Goal: Task Accomplishment & Management: Complete application form

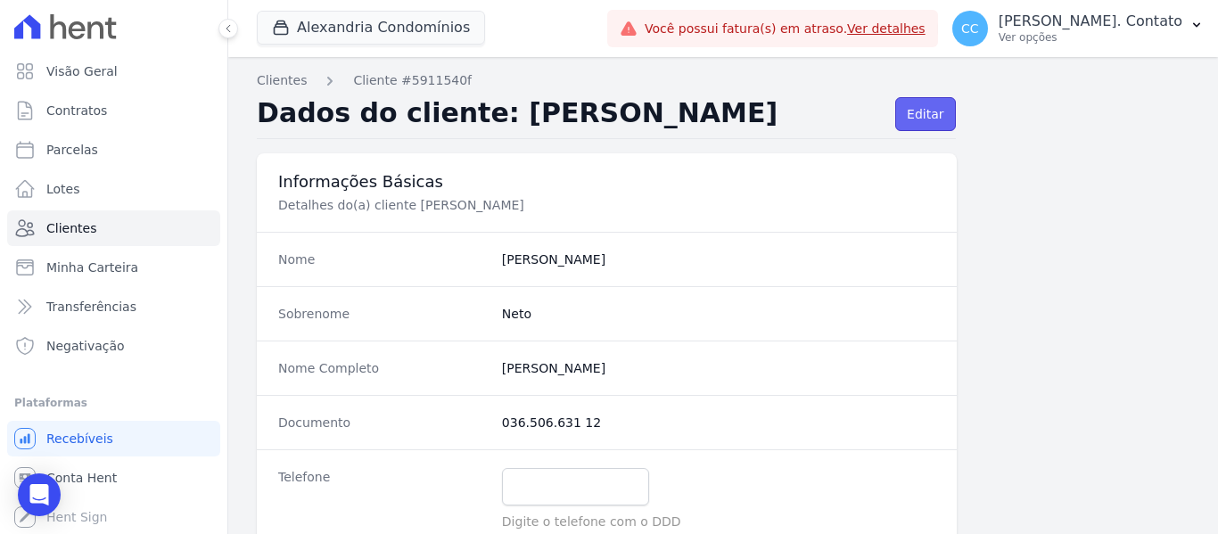
click at [924, 114] on link "Editar" at bounding box center [925, 114] width 60 height 34
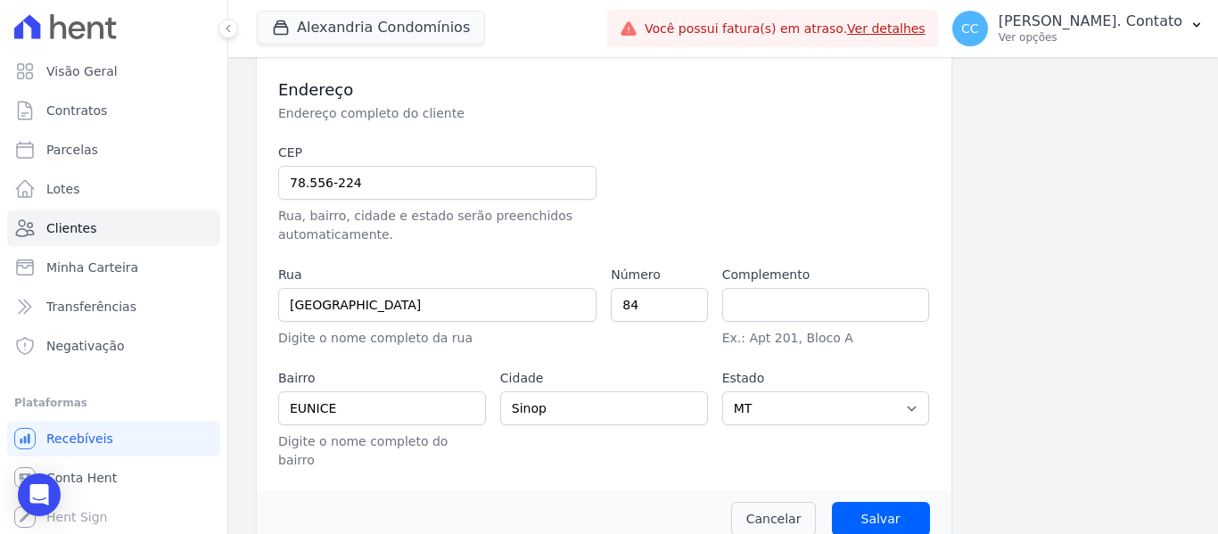
scroll to position [549, 0]
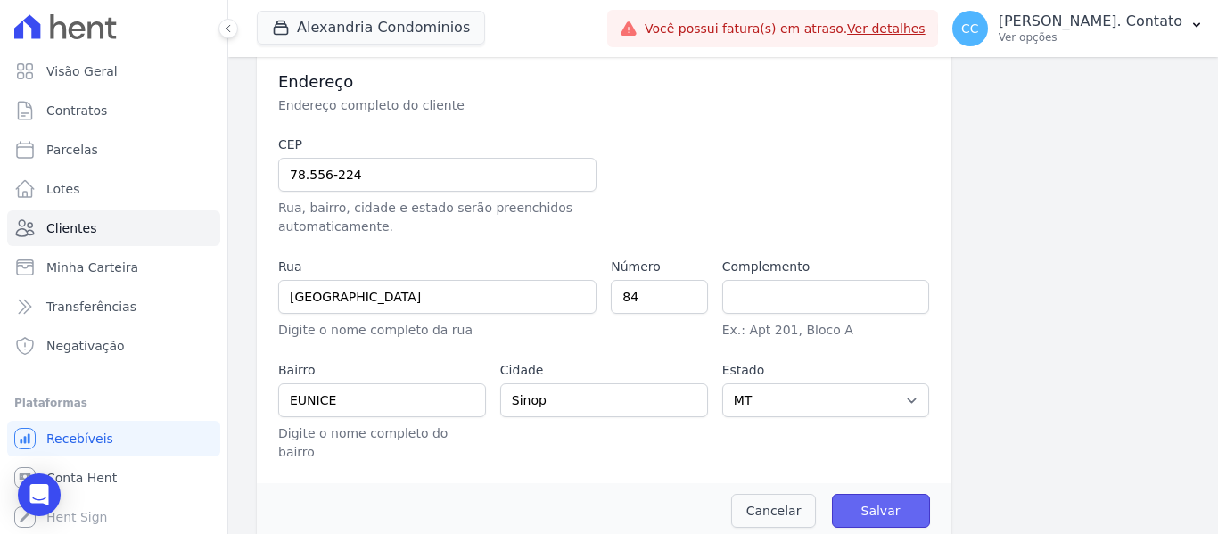
click at [900, 504] on input "Salvar" at bounding box center [881, 511] width 98 height 34
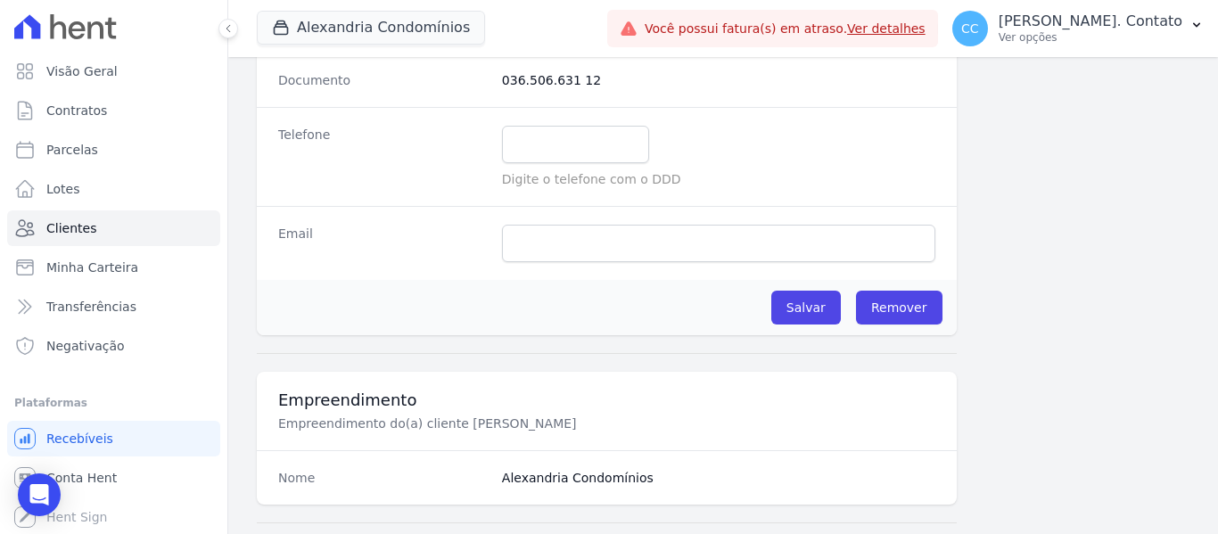
scroll to position [357, 0]
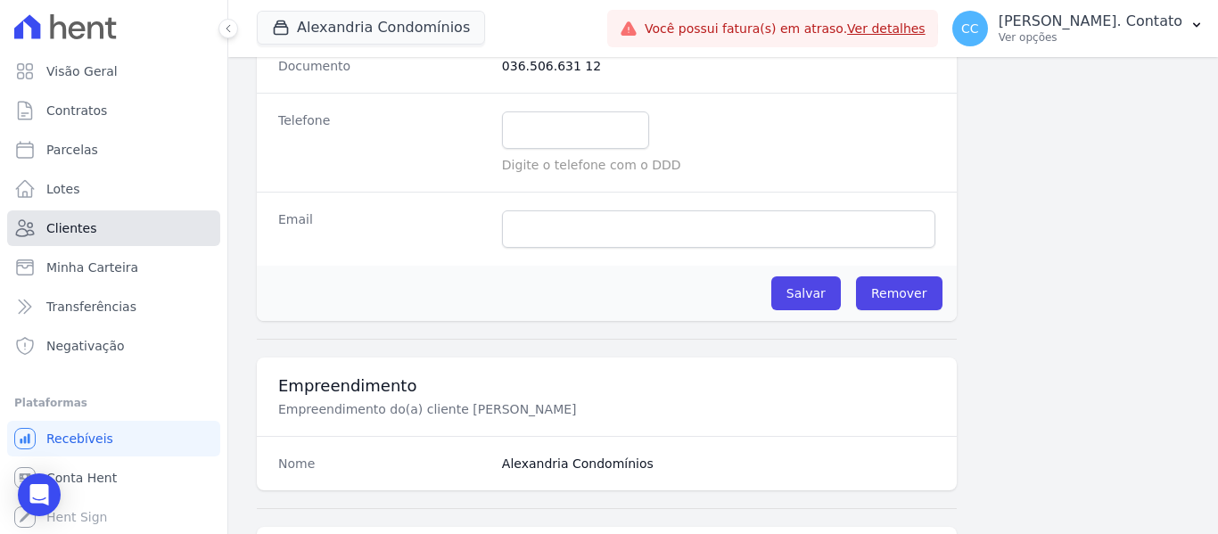
drag, startPoint x: 94, startPoint y: 215, endPoint x: 78, endPoint y: 228, distance: 21.6
click at [94, 215] on link "Clientes" at bounding box center [113, 228] width 213 height 36
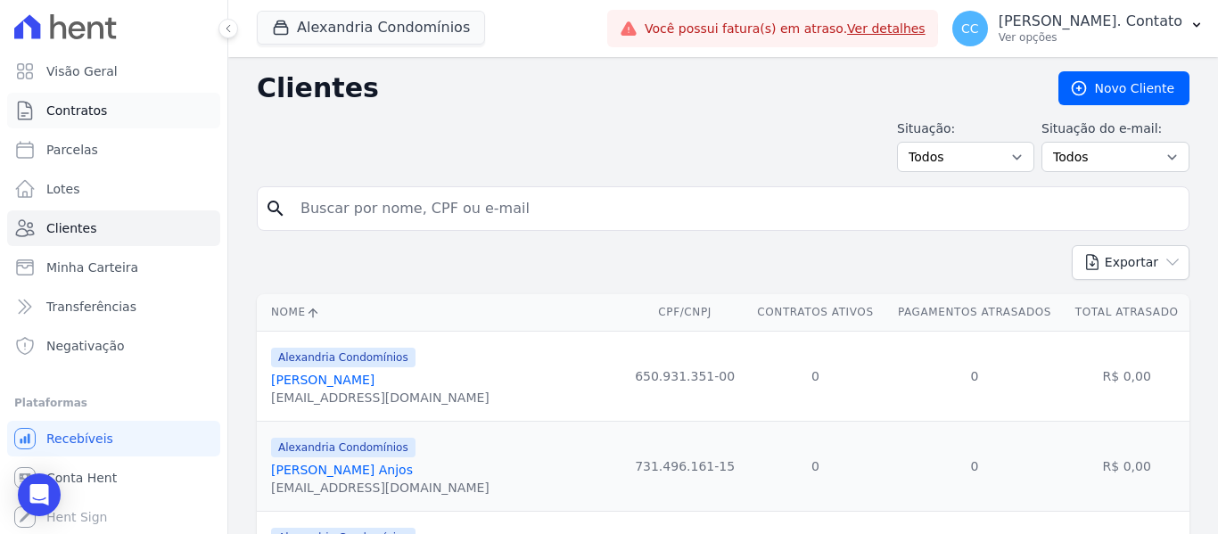
click at [111, 104] on link "Contratos" at bounding box center [113, 111] width 213 height 36
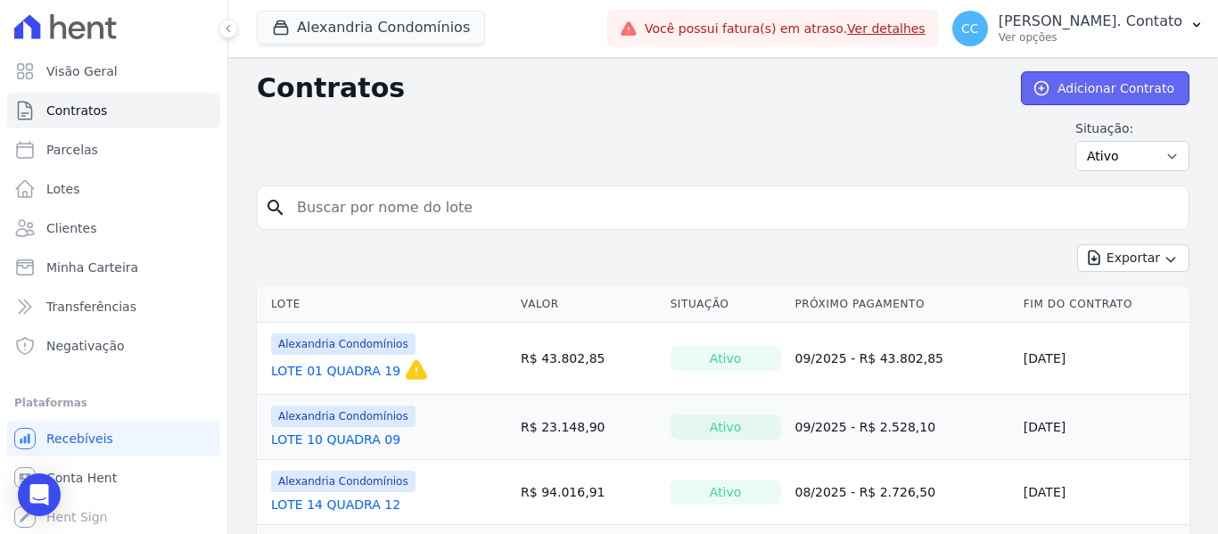
click at [1096, 88] on link "Adicionar Contrato" at bounding box center [1105, 88] width 168 height 34
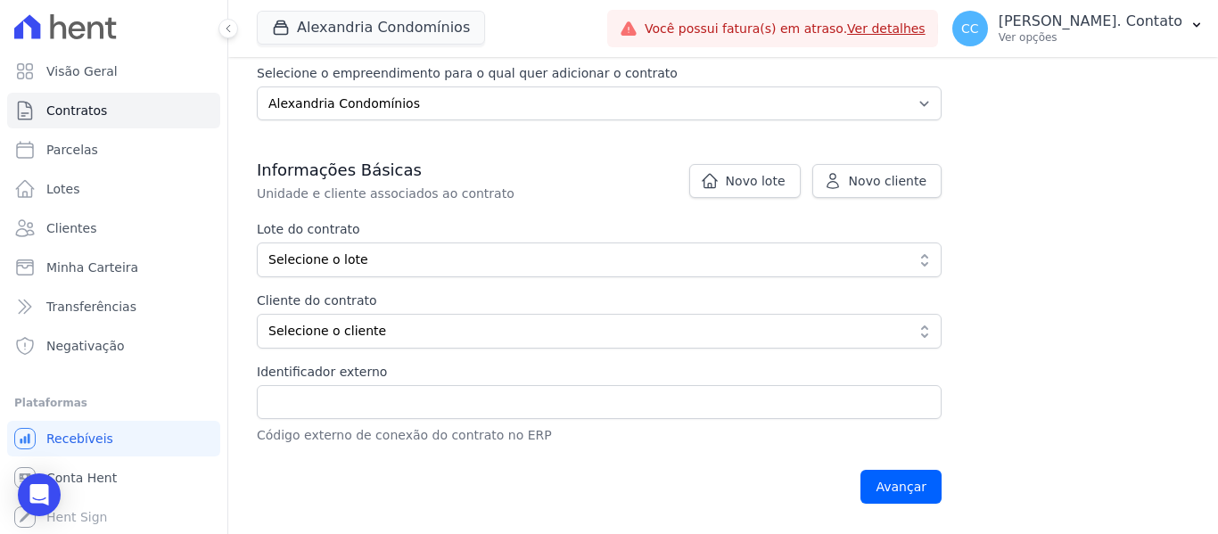
scroll to position [267, 0]
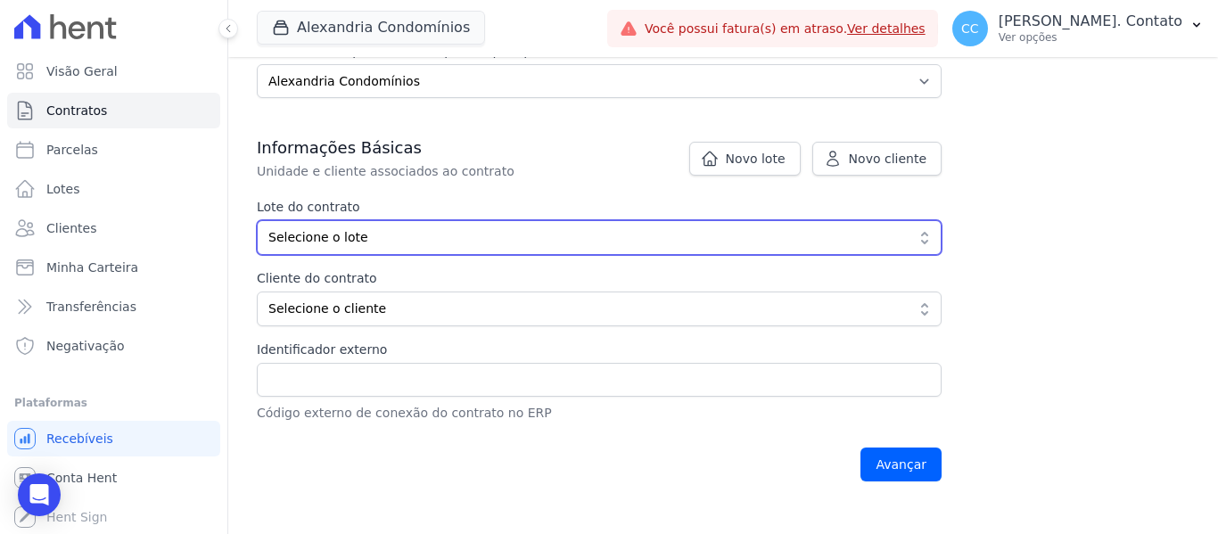
click at [502, 249] on button "Selecione o lote" at bounding box center [599, 237] width 685 height 35
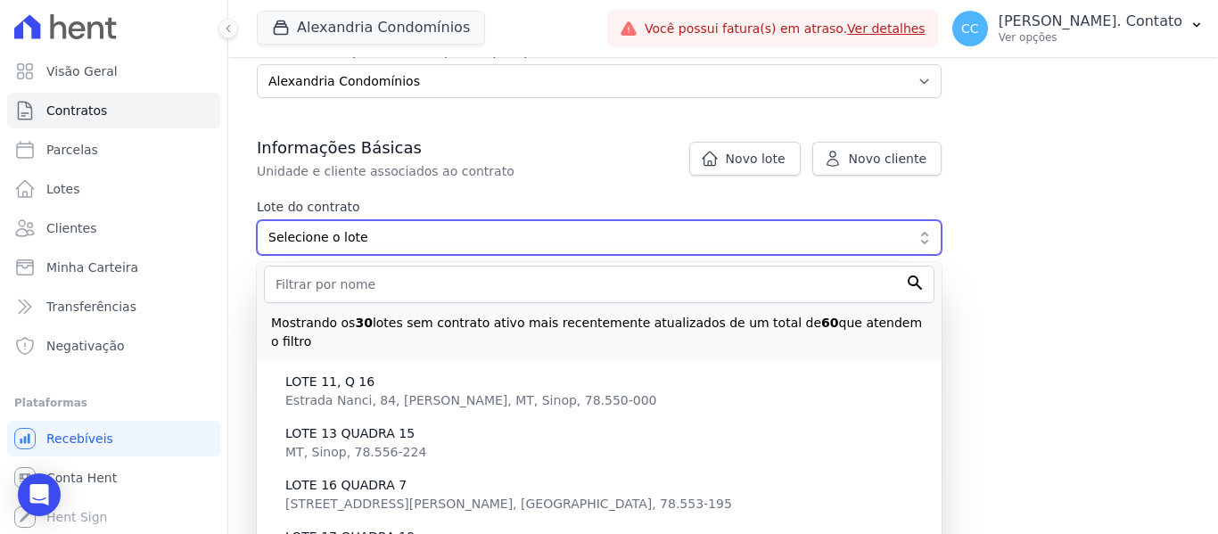
click at [502, 248] on button "Selecione o lote" at bounding box center [599, 237] width 685 height 35
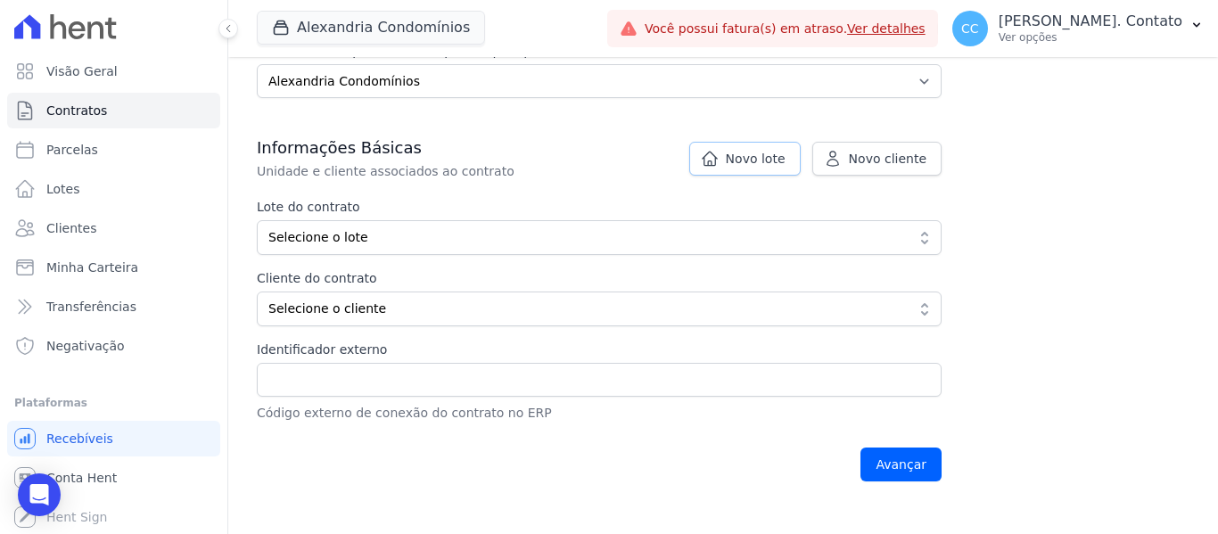
click at [767, 159] on span "Novo lote" at bounding box center [756, 159] width 60 height 18
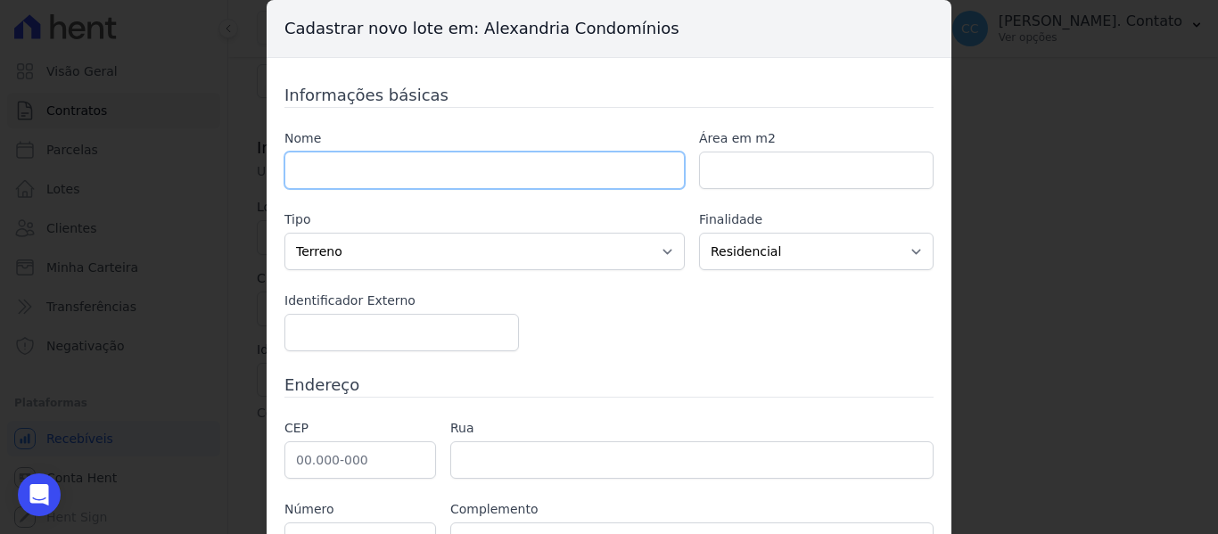
click at [475, 179] on input "text" at bounding box center [484, 170] width 400 height 37
type input "LOTE 04 QUADRA 04"
paste input "537.53"
type input "537.5"
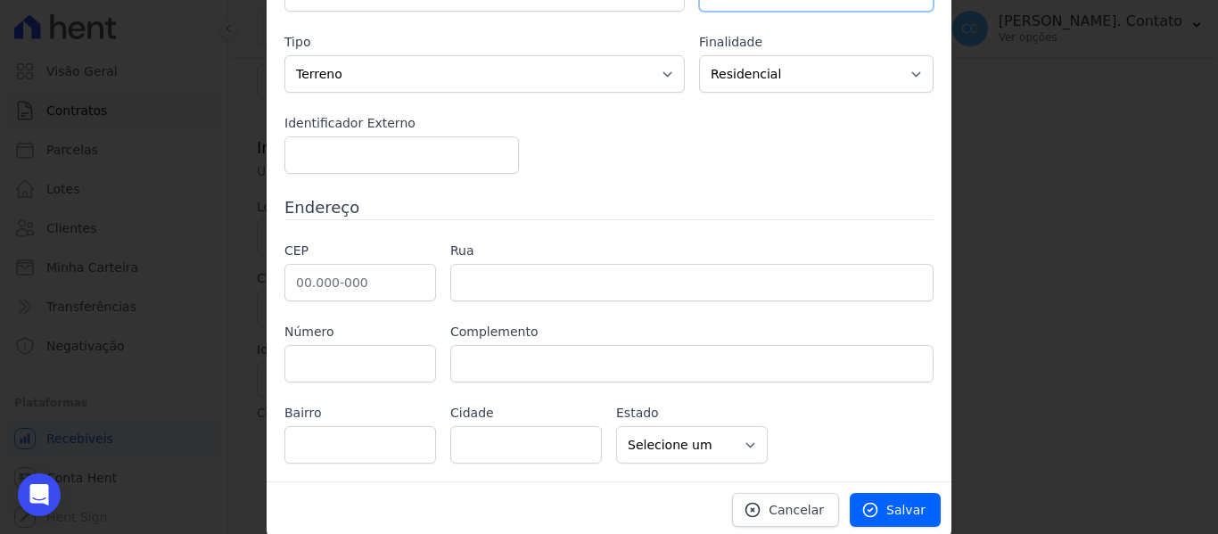
scroll to position [178, 0]
type input "537.53"
click at [293, 286] on input "text" at bounding box center [360, 281] width 152 height 37
type input "78.556-224"
type input "Avenida dos Tarumãs"
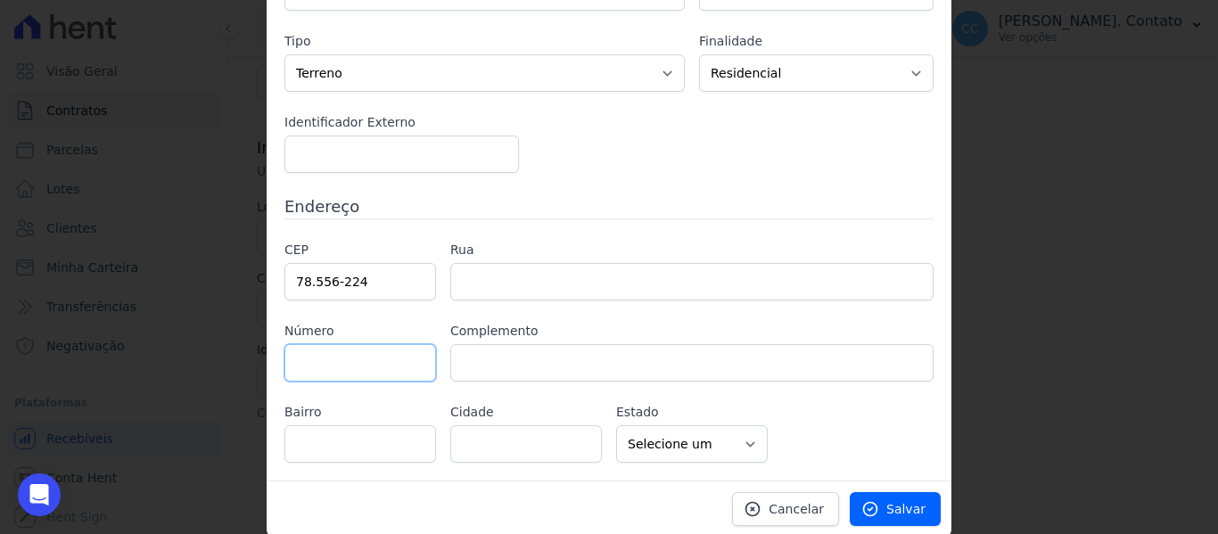
type input "Jardim Maringá"
type input "Sinop"
select select "MT"
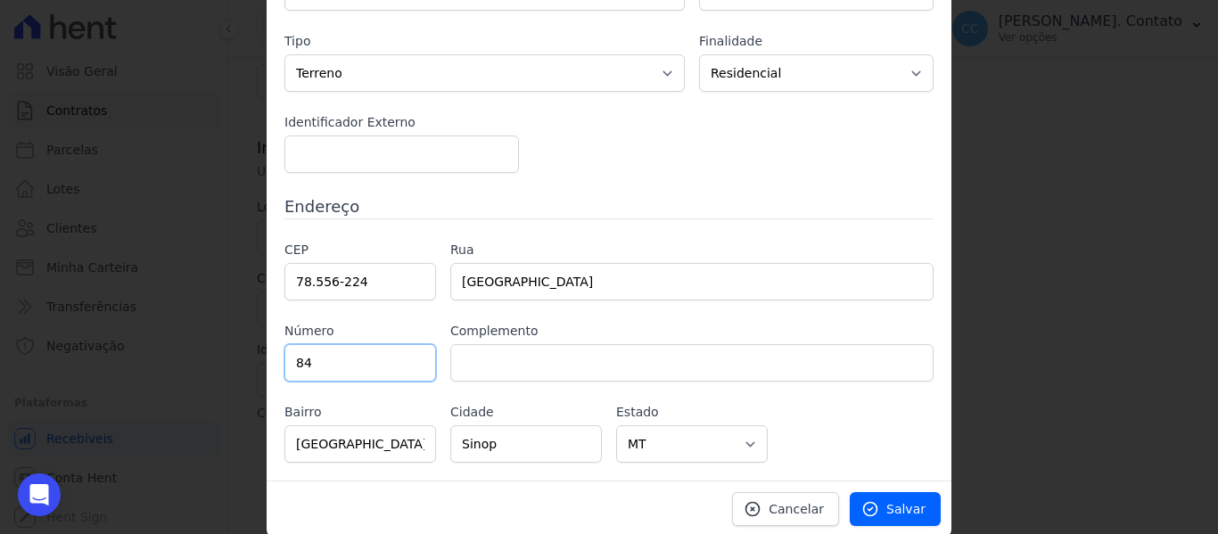
type input "84"
drag, startPoint x: 637, startPoint y: 282, endPoint x: 378, endPoint y: 282, distance: 259.4
click at [378, 282] on div "CEP 78.556-224 Rua Avenida dos Tarumãs Número 84 Complemento Bairro Jardim Mari…" at bounding box center [608, 352] width 649 height 222
type input "ESTRADA NANCI"
type input "CONDOMINIO ALEXANDRIA"
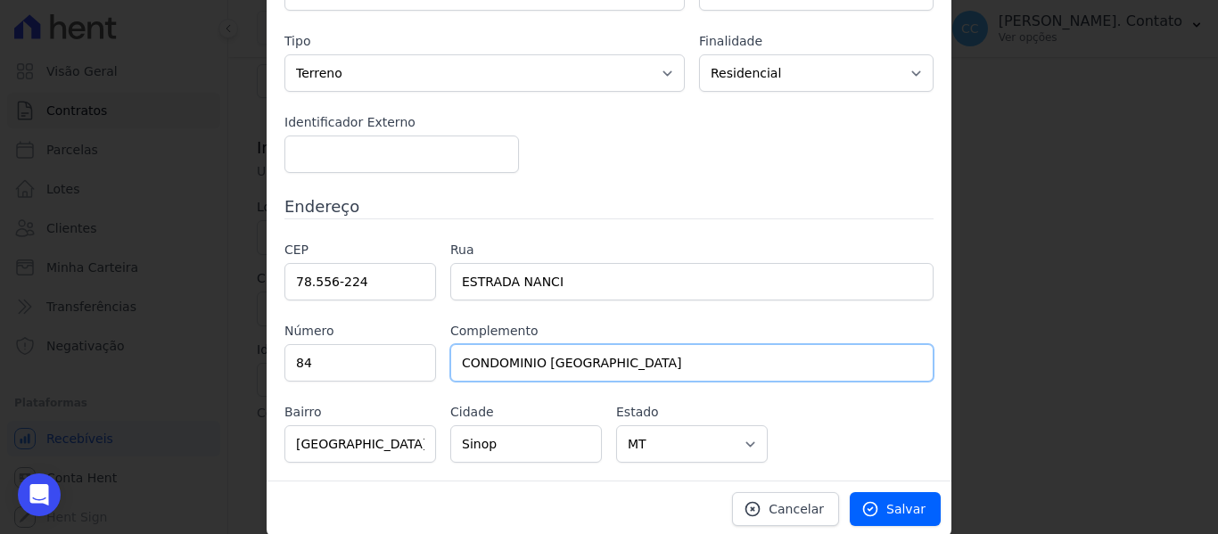
type input "Área Rural de Sinop"
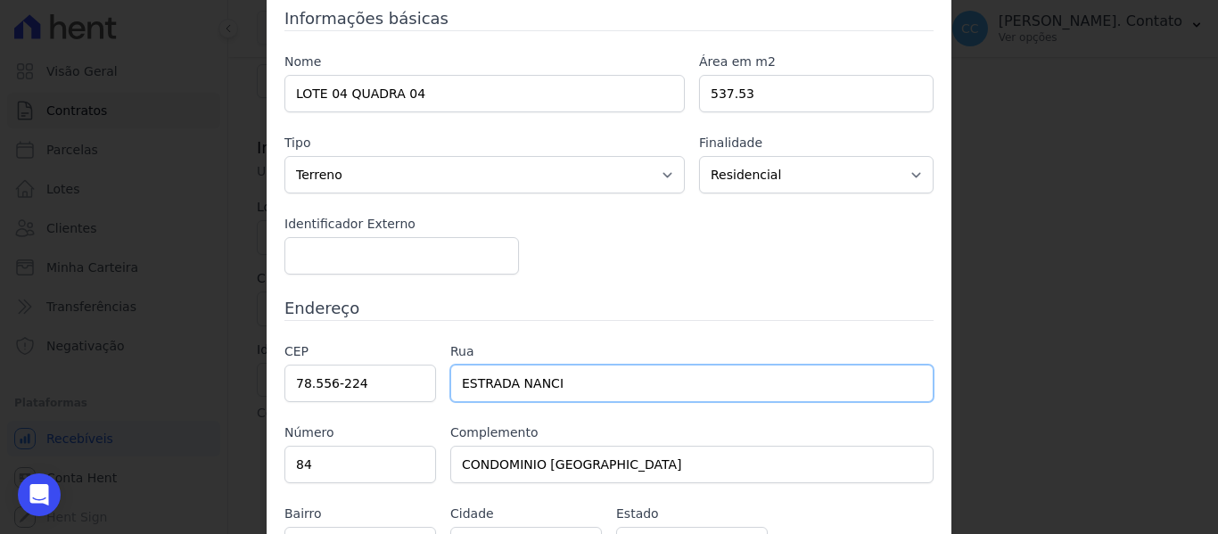
scroll to position [181, 0]
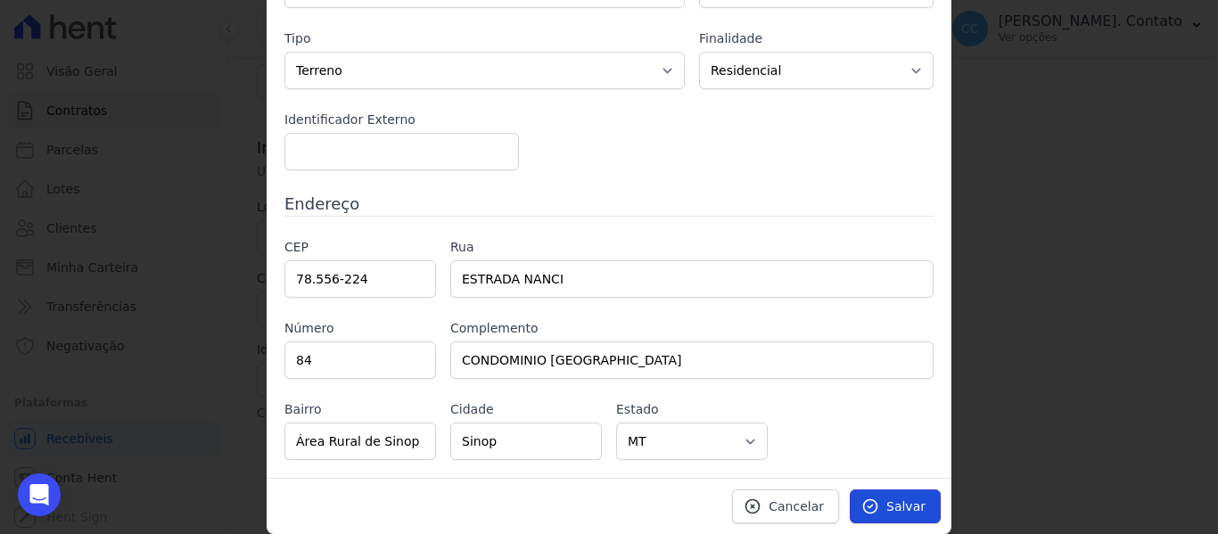
click at [914, 518] on link "Salvar" at bounding box center [894, 506] width 91 height 34
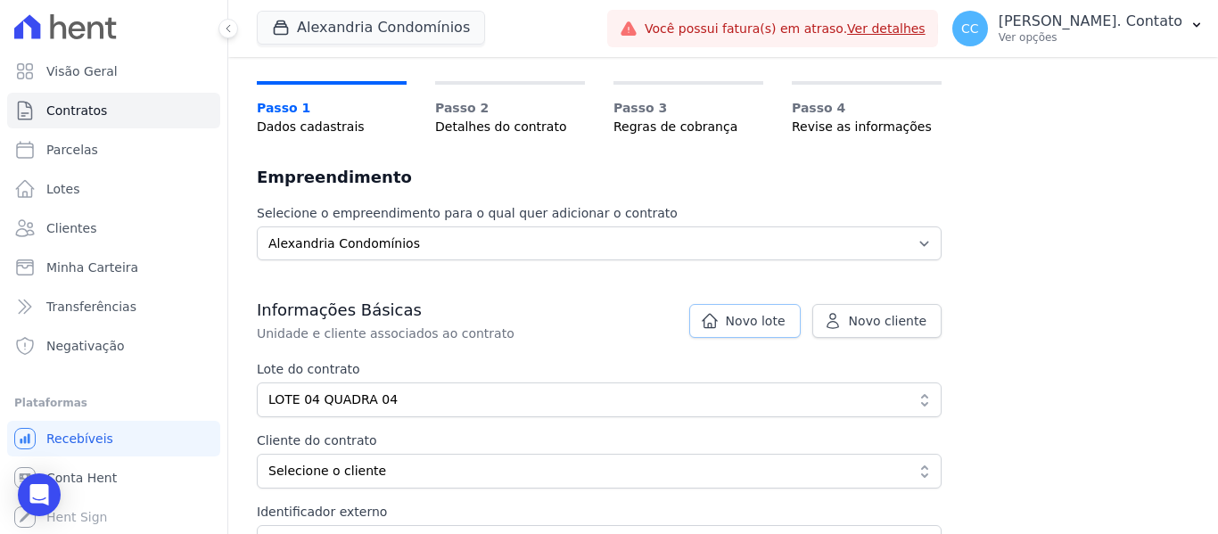
scroll to position [267, 0]
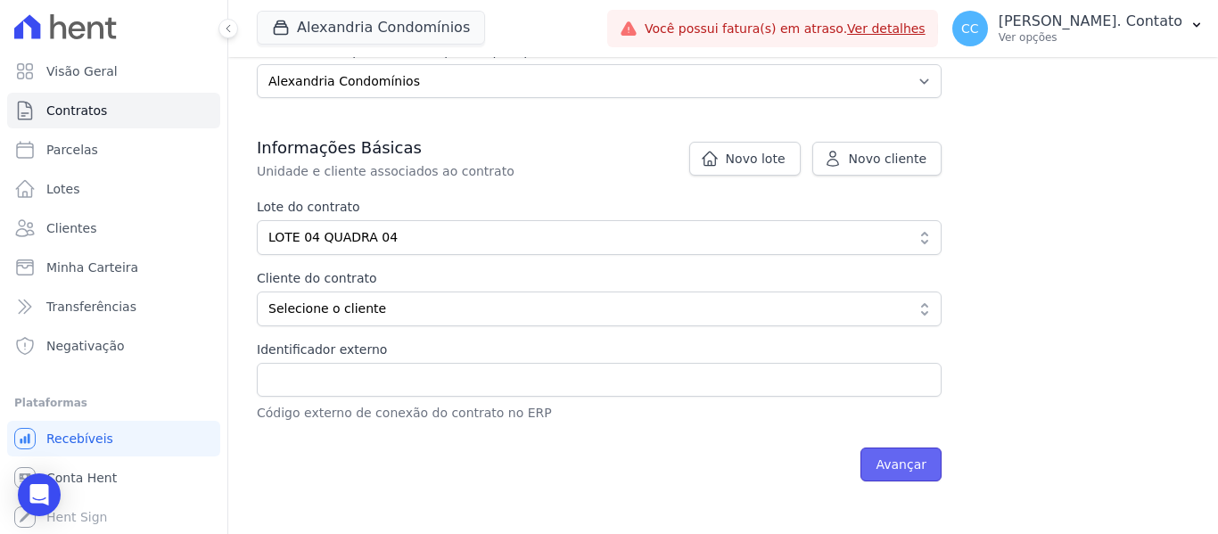
click at [895, 462] on input "Avançar" at bounding box center [900, 464] width 81 height 34
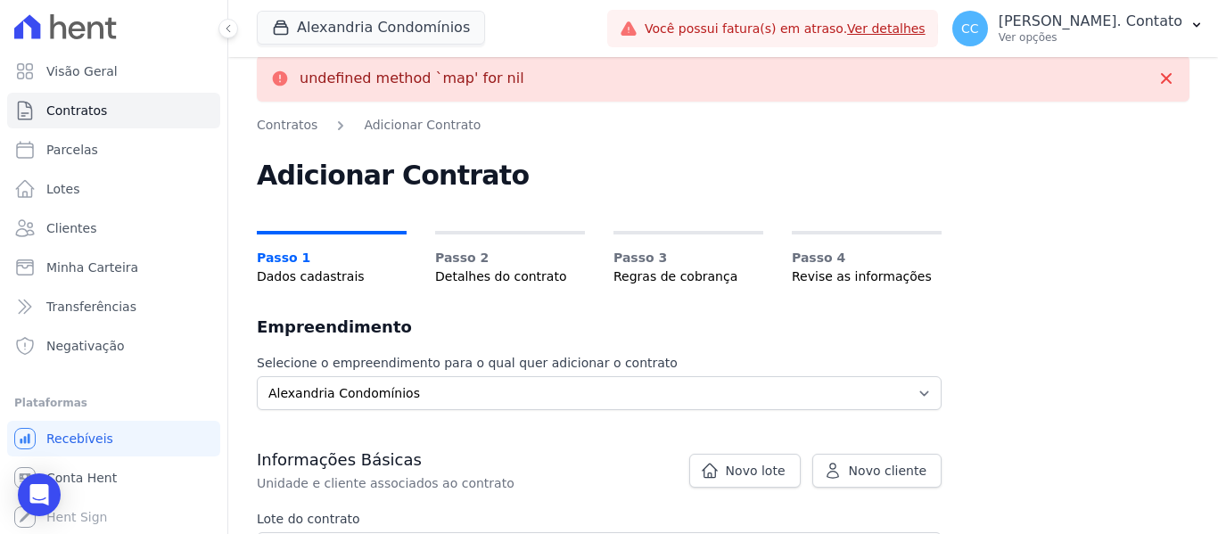
scroll to position [194, 0]
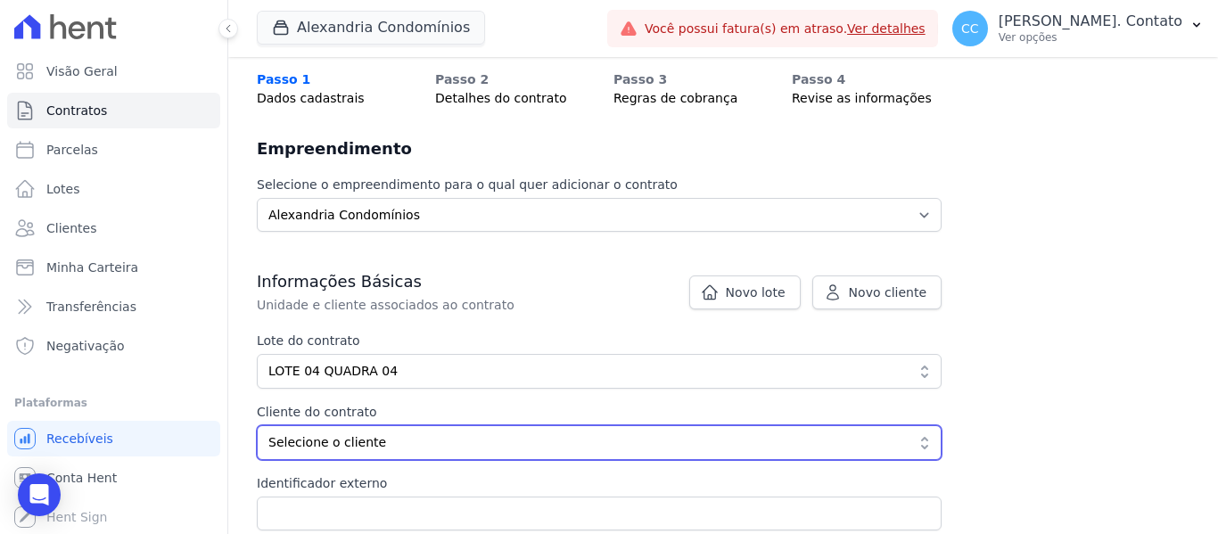
click at [421, 441] on span "Selecione o cliente" at bounding box center [586, 442] width 636 height 19
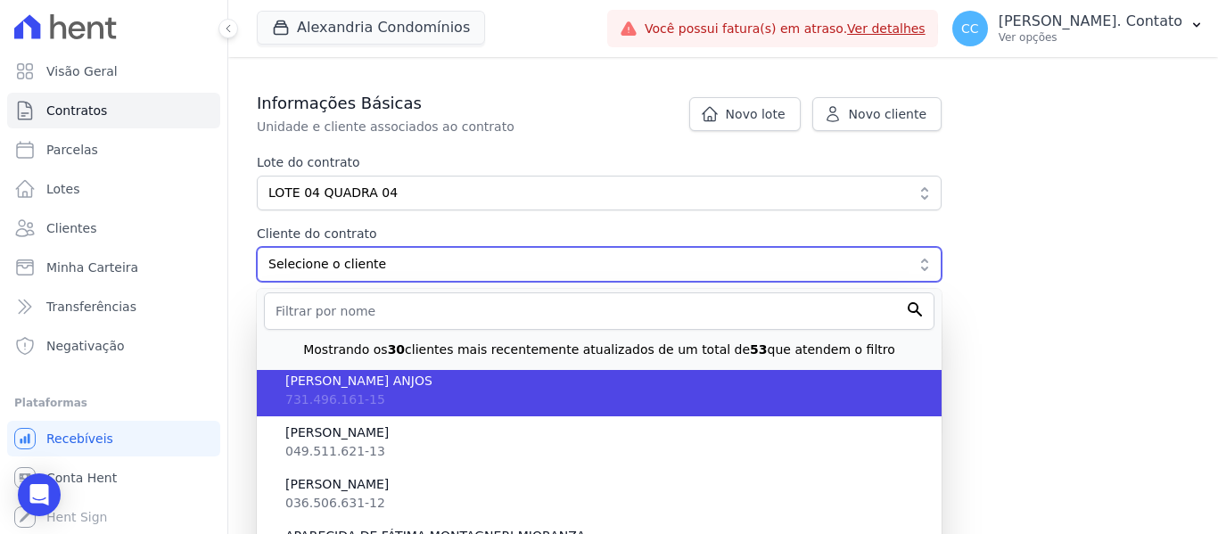
scroll to position [89, 0]
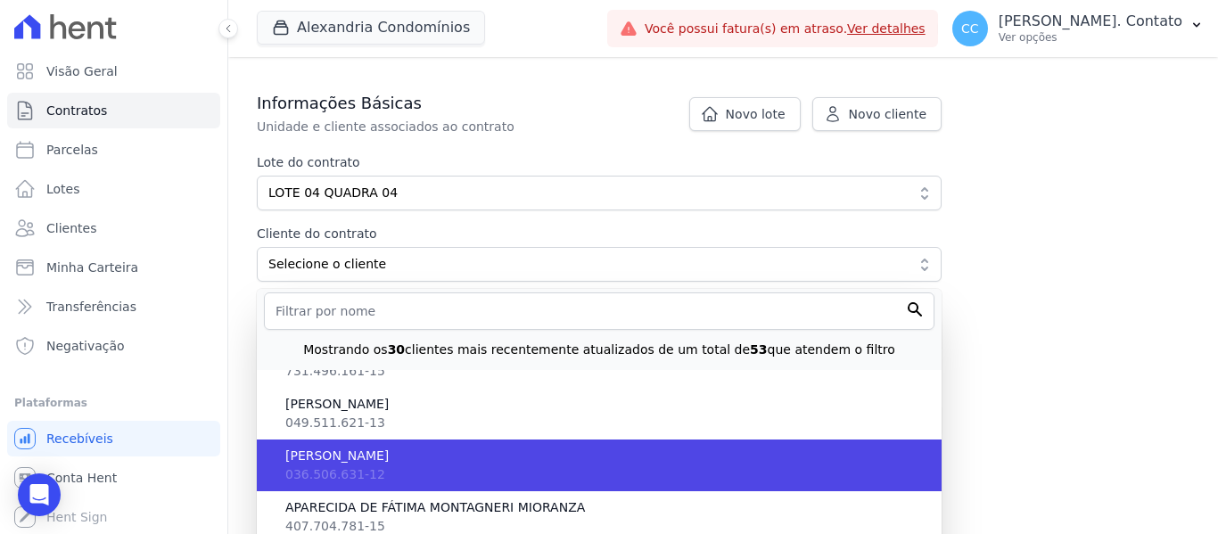
click at [411, 472] on li "ANDRE INACIO SILVA NETO 036.506.631-12" at bounding box center [599, 465] width 685 height 52
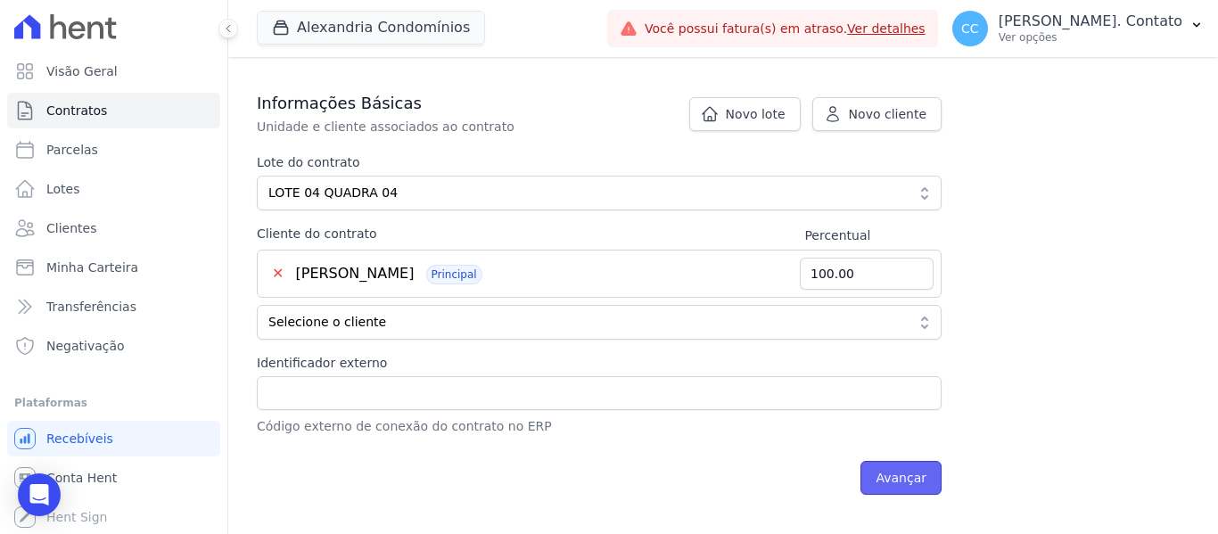
click at [910, 470] on input "Avançar" at bounding box center [900, 478] width 81 height 34
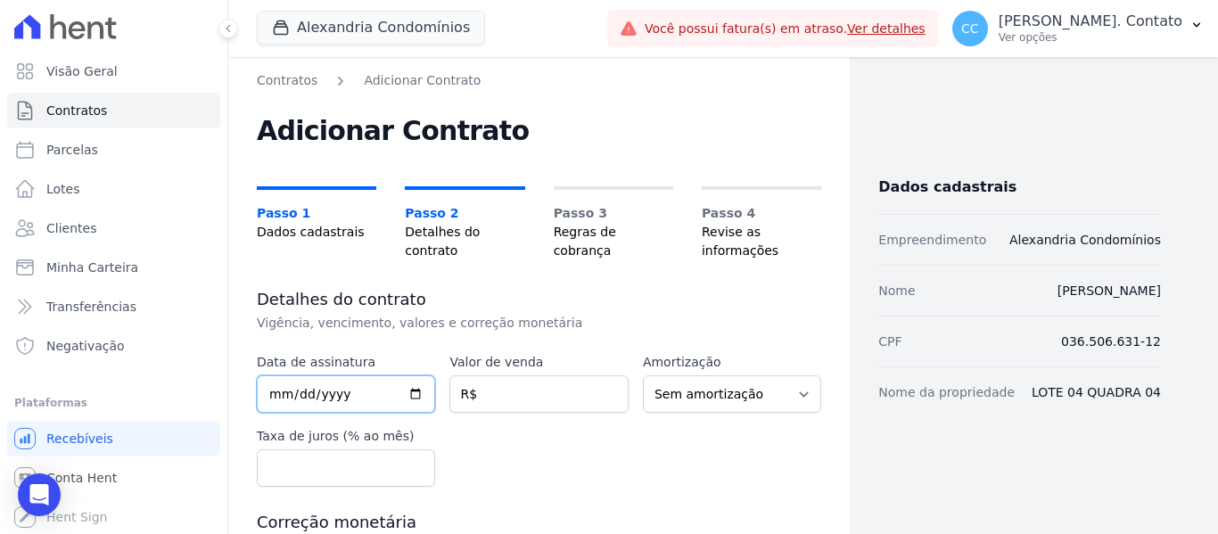
click at [267, 394] on input "date" at bounding box center [346, 393] width 178 height 37
type input "[DATE]"
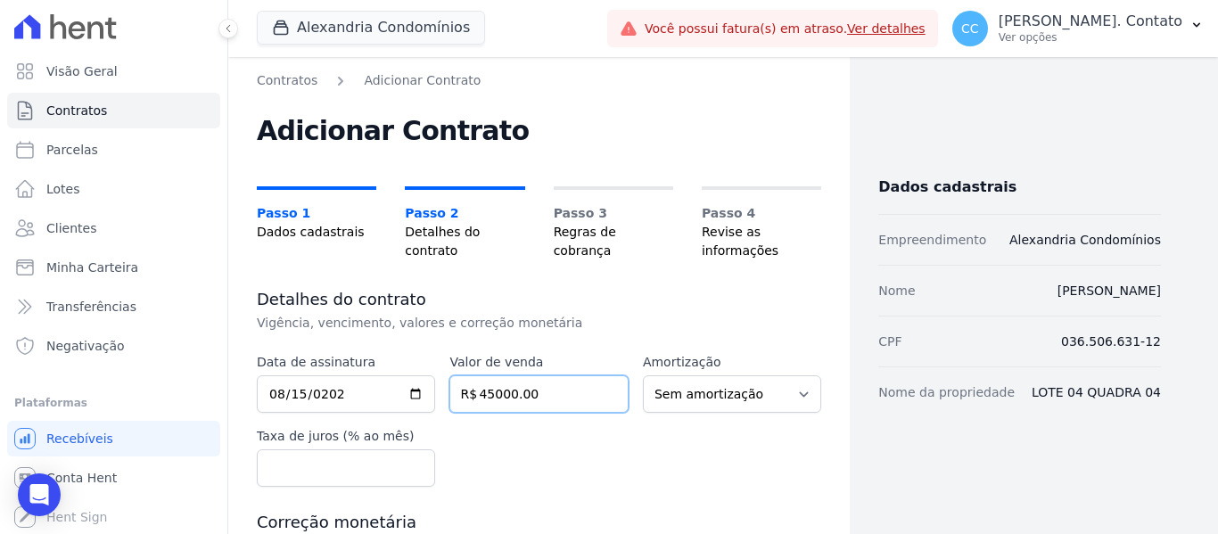
type input "45000.00"
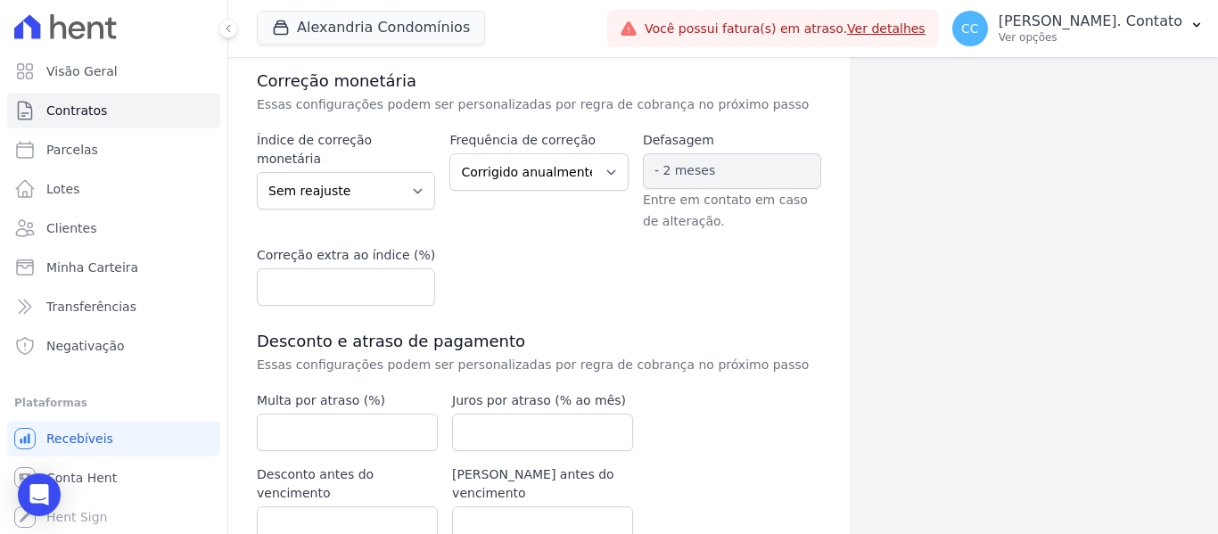
scroll to position [446, 0]
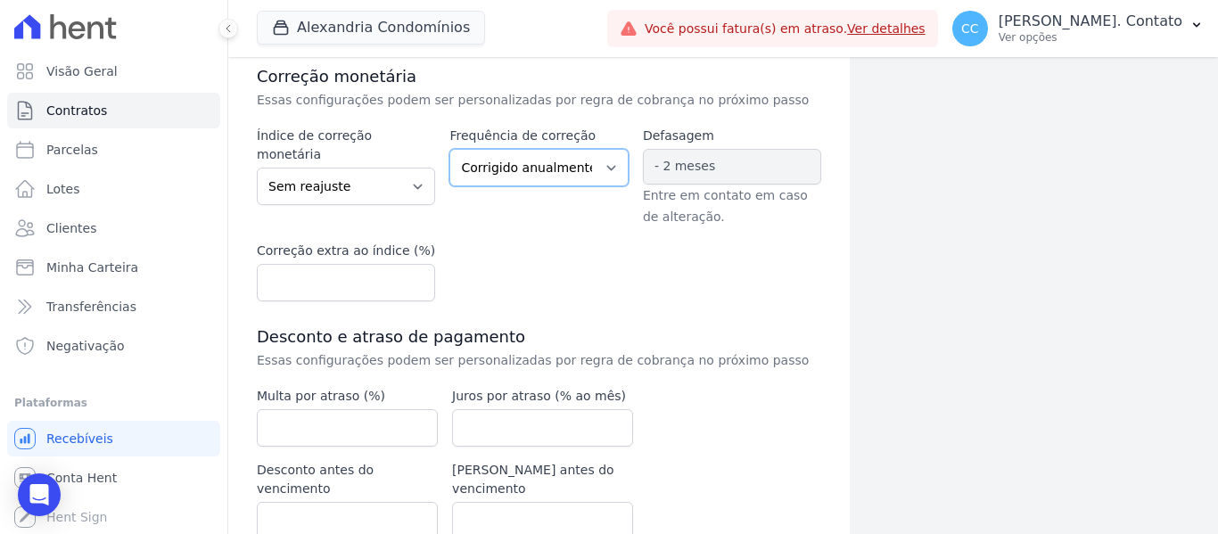
click at [554, 175] on select "Corrigido semestralmente Corrigido mensalmente Corrigido anualmente" at bounding box center [538, 167] width 178 height 37
select select
click at [449, 149] on select "Corrigido semestralmente Corrigido mensalmente Corrigido anualmente" at bounding box center [538, 167] width 178 height 37
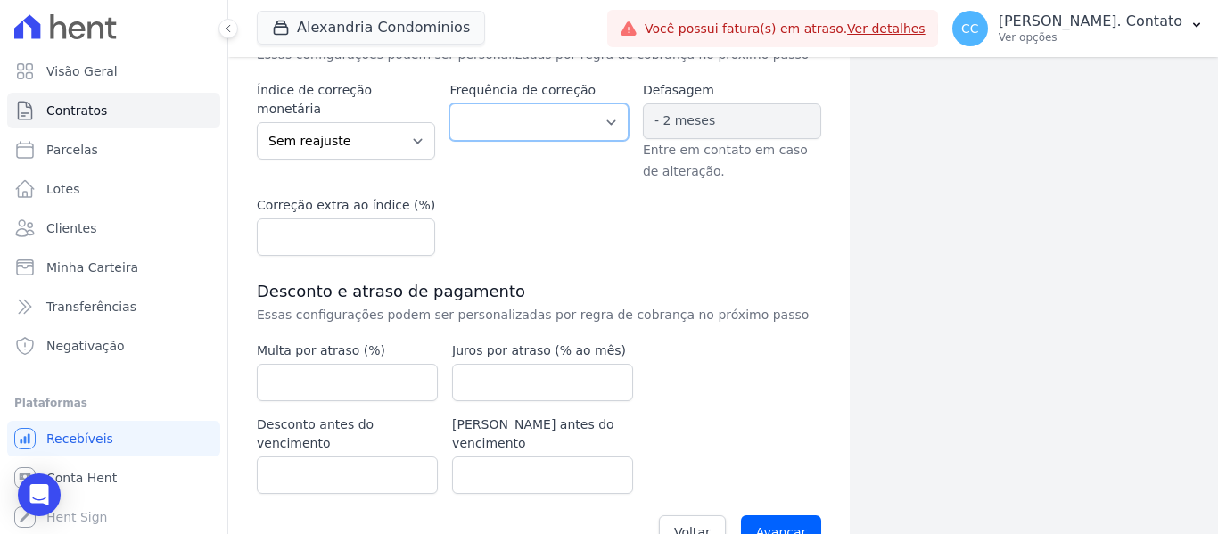
scroll to position [516, 0]
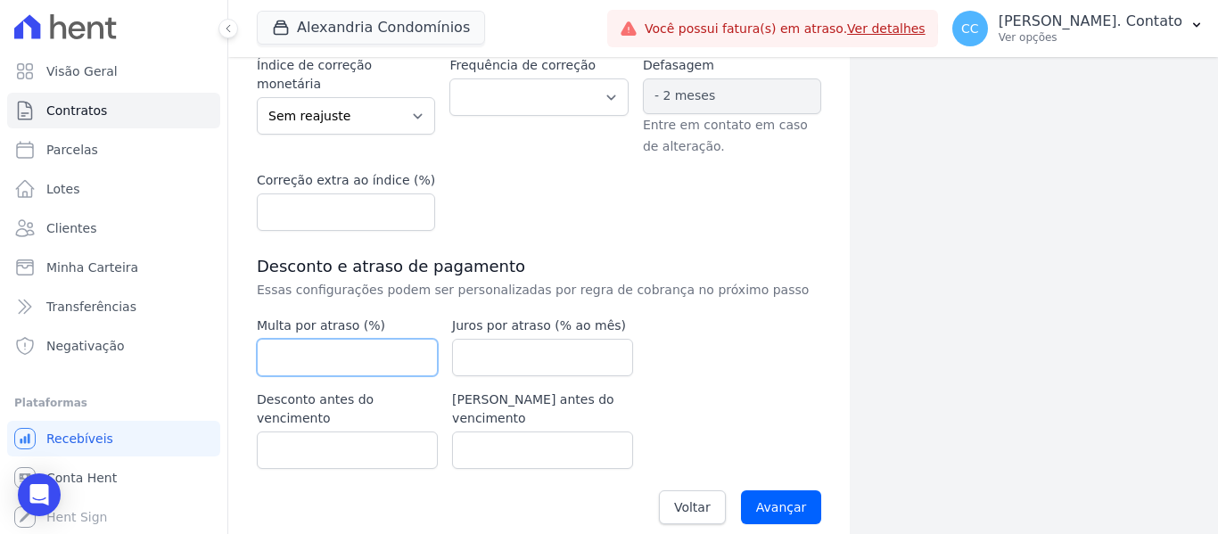
click at [330, 365] on input "number" at bounding box center [347, 357] width 181 height 37
drag, startPoint x: 778, startPoint y: 480, endPoint x: 760, endPoint y: 467, distance: 21.8
click at [778, 490] on input "Avançar" at bounding box center [781, 507] width 81 height 34
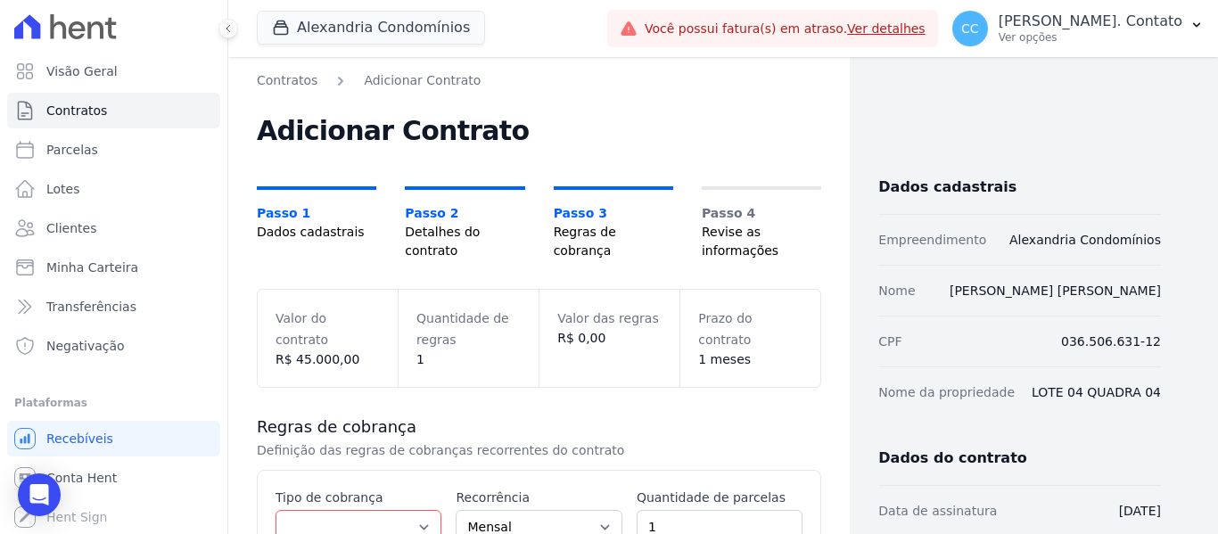
scroll to position [89, 0]
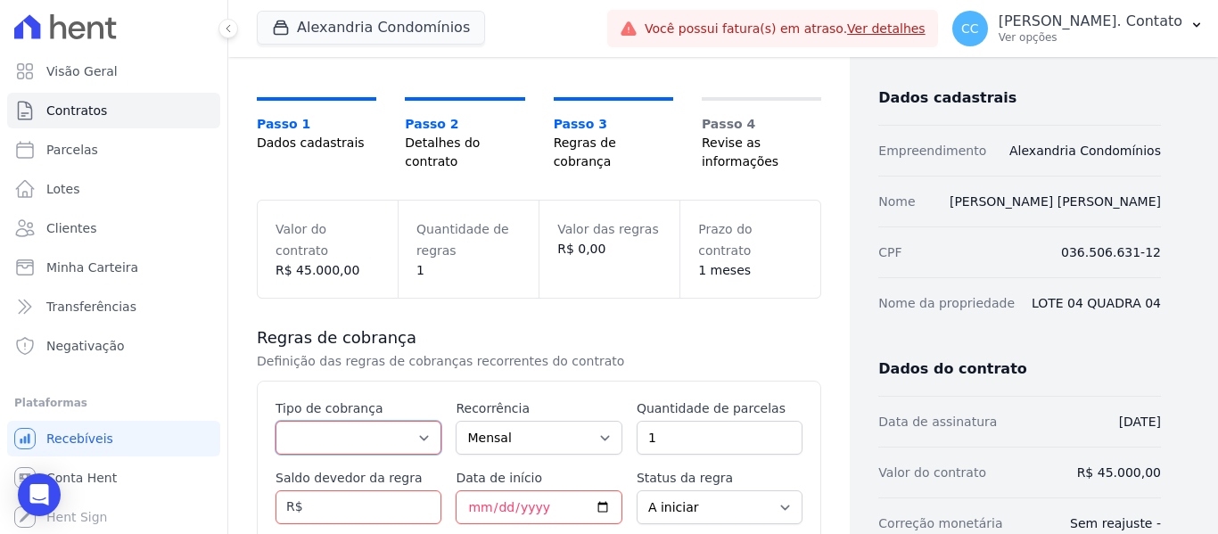
click at [438, 444] on select "Parcela Normal Entrada Sinal Intercalada Chaves Pré-chaves Pós-chaves Impostos …" at bounding box center [358, 438] width 166 height 34
select select "standard"
click at [275, 421] on select "Parcela Normal Entrada Sinal Intercalada Chaves Pré-chaves Pós-chaves Impostos …" at bounding box center [358, 438] width 166 height 34
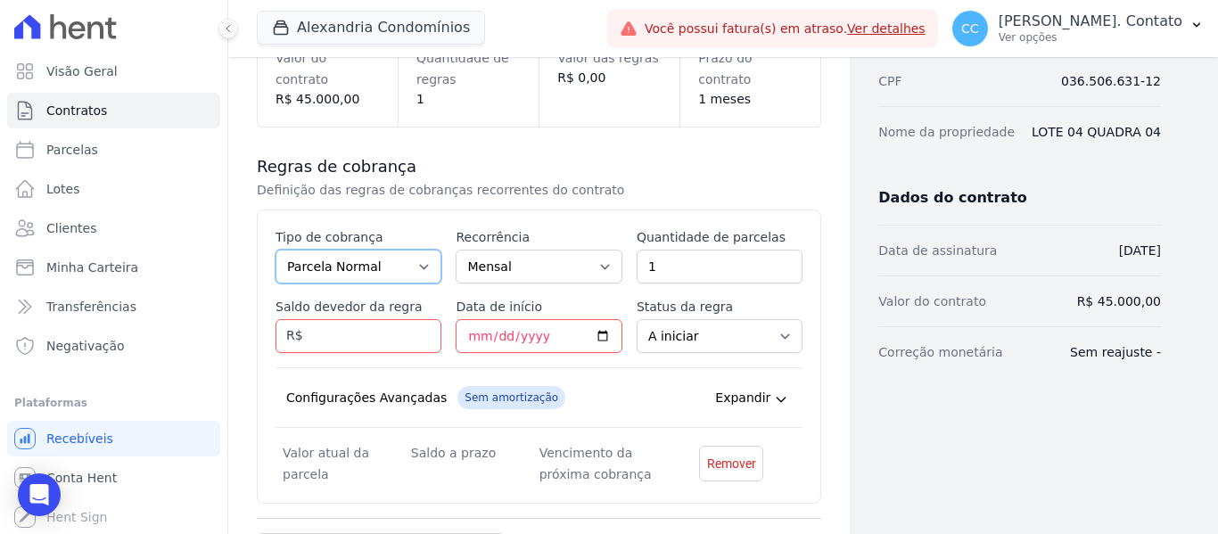
scroll to position [267, 0]
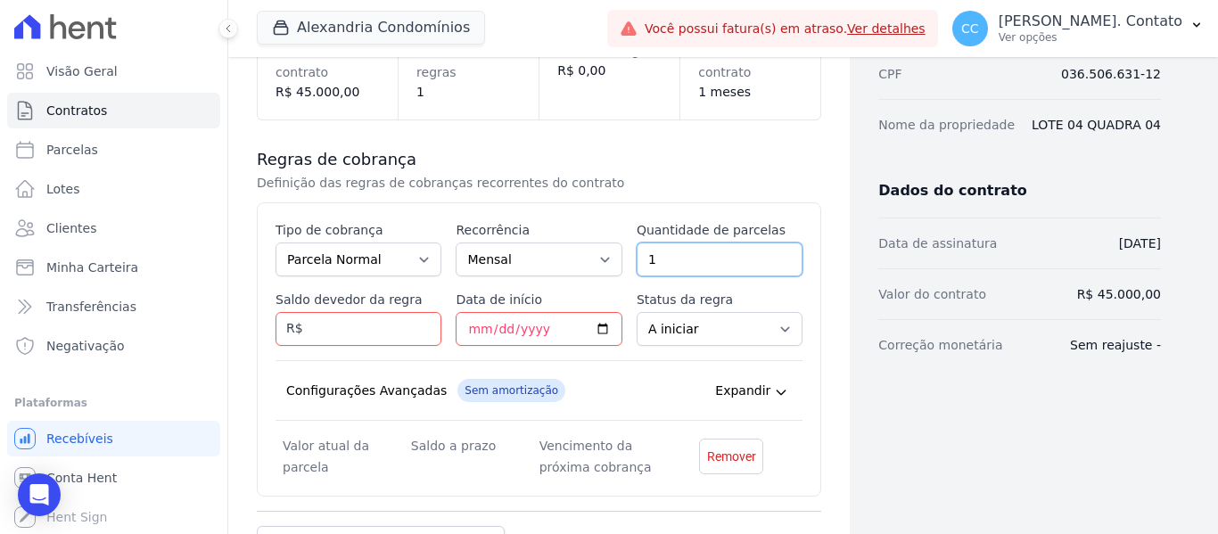
drag, startPoint x: 624, startPoint y: 251, endPoint x: 567, endPoint y: 248, distance: 57.2
click at [567, 237] on div "Esse tipo de parcela não entra no saldo devedor do contrato. Tipo de cobrança P…" at bounding box center [538, 349] width 527 height 257
type input "9"
type input "45000.00"
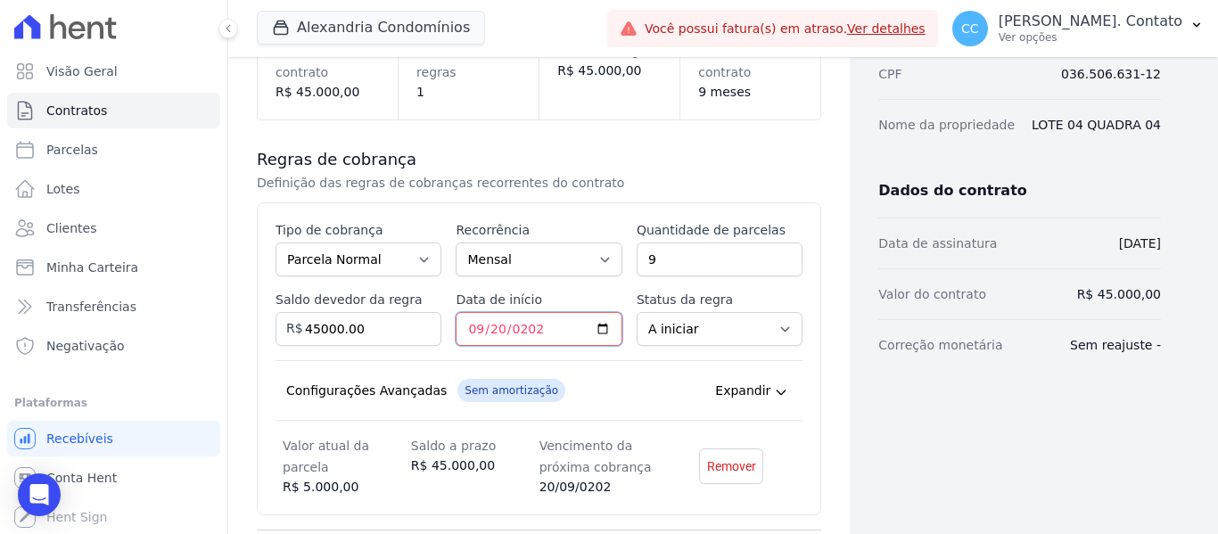
type input "2025-09-20"
click at [764, 320] on select "A iniciar Em aberto" at bounding box center [719, 329] width 166 height 34
select select "started"
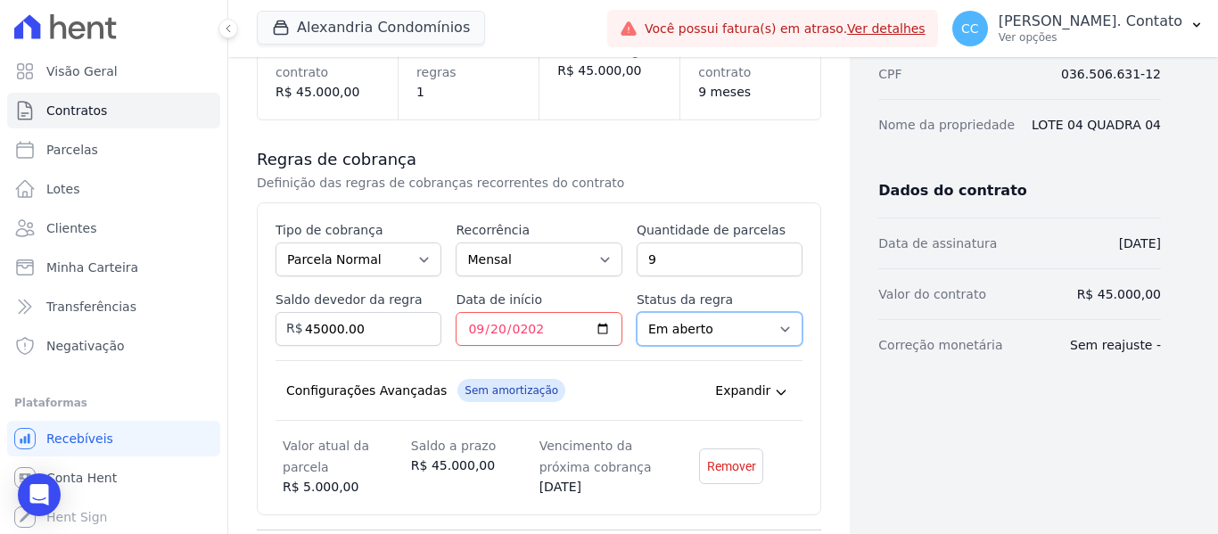
click at [636, 312] on select "A iniciar Em aberto" at bounding box center [719, 329] width 166 height 34
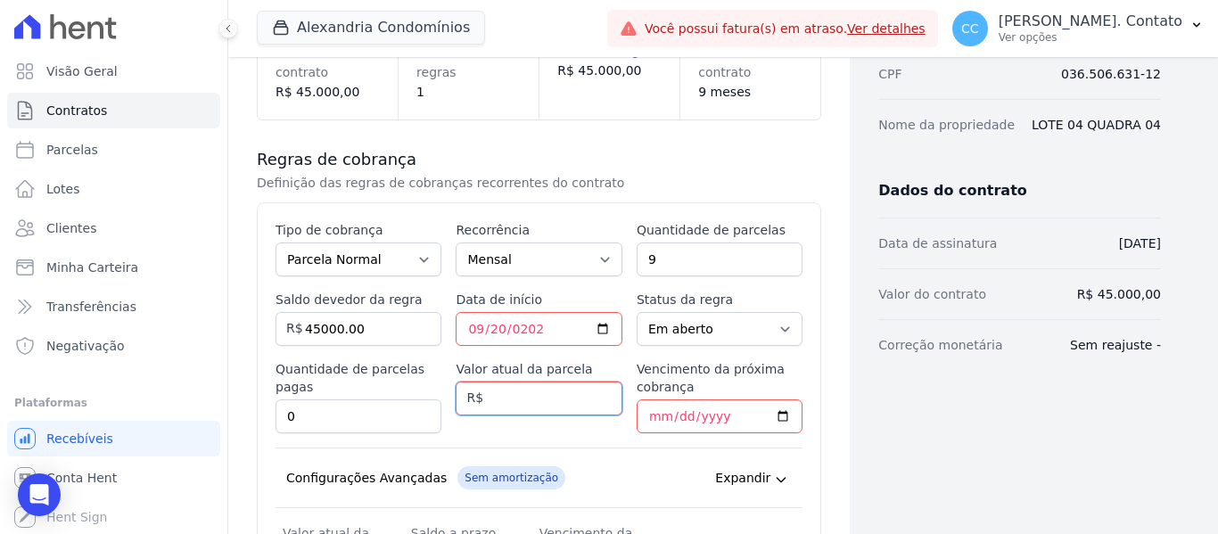
click at [562, 394] on input "Valor atual da parcela" at bounding box center [538, 399] width 166 height 34
type input "5000.00"
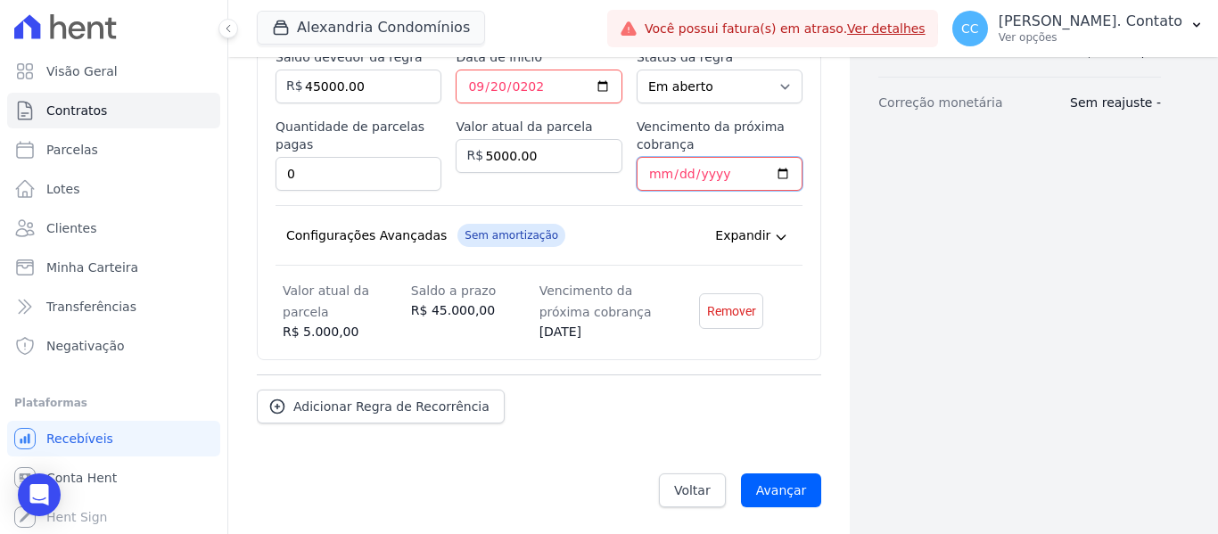
scroll to position [512, 0]
click at [769, 480] on input "Avançar" at bounding box center [781, 489] width 81 height 34
type input "2025-09-20"
click at [775, 489] on input "Avançar" at bounding box center [781, 489] width 81 height 34
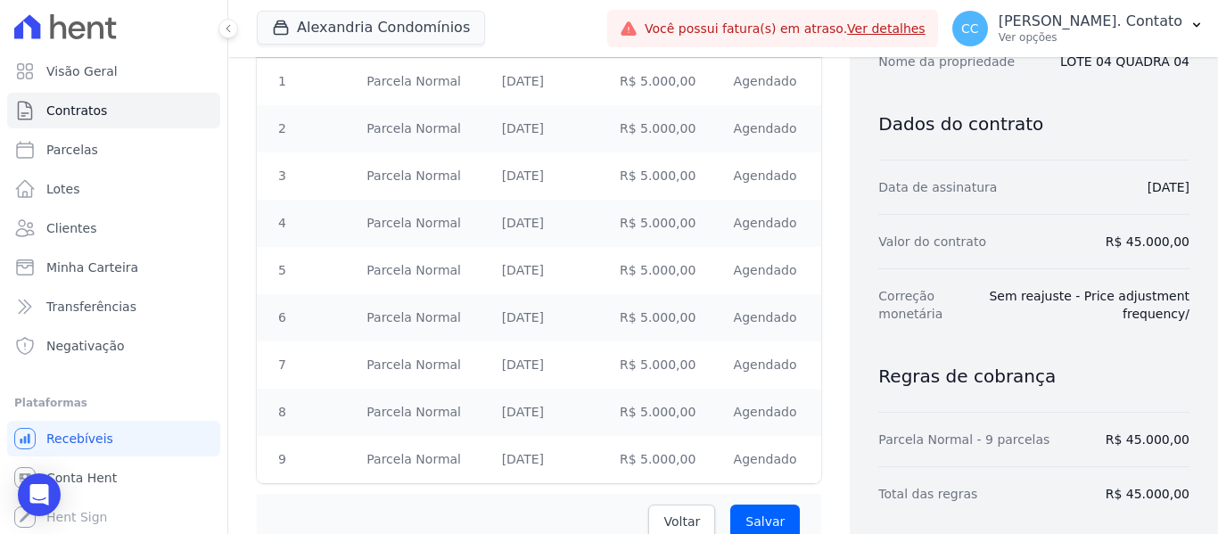
scroll to position [429, 0]
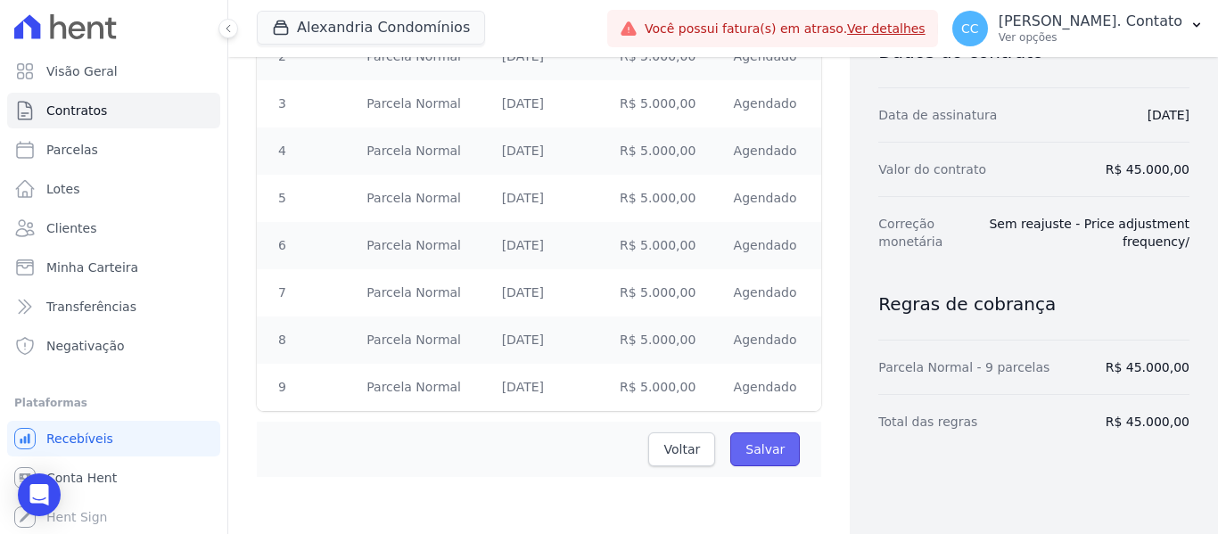
drag, startPoint x: 759, startPoint y: 451, endPoint x: 746, endPoint y: 451, distance: 13.4
click at [759, 451] on input "Salvar" at bounding box center [765, 449] width 70 height 34
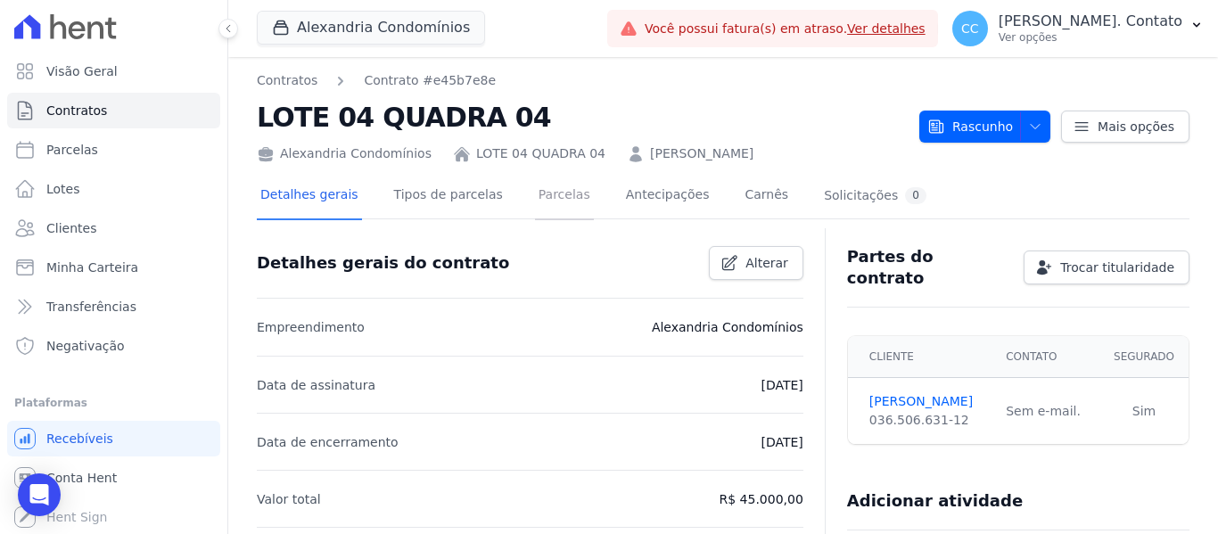
click at [535, 197] on link "Parcelas" at bounding box center [564, 196] width 59 height 47
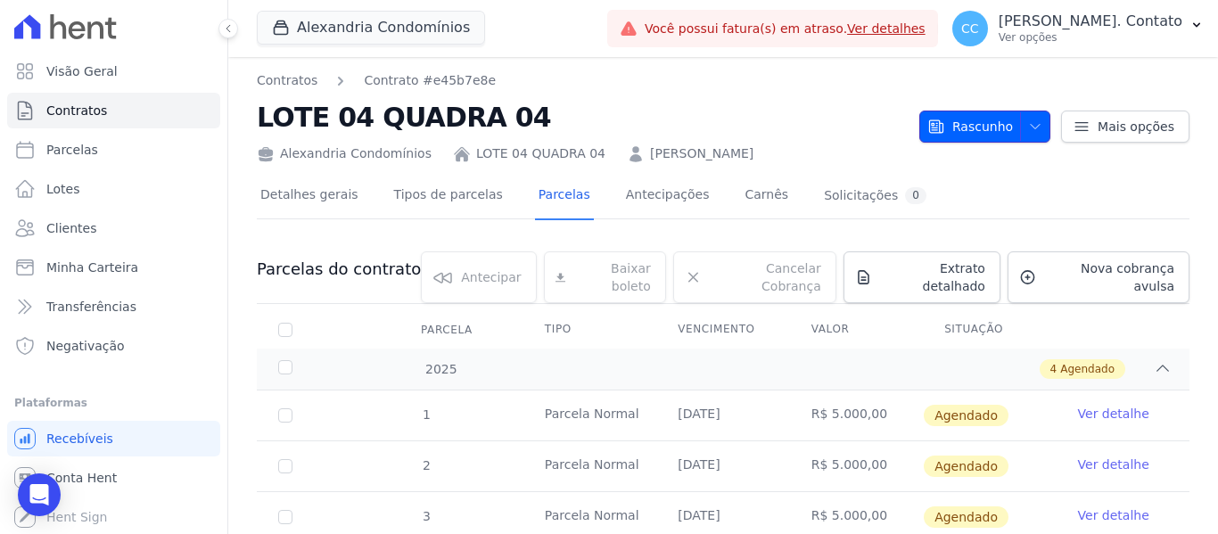
click at [1028, 118] on span "button" at bounding box center [1031, 126] width 22 height 29
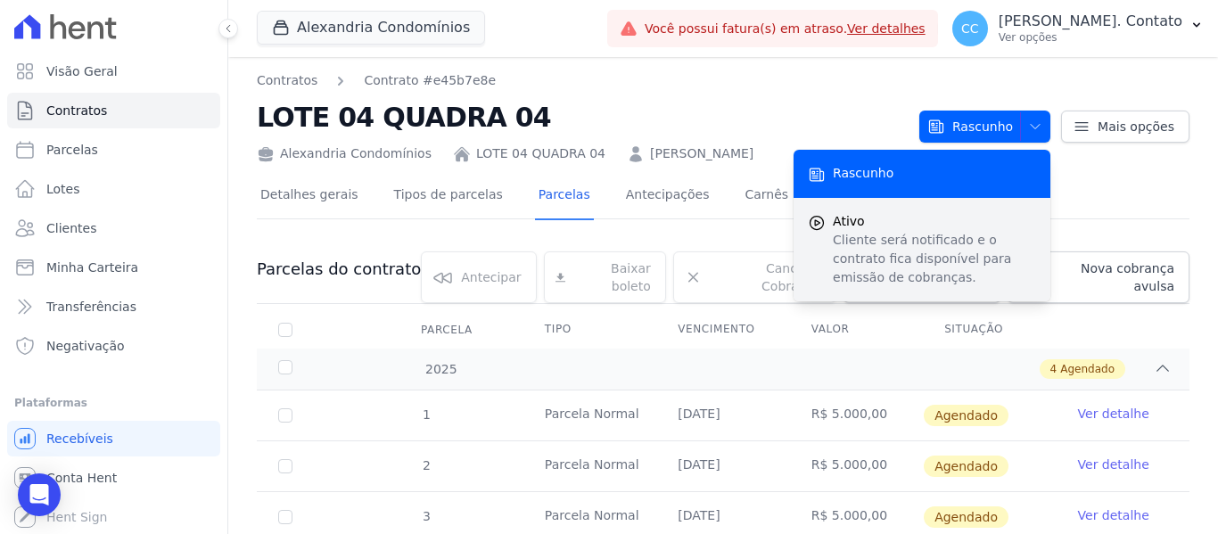
click at [884, 233] on p "Cliente será notificado e o contrato fica disponível para emissão de cobranças." at bounding box center [934, 259] width 203 height 56
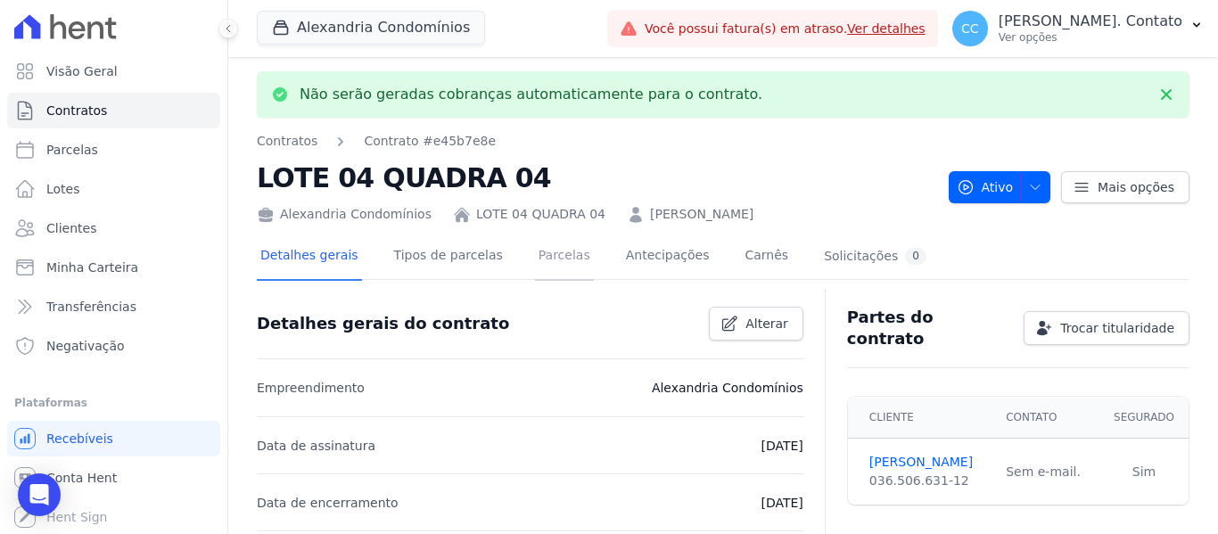
click at [535, 255] on link "Parcelas" at bounding box center [564, 257] width 59 height 47
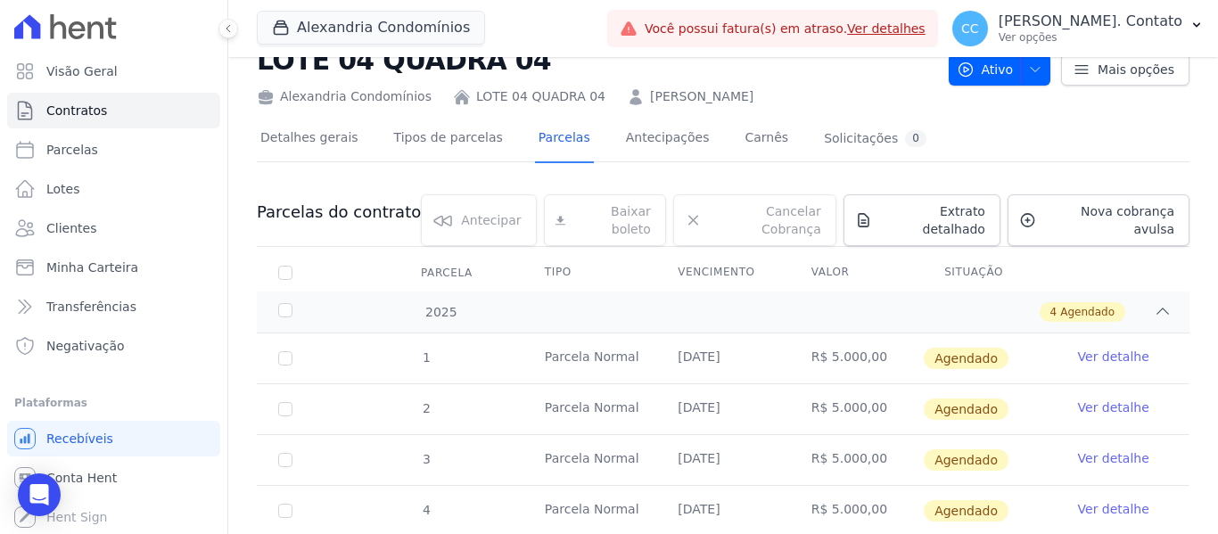
scroll to position [89, 0]
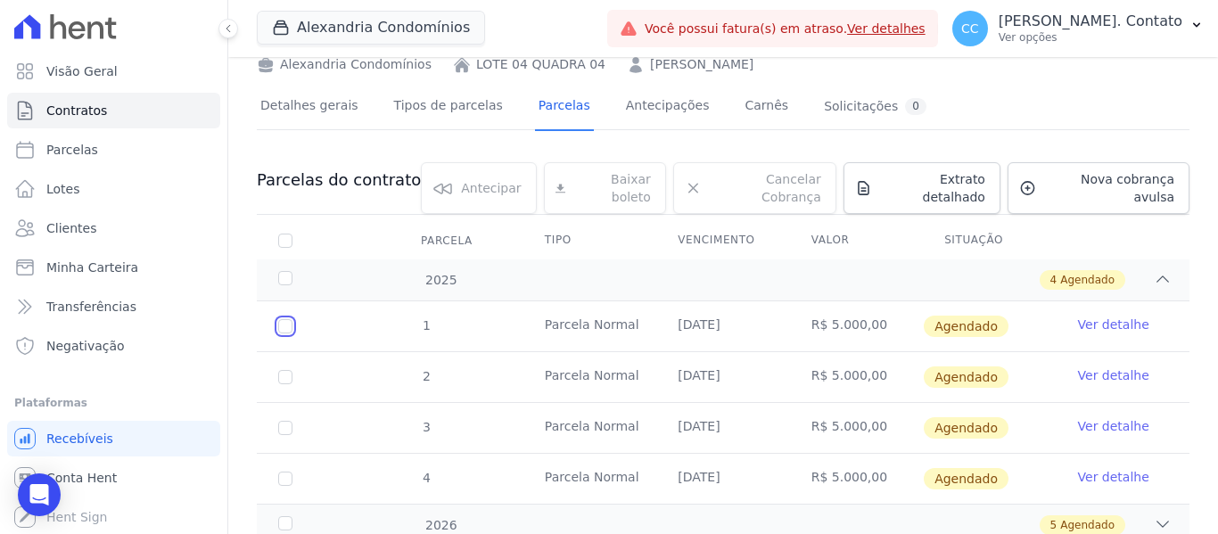
click at [285, 319] on input "checkbox" at bounding box center [285, 326] width 14 height 14
checkbox input "true"
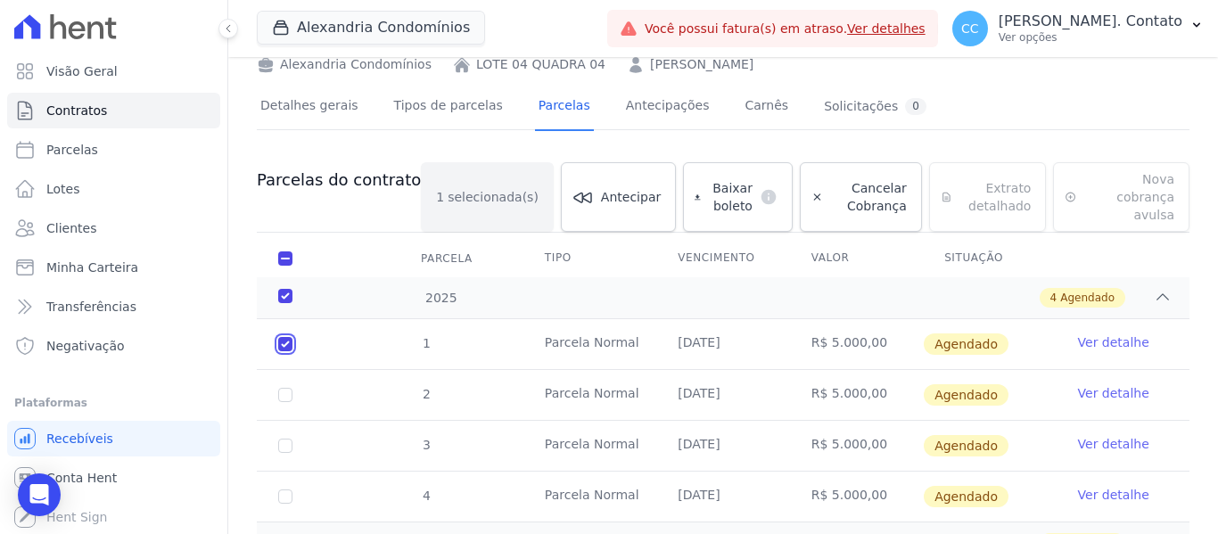
click at [286, 337] on input "checkbox" at bounding box center [285, 344] width 14 height 14
checkbox input "false"
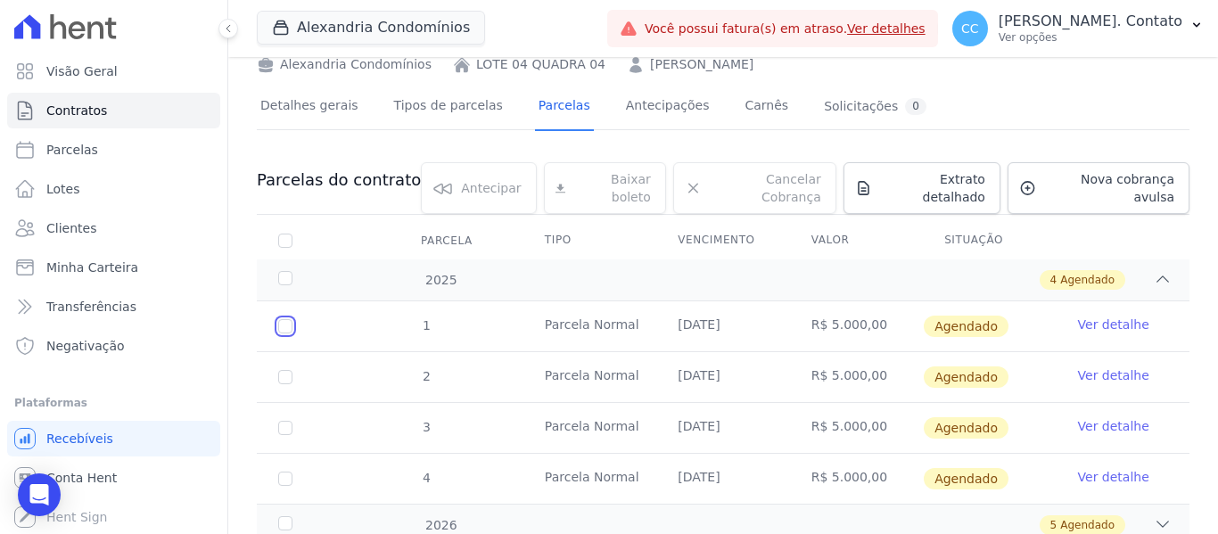
click at [286, 319] on input "checkbox" at bounding box center [285, 326] width 14 height 14
checkbox input "true"
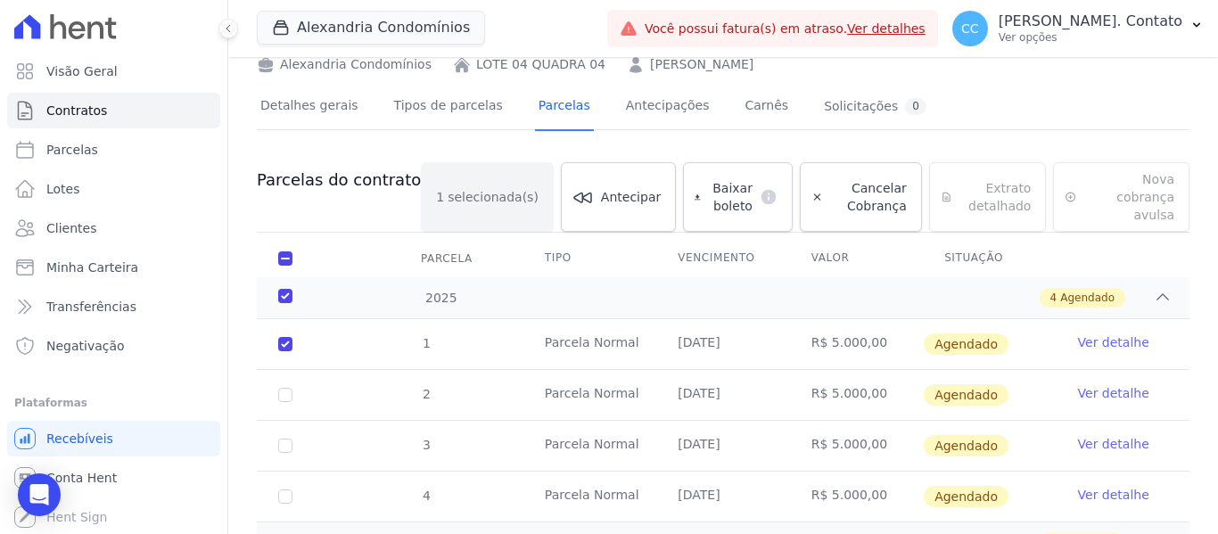
click at [1093, 333] on link "Ver detalhe" at bounding box center [1113, 342] width 71 height 18
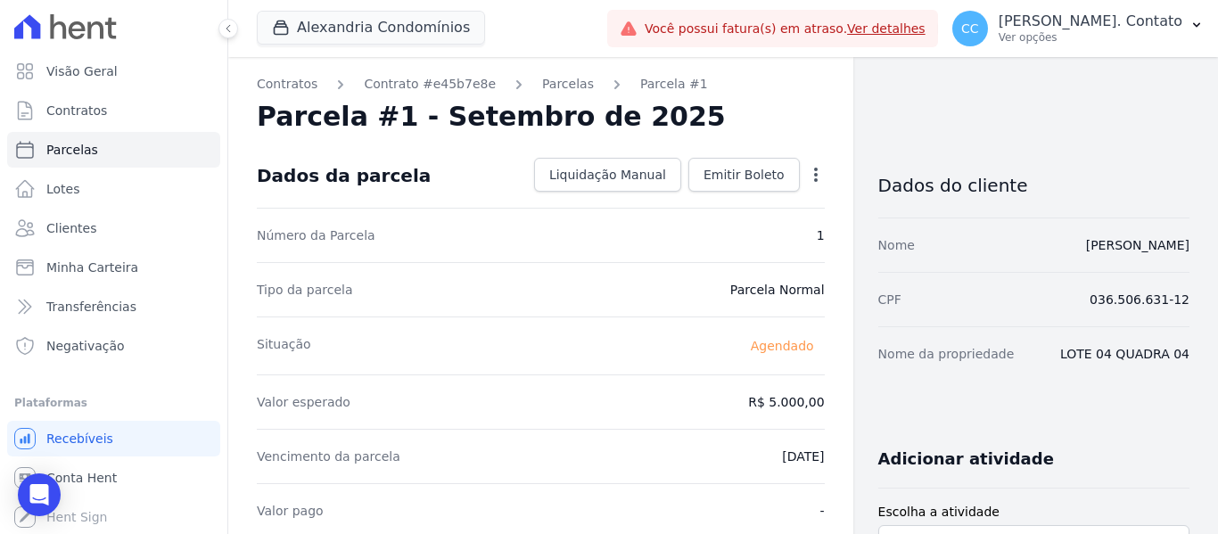
scroll to position [89, 0]
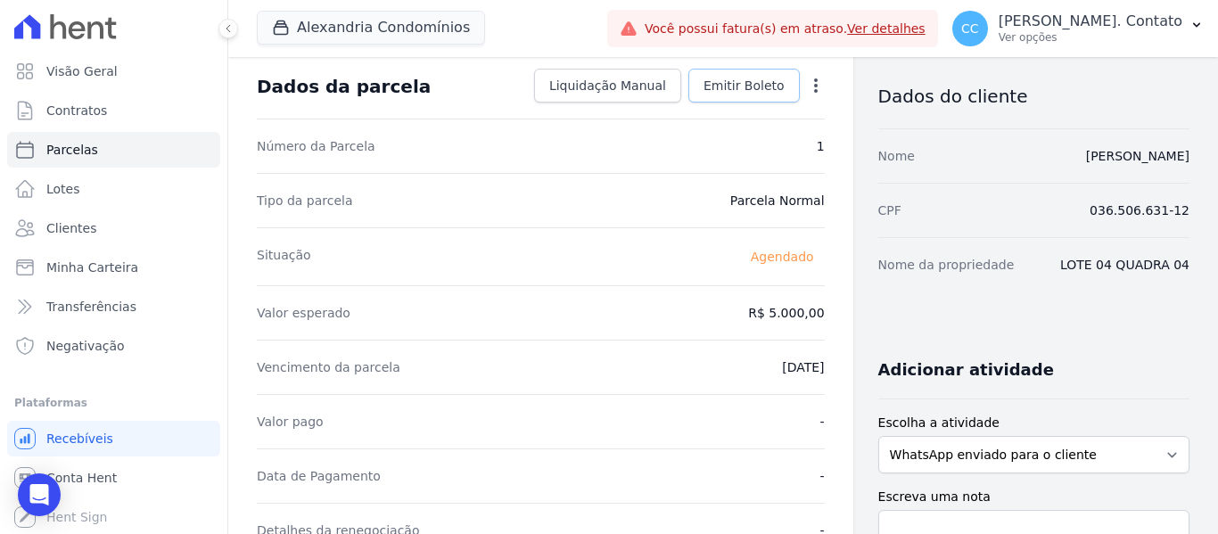
click at [726, 89] on span "Emitir Boleto" at bounding box center [743, 86] width 81 height 18
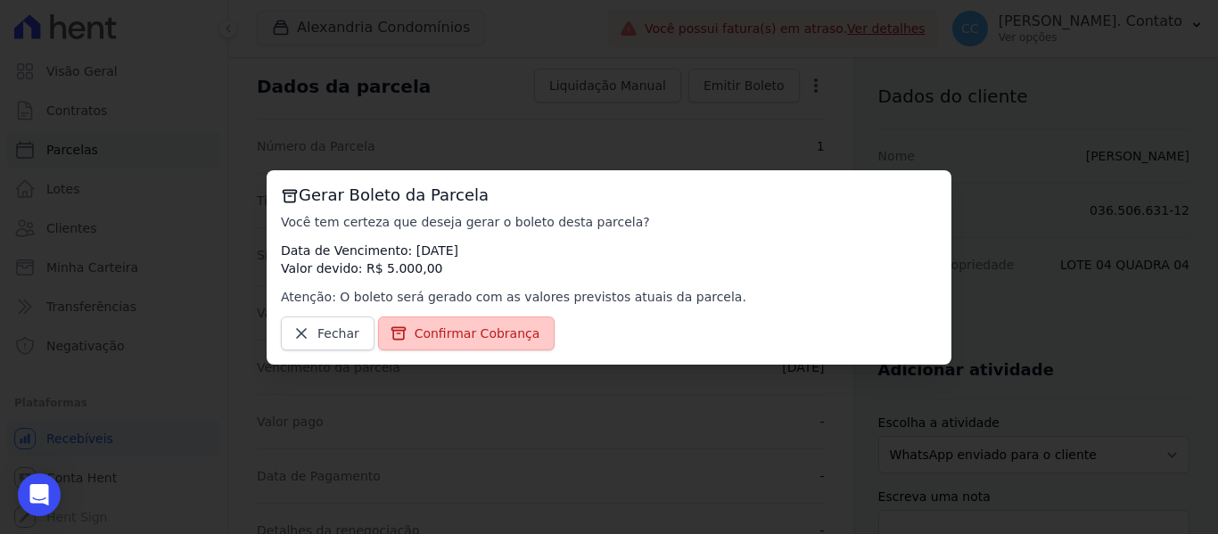
click at [475, 341] on span "Confirmar Cobrança" at bounding box center [477, 333] width 126 height 18
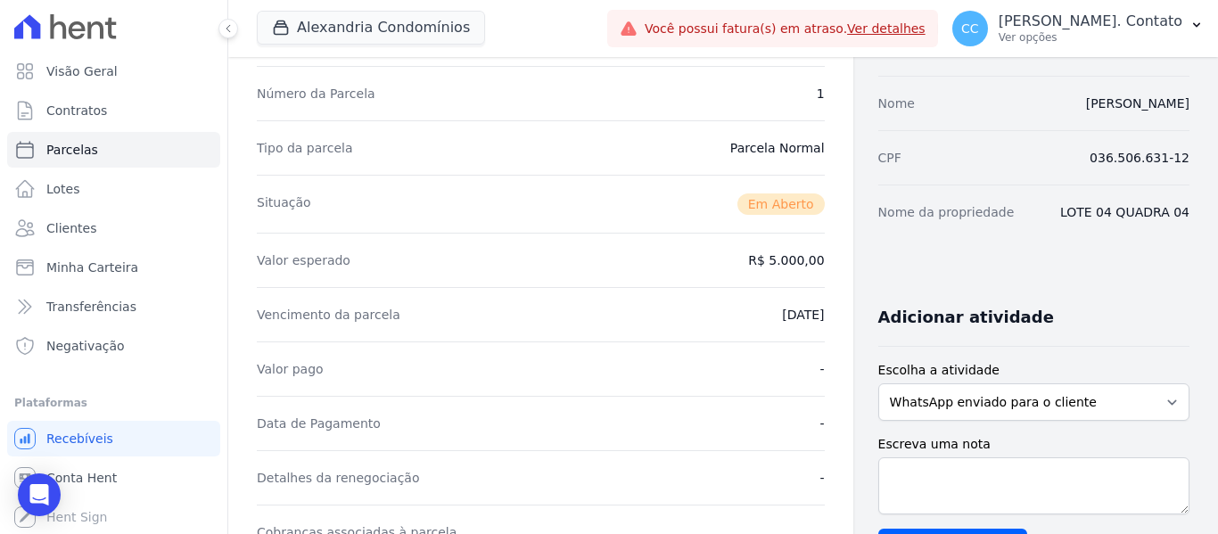
scroll to position [357, 0]
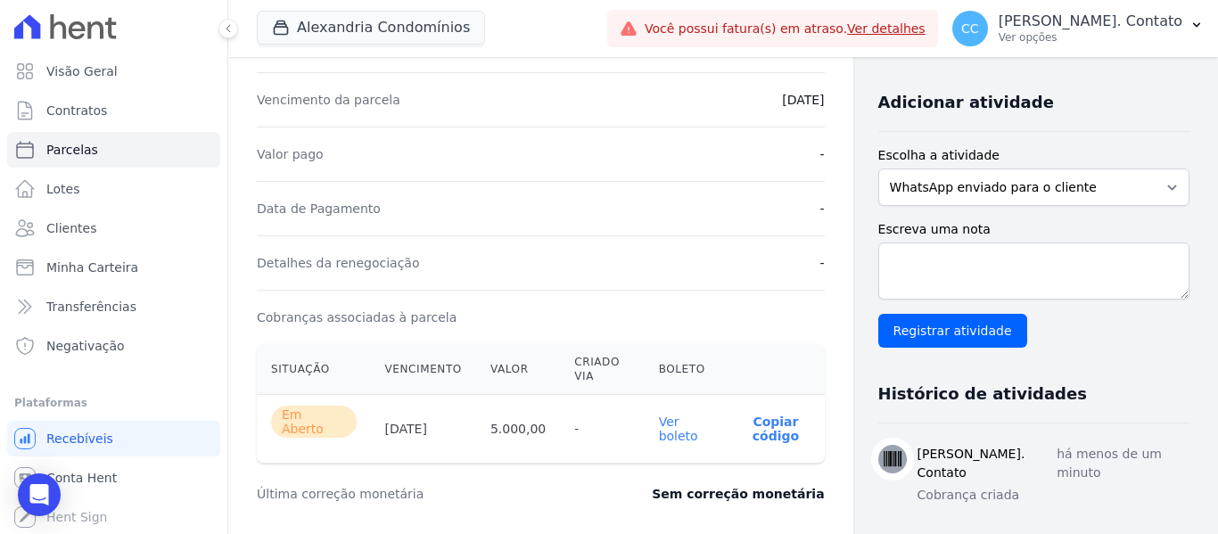
click at [667, 419] on link "Ver boleto" at bounding box center [678, 428] width 39 height 29
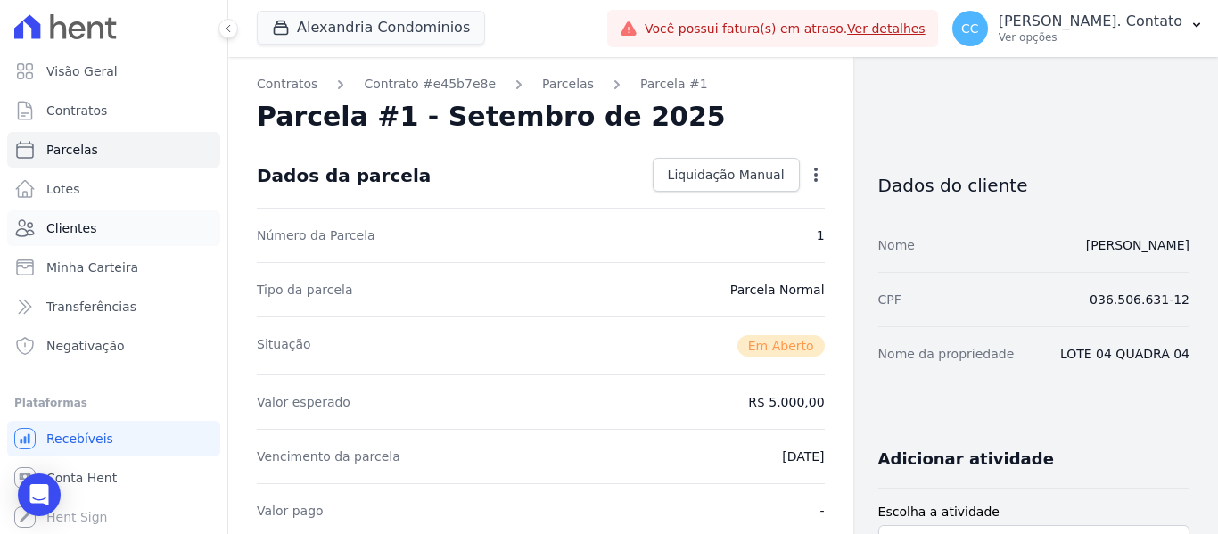
click at [92, 226] on link "Clientes" at bounding box center [113, 228] width 213 height 36
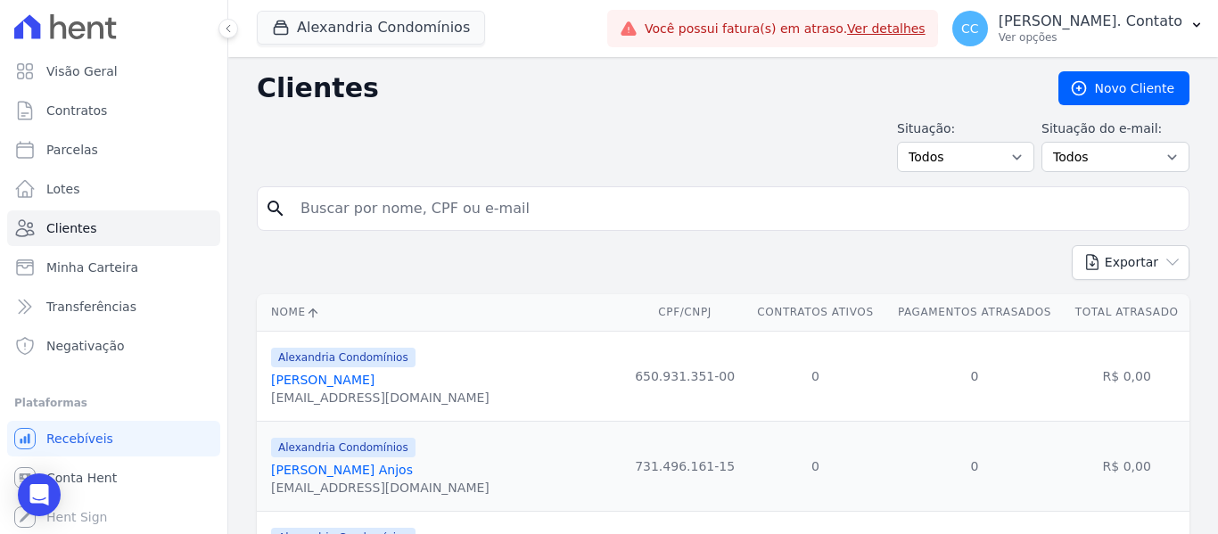
click at [354, 209] on input "search" at bounding box center [735, 209] width 891 height 36
type input "andre"
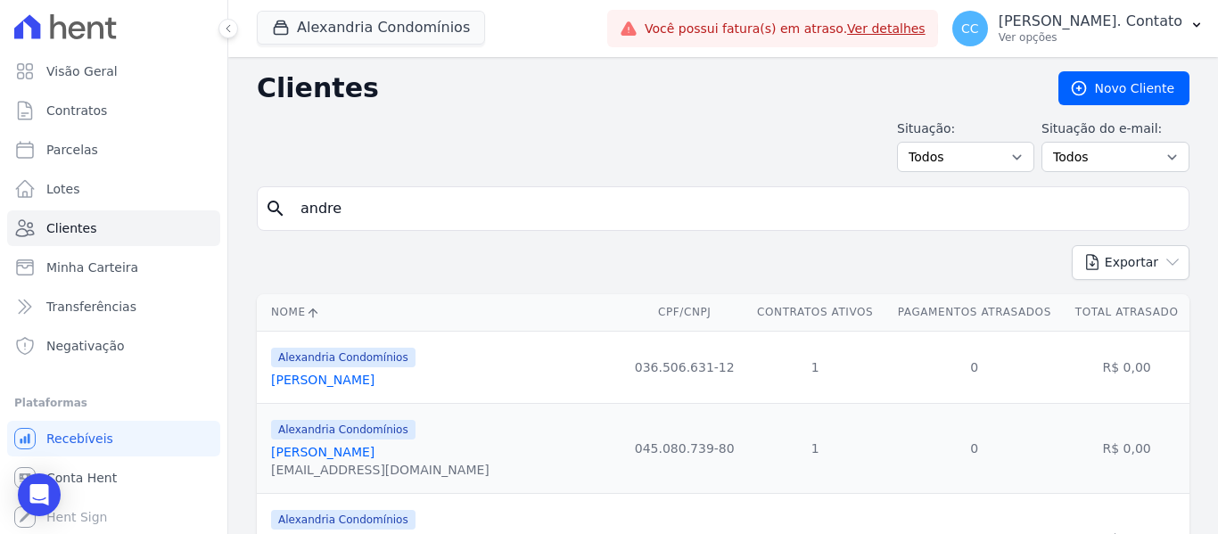
click at [342, 383] on link "Andre Inacio Silva Neto" at bounding box center [322, 380] width 103 height 14
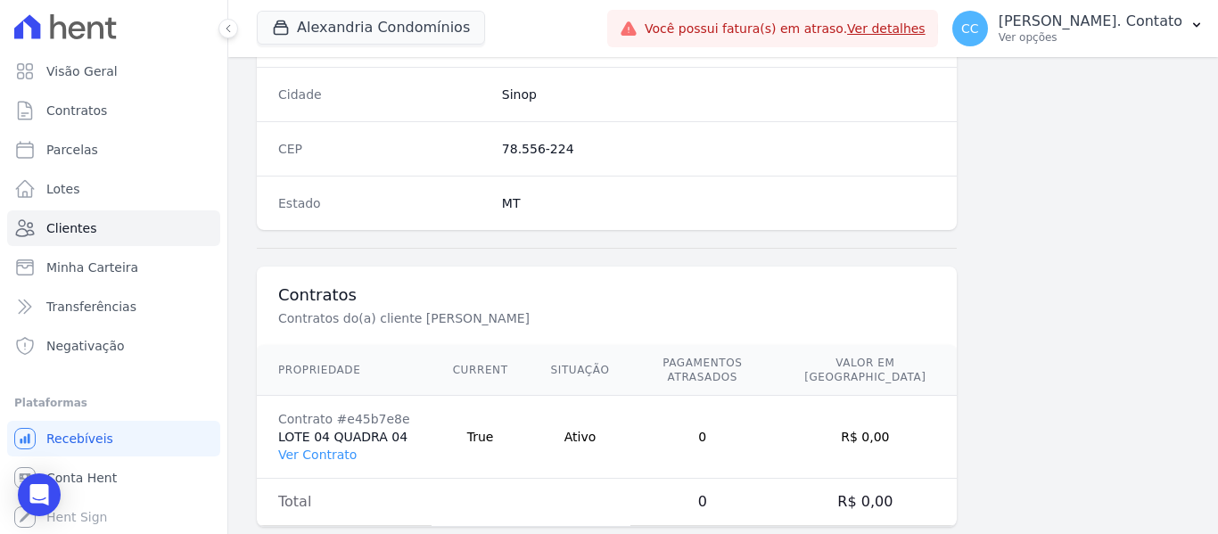
scroll to position [1134, 0]
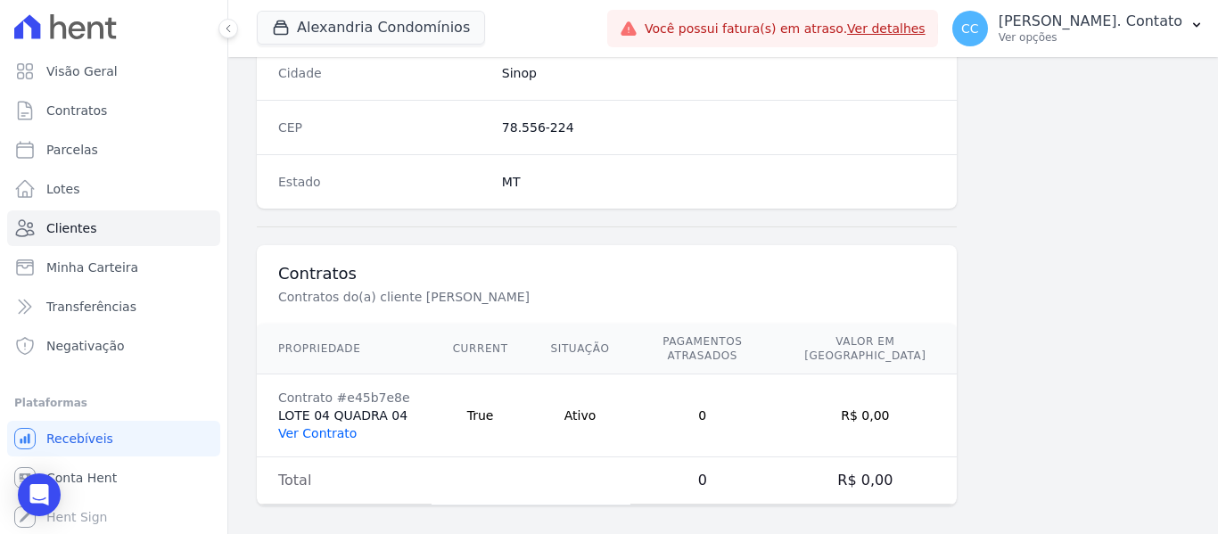
click at [324, 426] on link "Ver Contrato" at bounding box center [317, 433] width 78 height 14
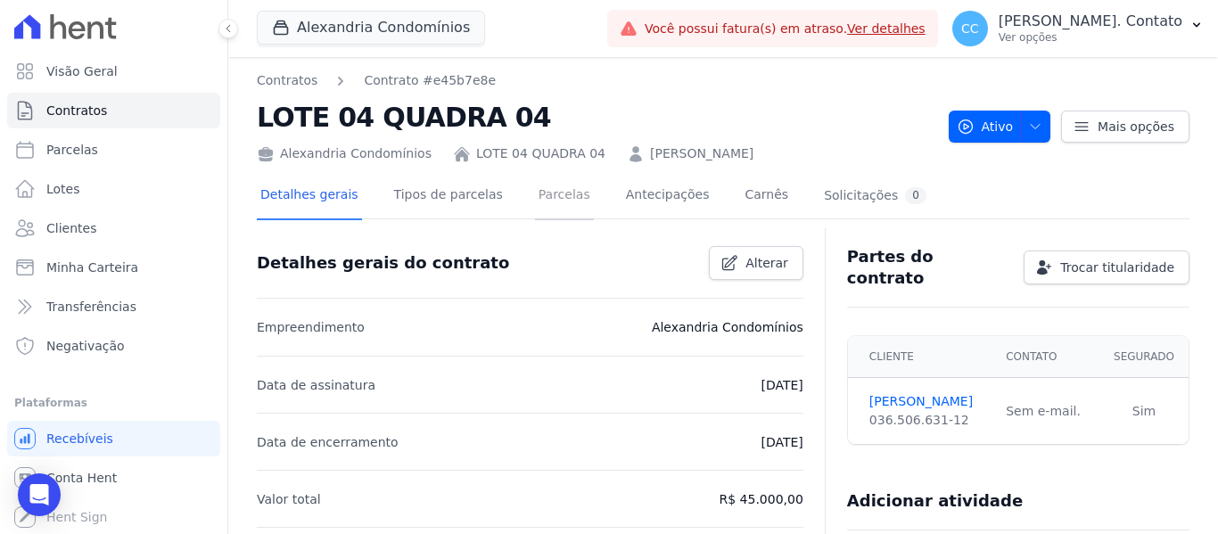
click at [549, 192] on link "Parcelas" at bounding box center [564, 196] width 59 height 47
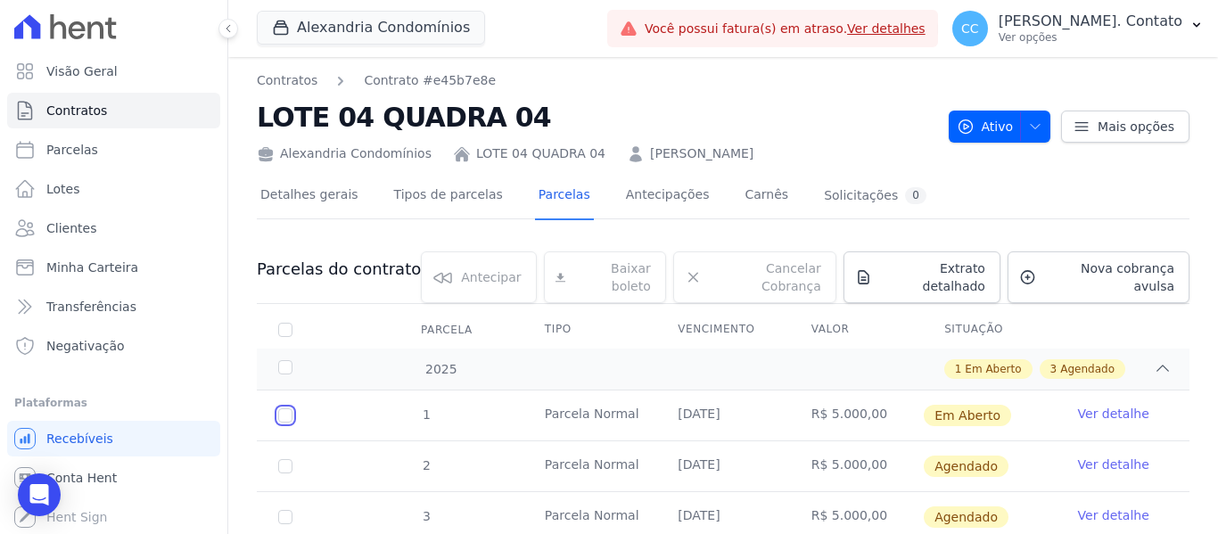
drag, startPoint x: 285, startPoint y: 402, endPoint x: 299, endPoint y: 401, distance: 13.4
click at [285, 408] on input "checkbox" at bounding box center [285, 415] width 14 height 14
checkbox input "true"
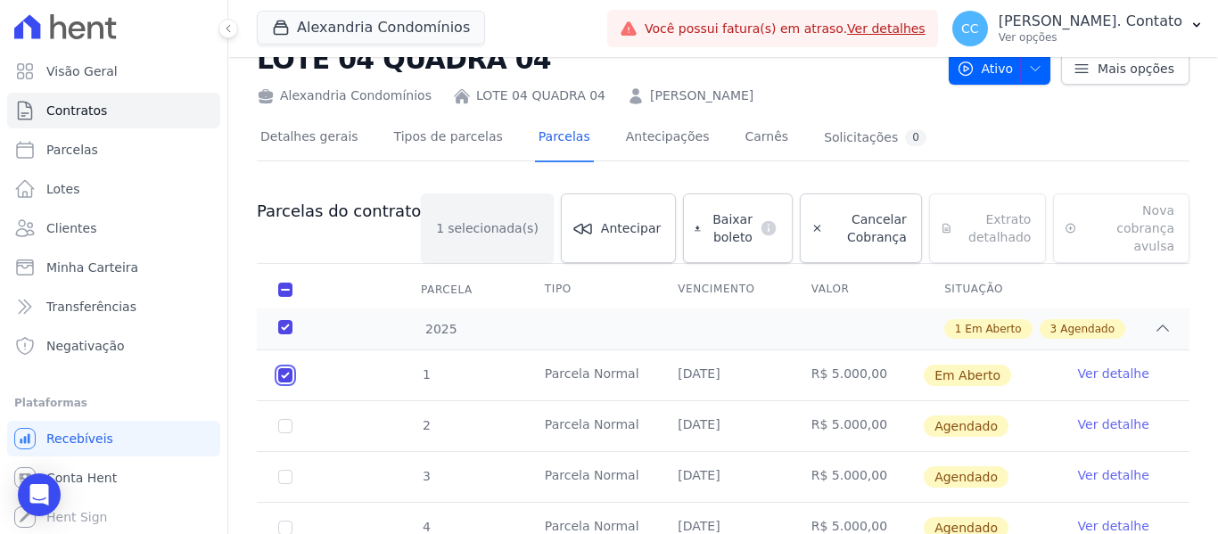
scroll to position [89, 0]
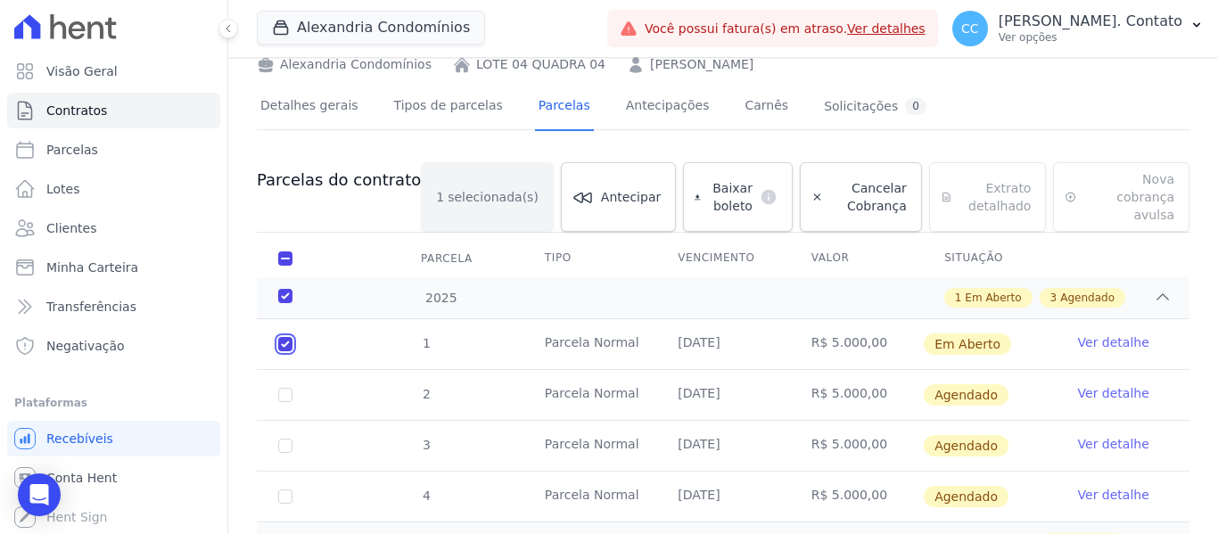
click at [285, 337] on input "checkbox" at bounding box center [285, 344] width 14 height 14
checkbox input "false"
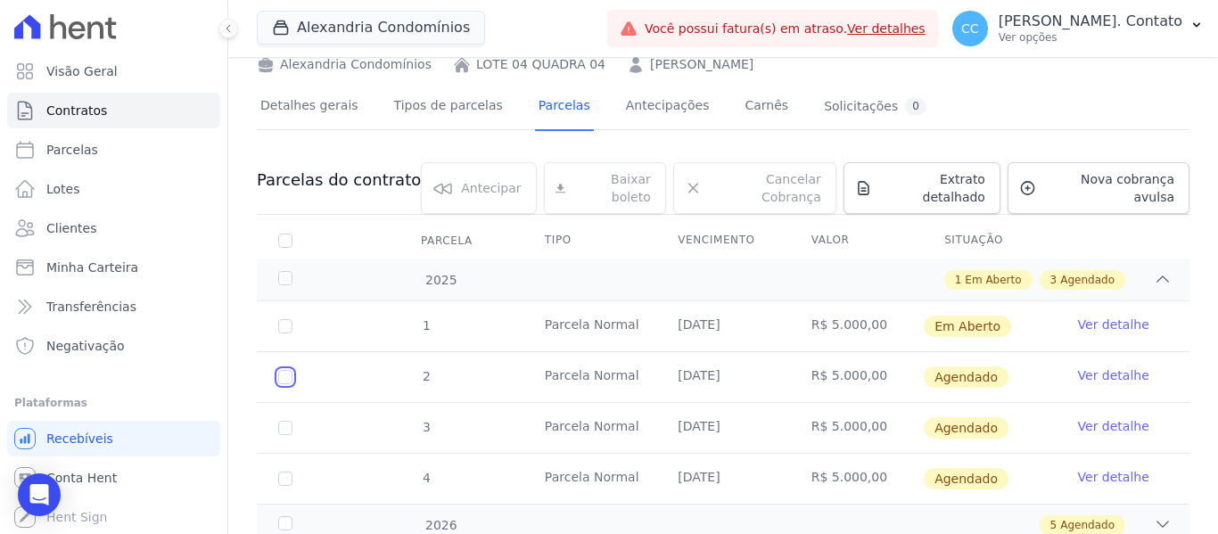
click at [285, 370] on input "checkbox" at bounding box center [285, 377] width 14 height 14
checkbox input "true"
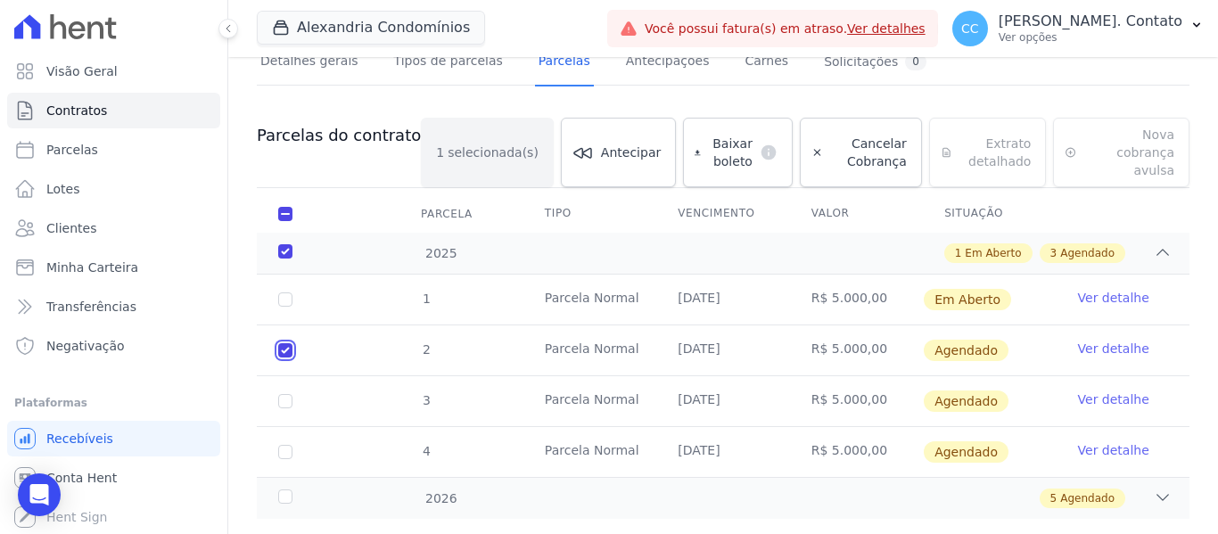
scroll to position [154, 0]
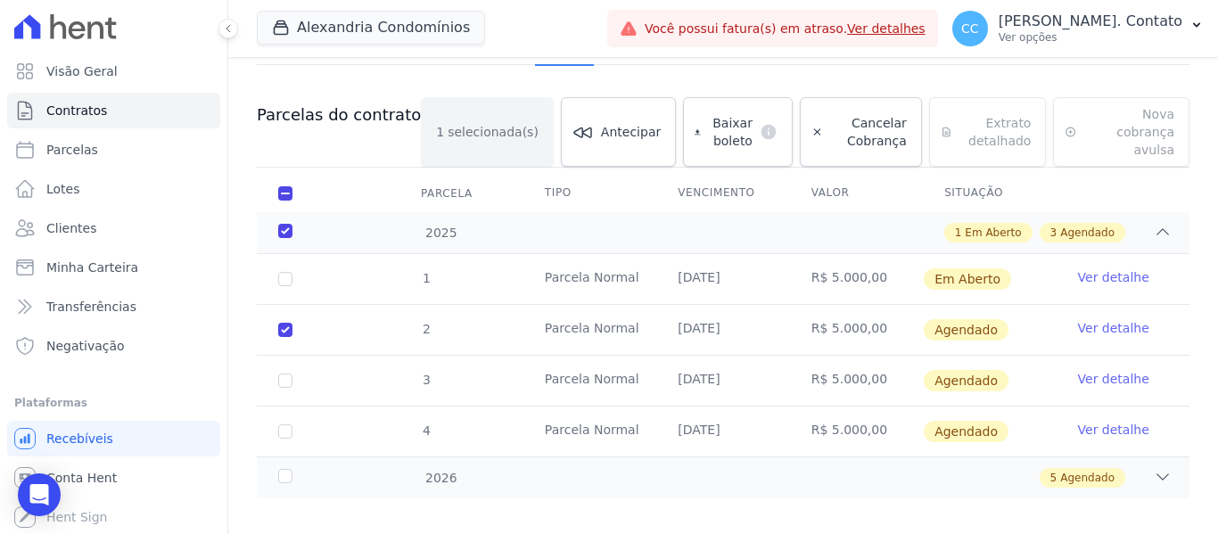
click at [1098, 319] on link "Ver detalhe" at bounding box center [1113, 328] width 71 height 18
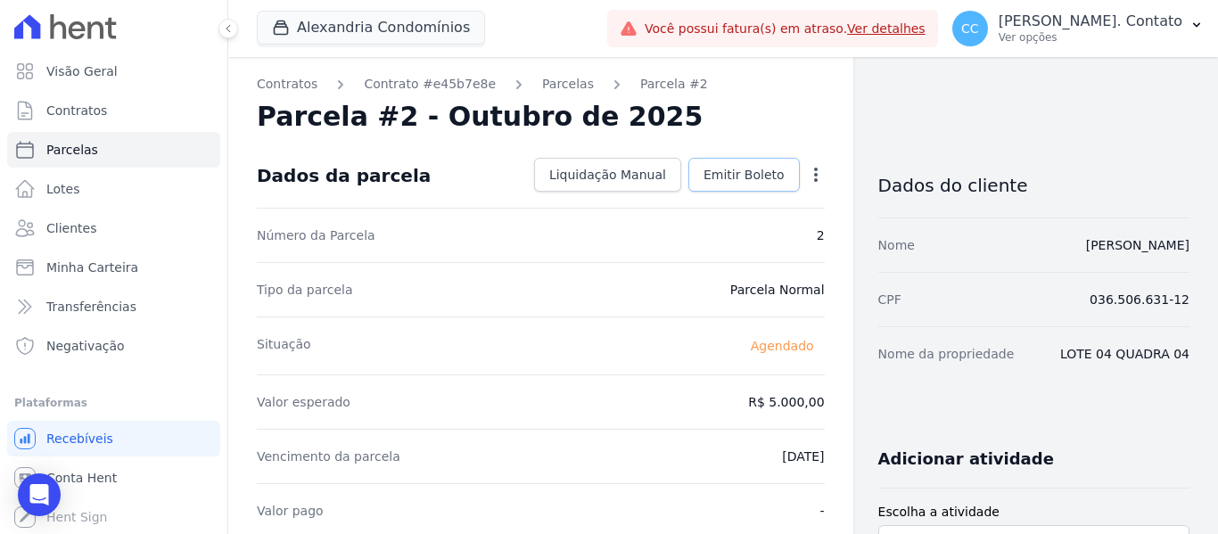
click at [754, 177] on span "Emitir Boleto" at bounding box center [743, 175] width 81 height 18
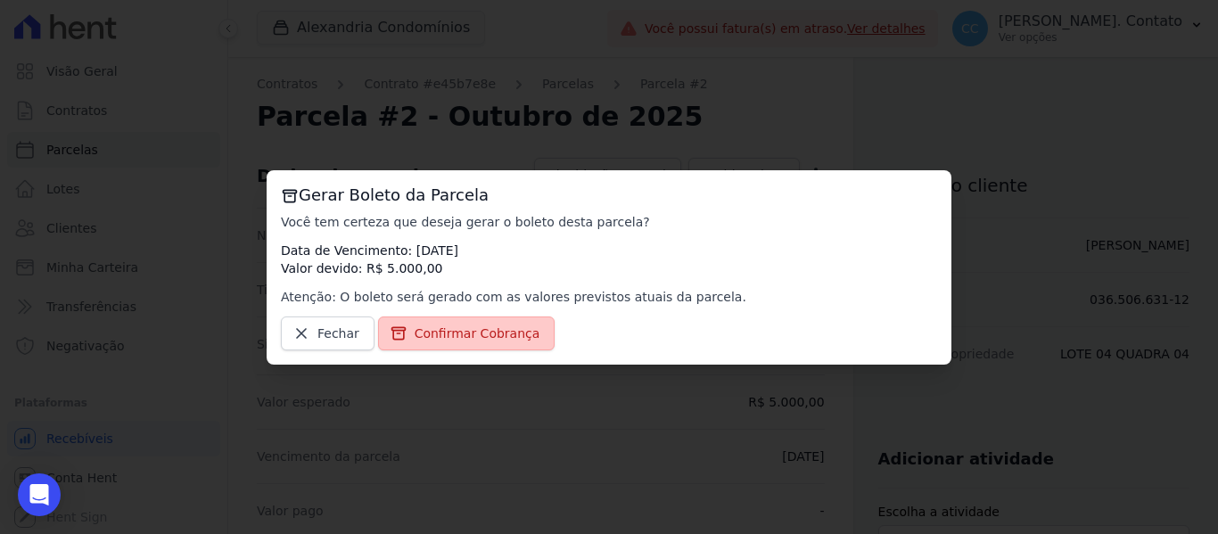
click at [504, 323] on link "Confirmar Cobrança" at bounding box center [466, 333] width 177 height 34
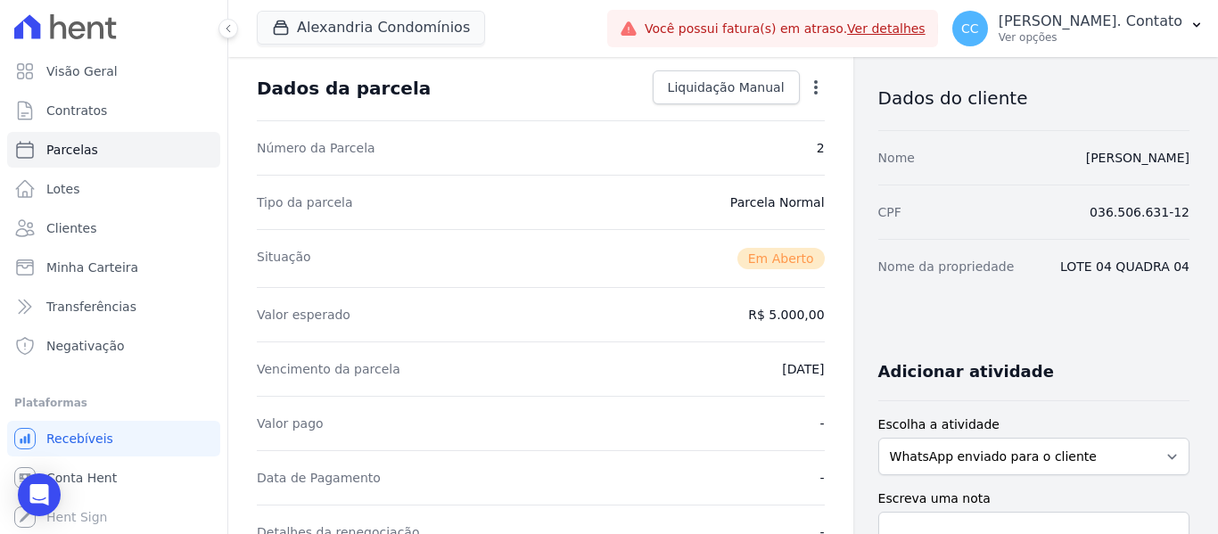
scroll to position [446, 0]
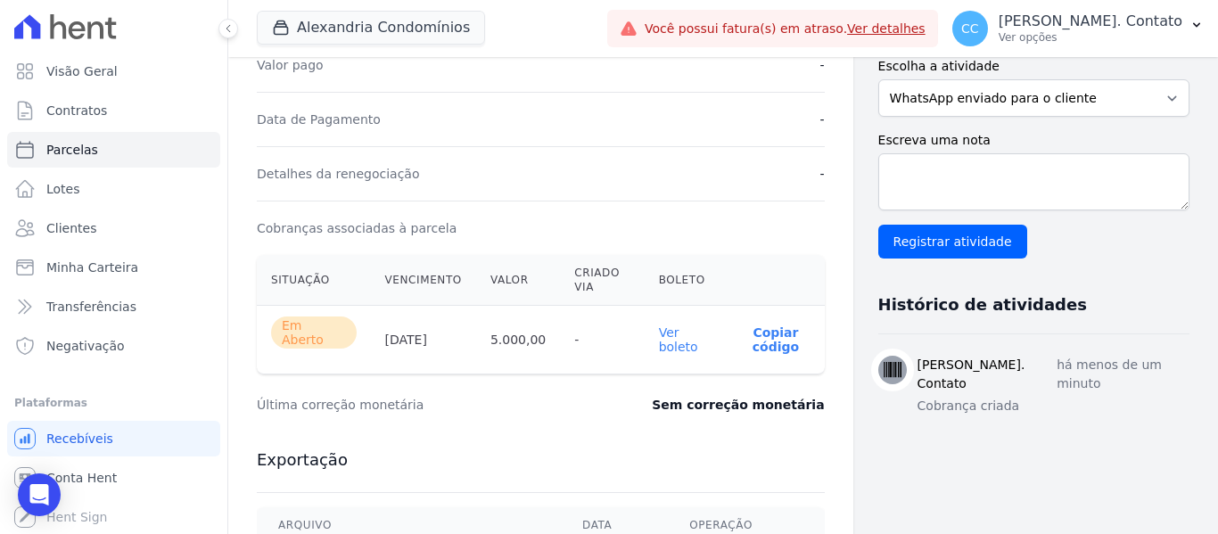
click at [679, 327] on th "Ver boleto" at bounding box center [685, 340] width 83 height 69
click at [659, 344] on link "Ver boleto" at bounding box center [678, 339] width 39 height 29
click at [99, 225] on link "Clientes" at bounding box center [113, 228] width 213 height 36
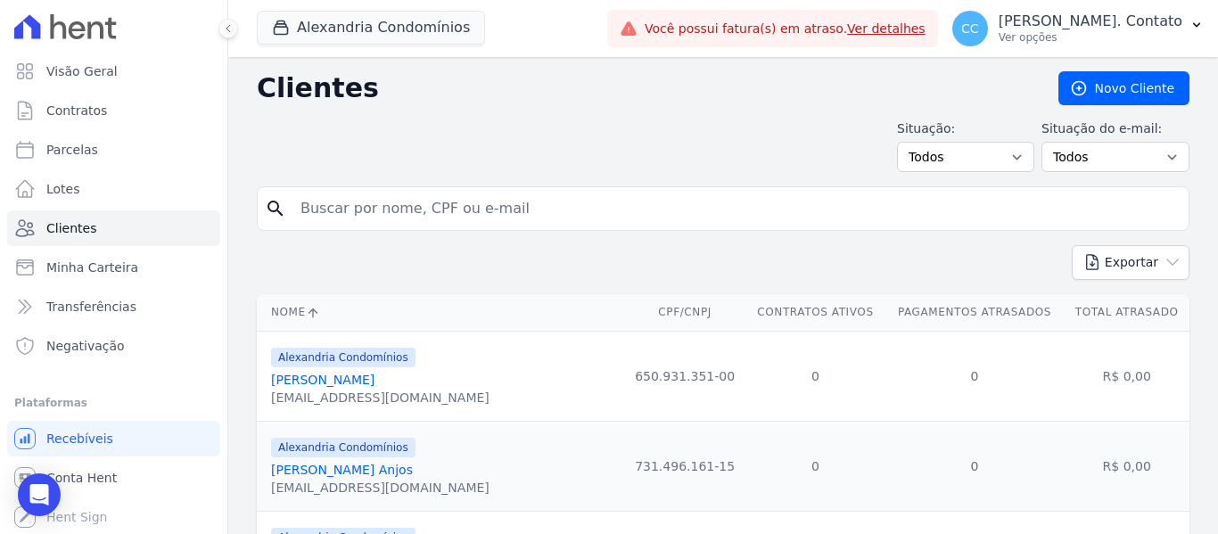
click at [307, 214] on input "search" at bounding box center [735, 209] width 891 height 36
type input "andre"
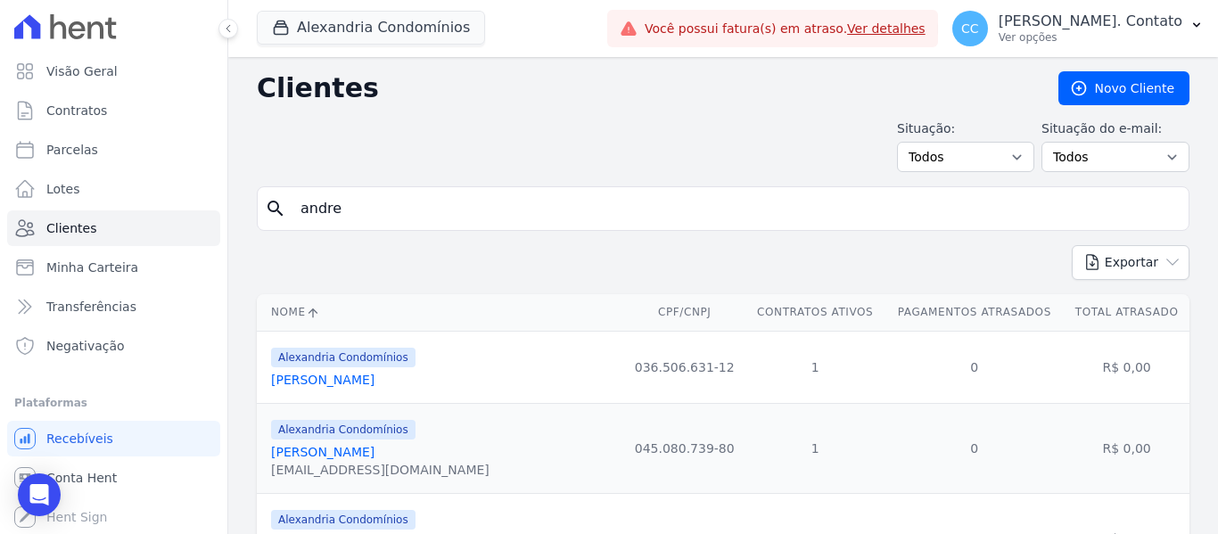
click at [374, 382] on link "Andre Inacio Silva Neto" at bounding box center [322, 380] width 103 height 14
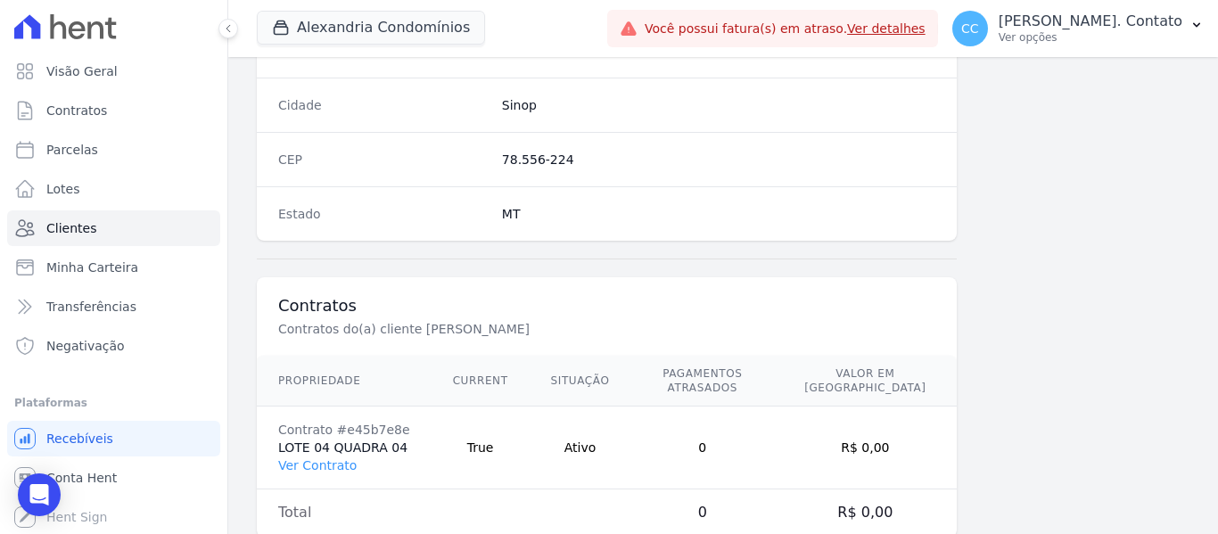
scroll to position [1134, 0]
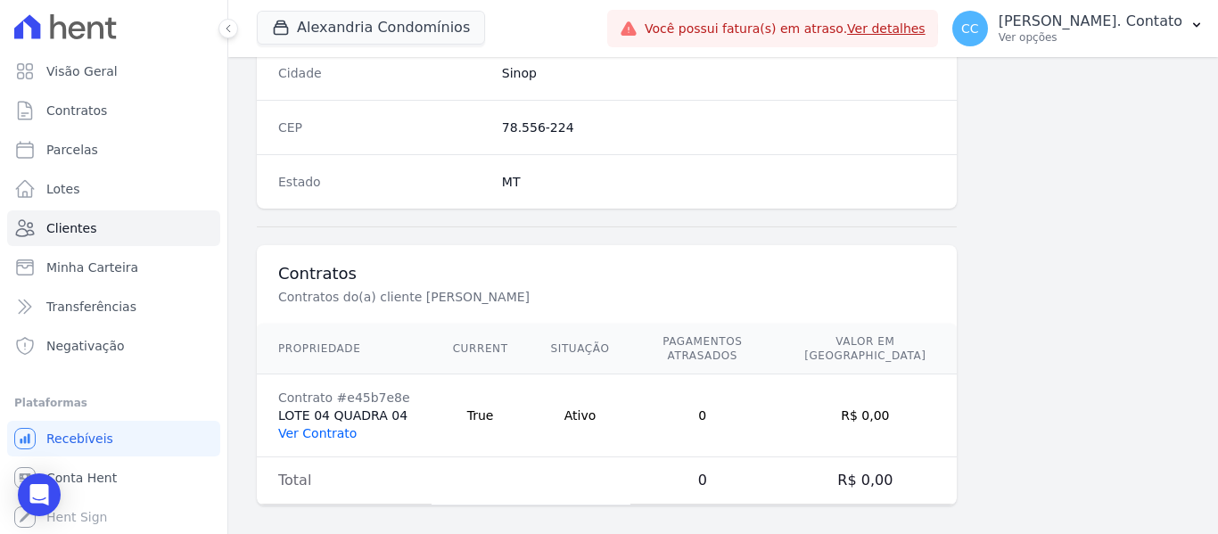
click at [334, 426] on link "Ver Contrato" at bounding box center [317, 433] width 78 height 14
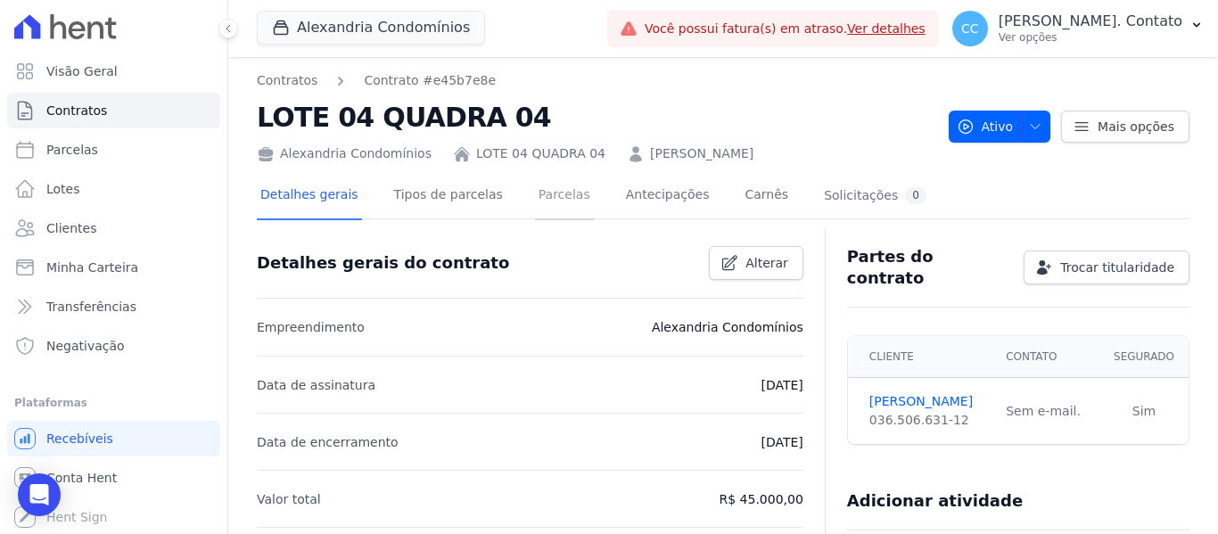
click at [552, 204] on link "Parcelas" at bounding box center [564, 196] width 59 height 47
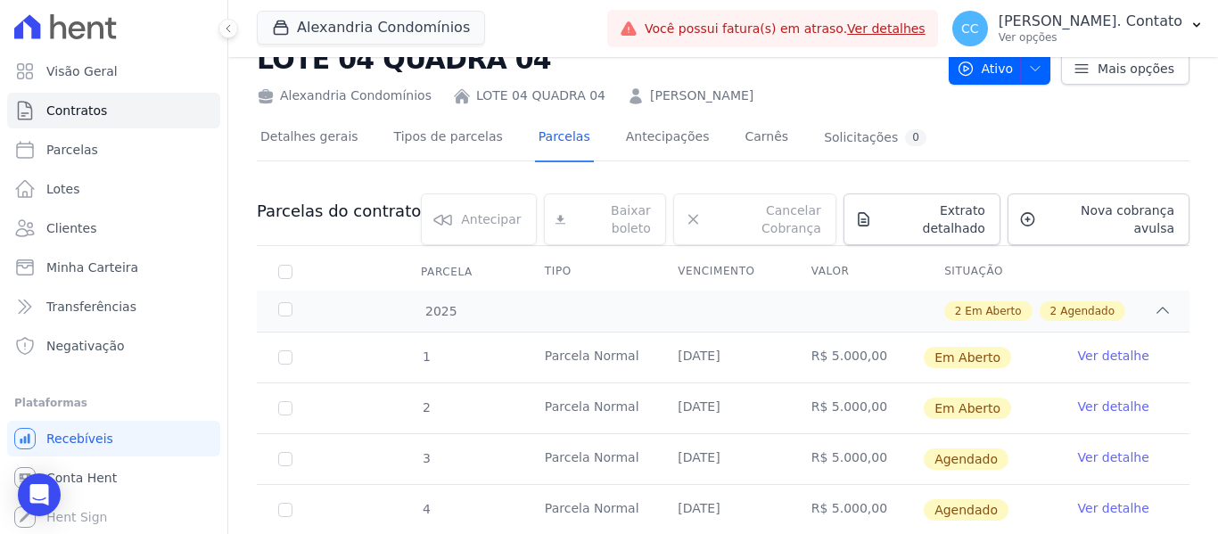
scroll to position [89, 0]
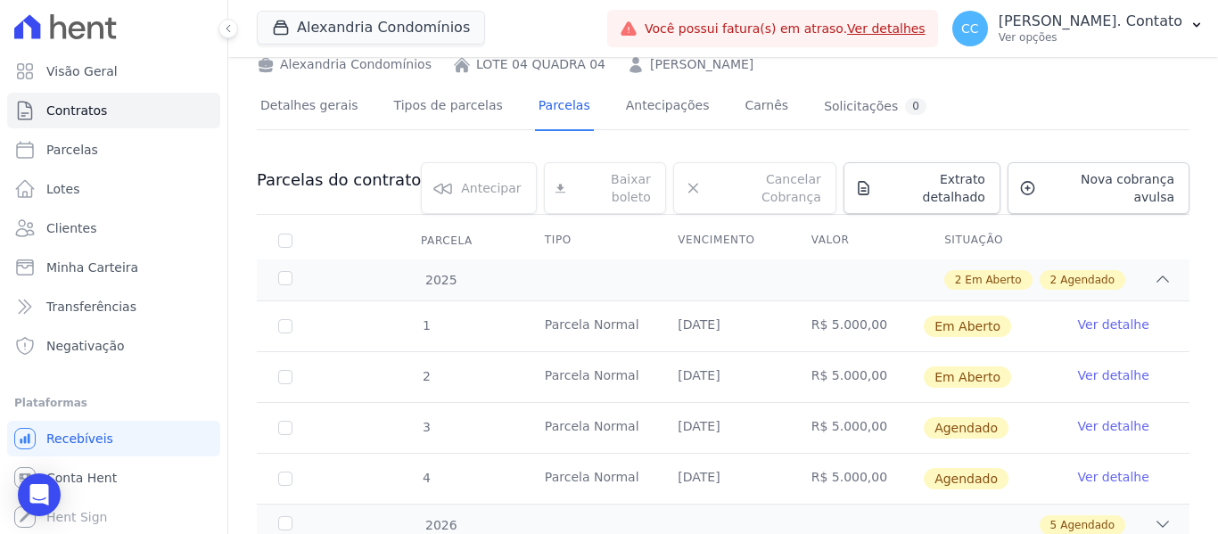
click at [1087, 417] on link "Ver detalhe" at bounding box center [1113, 426] width 71 height 18
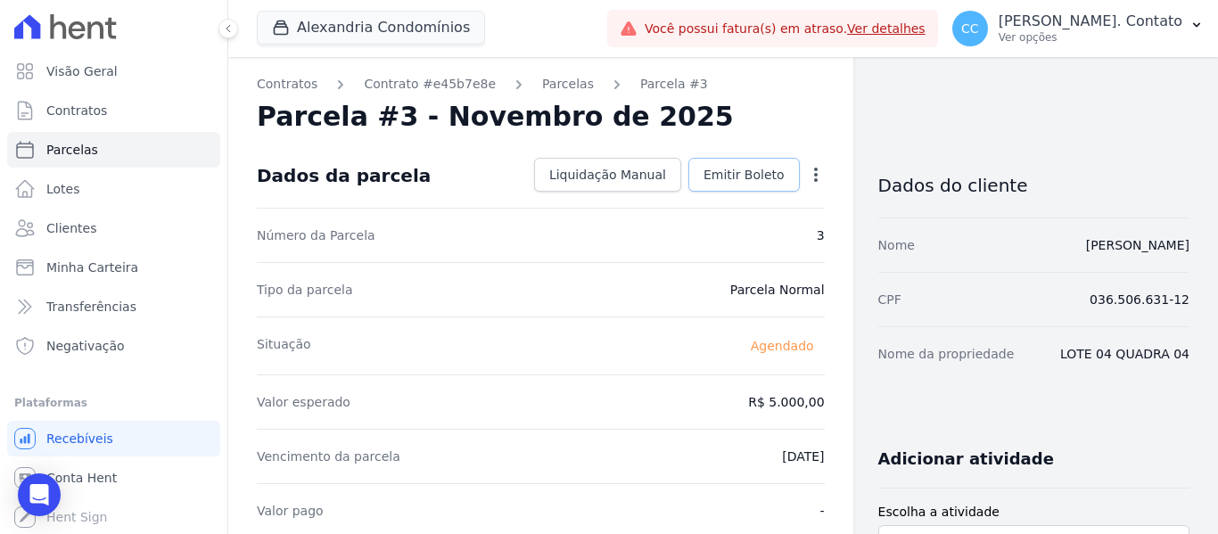
click at [736, 168] on span "Emitir Boleto" at bounding box center [743, 175] width 81 height 18
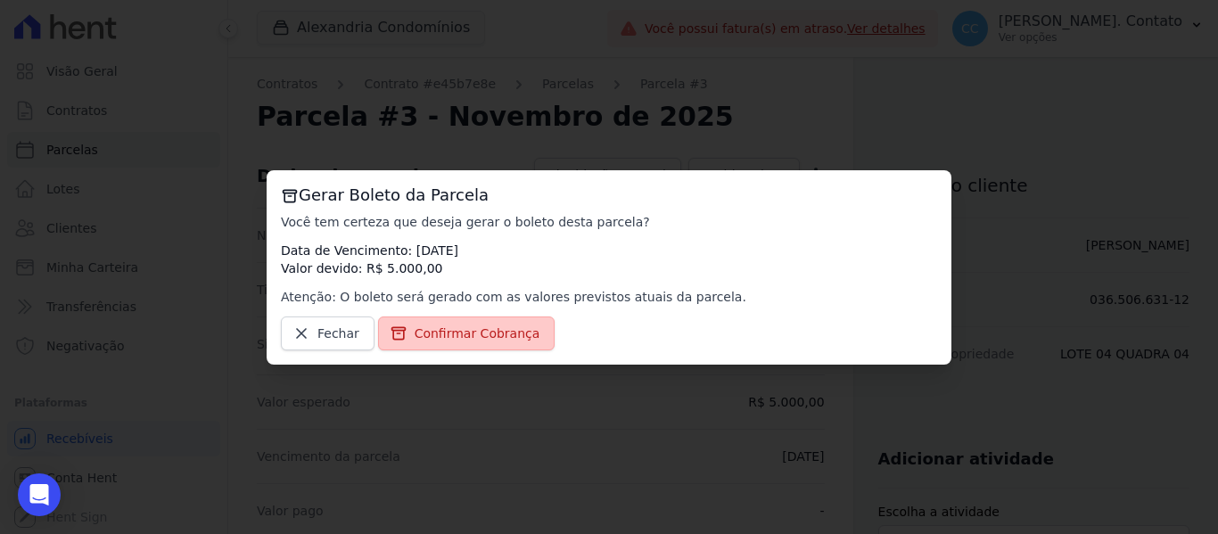
click at [492, 339] on span "Confirmar Cobrança" at bounding box center [477, 333] width 126 height 18
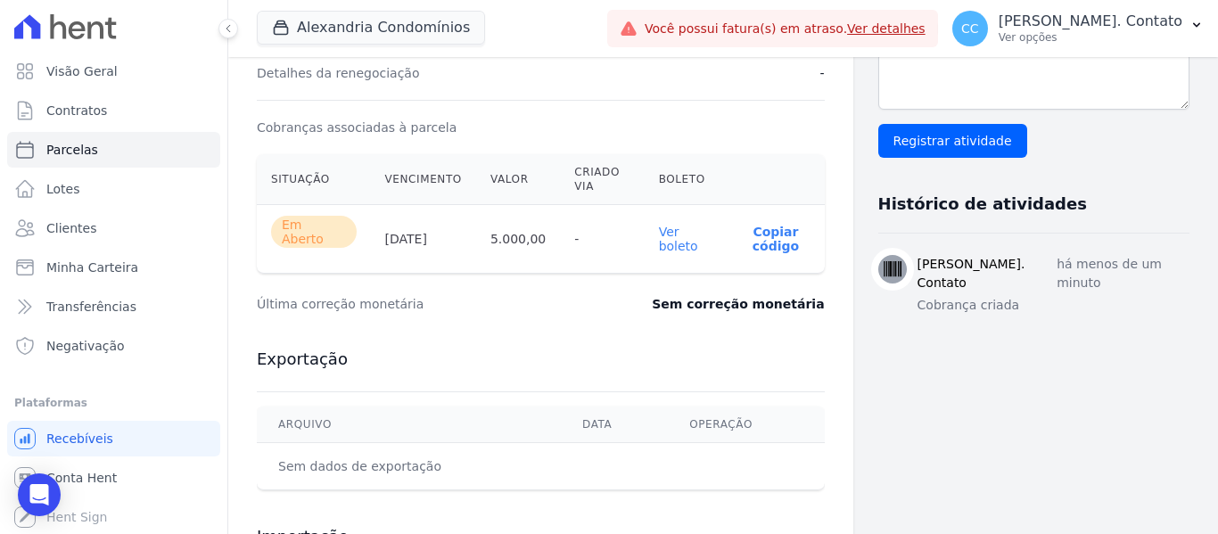
scroll to position [624, 0]
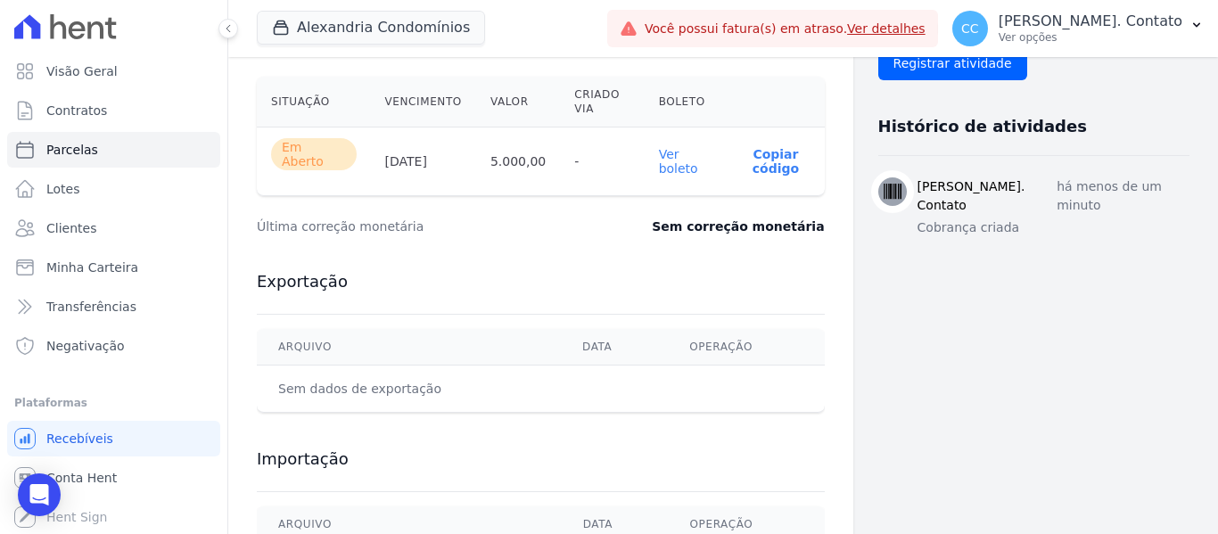
click at [662, 165] on link "Ver boleto" at bounding box center [678, 161] width 39 height 29
click at [58, 226] on span "Clientes" at bounding box center [71, 228] width 50 height 18
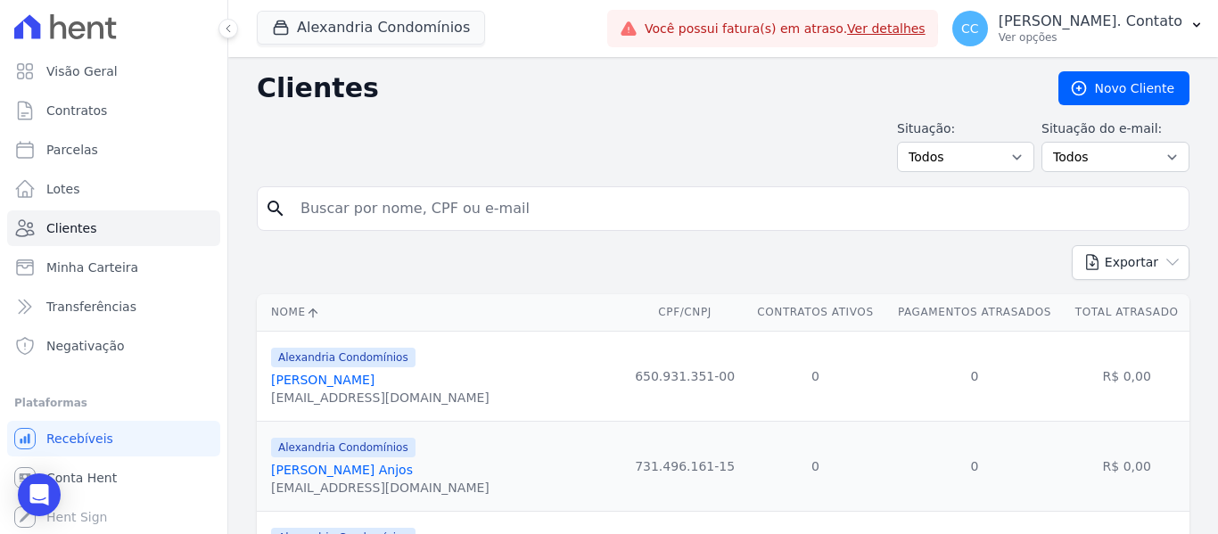
click at [388, 209] on input "search" at bounding box center [735, 209] width 891 height 36
type input "andre"
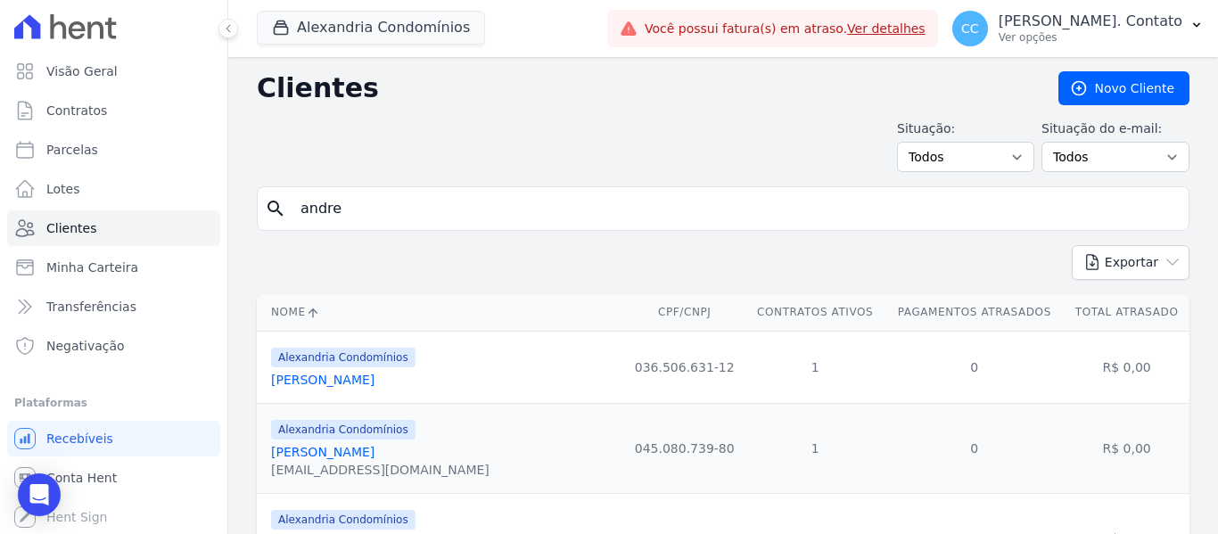
click at [374, 379] on link "Andre Inacio Silva Neto" at bounding box center [322, 380] width 103 height 14
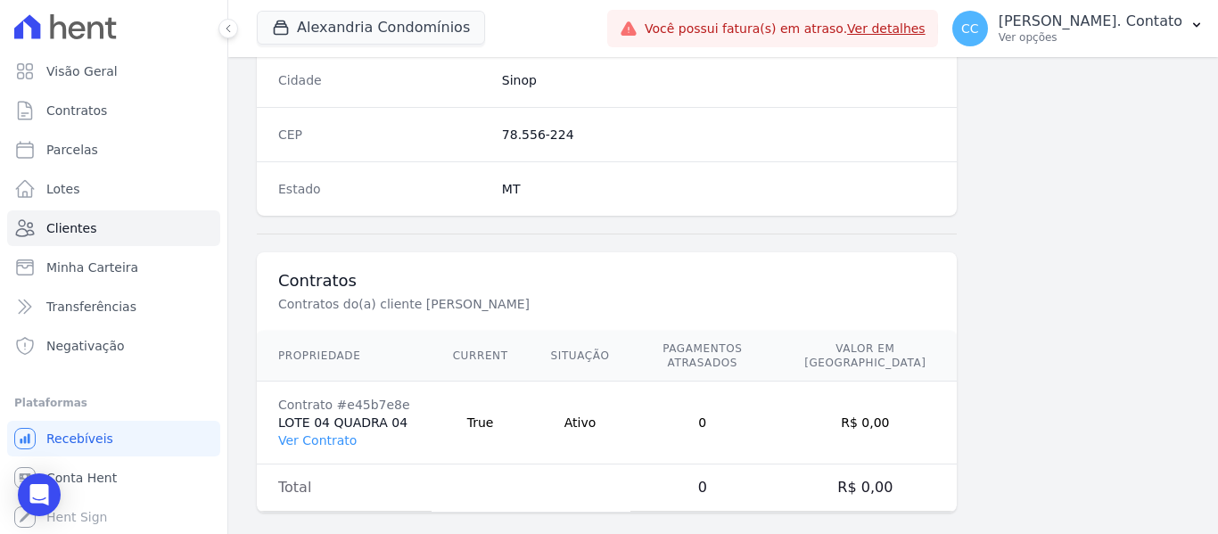
scroll to position [1134, 0]
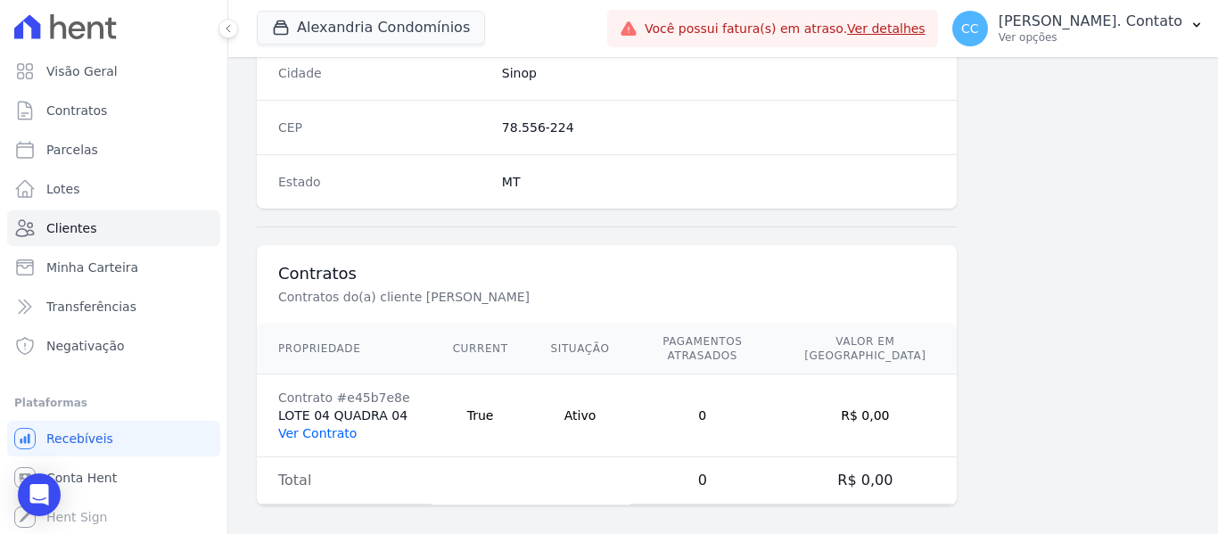
click at [320, 426] on link "Ver Contrato" at bounding box center [317, 433] width 78 height 14
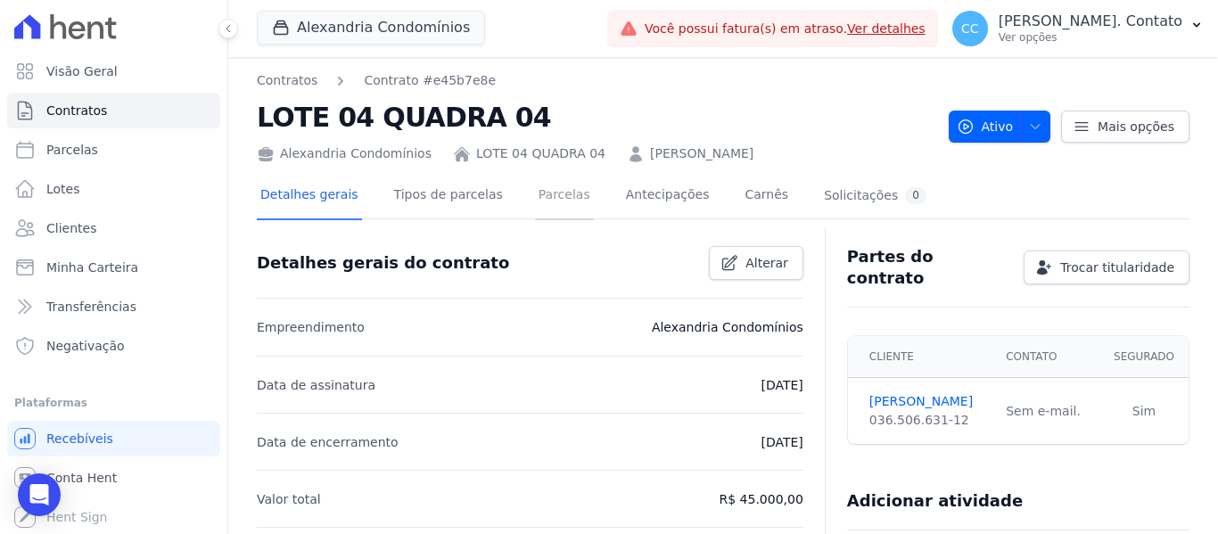
click at [546, 195] on link "Parcelas" at bounding box center [564, 196] width 59 height 47
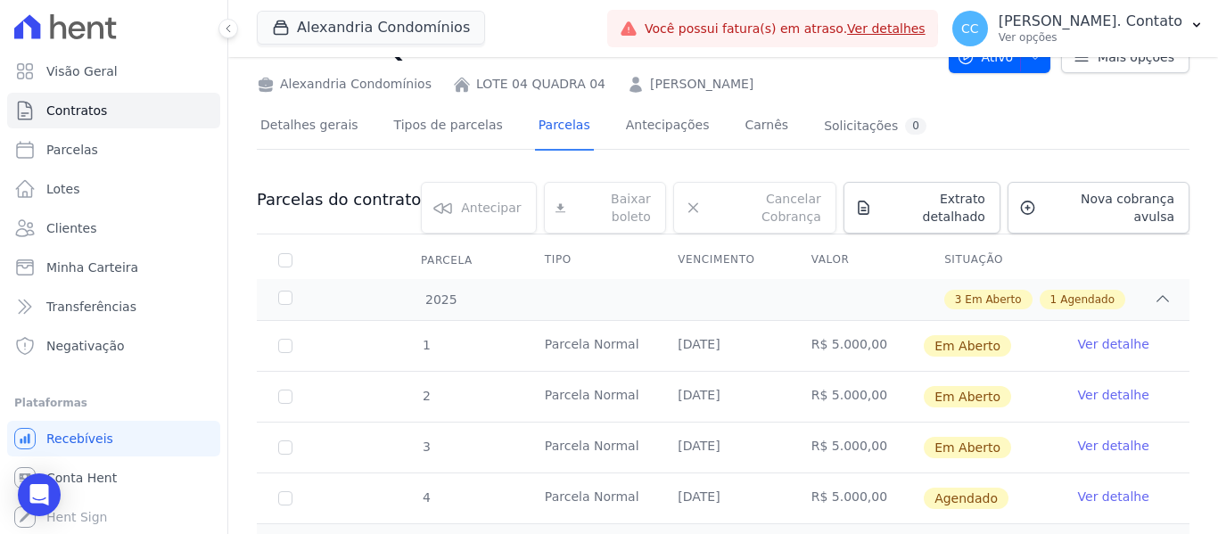
scroll to position [140, 0]
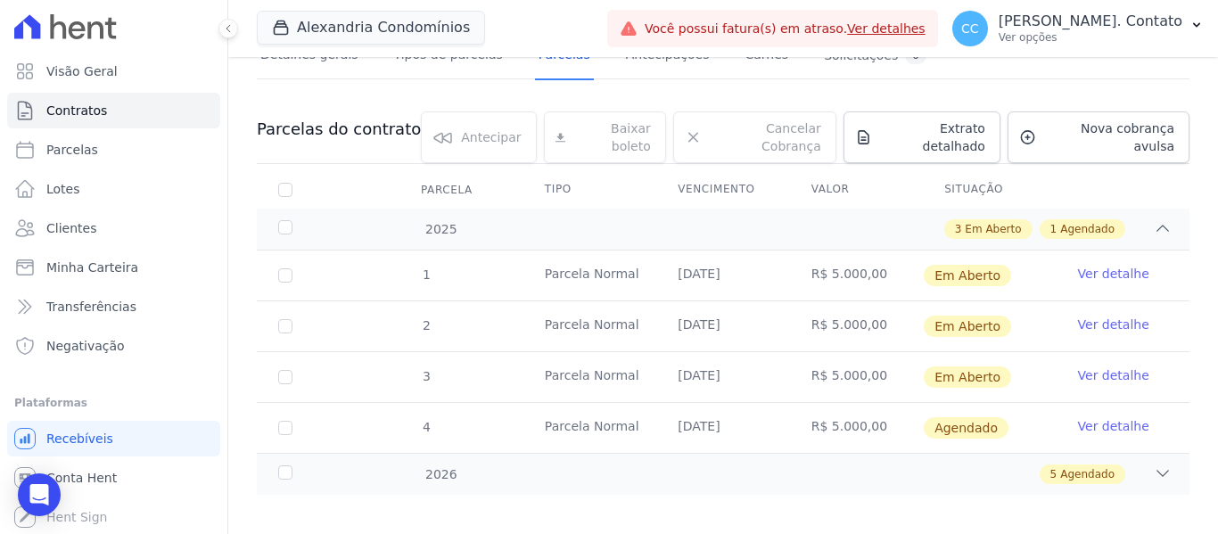
click at [1109, 417] on link "Ver detalhe" at bounding box center [1113, 426] width 71 height 18
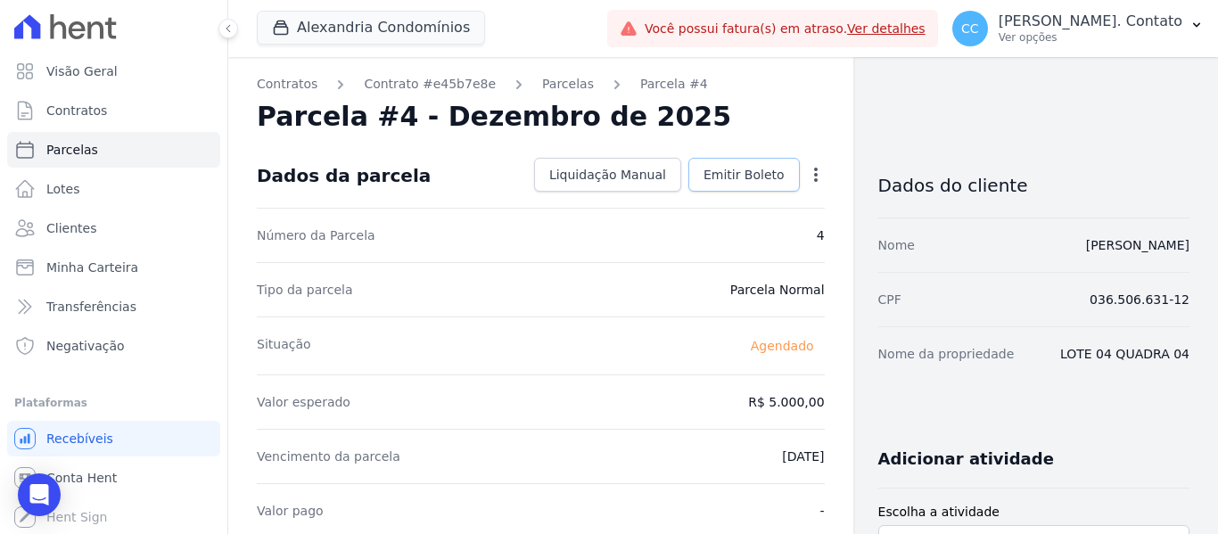
click at [744, 162] on link "Emitir Boleto" at bounding box center [743, 175] width 111 height 34
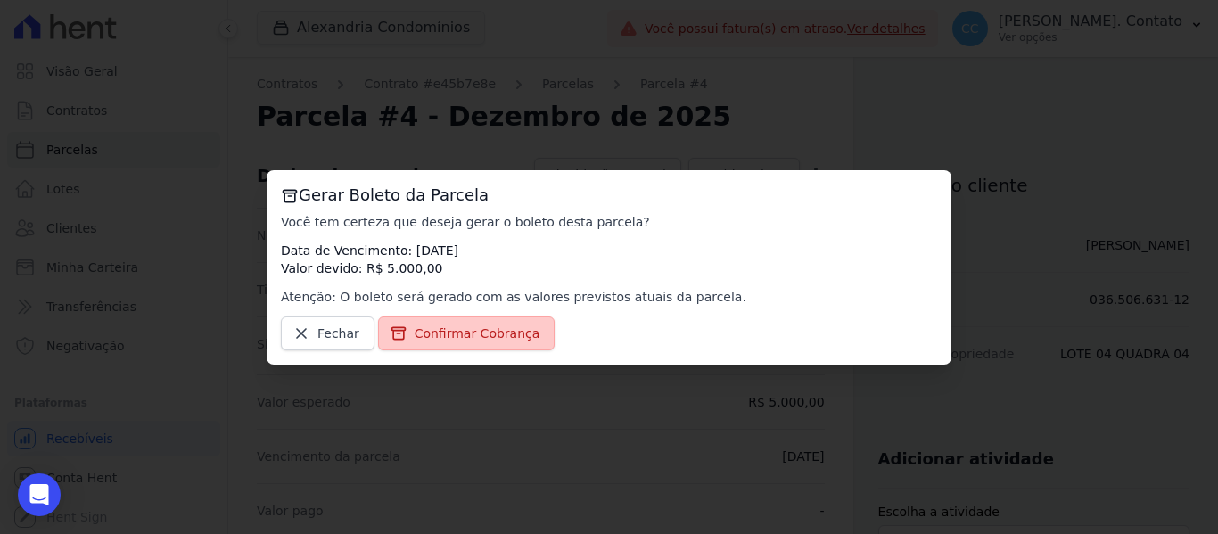
click at [467, 341] on span "Confirmar Cobrança" at bounding box center [477, 333] width 126 height 18
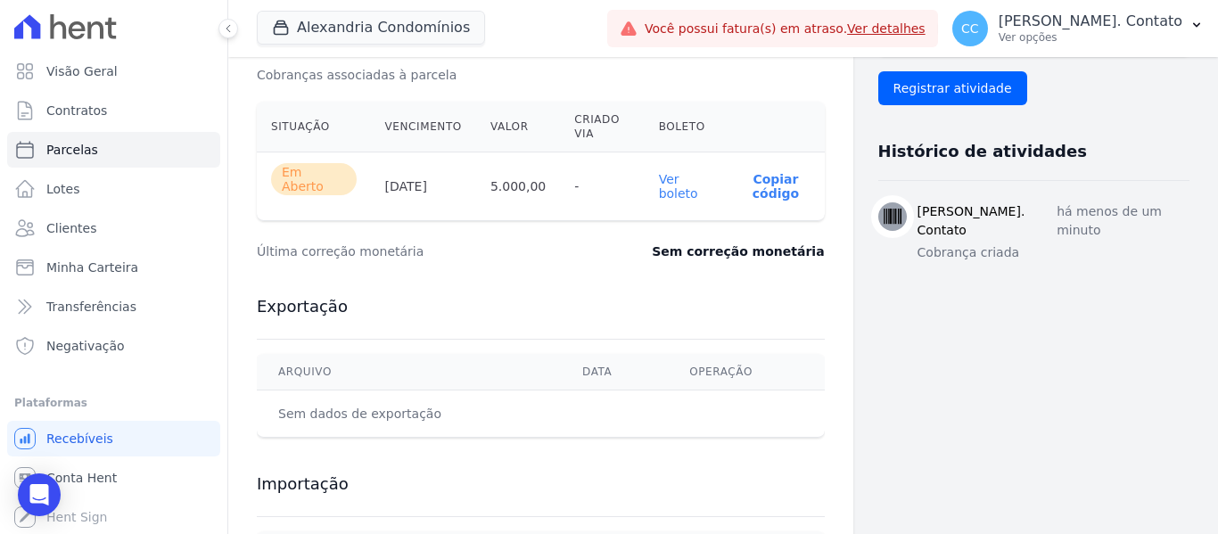
scroll to position [624, 0]
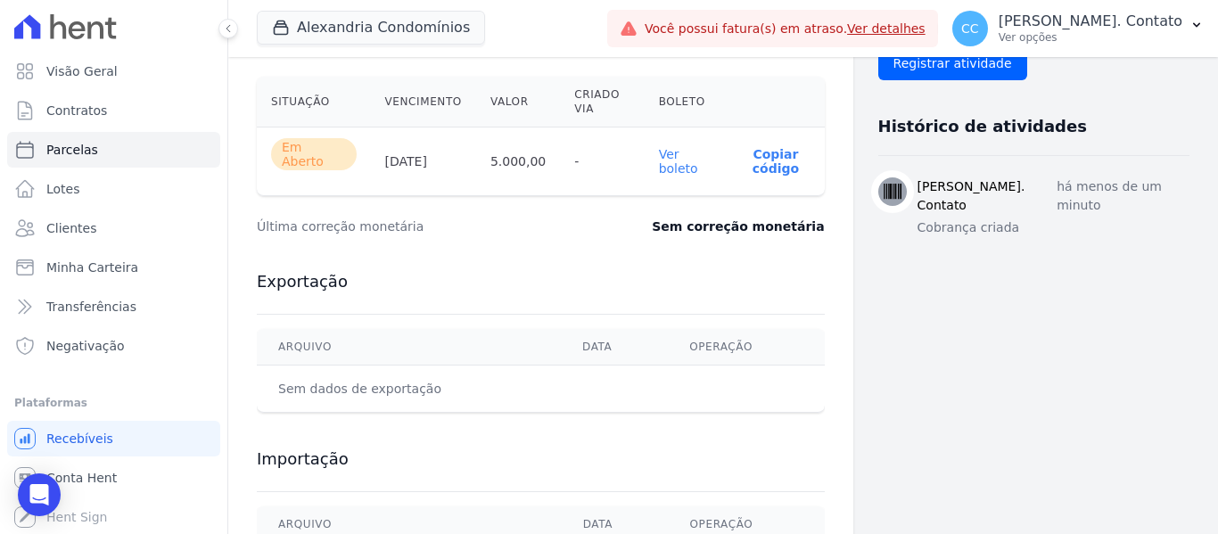
click at [662, 152] on link "Ver boleto" at bounding box center [678, 161] width 39 height 29
drag, startPoint x: 95, startPoint y: 268, endPoint x: 115, endPoint y: 265, distance: 19.9
click at [95, 268] on span "Minha Carteira" at bounding box center [92, 267] width 92 height 18
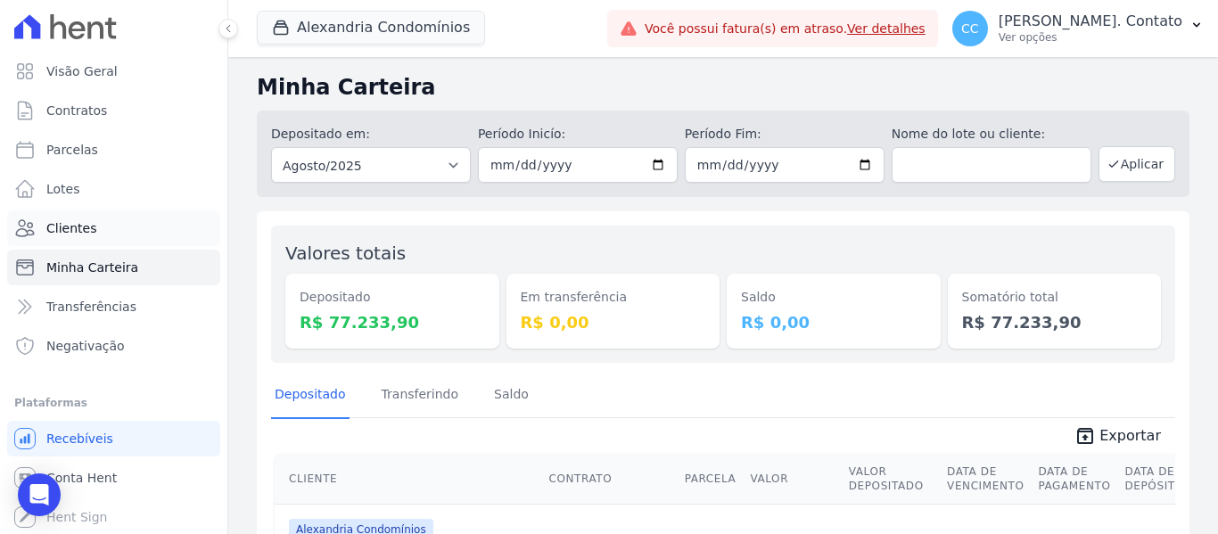
click at [94, 226] on link "Clientes" at bounding box center [113, 228] width 213 height 36
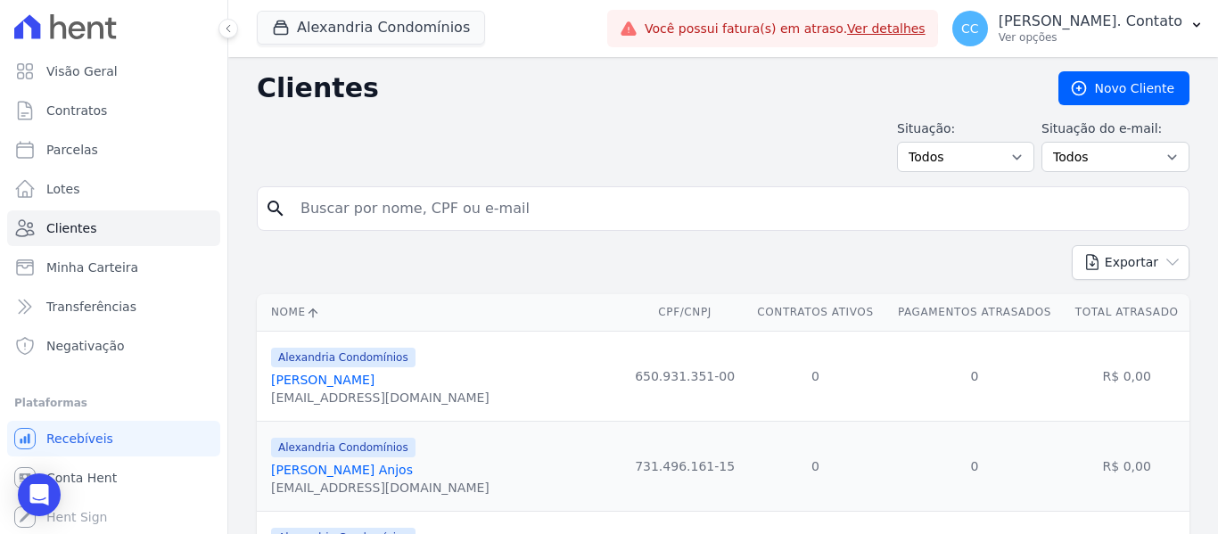
click at [344, 206] on input "search" at bounding box center [735, 209] width 891 height 36
type input "andre"
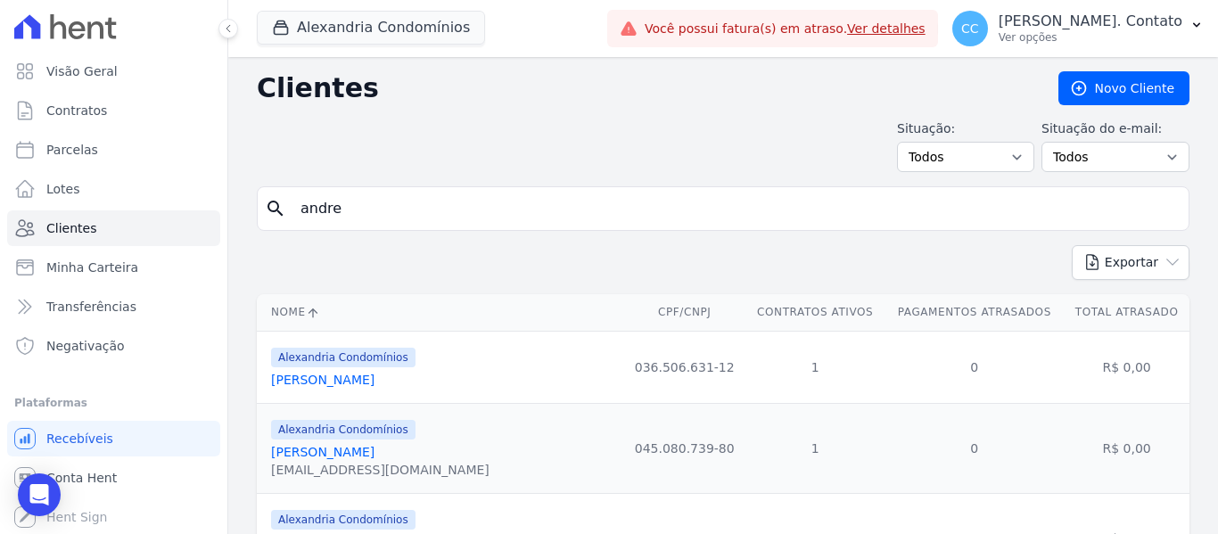
click at [346, 382] on link "Andre Inacio Silva Neto" at bounding box center [322, 380] width 103 height 14
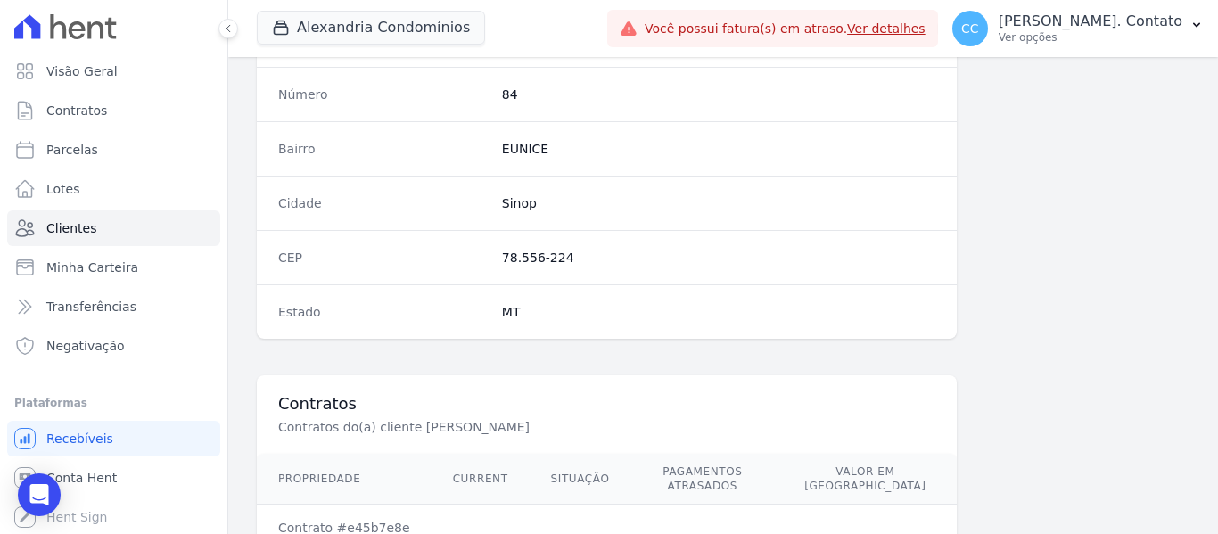
scroll to position [1134, 0]
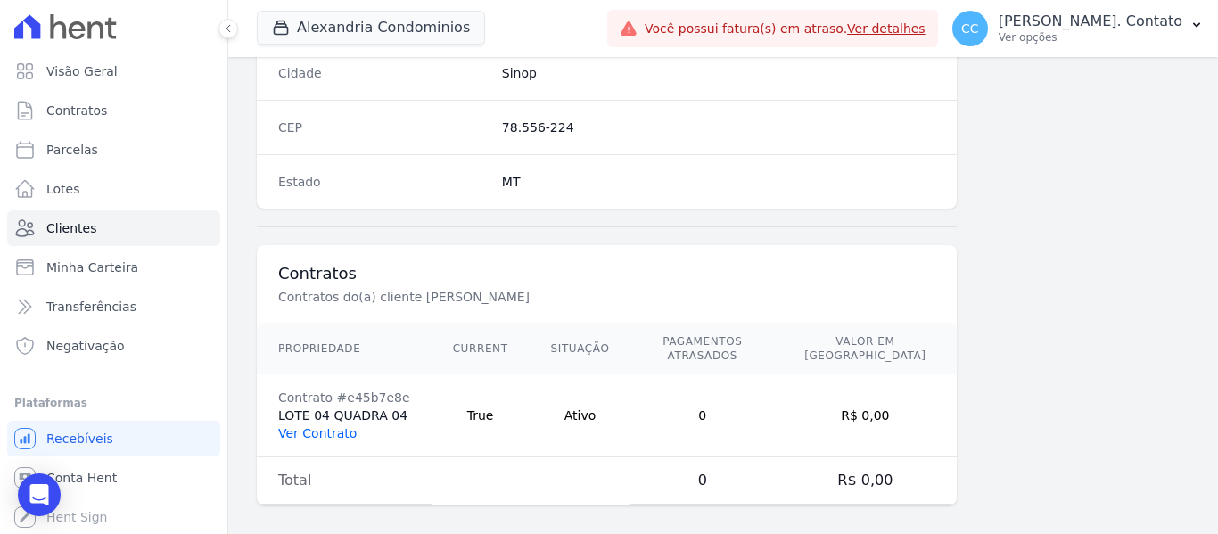
click at [328, 426] on link "Ver Contrato" at bounding box center [317, 433] width 78 height 14
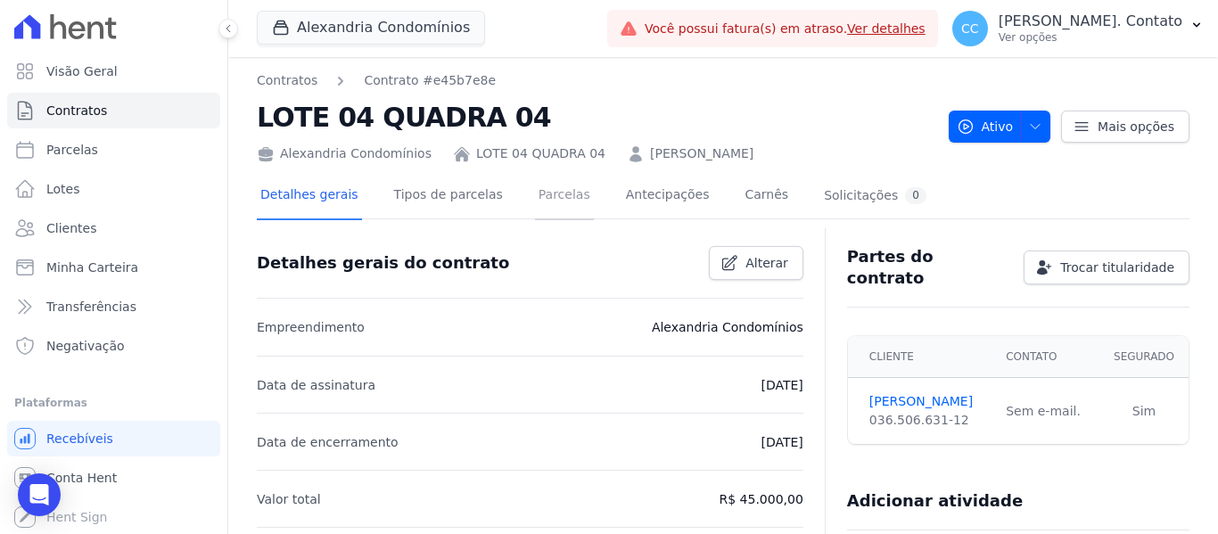
click at [544, 202] on link "Parcelas" at bounding box center [564, 196] width 59 height 47
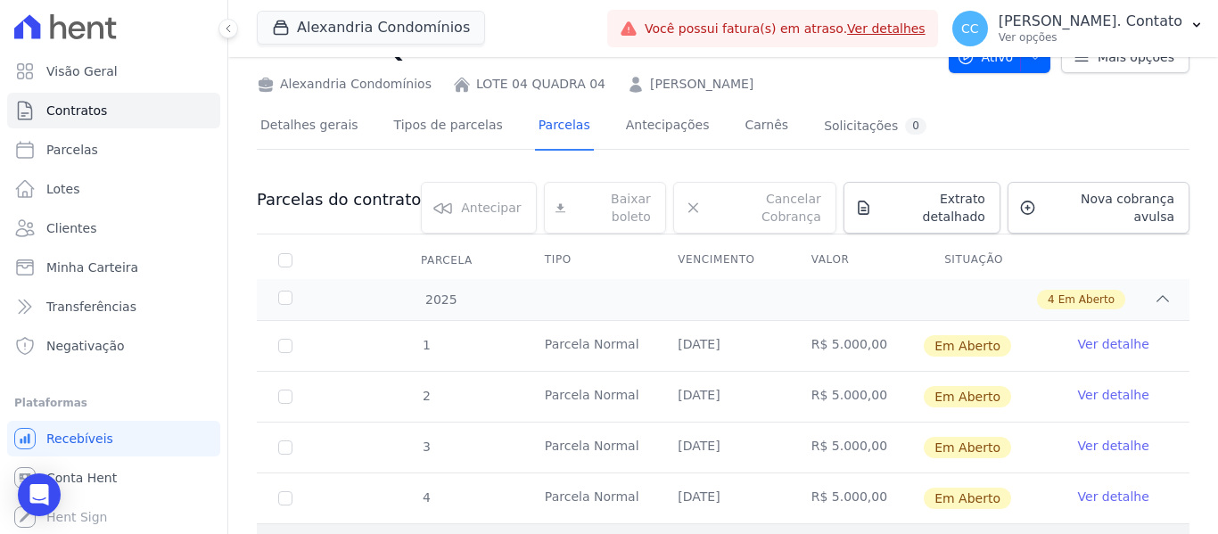
scroll to position [140, 0]
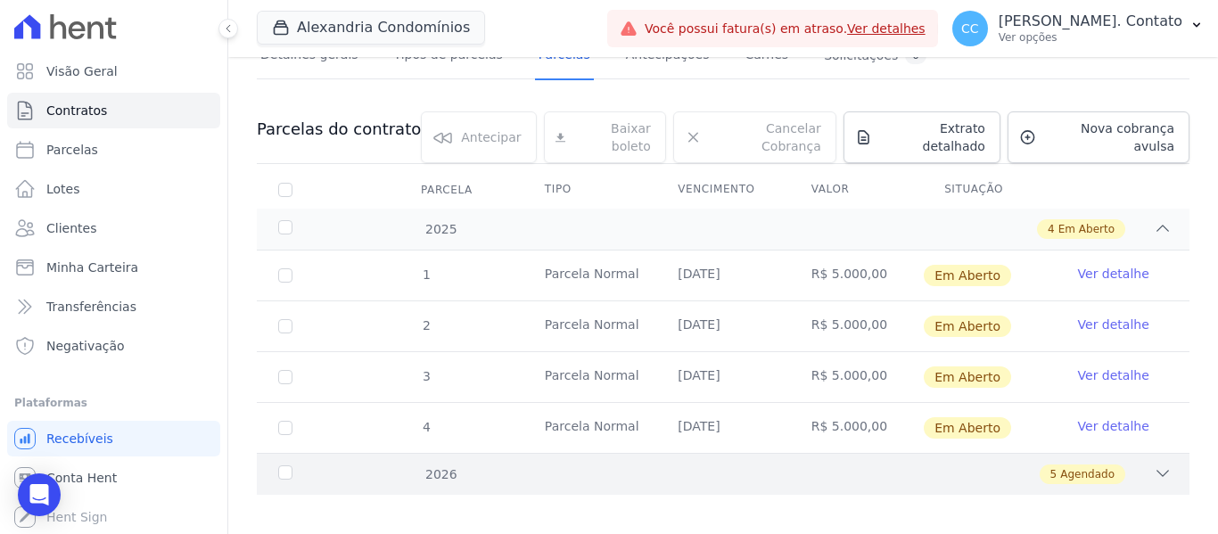
click at [1153, 464] on icon at bounding box center [1162, 473] width 18 height 18
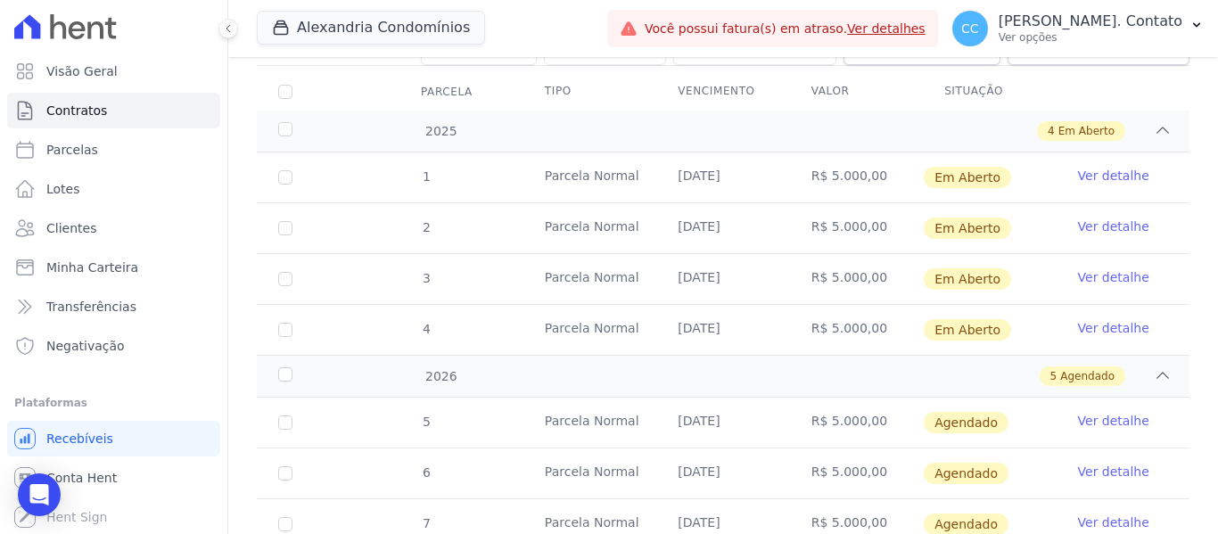
scroll to position [394, 0]
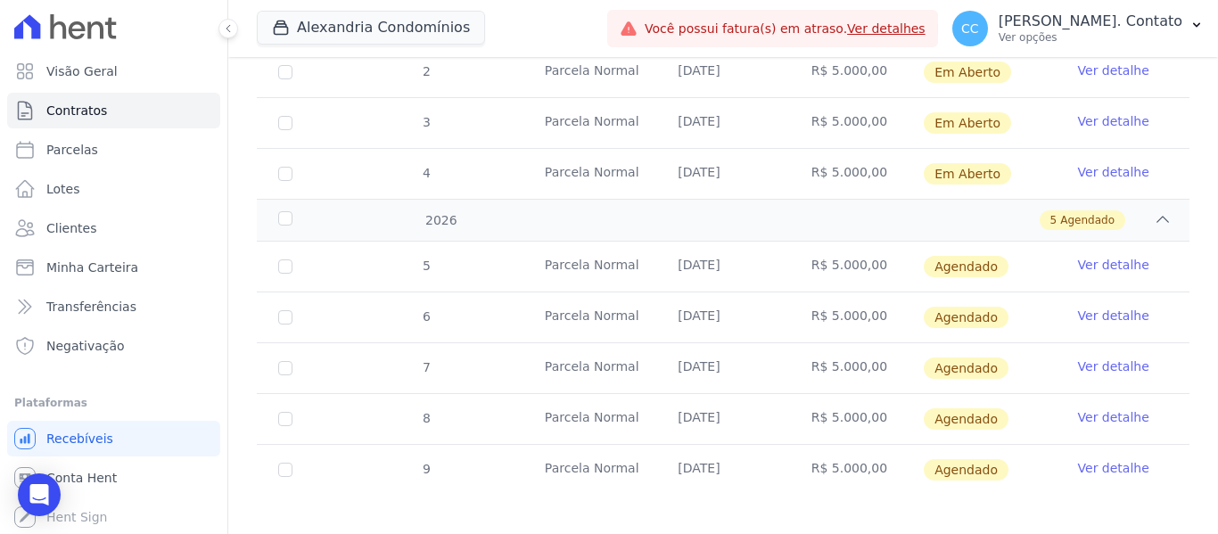
click at [1106, 256] on link "Ver detalhe" at bounding box center [1113, 265] width 71 height 18
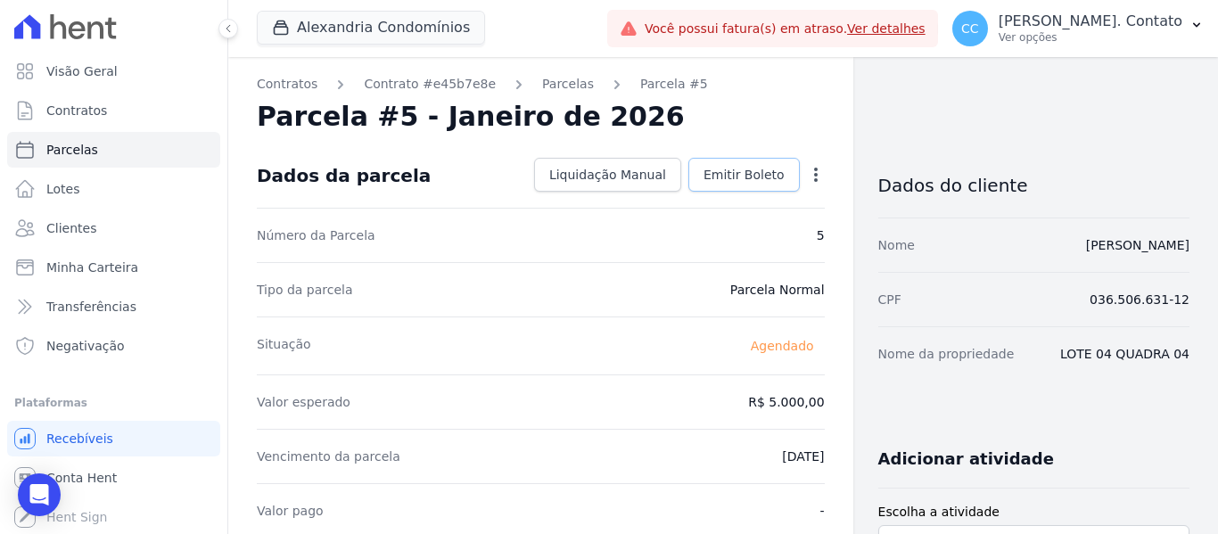
click at [736, 172] on span "Emitir Boleto" at bounding box center [743, 175] width 81 height 18
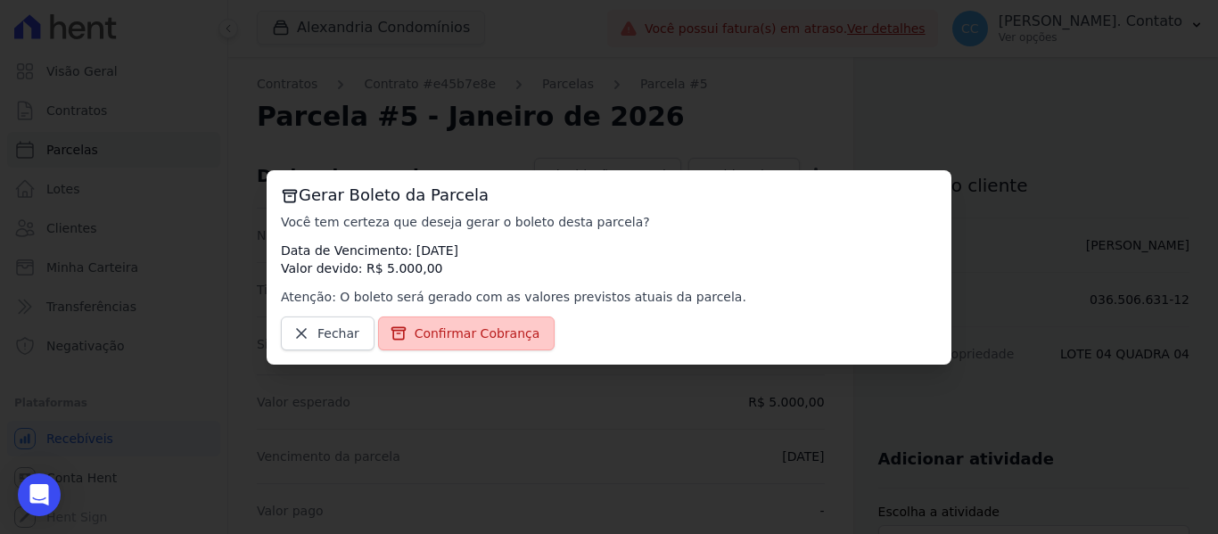
click at [495, 332] on span "Confirmar Cobrança" at bounding box center [477, 333] width 126 height 18
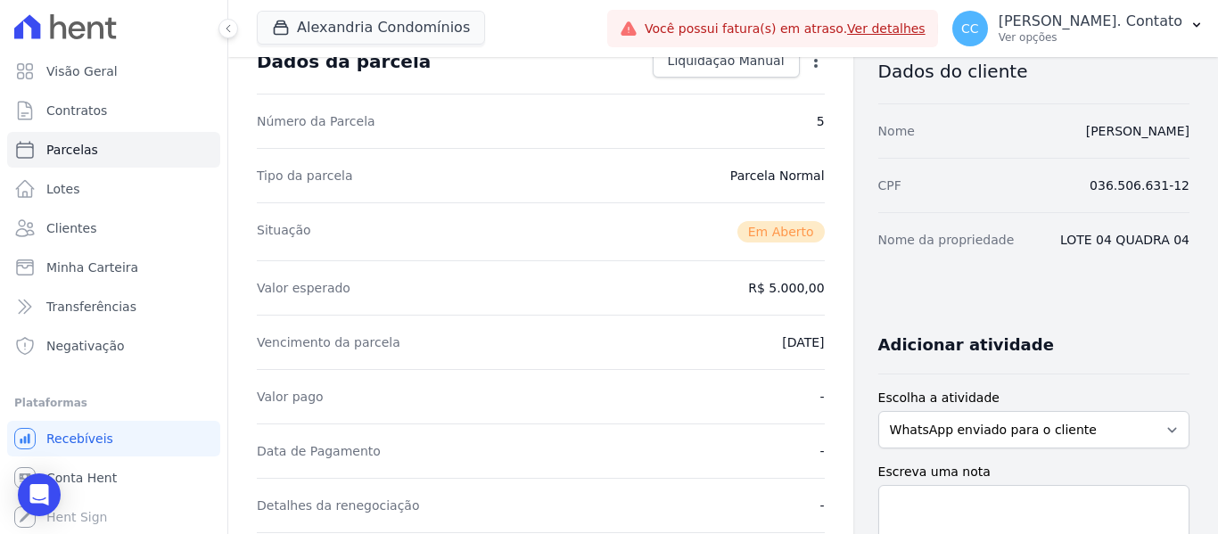
scroll to position [357, 0]
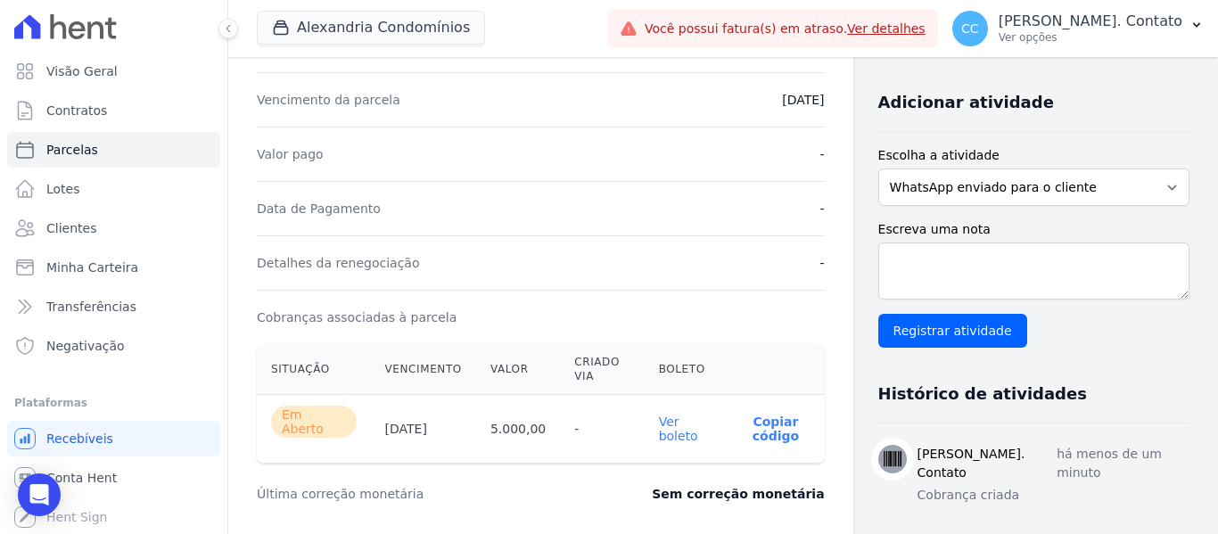
click at [666, 423] on link "Ver boleto" at bounding box center [678, 428] width 39 height 29
click at [73, 217] on link "Clientes" at bounding box center [113, 228] width 213 height 36
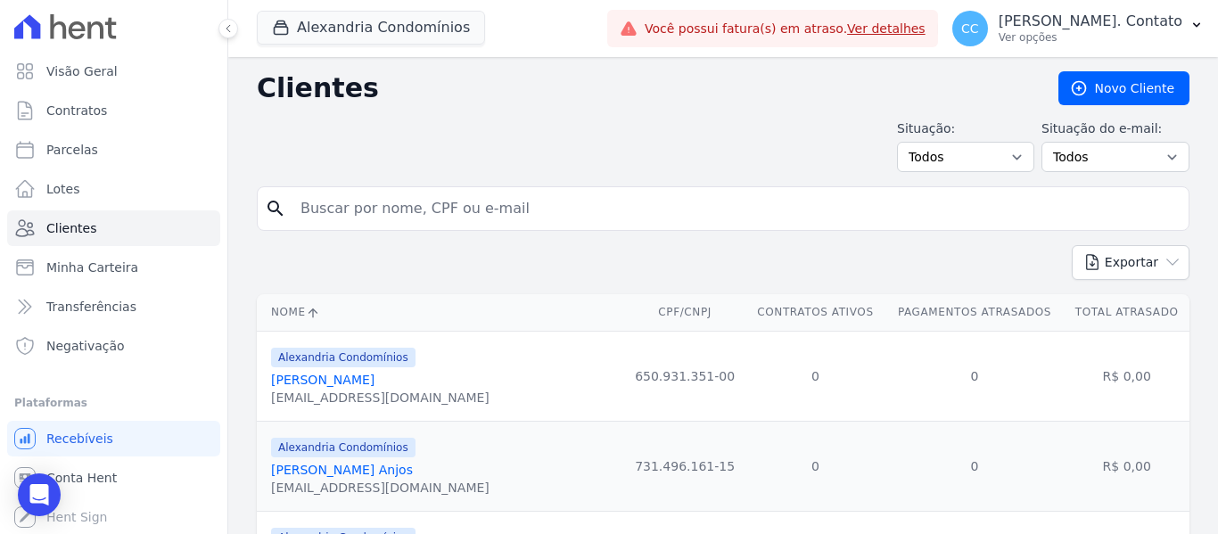
click at [362, 206] on input "search" at bounding box center [735, 209] width 891 height 36
type input "andre"
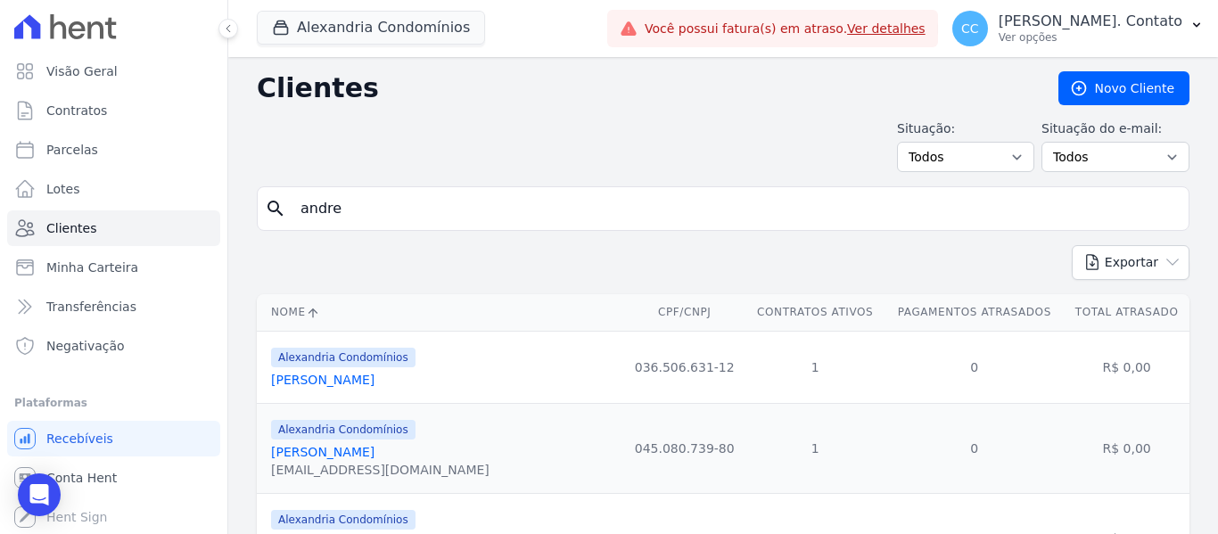
click at [374, 382] on link "Andre Inacio Silva Neto" at bounding box center [322, 380] width 103 height 14
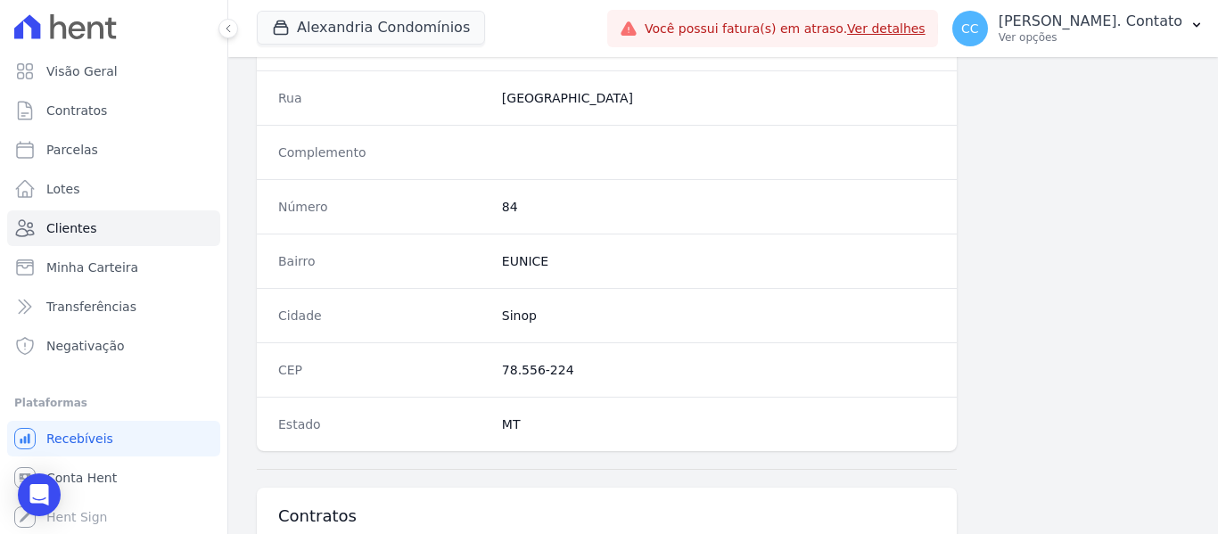
scroll to position [1134, 0]
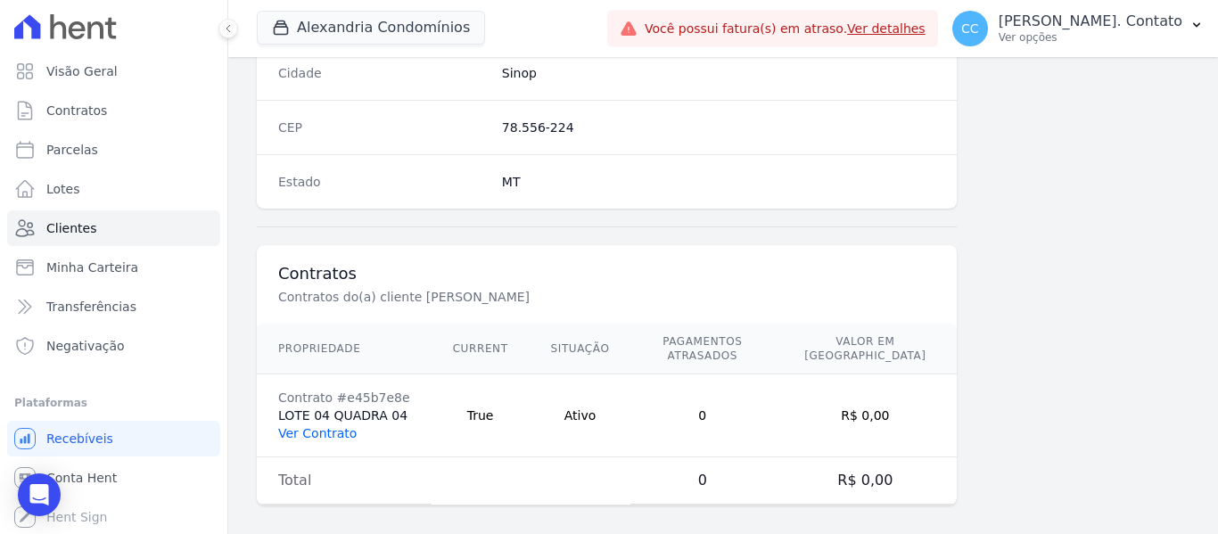
click at [325, 426] on link "Ver Contrato" at bounding box center [317, 433] width 78 height 14
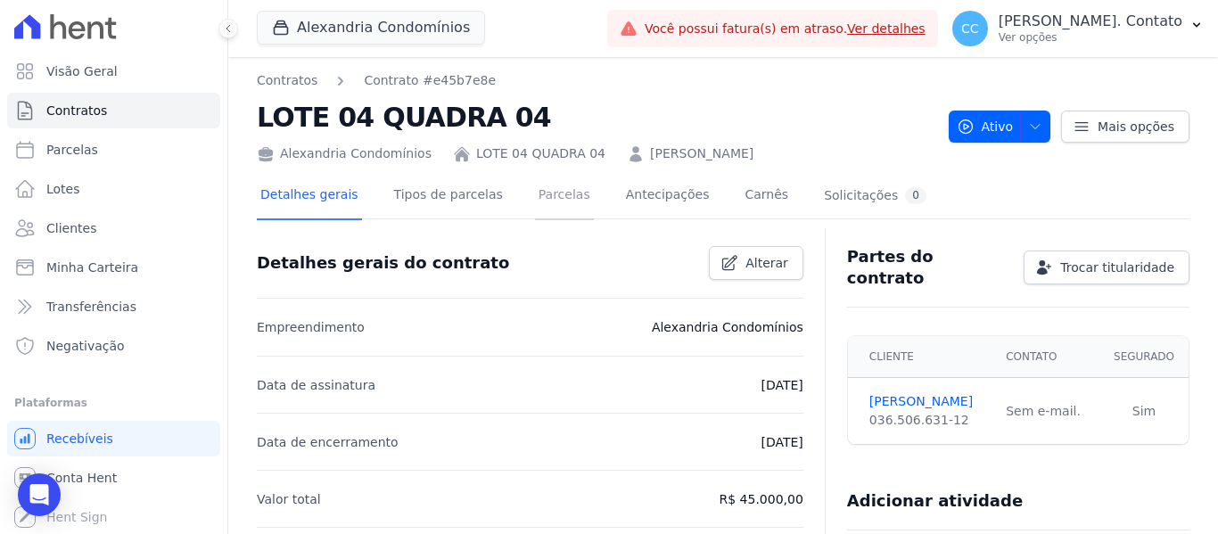
drag, startPoint x: 539, startPoint y: 201, endPoint x: 578, endPoint y: 217, distance: 42.4
click at [539, 200] on link "Parcelas" at bounding box center [564, 196] width 59 height 47
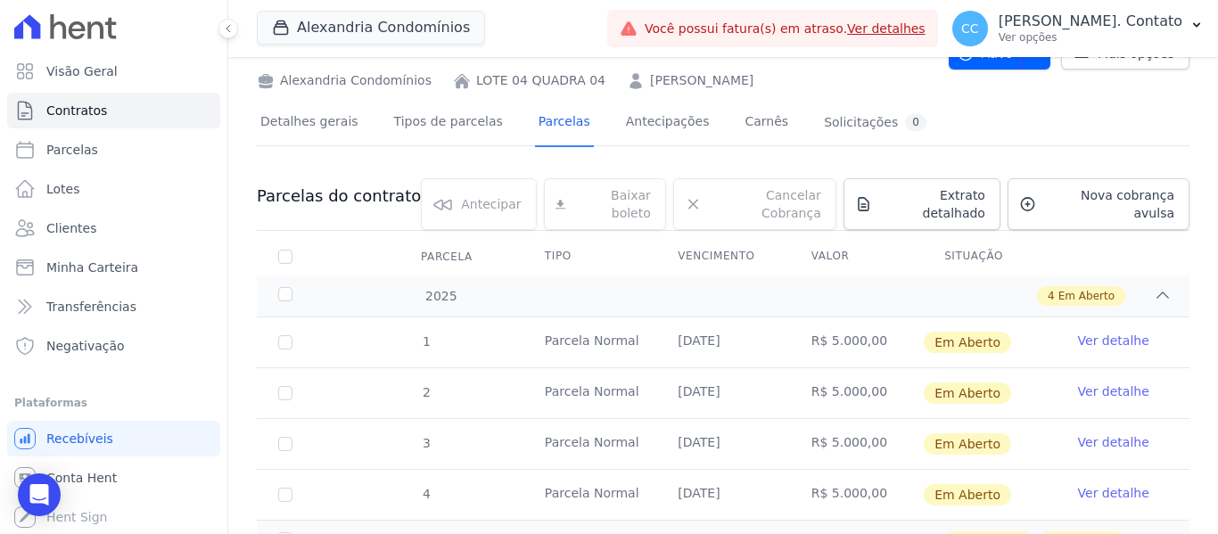
scroll to position [140, 0]
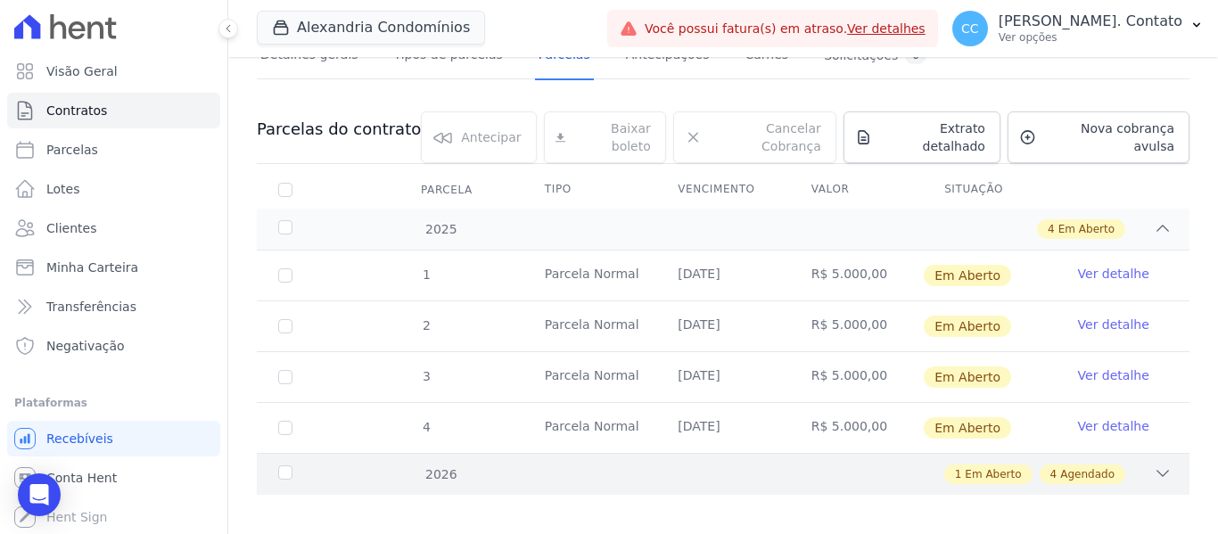
click at [1125, 464] on div "1 Em Aberto 4 Agendado" at bounding box center [768, 474] width 806 height 20
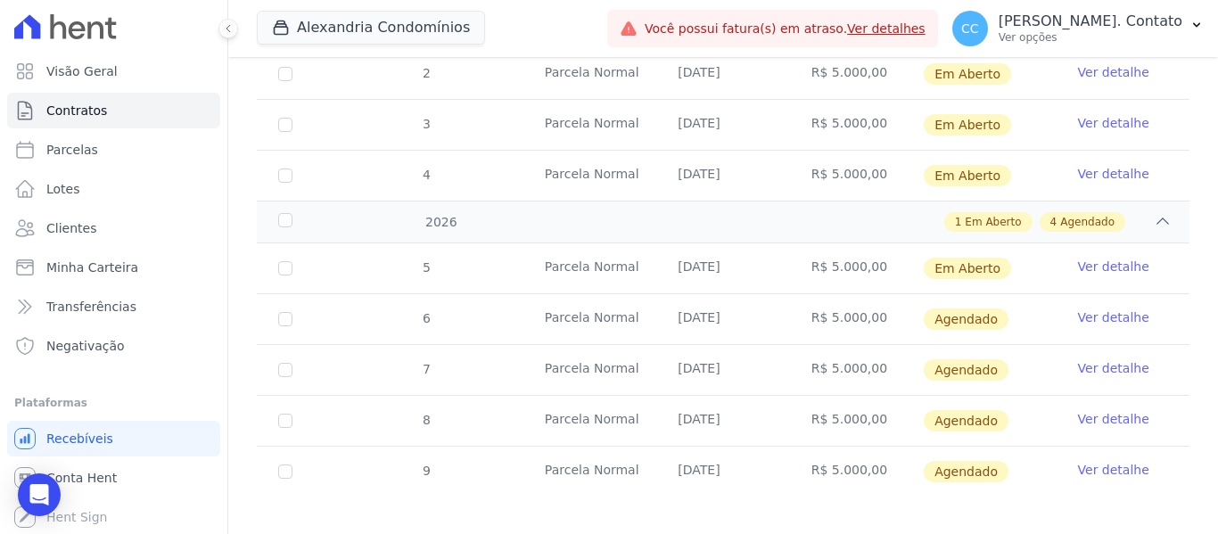
scroll to position [394, 0]
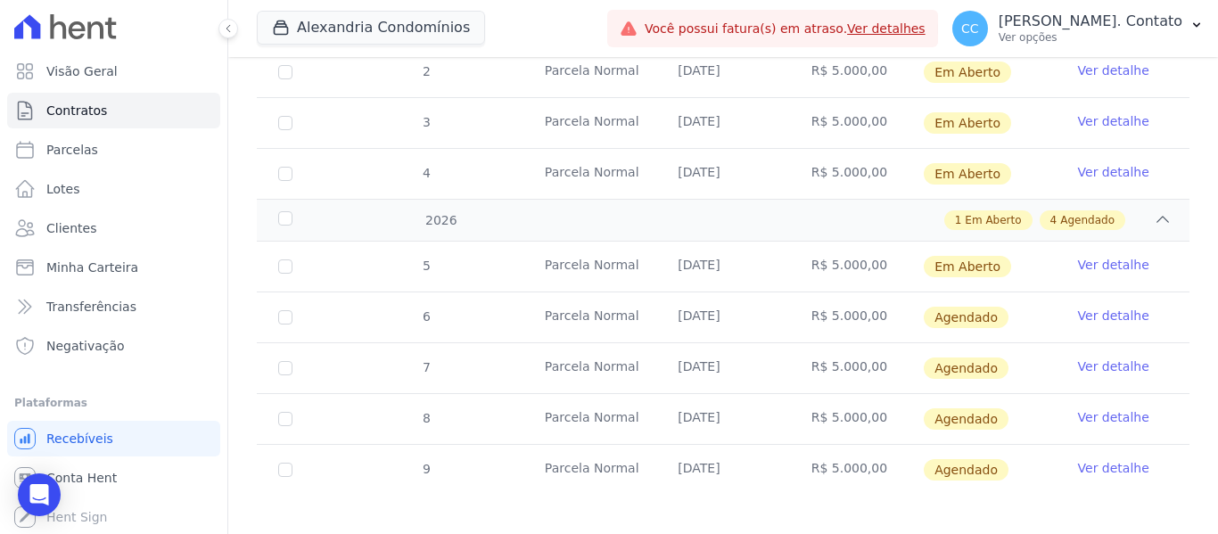
click at [1110, 307] on link "Ver detalhe" at bounding box center [1113, 316] width 71 height 18
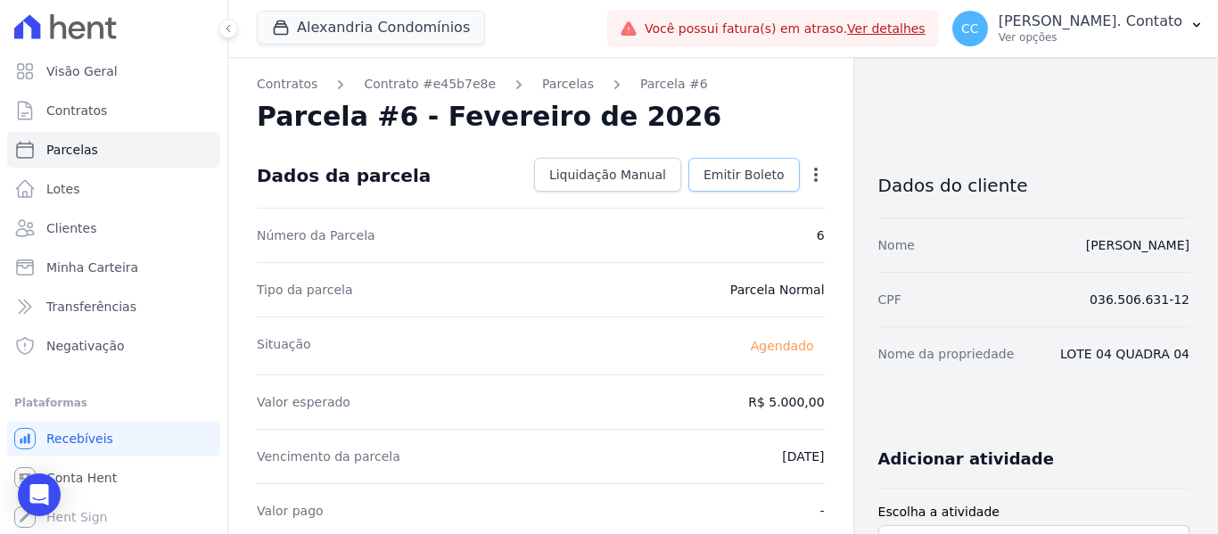
click at [722, 166] on span "Emitir Boleto" at bounding box center [743, 175] width 81 height 18
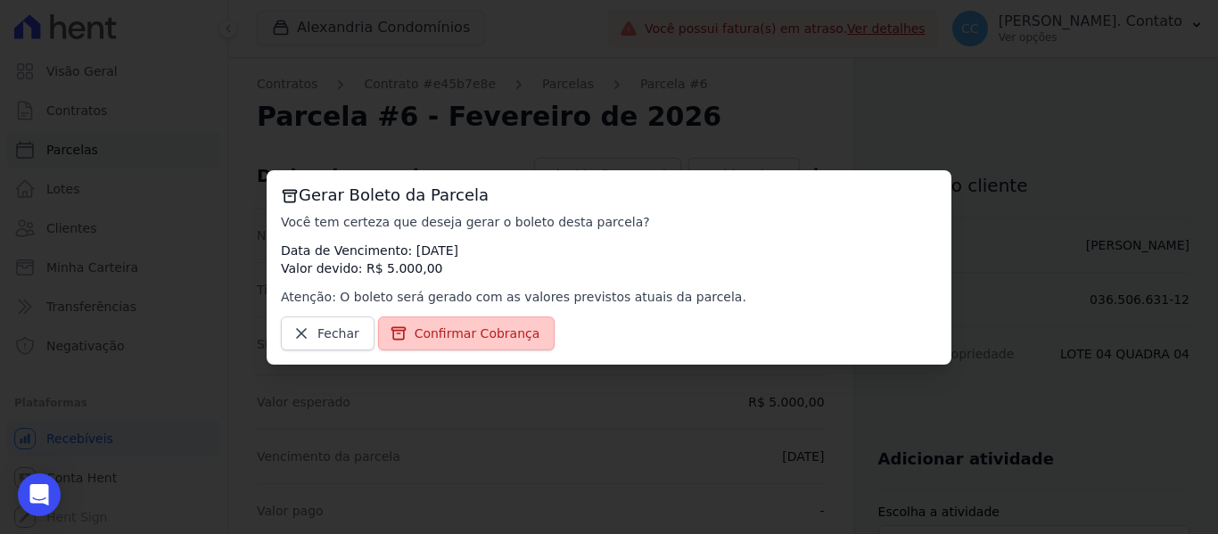
click at [454, 339] on span "Confirmar Cobrança" at bounding box center [477, 333] width 126 height 18
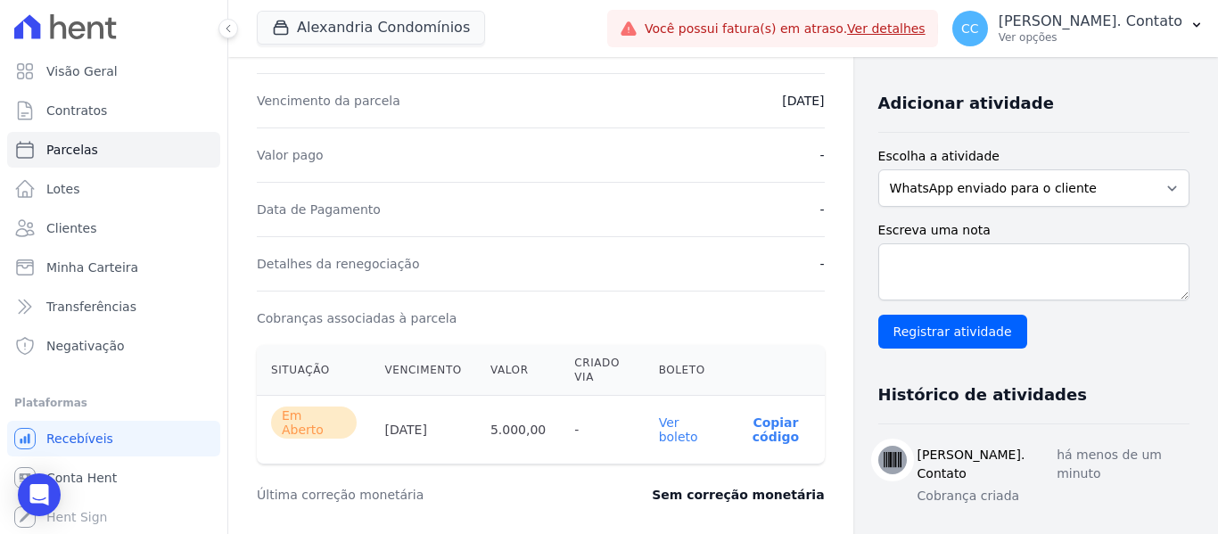
scroll to position [357, 0]
click at [669, 416] on link "Ver boleto" at bounding box center [678, 428] width 39 height 29
click at [96, 233] on link "Clientes" at bounding box center [113, 228] width 213 height 36
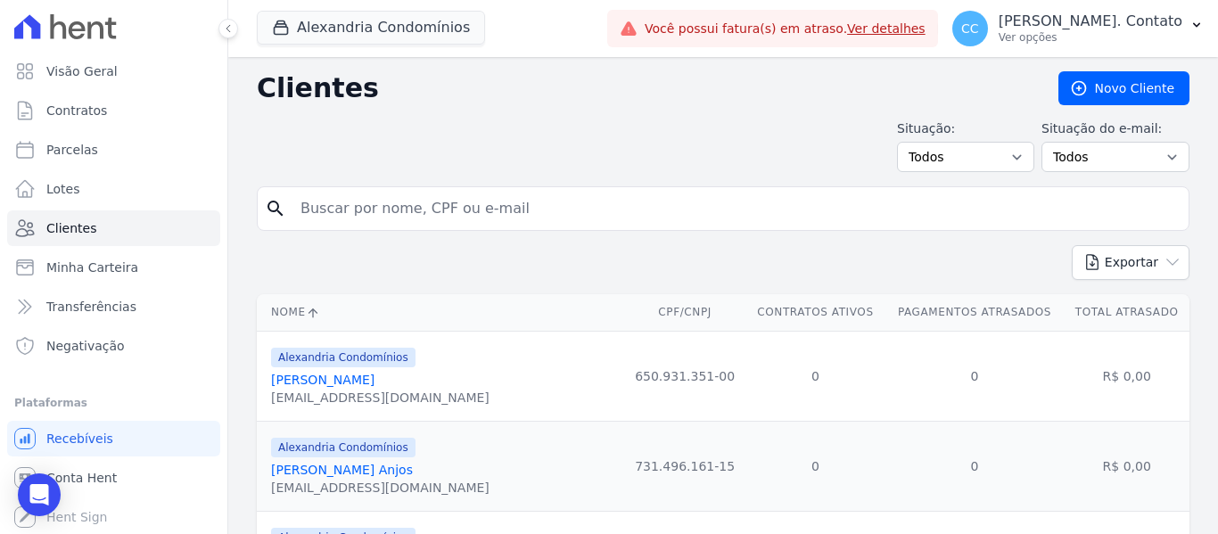
click at [348, 209] on input "search" at bounding box center [735, 209] width 891 height 36
type input "andre"
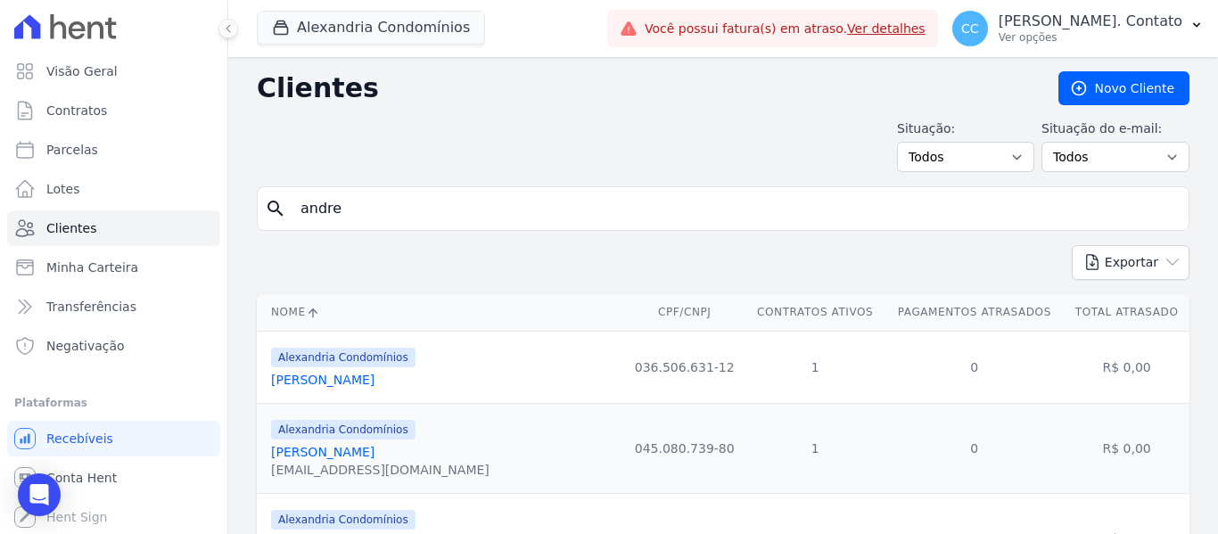
click at [333, 385] on link "Andre Inacio Silva Neto" at bounding box center [322, 380] width 103 height 14
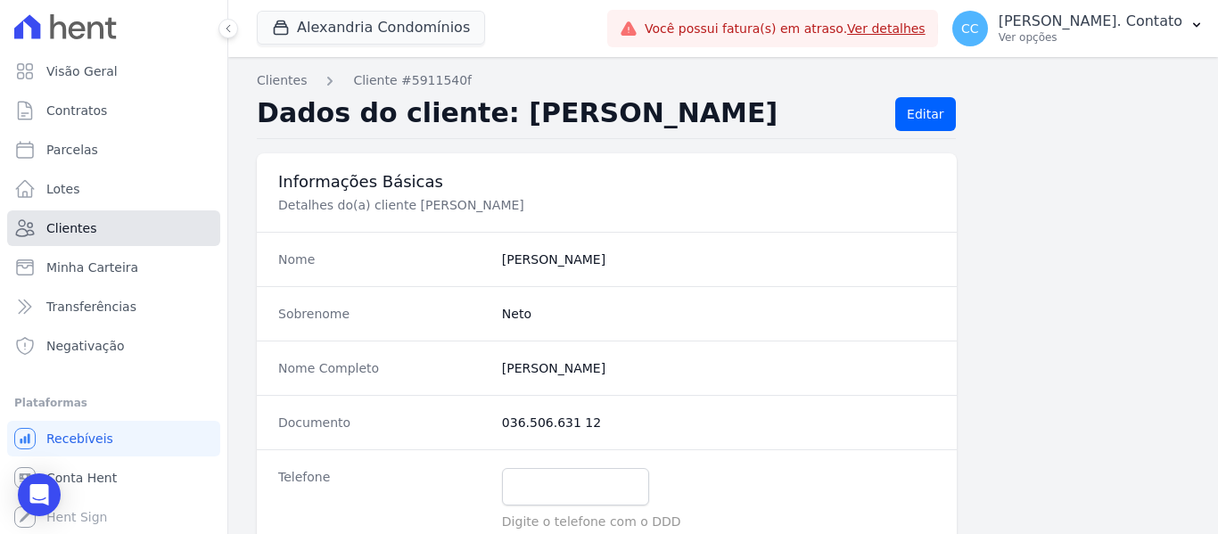
click at [47, 229] on span "Clientes" at bounding box center [71, 228] width 50 height 18
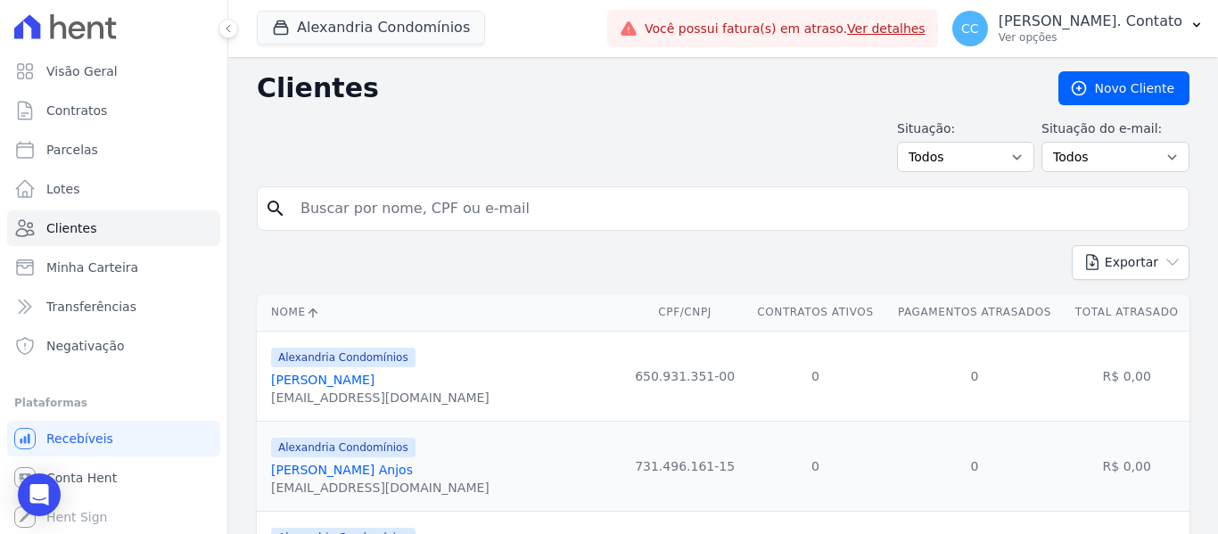
click at [441, 202] on input "search" at bounding box center [735, 209] width 891 height 36
type input "andre"
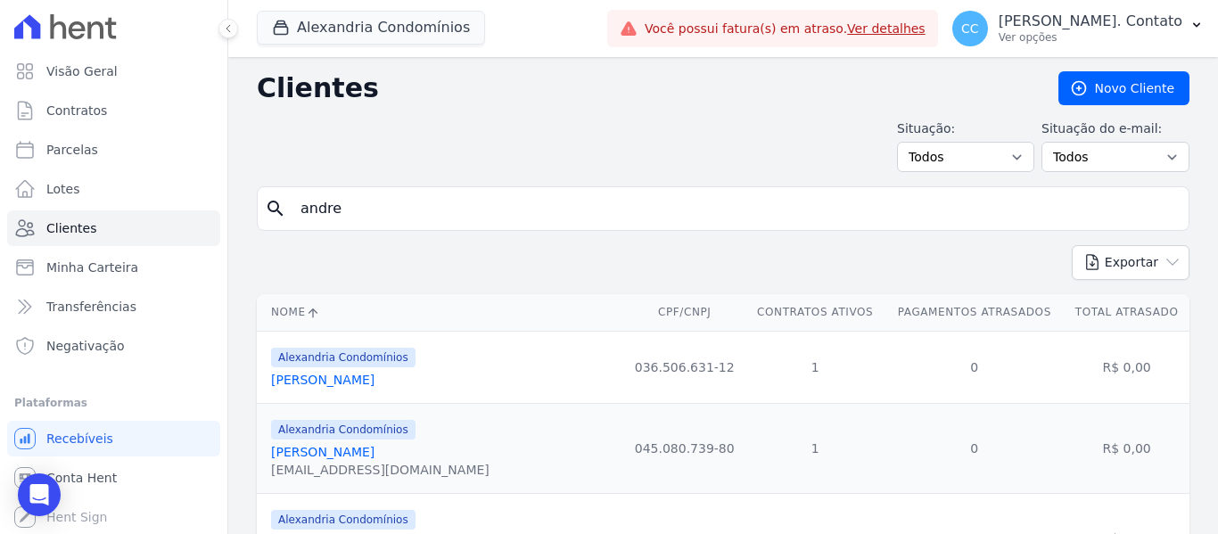
click at [335, 382] on link "Andre Inacio Silva Neto" at bounding box center [322, 380] width 103 height 14
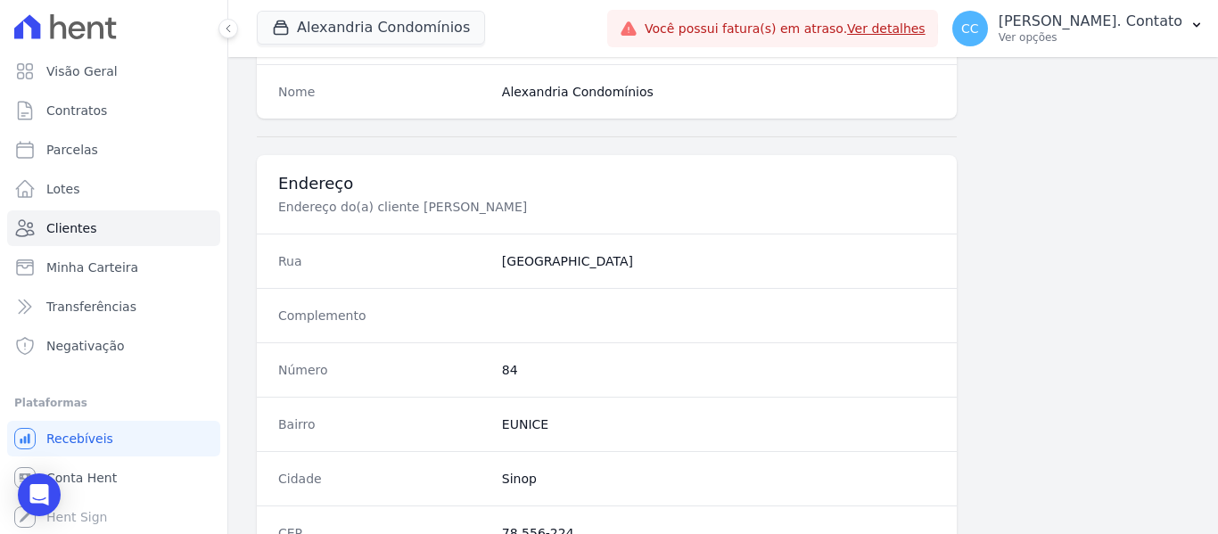
scroll to position [1134, 0]
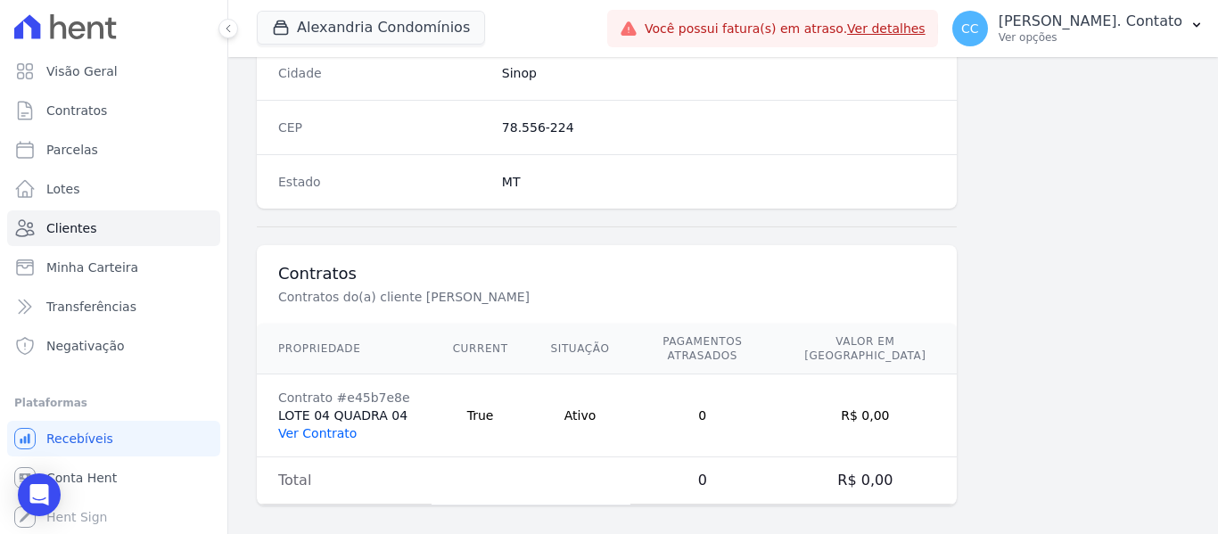
click at [329, 426] on link "Ver Contrato" at bounding box center [317, 433] width 78 height 14
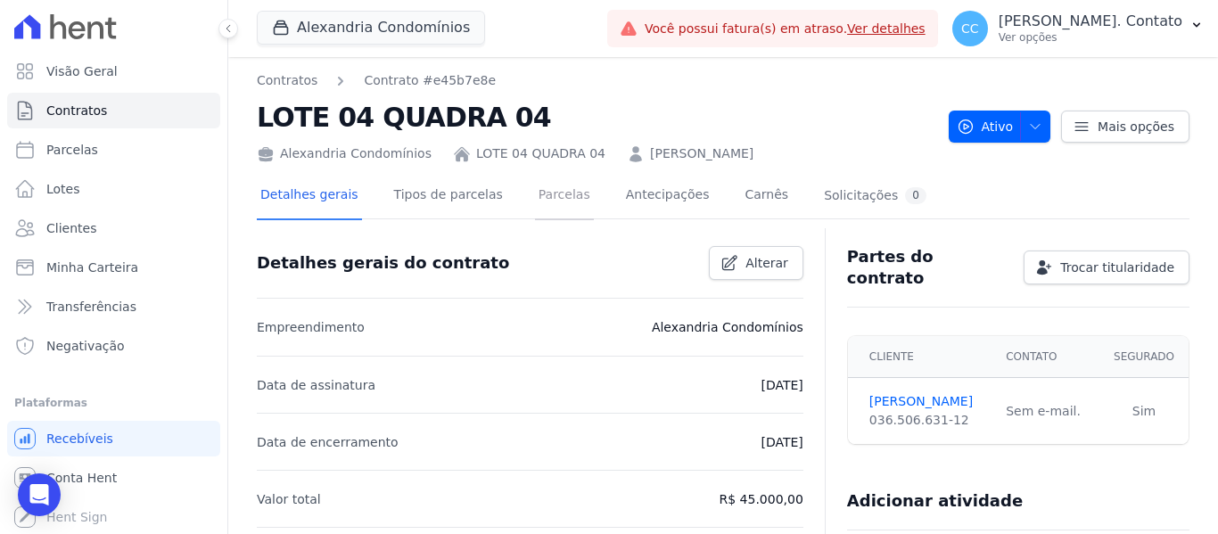
click at [547, 194] on link "Parcelas" at bounding box center [564, 196] width 59 height 47
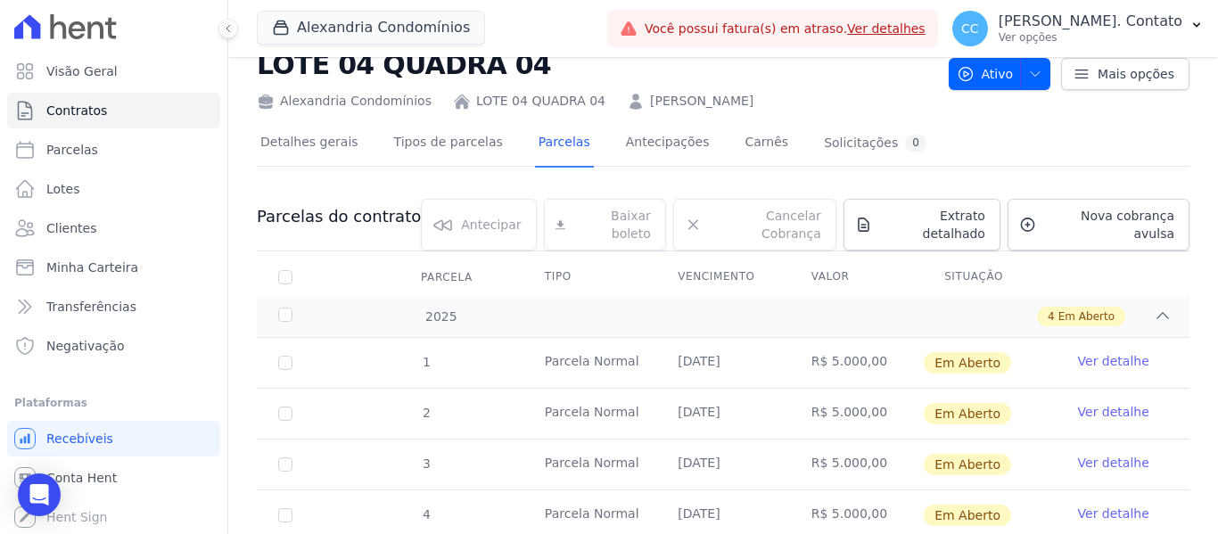
scroll to position [140, 0]
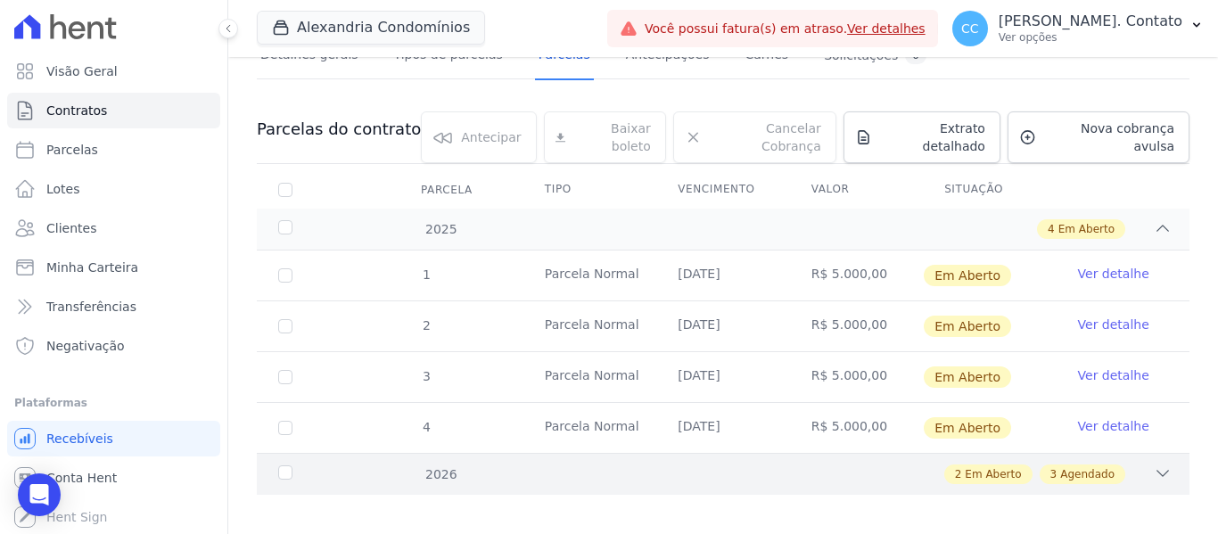
click at [1153, 464] on icon at bounding box center [1162, 473] width 18 height 18
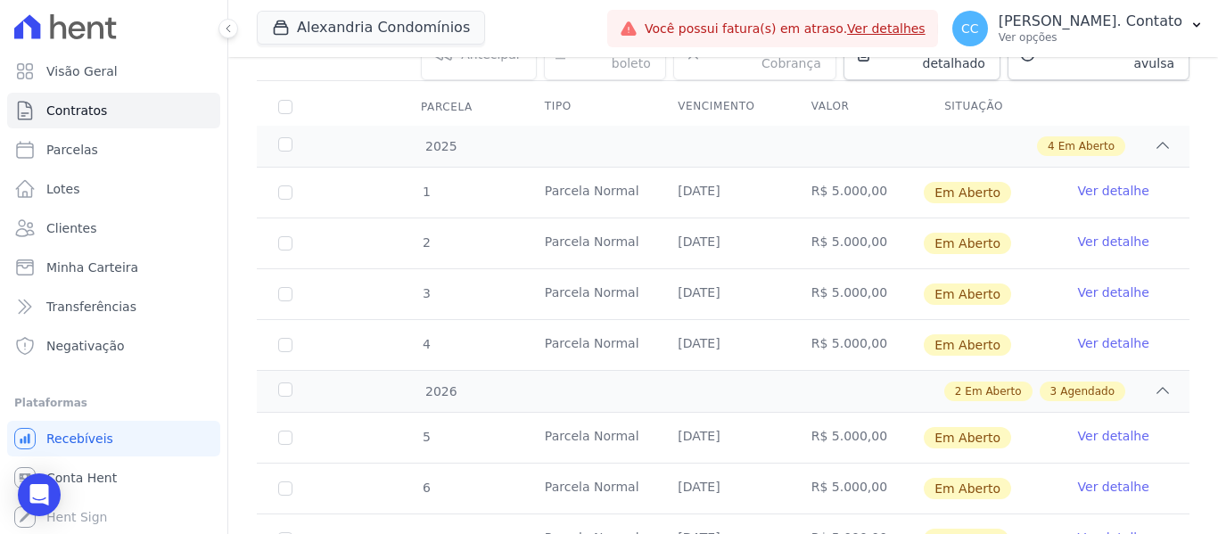
scroll to position [394, 0]
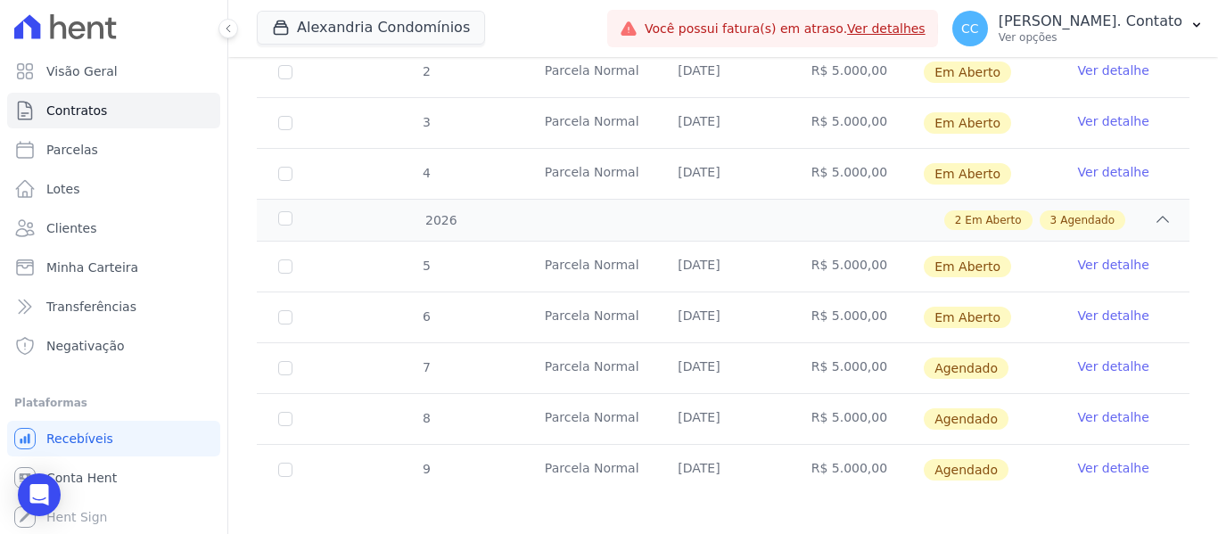
click at [1104, 357] on link "Ver detalhe" at bounding box center [1113, 366] width 71 height 18
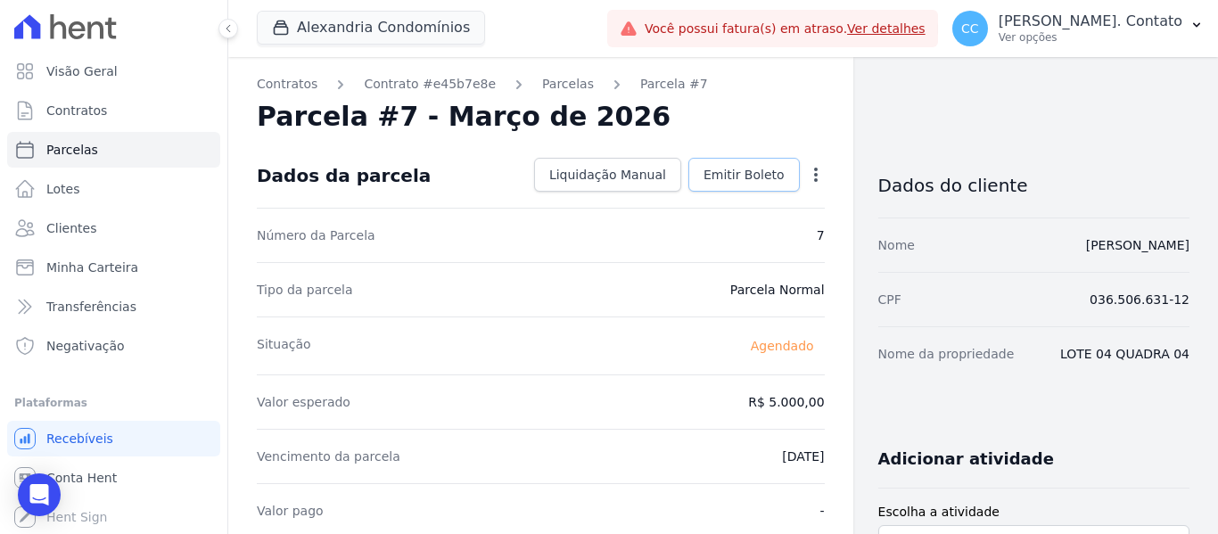
click at [719, 164] on link "Emitir Boleto" at bounding box center [743, 175] width 111 height 34
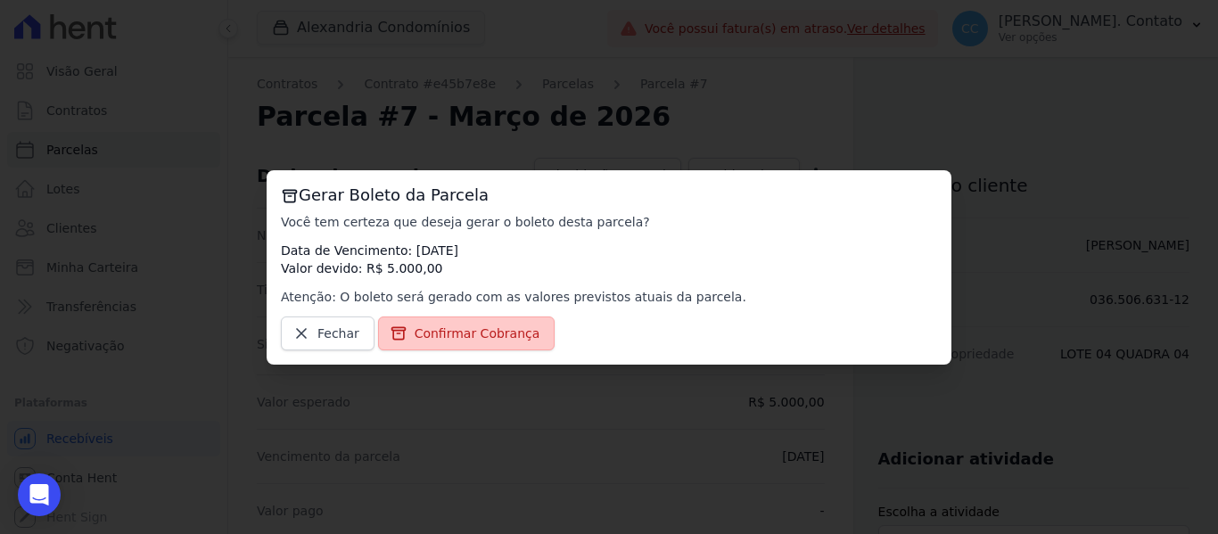
click at [486, 323] on link "Confirmar Cobrança" at bounding box center [466, 333] width 177 height 34
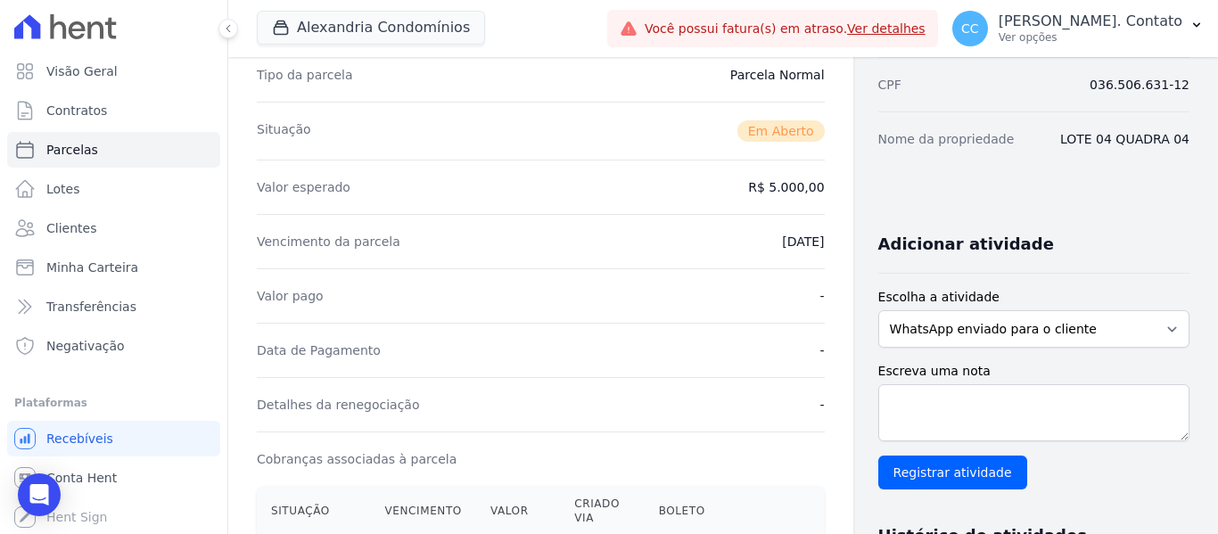
scroll to position [446, 0]
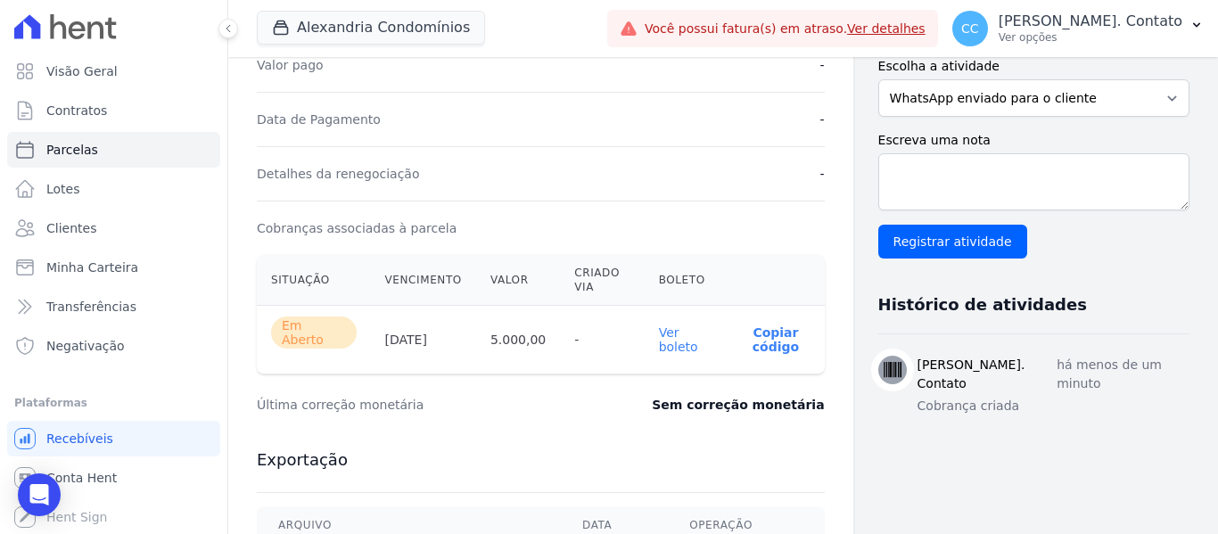
click at [669, 328] on link "Ver boleto" at bounding box center [678, 339] width 39 height 29
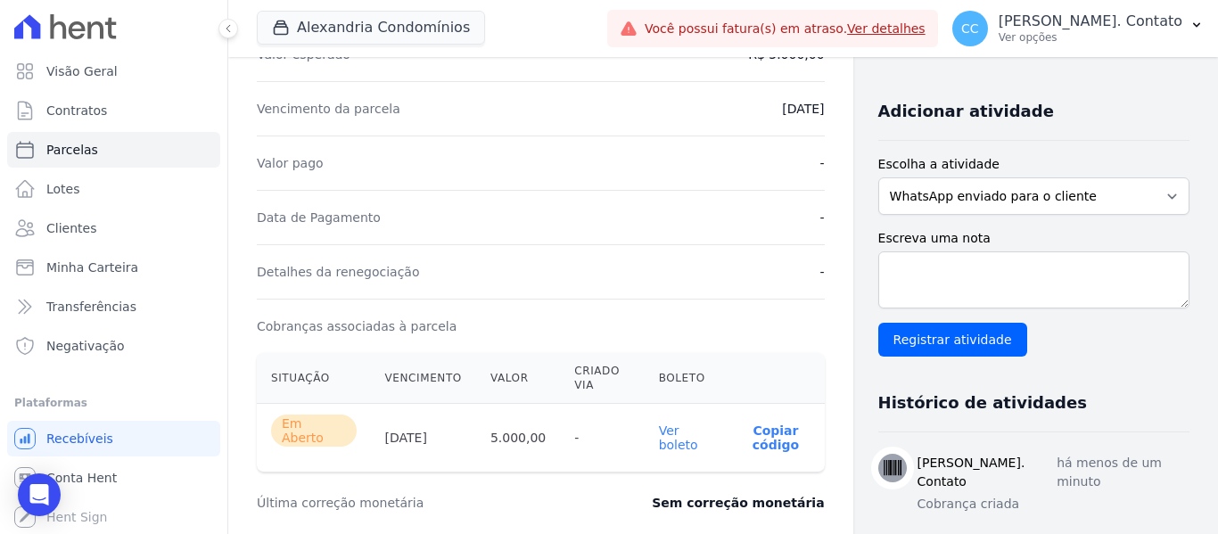
scroll to position [89, 0]
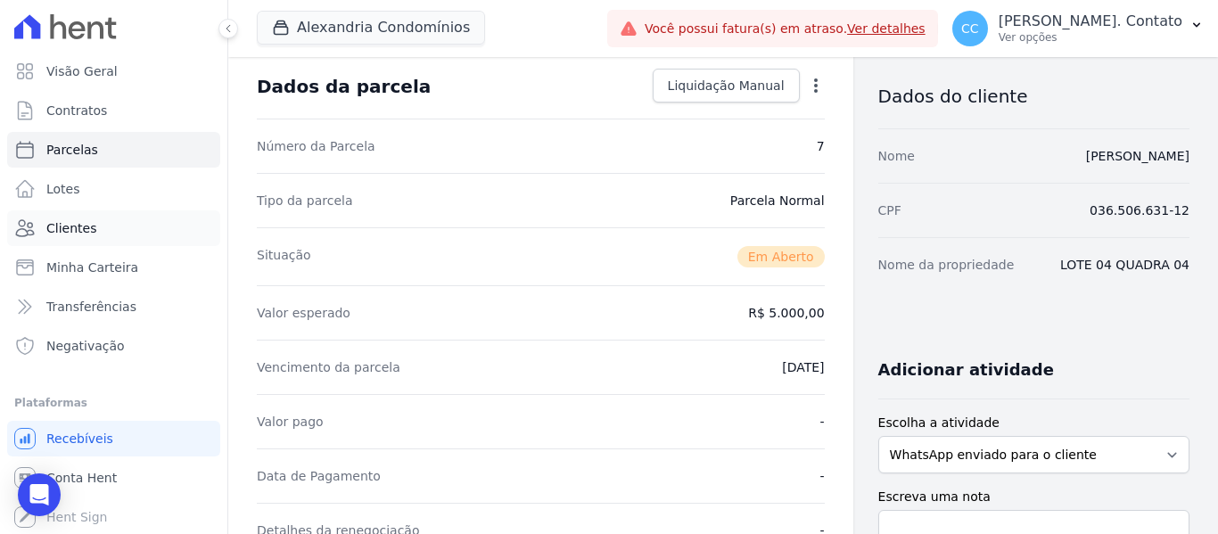
click at [119, 231] on link "Clientes" at bounding box center [113, 228] width 213 height 36
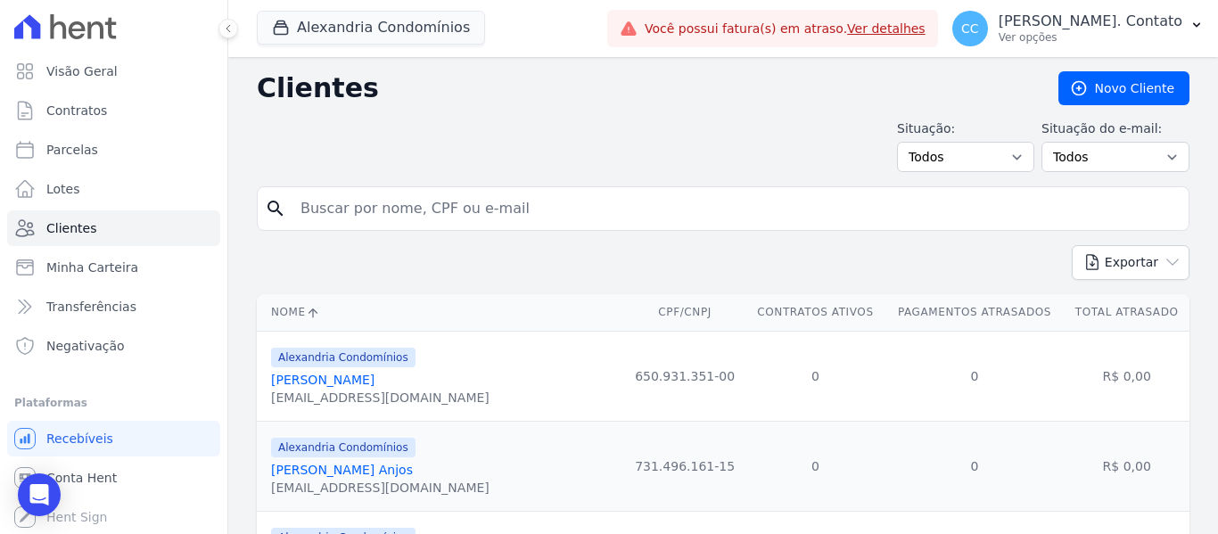
click at [488, 207] on input "search" at bounding box center [735, 209] width 891 height 36
type input "andre"
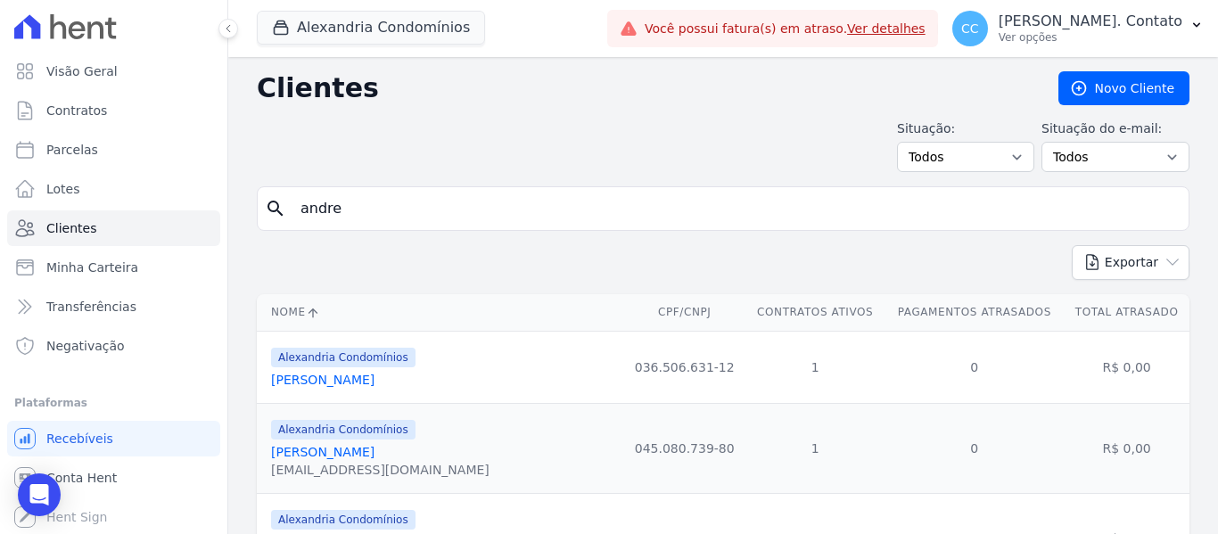
click at [372, 380] on link "[PERSON_NAME] [PERSON_NAME]" at bounding box center [322, 380] width 103 height 14
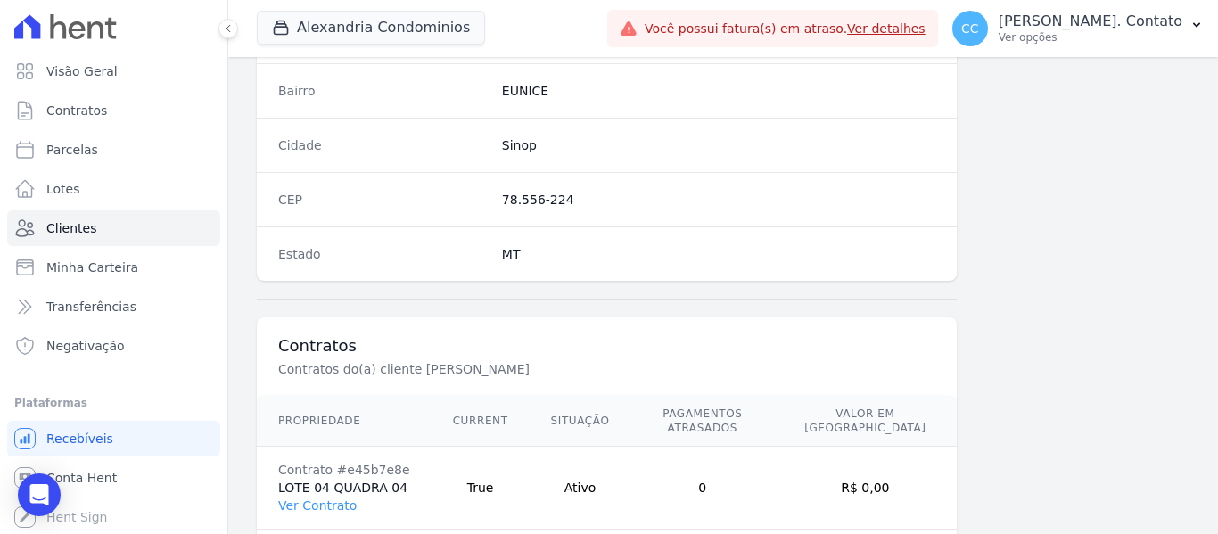
scroll to position [1134, 0]
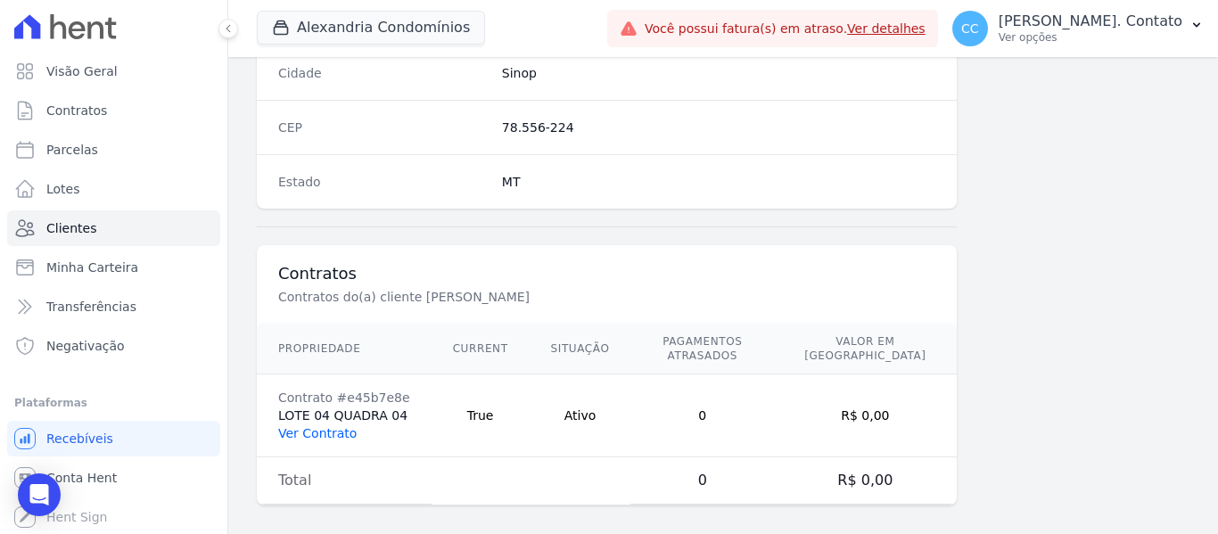
click at [330, 426] on link "Ver Contrato" at bounding box center [317, 433] width 78 height 14
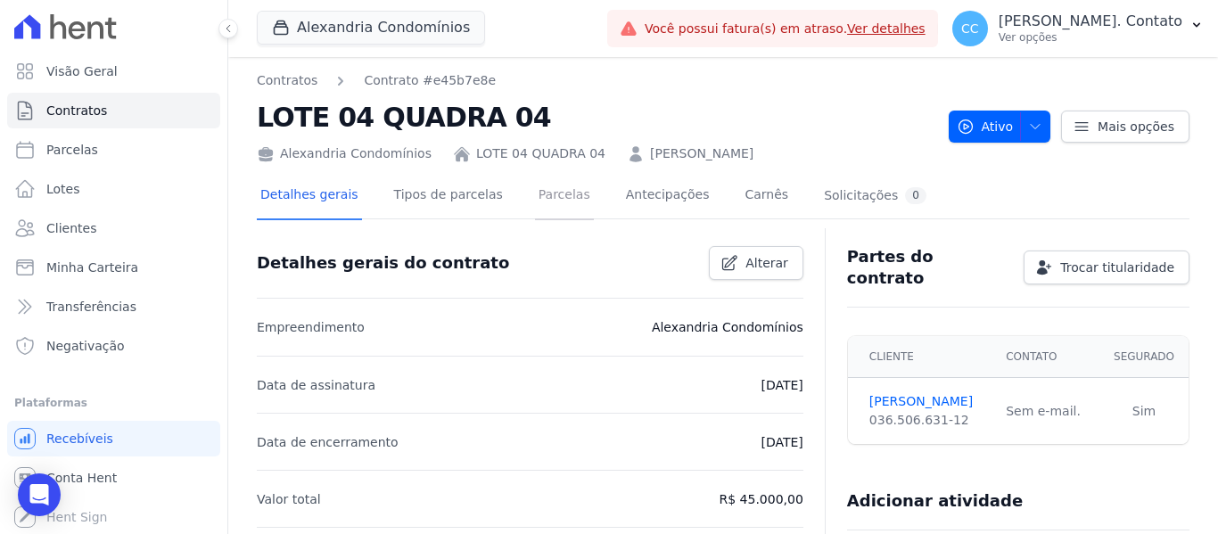
click at [552, 198] on link "Parcelas" at bounding box center [564, 196] width 59 height 47
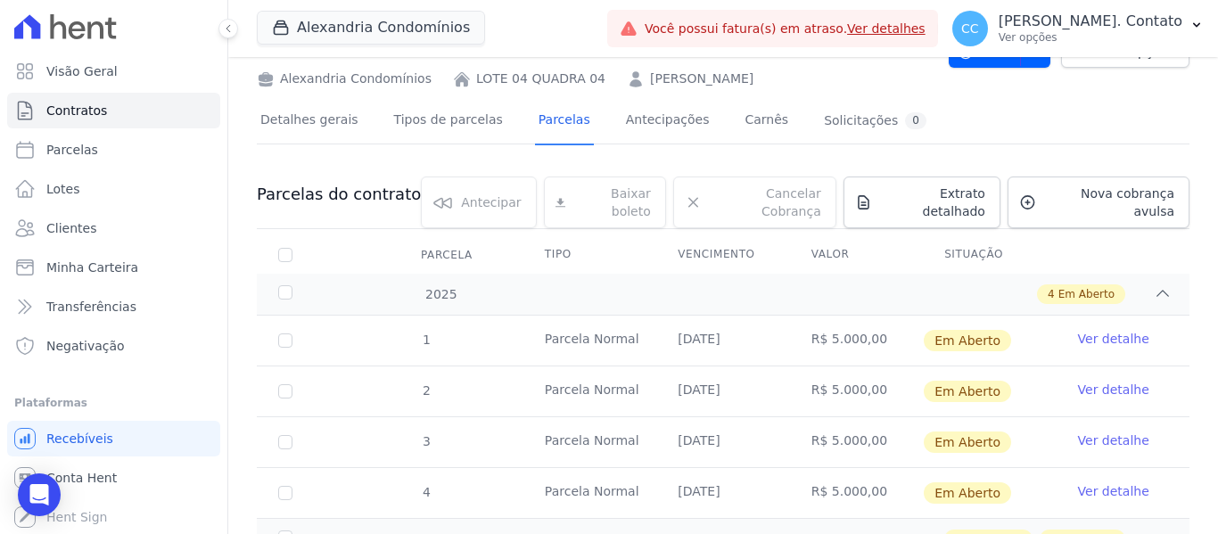
scroll to position [140, 0]
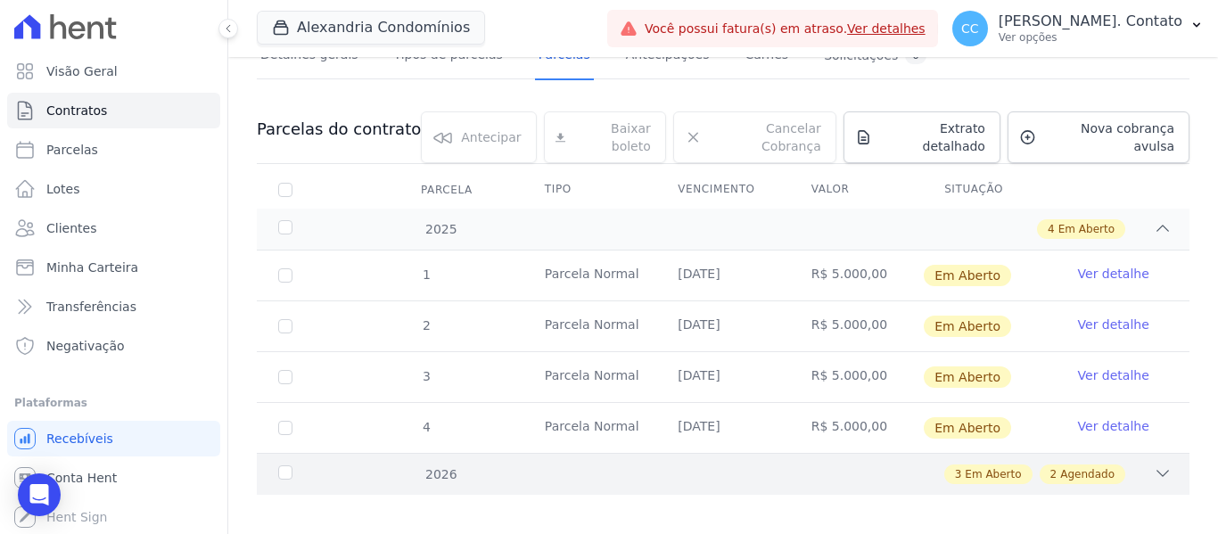
click at [1137, 464] on div "3 Em Aberto 2 Agendado" at bounding box center [768, 474] width 806 height 20
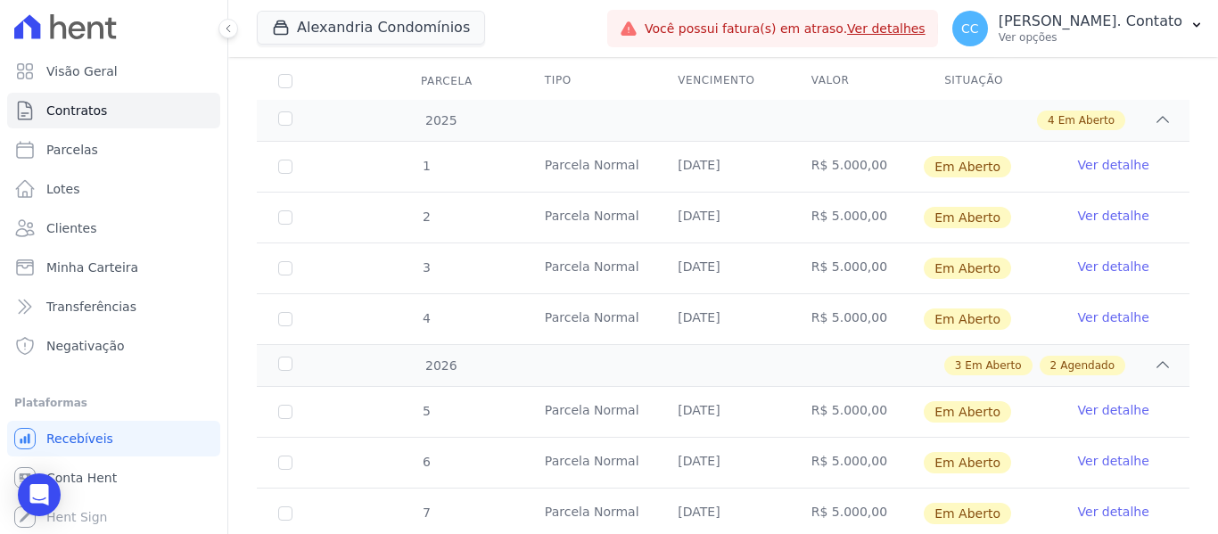
scroll to position [394, 0]
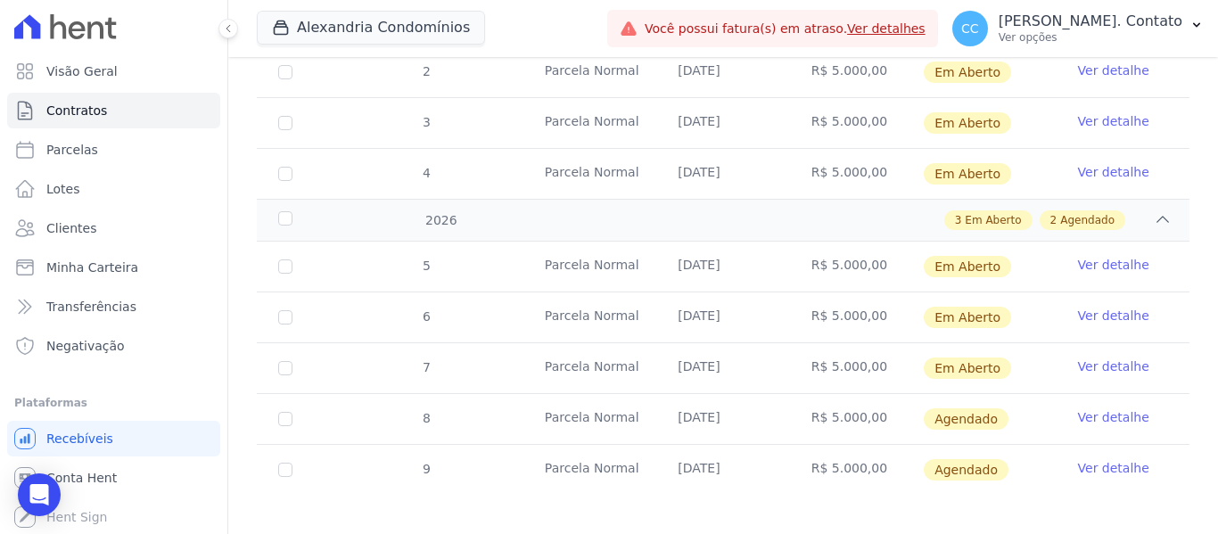
click at [1123, 408] on link "Ver detalhe" at bounding box center [1113, 417] width 71 height 18
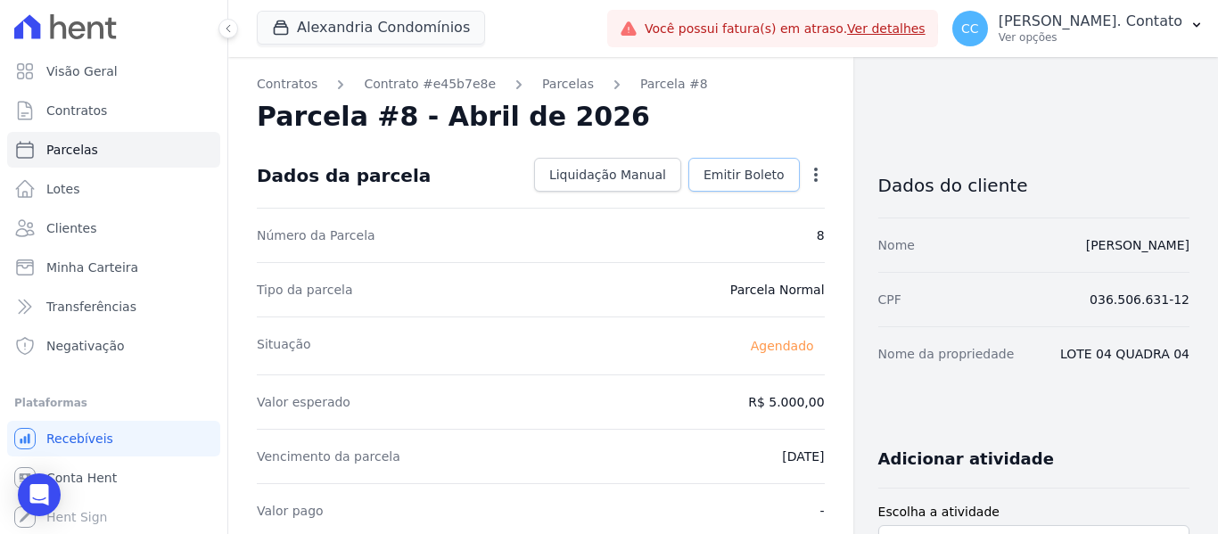
click at [728, 175] on span "Emitir Boleto" at bounding box center [743, 175] width 81 height 18
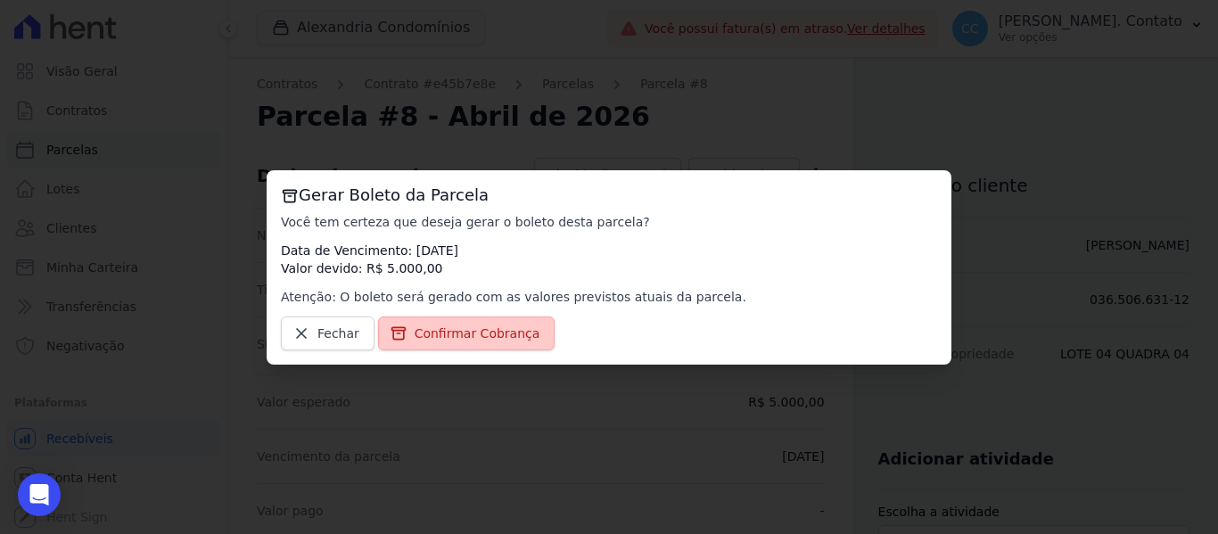
click at [470, 341] on span "Confirmar Cobrança" at bounding box center [477, 333] width 126 height 18
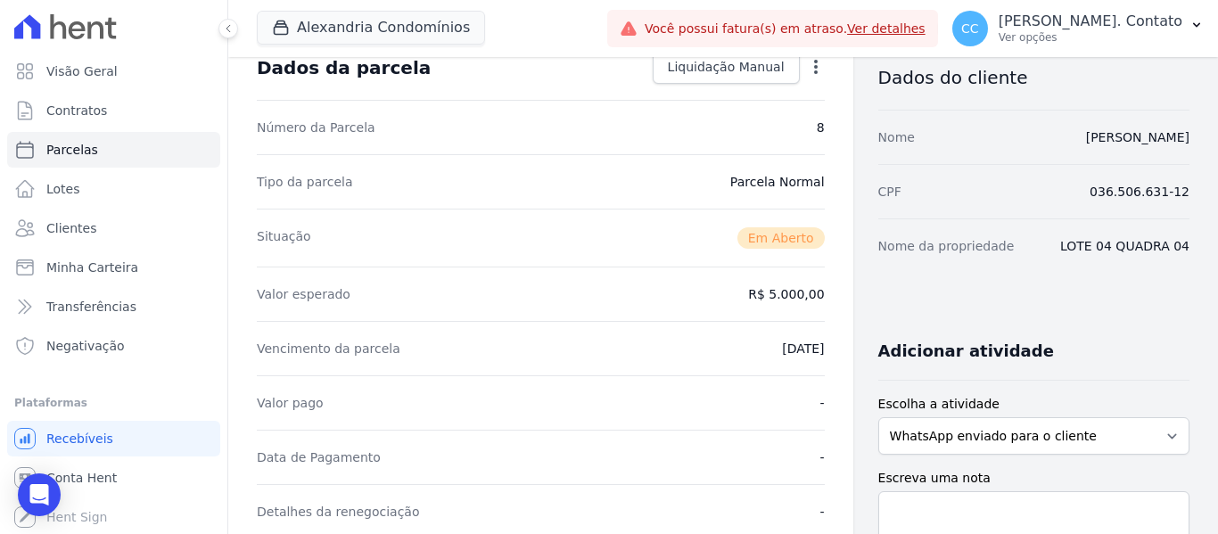
scroll to position [357, 0]
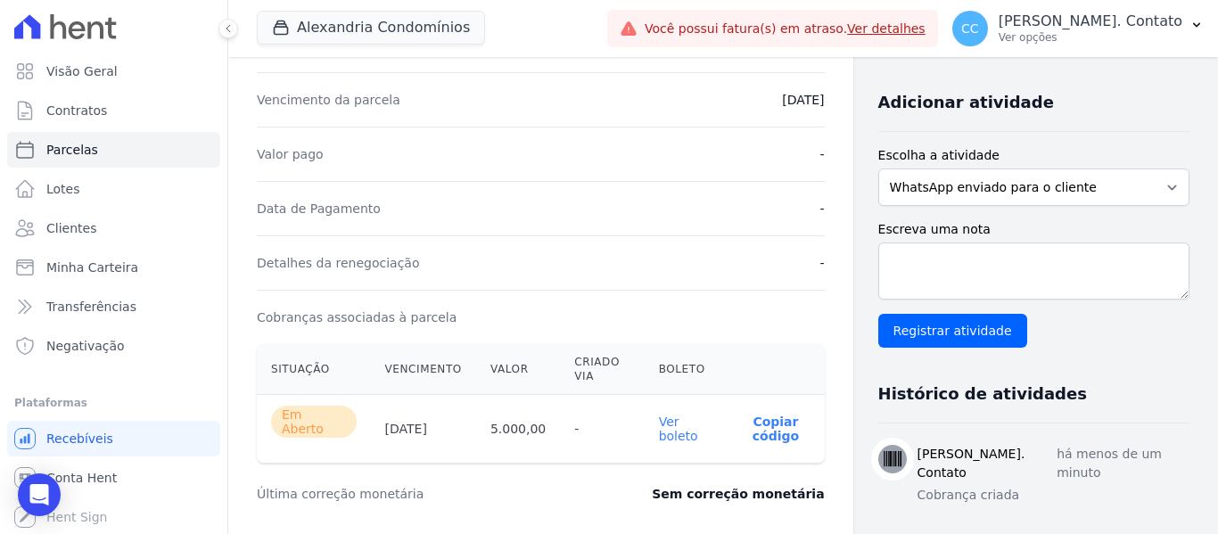
click at [665, 423] on link "Ver boleto" at bounding box center [678, 428] width 39 height 29
click at [93, 231] on link "Clientes" at bounding box center [113, 228] width 213 height 36
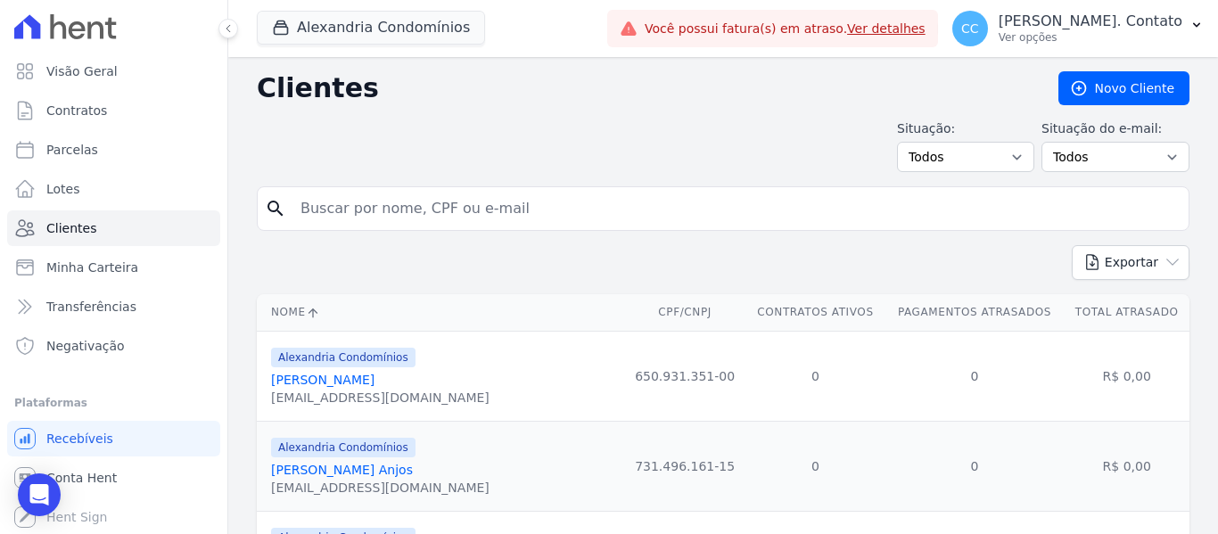
click at [354, 199] on input "search" at bounding box center [735, 209] width 891 height 36
type input "andre"
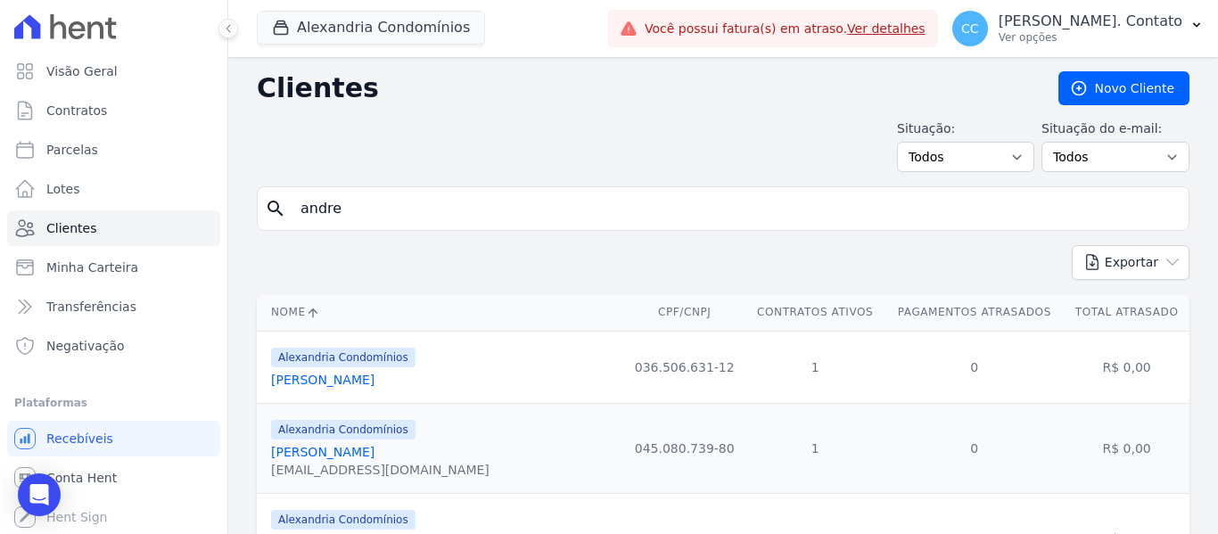
click at [369, 386] on link "[PERSON_NAME] [PERSON_NAME]" at bounding box center [322, 380] width 103 height 14
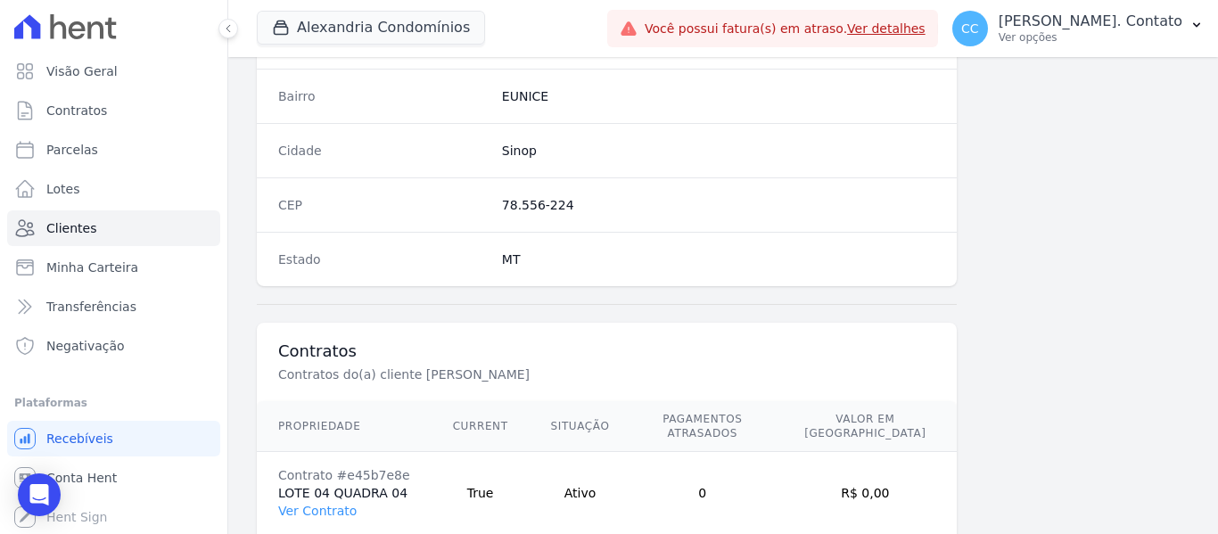
scroll to position [1134, 0]
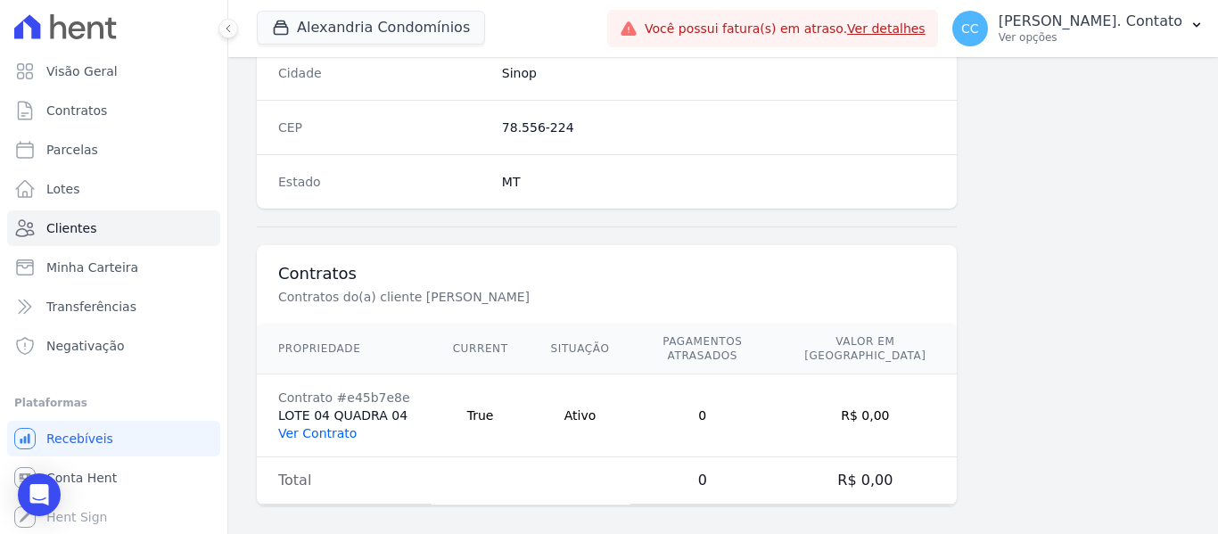
click at [335, 426] on link "Ver Contrato" at bounding box center [317, 433] width 78 height 14
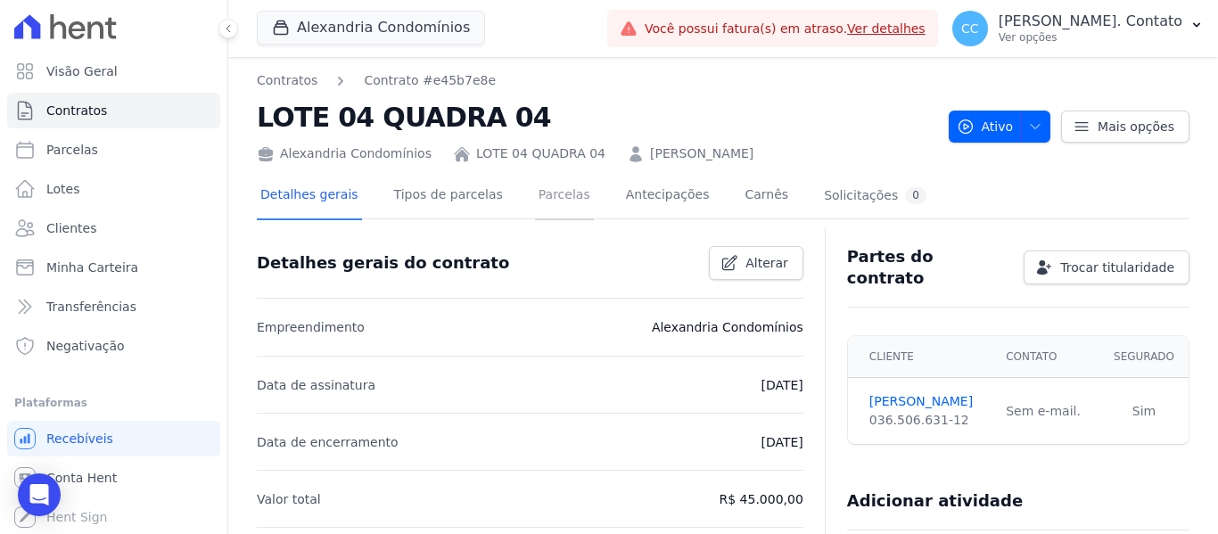
click at [535, 189] on link "Parcelas" at bounding box center [564, 196] width 59 height 47
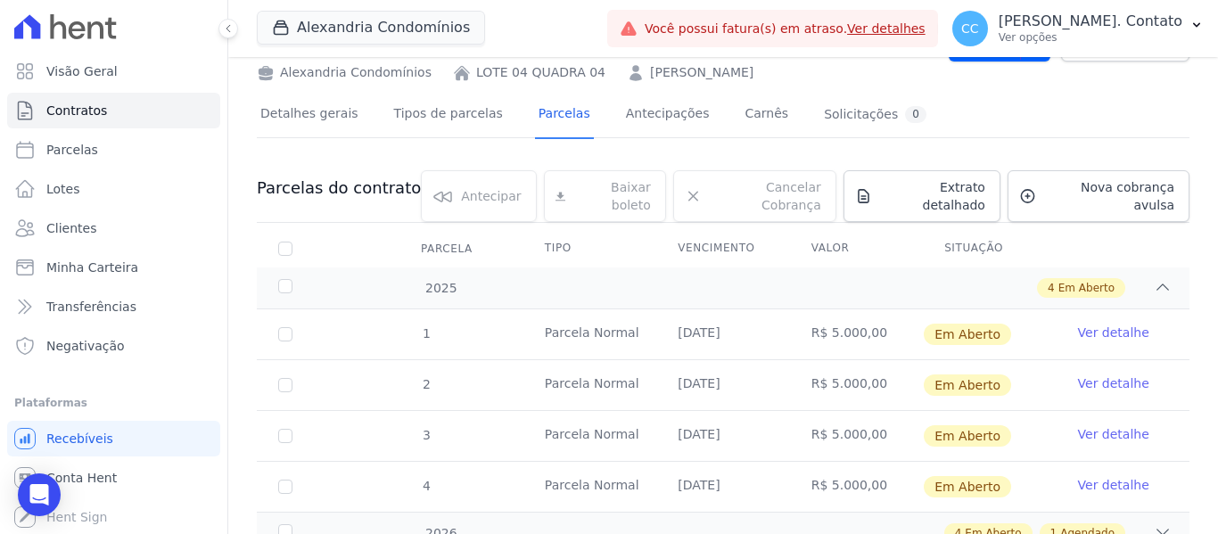
scroll to position [140, 0]
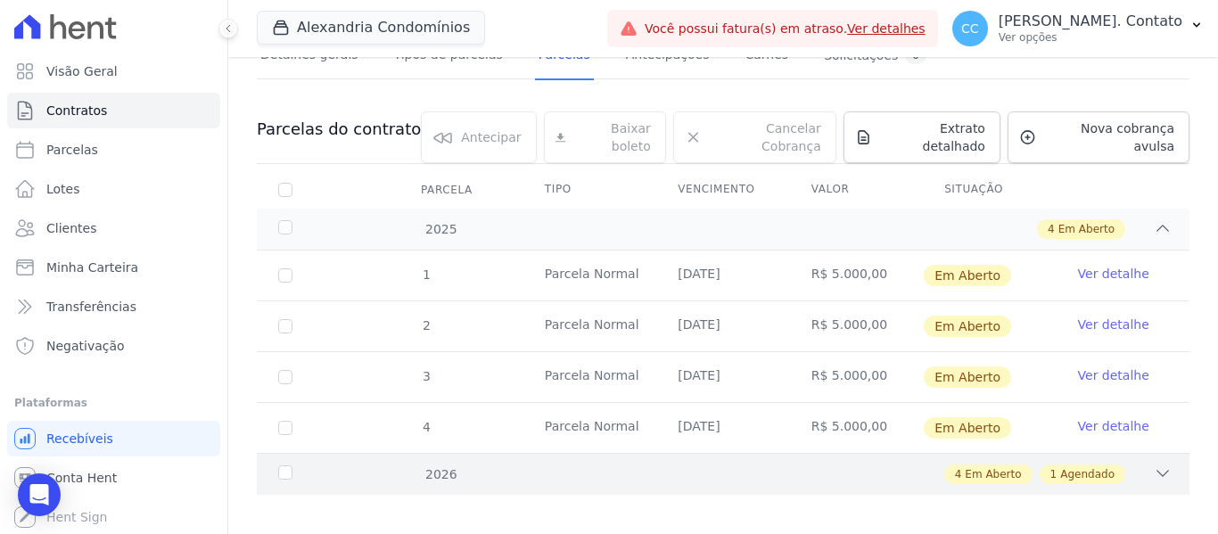
click at [1123, 464] on div "4 Em Aberto 1 Agendado" at bounding box center [768, 474] width 806 height 20
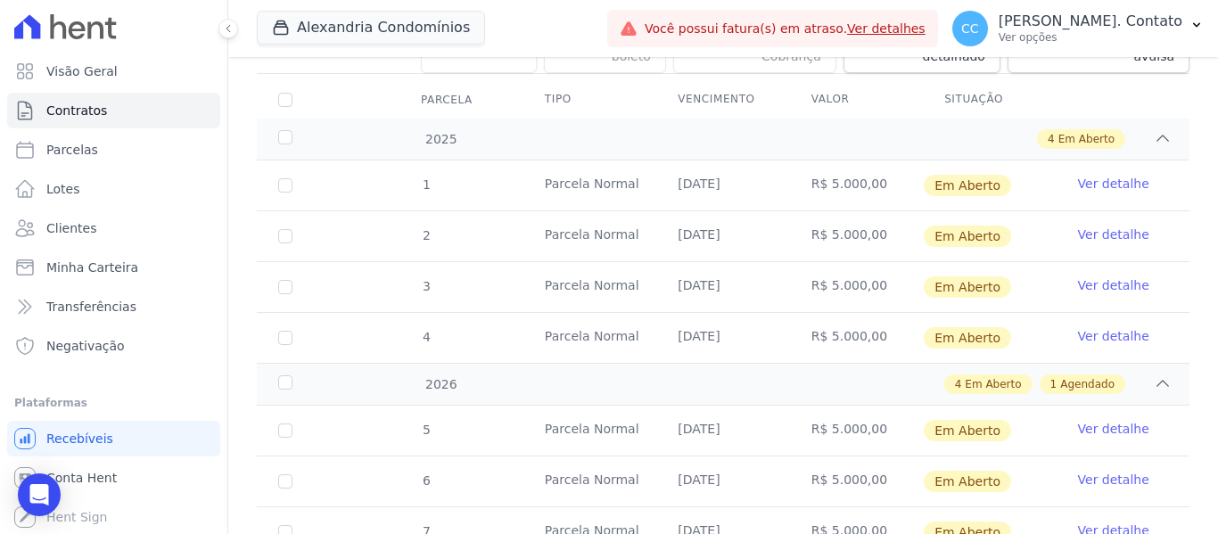
scroll to position [394, 0]
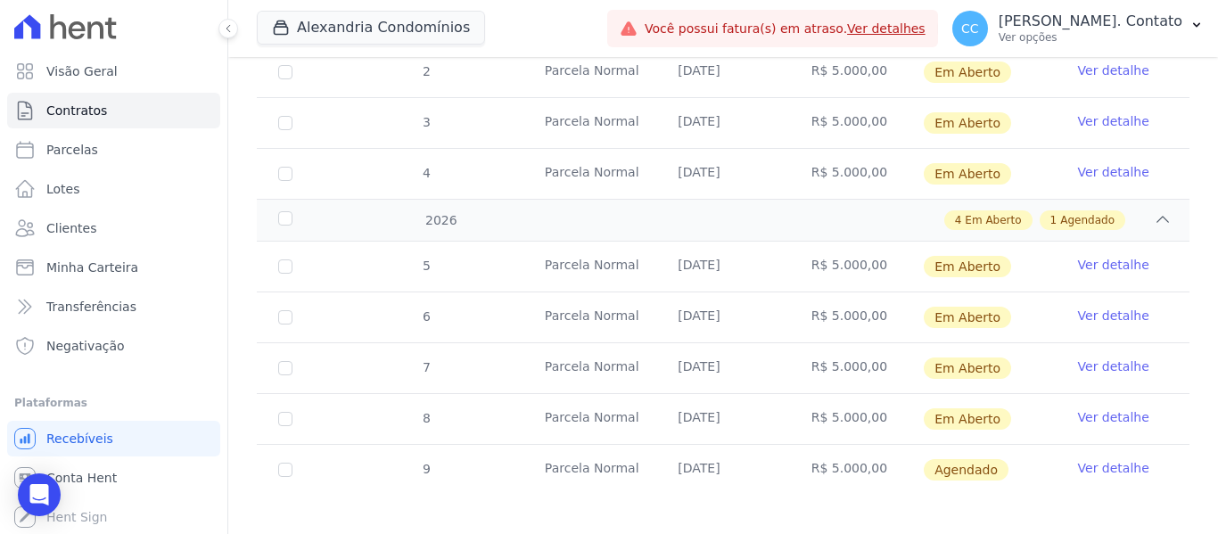
click at [1118, 459] on link "Ver detalhe" at bounding box center [1113, 468] width 71 height 18
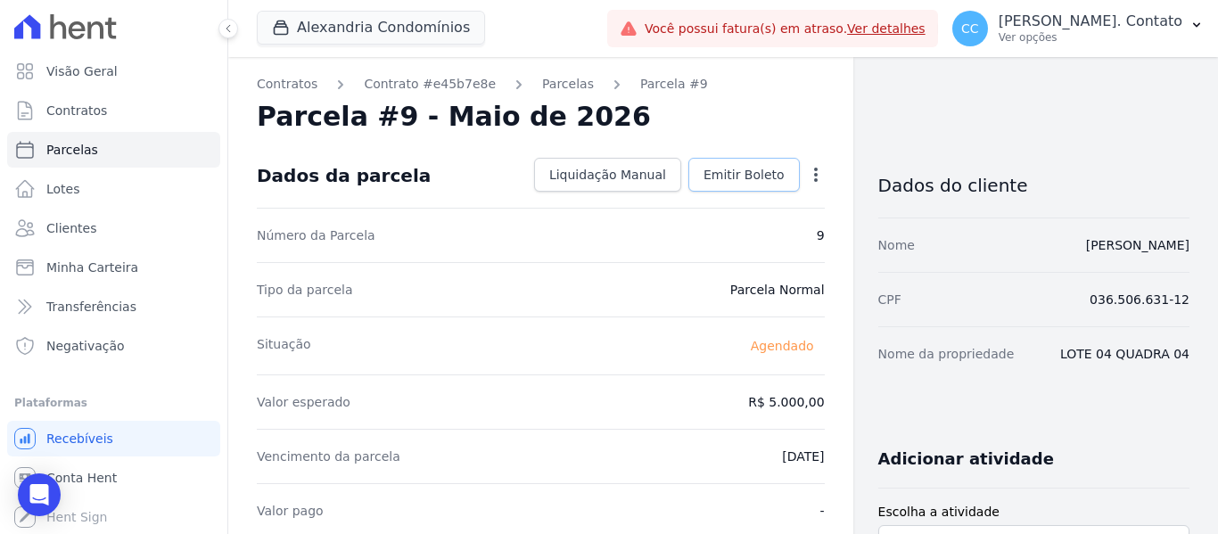
click at [737, 169] on span "Emitir Boleto" at bounding box center [743, 175] width 81 height 18
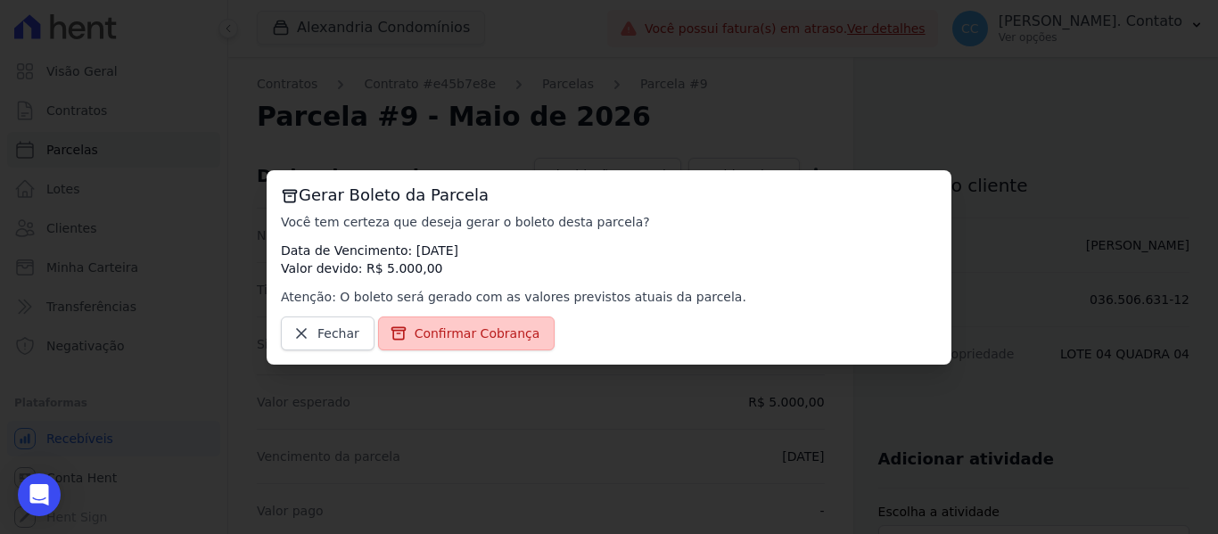
click at [484, 326] on span "Confirmar Cobrança" at bounding box center [477, 333] width 126 height 18
click at [486, 332] on span "Confirmar Cobrança" at bounding box center [477, 333] width 126 height 18
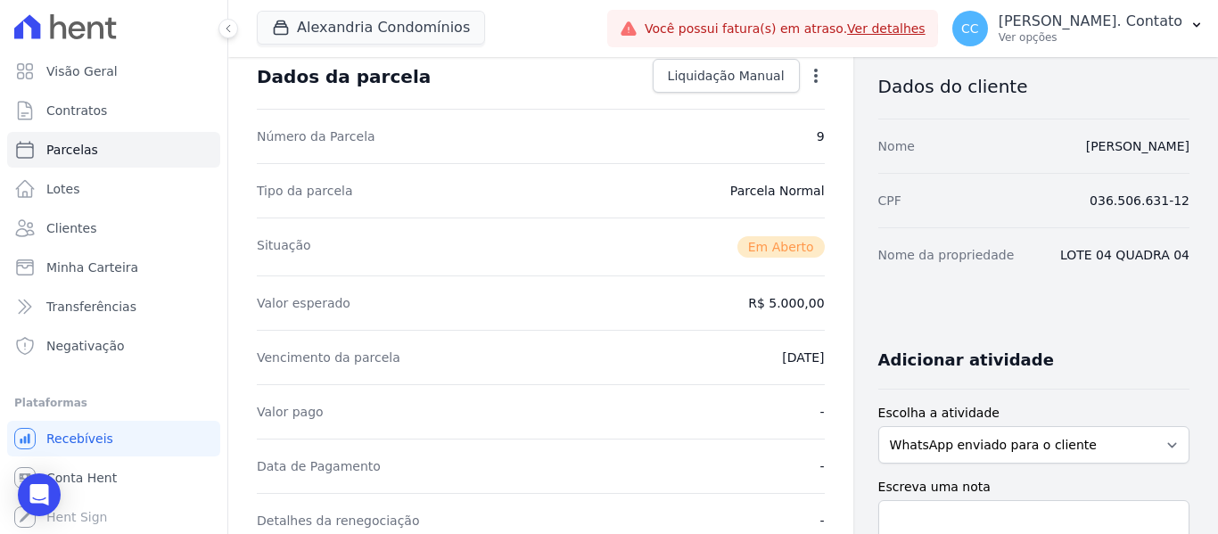
scroll to position [535, 0]
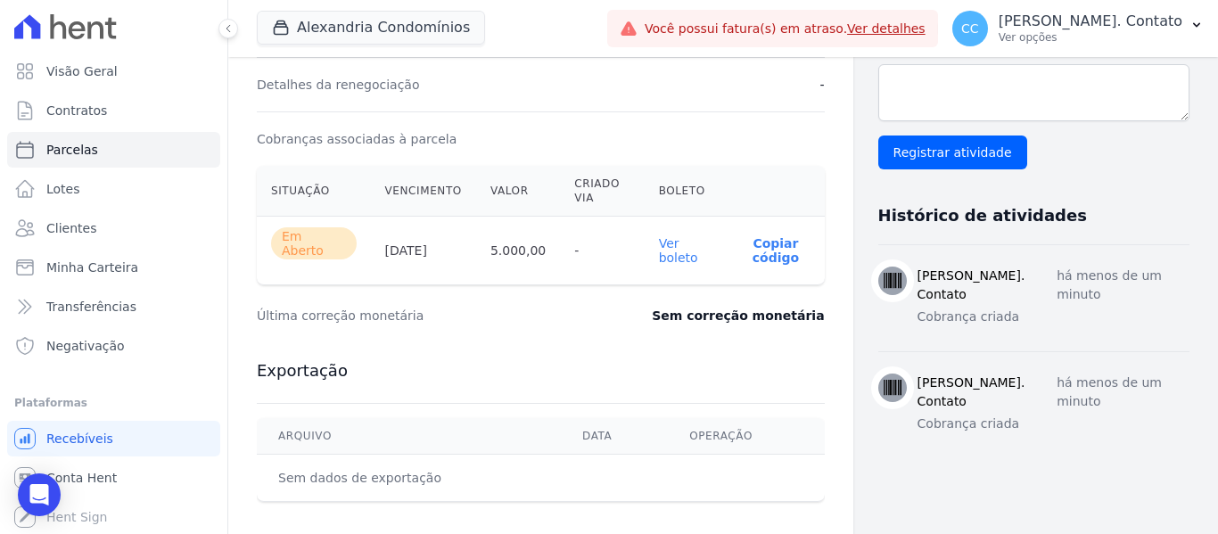
click at [674, 242] on link "Ver boleto" at bounding box center [678, 250] width 39 height 29
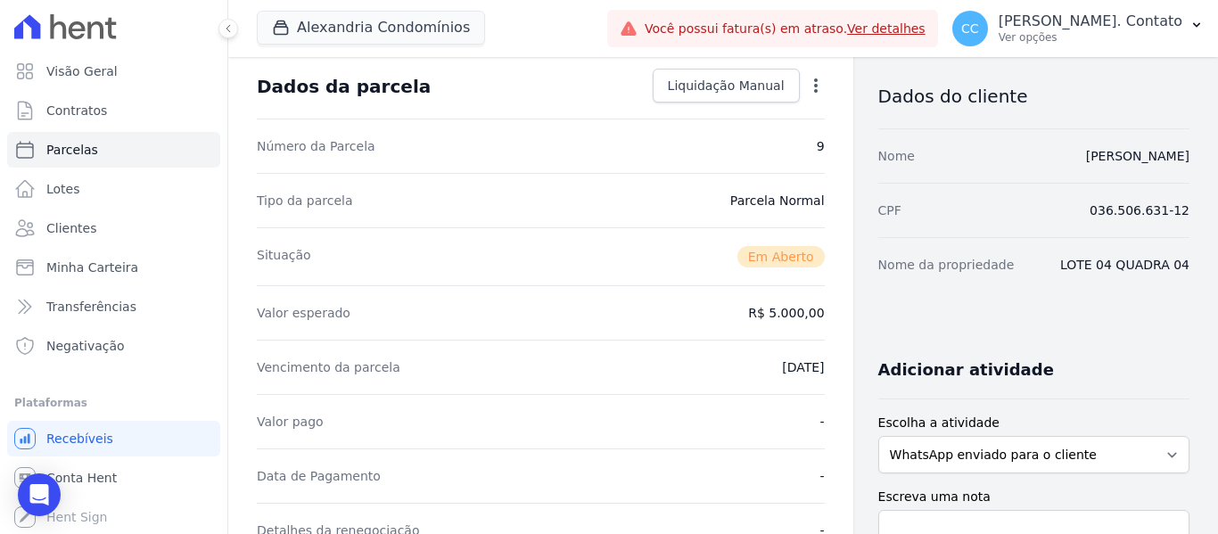
scroll to position [0, 0]
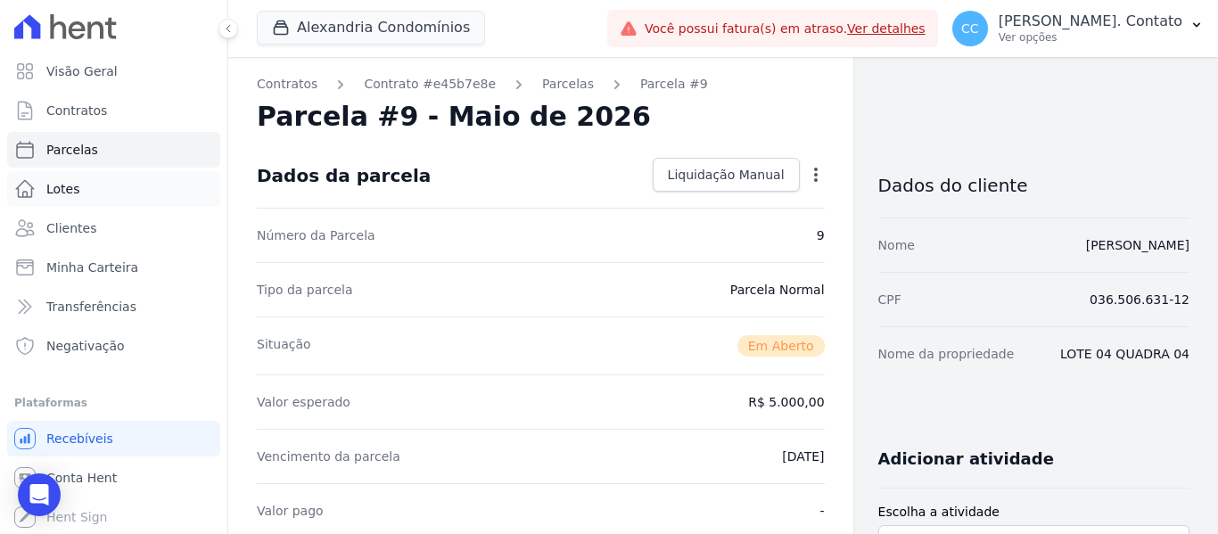
click at [69, 188] on span "Lotes" at bounding box center [63, 189] width 34 height 18
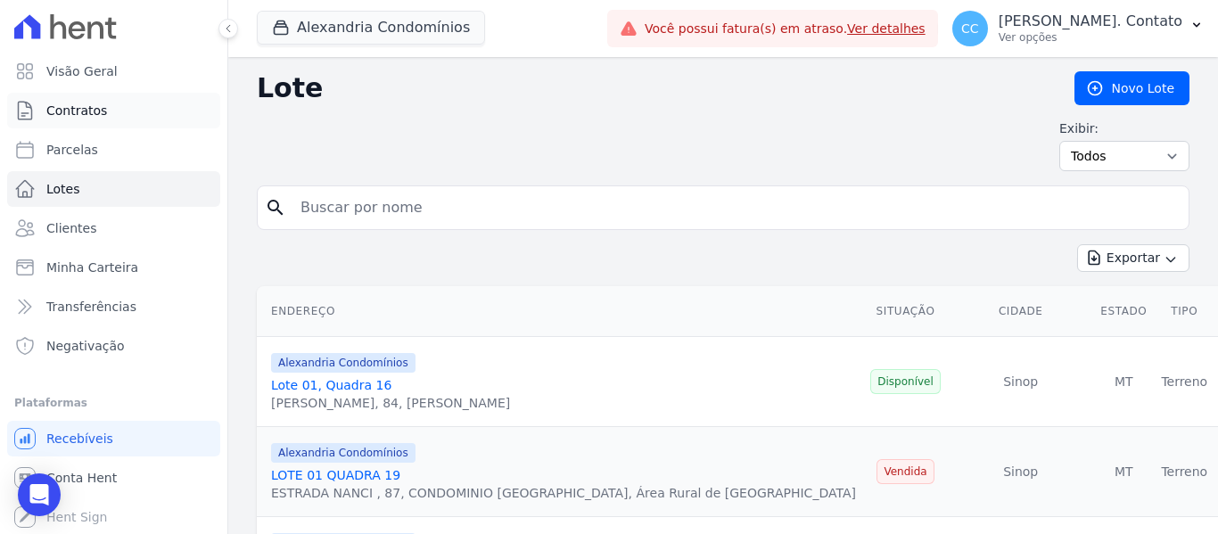
click at [79, 99] on link "Contratos" at bounding box center [113, 111] width 213 height 36
click at [90, 66] on span "Visão Geral" at bounding box center [81, 71] width 71 height 18
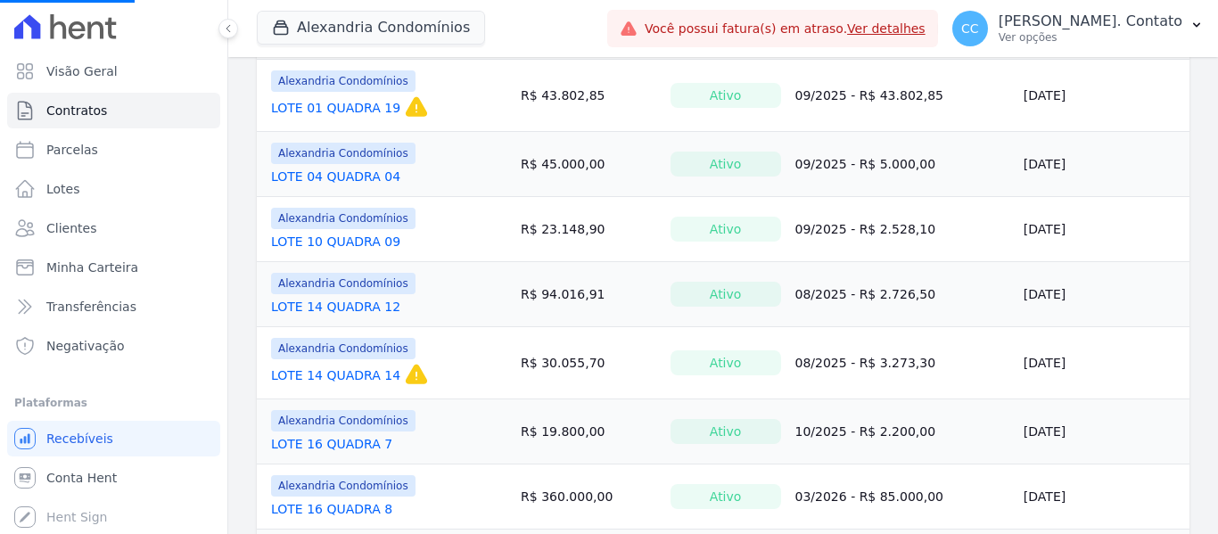
scroll to position [267, 0]
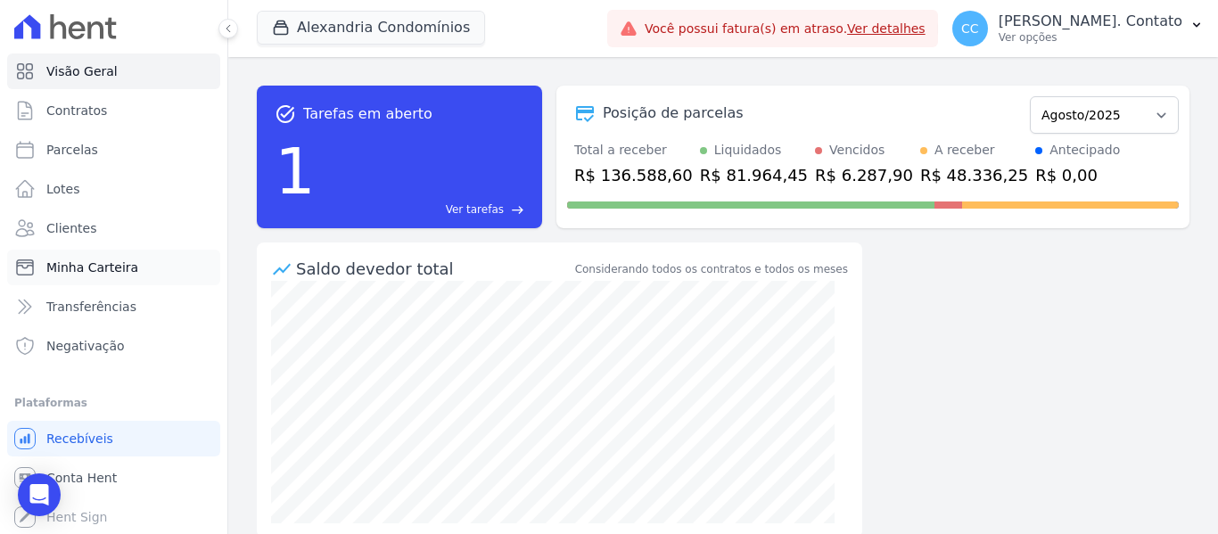
click at [95, 268] on span "Minha Carteira" at bounding box center [92, 267] width 92 height 18
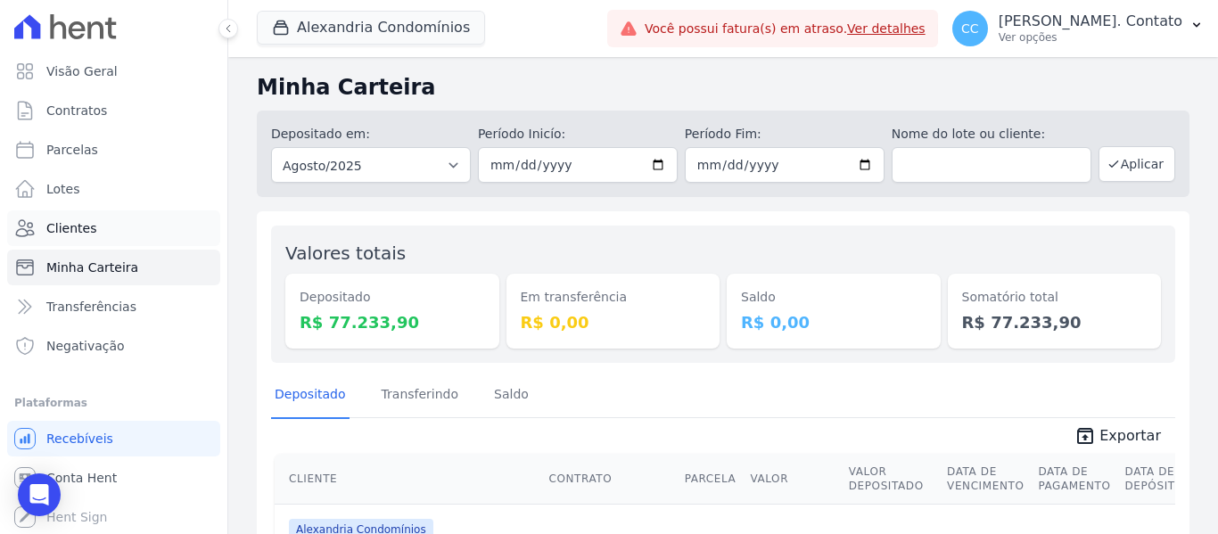
click at [83, 227] on span "Clientes" at bounding box center [71, 228] width 50 height 18
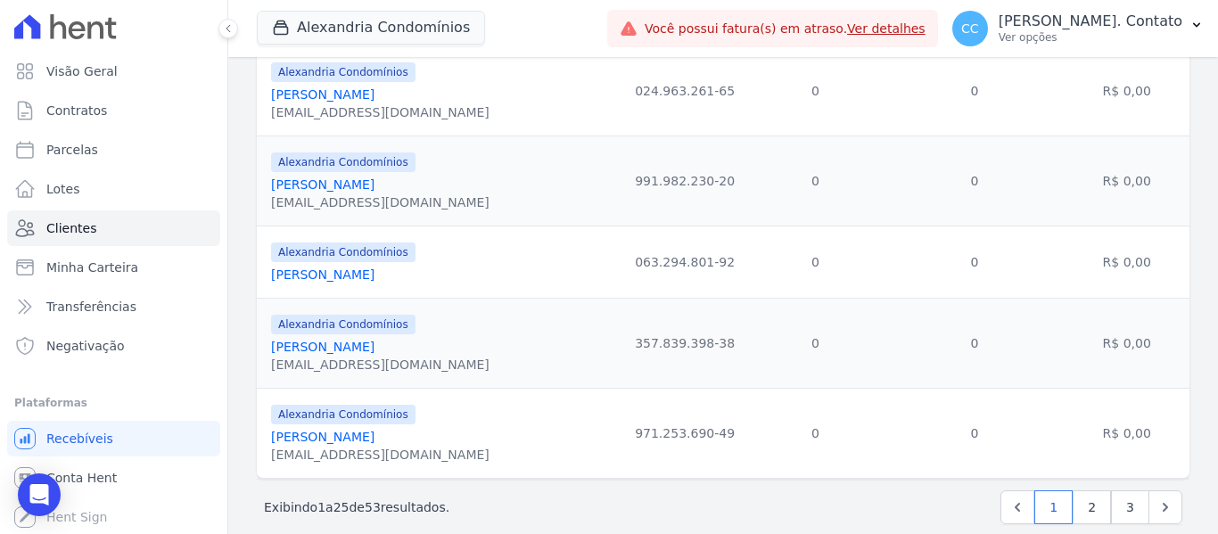
scroll to position [2073, 0]
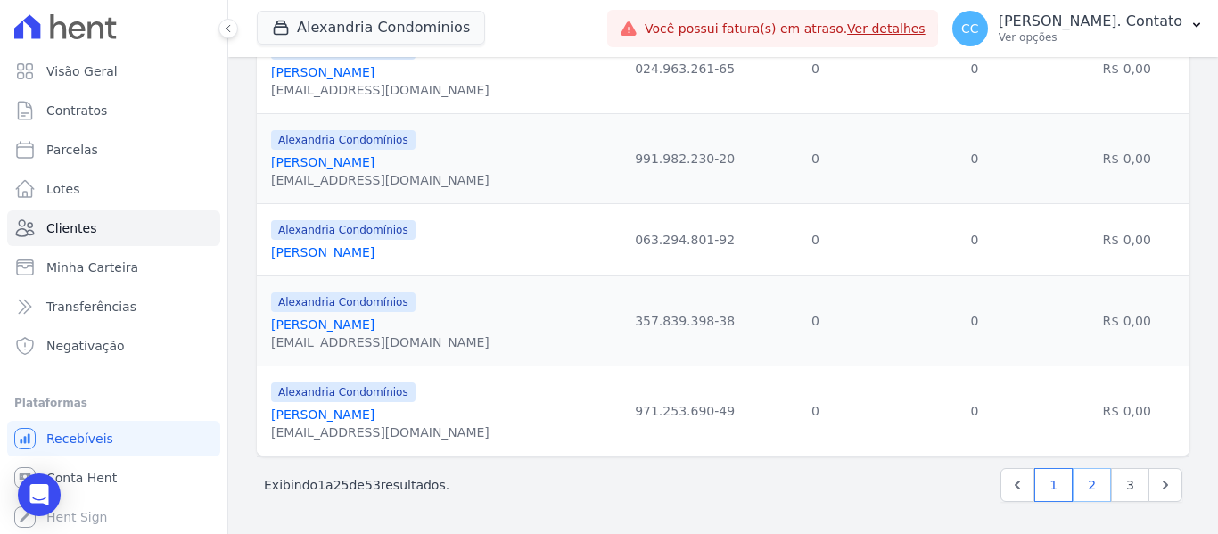
click at [1084, 481] on link "2" at bounding box center [1091, 485] width 38 height 34
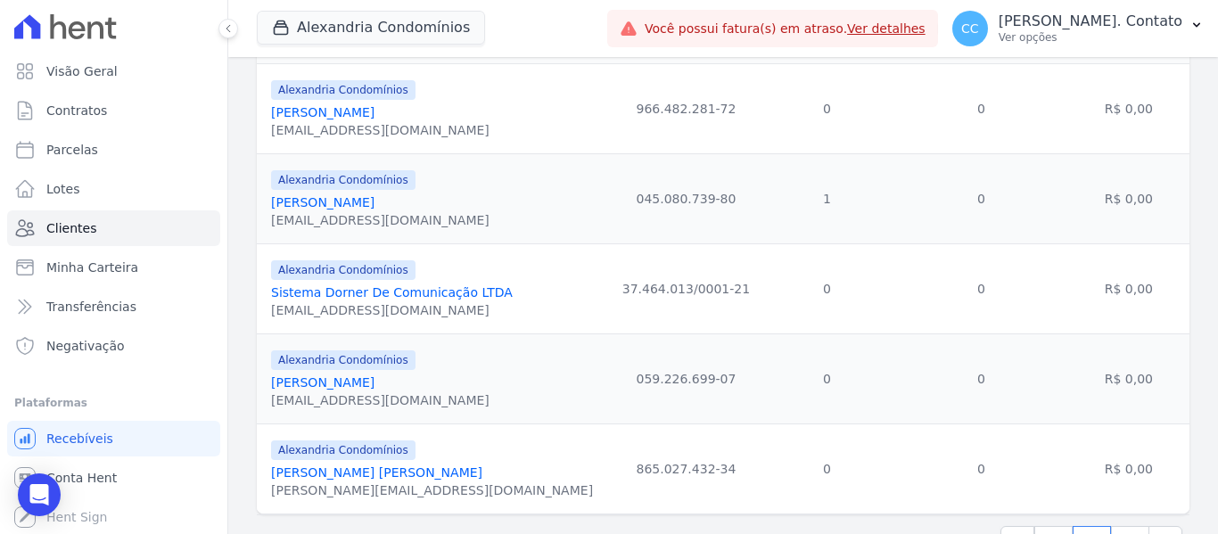
scroll to position [2109, 0]
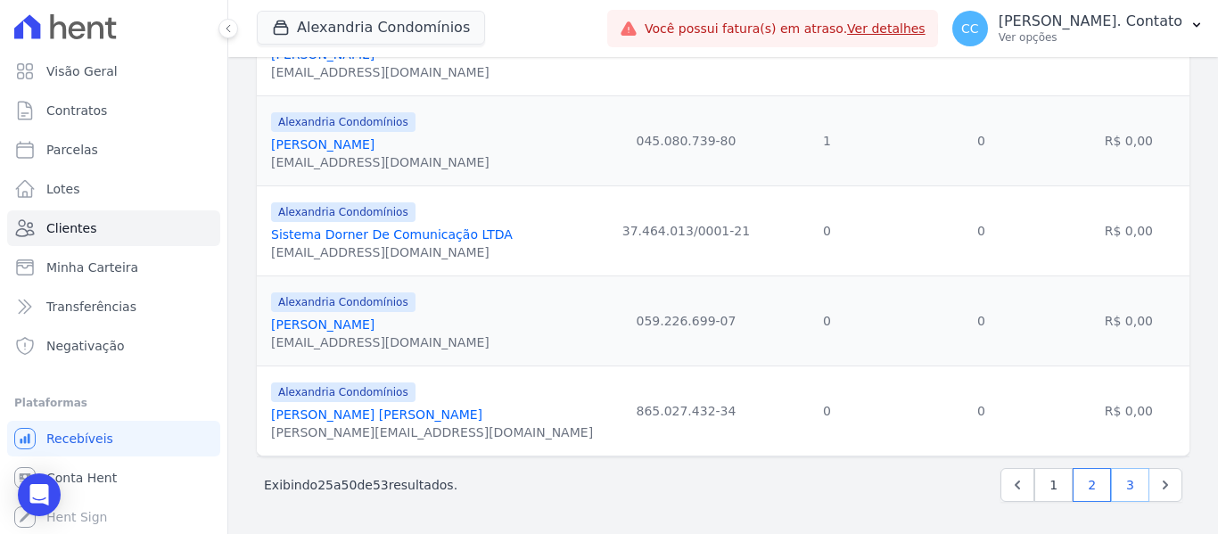
click at [1115, 484] on link "3" at bounding box center [1130, 485] width 38 height 34
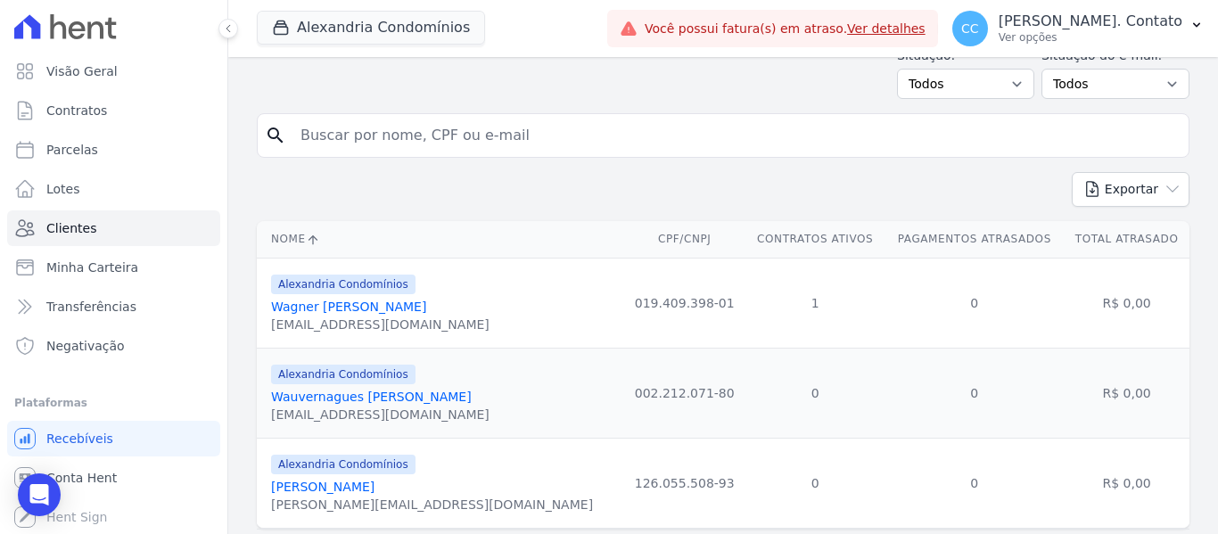
scroll to position [146, 0]
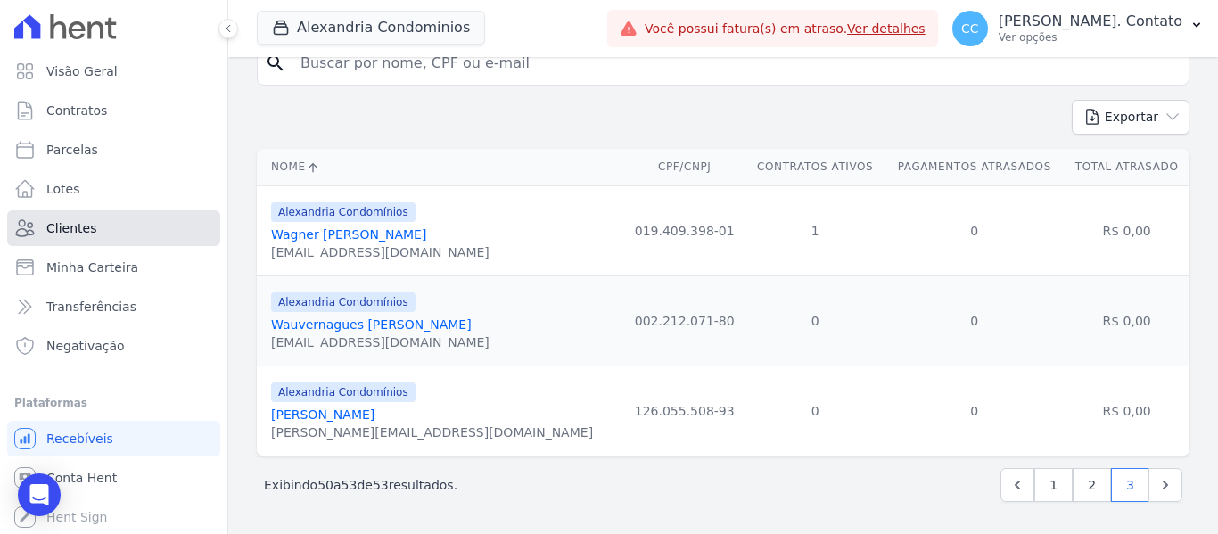
click at [88, 231] on span "Clientes" at bounding box center [71, 228] width 50 height 18
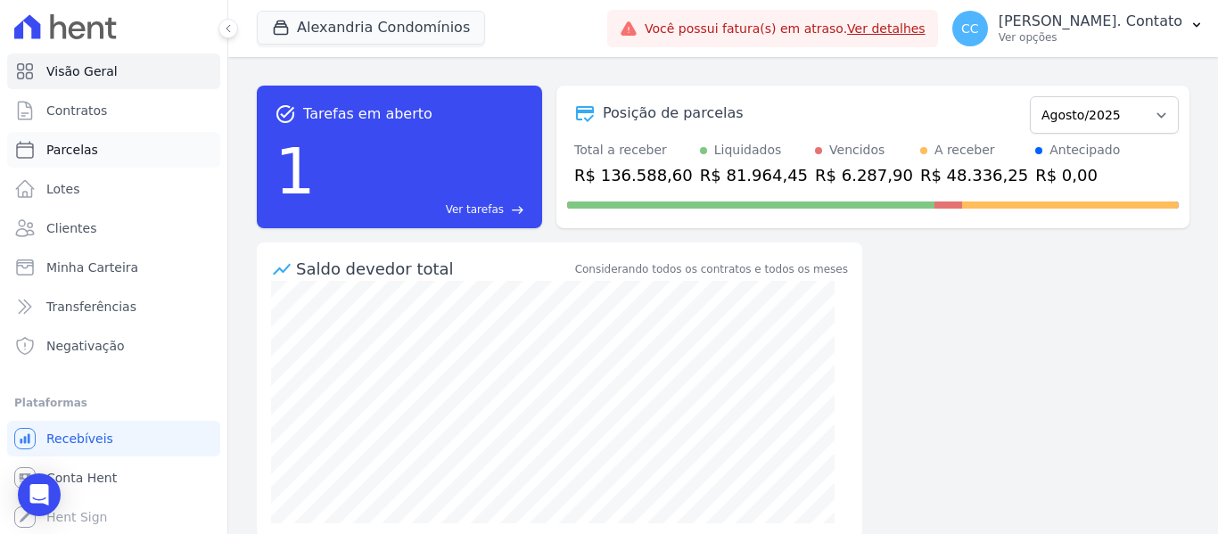
click at [89, 151] on span "Parcelas" at bounding box center [72, 150] width 52 height 18
select select
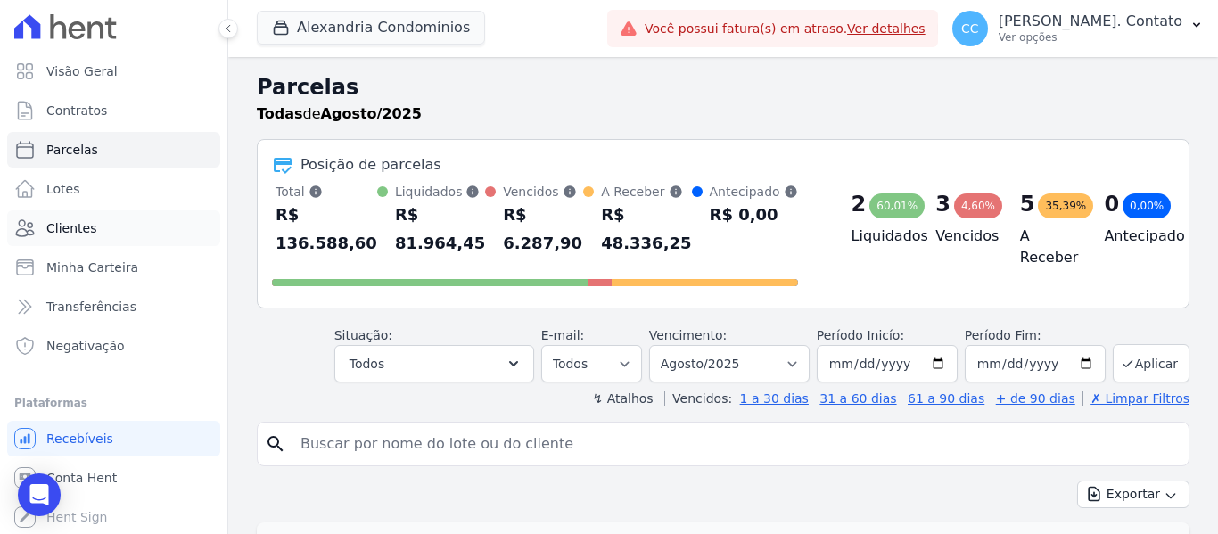
click at [89, 224] on span "Clientes" at bounding box center [71, 228] width 50 height 18
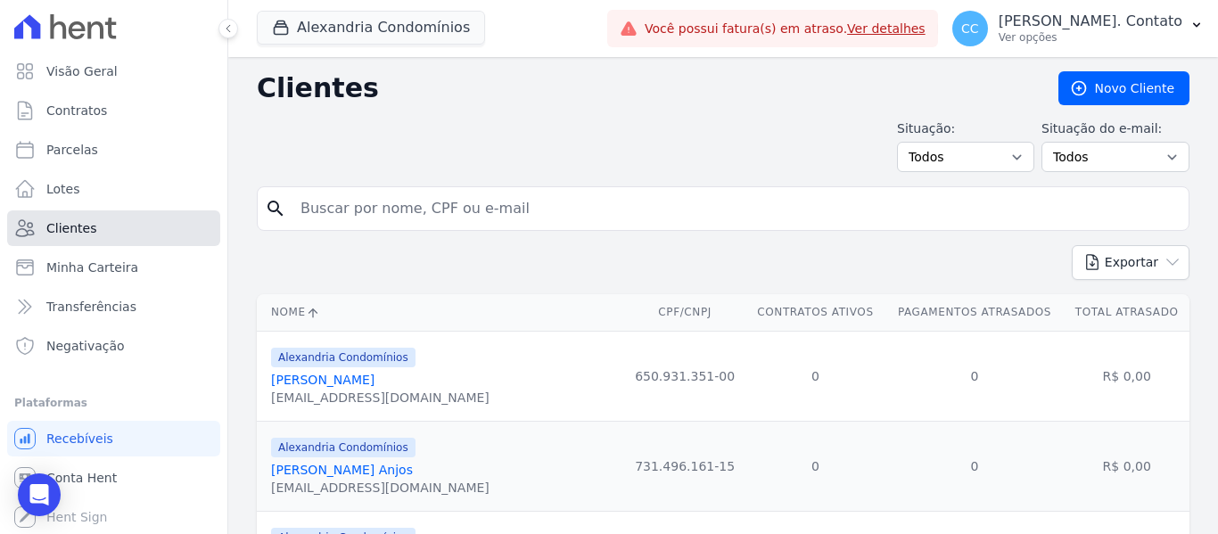
click at [117, 220] on link "Clientes" at bounding box center [113, 228] width 213 height 36
click at [143, 70] on link "Visão Geral" at bounding box center [113, 71] width 213 height 36
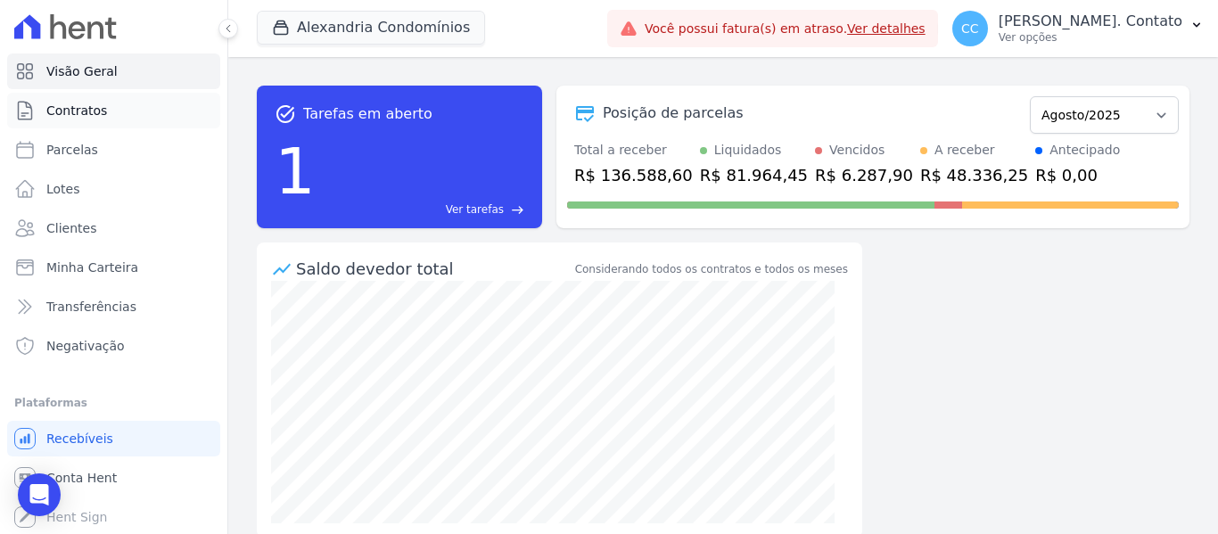
click at [119, 103] on link "Contratos" at bounding box center [113, 111] width 213 height 36
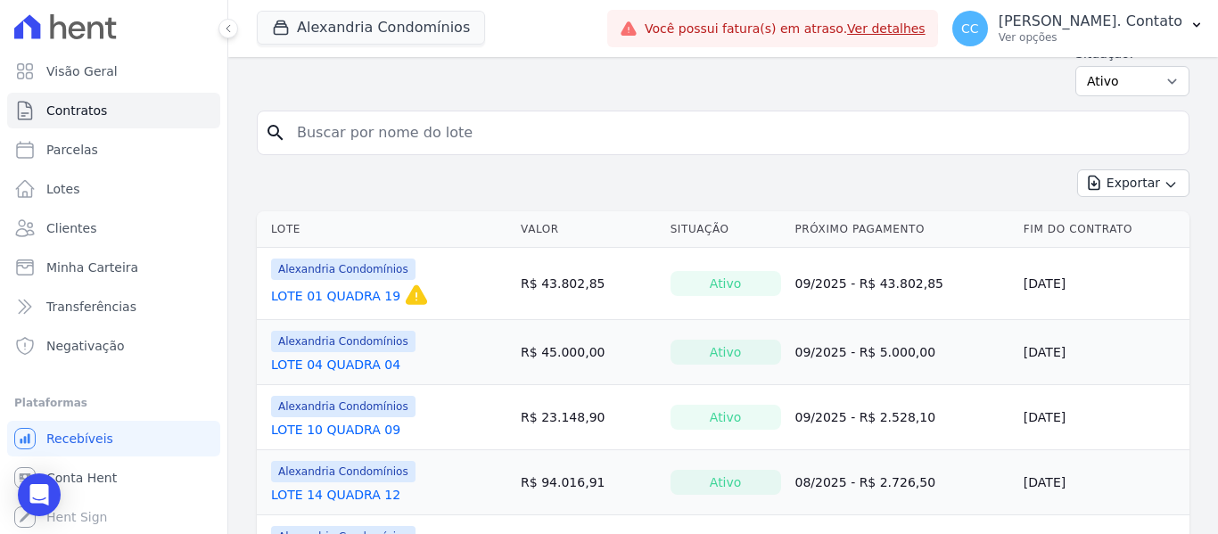
scroll to position [178, 0]
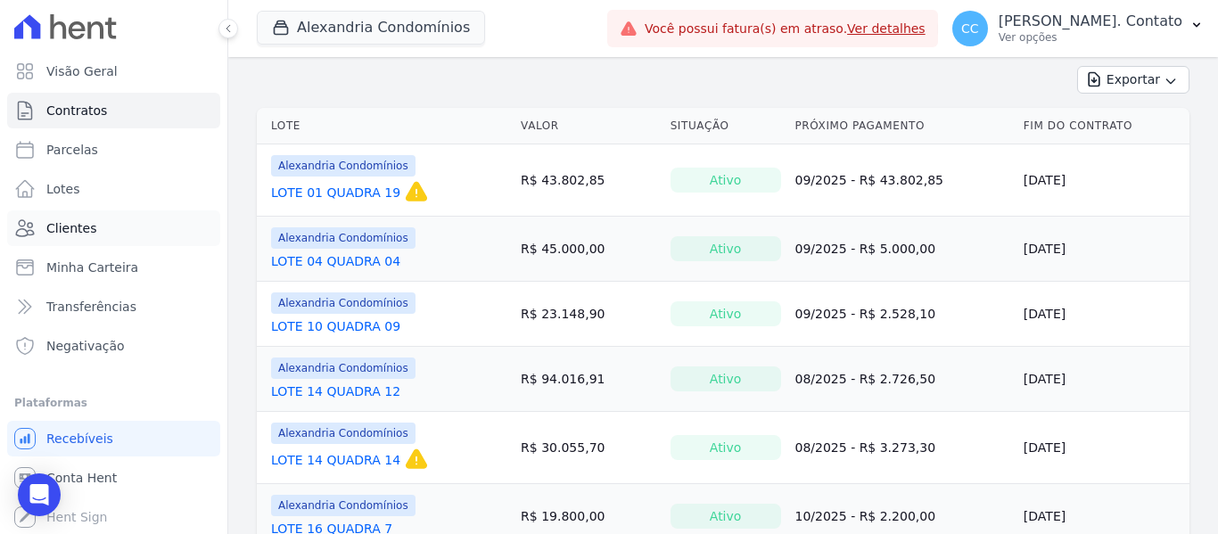
click at [97, 217] on link "Clientes" at bounding box center [113, 228] width 213 height 36
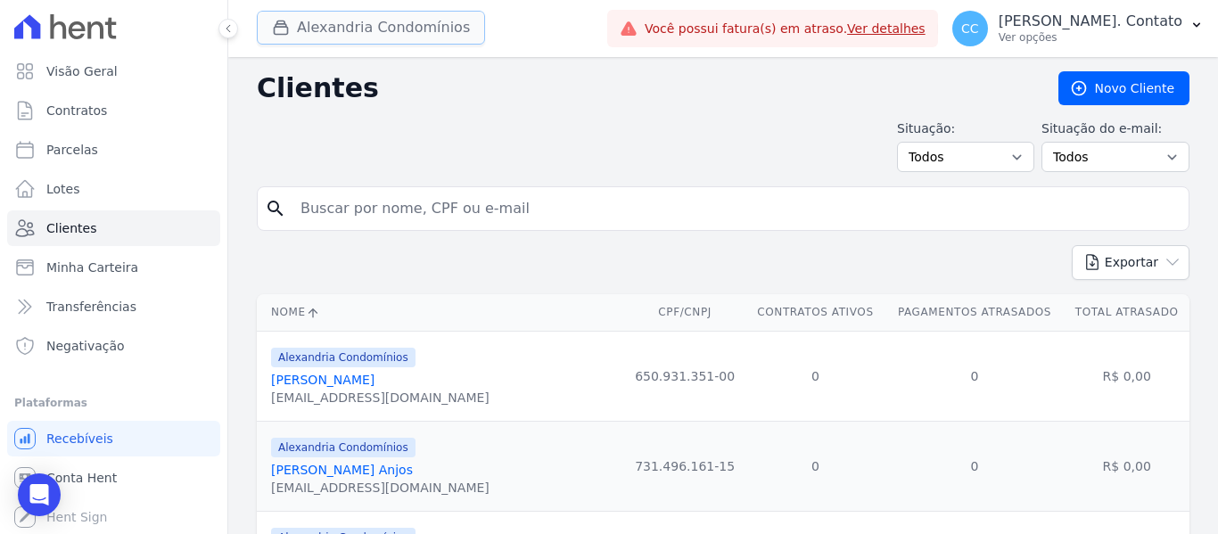
click at [407, 32] on button "Alexandria Condomínios" at bounding box center [371, 28] width 228 height 34
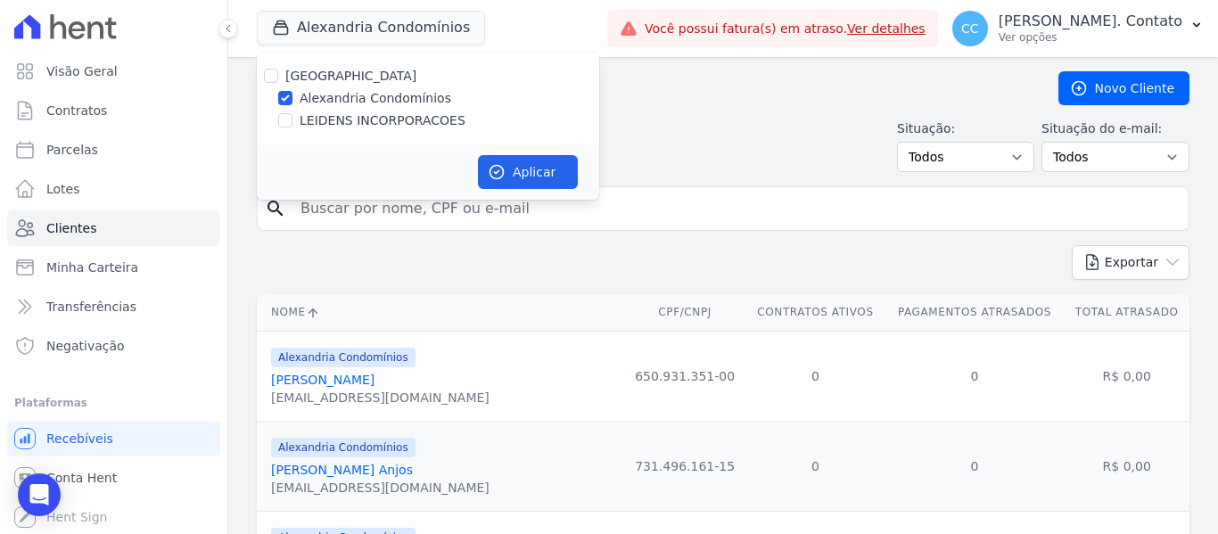
click at [352, 119] on label "LEIDENS INCORPORACOES" at bounding box center [382, 120] width 166 height 19
click at [292, 119] on input "LEIDENS INCORPORACOES" at bounding box center [285, 120] width 14 height 14
checkbox input "true"
click at [283, 96] on input "Alexandria Condomínios" at bounding box center [285, 98] width 14 height 14
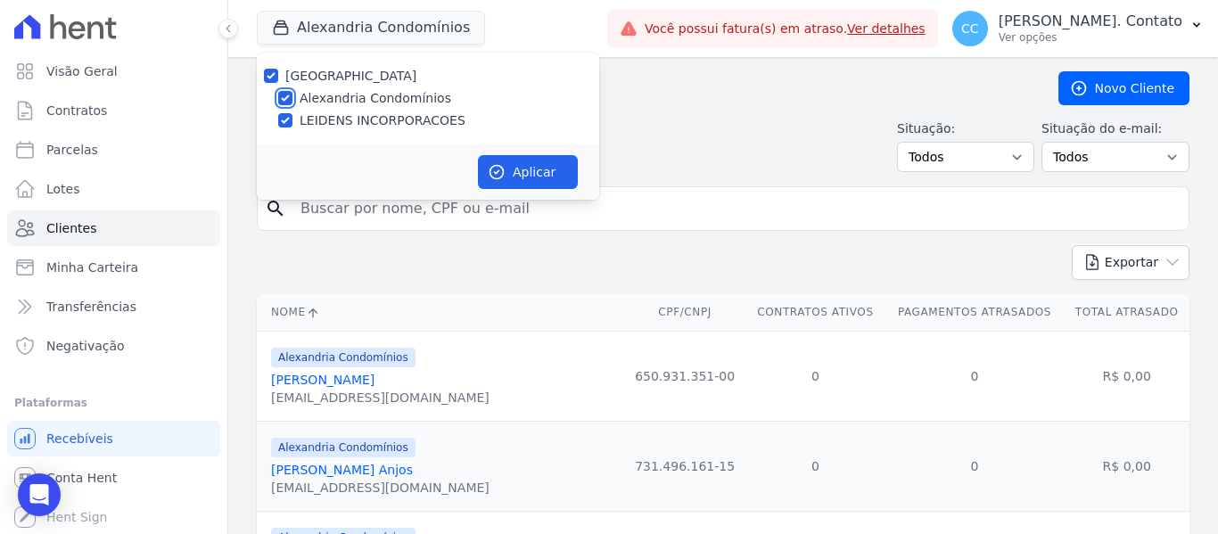
checkbox input "false"
click at [513, 162] on button "Aplicar" at bounding box center [528, 172] width 100 height 34
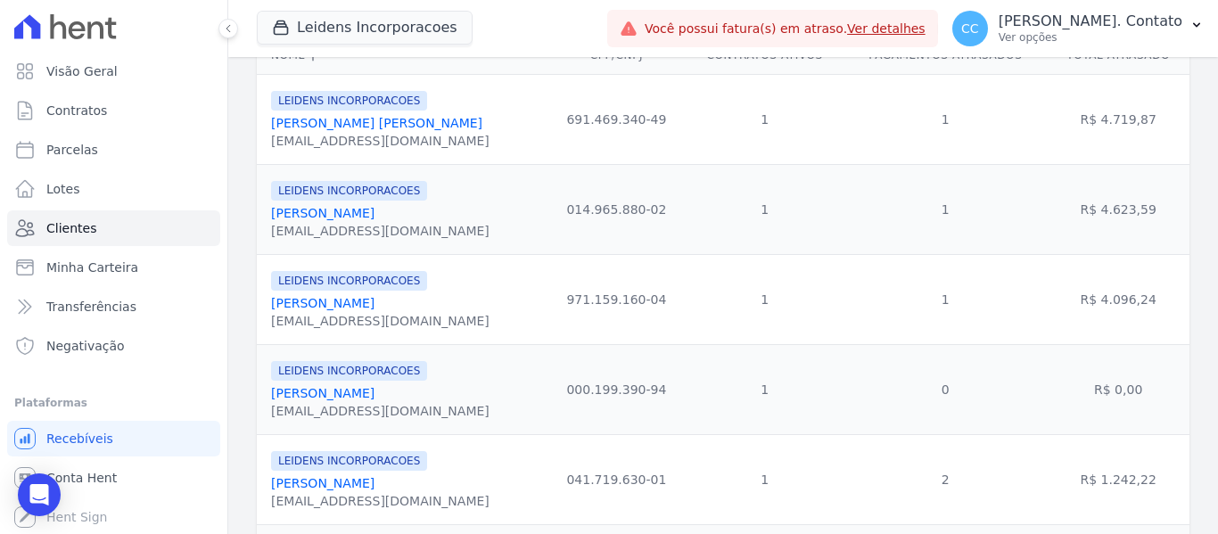
scroll to position [267, 0]
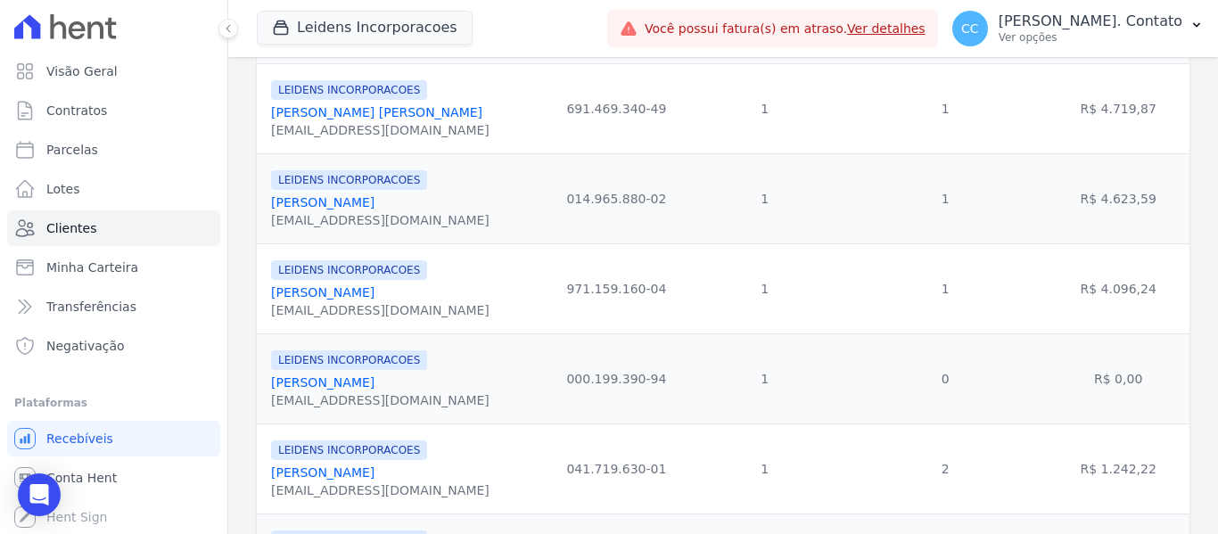
click at [321, 206] on link "[PERSON_NAME]" at bounding box center [322, 202] width 103 height 14
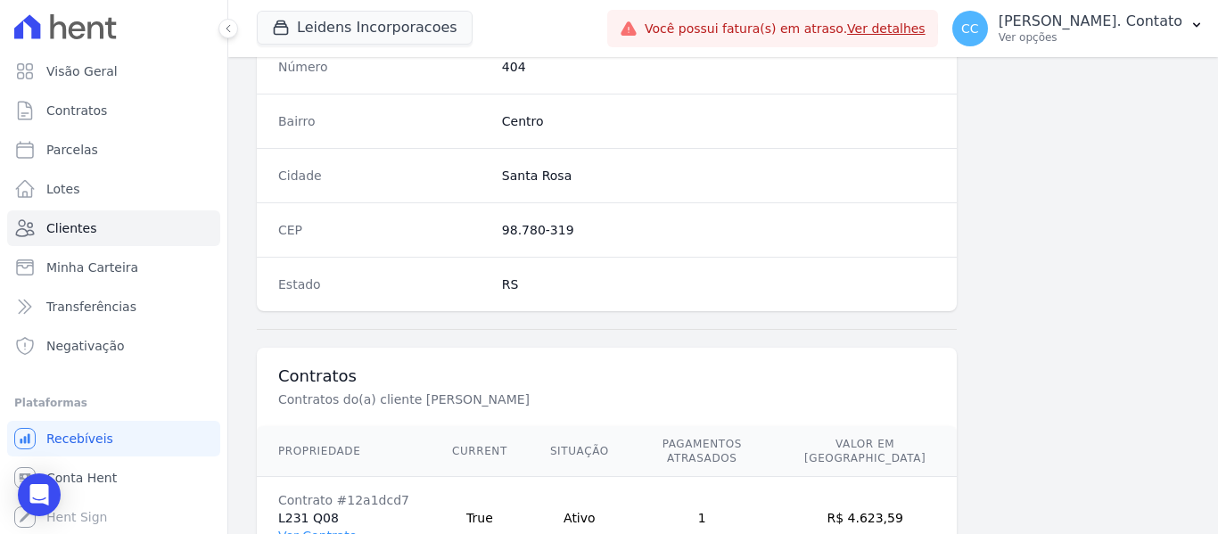
scroll to position [1134, 0]
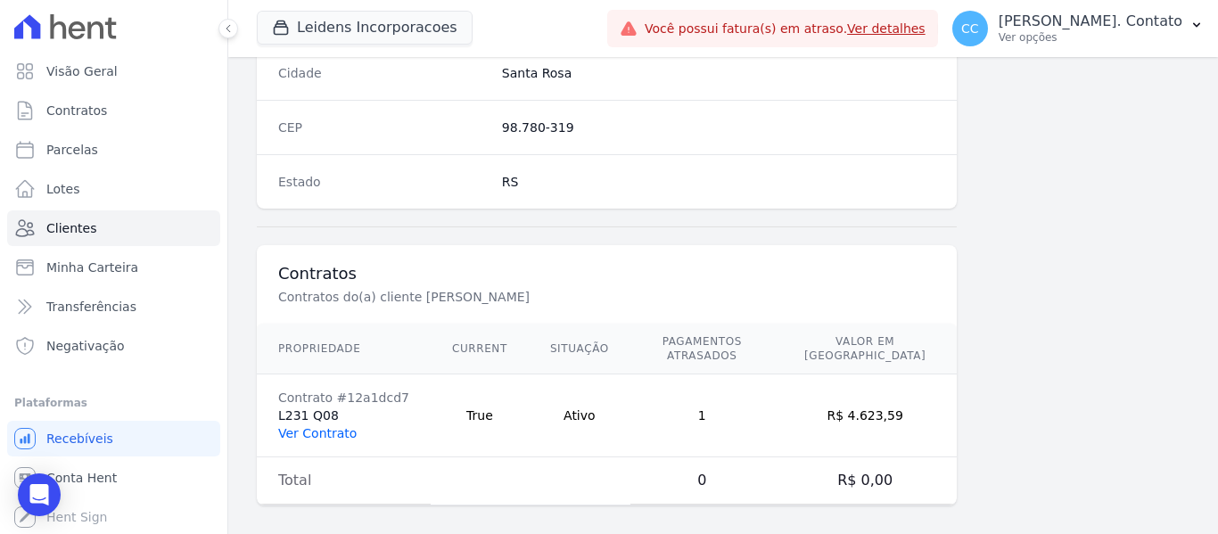
click at [318, 426] on link "Ver Contrato" at bounding box center [317, 433] width 78 height 14
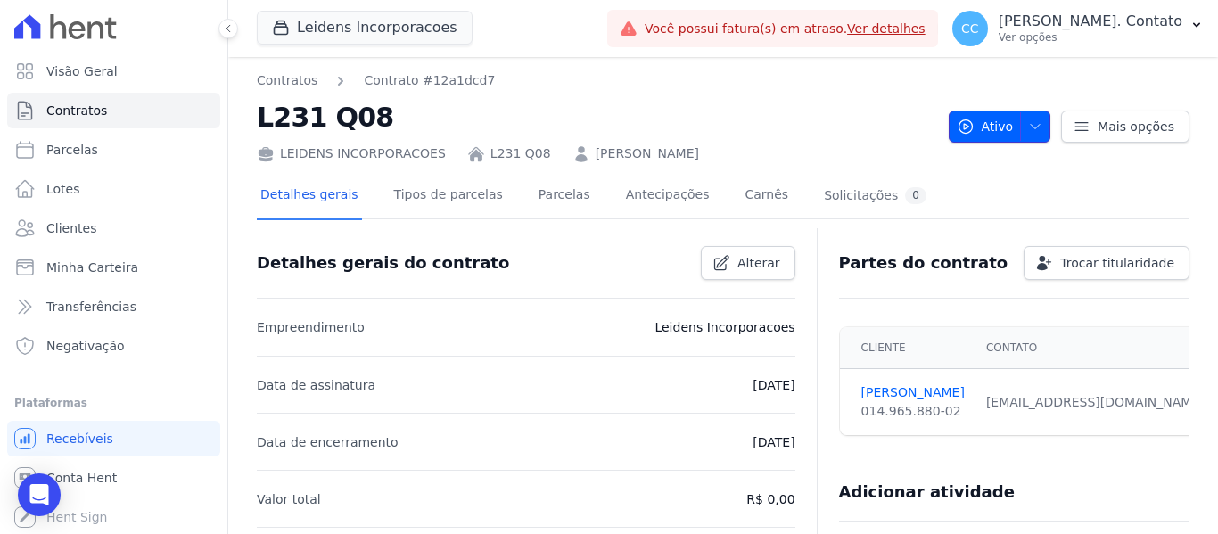
click at [1028, 119] on icon "button" at bounding box center [1035, 126] width 14 height 14
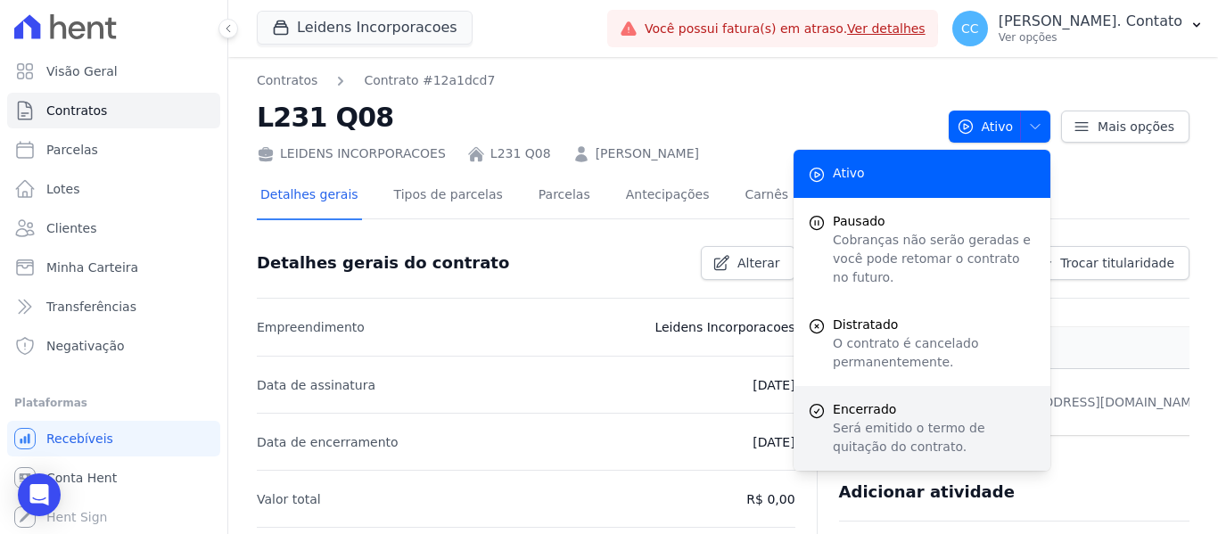
click at [855, 400] on span "Encerrado" at bounding box center [934, 409] width 203 height 19
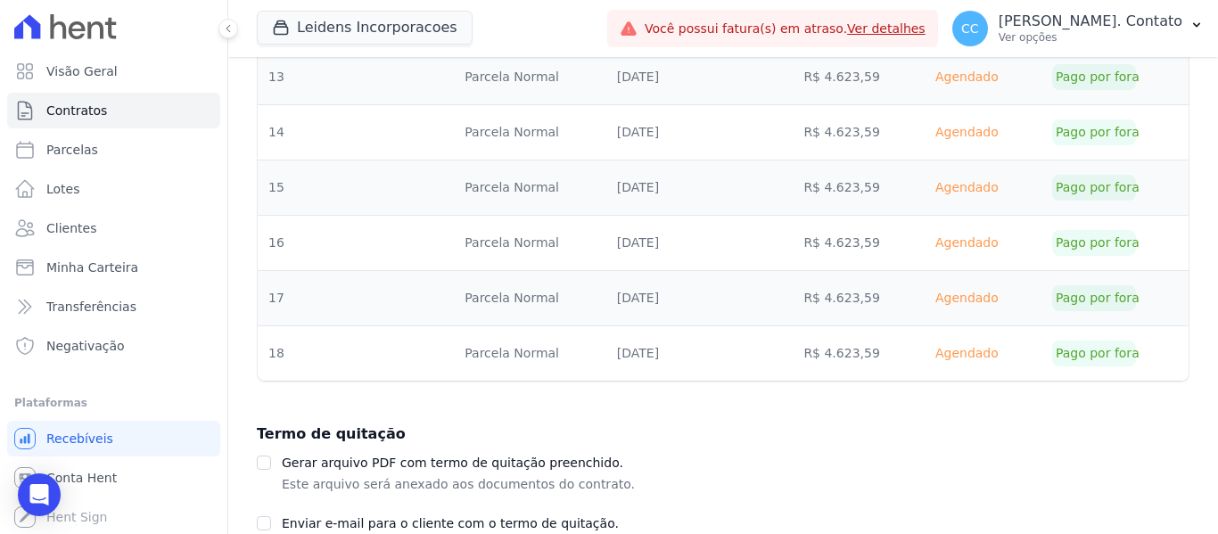
scroll to position [952, 0]
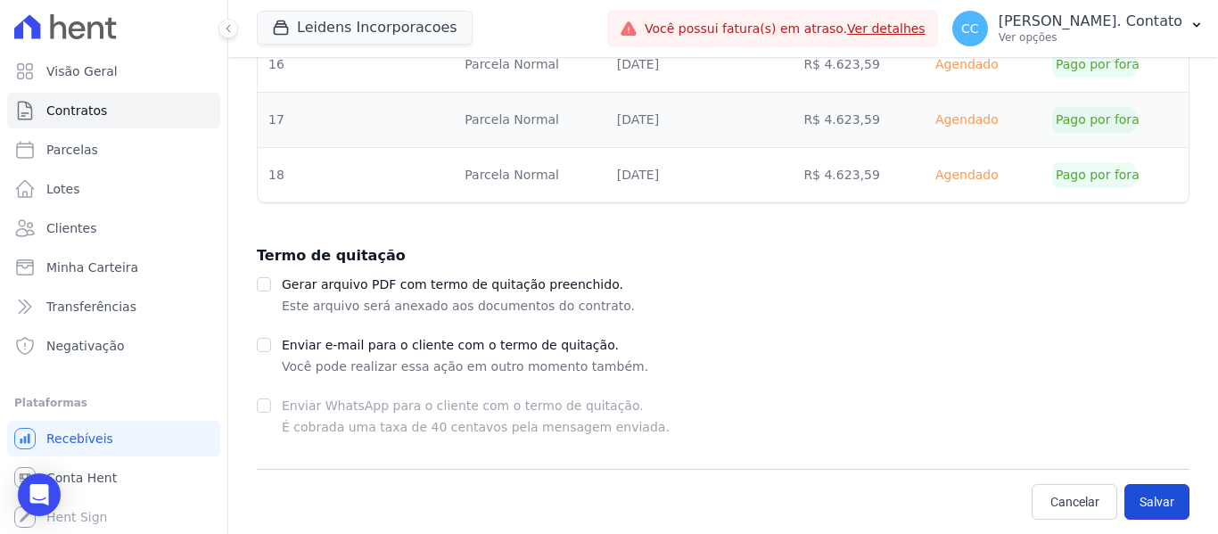
click at [1145, 498] on button "Salvar" at bounding box center [1156, 502] width 65 height 36
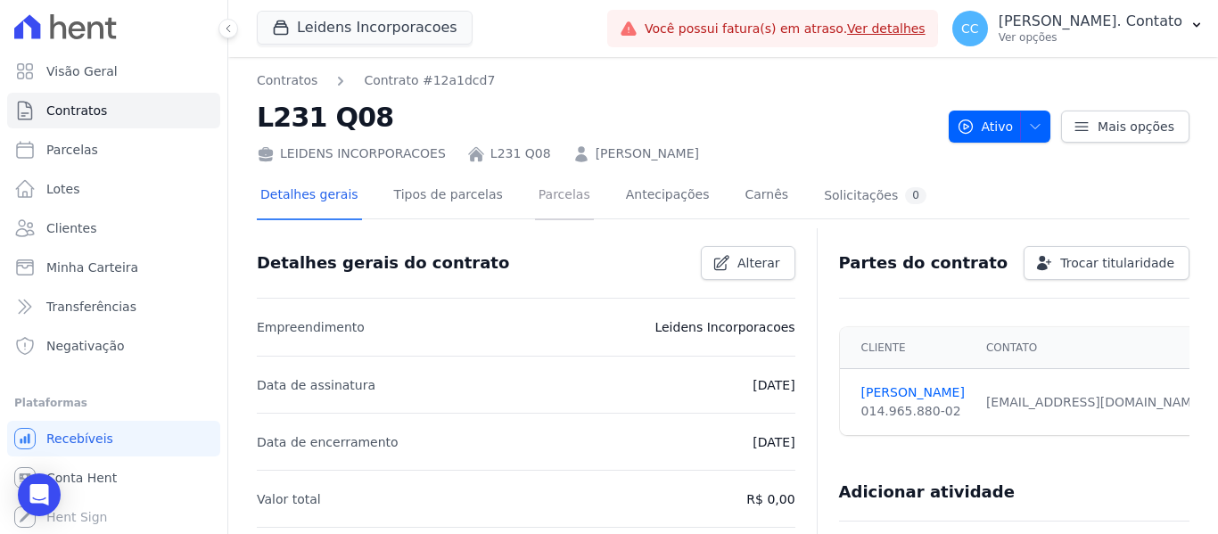
click at [539, 192] on link "Parcelas" at bounding box center [564, 196] width 59 height 47
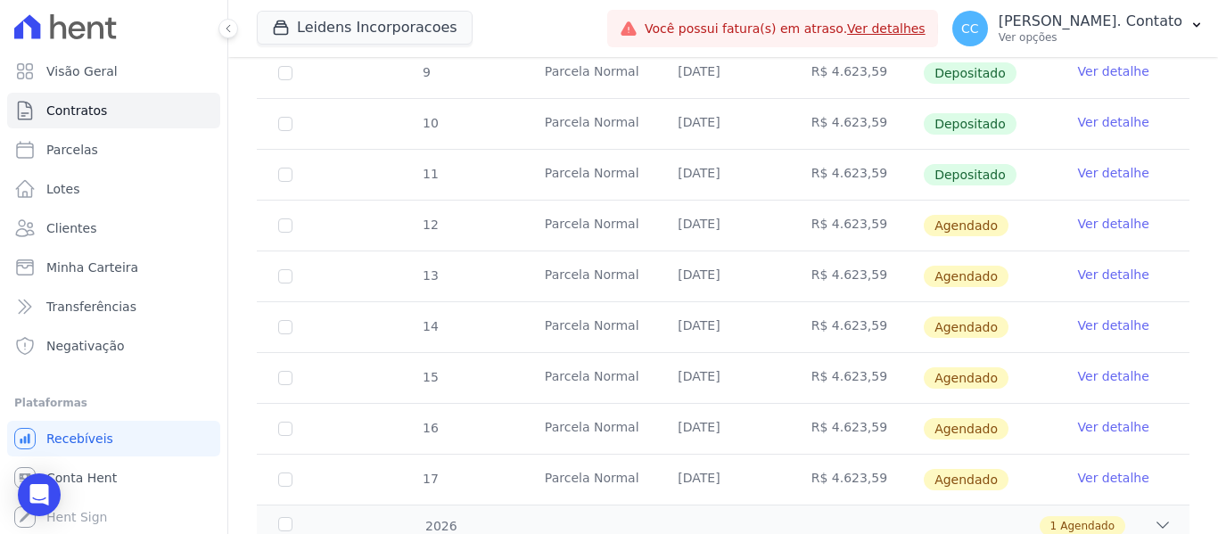
scroll to position [639, 0]
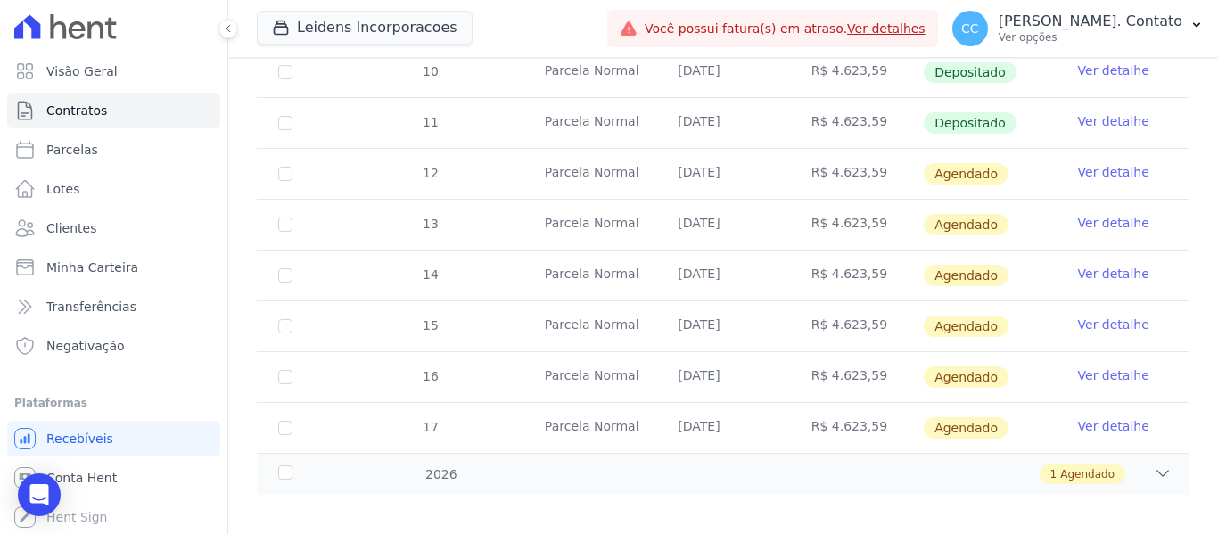
click at [1085, 163] on link "Ver detalhe" at bounding box center [1113, 172] width 71 height 18
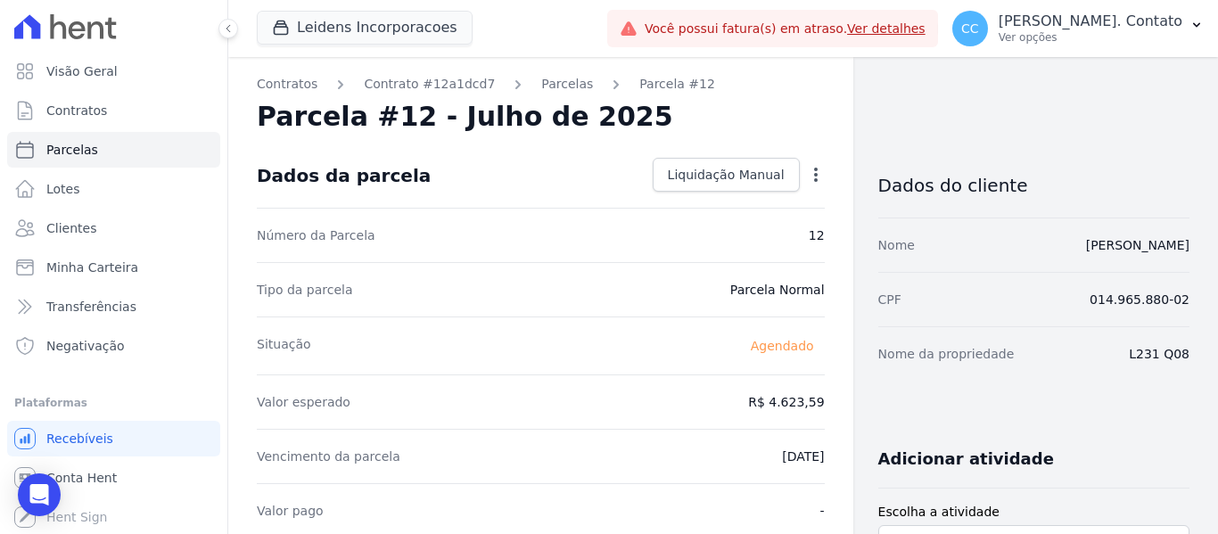
click at [807, 174] on icon "button" at bounding box center [816, 175] width 18 height 18
click at [751, 117] on div "Parcela #12 - Julho de 2025" at bounding box center [541, 117] width 568 height 32
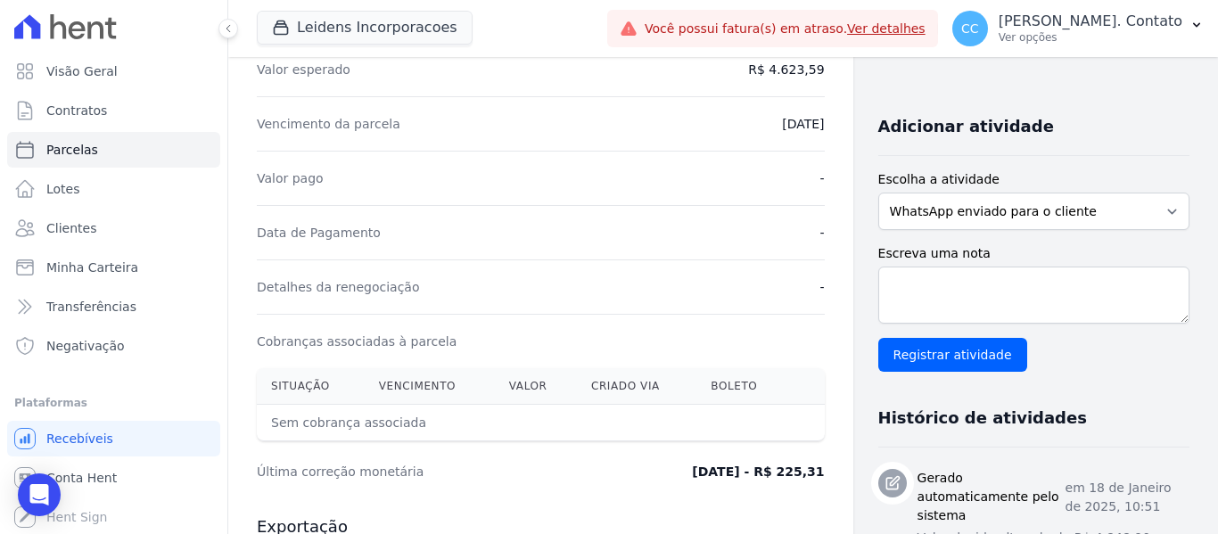
scroll to position [684, 0]
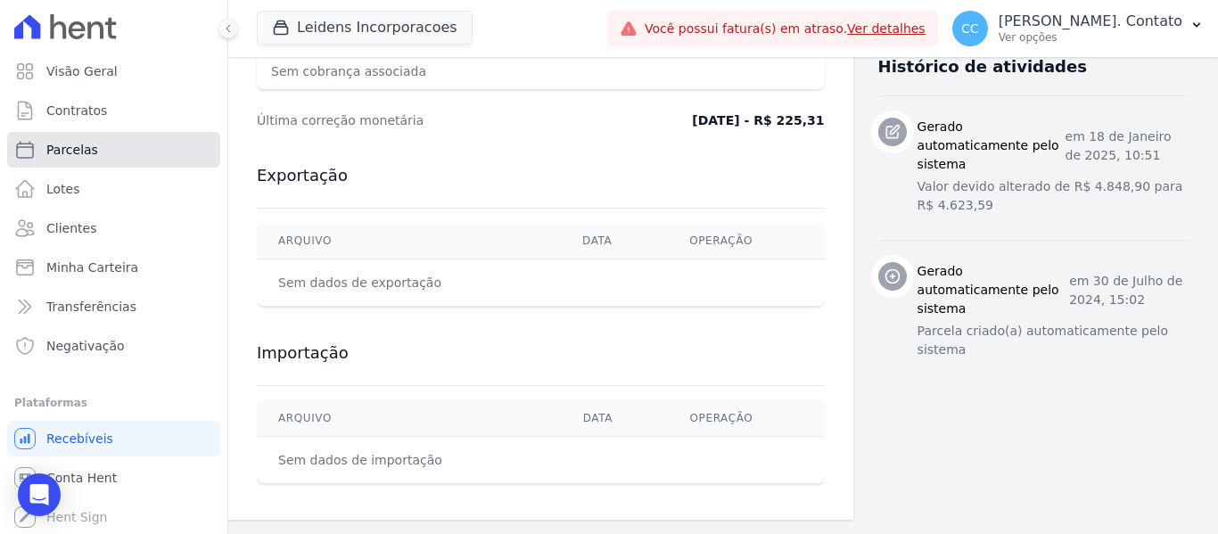
click at [70, 140] on link "Parcelas" at bounding box center [113, 150] width 213 height 36
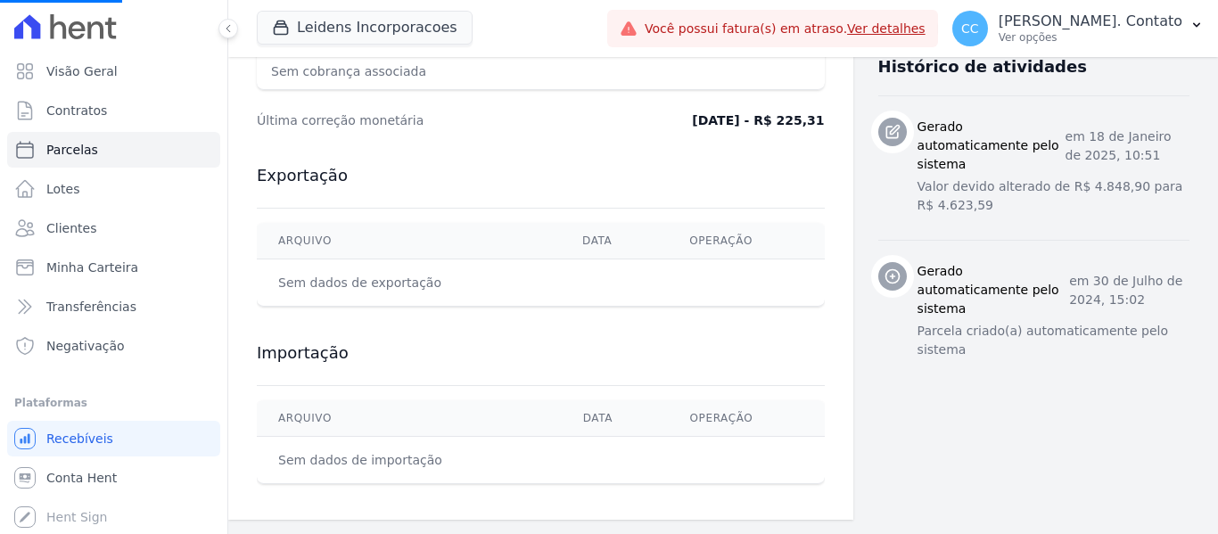
select select
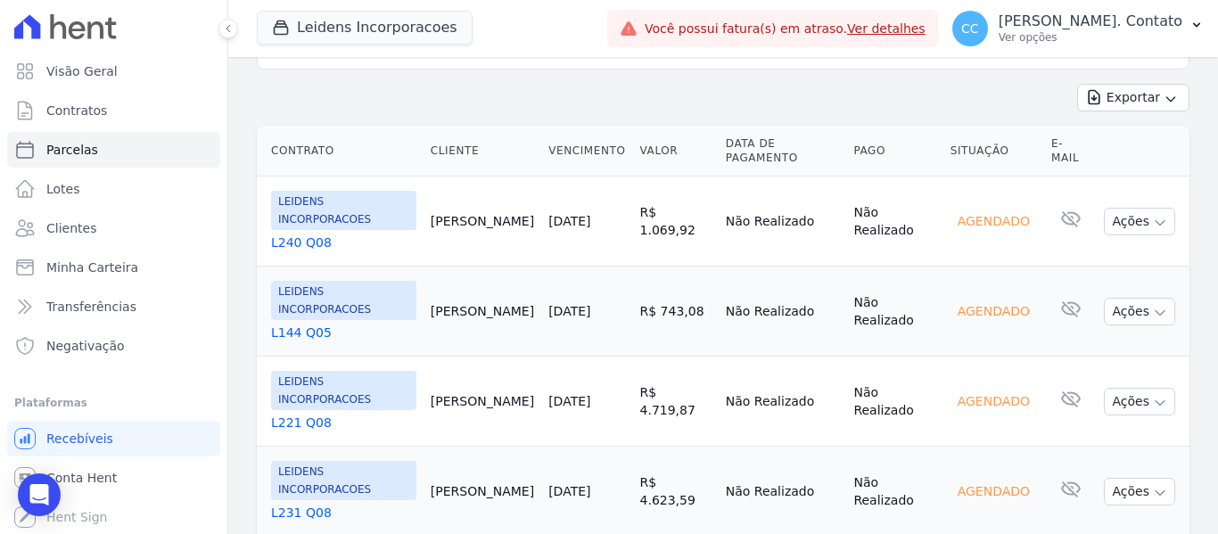
scroll to position [491, 0]
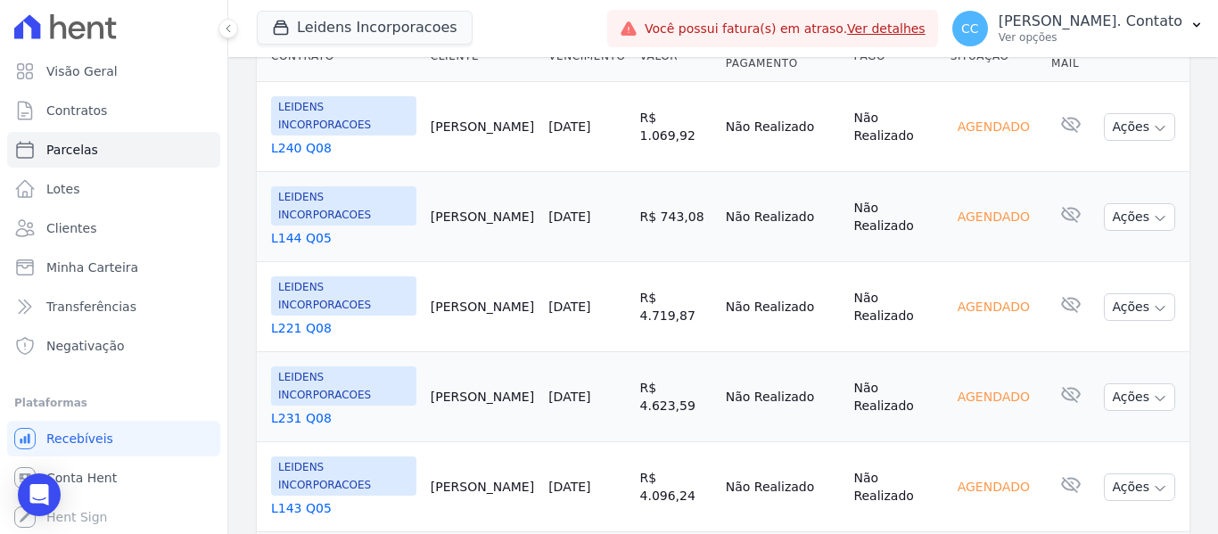
click at [453, 352] on td "[PERSON_NAME]" at bounding box center [482, 397] width 118 height 90
click at [281, 409] on link "L231 Q08" at bounding box center [343, 418] width 145 height 18
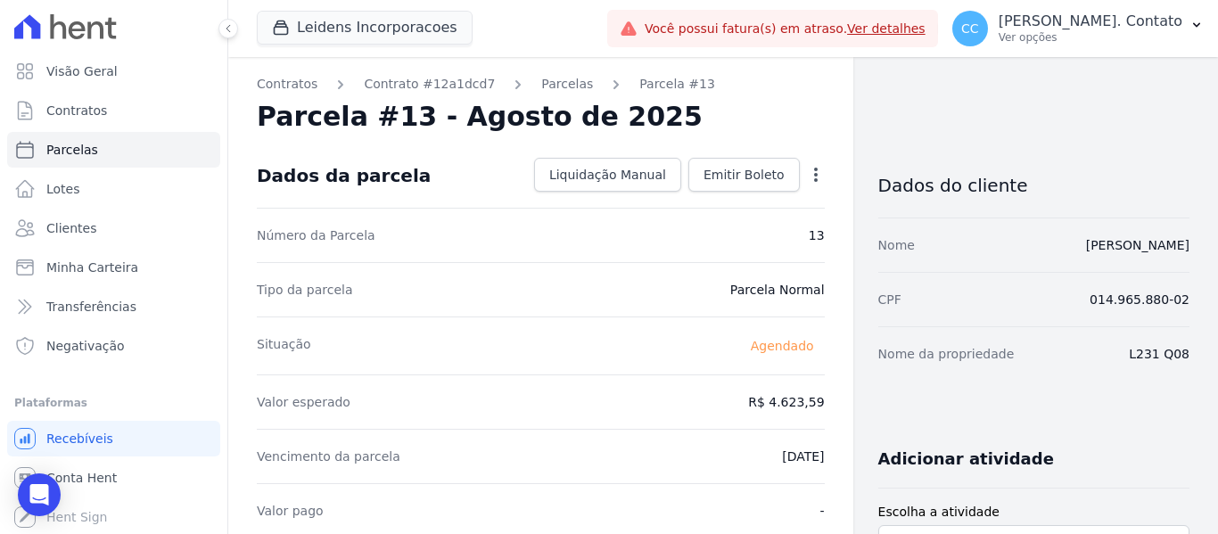
click at [807, 167] on icon "button" at bounding box center [816, 175] width 18 height 18
click at [751, 117] on div "Parcela #13 - Agosto de 2025" at bounding box center [541, 117] width 568 height 32
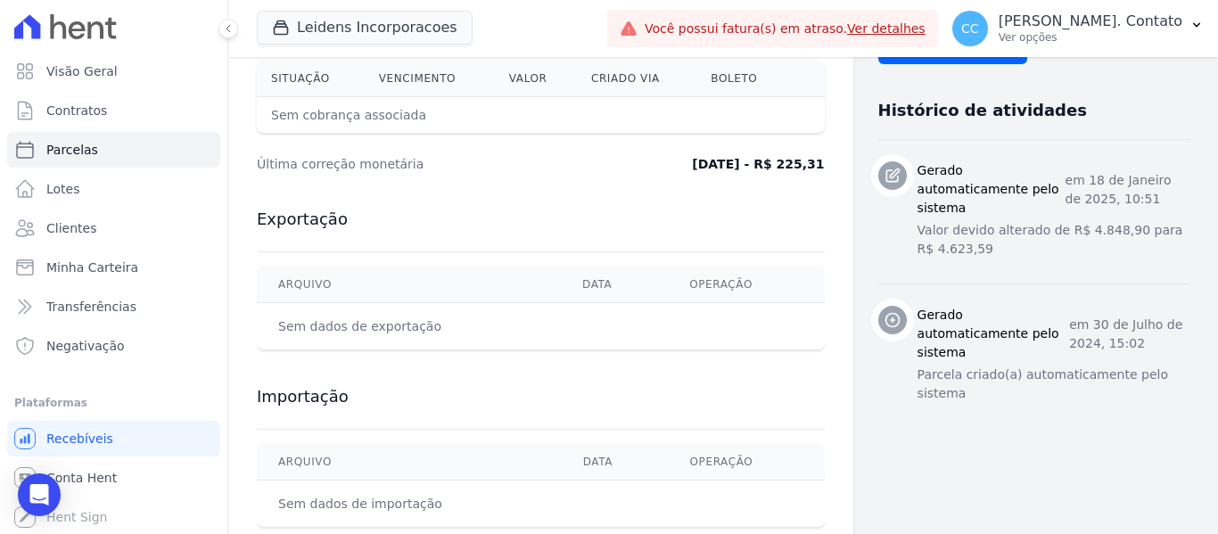
scroll to position [684, 0]
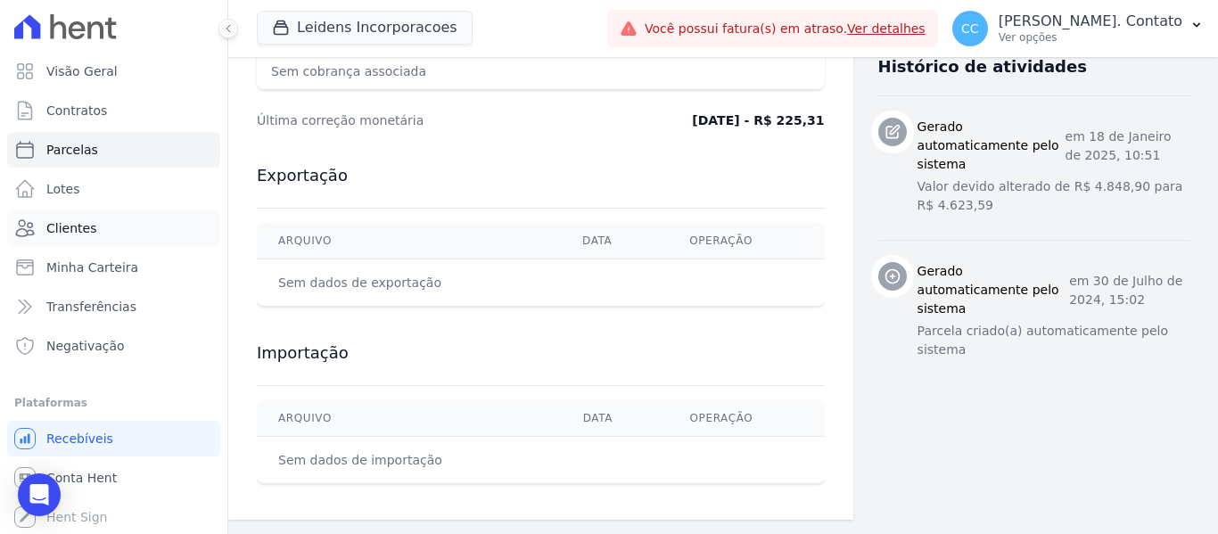
click at [78, 226] on span "Clientes" at bounding box center [71, 228] width 50 height 18
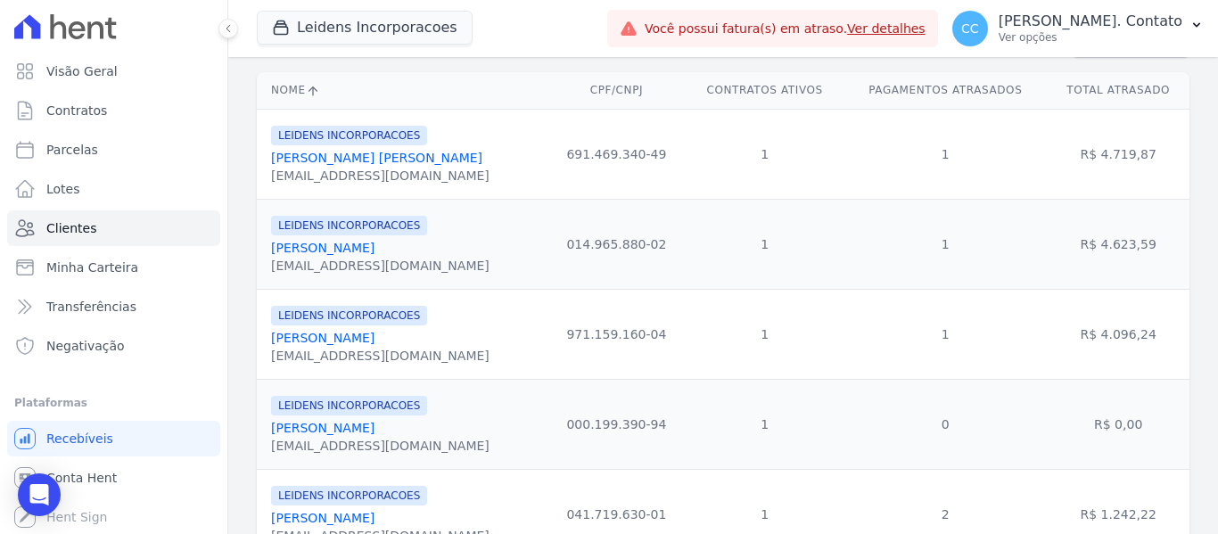
scroll to position [215, 0]
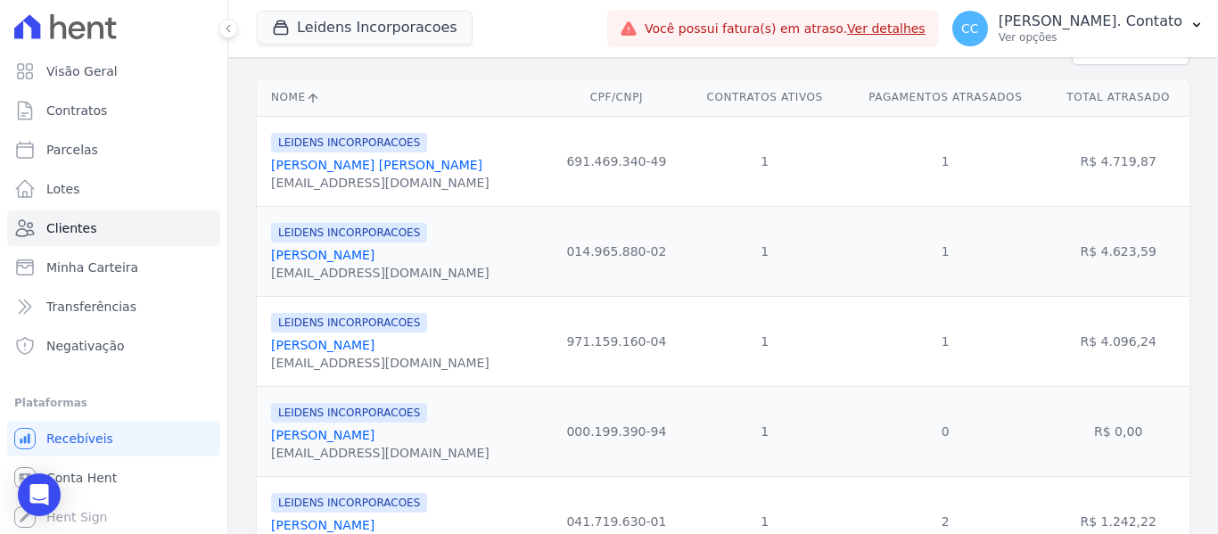
click at [318, 253] on link "[PERSON_NAME]" at bounding box center [322, 255] width 103 height 14
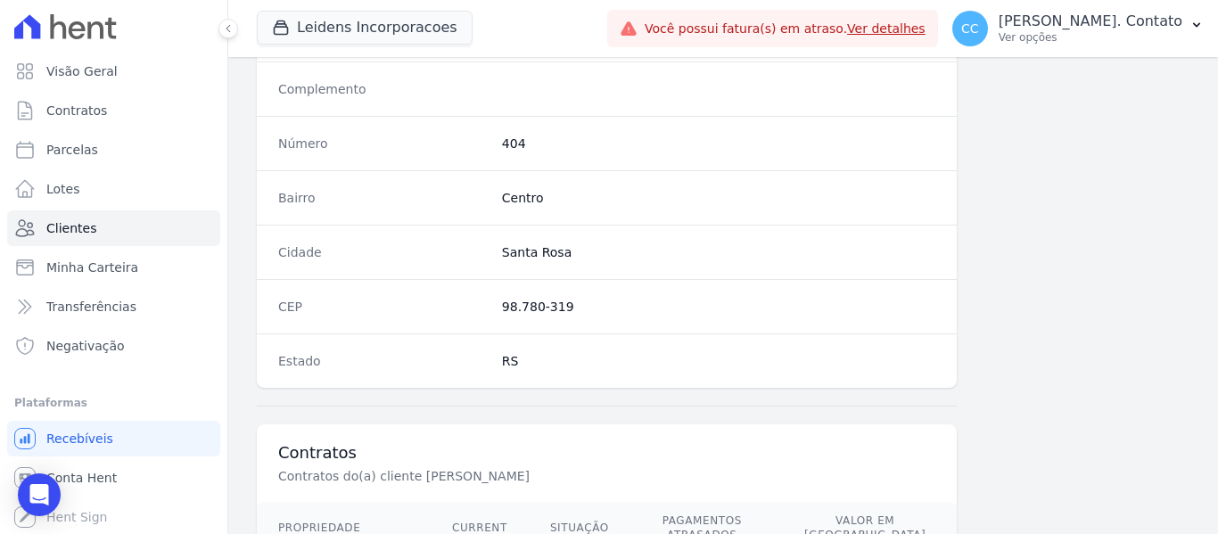
scroll to position [1134, 0]
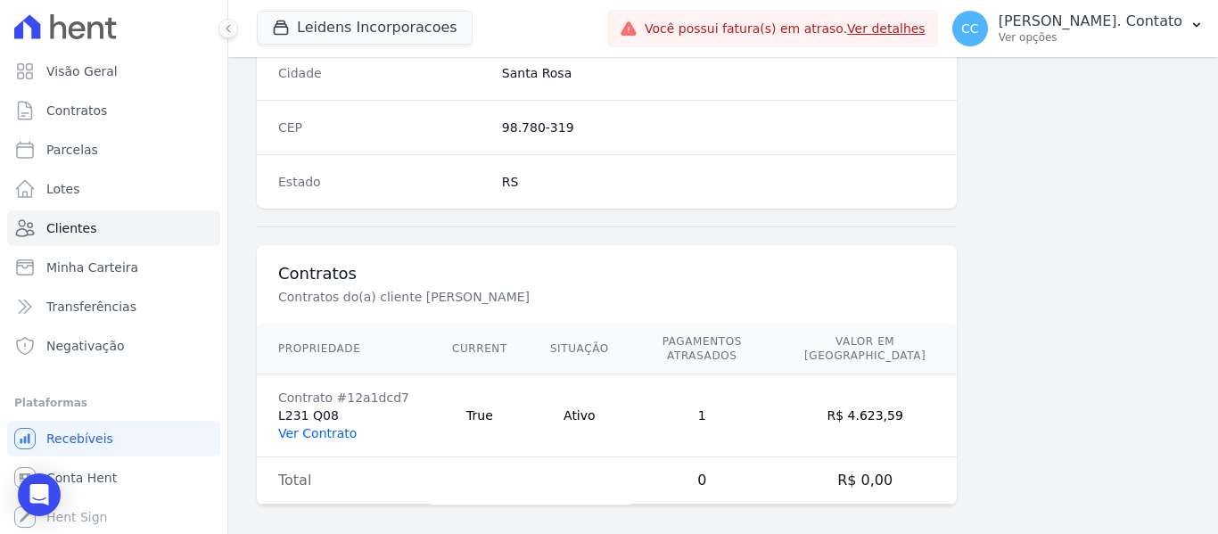
click at [313, 426] on link "Ver Contrato" at bounding box center [317, 433] width 78 height 14
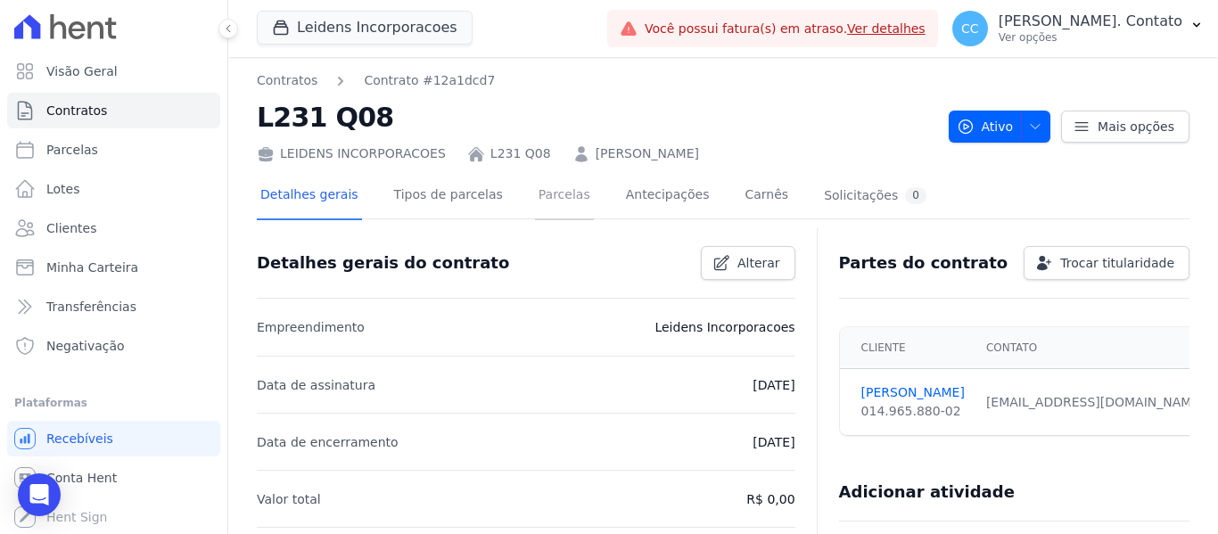
click at [541, 195] on link "Parcelas" at bounding box center [564, 196] width 59 height 47
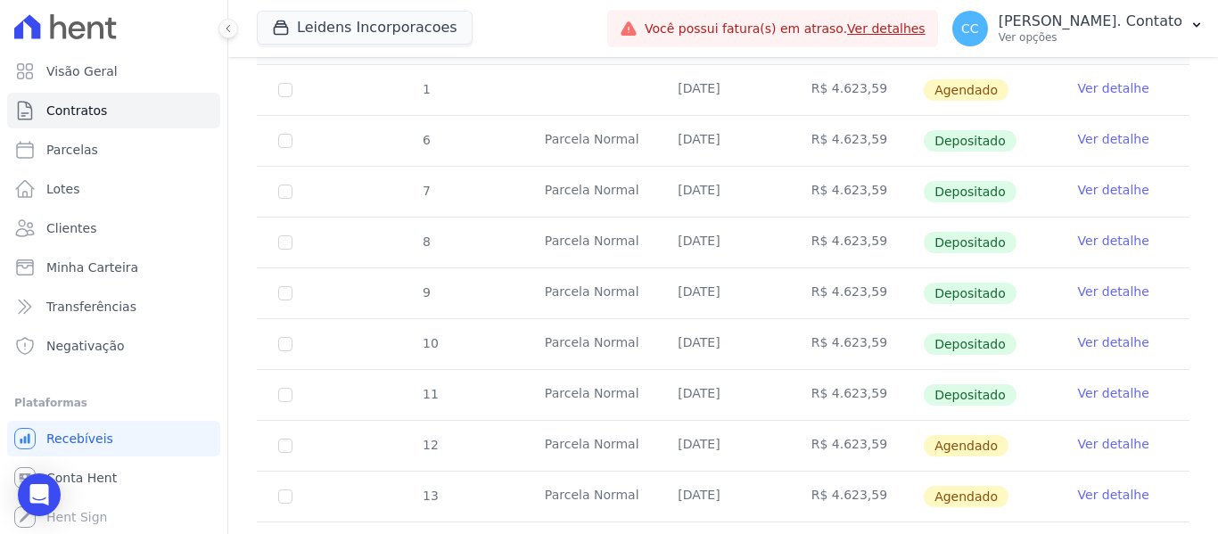
scroll to position [535, 0]
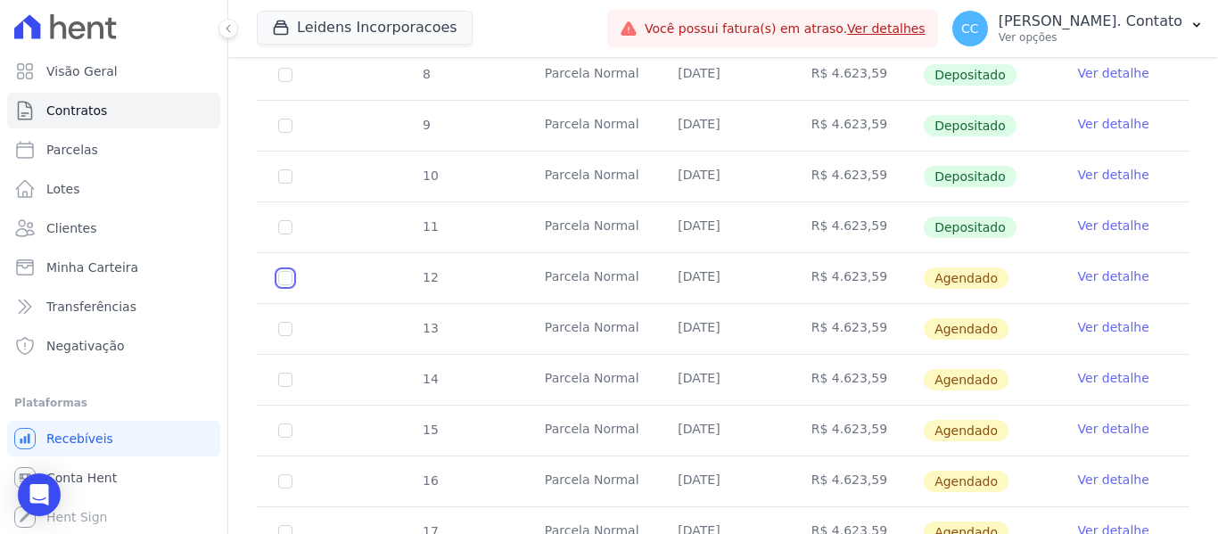
checkbox input "true"
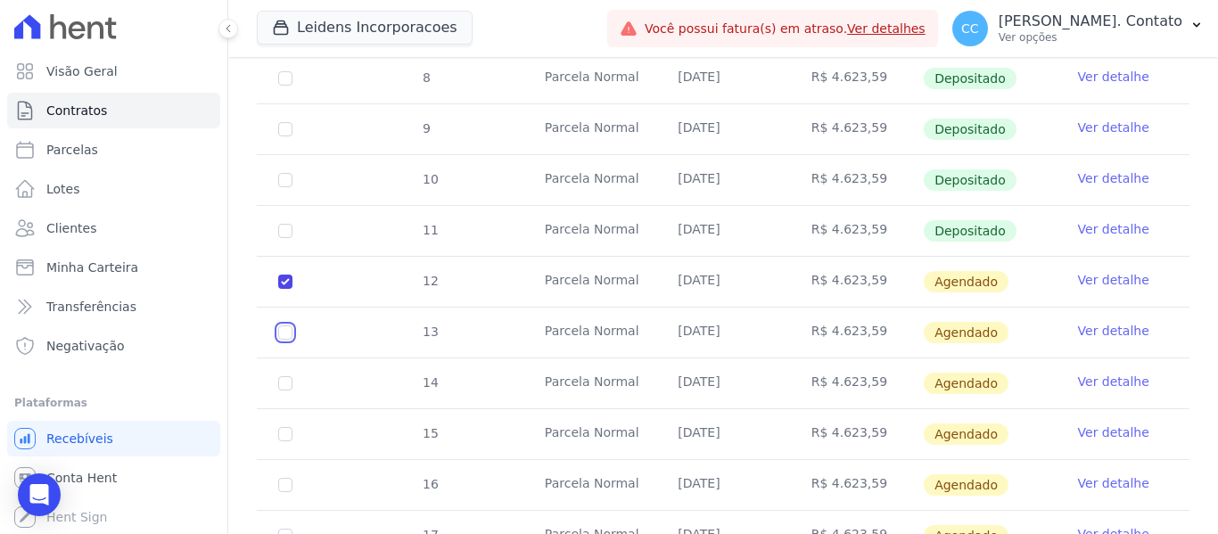
checkbox input "true"
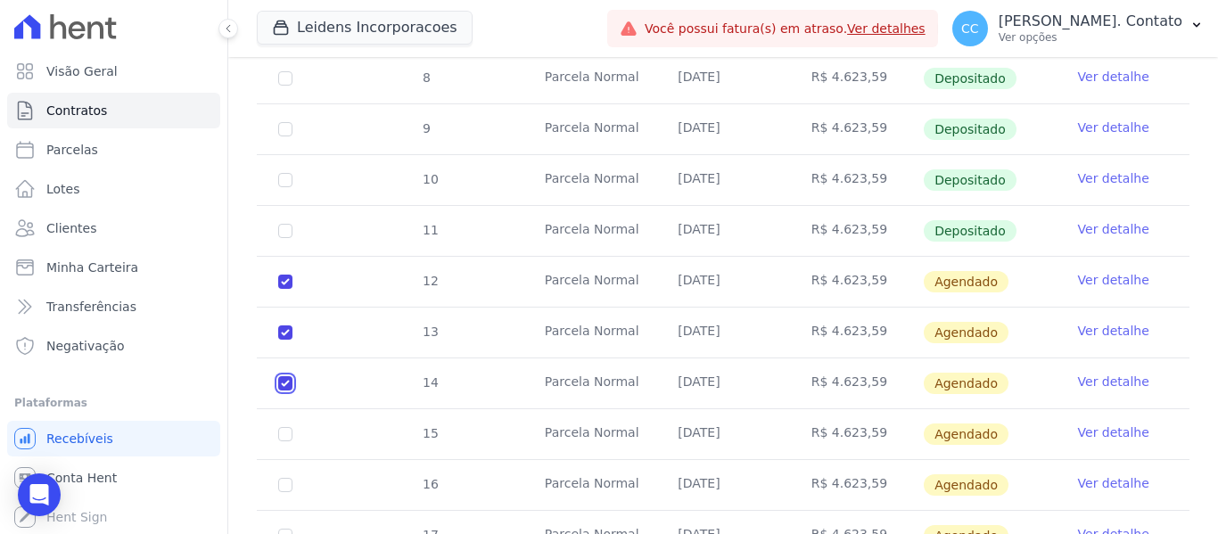
checkbox input "true"
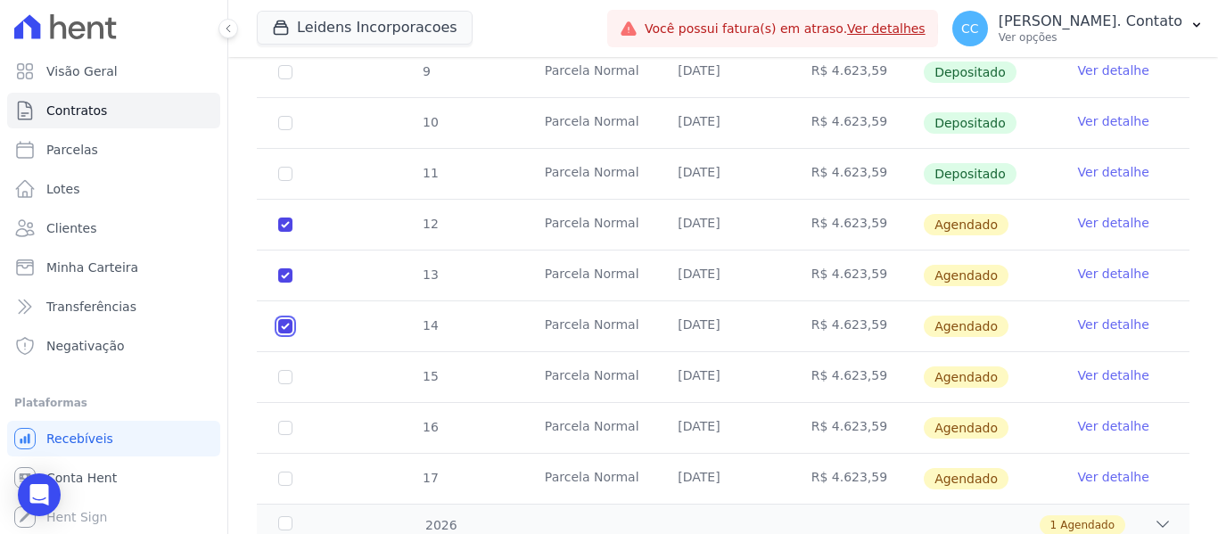
scroll to position [638, 0]
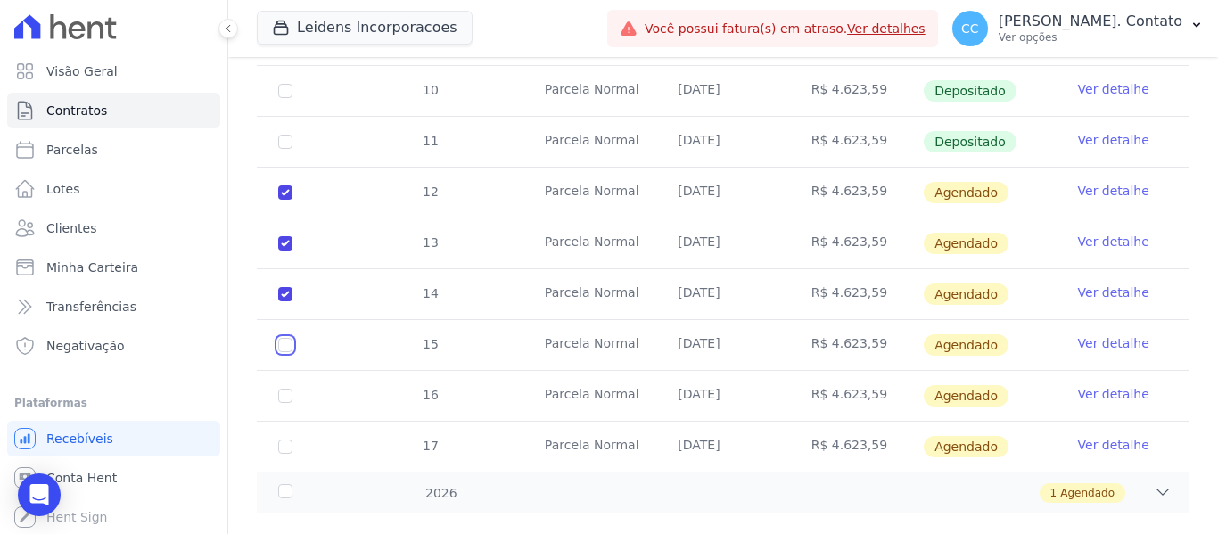
checkbox input "true"
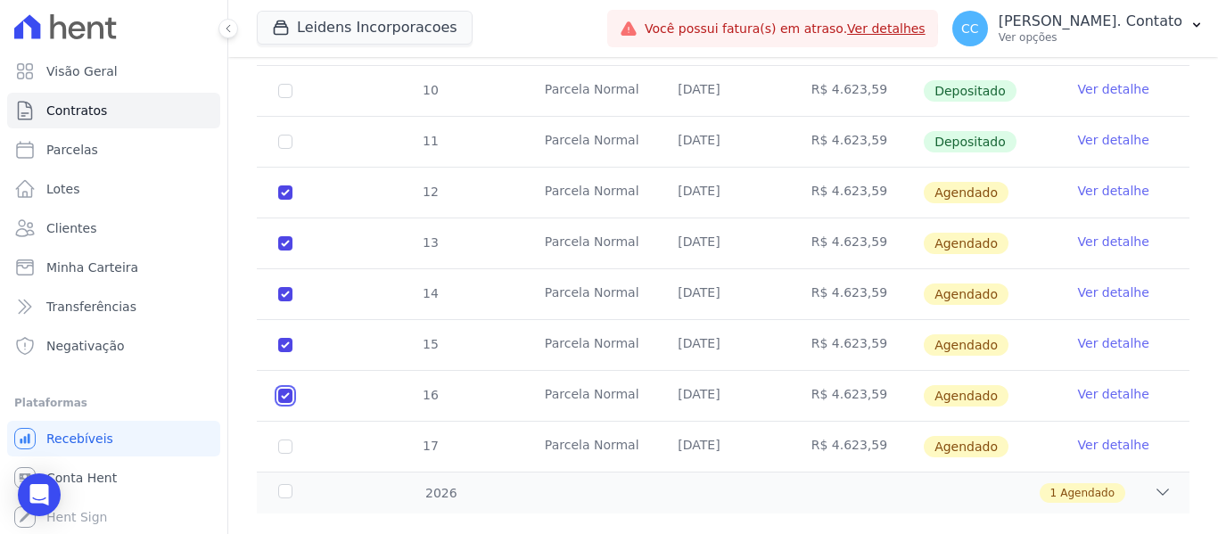
checkbox input "true"
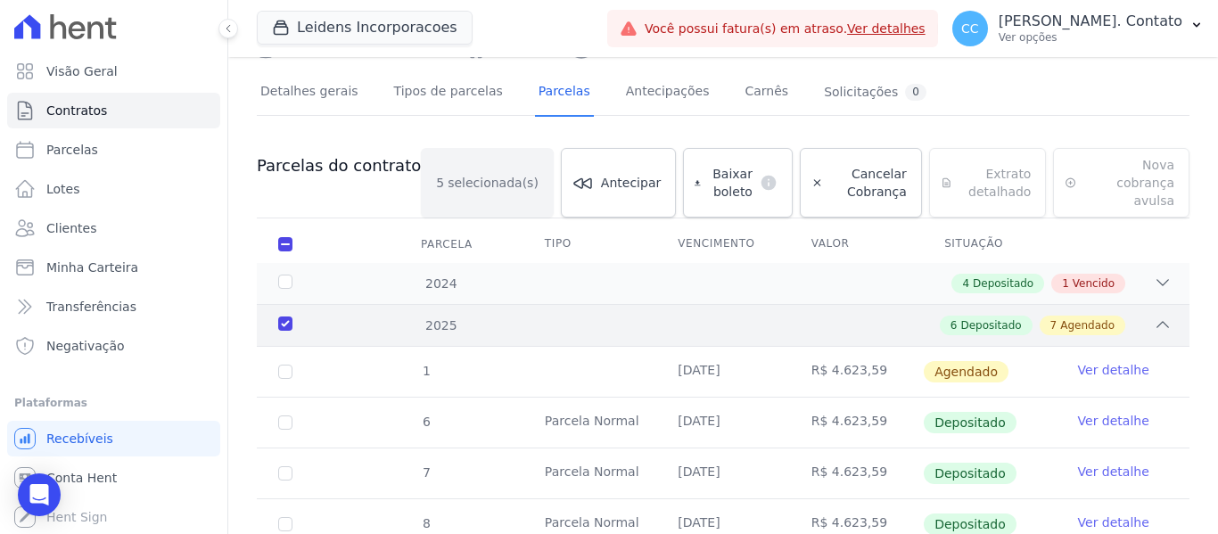
scroll to position [0, 0]
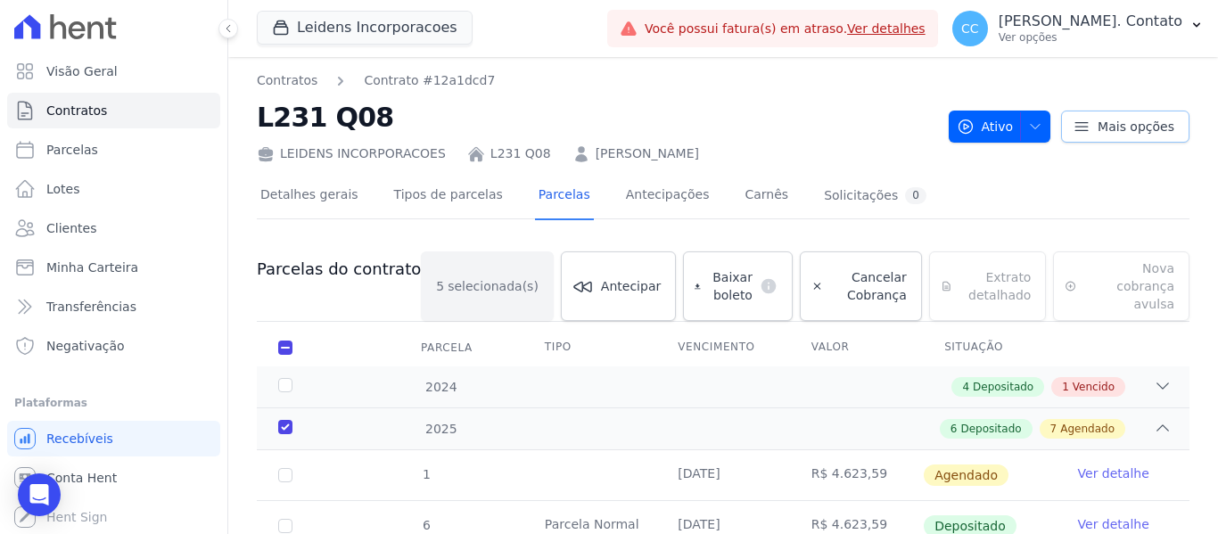
click at [1072, 131] on icon at bounding box center [1081, 127] width 18 height 18
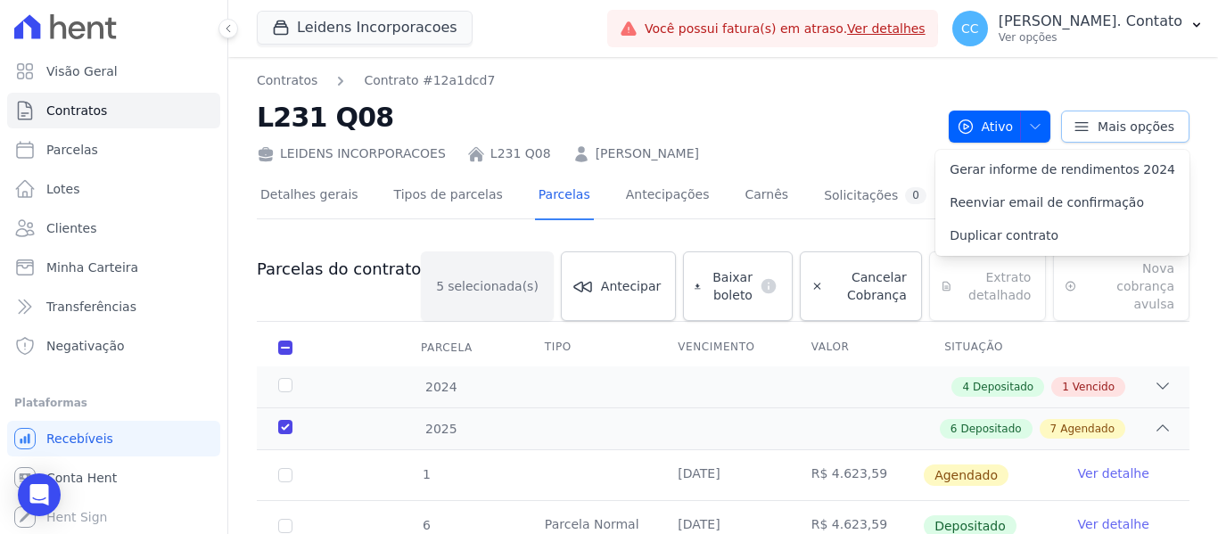
click at [1075, 130] on icon at bounding box center [1081, 126] width 12 height 8
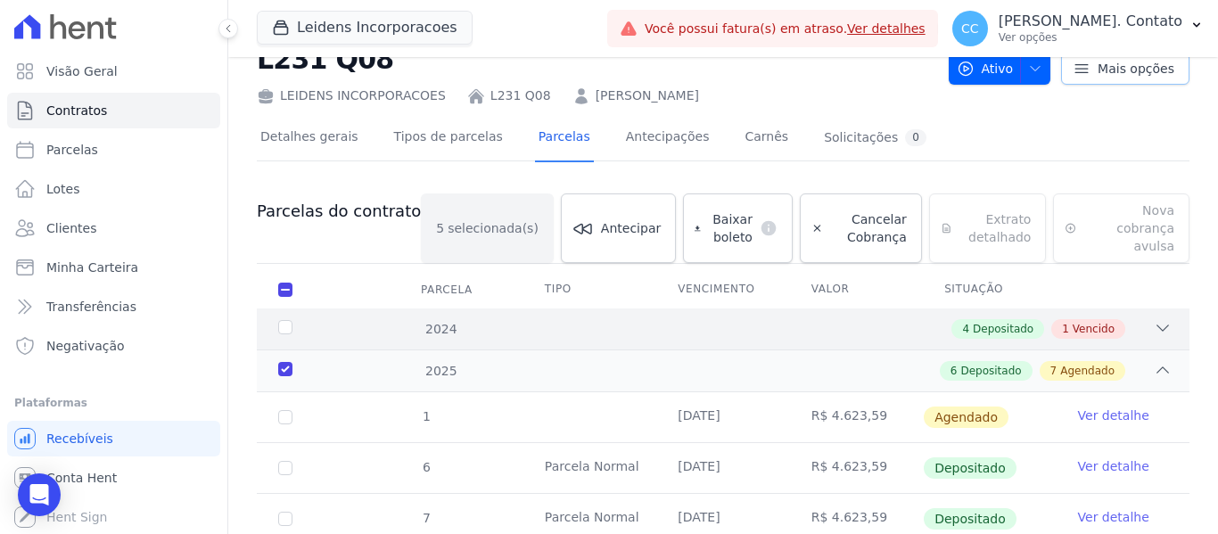
scroll to position [89, 0]
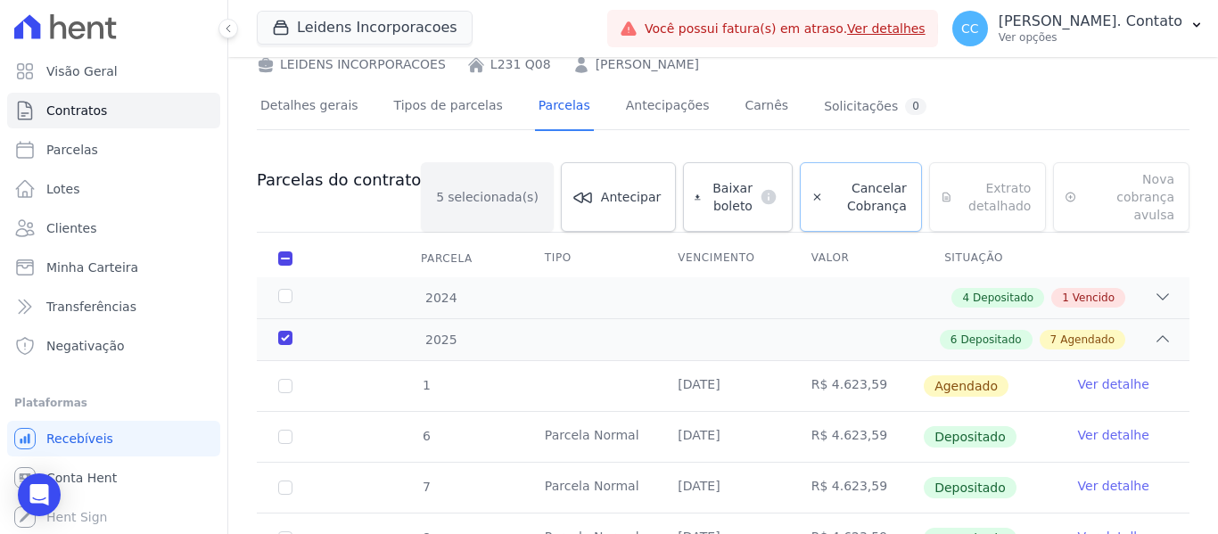
click at [847, 185] on span "Cancelar Cobrança" at bounding box center [868, 197] width 77 height 36
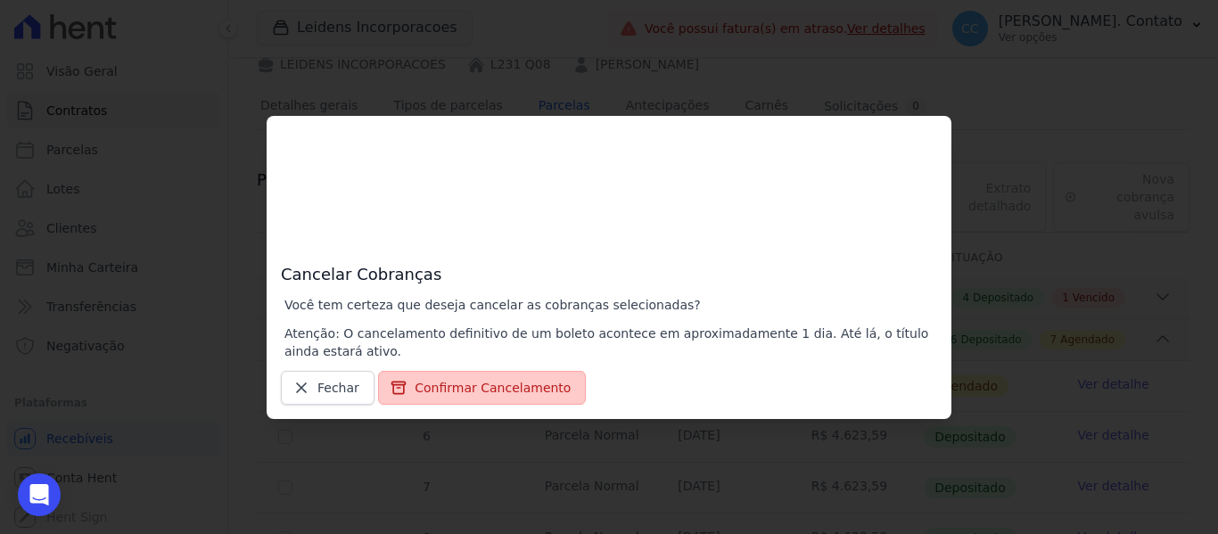
click at [493, 388] on button "Confirmar Cancelamento" at bounding box center [482, 388] width 208 height 34
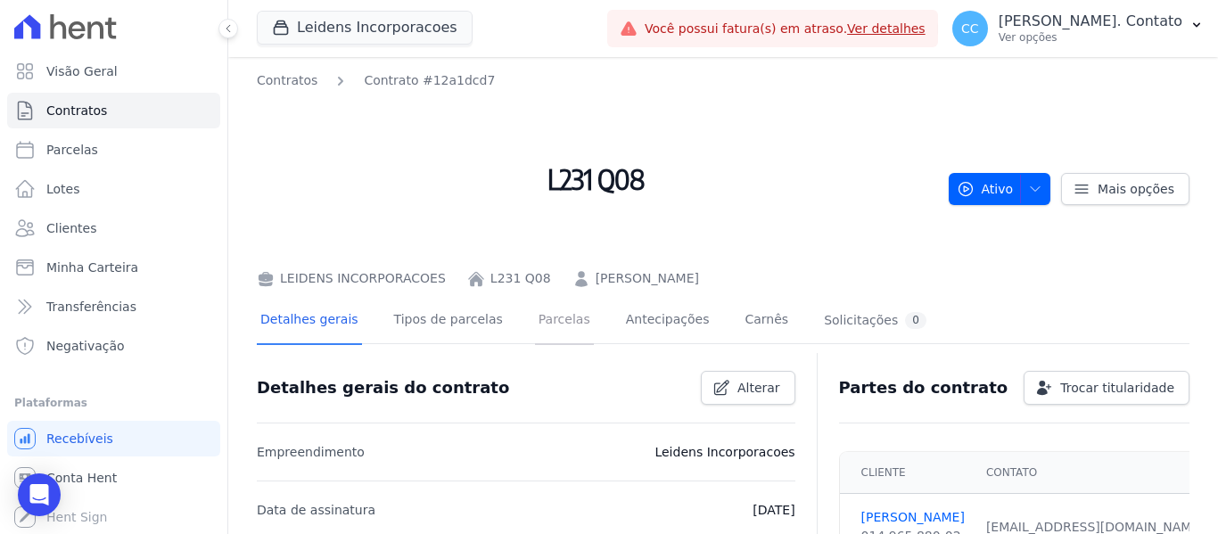
drag, startPoint x: 522, startPoint y: 326, endPoint x: 552, endPoint y: 352, distance: 39.2
click at [535, 325] on link "Parcelas" at bounding box center [564, 321] width 59 height 47
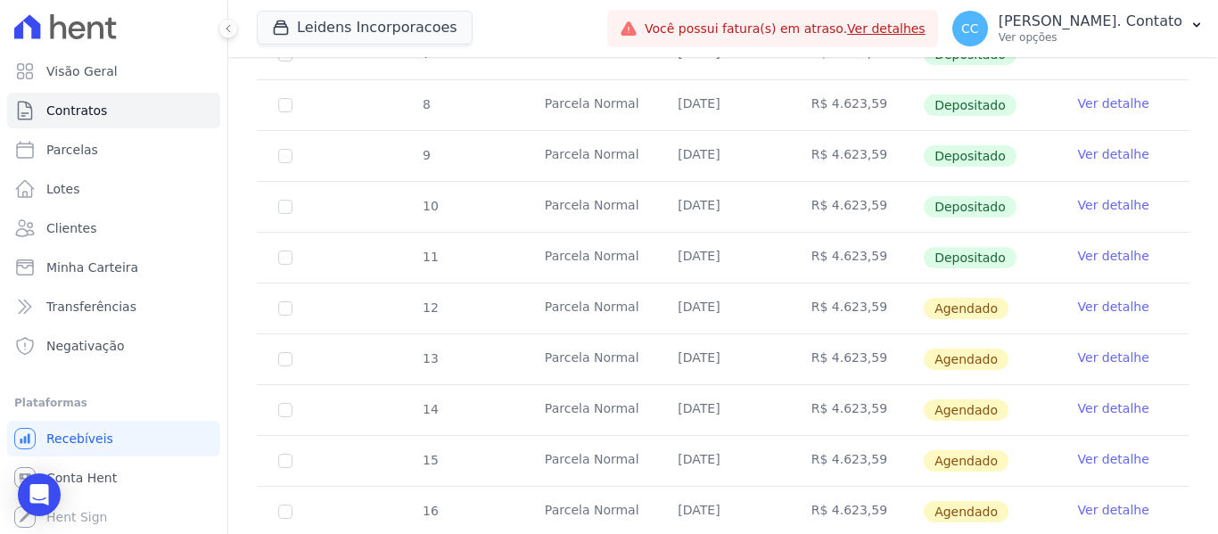
scroll to position [764, 0]
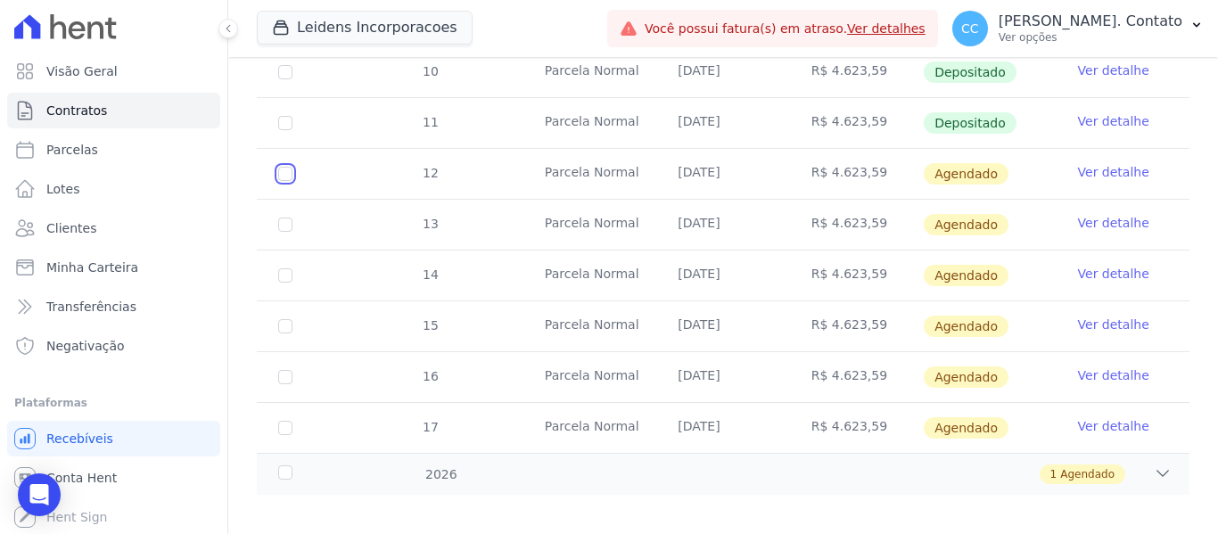
checkbox input "true"
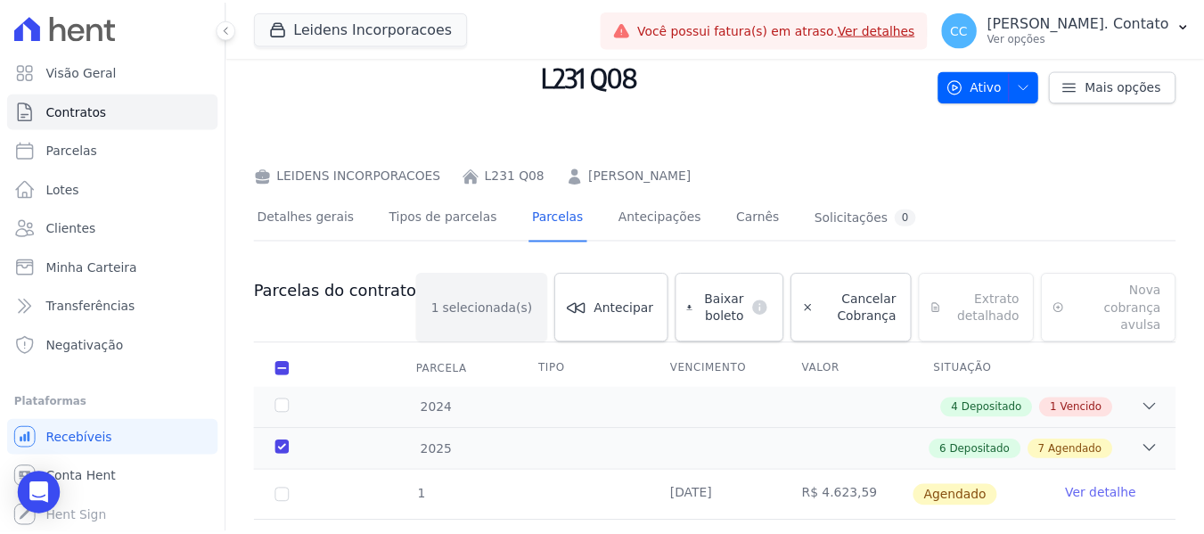
scroll to position [267, 0]
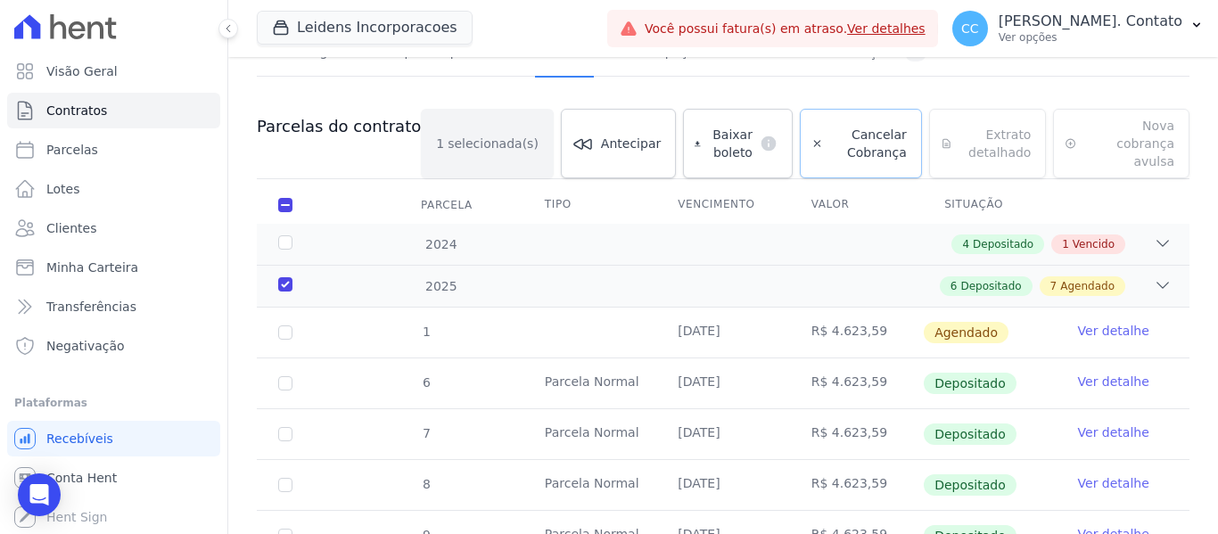
drag, startPoint x: 841, startPoint y: 144, endPoint x: 831, endPoint y: 221, distance: 77.4
click at [841, 144] on span "Cancelar Cobrança" at bounding box center [868, 144] width 77 height 36
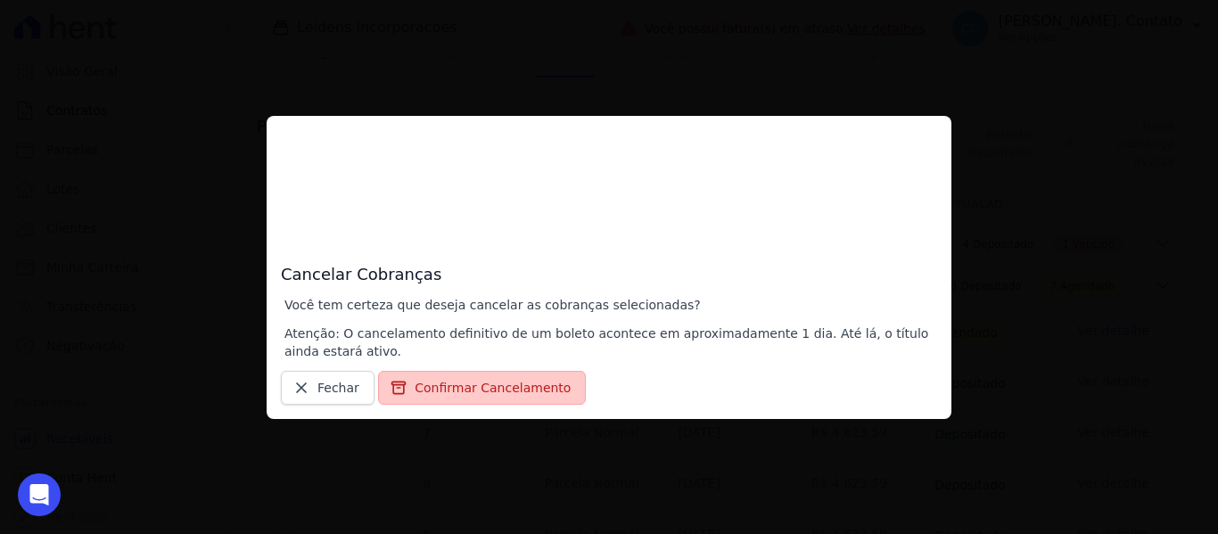
click at [535, 386] on button "Confirmar Cancelamento" at bounding box center [482, 388] width 208 height 34
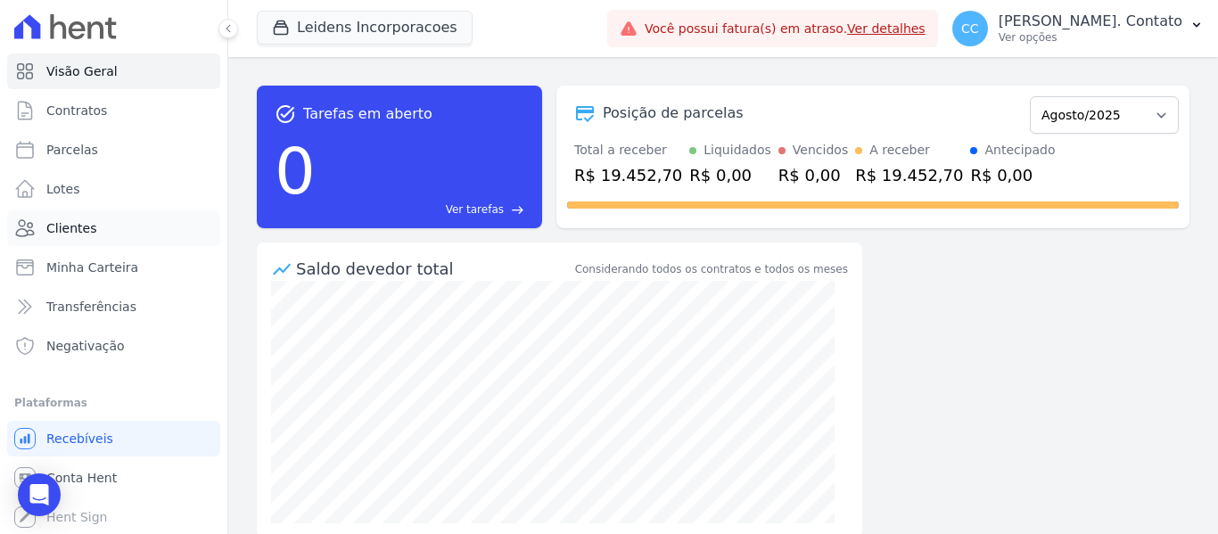
click at [111, 240] on link "Clientes" at bounding box center [113, 228] width 213 height 36
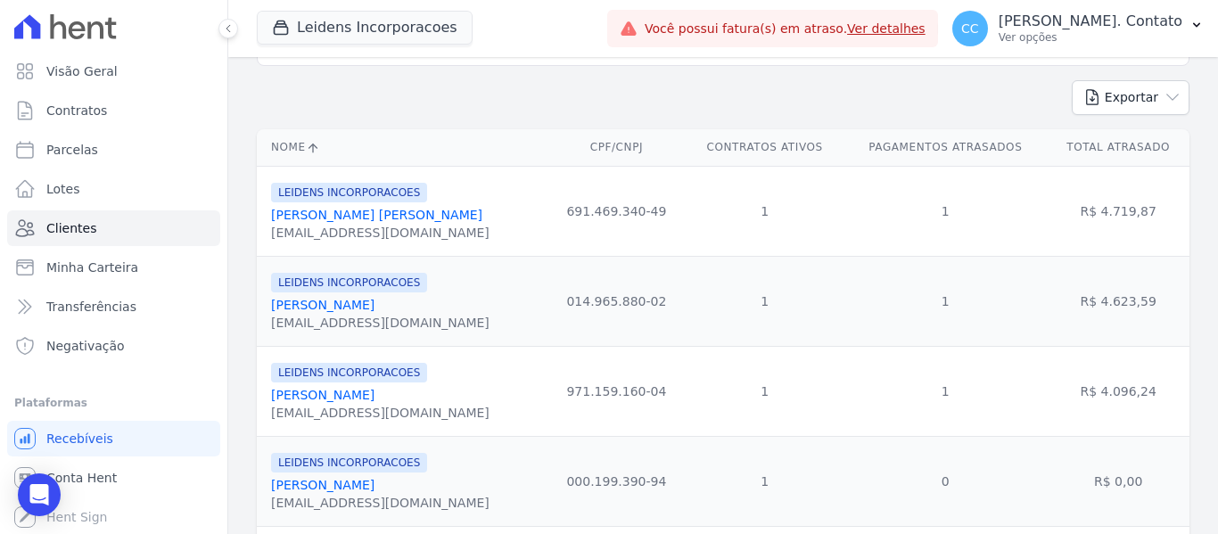
scroll to position [178, 0]
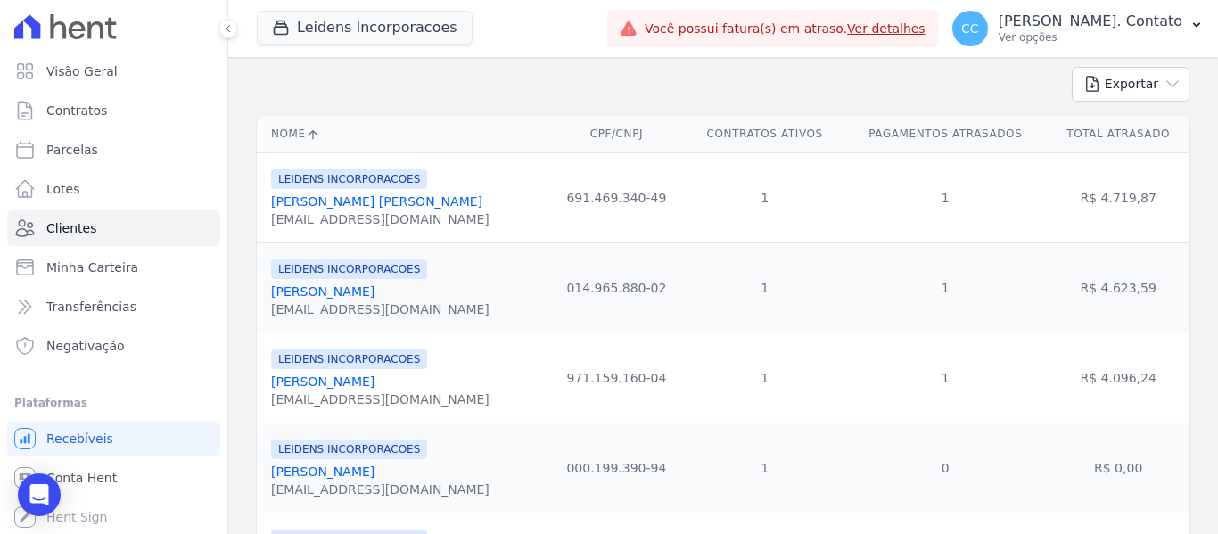
click at [314, 287] on link "[PERSON_NAME]" at bounding box center [322, 291] width 103 height 14
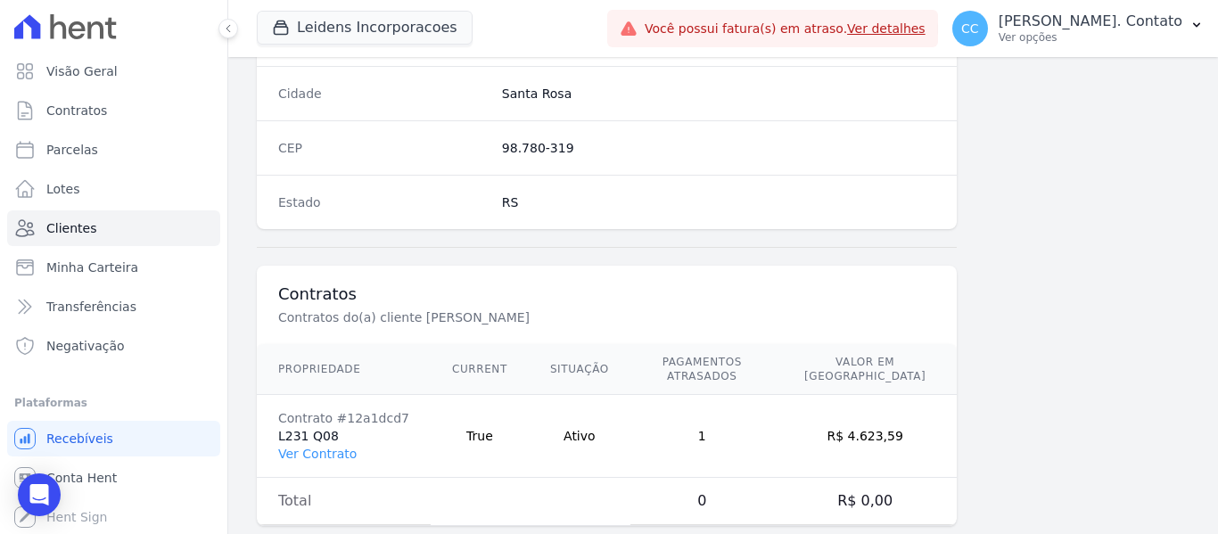
scroll to position [1134, 0]
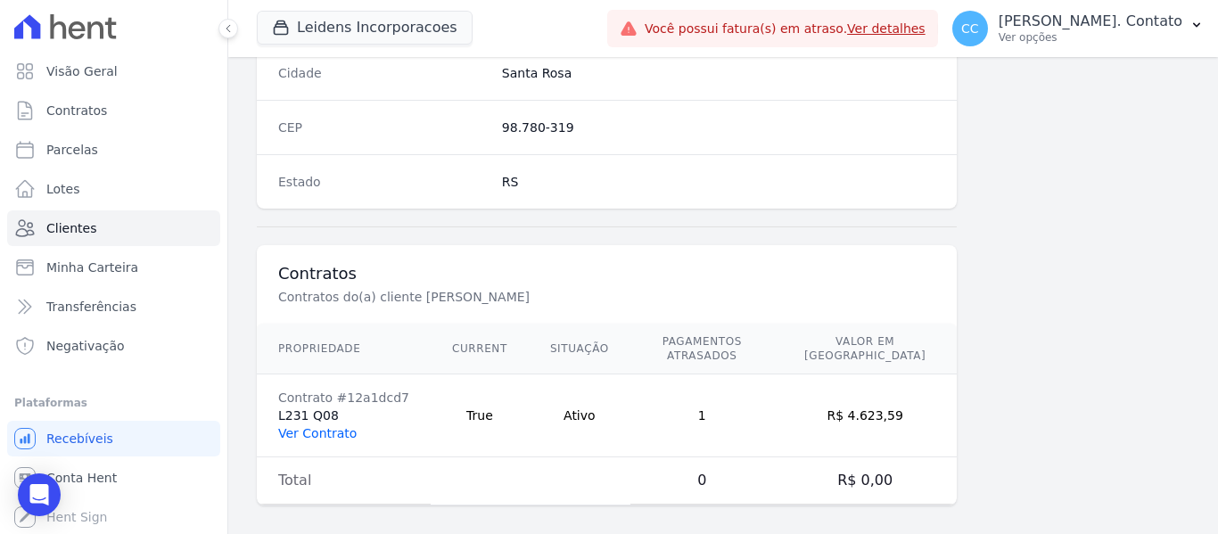
click at [317, 426] on link "Ver Contrato" at bounding box center [317, 433] width 78 height 14
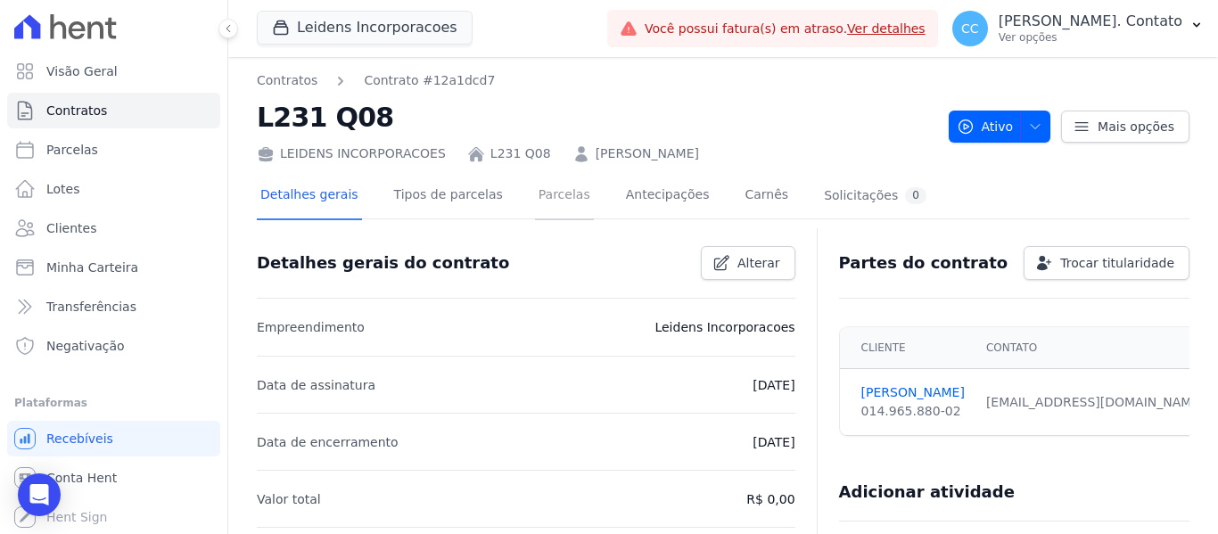
click at [540, 193] on link "Parcelas" at bounding box center [564, 196] width 59 height 47
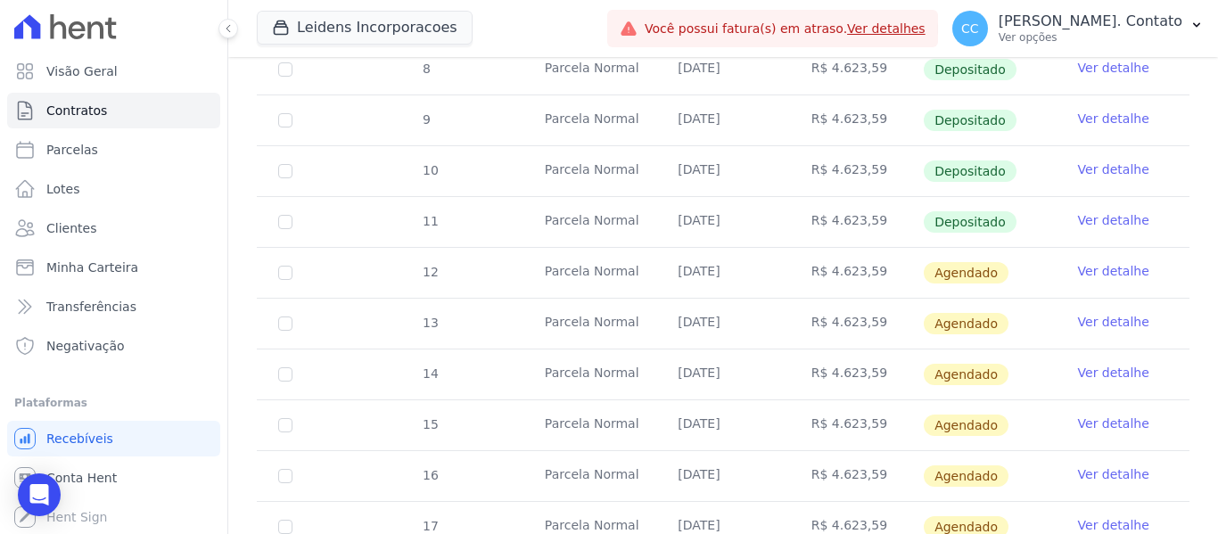
scroll to position [639, 0]
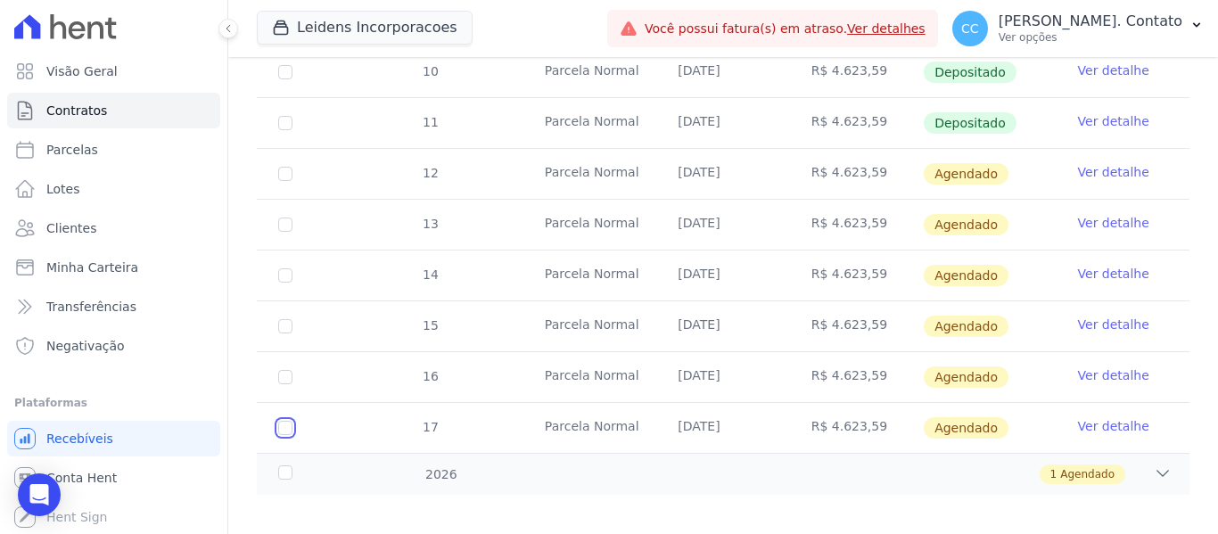
checkbox input "true"
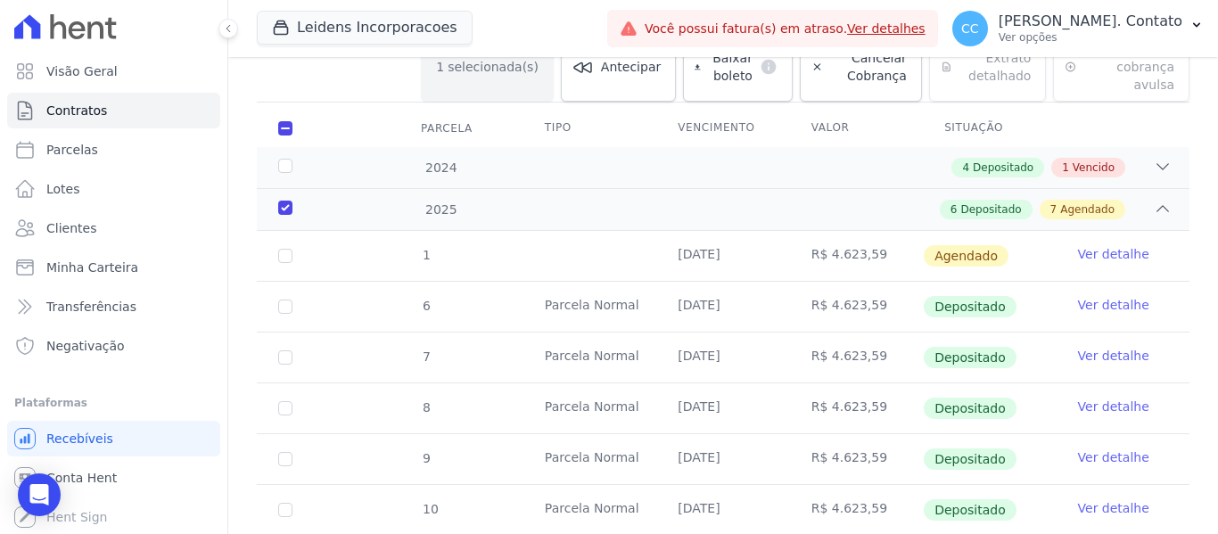
scroll to position [208, 0]
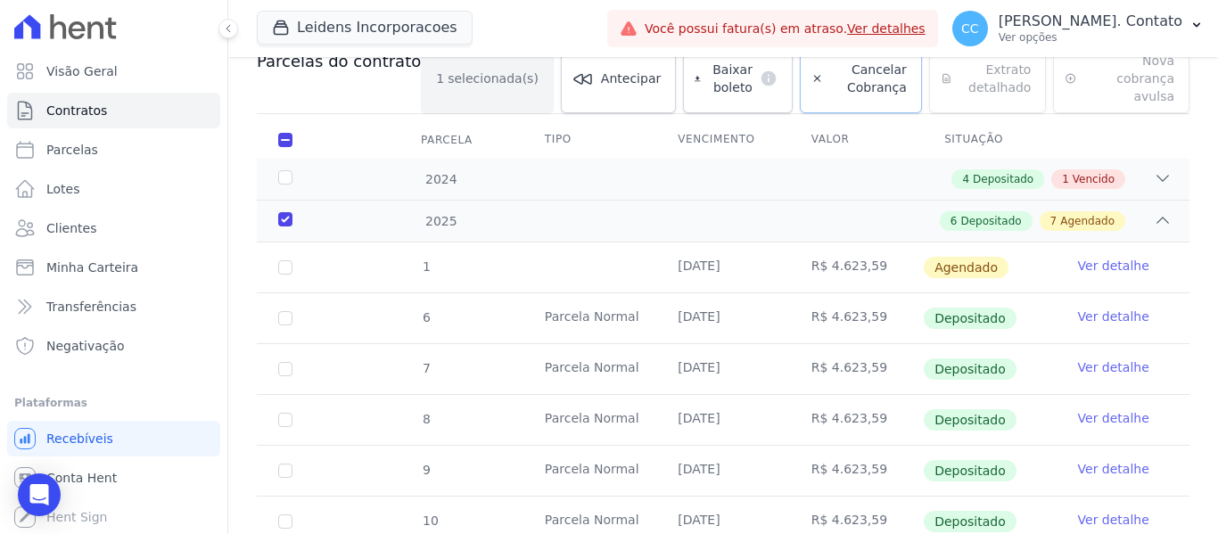
click at [835, 86] on span "Cancelar Cobrança" at bounding box center [868, 79] width 77 height 36
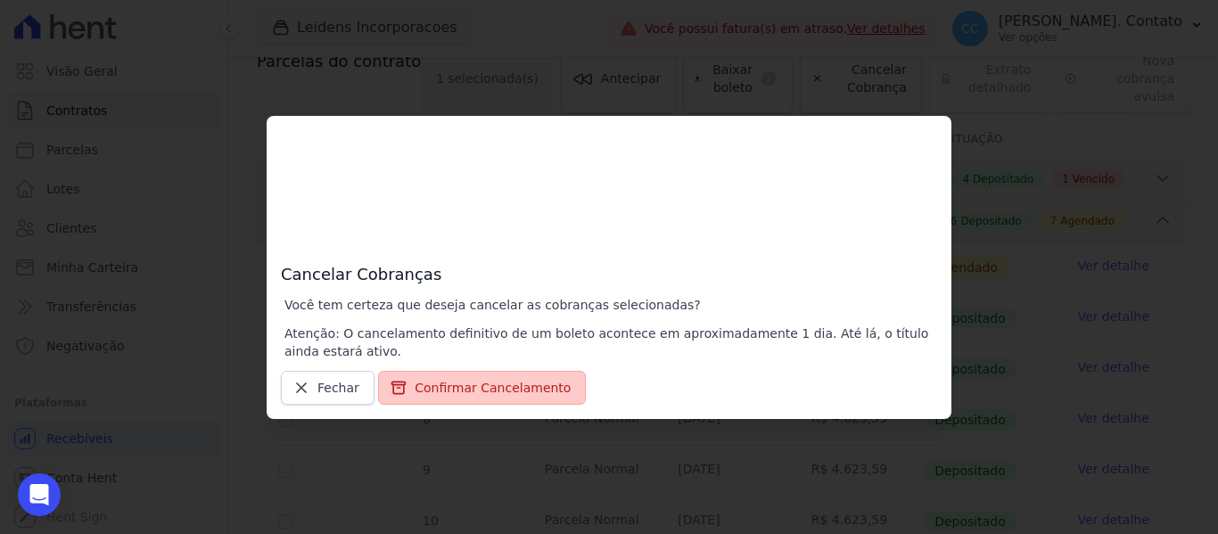
click at [518, 385] on button "Confirmar Cancelamento" at bounding box center [482, 388] width 208 height 34
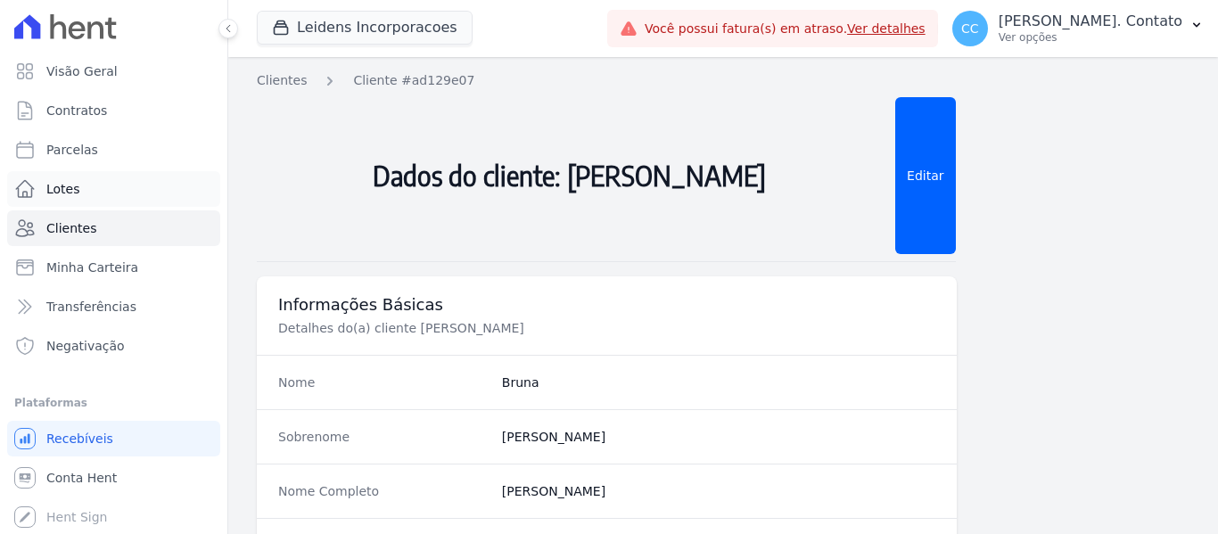
click at [70, 193] on span "Lotes" at bounding box center [63, 189] width 34 height 18
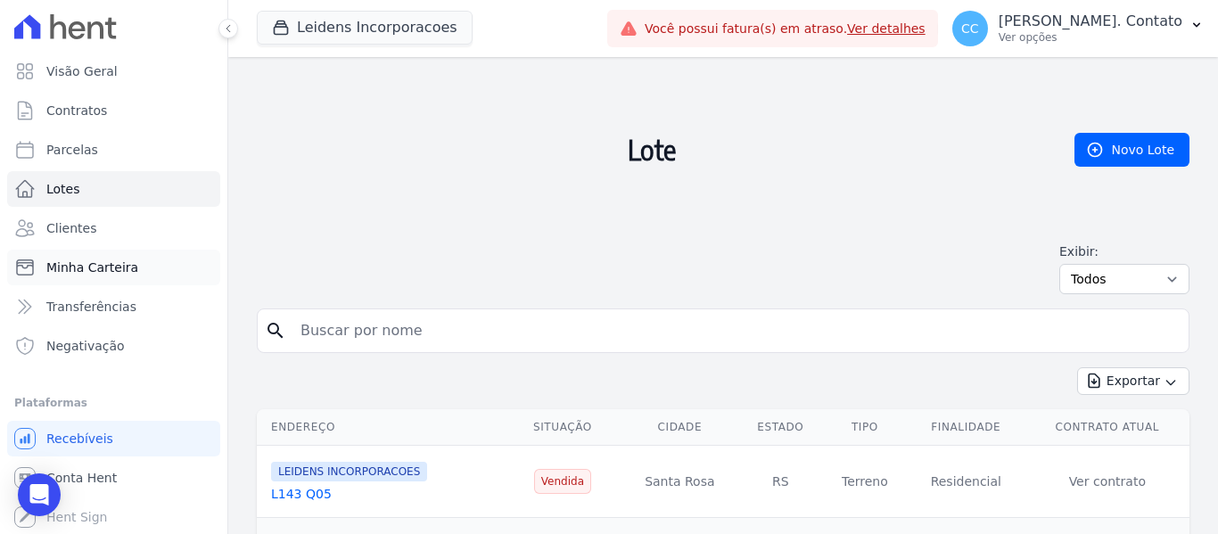
click at [69, 264] on span "Minha Carteira" at bounding box center [92, 267] width 92 height 18
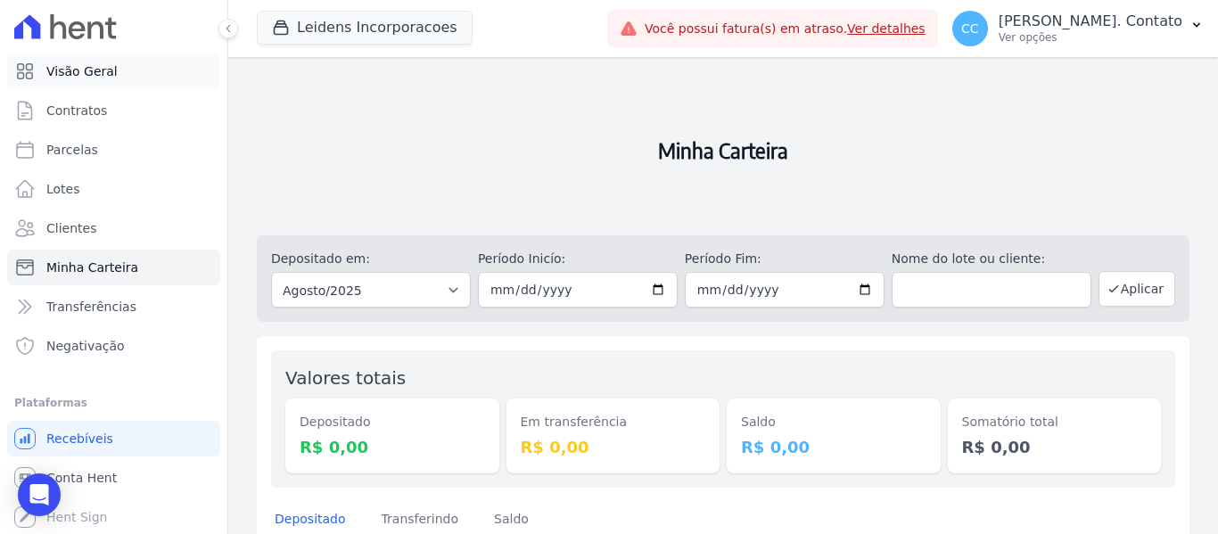
click at [105, 75] on span "Visão Geral" at bounding box center [81, 71] width 71 height 18
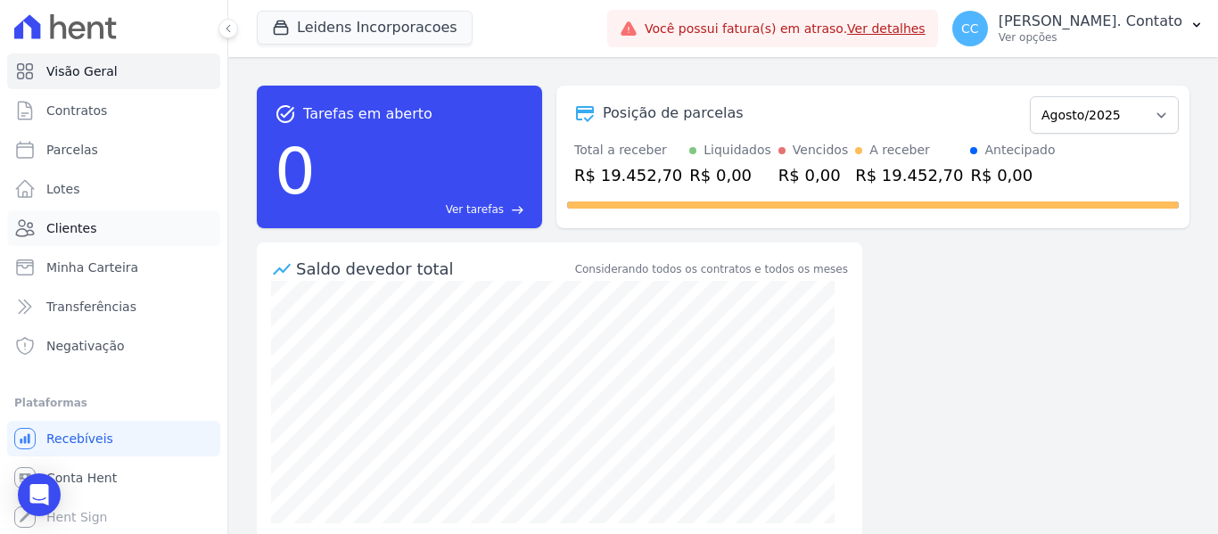
click at [92, 227] on link "Clientes" at bounding box center [113, 228] width 213 height 36
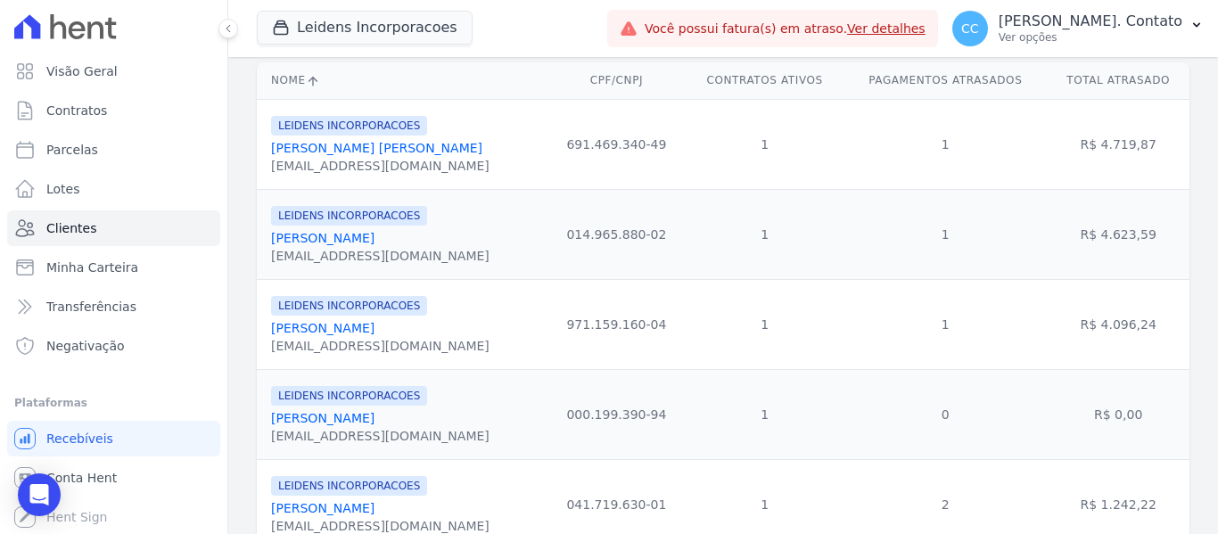
scroll to position [357, 0]
click at [321, 236] on link "[PERSON_NAME]" at bounding box center [322, 236] width 103 height 14
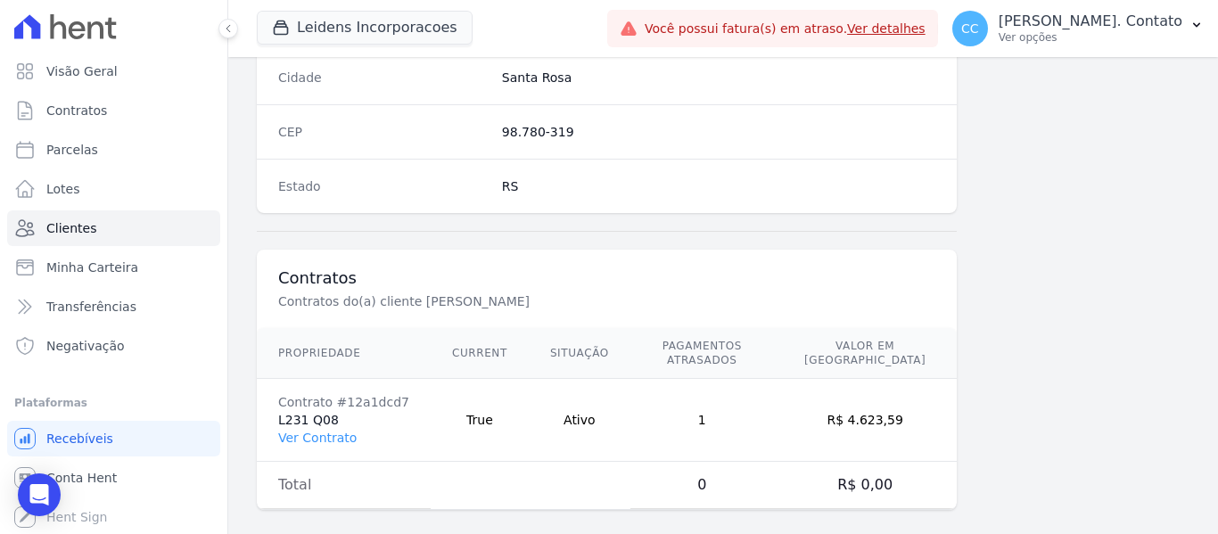
scroll to position [1257, 0]
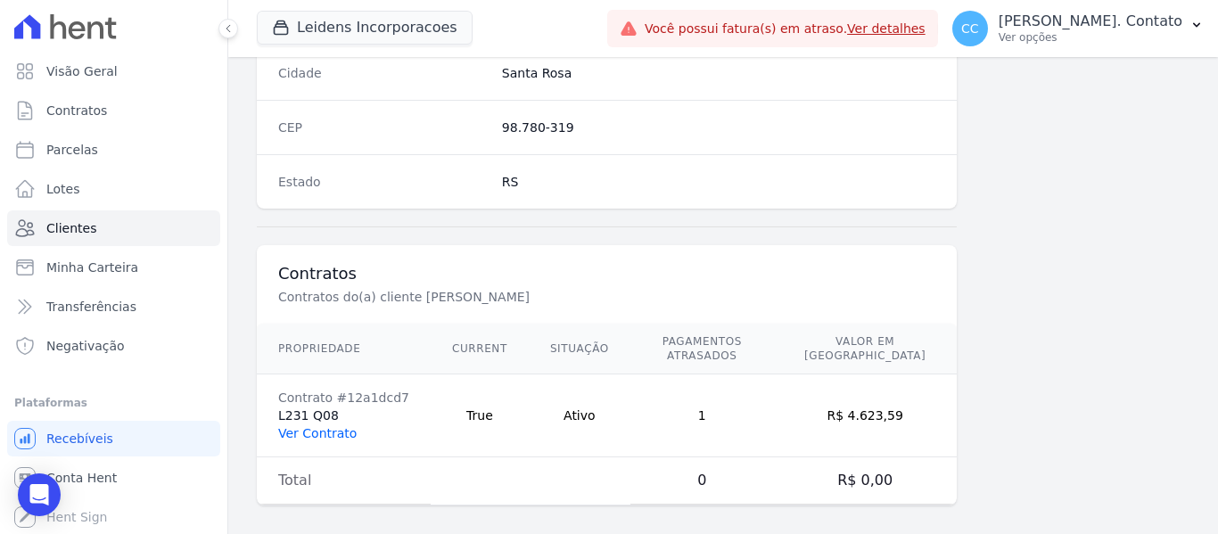
click at [316, 426] on link "Ver Contrato" at bounding box center [317, 433] width 78 height 14
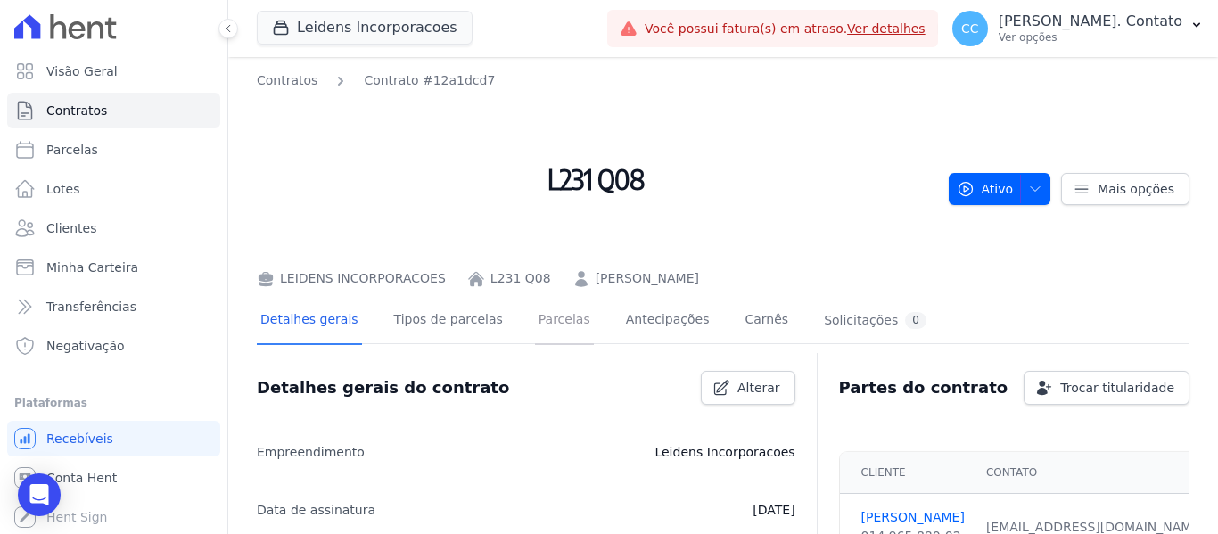
click at [535, 316] on link "Parcelas" at bounding box center [564, 321] width 59 height 47
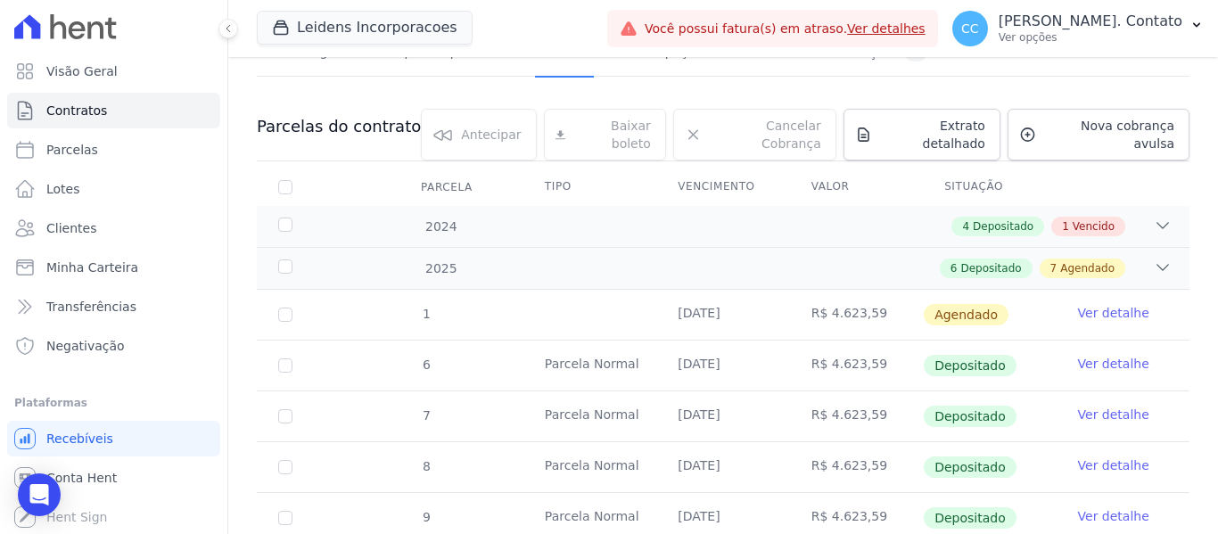
scroll to position [624, 0]
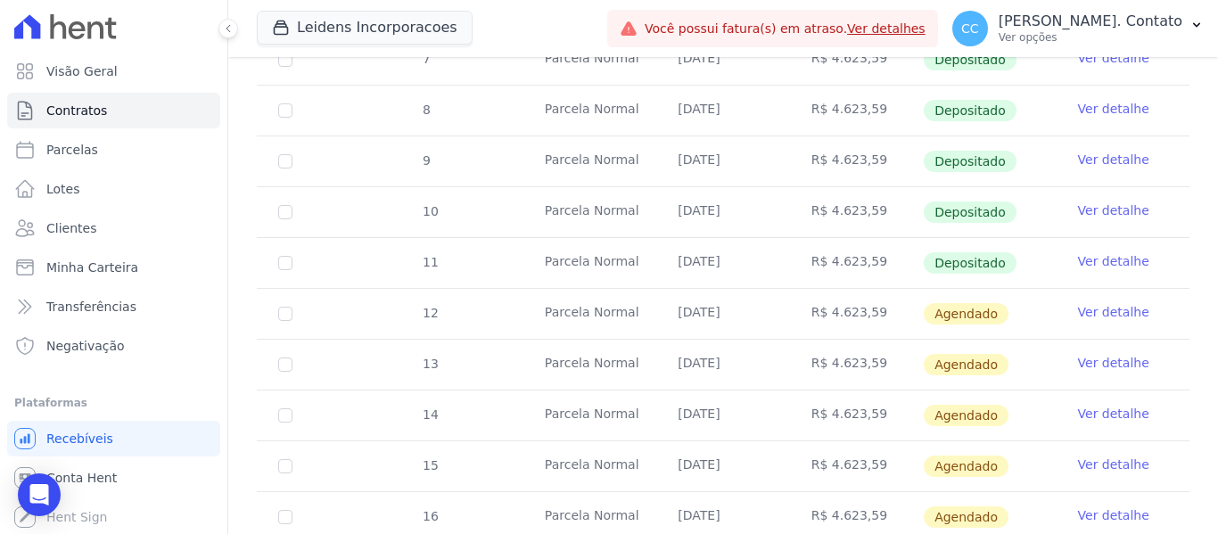
click at [1093, 303] on link "Ver detalhe" at bounding box center [1113, 312] width 71 height 18
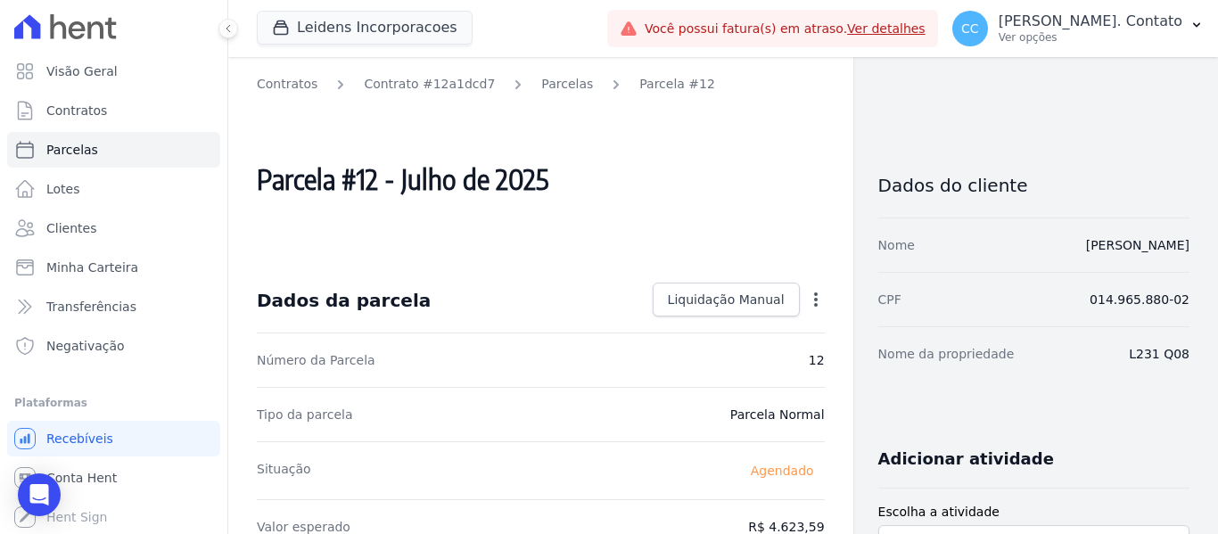
click at [808, 297] on icon "button" at bounding box center [816, 300] width 18 height 18
click at [807, 304] on icon "button" at bounding box center [816, 300] width 18 height 18
click at [807, 303] on icon "button" at bounding box center [816, 300] width 18 height 18
click at [814, 300] on icon "button" at bounding box center [816, 299] width 4 height 14
click at [807, 296] on icon "button" at bounding box center [816, 300] width 18 height 18
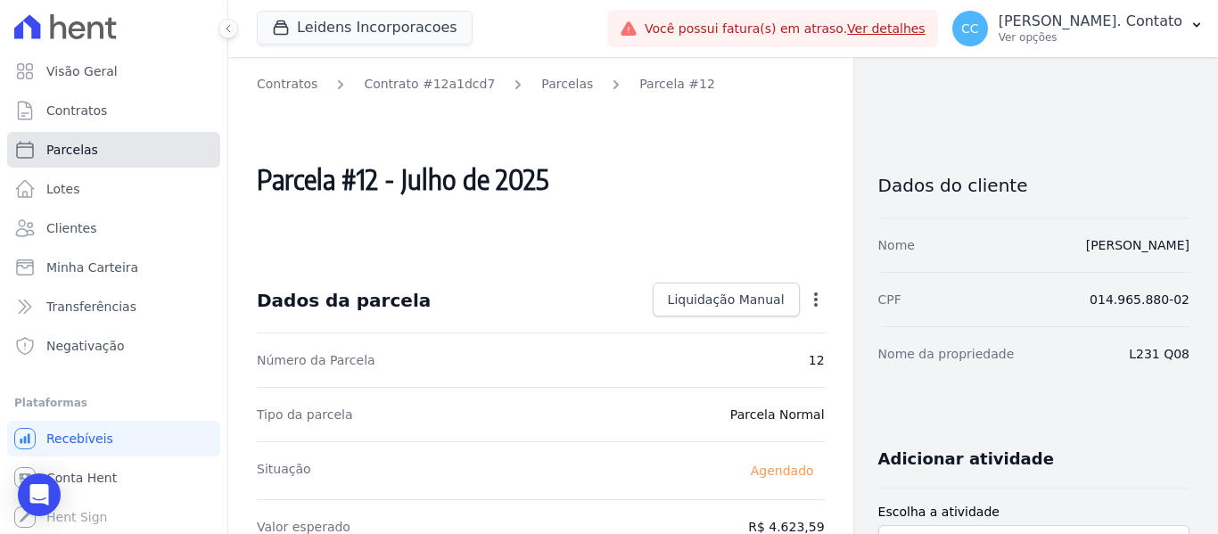
click at [84, 154] on span "Parcelas" at bounding box center [72, 150] width 52 height 18
select select
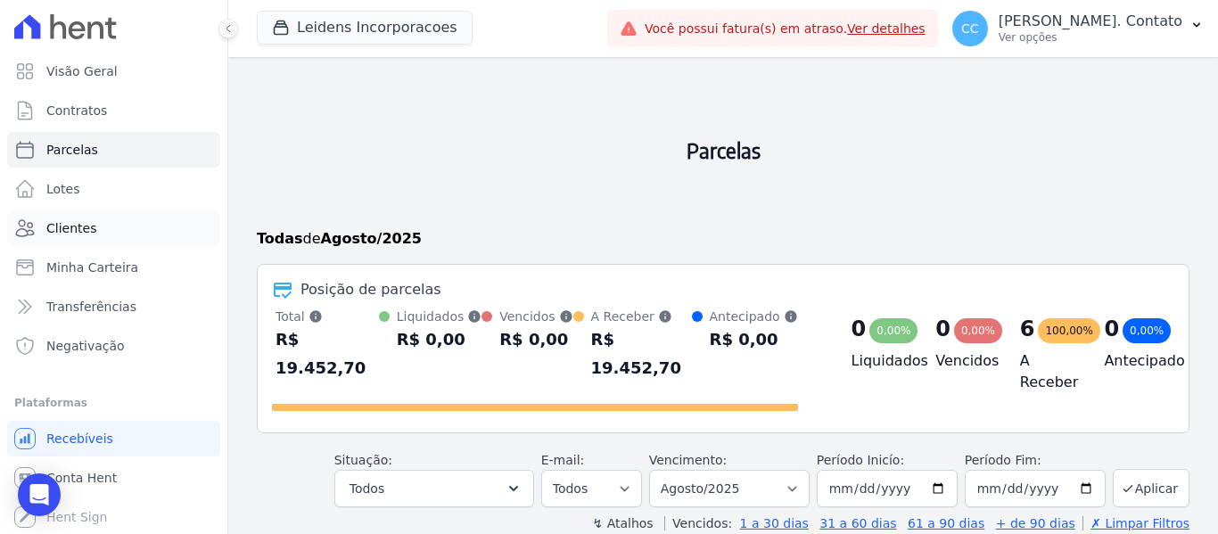
click at [84, 217] on link "Clientes" at bounding box center [113, 228] width 213 height 36
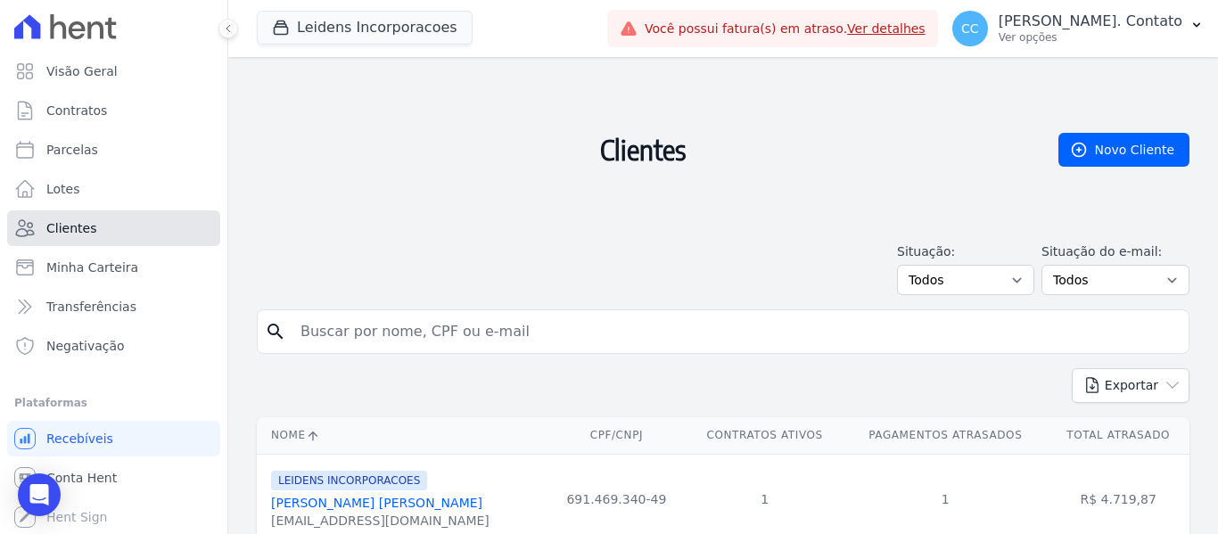
click at [106, 241] on link "Clientes" at bounding box center [113, 228] width 213 height 36
click at [106, 270] on span "Minha Carteira" at bounding box center [92, 267] width 92 height 18
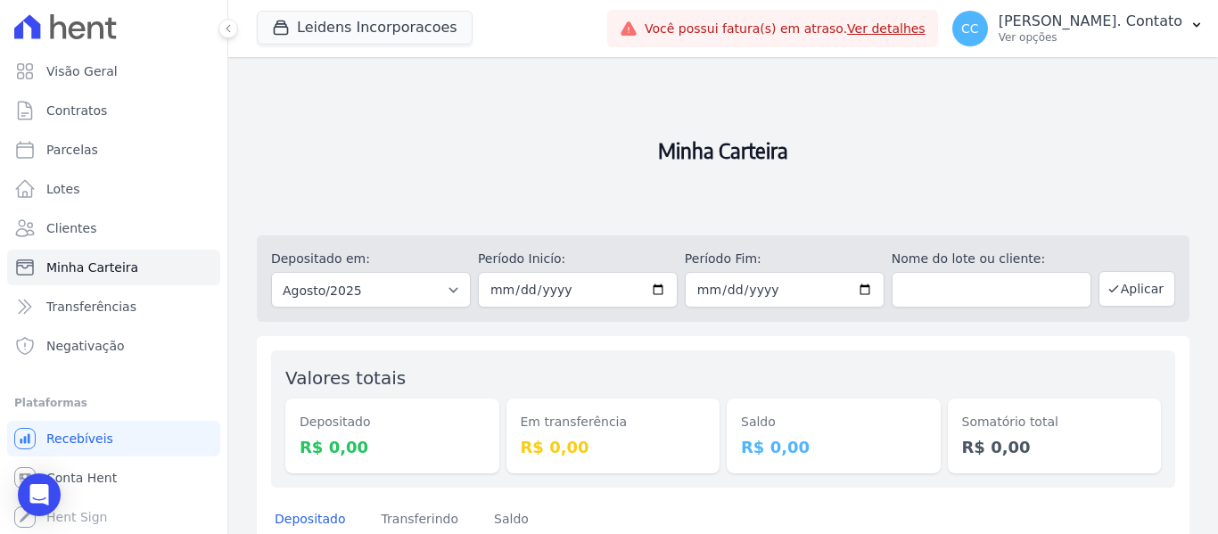
scroll to position [153, 0]
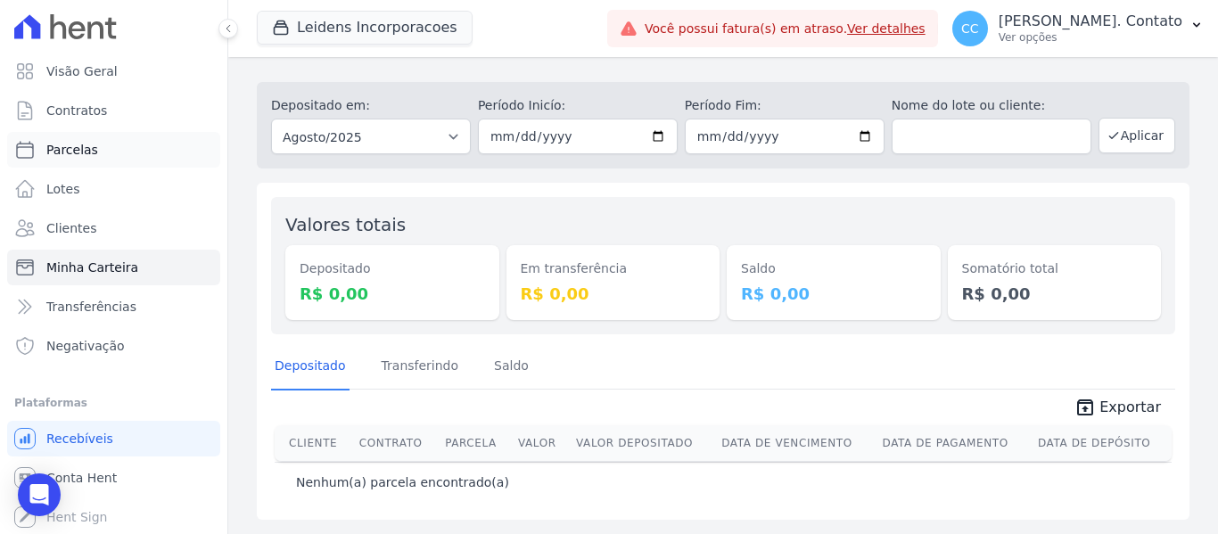
click at [103, 149] on link "Parcelas" at bounding box center [113, 150] width 213 height 36
select select
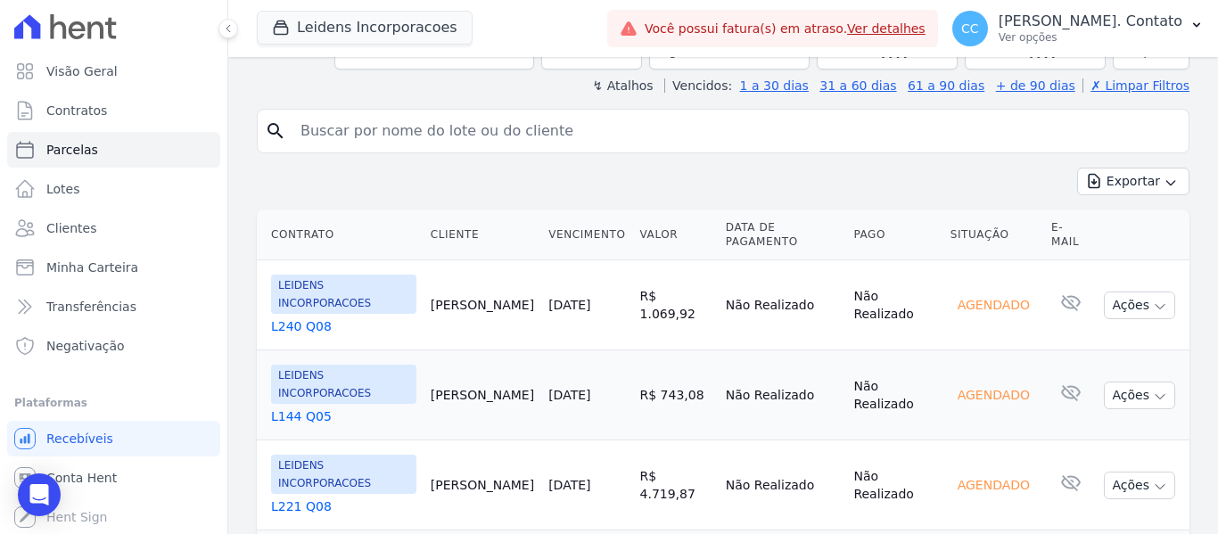
scroll to position [527, 0]
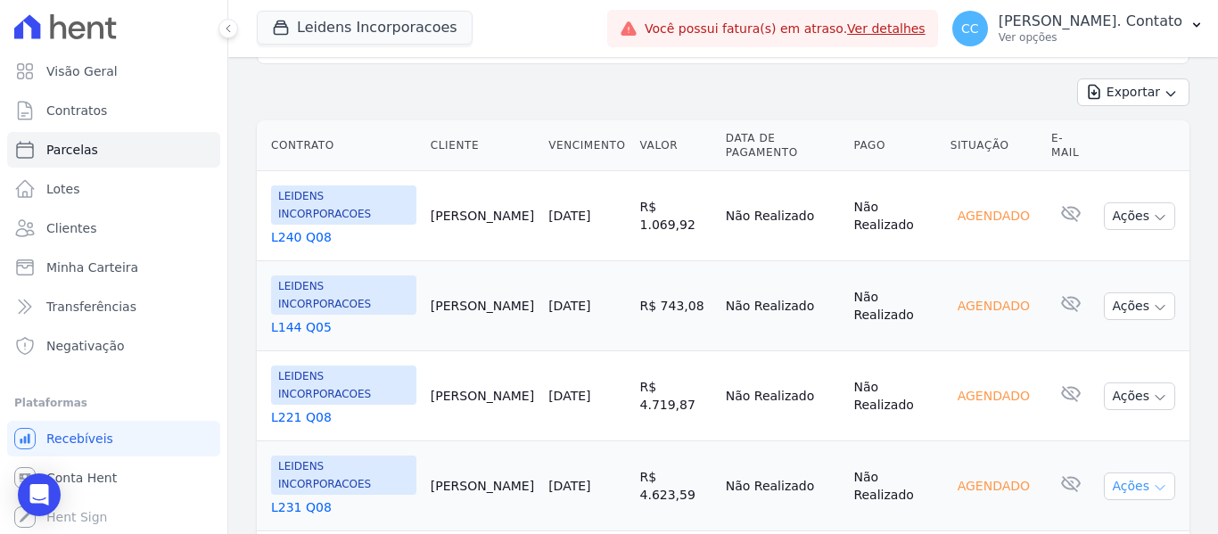
click at [1153, 480] on icon "button" at bounding box center [1160, 487] width 14 height 14
click at [916, 441] on tr "LEIDENS INCORPORACOES L231 Q08 [PERSON_NAME] [DATE] R$ 4.623,59 Não Realizado N…" at bounding box center [723, 486] width 932 height 90
click at [295, 498] on link "L231 Q08" at bounding box center [343, 507] width 145 height 18
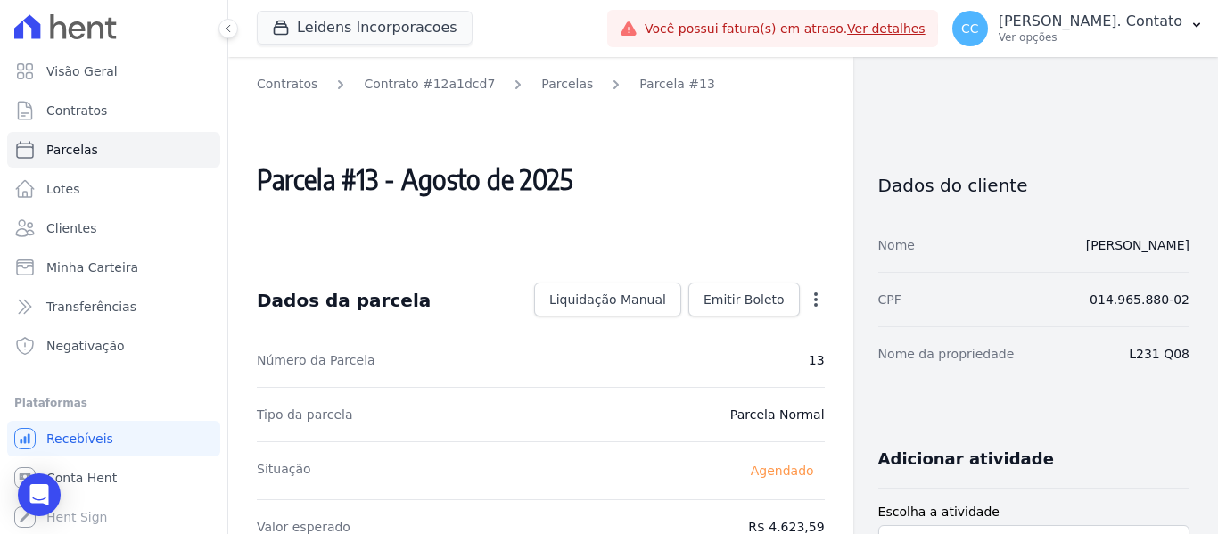
click at [811, 299] on icon "button" at bounding box center [816, 300] width 18 height 18
click at [814, 298] on icon "button" at bounding box center [816, 299] width 4 height 14
click at [62, 228] on span "Clientes" at bounding box center [71, 228] width 50 height 18
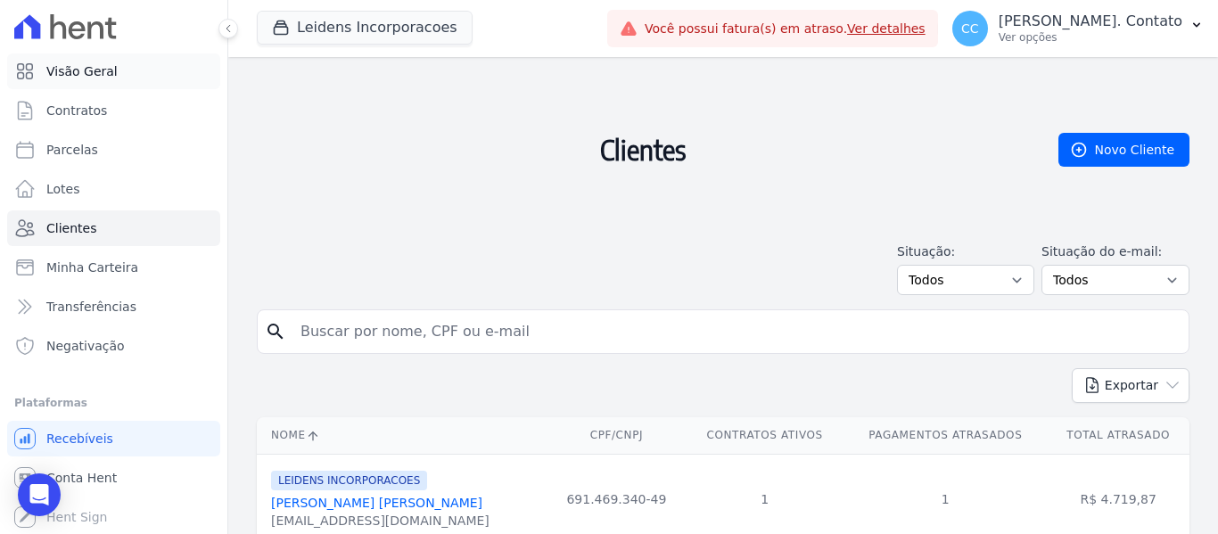
click at [118, 62] on link "Visão Geral" at bounding box center [113, 71] width 213 height 36
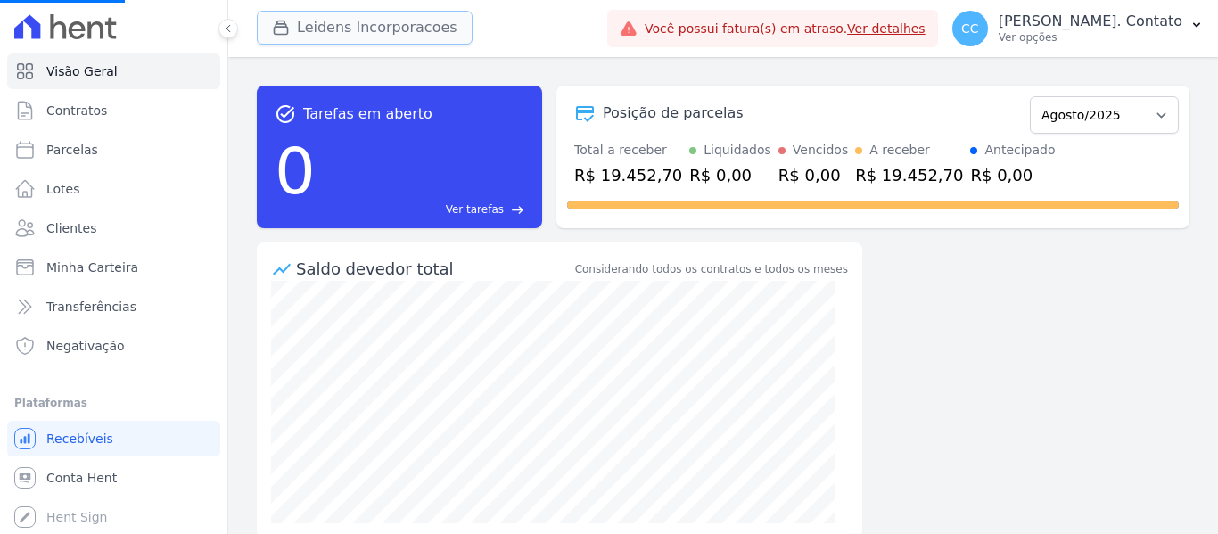
click at [286, 24] on icon "button" at bounding box center [281, 27] width 13 height 13
click at [278, 21] on icon "button" at bounding box center [281, 27] width 13 height 13
click at [368, 27] on button "Leidens Incorporacoes" at bounding box center [365, 28] width 216 height 34
click at [302, 30] on button "Leidens Incorporacoes" at bounding box center [365, 28] width 216 height 34
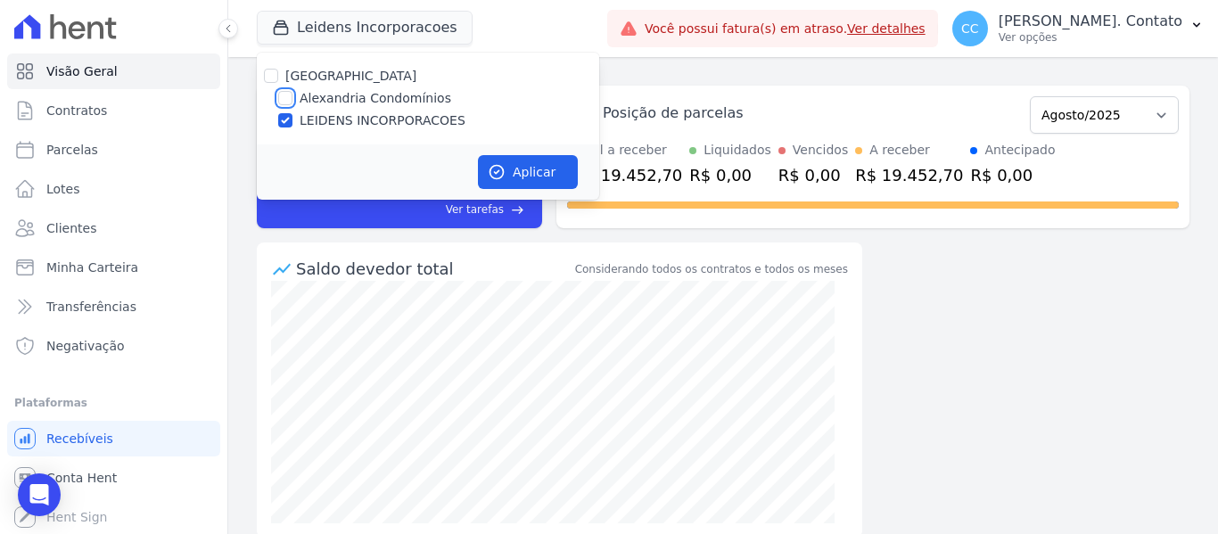
click at [284, 98] on input "Alexandria Condomínios" at bounding box center [285, 98] width 14 height 14
checkbox input "true"
click at [530, 175] on button "Aplicar" at bounding box center [528, 172] width 100 height 34
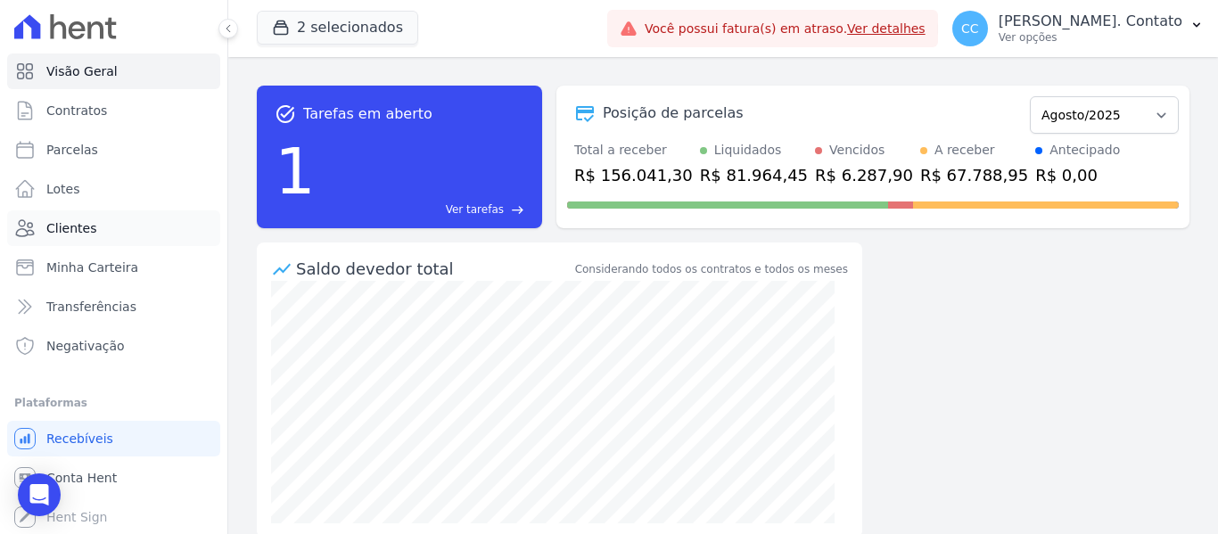
click at [83, 233] on span "Clientes" at bounding box center [71, 228] width 50 height 18
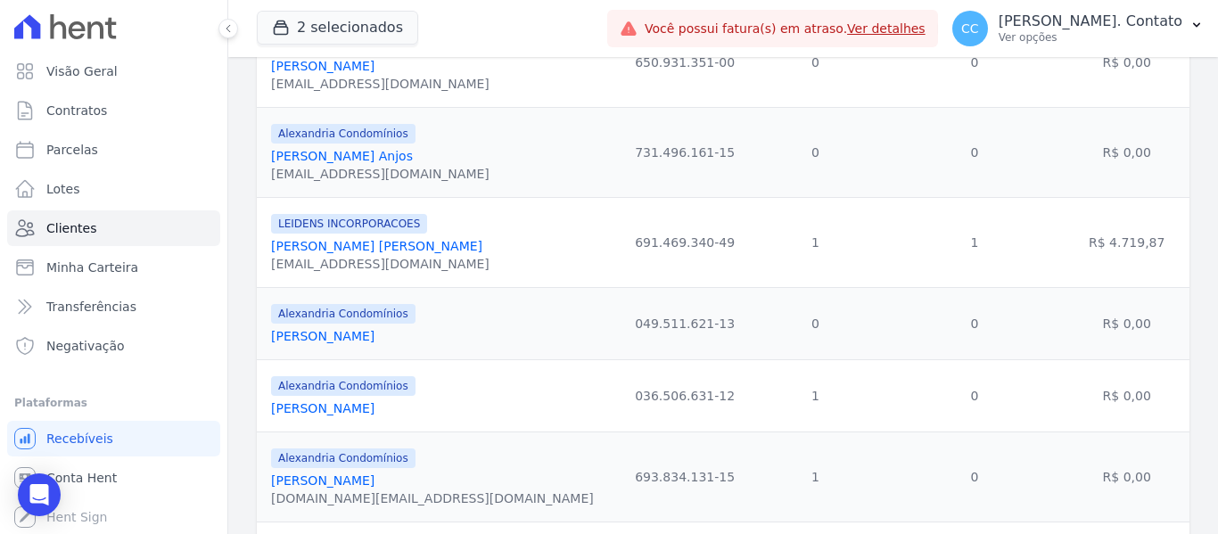
scroll to position [357, 0]
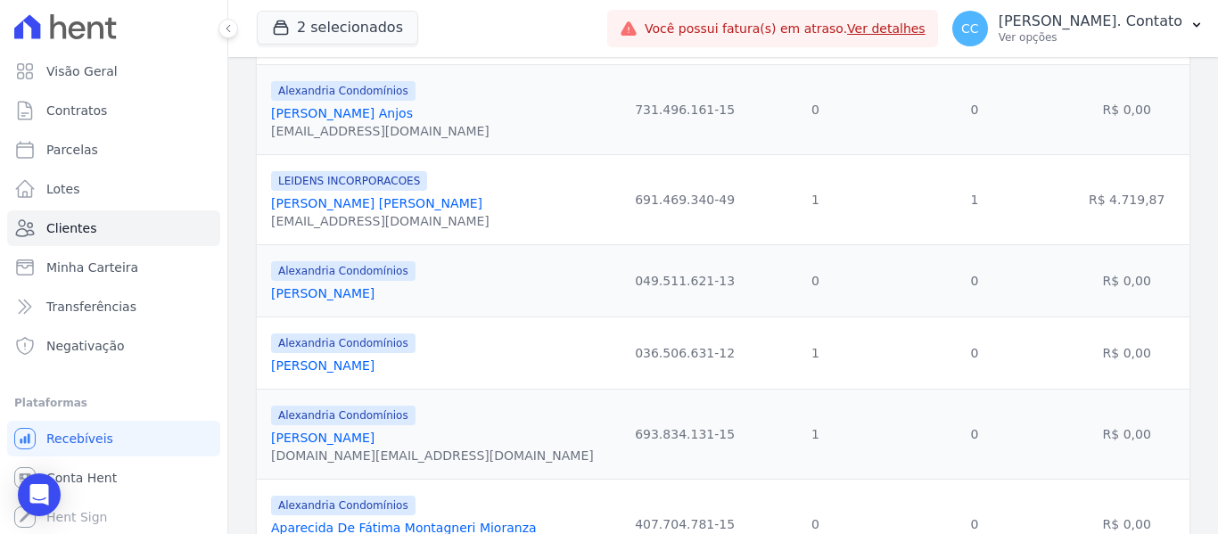
click at [374, 291] on link "[PERSON_NAME]" at bounding box center [322, 293] width 103 height 14
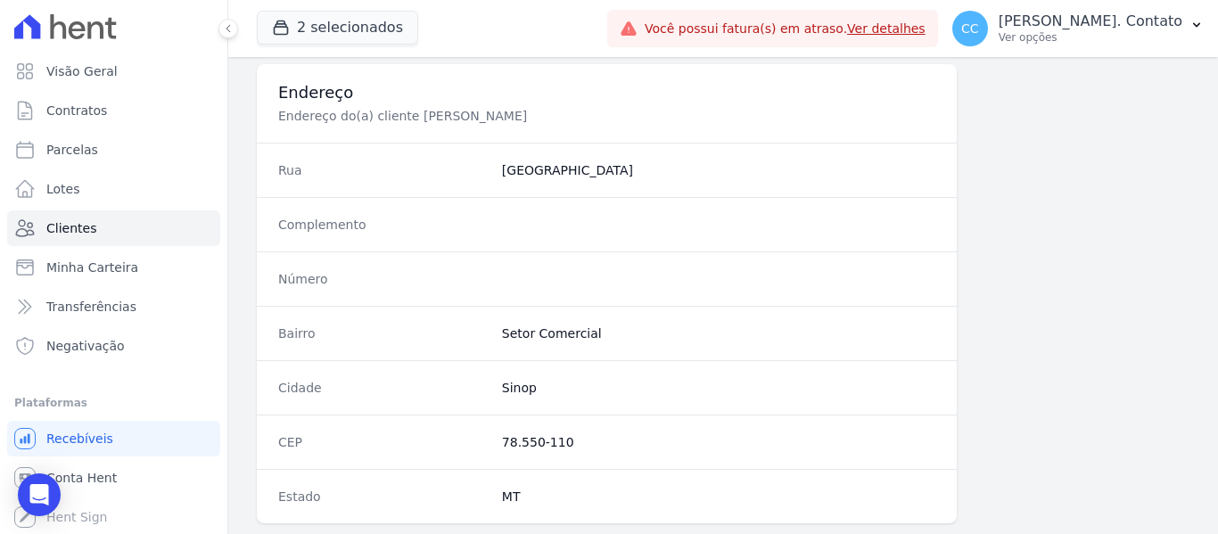
scroll to position [1134, 0]
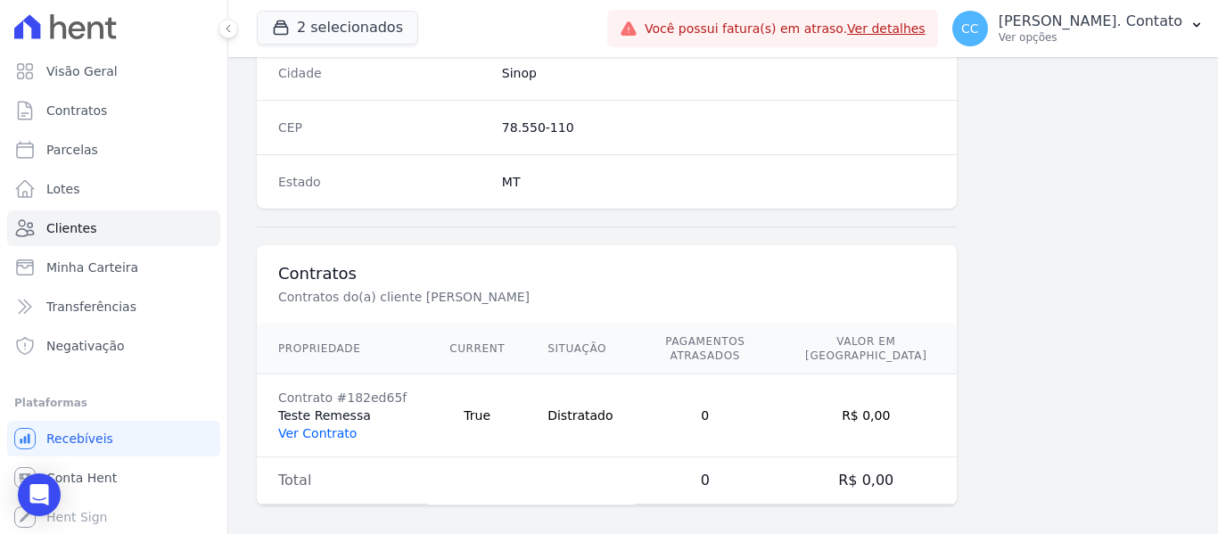
click at [328, 426] on link "Ver Contrato" at bounding box center [317, 433] width 78 height 14
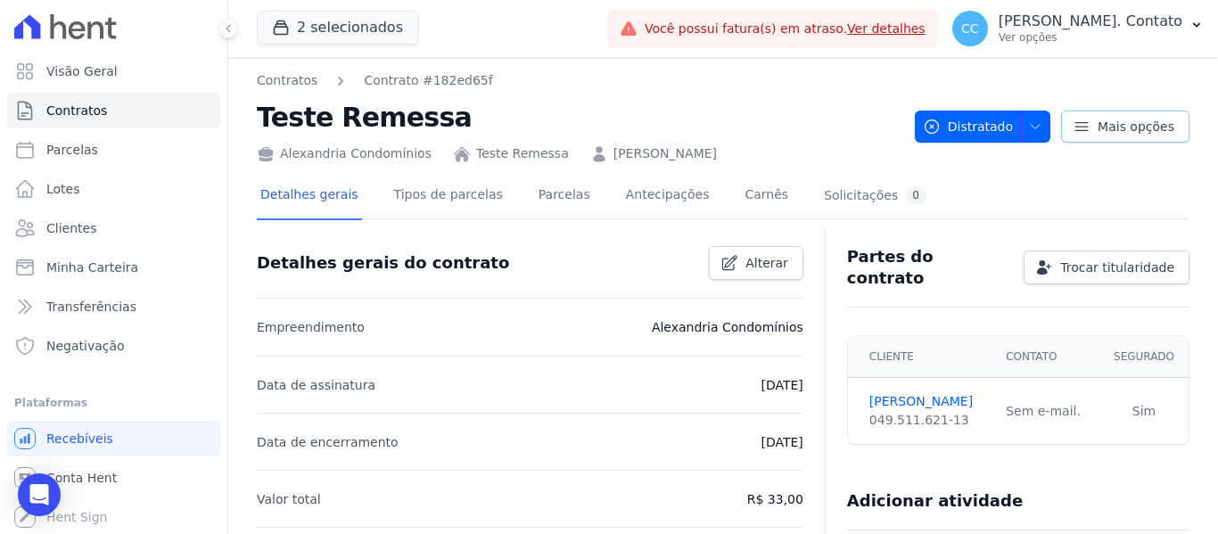
click at [1072, 120] on icon at bounding box center [1081, 127] width 18 height 18
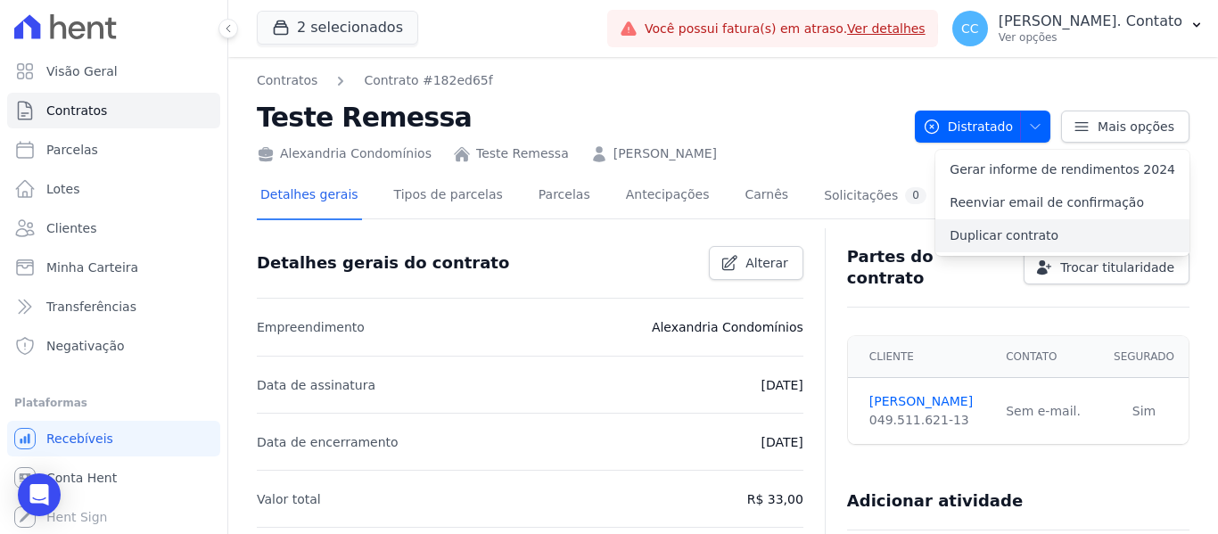
click at [1025, 229] on link "Duplicar contrato" at bounding box center [1062, 235] width 254 height 33
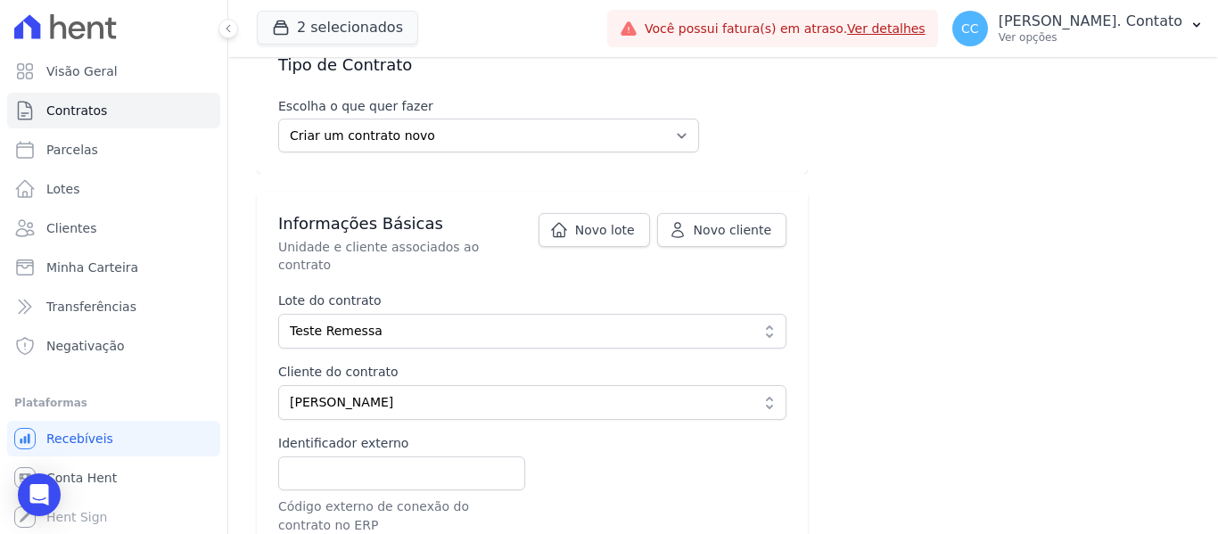
scroll to position [267, 0]
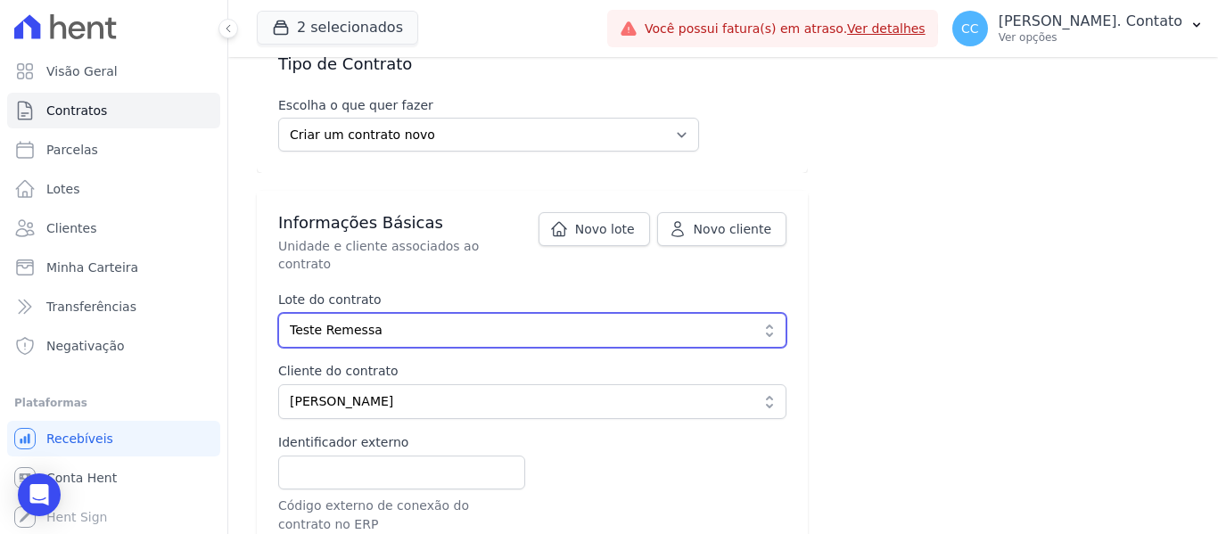
click at [756, 313] on button "Teste Remessa" at bounding box center [532, 330] width 508 height 35
click at [529, 321] on span "Teste Remessa" at bounding box center [520, 330] width 460 height 19
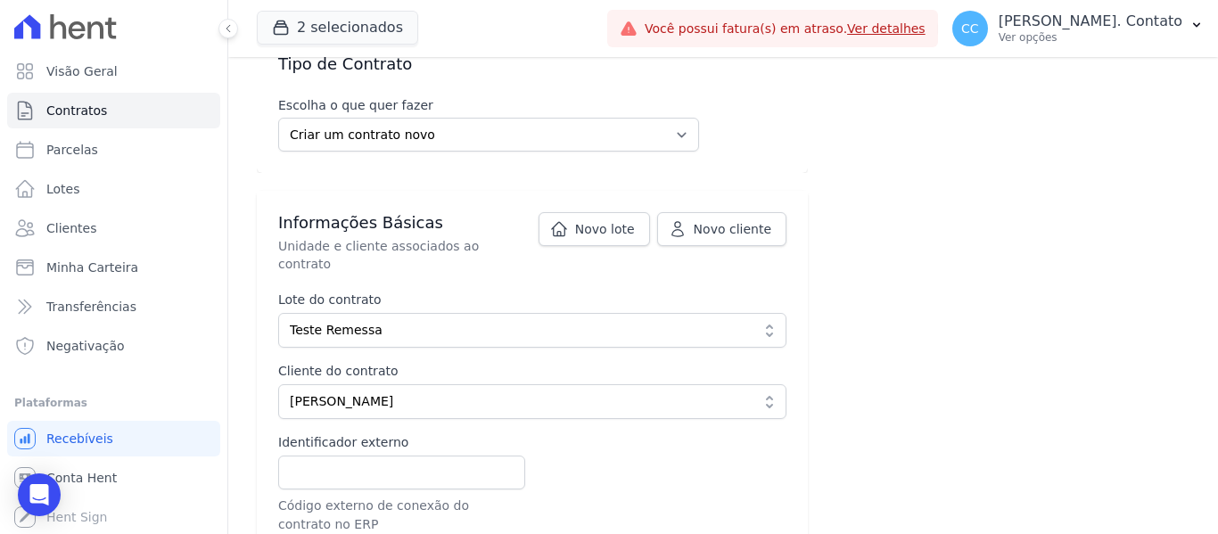
scroll to position [535, 0]
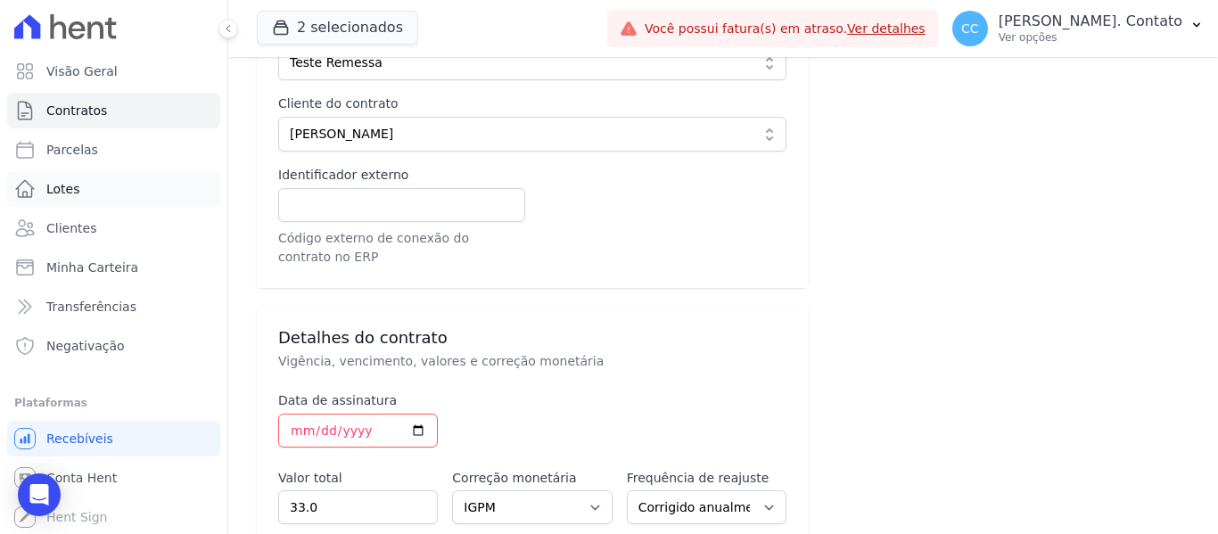
click at [77, 193] on link "Lotes" at bounding box center [113, 189] width 213 height 36
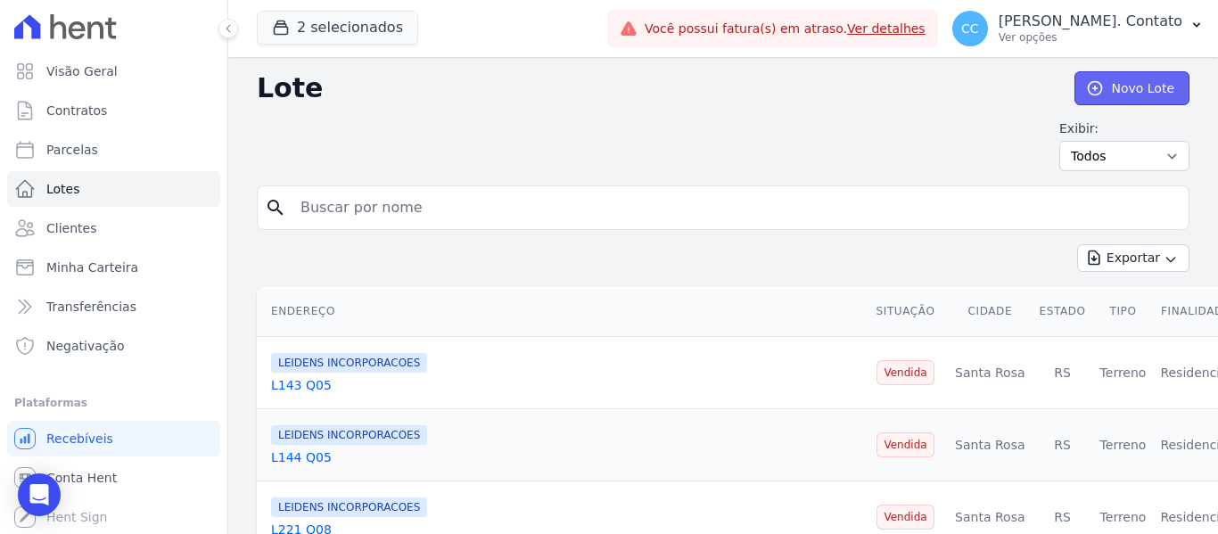
click at [1129, 90] on link "Novo Lote" at bounding box center [1131, 88] width 115 height 34
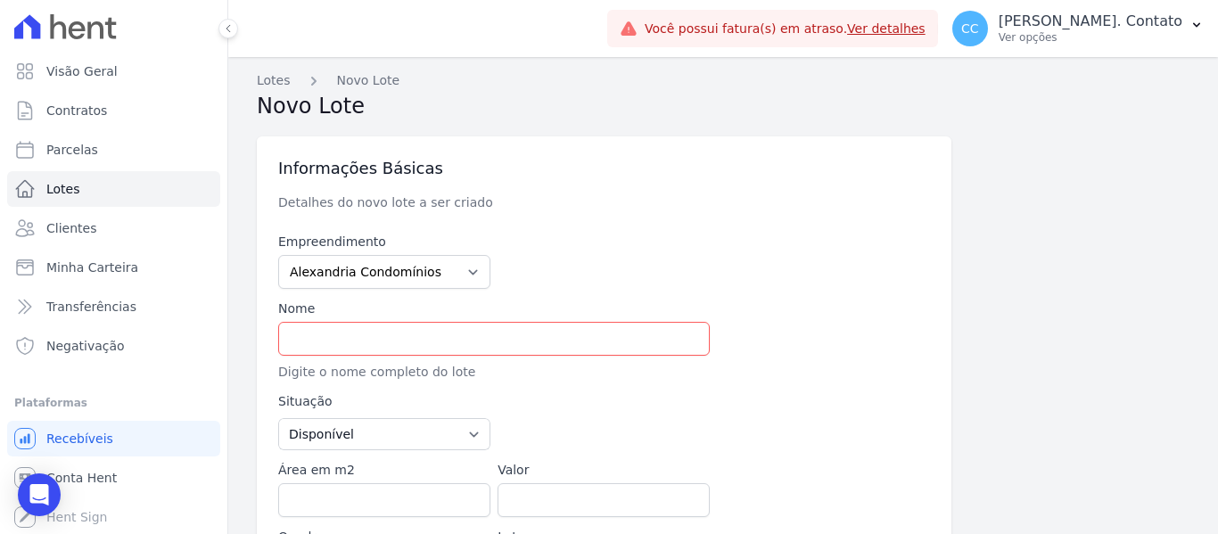
type input "78.556-224"
click at [410, 336] on input "text" at bounding box center [493, 339] width 431 height 34
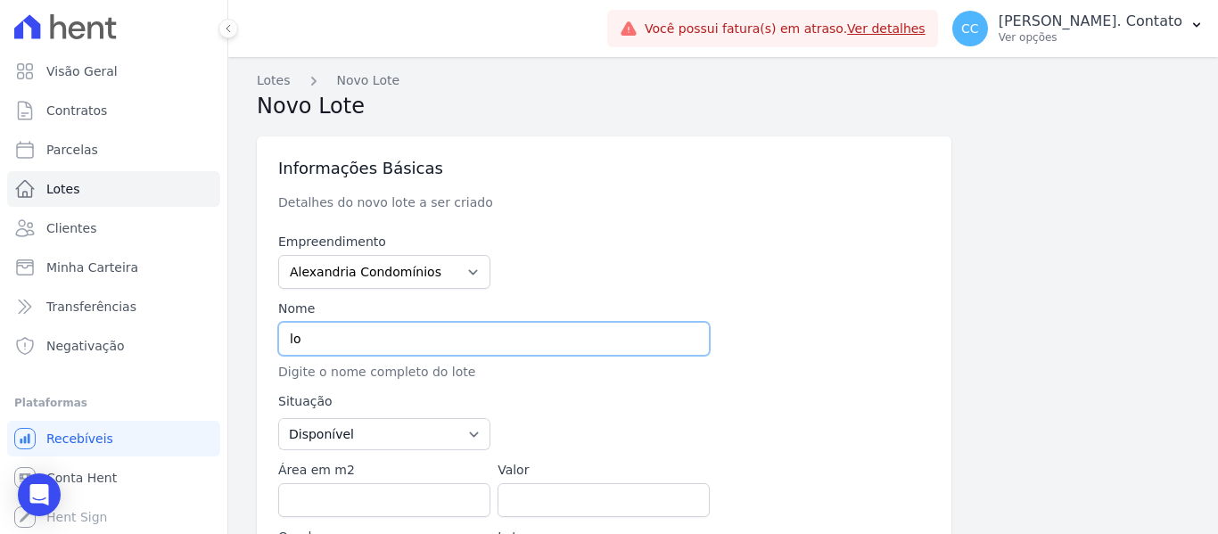
type input "l"
type input "Avenida dos Tarumãs"
type input "Jardim Maringá"
type input "Sinop"
select select "MT"
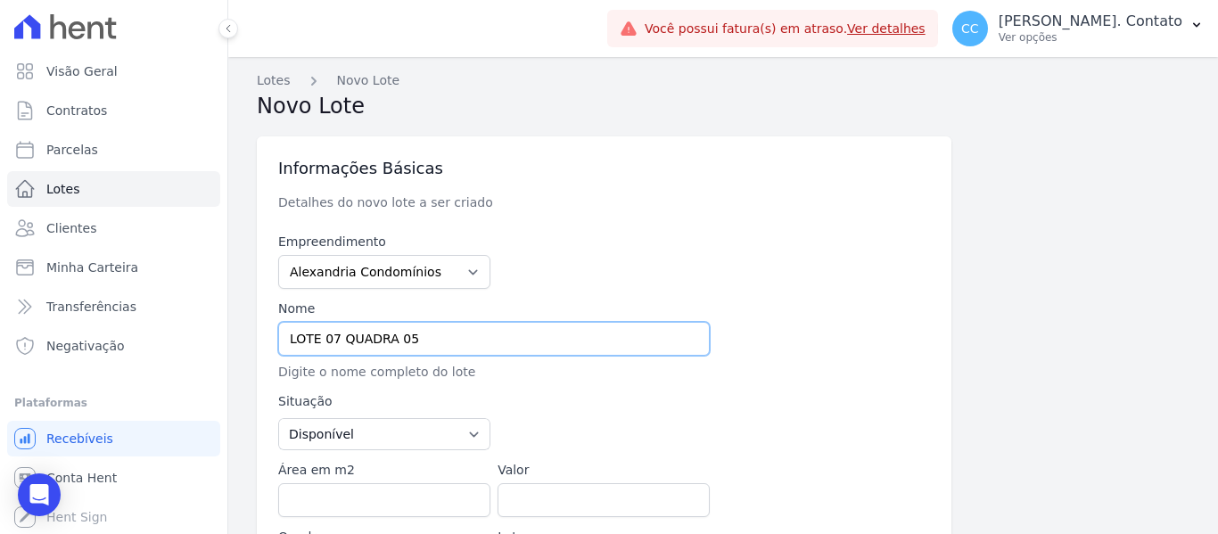
scroll to position [178, 0]
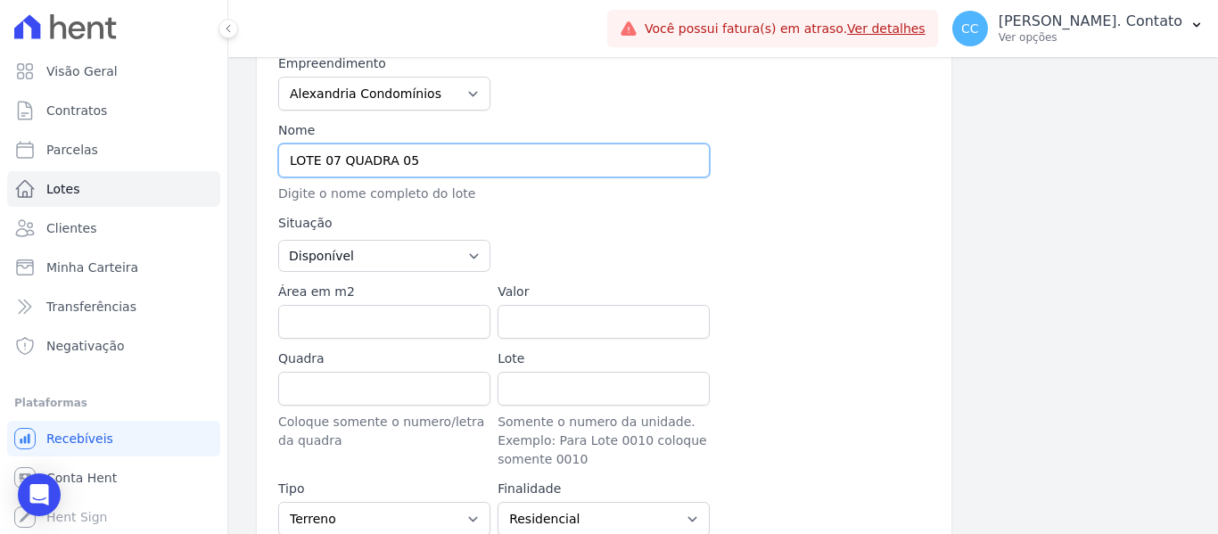
type input "LOTE 07 QUADRA 05"
click at [427, 253] on select "Disponível Vendida Reservada Indisponível" at bounding box center [384, 256] width 212 height 32
drag, startPoint x: 386, startPoint y: 326, endPoint x: 391, endPoint y: 308, distance: 18.6
click at [384, 323] on input "Área em m2" at bounding box center [384, 322] width 212 height 34
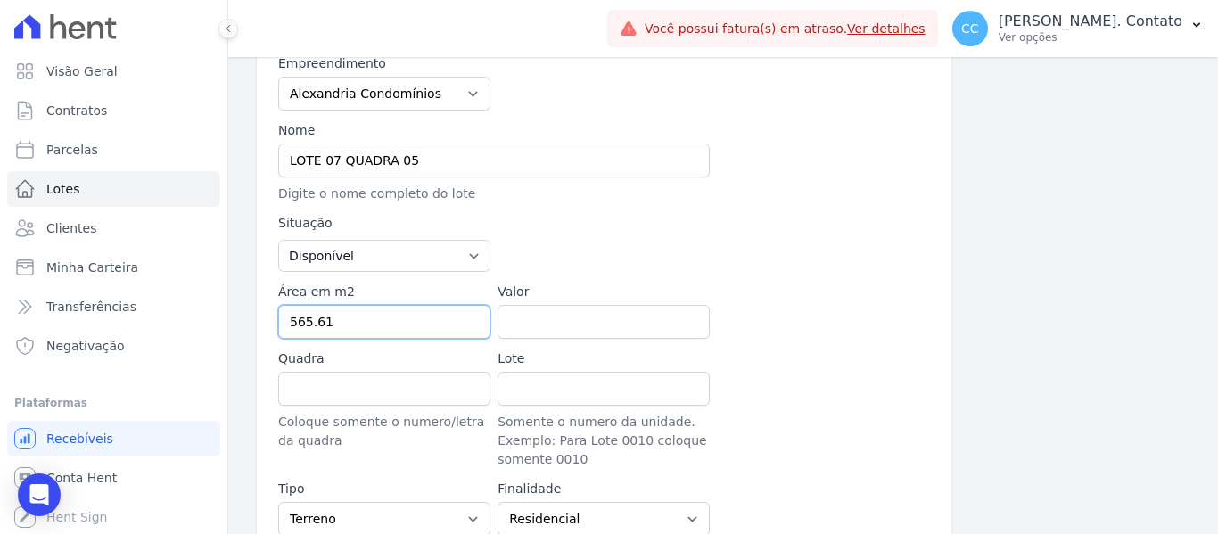
type input "565.61"
type input "22500.00"
click at [316, 390] on input "Quadra" at bounding box center [384, 389] width 212 height 34
type input "05"
click at [626, 382] on input "Lote" at bounding box center [603, 389] width 212 height 34
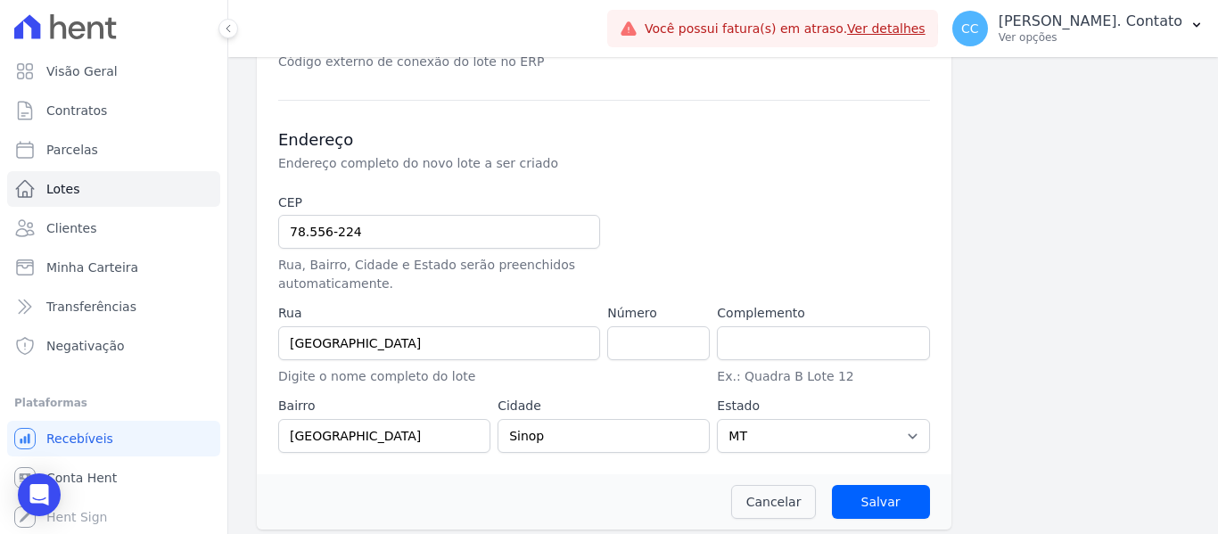
scroll to position [745, 0]
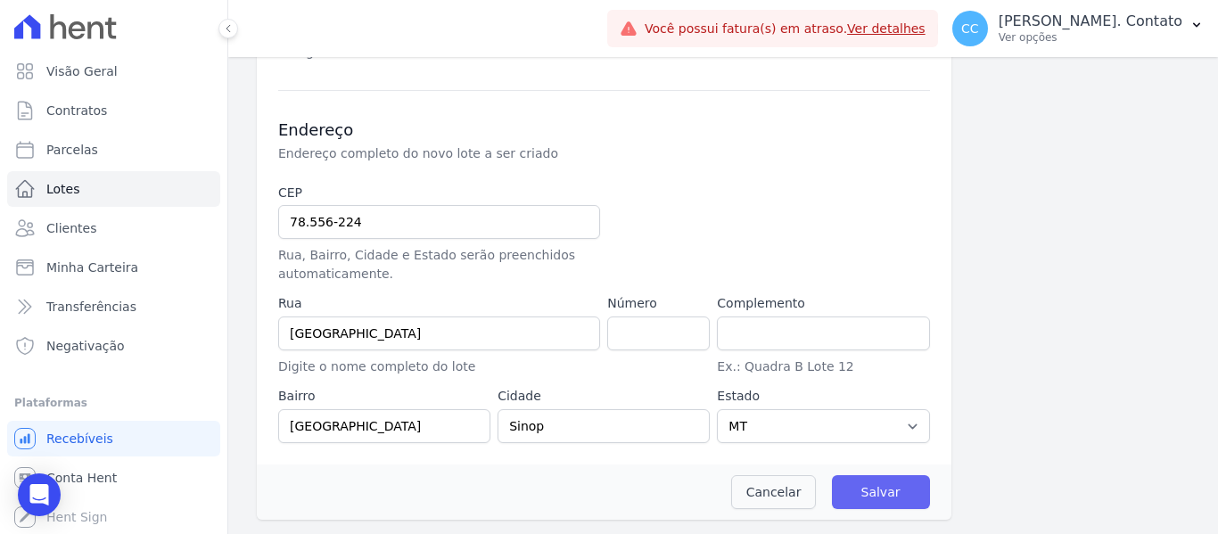
type input "07"
click at [903, 494] on input "Salvar" at bounding box center [881, 492] width 98 height 34
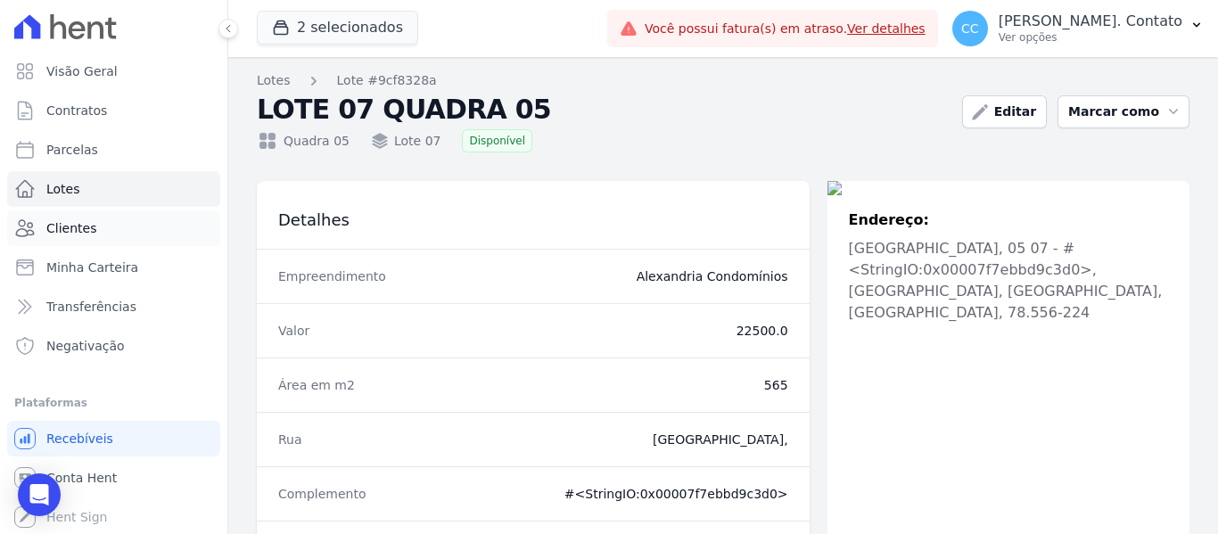
click at [83, 221] on span "Clientes" at bounding box center [71, 228] width 50 height 18
click at [1138, 119] on button "Marcar como" at bounding box center [1123, 111] width 132 height 33
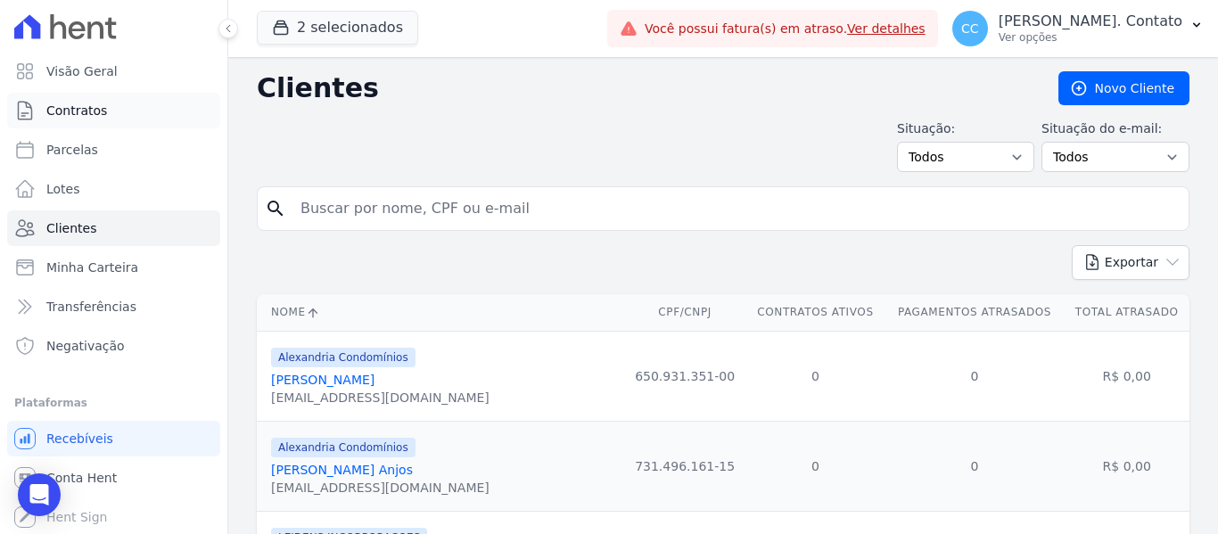
click at [92, 110] on span "Contratos" at bounding box center [76, 111] width 61 height 18
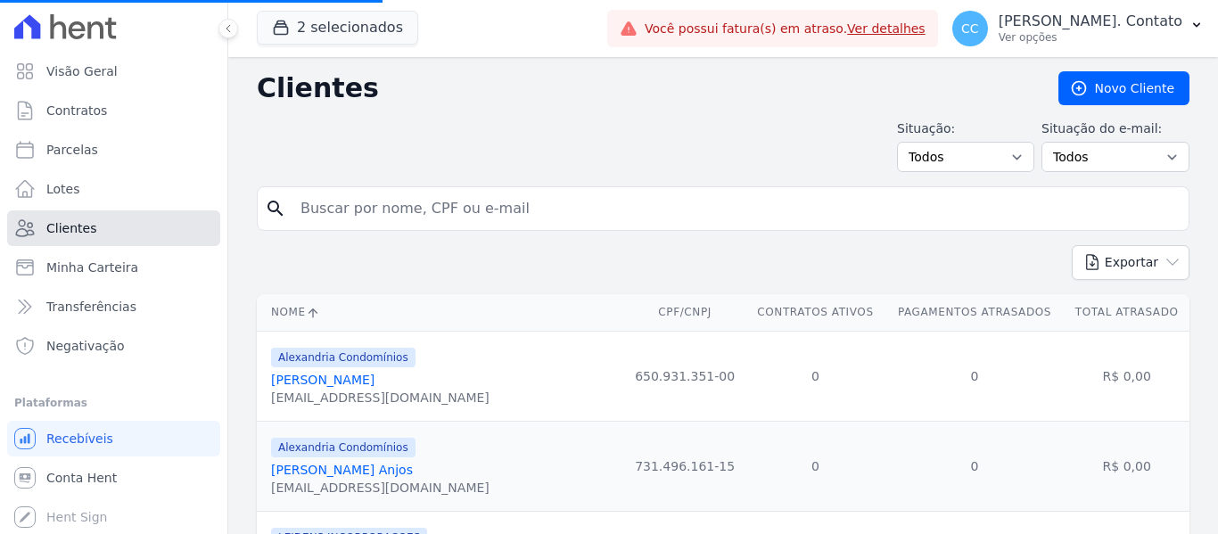
click at [65, 222] on span "Clientes" at bounding box center [71, 228] width 50 height 18
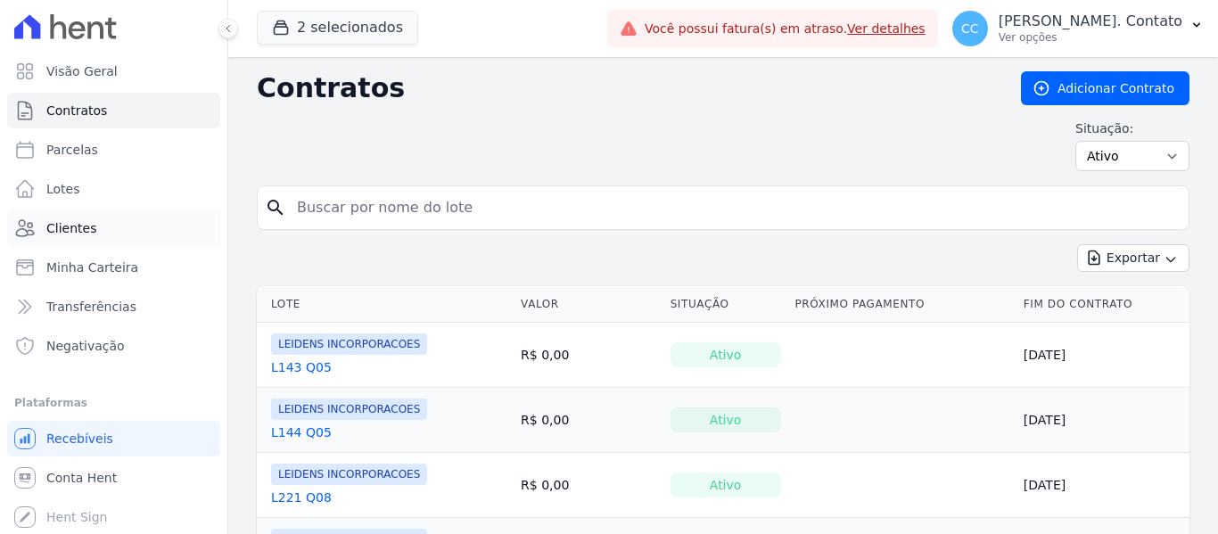
click at [103, 217] on link "Clientes" at bounding box center [113, 228] width 213 height 36
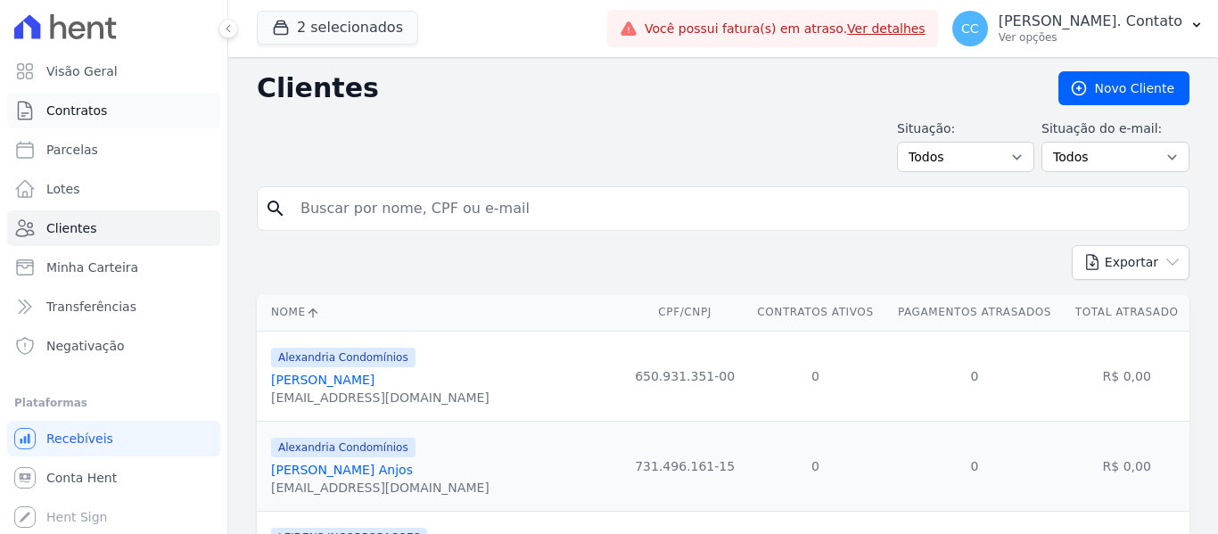
click at [107, 105] on link "Contratos" at bounding box center [113, 111] width 213 height 36
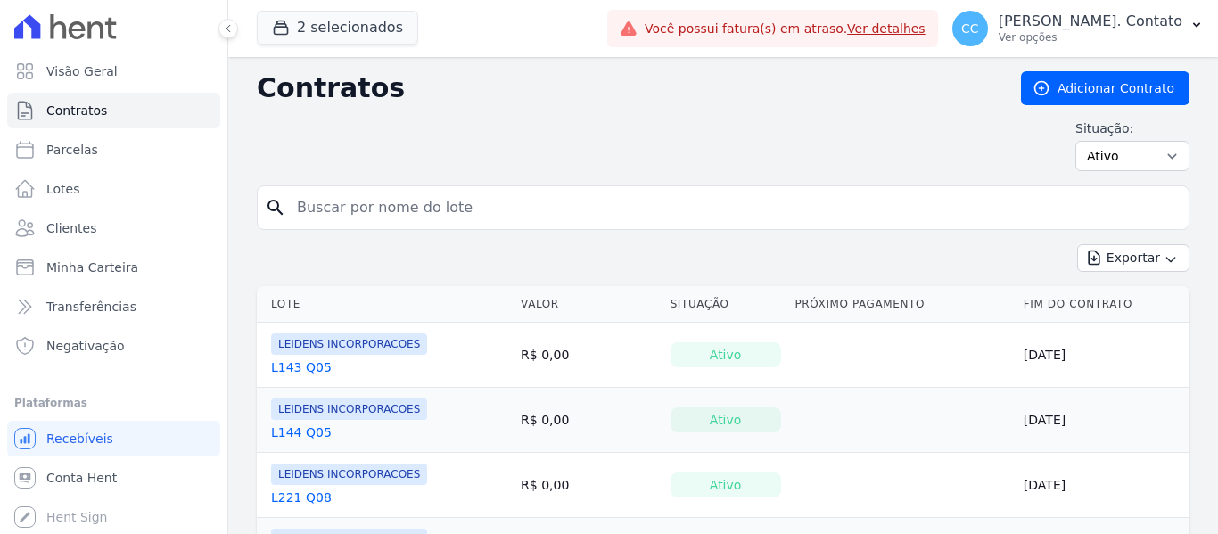
click at [432, 203] on input "search" at bounding box center [733, 208] width 895 height 36
type input "ana carla"
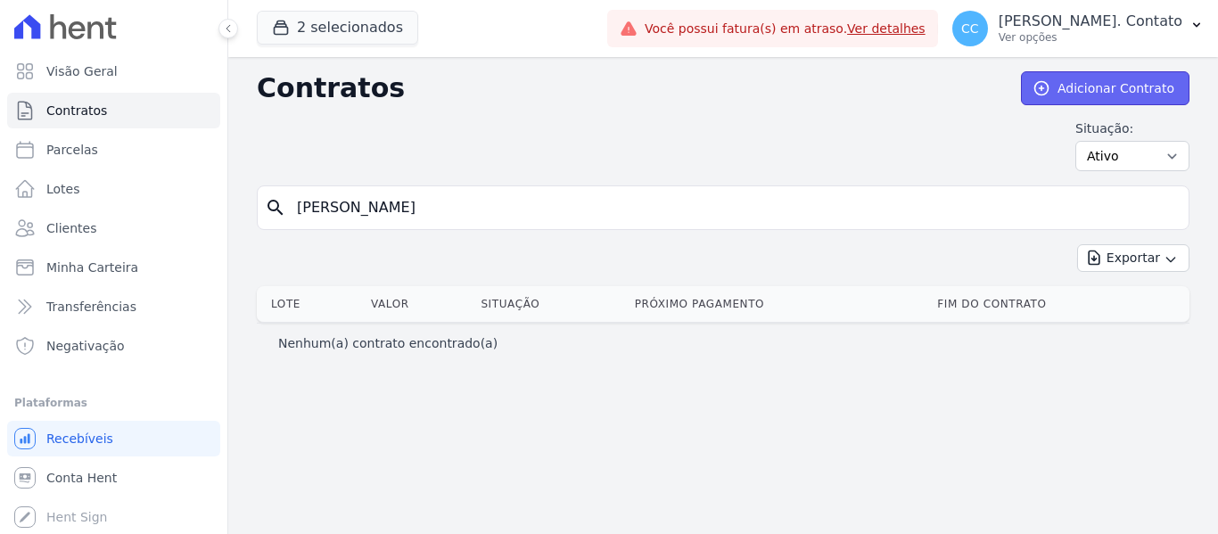
drag, startPoint x: 1132, startPoint y: 86, endPoint x: 1134, endPoint y: 95, distance: 10.0
click at [1132, 86] on link "Adicionar Contrato" at bounding box center [1105, 88] width 168 height 34
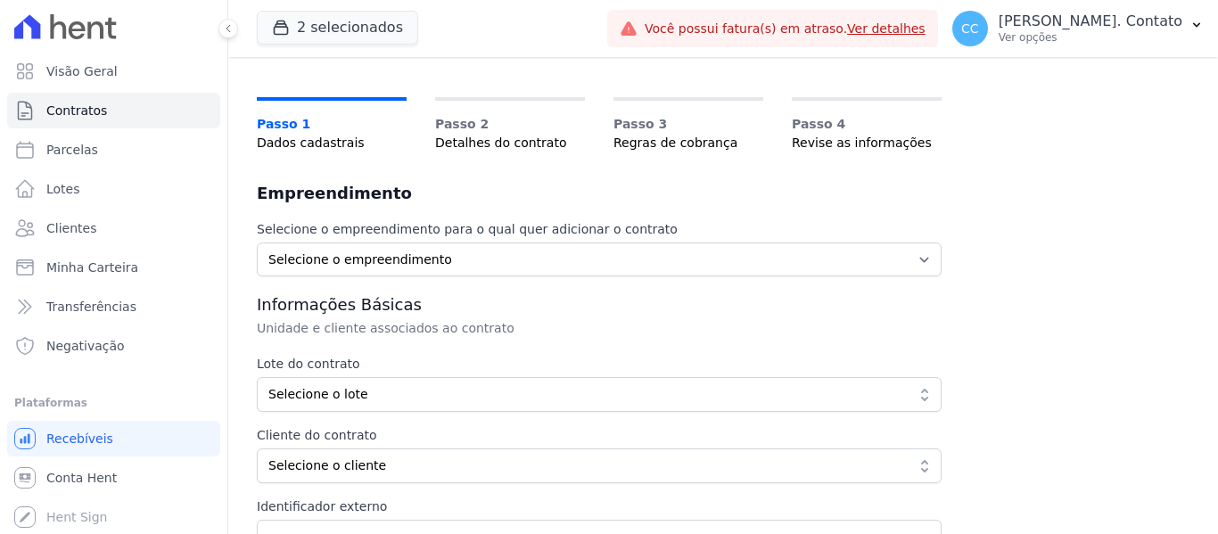
scroll to position [178, 0]
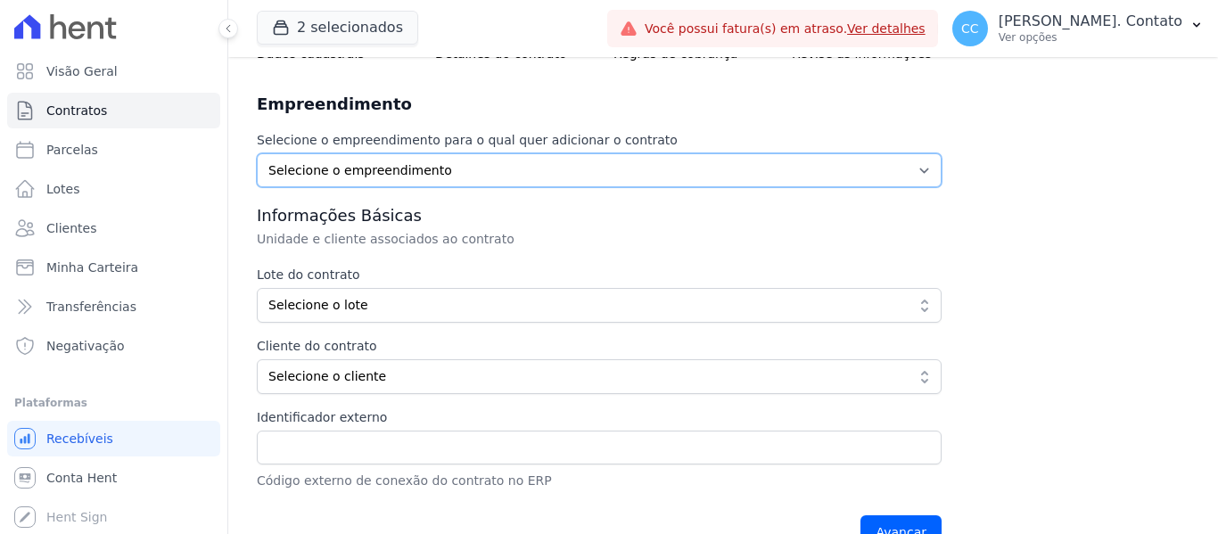
click at [570, 169] on select "Selecione o empreendimento Alexandria Condomínios LEIDENS INCORPORACOES" at bounding box center [599, 170] width 685 height 34
click at [563, 173] on select "Selecione o empreendimento Alexandria Condomínios LEIDENS INCORPORACOES" at bounding box center [599, 170] width 685 height 34
select select "065a9541-ef31-4ffe-b990-1ab9853f82fa"
click at [257, 153] on select "Selecione o empreendimento Alexandria Condomínios LEIDENS INCORPORACOES" at bounding box center [599, 170] width 685 height 34
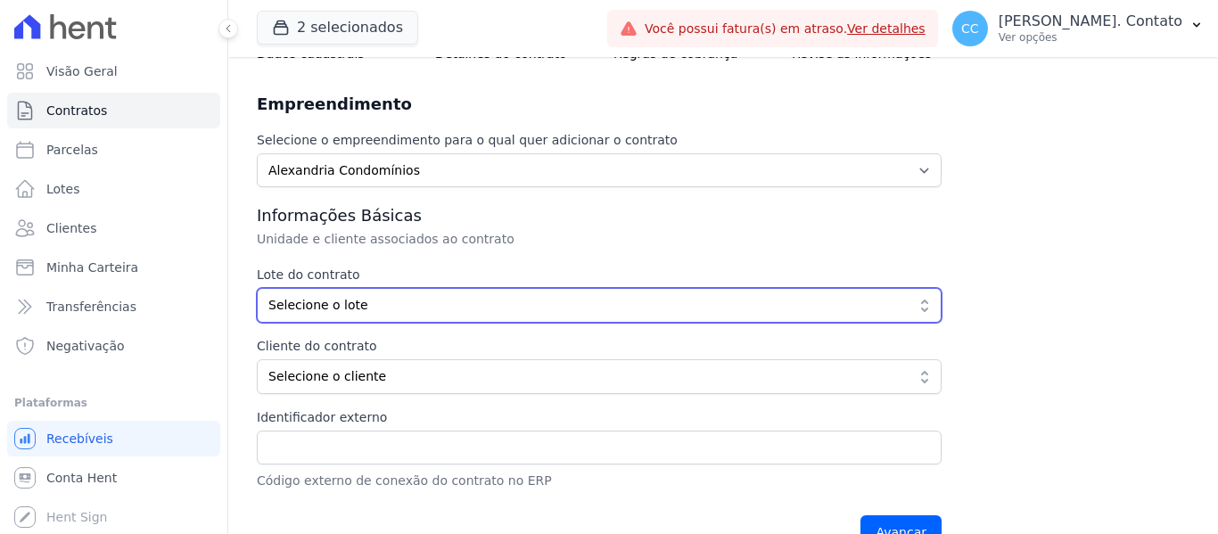
click at [493, 315] on button "Selecione o lote" at bounding box center [599, 305] width 685 height 35
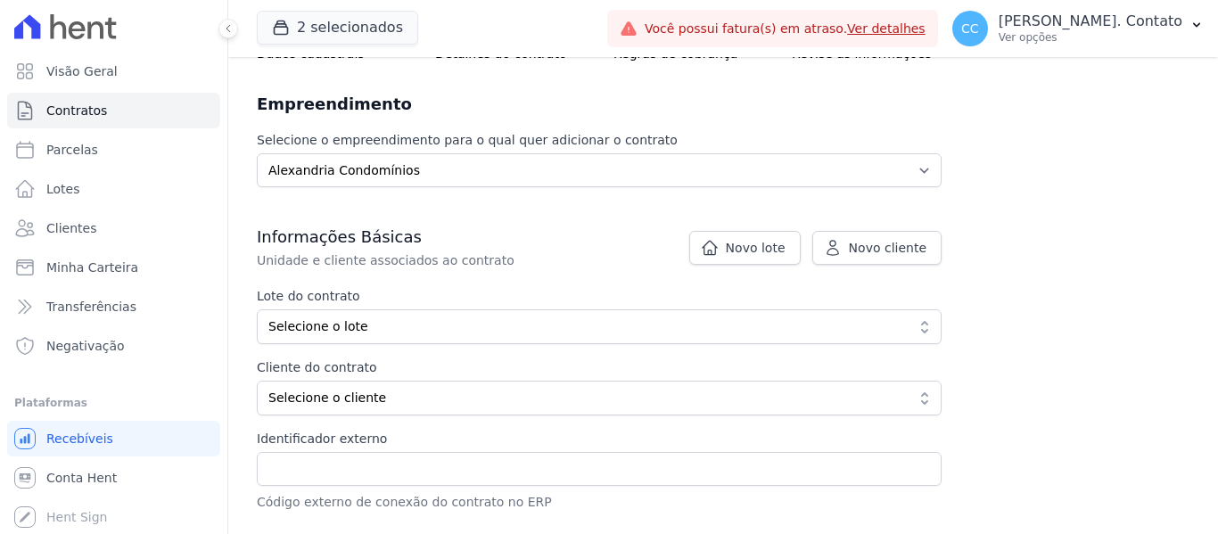
click at [495, 308] on div "Lote do contrato Selecione o lote Mostrando os 30 lotes sem contrato ativo mais…" at bounding box center [599, 315] width 685 height 57
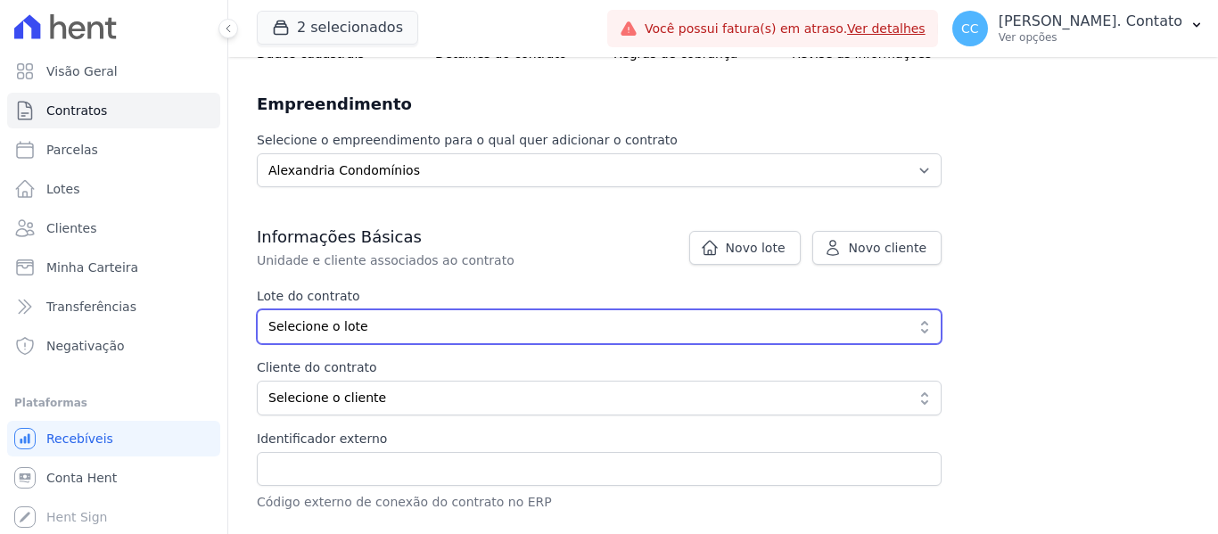
click at [495, 318] on span "Selecione o lote" at bounding box center [586, 326] width 636 height 19
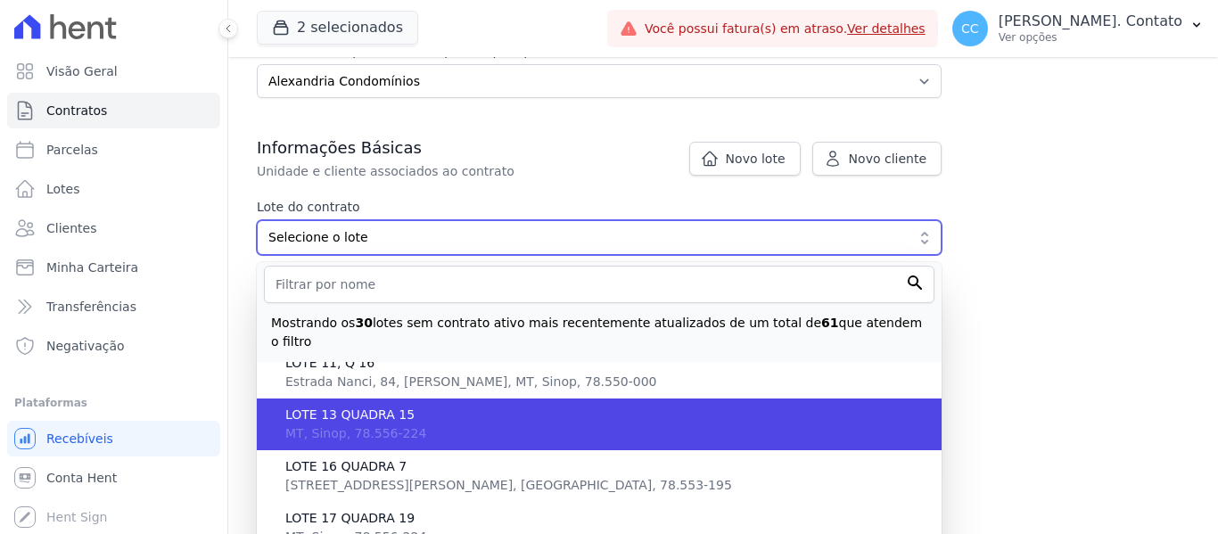
scroll to position [0, 0]
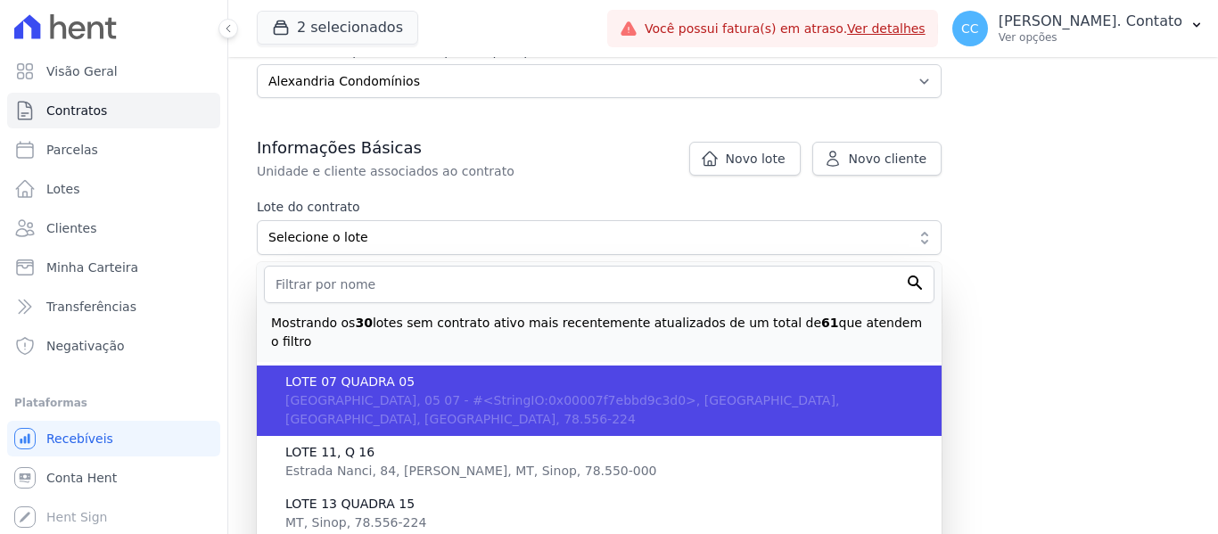
click at [555, 393] on span "Avenida dos Tarumãs, 05 07 - #<StringIO:0x00007f7ebbd9c3d0>, Jardim Maringá, MT…" at bounding box center [562, 409] width 554 height 33
type input "9cf8328a-ad71-4bc7-b37e-eb888a823337"
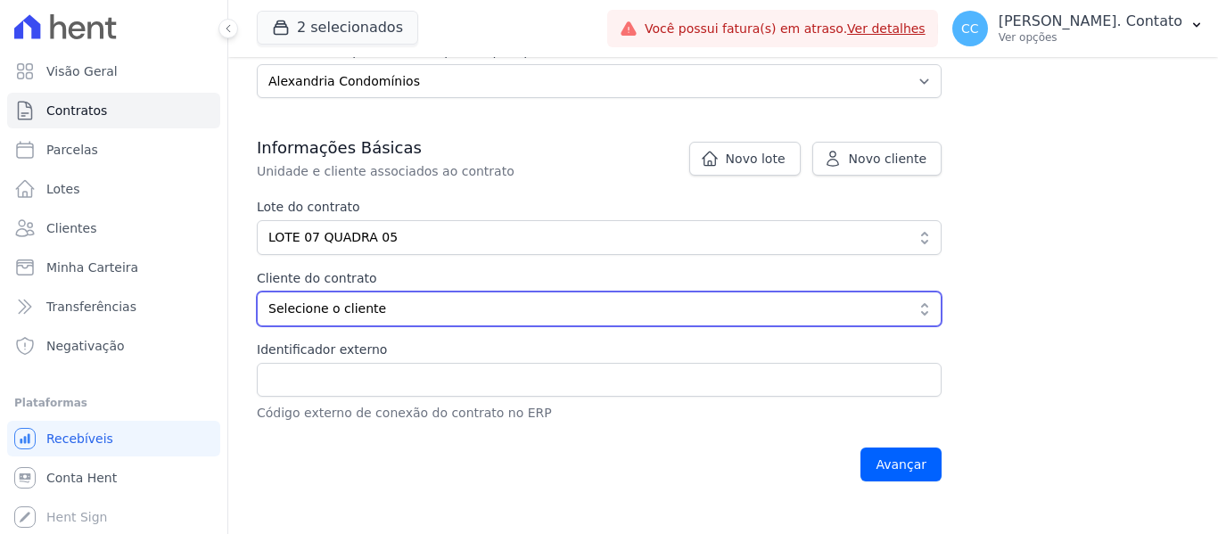
click at [502, 310] on span "Selecione o cliente" at bounding box center [586, 308] width 636 height 19
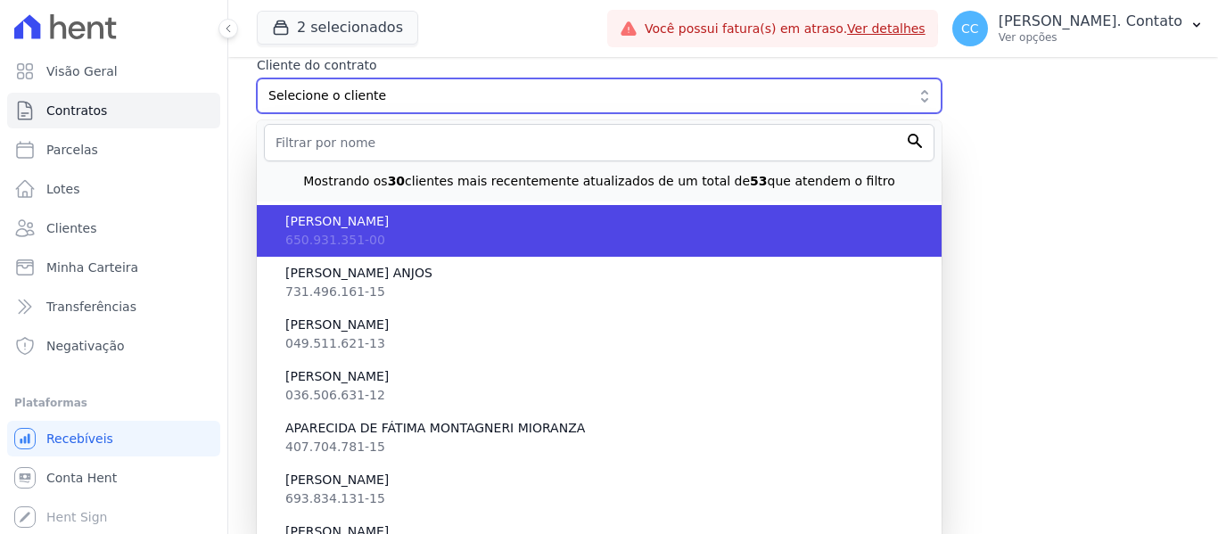
scroll to position [490, 0]
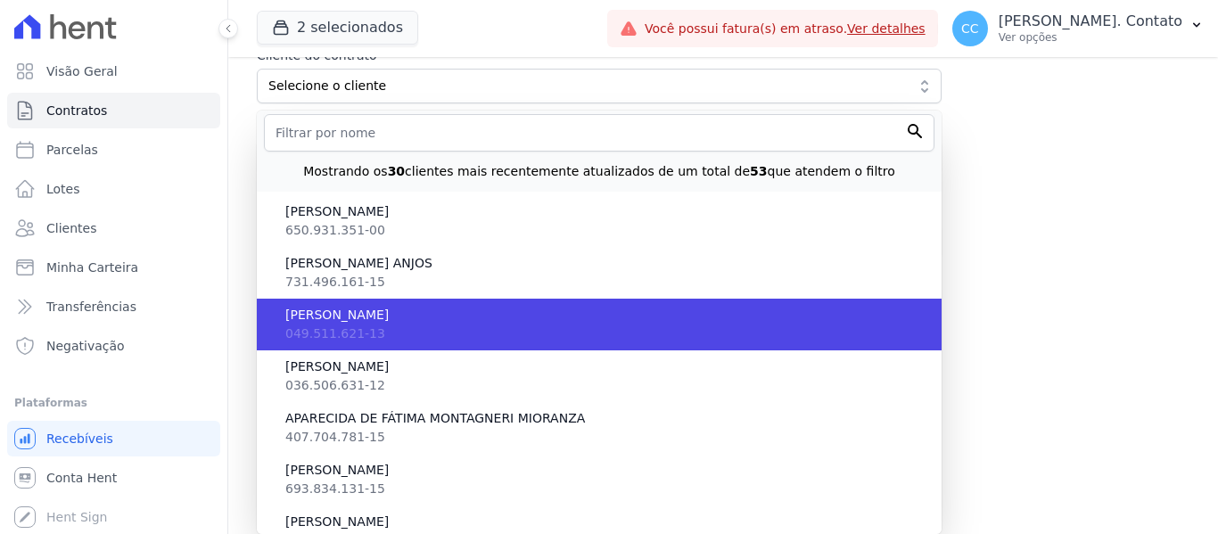
click at [441, 326] on li "ANA CARLA BUENO MACHADO 049.511.621-13" at bounding box center [599, 325] width 685 height 52
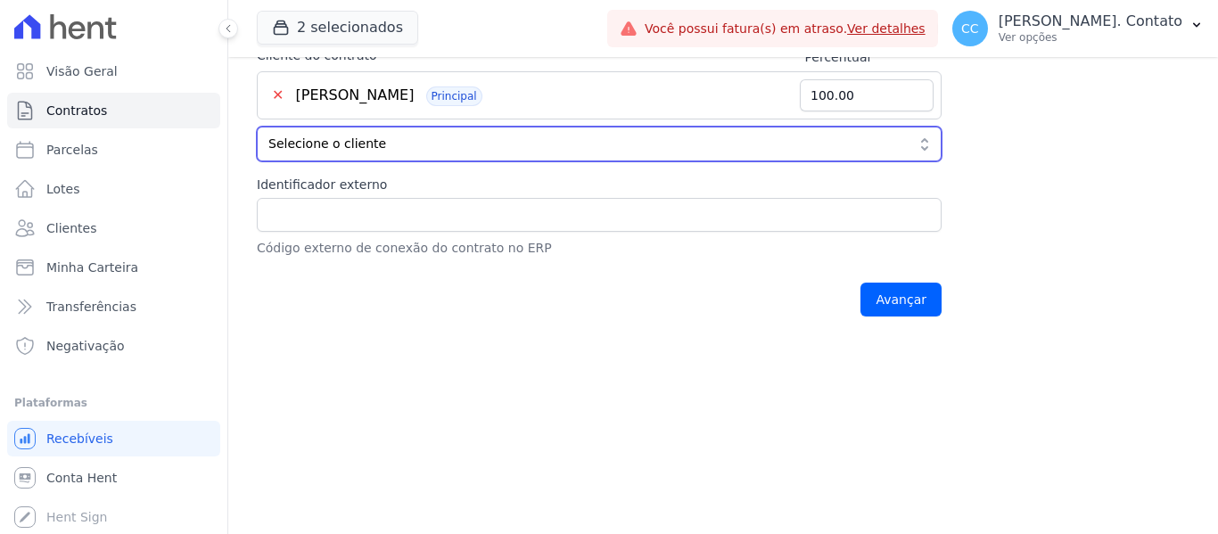
click at [523, 152] on span "Selecione o cliente" at bounding box center [586, 144] width 636 height 19
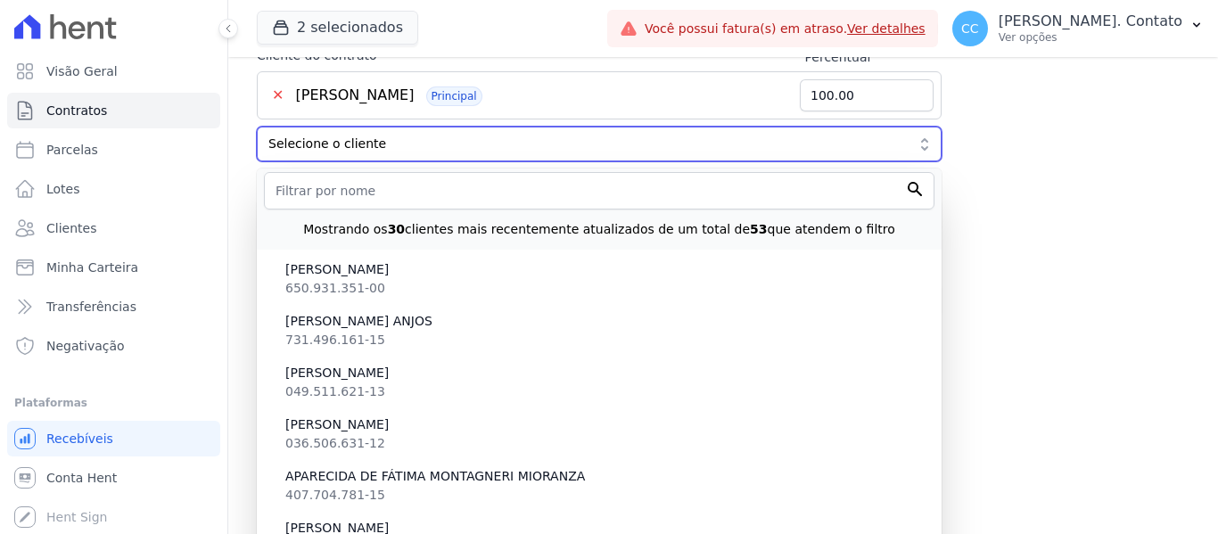
click at [523, 152] on span "Selecione o cliente" at bounding box center [586, 144] width 636 height 19
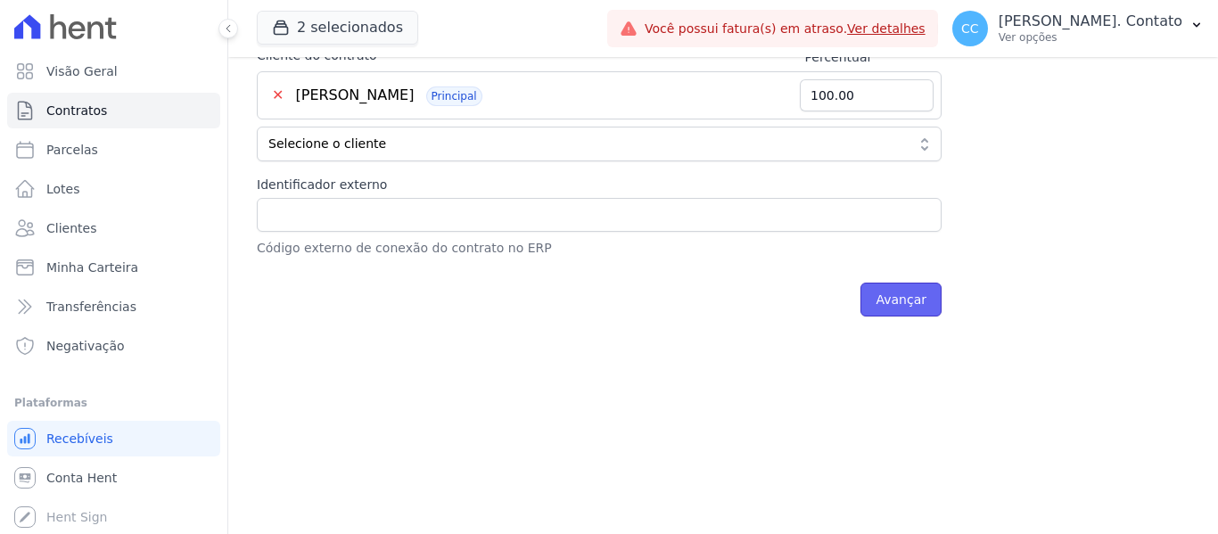
click at [909, 291] on input "Avançar" at bounding box center [900, 300] width 81 height 34
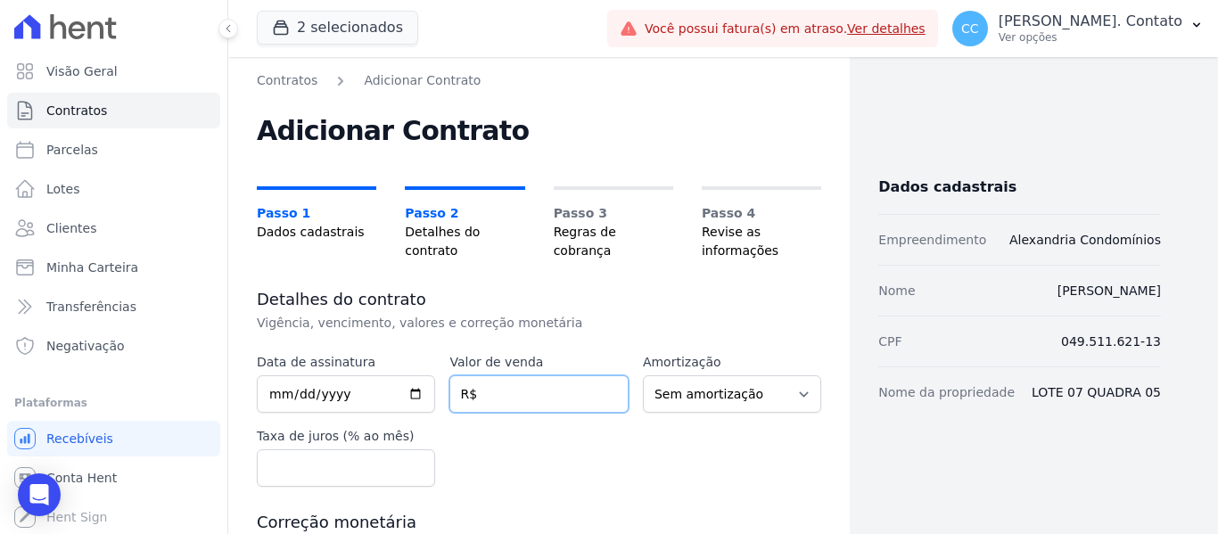
click at [506, 390] on input "number" at bounding box center [538, 393] width 178 height 37
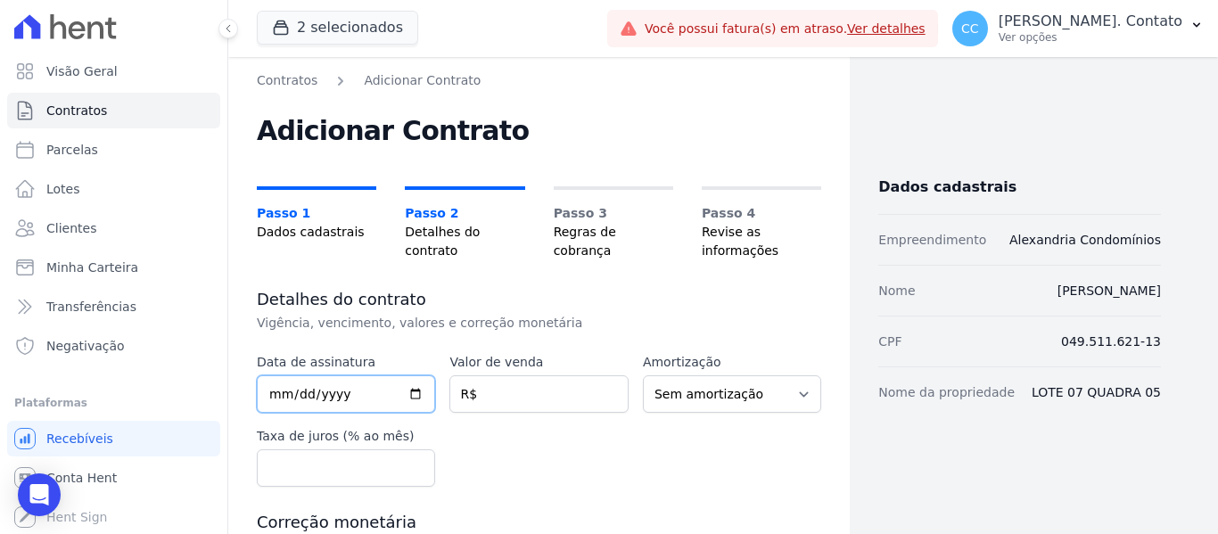
click at [270, 402] on input "date" at bounding box center [346, 393] width 178 height 37
type input "[DATE]"
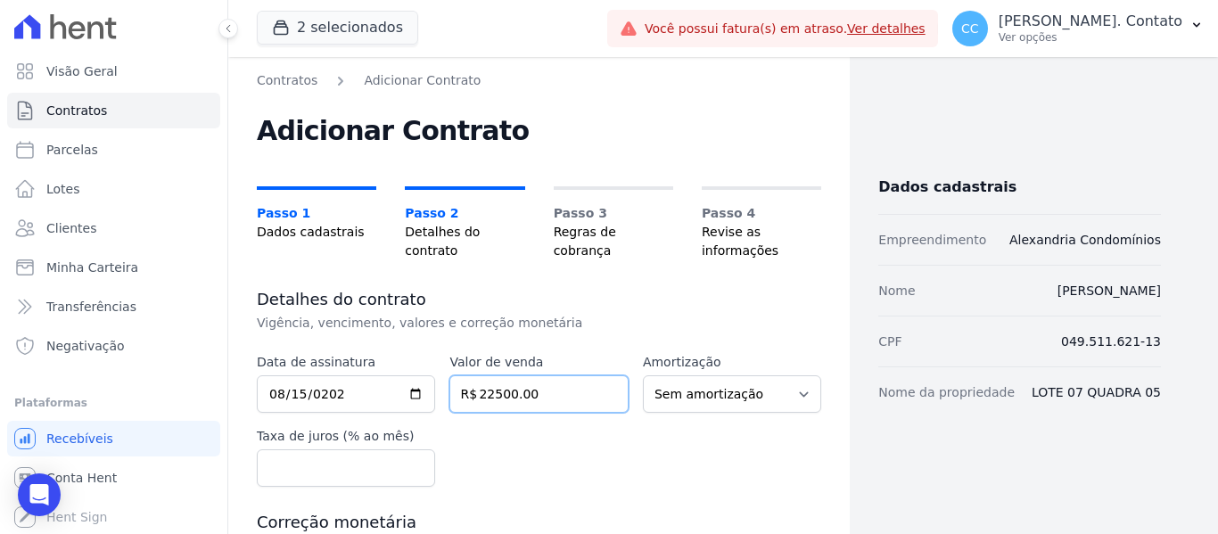
type input "22500.00"
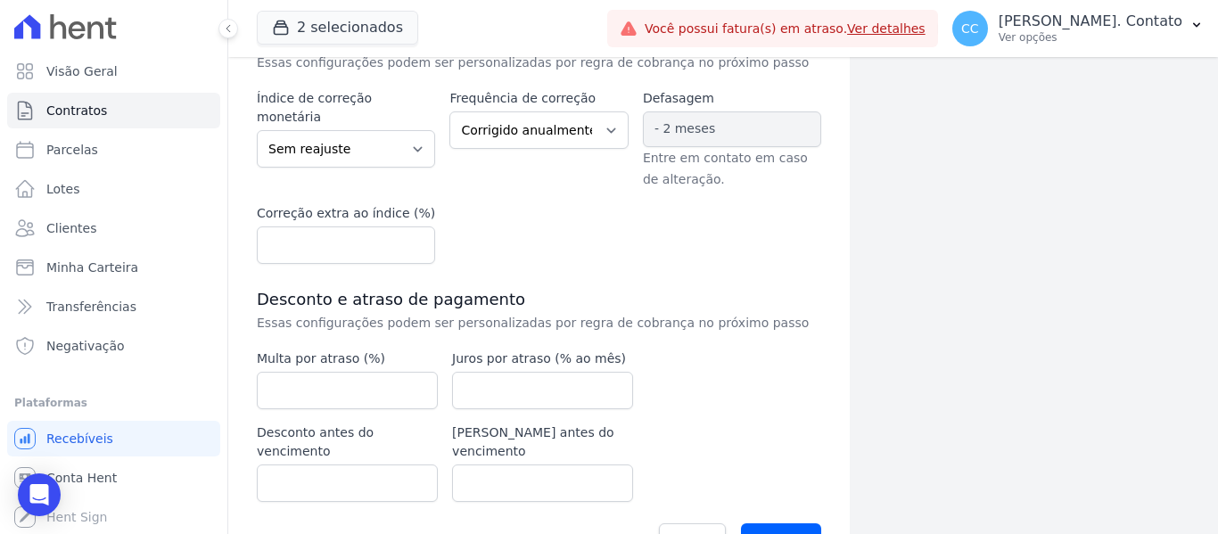
scroll to position [516, 0]
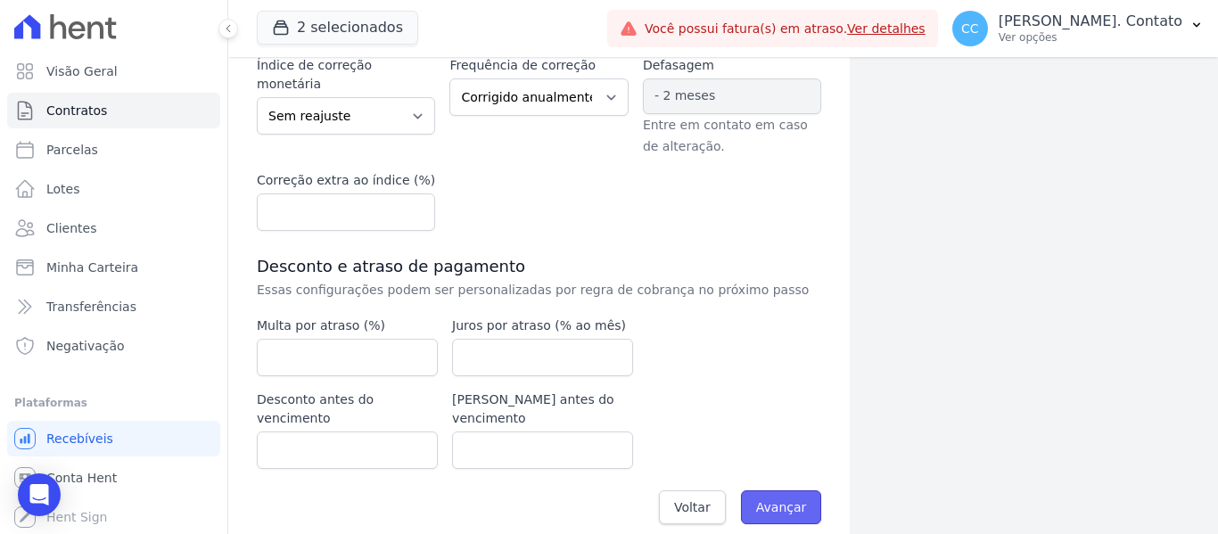
click at [766, 490] on input "Avançar" at bounding box center [781, 507] width 81 height 34
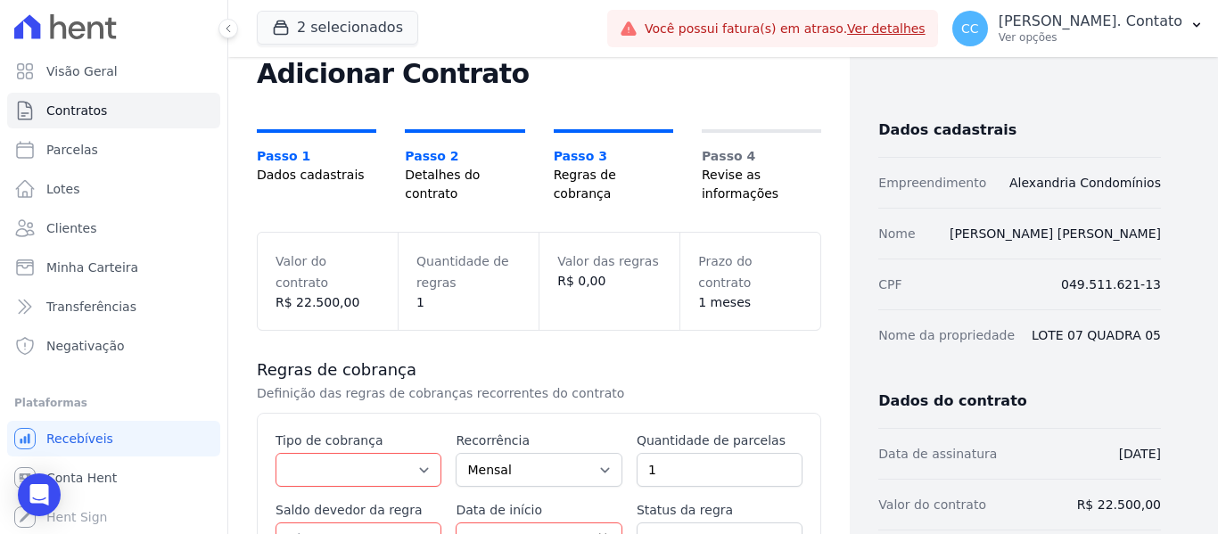
scroll to position [89, 0]
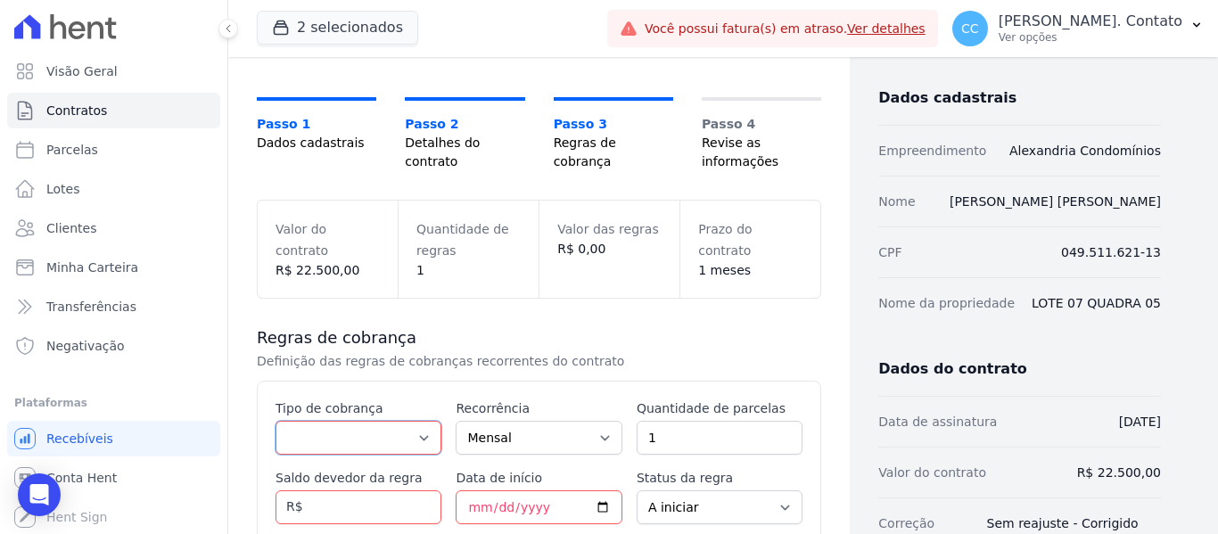
click at [408, 439] on select "Parcela Normal Entrada Sinal Intercalada Chaves Pré-chaves Pós-chaves Impostos …" at bounding box center [358, 438] width 166 height 34
select select "standard"
click at [275, 421] on select "Parcela Normal Entrada Sinal Intercalada Chaves Pré-chaves Pós-chaves Impostos …" at bounding box center [358, 438] width 166 height 34
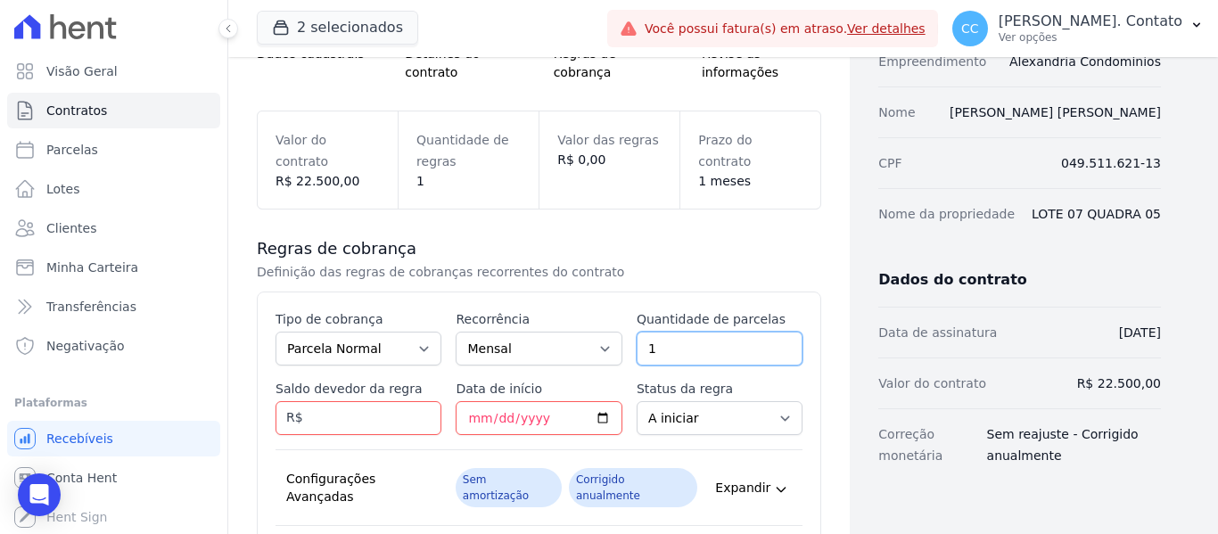
click at [572, 321] on div "Esse tipo de parcela não entra no saldo devedor do contrato. Tipo de cobrança P…" at bounding box center [538, 446] width 527 height 273
type input "9"
type input "22500.00"
type input "2025-09-10"
click at [744, 418] on select "A iniciar Em aberto" at bounding box center [719, 418] width 166 height 34
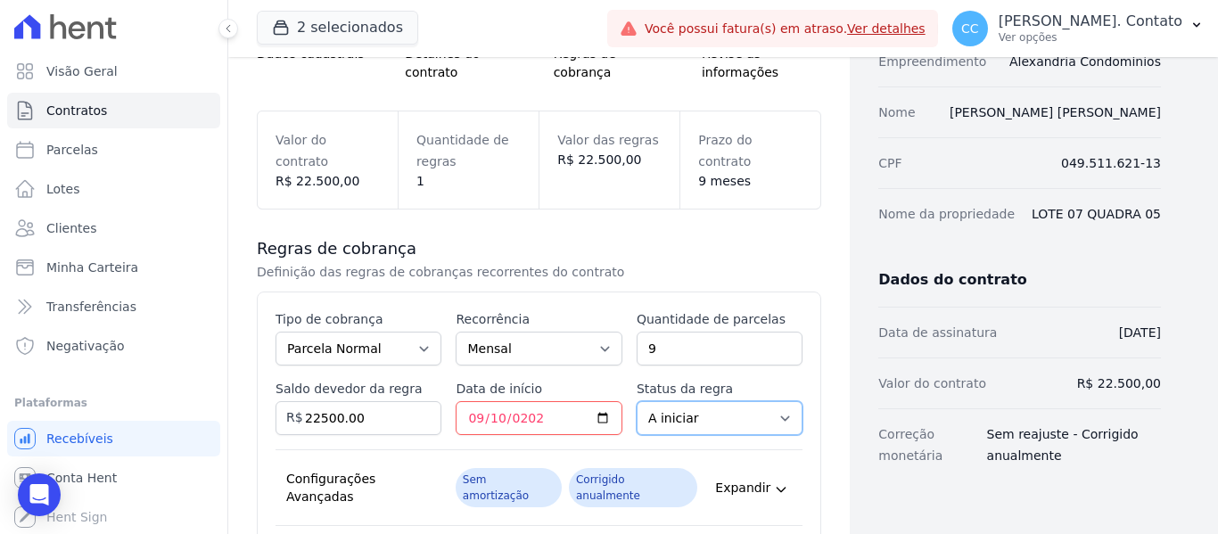
select select "started"
click at [636, 401] on select "A iniciar Em aberto" at bounding box center [719, 418] width 166 height 34
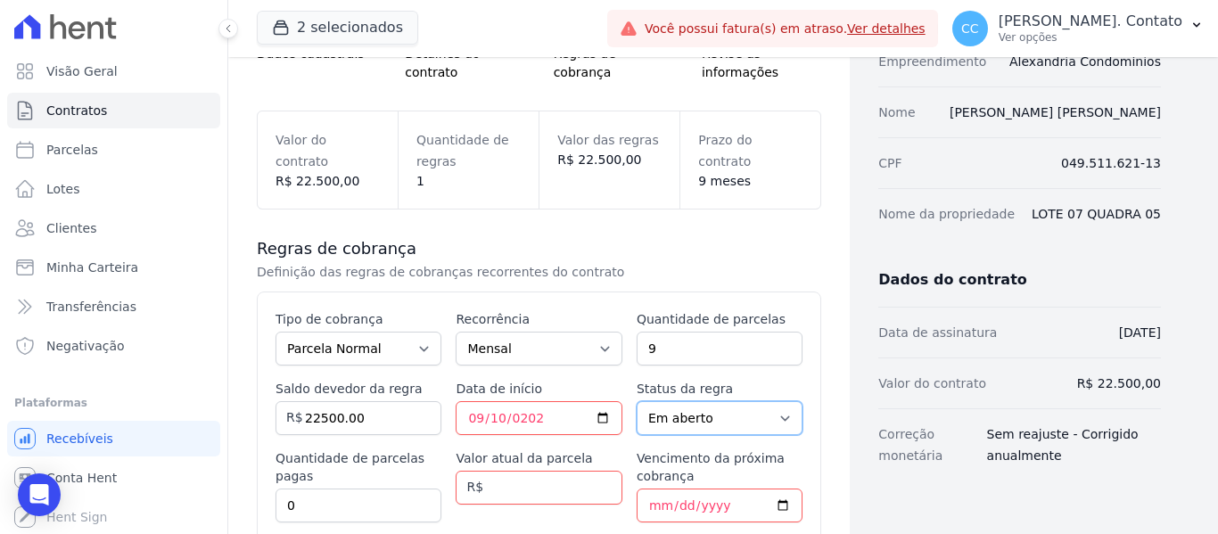
scroll to position [267, 0]
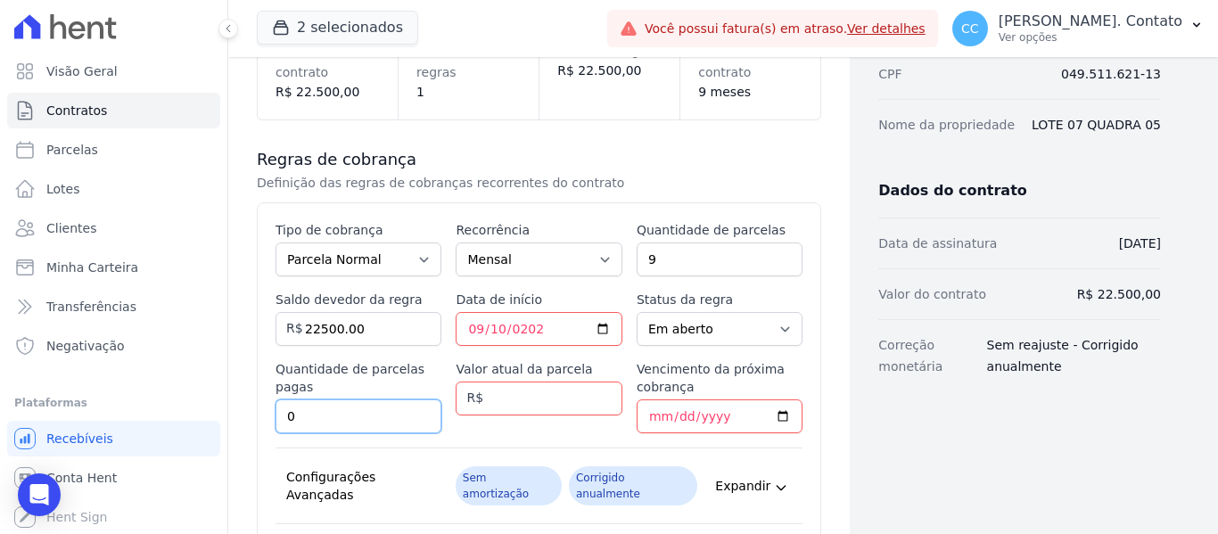
click at [336, 426] on input "0" at bounding box center [358, 416] width 166 height 34
type input "0"
type input "2500.00"
type input "2025-09-10"
click at [556, 327] on input "2025-09-10" at bounding box center [538, 329] width 166 height 34
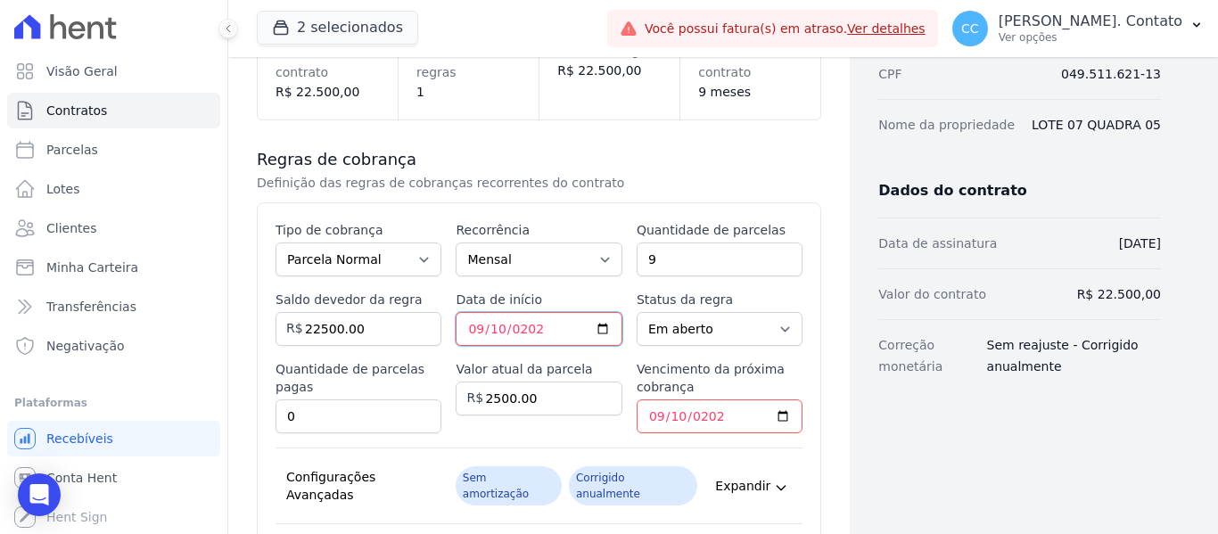
type input "2025-09-15"
type input "2025-08-15"
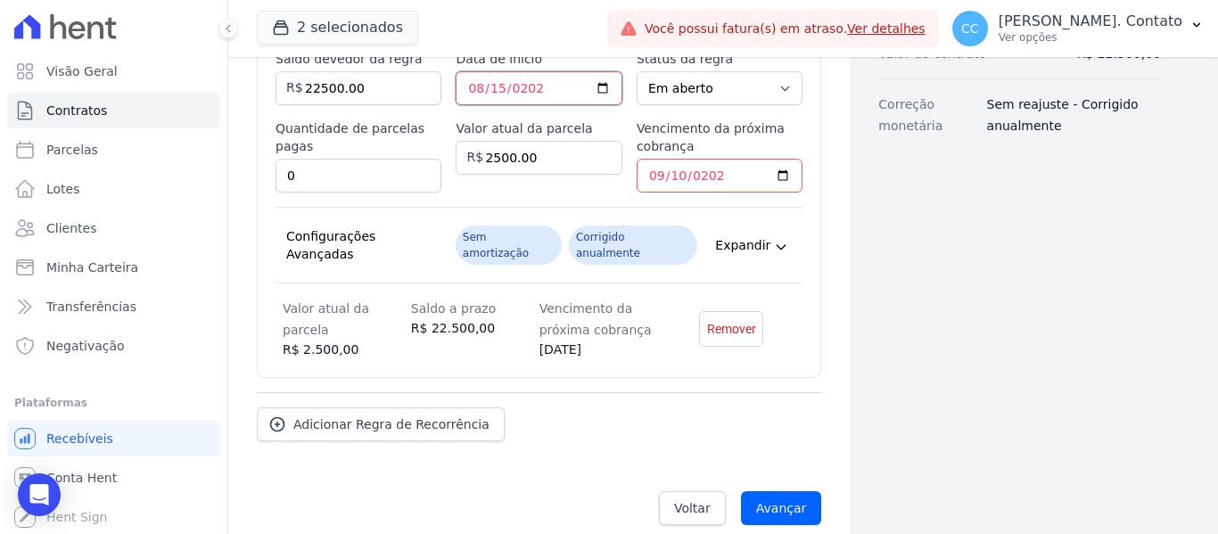
scroll to position [512, 0]
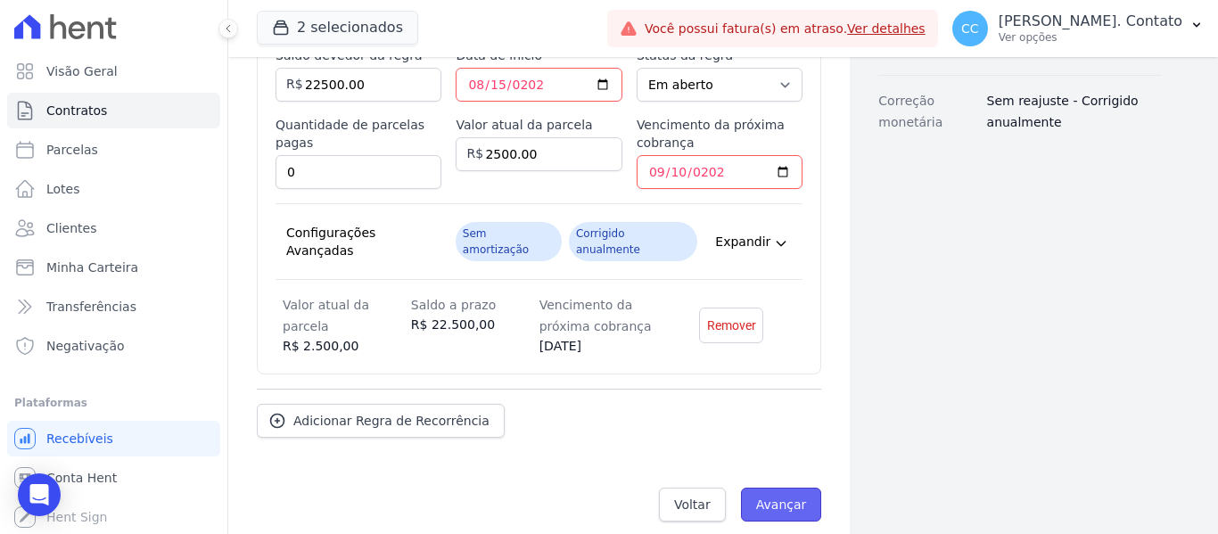
click at [759, 488] on input "Avançar" at bounding box center [781, 505] width 81 height 34
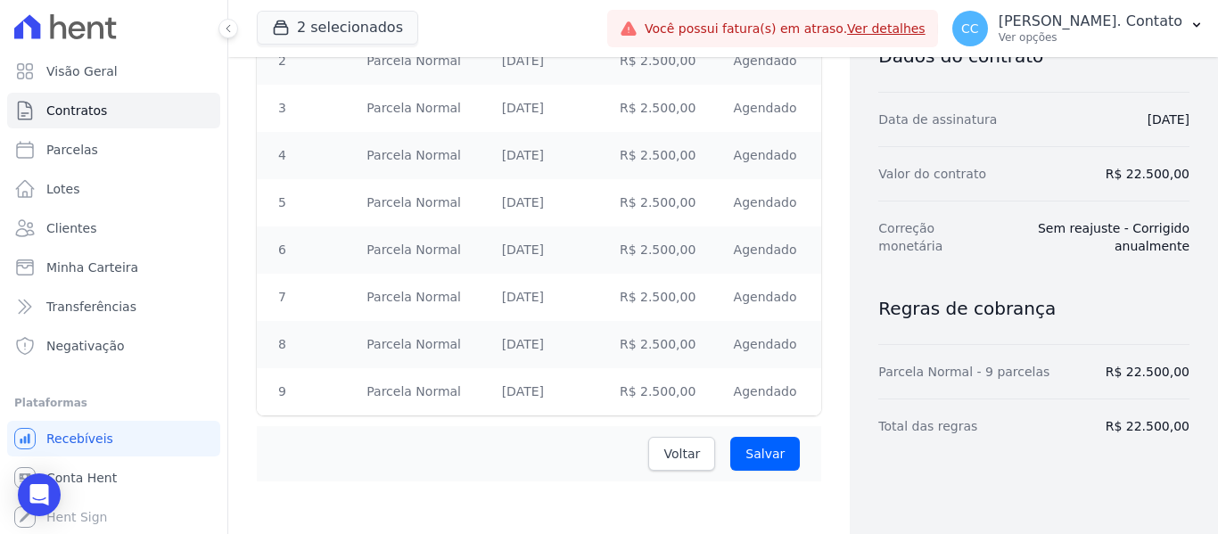
scroll to position [429, 0]
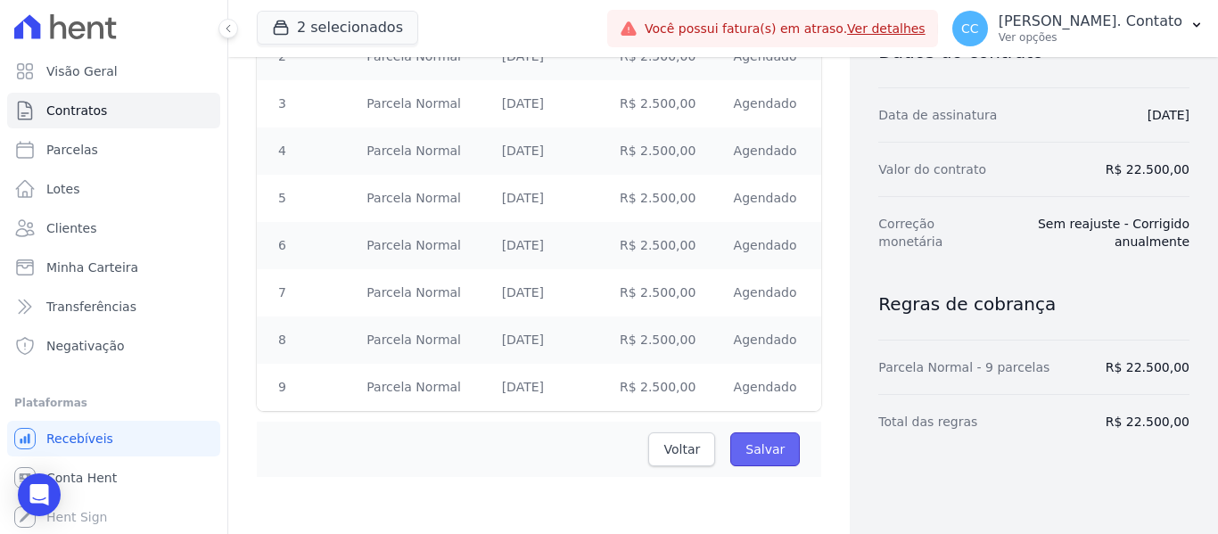
click at [767, 440] on input "Salvar" at bounding box center [765, 449] width 70 height 34
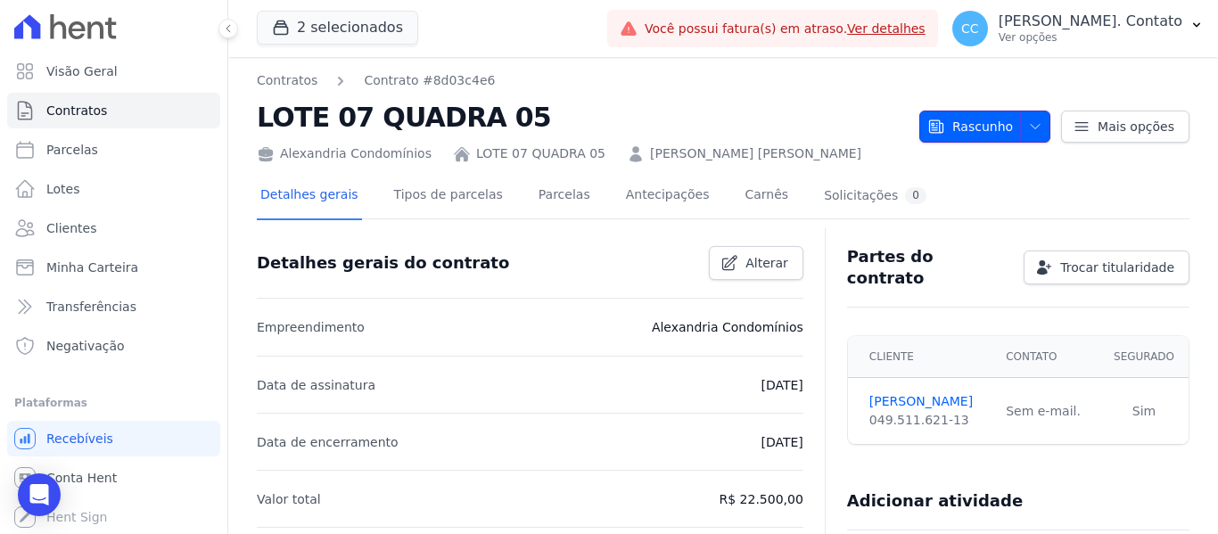
click at [1028, 132] on icon "button" at bounding box center [1035, 126] width 14 height 14
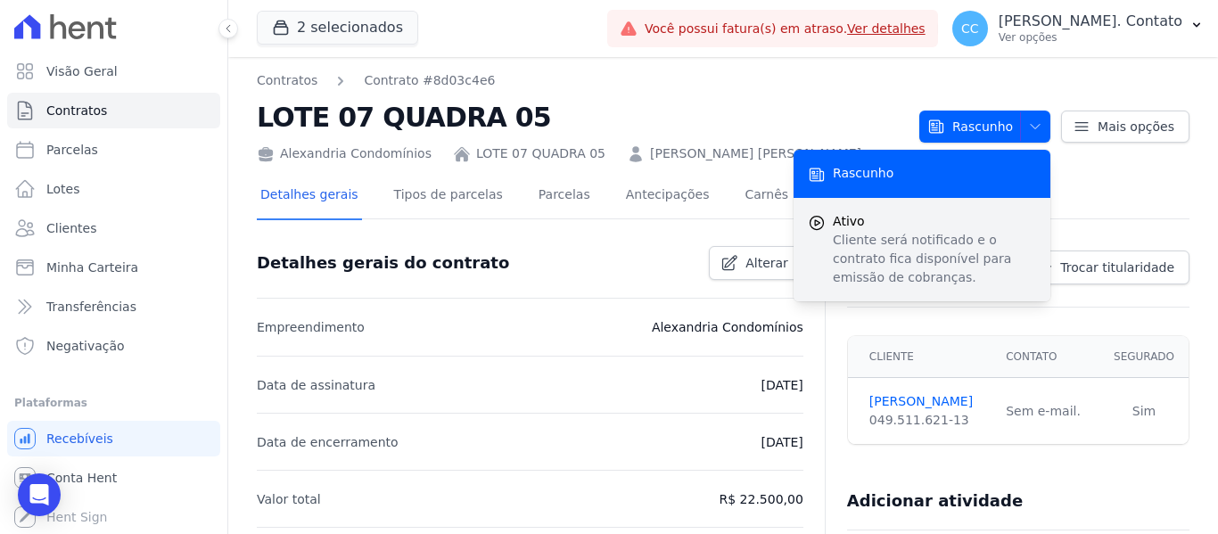
click at [878, 242] on p "Cliente será notificado e o contrato fica disponível para emissão de cobranças." at bounding box center [934, 259] width 203 height 56
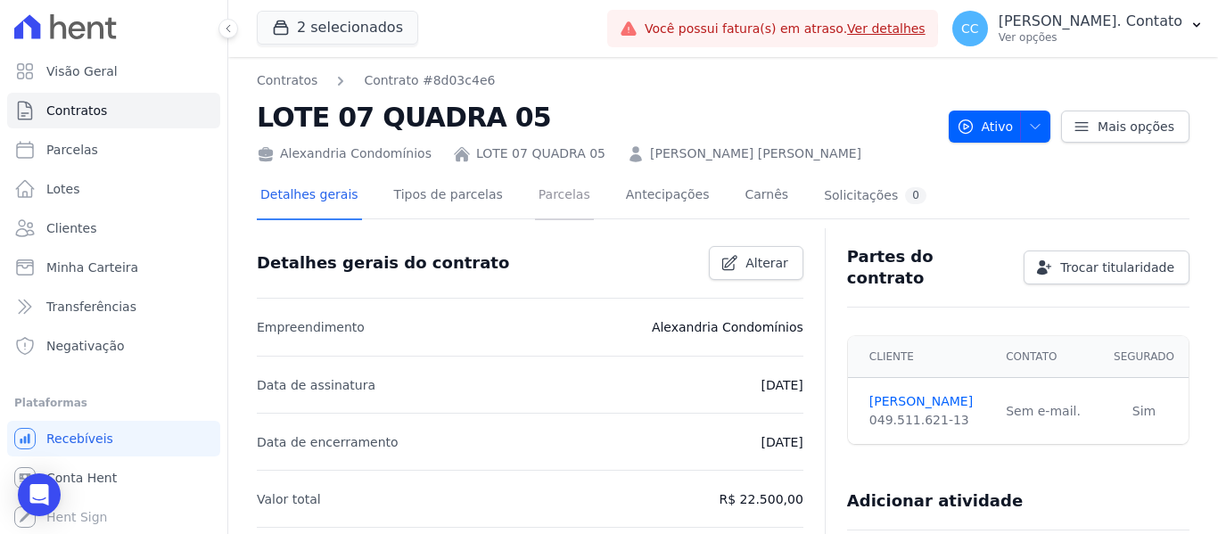
click at [558, 184] on link "Parcelas" at bounding box center [564, 196] width 59 height 47
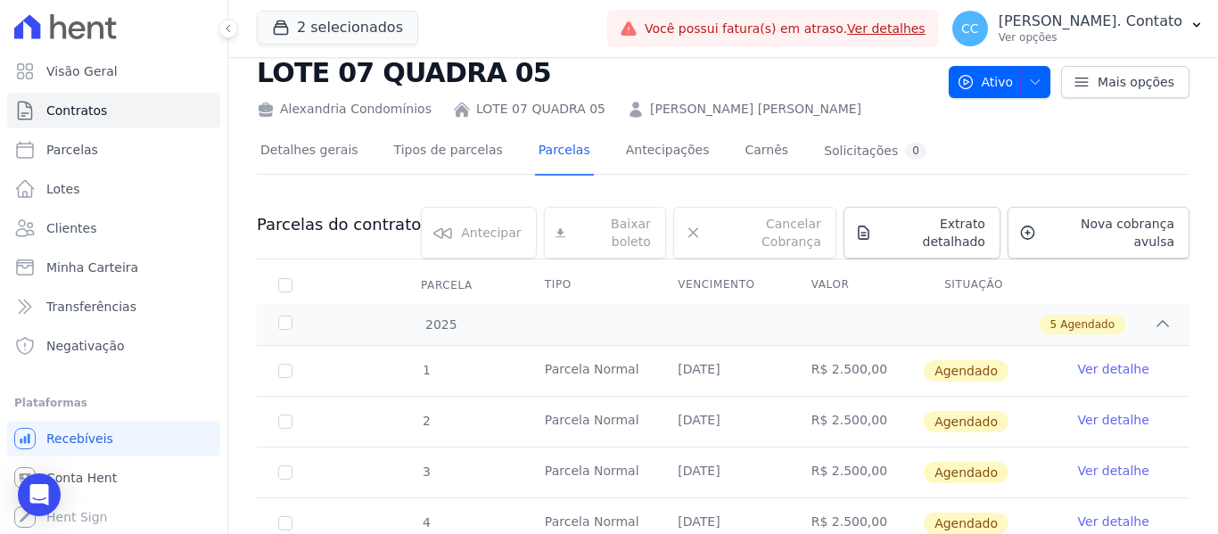
scroll to position [89, 0]
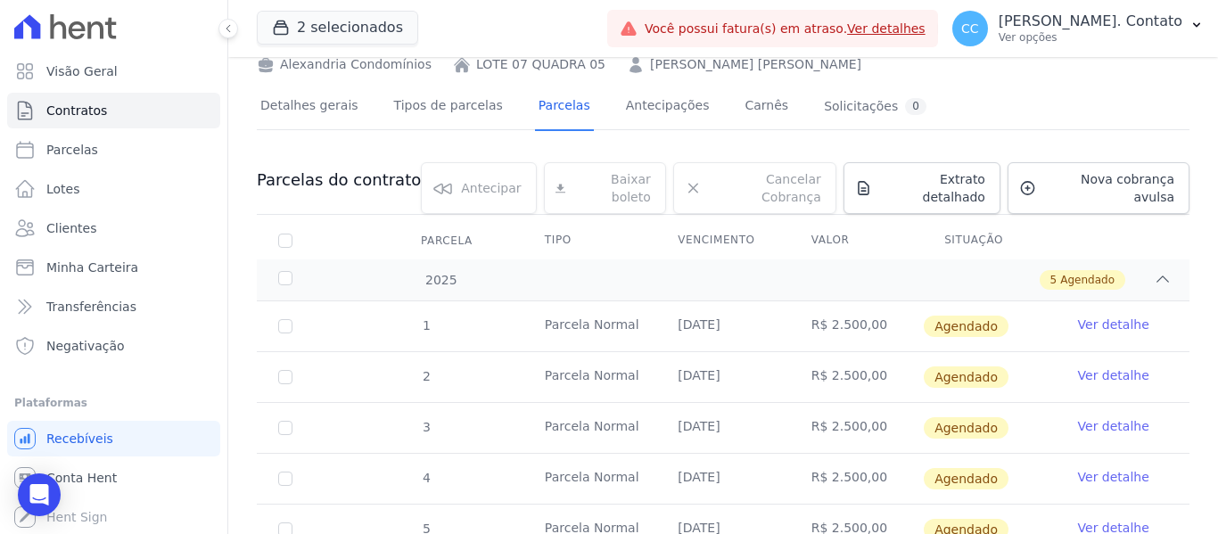
click at [1092, 316] on link "Ver detalhe" at bounding box center [1113, 325] width 71 height 18
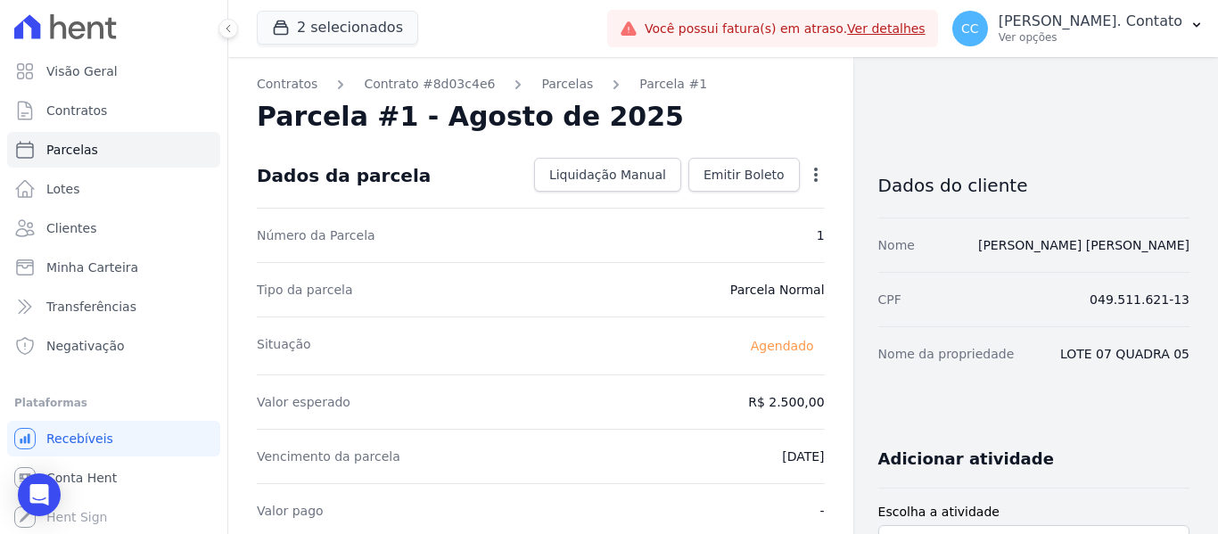
click at [800, 179] on div "Open options Alterar Antecipar" at bounding box center [812, 176] width 25 height 30
click at [807, 179] on icon "button" at bounding box center [816, 175] width 18 height 18
click at [85, 145] on span "Parcelas" at bounding box center [72, 150] width 52 height 18
select select
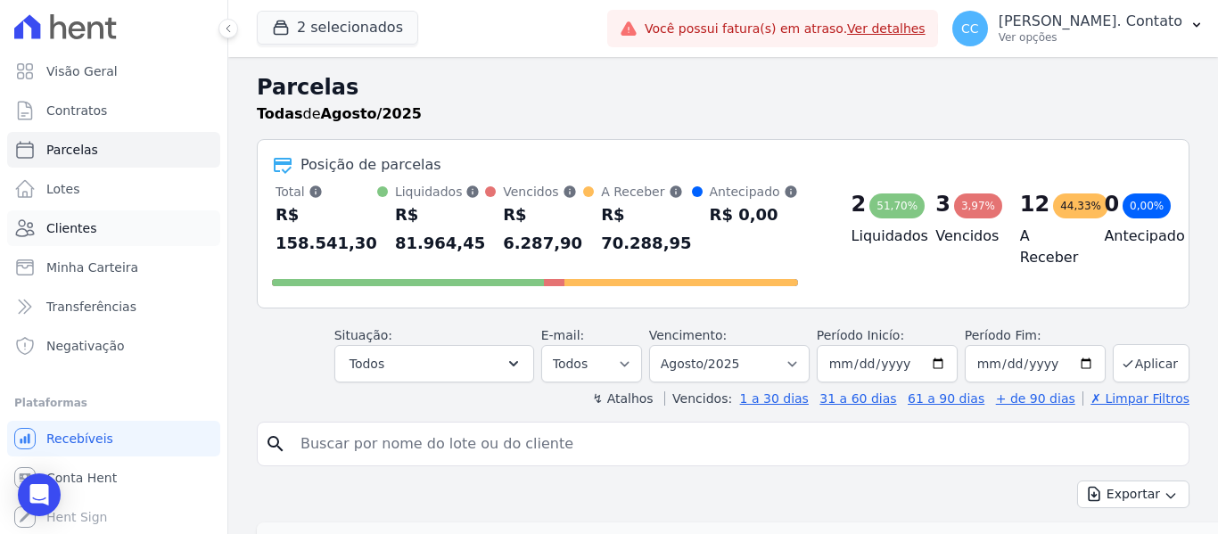
click at [63, 235] on span "Clientes" at bounding box center [71, 228] width 50 height 18
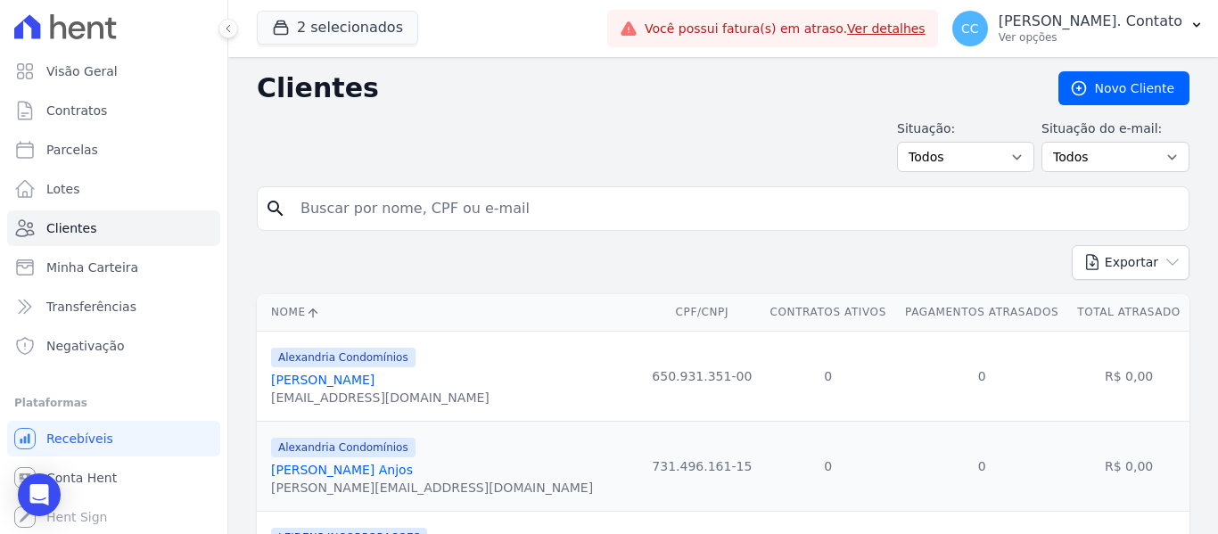
click at [346, 225] on input "search" at bounding box center [735, 209] width 891 height 36
type input "ana carla"
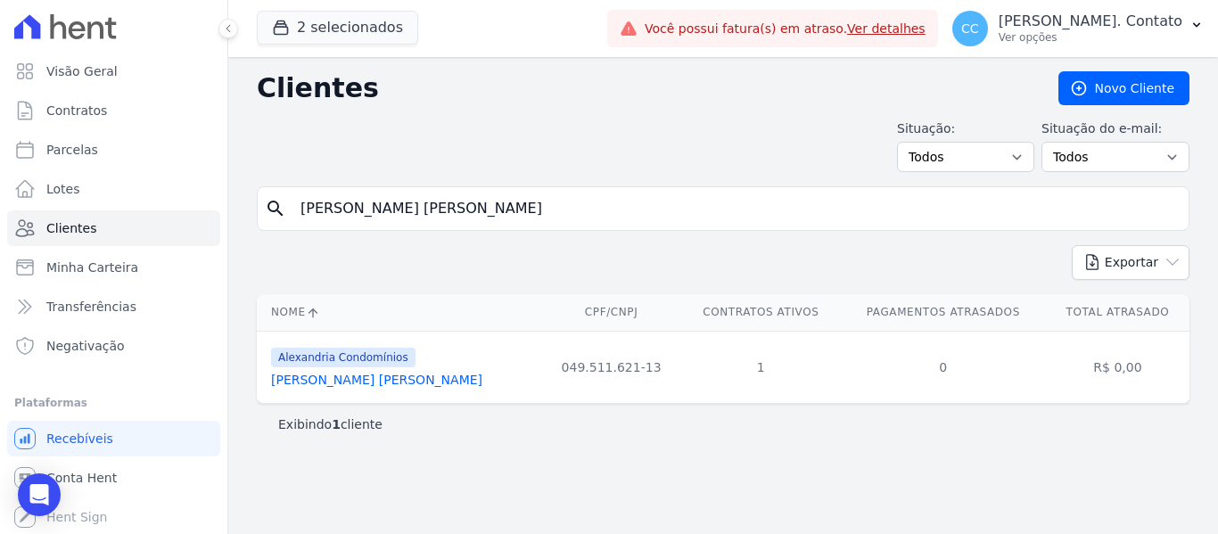
click at [377, 379] on link "[PERSON_NAME] [PERSON_NAME]" at bounding box center [376, 380] width 211 height 14
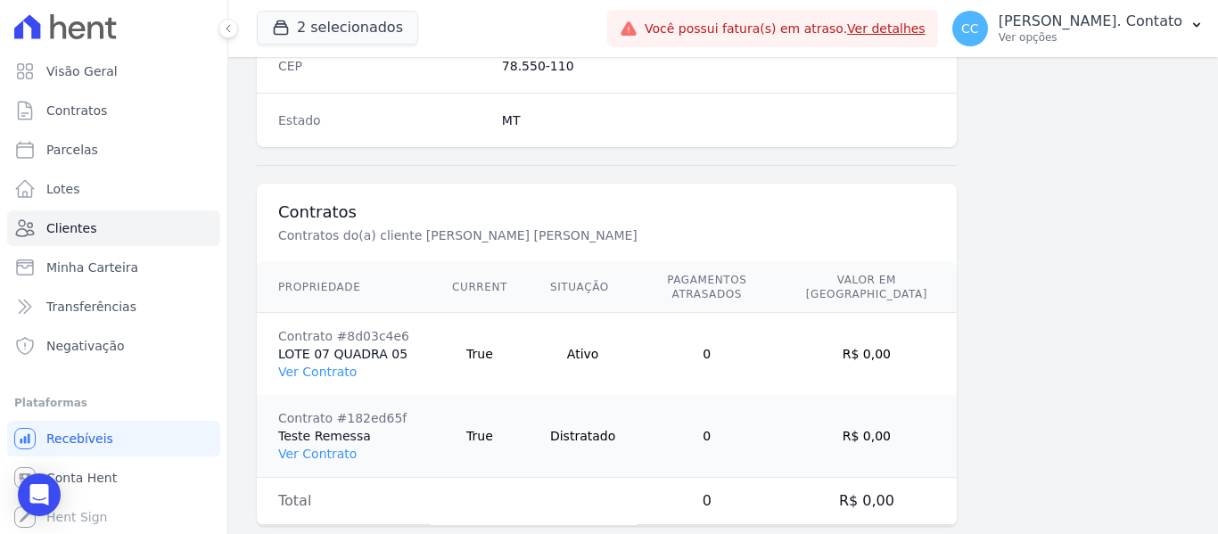
scroll to position [1216, 0]
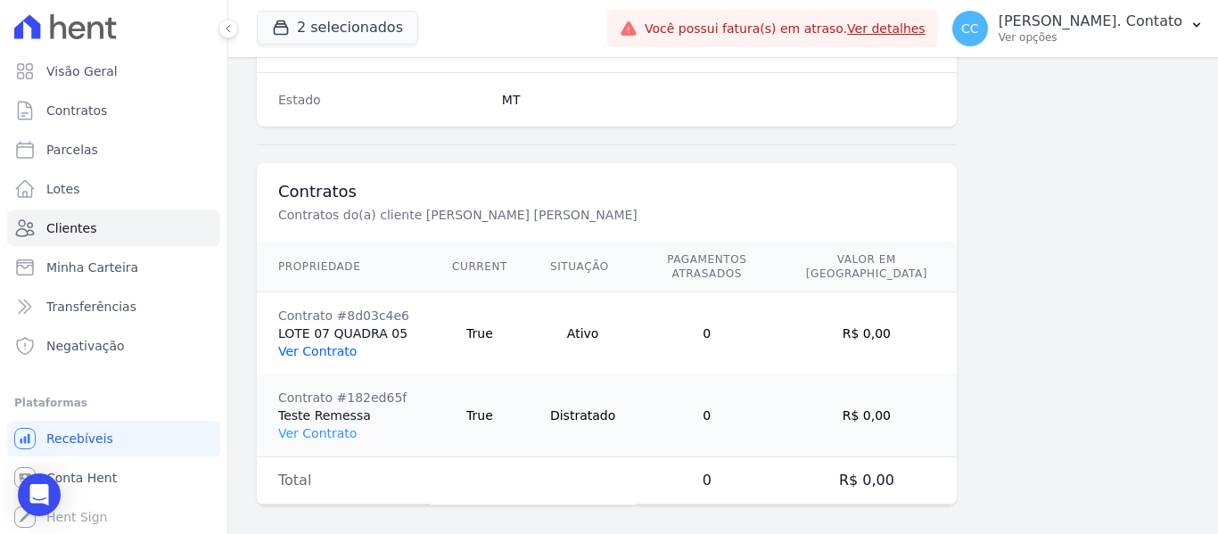
click at [332, 344] on link "Ver Contrato" at bounding box center [317, 351] width 78 height 14
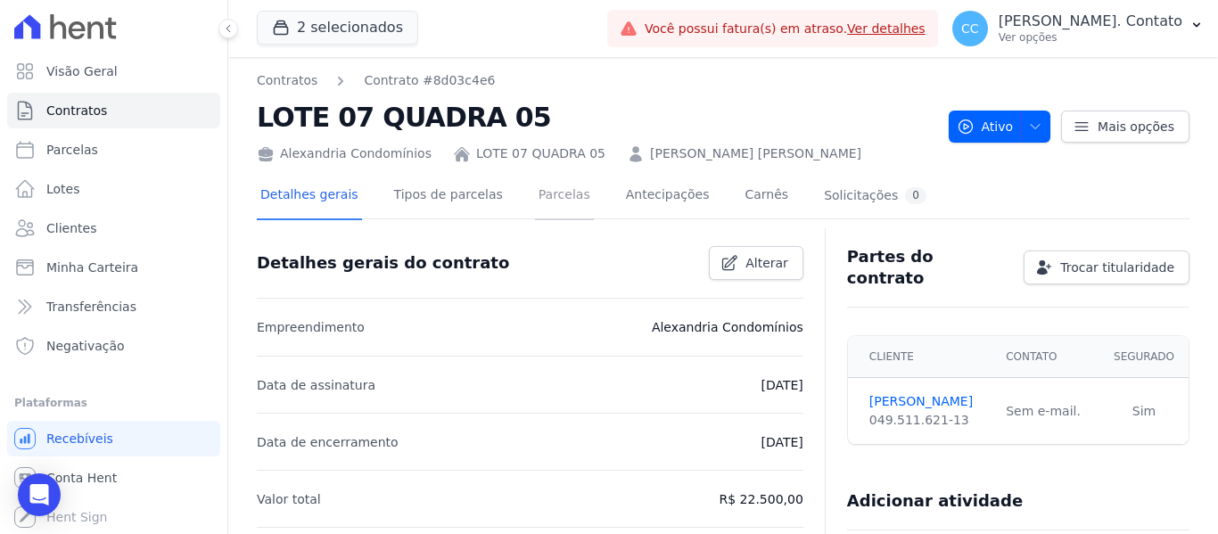
click at [535, 193] on link "Parcelas" at bounding box center [564, 196] width 59 height 47
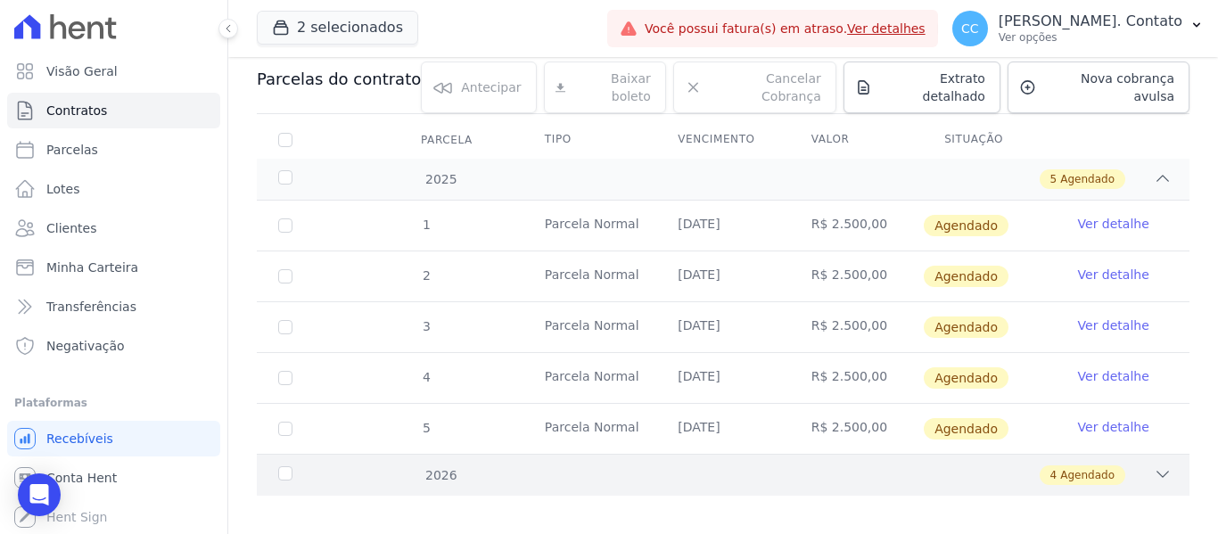
scroll to position [191, 0]
click at [1126, 464] on div "4 Agendado" at bounding box center [768, 474] width 806 height 20
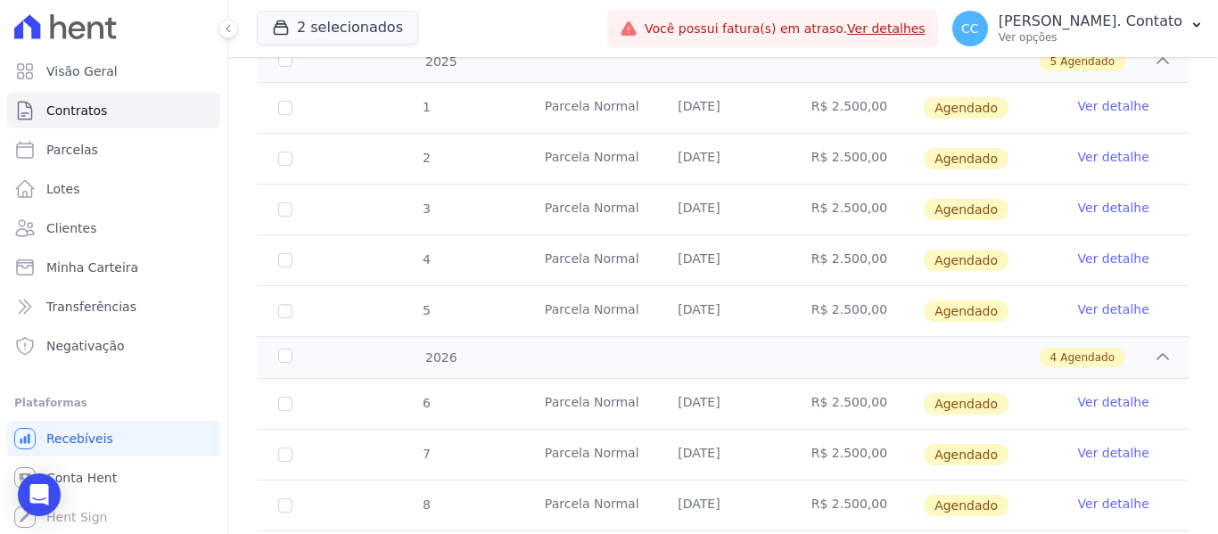
scroll to position [37, 0]
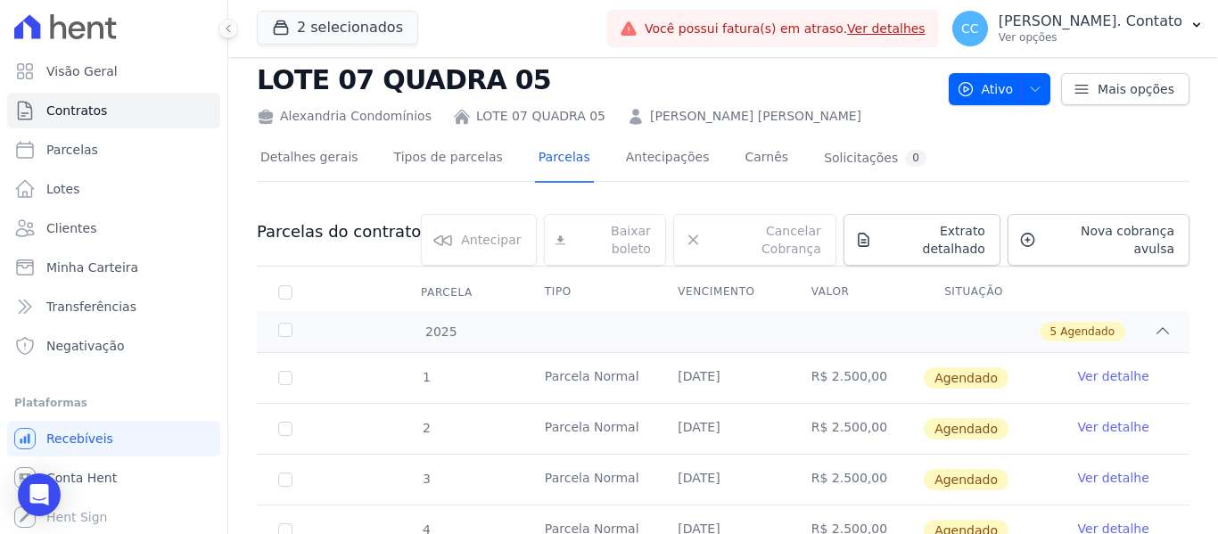
click at [1113, 367] on link "Ver detalhe" at bounding box center [1113, 376] width 71 height 18
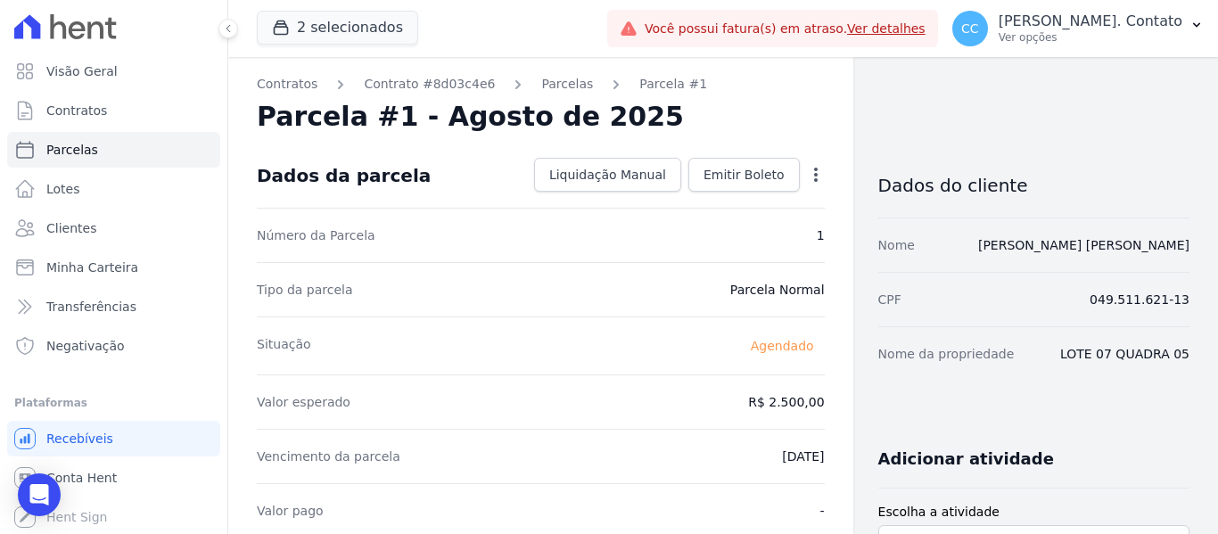
click at [807, 178] on icon "button" at bounding box center [816, 175] width 18 height 18
click at [743, 201] on link "Alterar" at bounding box center [739, 199] width 157 height 32
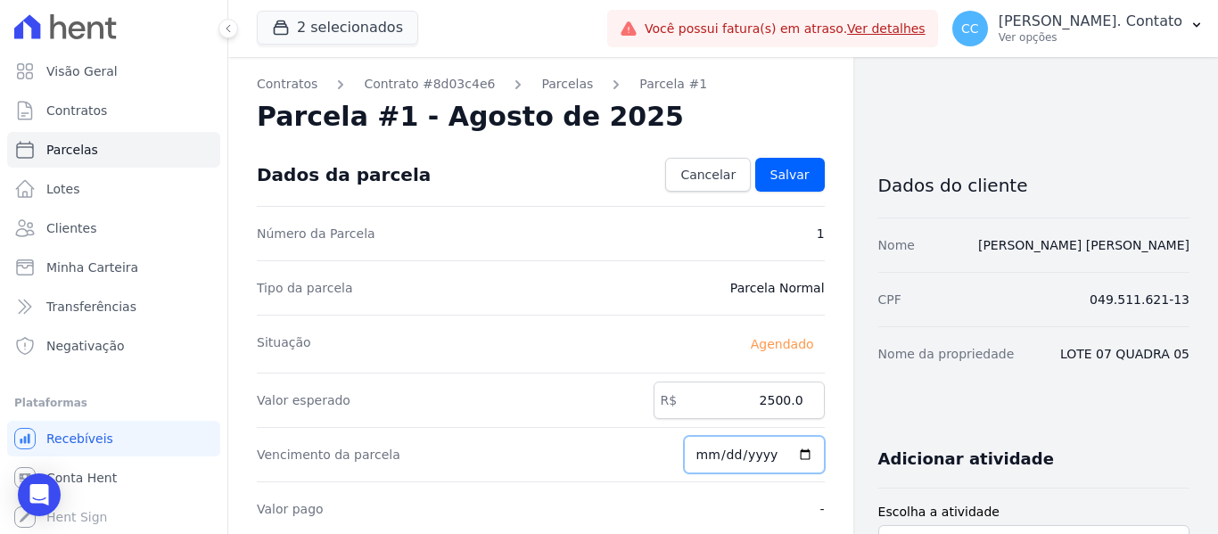
click at [694, 454] on input "[DATE]" at bounding box center [754, 454] width 141 height 37
type input "[DATE]"
click at [702, 451] on input "2025-09-15" at bounding box center [754, 454] width 141 height 37
type input "2025-09-10"
click at [770, 169] on span "Salvar" at bounding box center [789, 175] width 39 height 18
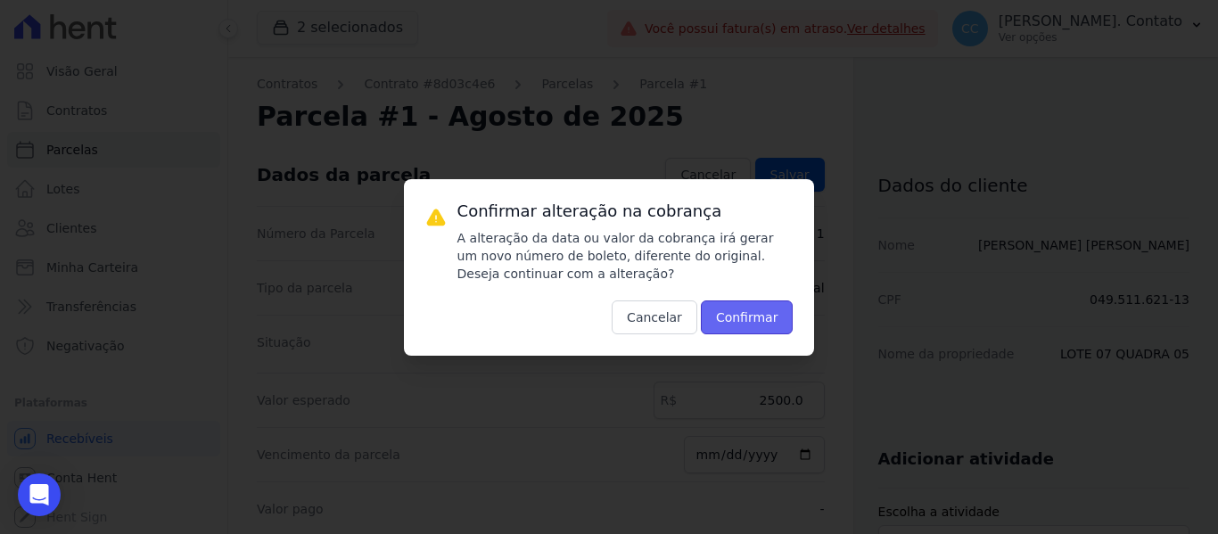
click at [740, 309] on button "Confirmar" at bounding box center [747, 317] width 93 height 34
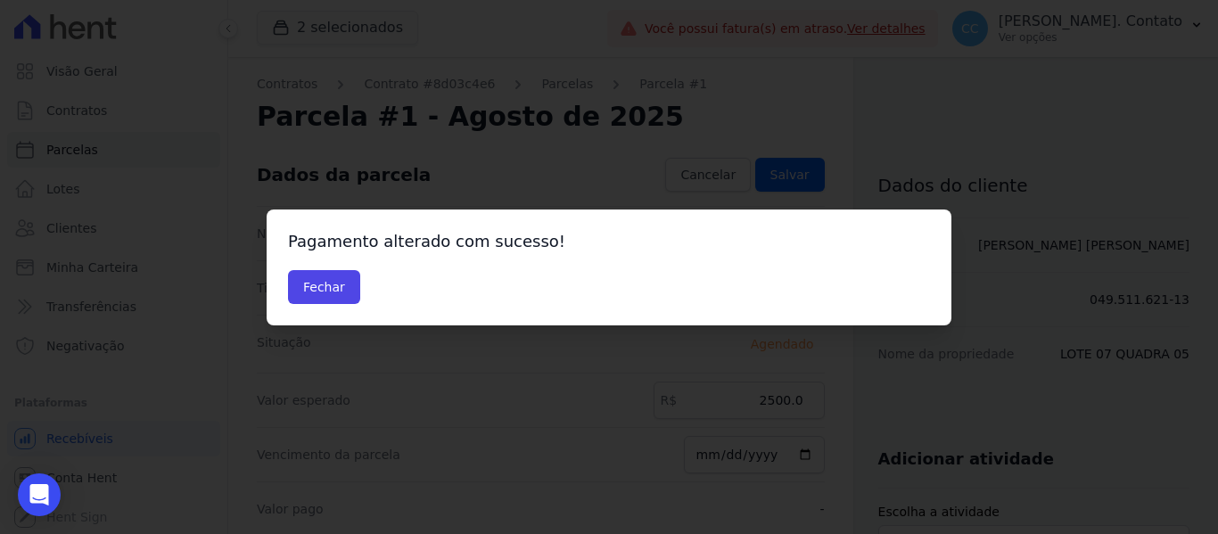
click at [322, 266] on div "Pagamento alterado com sucesso! Fechar" at bounding box center [609, 267] width 685 height 116
click at [339, 279] on button "Fechar" at bounding box center [324, 287] width 72 height 34
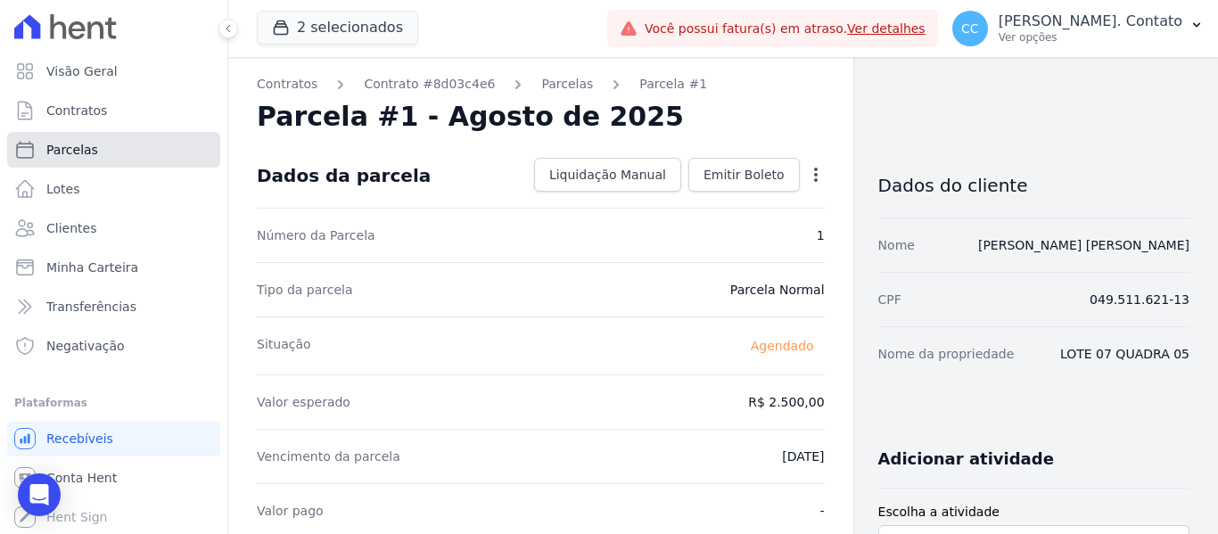
click at [106, 155] on link "Parcelas" at bounding box center [113, 150] width 213 height 36
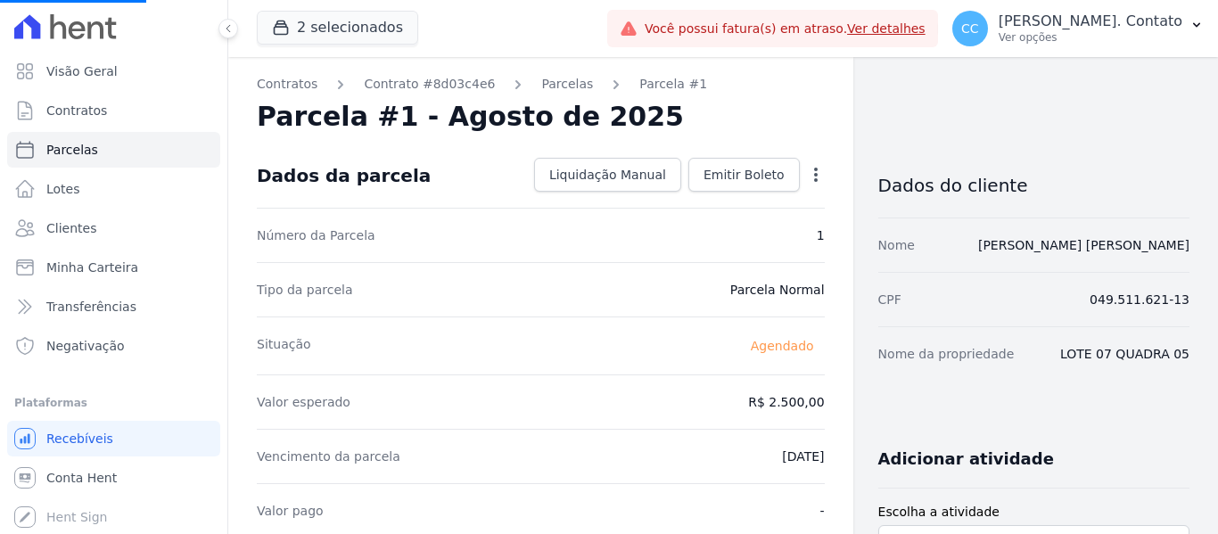
select select
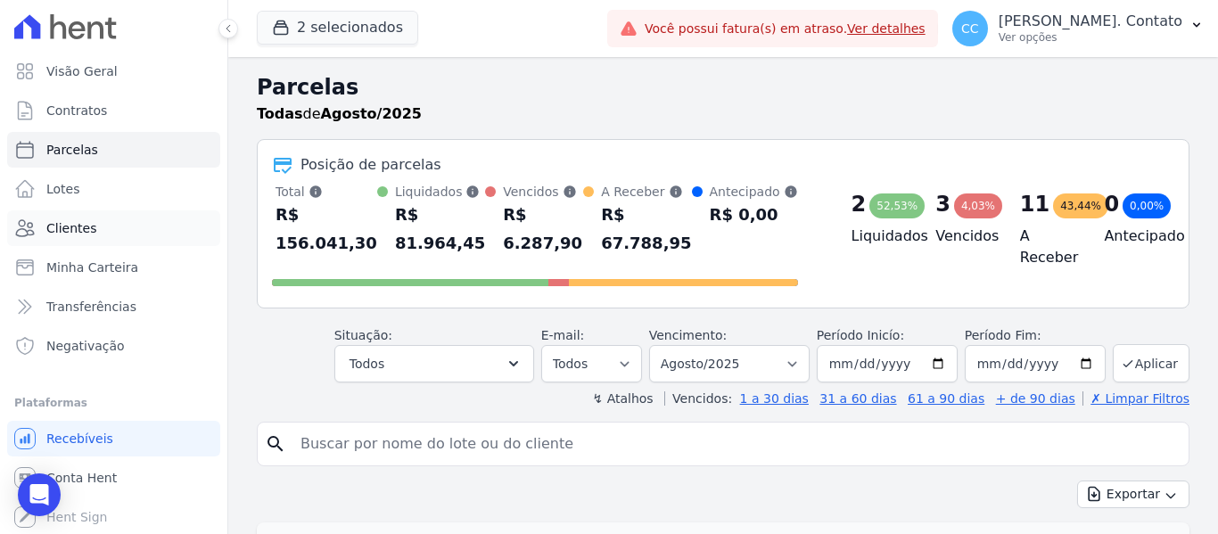
click at [90, 232] on span "Clientes" at bounding box center [71, 228] width 50 height 18
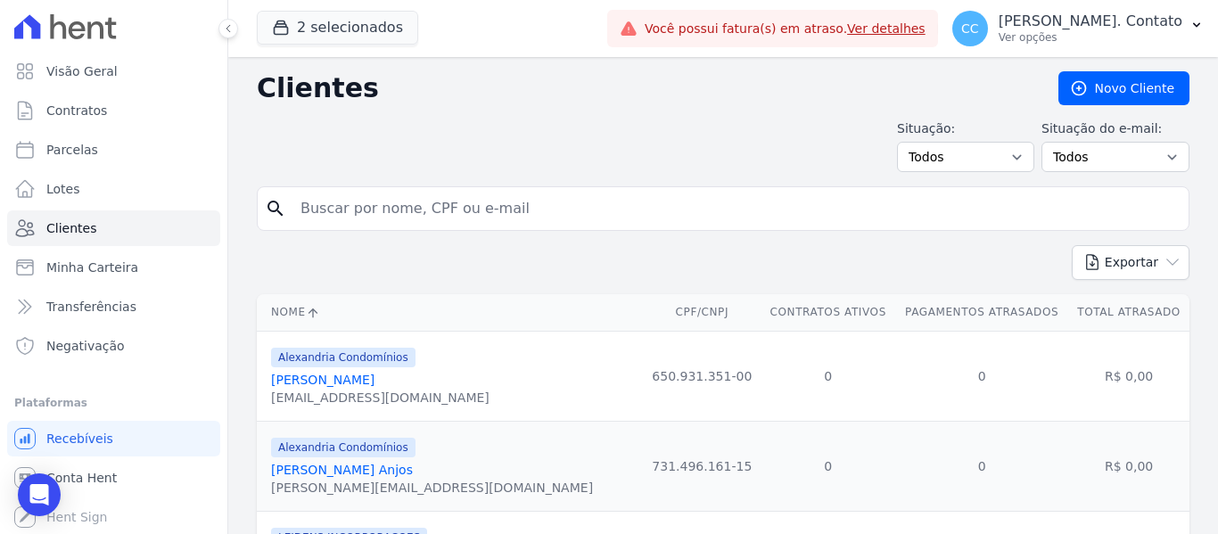
click at [398, 217] on input "search" at bounding box center [735, 209] width 891 height 36
type input "[PERSON_NAME] [PERSON_NAME]"
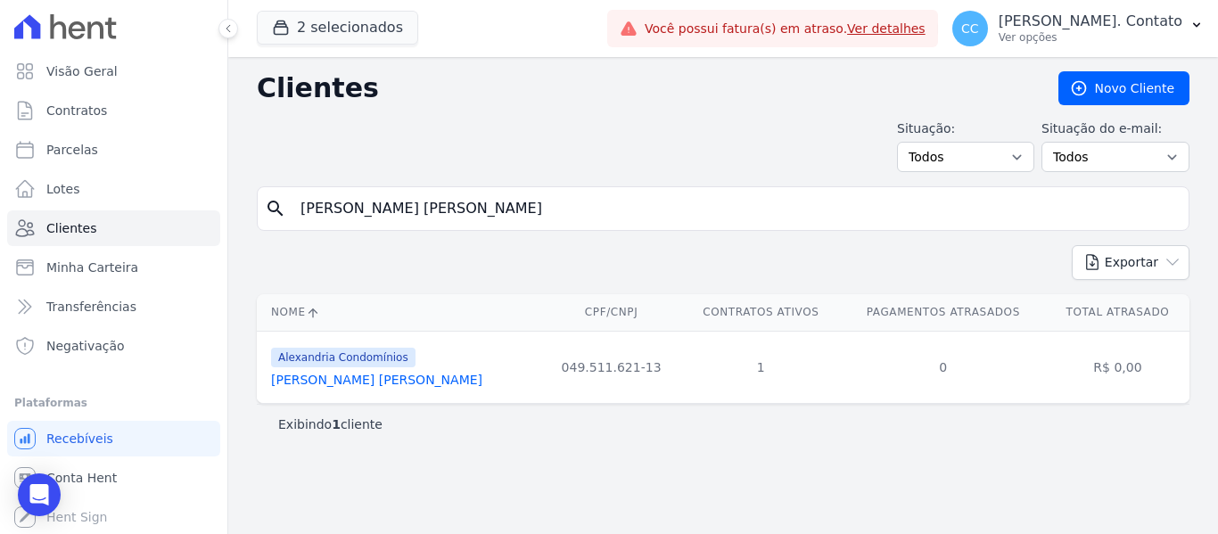
click at [393, 384] on link "[PERSON_NAME] [PERSON_NAME]" at bounding box center [376, 380] width 211 height 14
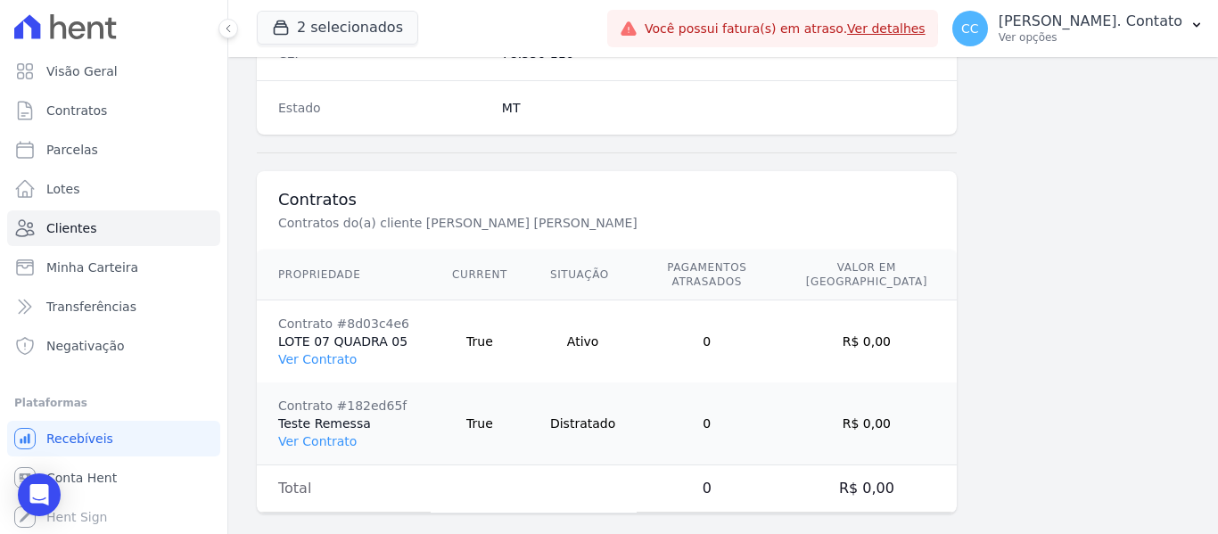
scroll to position [1216, 0]
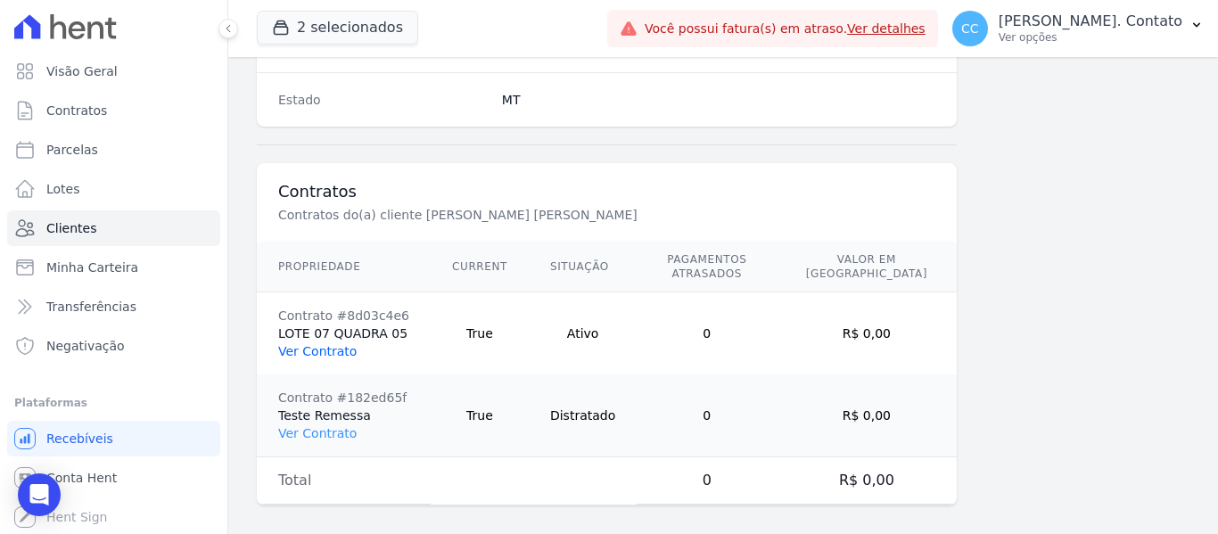
click at [325, 344] on link "Ver Contrato" at bounding box center [317, 351] width 78 height 14
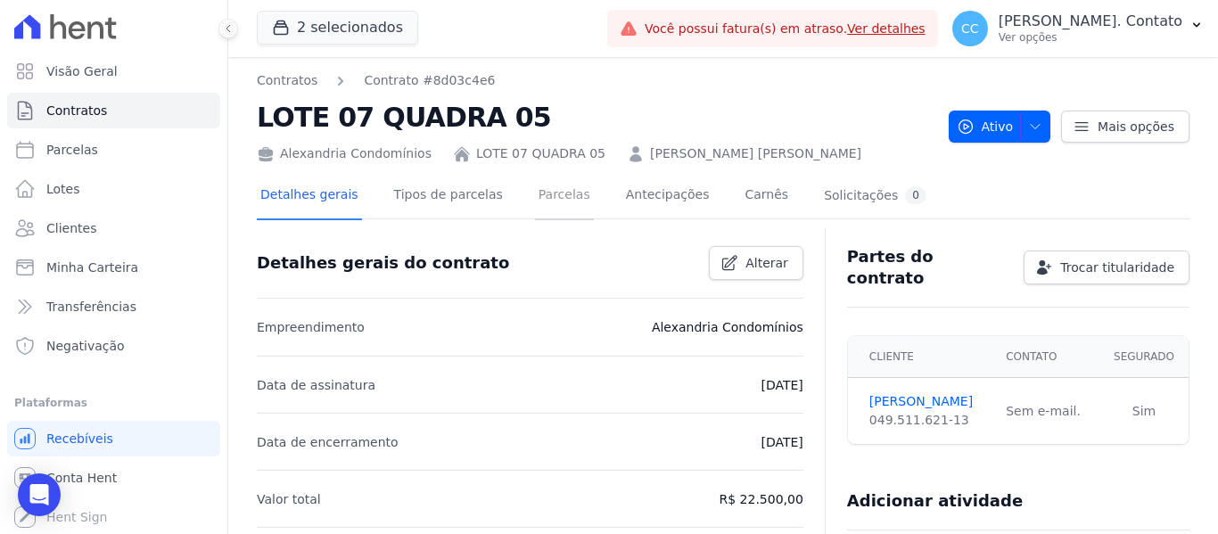
click at [536, 190] on link "Parcelas" at bounding box center [564, 196] width 59 height 47
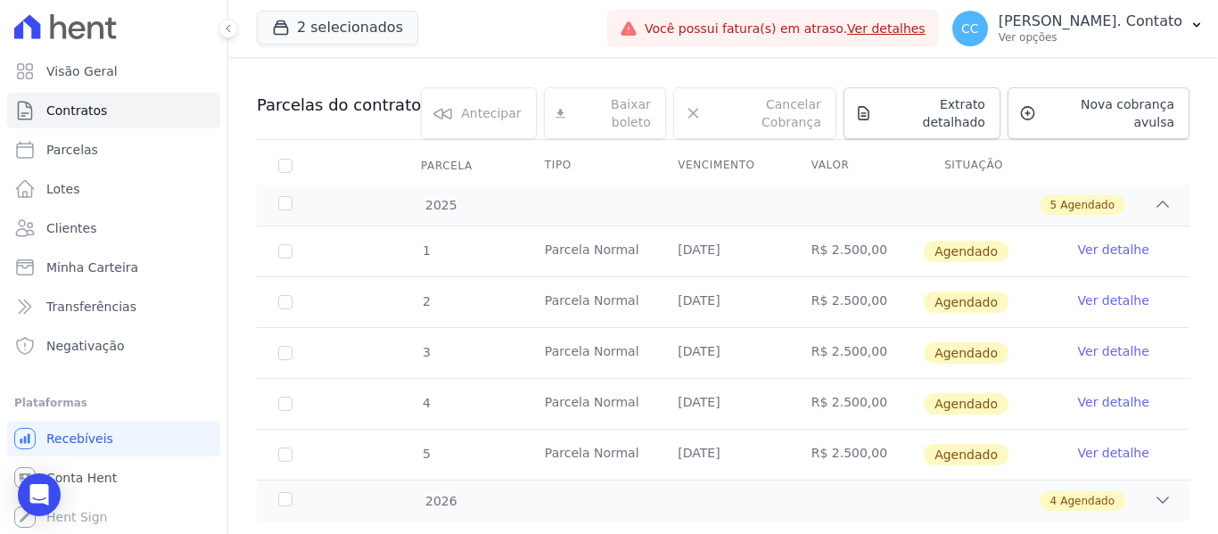
scroll to position [191, 0]
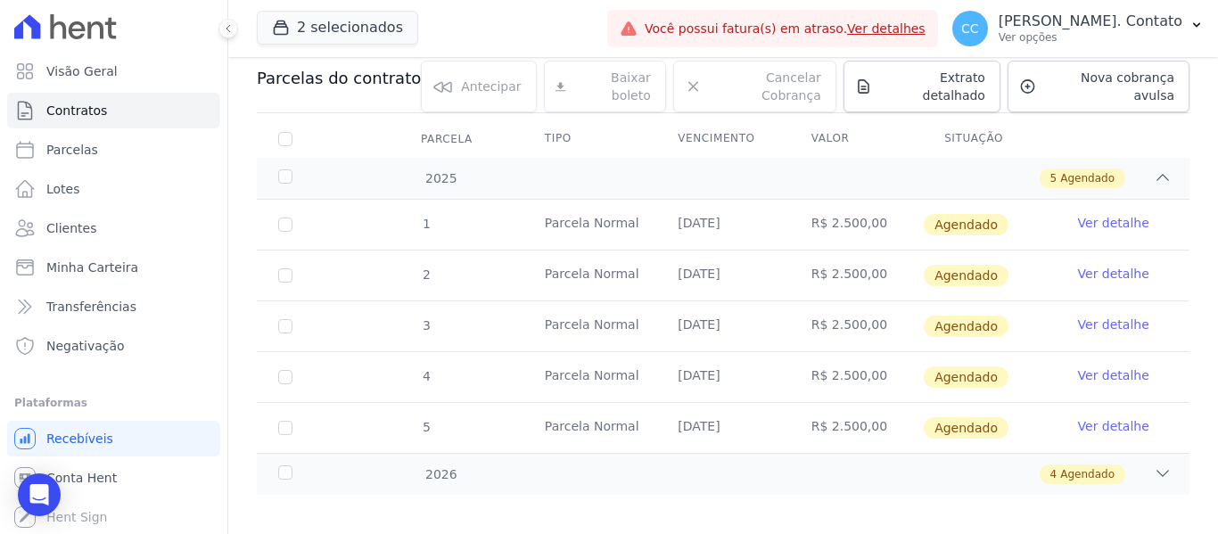
click at [1091, 214] on link "Ver detalhe" at bounding box center [1113, 223] width 71 height 18
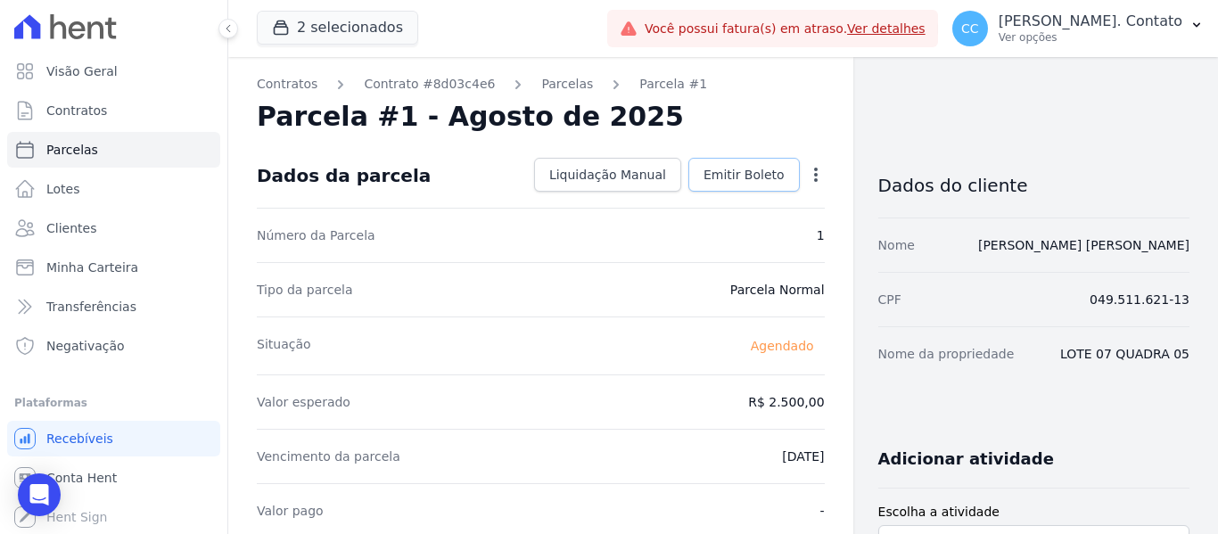
click at [746, 178] on span "Emitir Boleto" at bounding box center [743, 175] width 81 height 18
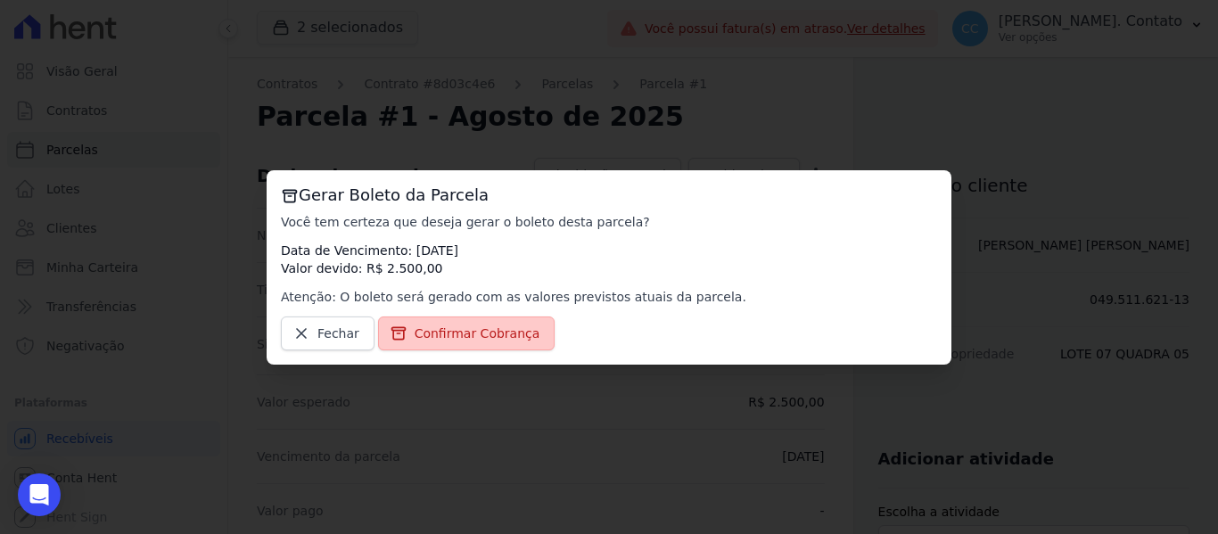
click at [501, 332] on span "Confirmar Cobrança" at bounding box center [477, 333] width 126 height 18
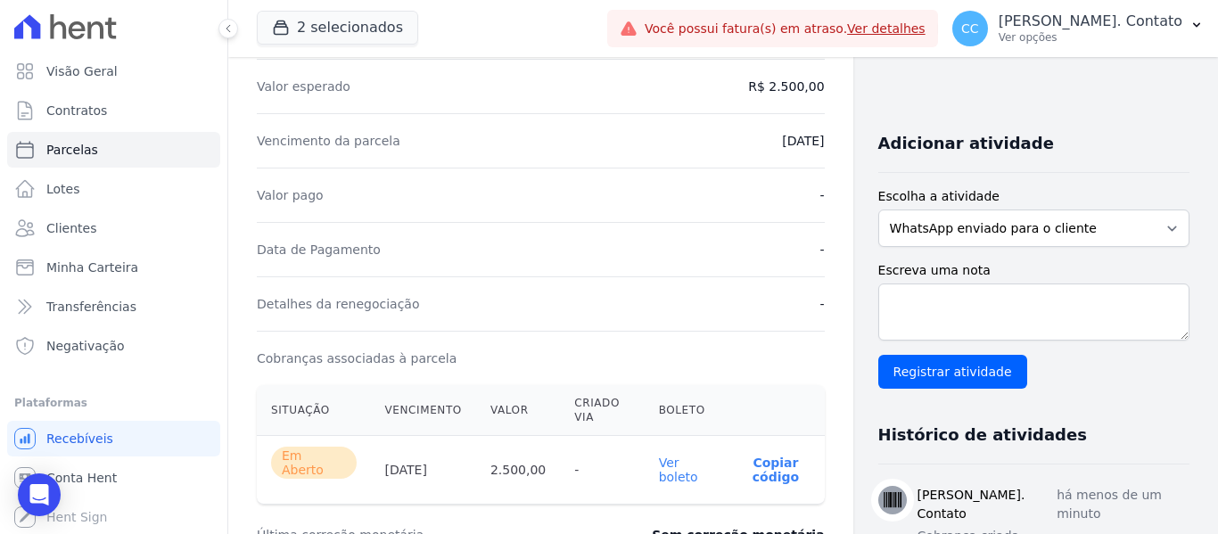
scroll to position [357, 0]
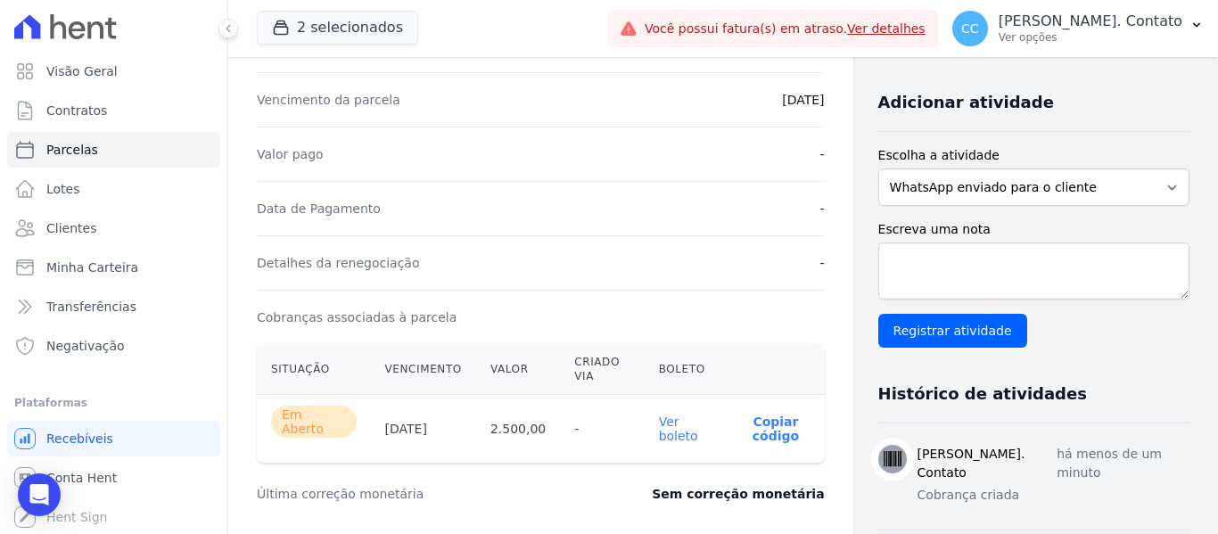
click at [671, 424] on link "Ver boleto" at bounding box center [678, 428] width 39 height 29
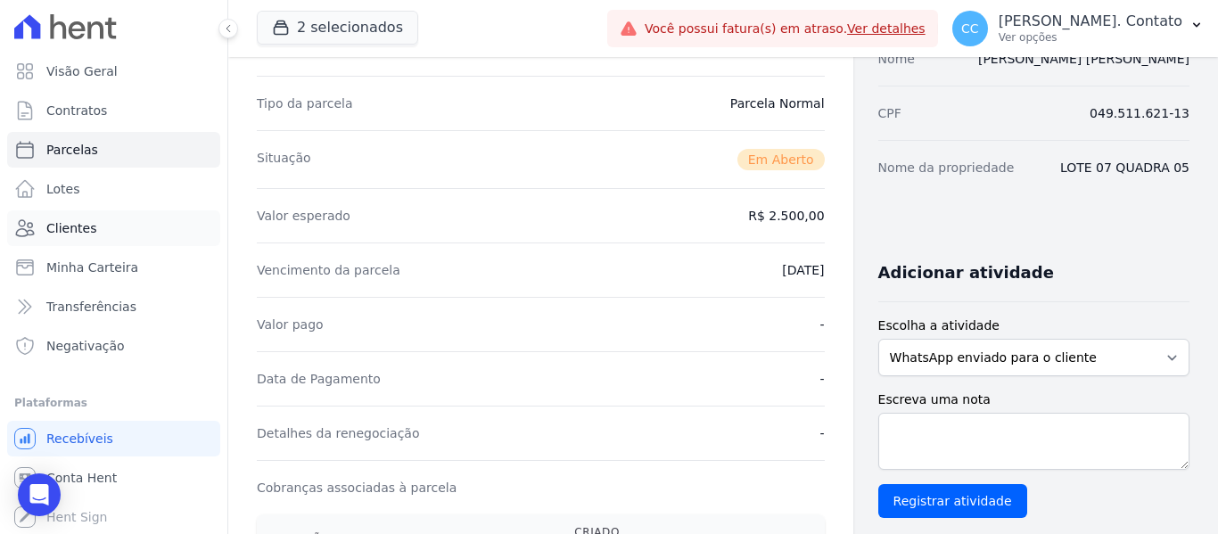
scroll to position [178, 0]
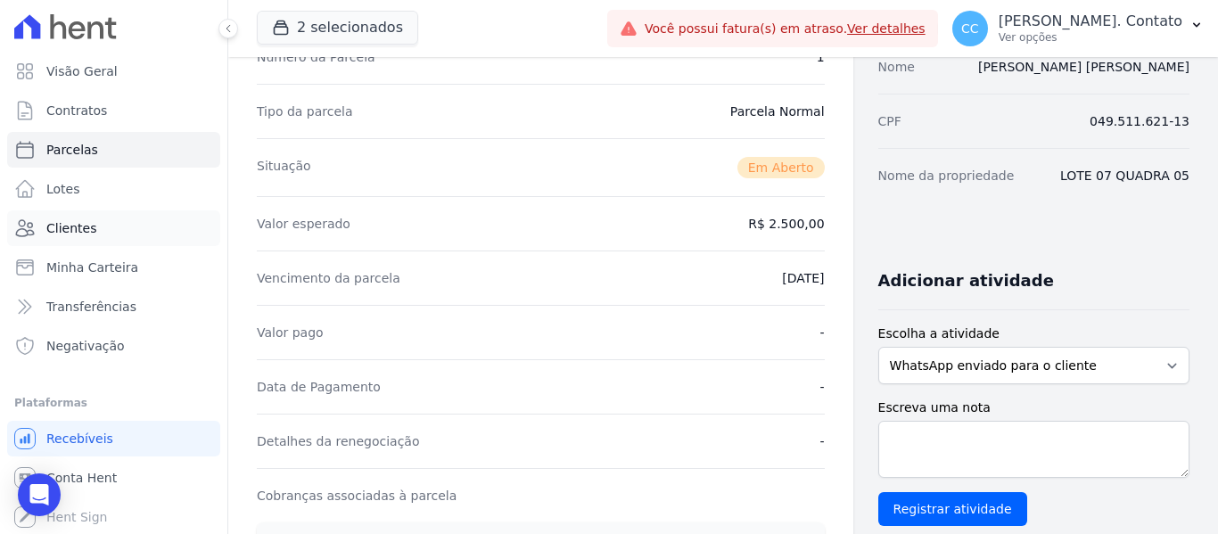
click at [50, 220] on span "Clientes" at bounding box center [71, 228] width 50 height 18
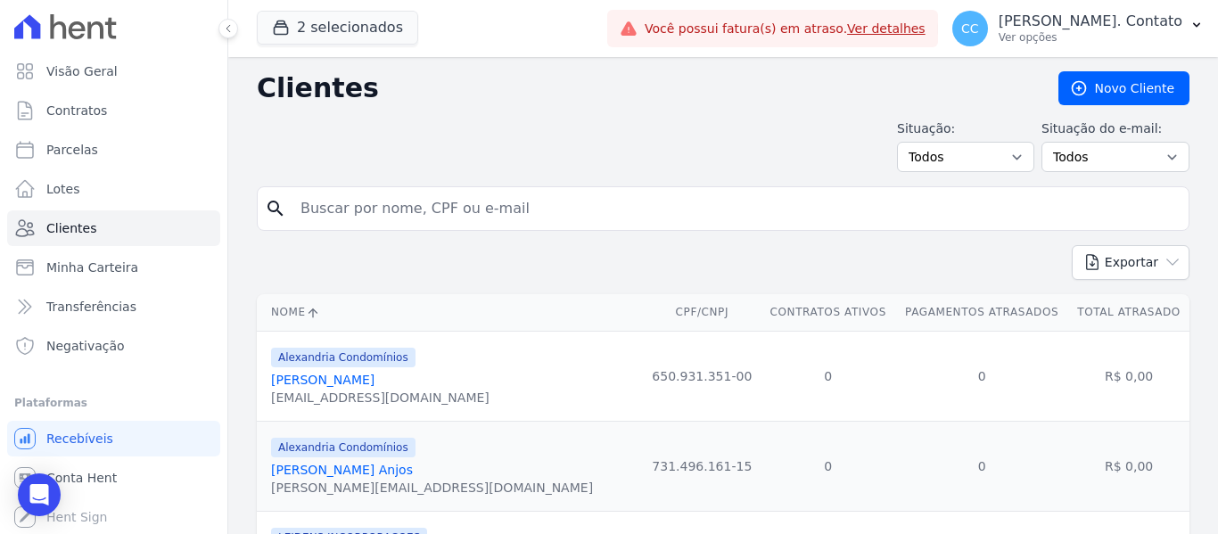
click at [465, 211] on input "search" at bounding box center [735, 209] width 891 height 36
type input "[PERSON_NAME] [PERSON_NAME]"
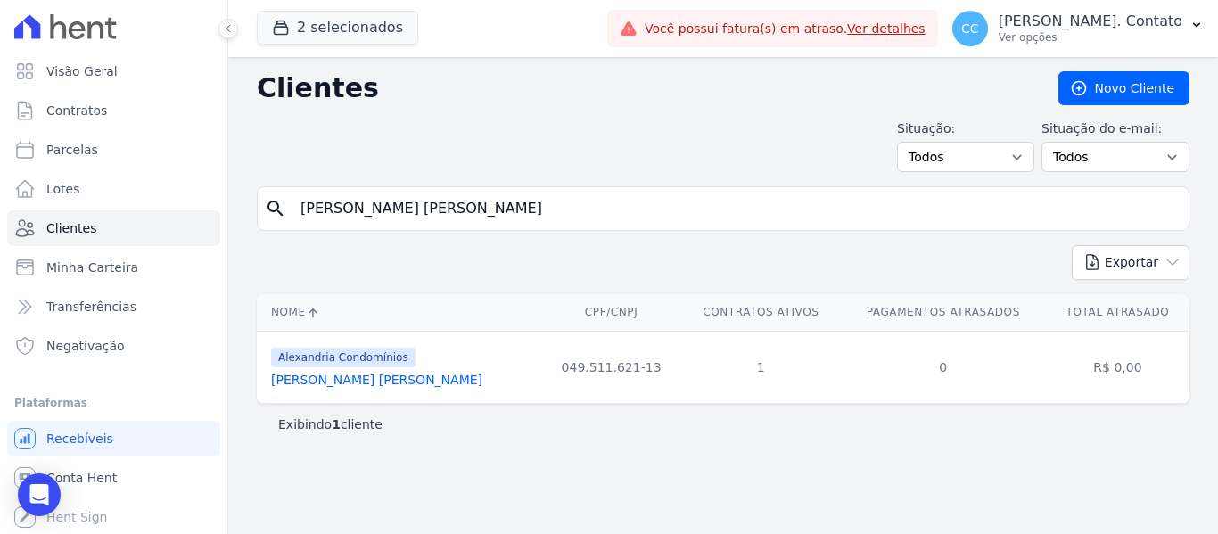
click at [324, 378] on link "[PERSON_NAME] [PERSON_NAME]" at bounding box center [376, 380] width 211 height 14
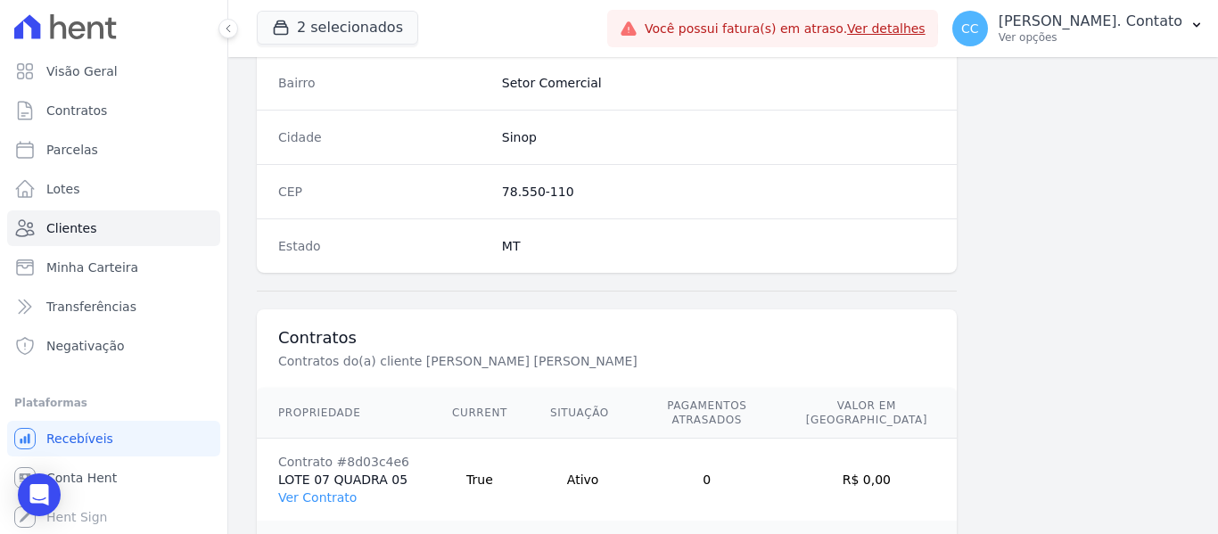
scroll to position [1216, 0]
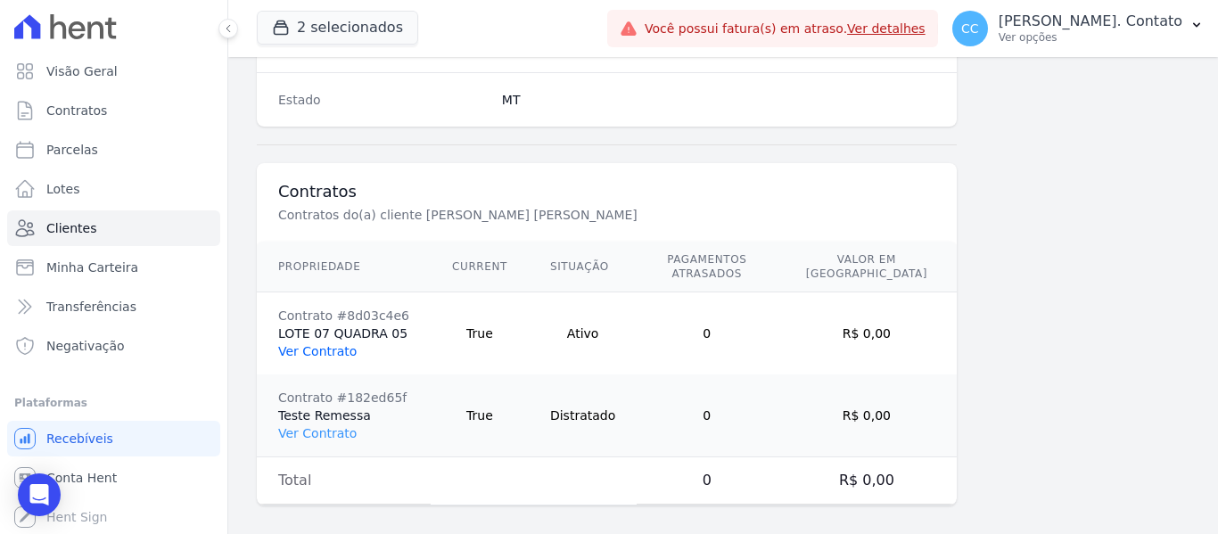
click at [295, 344] on link "Ver Contrato" at bounding box center [317, 351] width 78 height 14
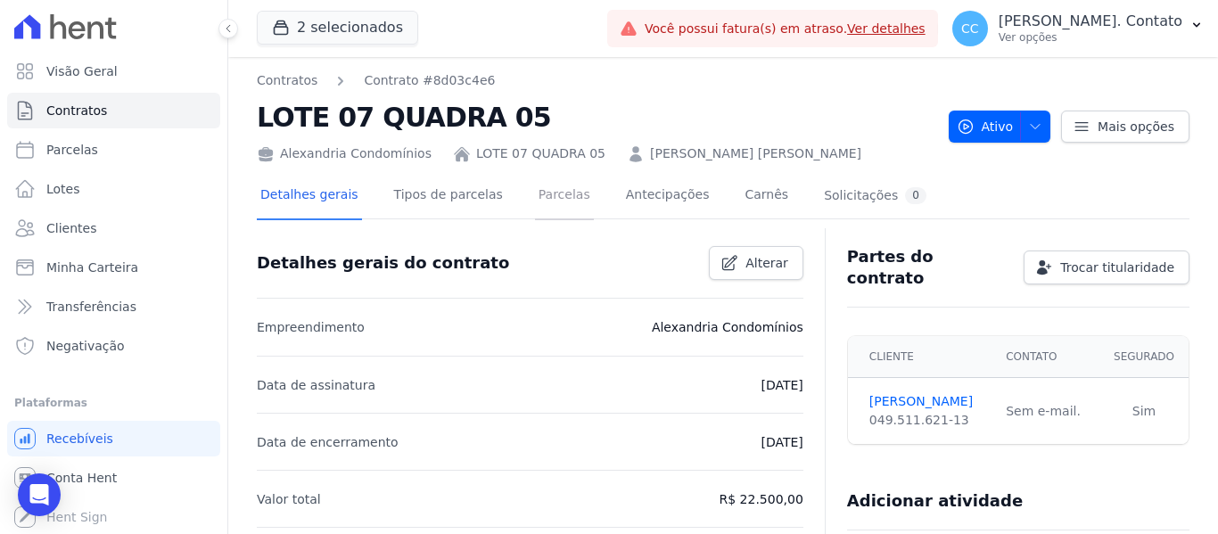
click at [536, 197] on link "Parcelas" at bounding box center [564, 196] width 59 height 47
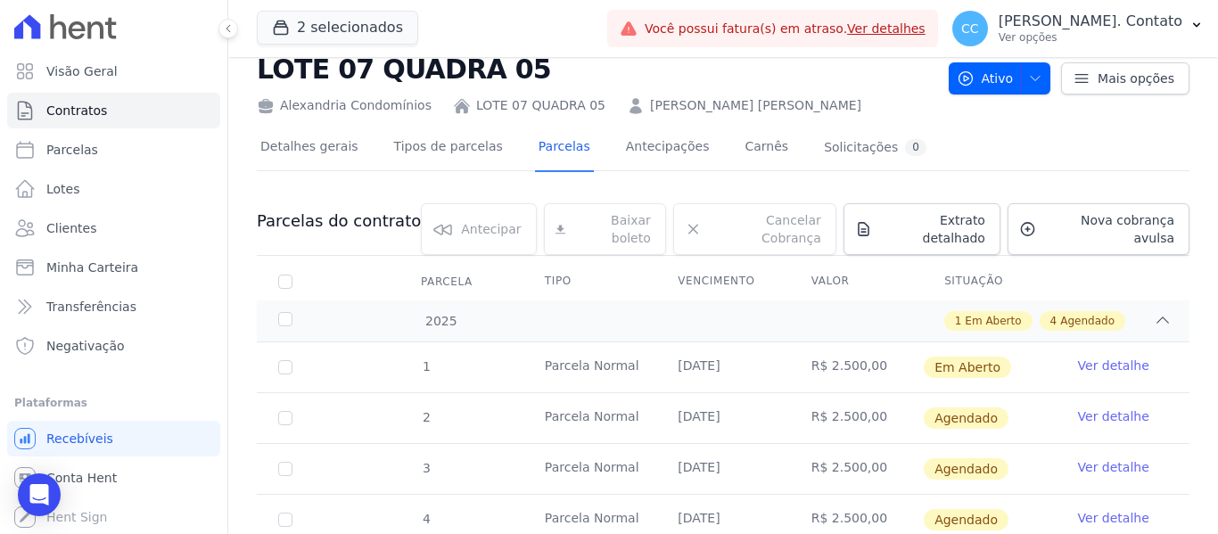
scroll to position [89, 0]
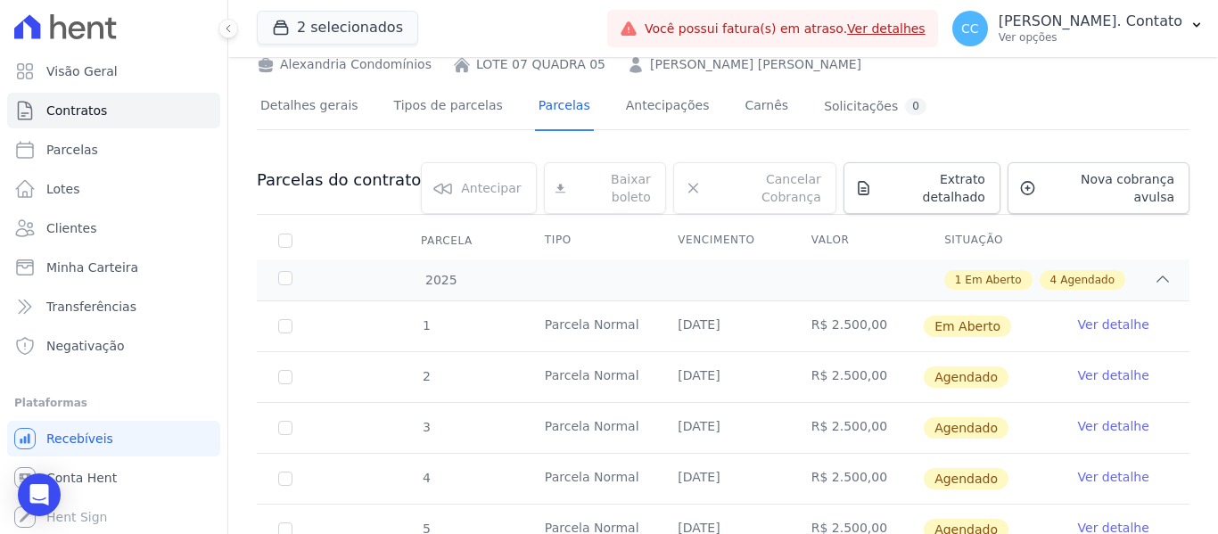
click at [1078, 366] on link "Ver detalhe" at bounding box center [1113, 375] width 71 height 18
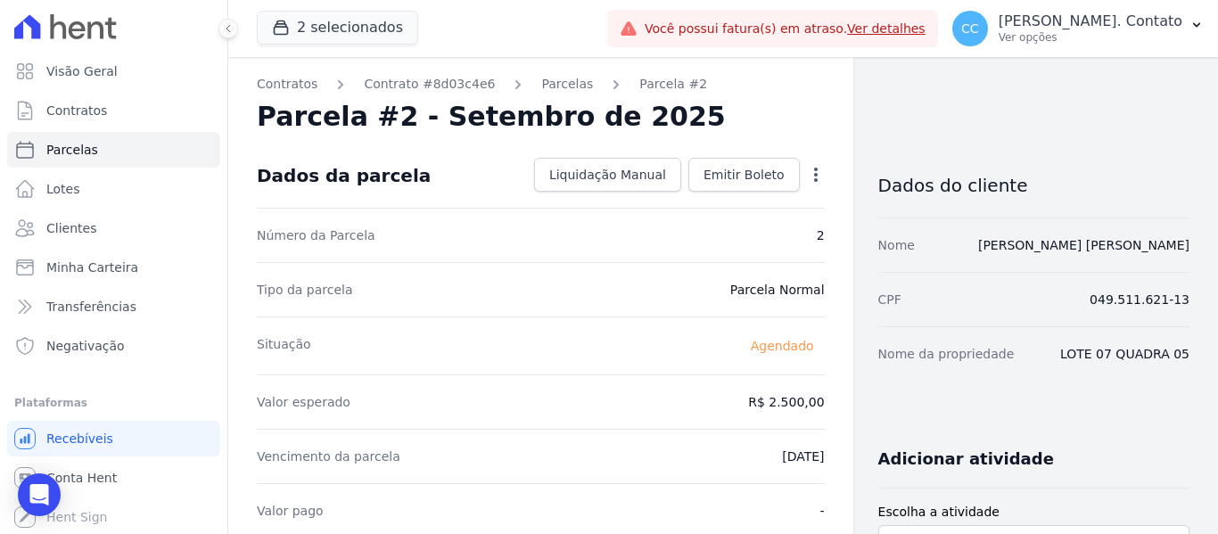
click at [807, 175] on icon "button" at bounding box center [816, 175] width 18 height 18
click at [768, 196] on link "Alterar" at bounding box center [739, 199] width 157 height 32
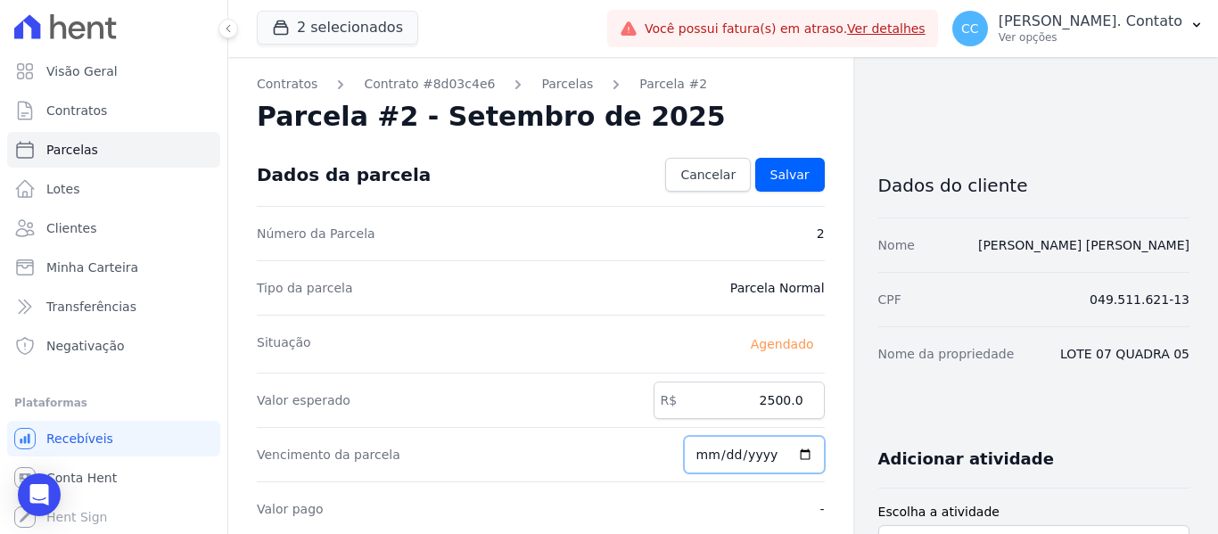
click at [696, 455] on input "2025-09-15" at bounding box center [754, 454] width 141 height 37
click at [795, 455] on input "2025-09-15" at bounding box center [754, 454] width 141 height 37
type input "2025-10-10"
click at [773, 172] on span "Salvar" at bounding box center [789, 175] width 39 height 18
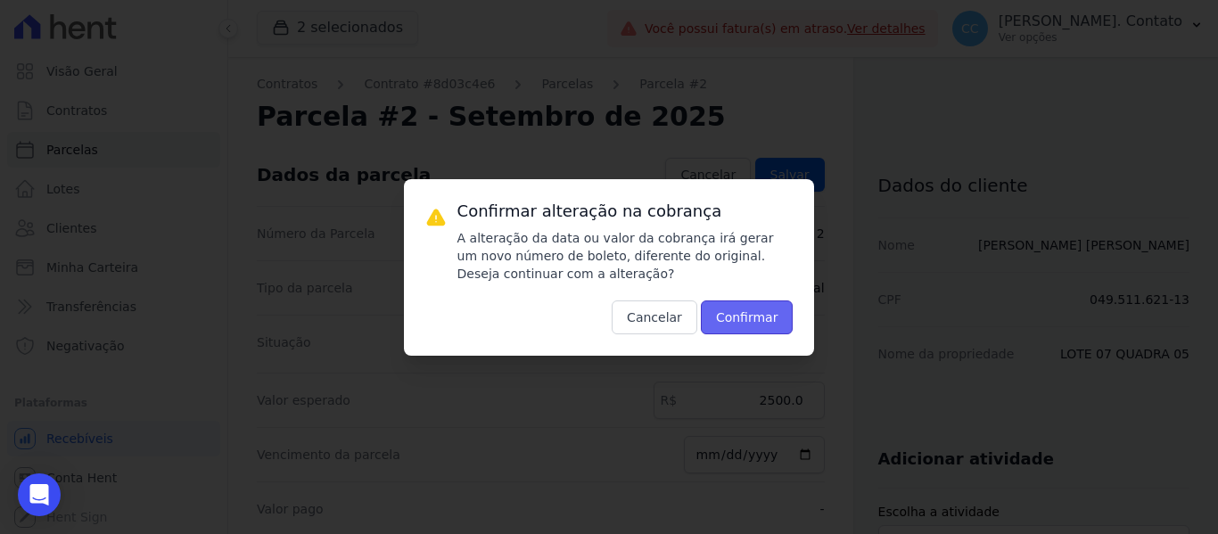
click at [755, 326] on button "Confirmar" at bounding box center [747, 317] width 93 height 34
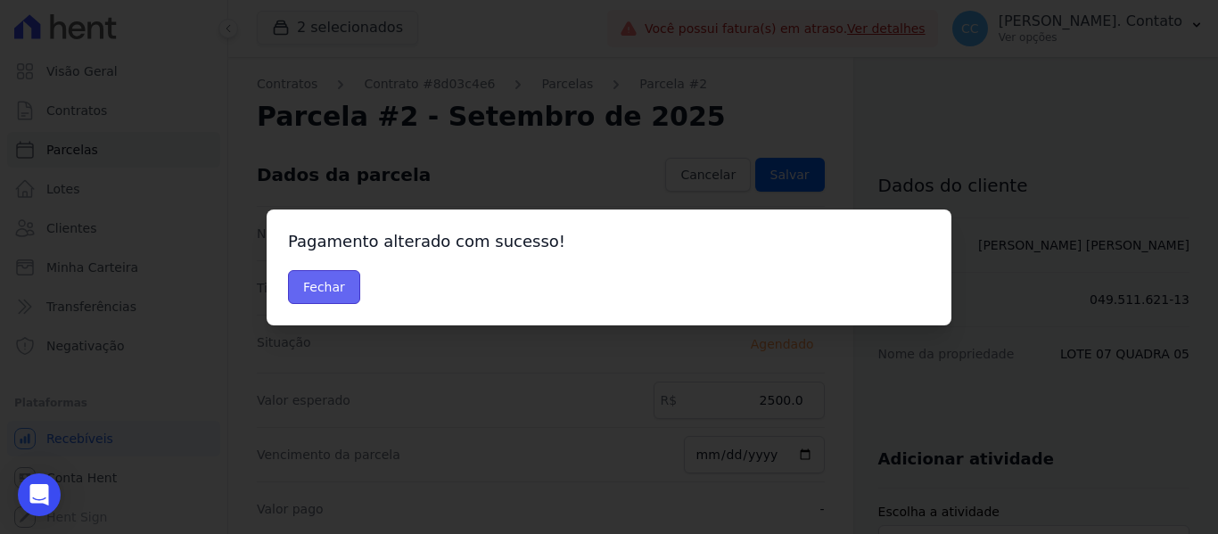
click at [324, 275] on button "Fechar" at bounding box center [324, 287] width 72 height 34
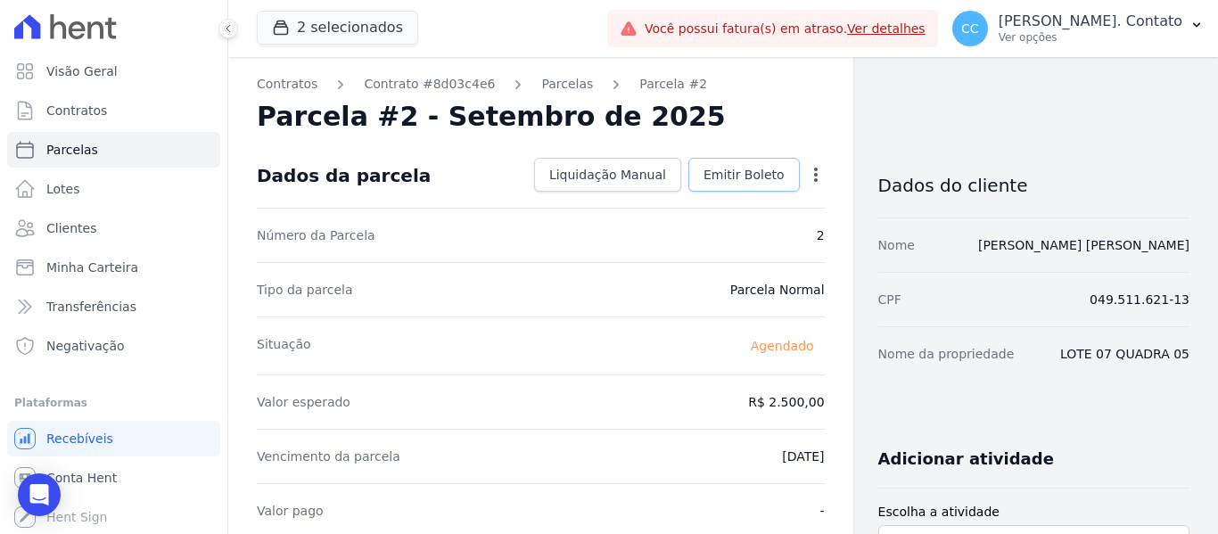
click at [763, 176] on span "Emitir Boleto" at bounding box center [743, 175] width 81 height 18
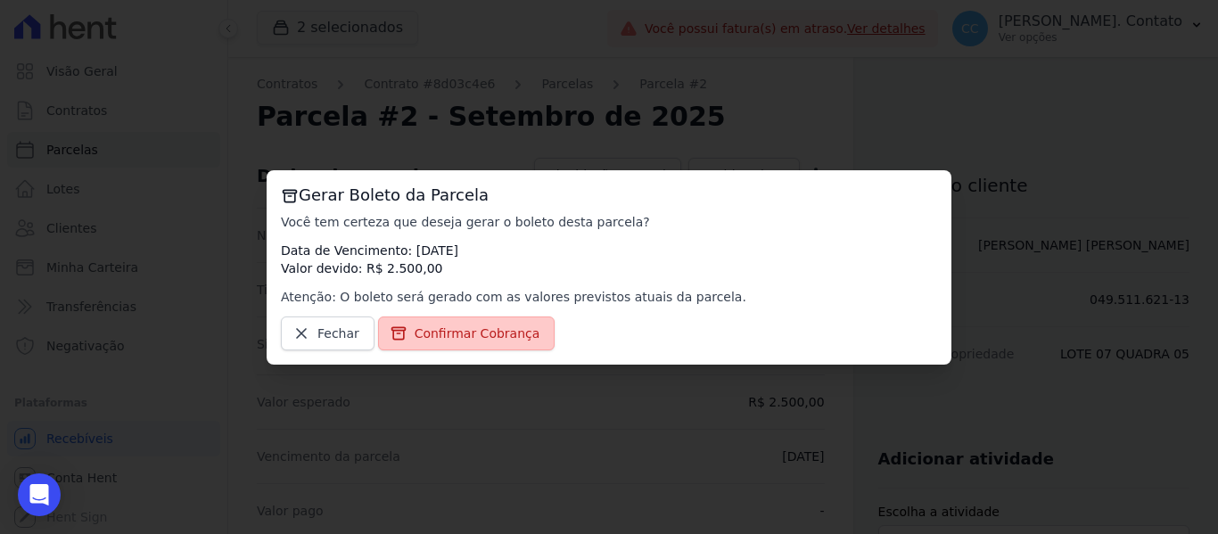
click at [494, 336] on span "Confirmar Cobrança" at bounding box center [477, 333] width 126 height 18
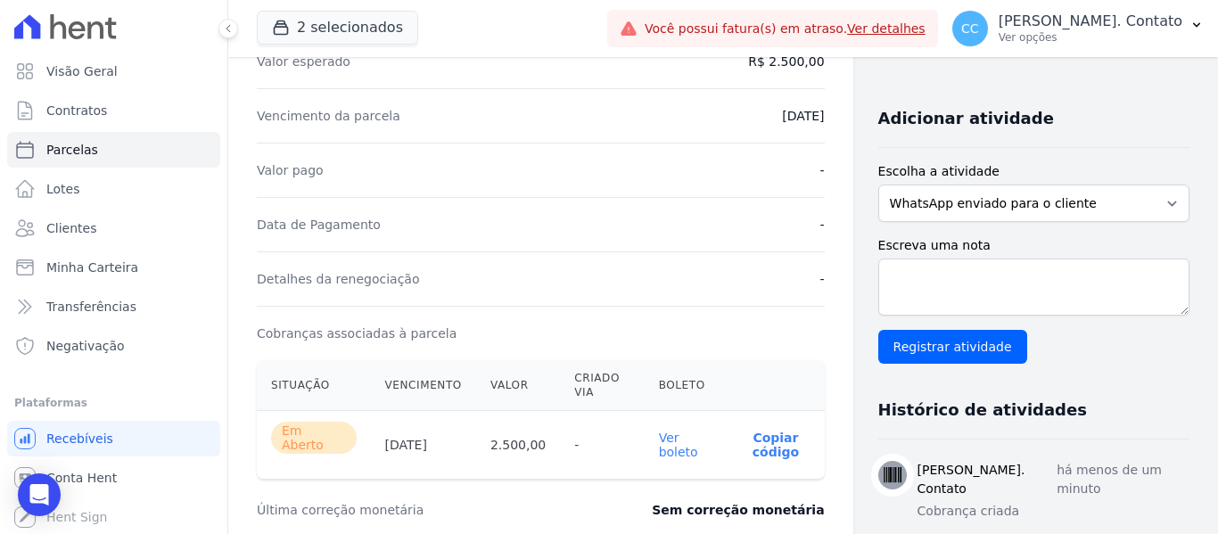
scroll to position [357, 0]
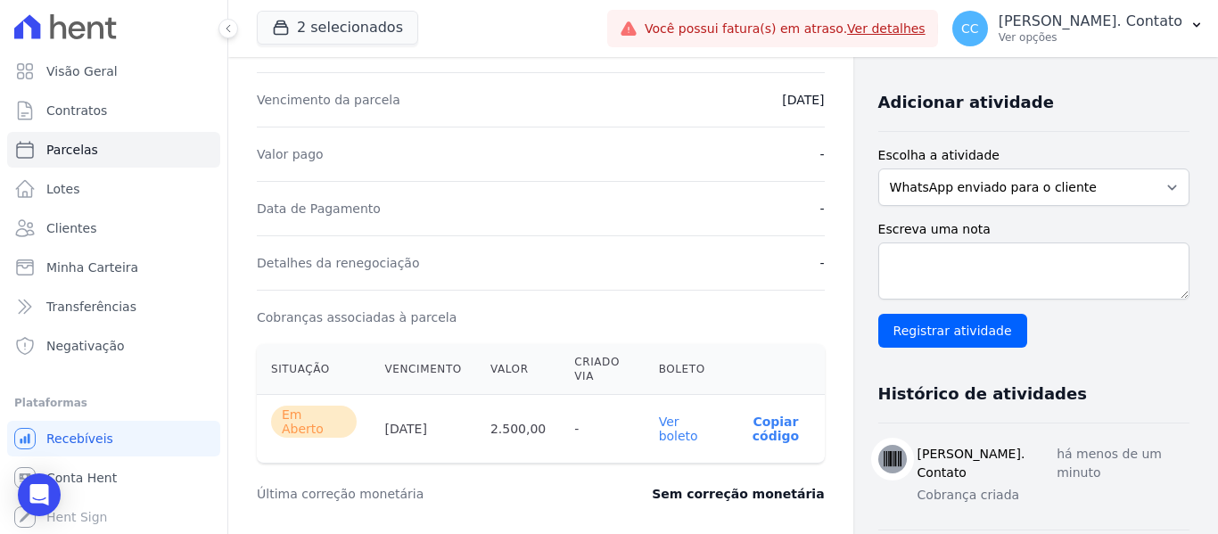
click at [659, 423] on link "Ver boleto" at bounding box center [678, 428] width 39 height 29
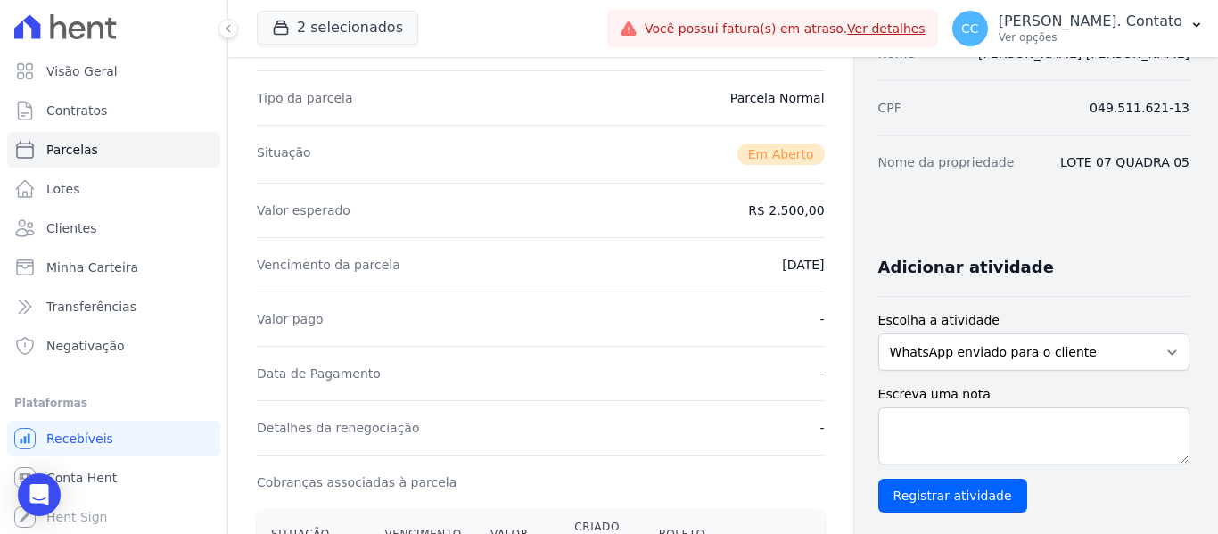
scroll to position [0, 0]
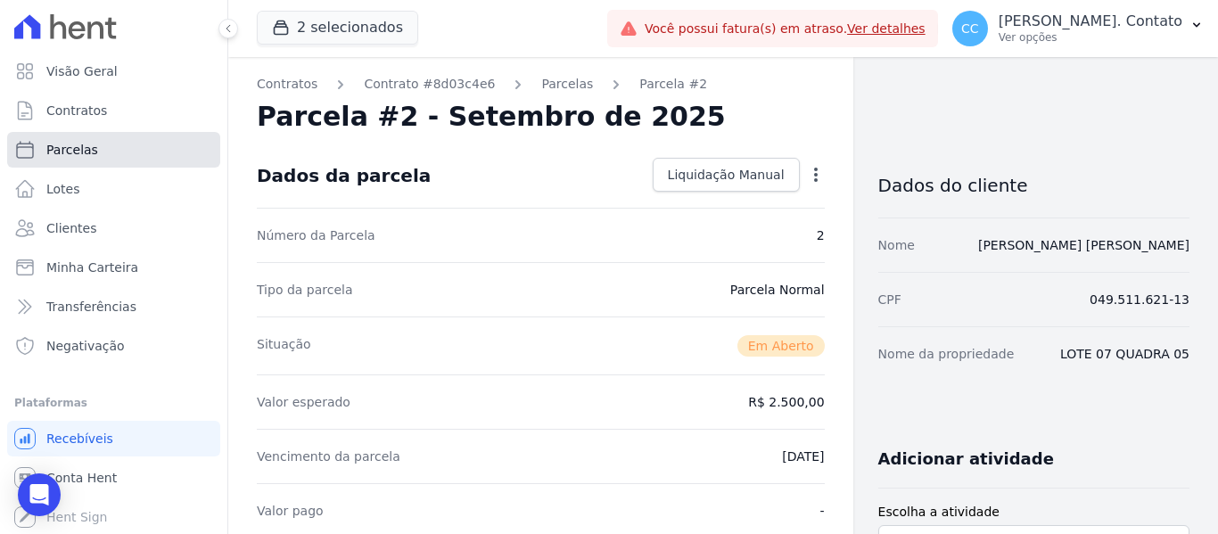
click at [101, 153] on link "Parcelas" at bounding box center [113, 150] width 213 height 36
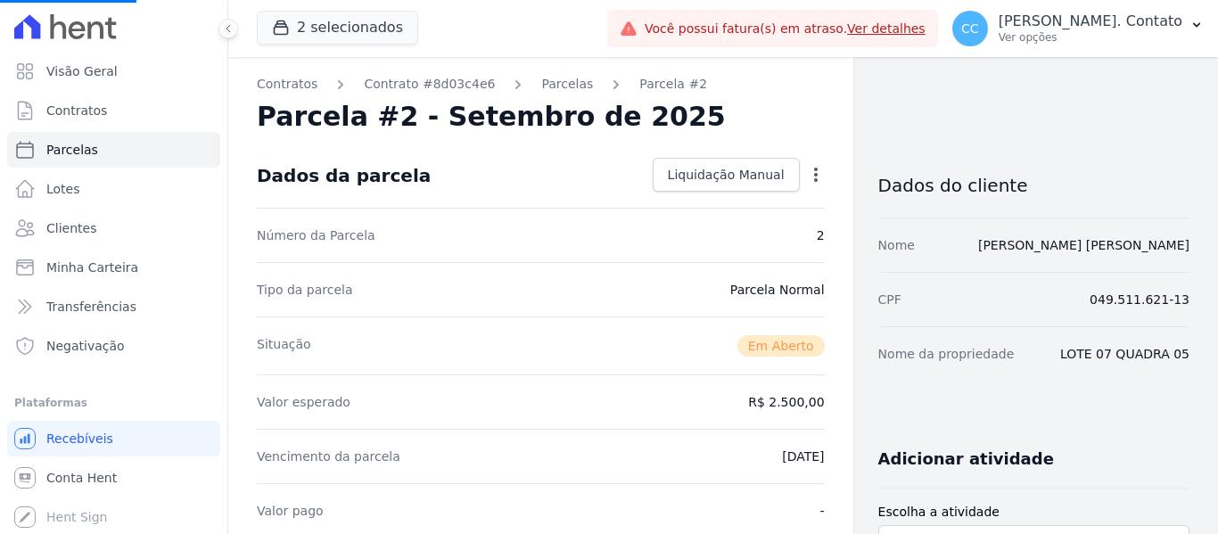
select select
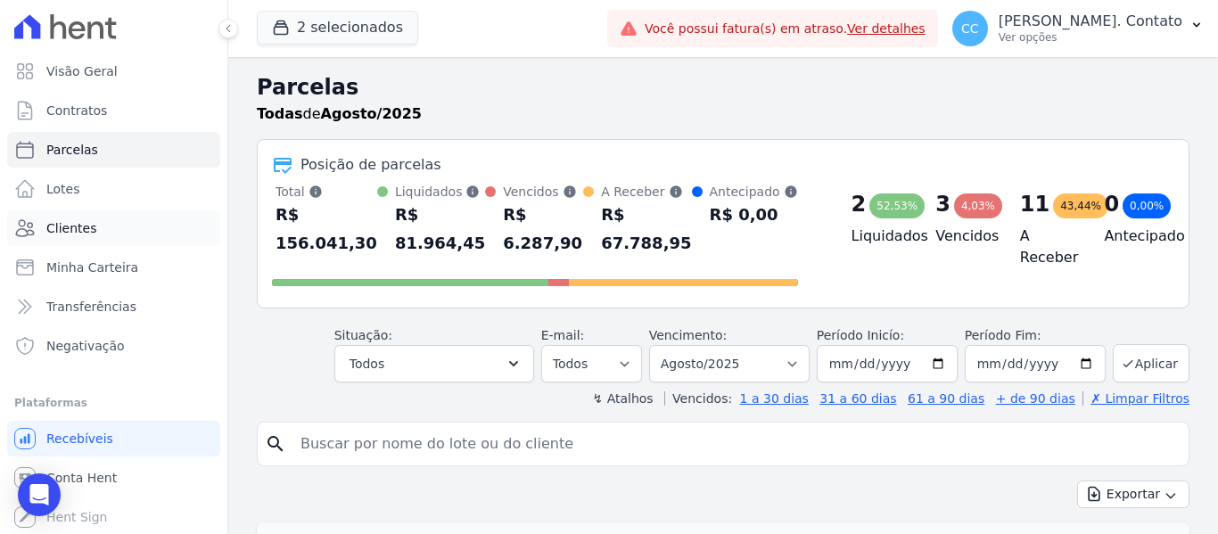
click at [78, 221] on span "Clientes" at bounding box center [71, 228] width 50 height 18
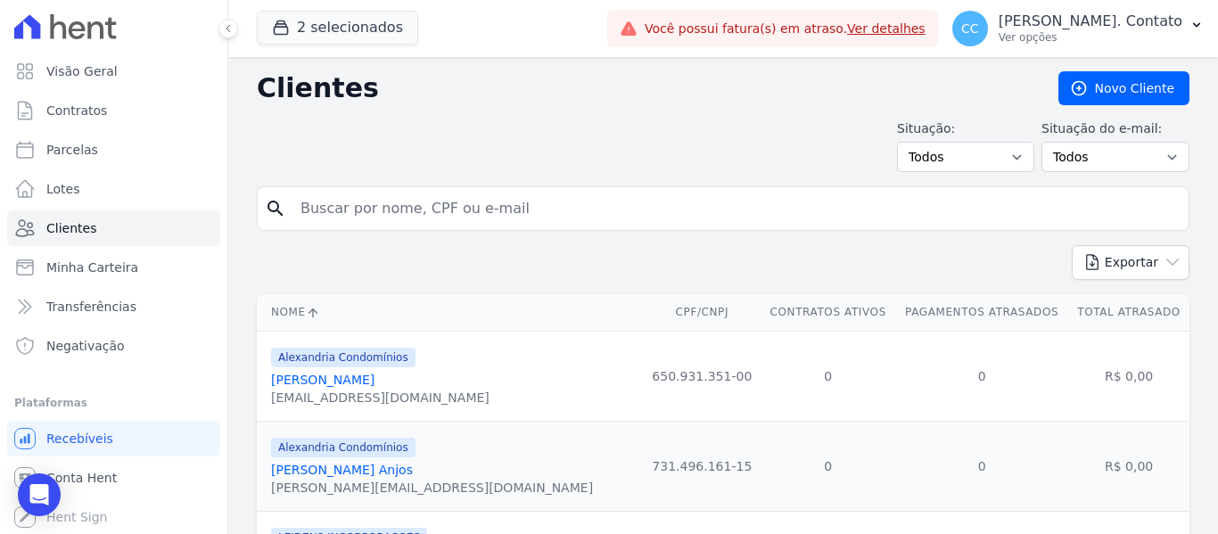
click at [391, 211] on input "search" at bounding box center [735, 209] width 891 height 36
type input "[PERSON_NAME] [PERSON_NAME]"
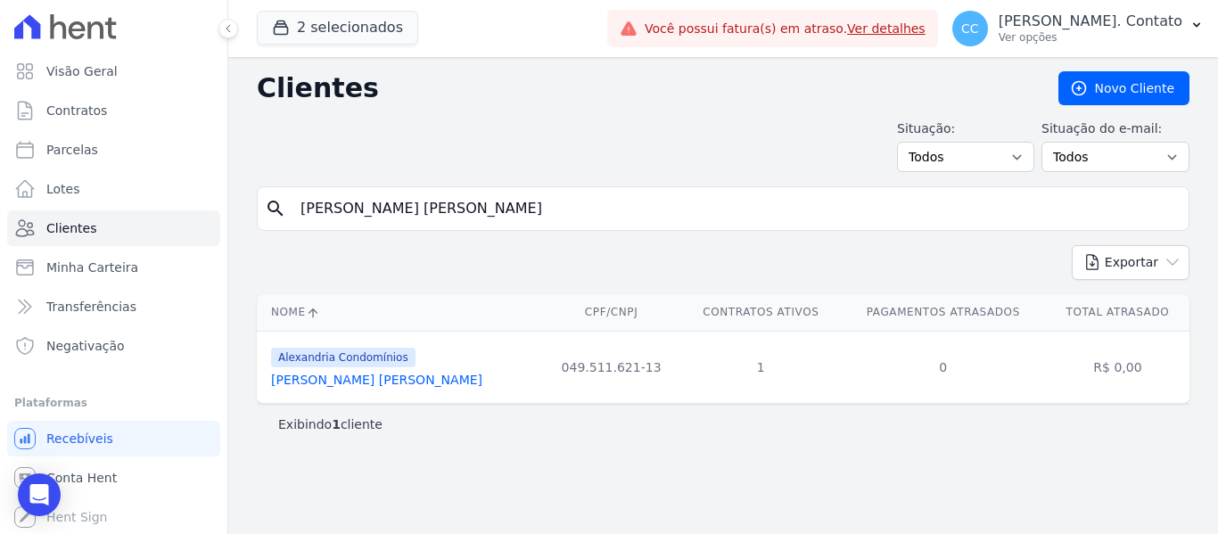
click at [365, 383] on link "[PERSON_NAME] [PERSON_NAME]" at bounding box center [376, 380] width 211 height 14
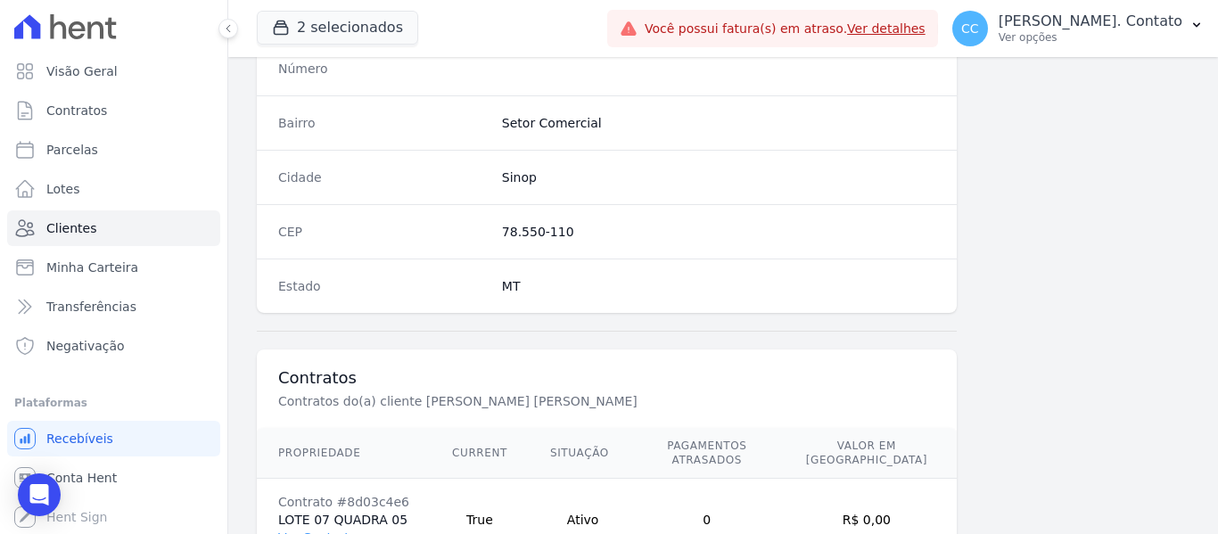
scroll to position [1216, 0]
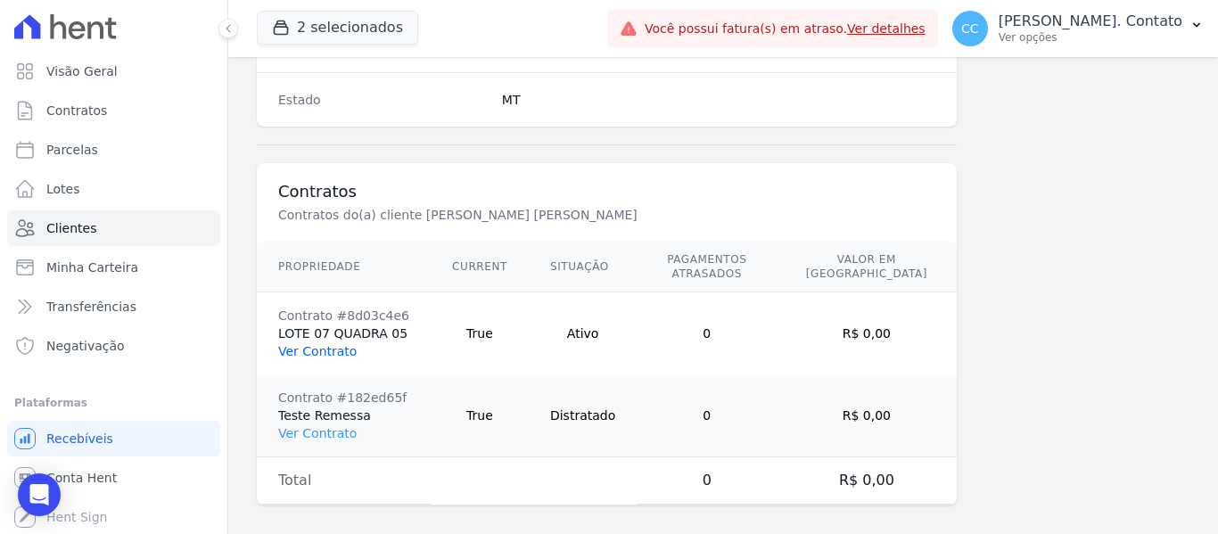
click at [336, 344] on link "Ver Contrato" at bounding box center [317, 351] width 78 height 14
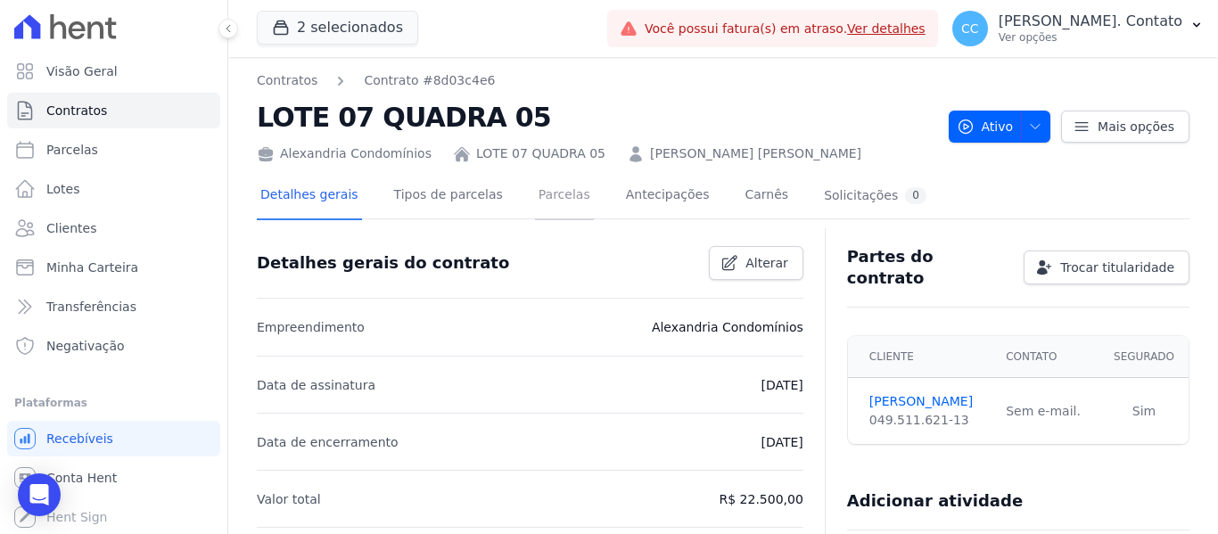
click at [535, 190] on link "Parcelas" at bounding box center [564, 196] width 59 height 47
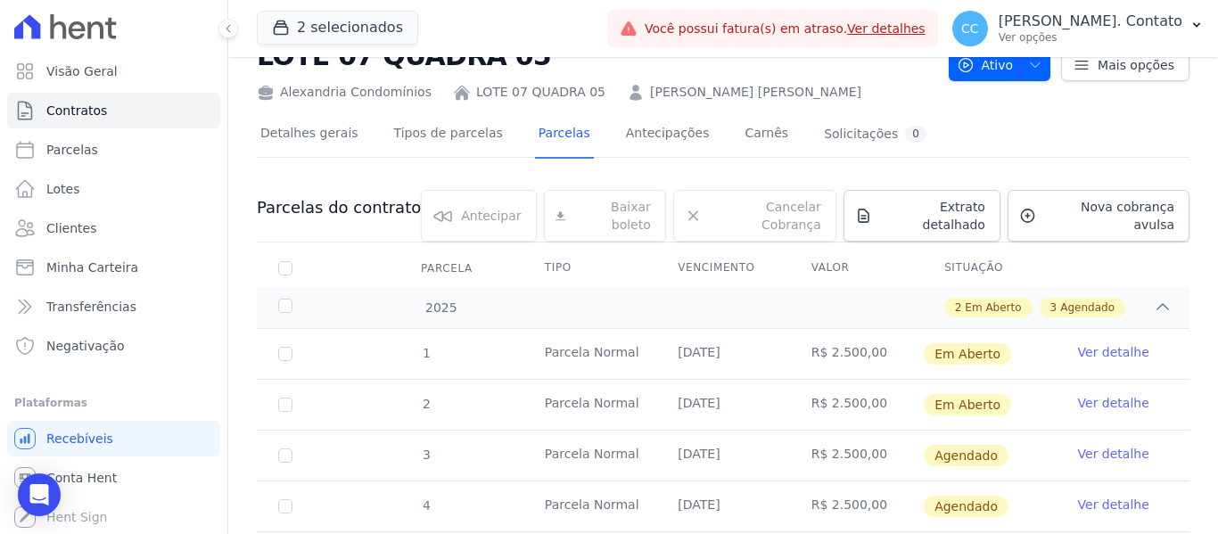
scroll to position [89, 0]
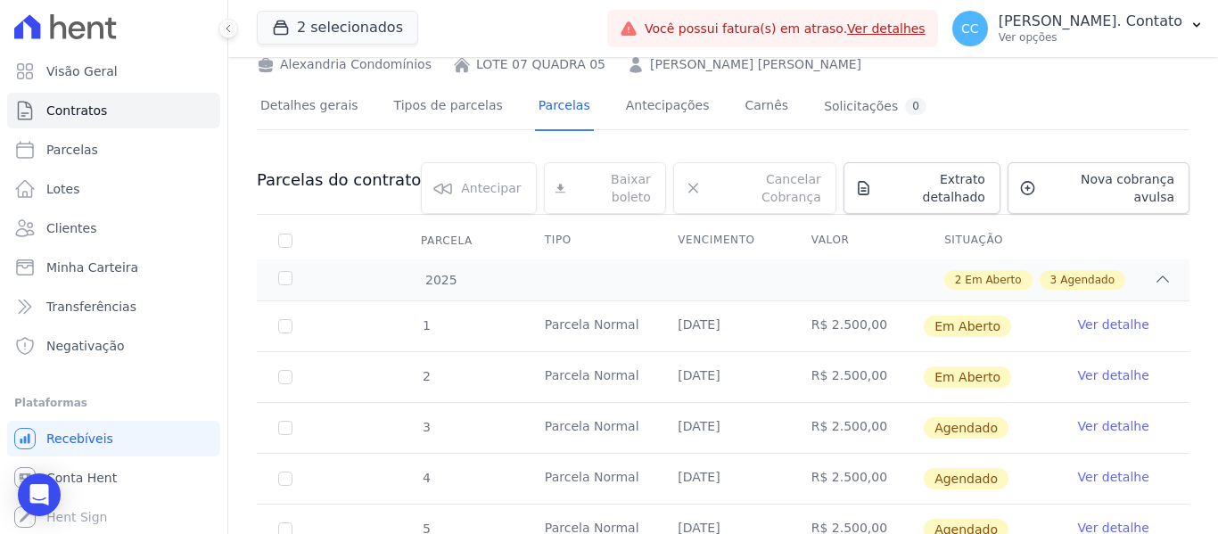
click at [1110, 417] on link "Ver detalhe" at bounding box center [1113, 426] width 71 height 18
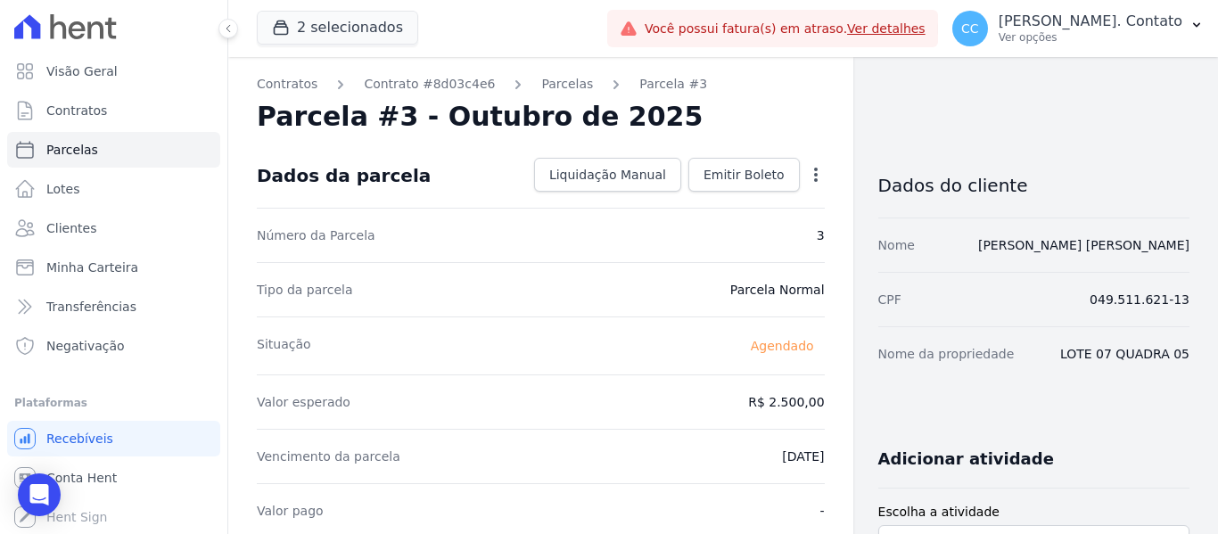
click at [811, 176] on icon "button" at bounding box center [816, 175] width 18 height 18
click at [747, 203] on link "Alterar" at bounding box center [739, 199] width 157 height 32
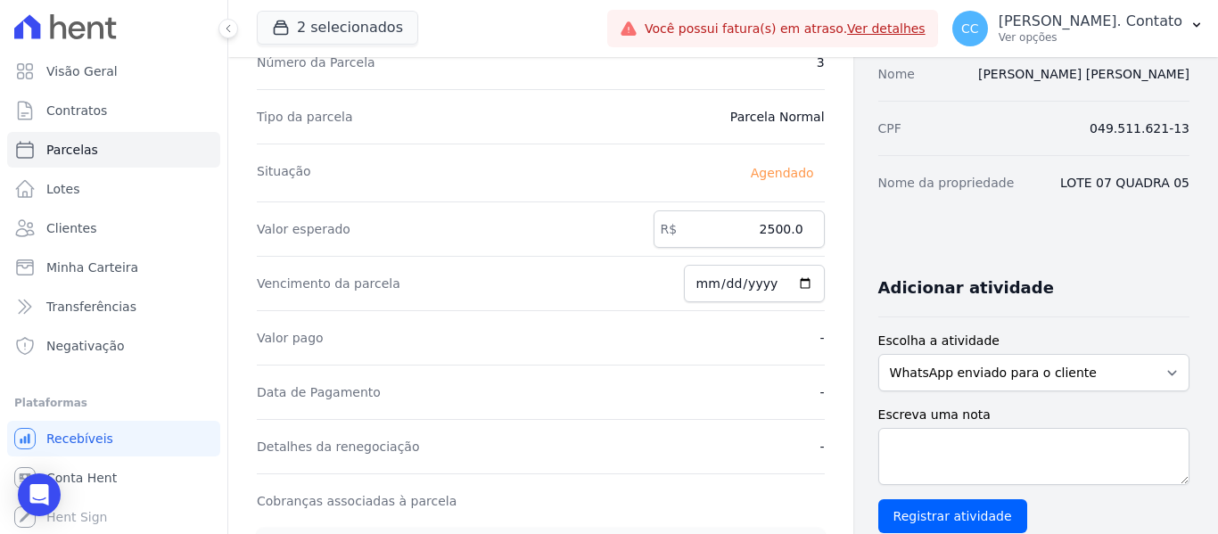
scroll to position [178, 0]
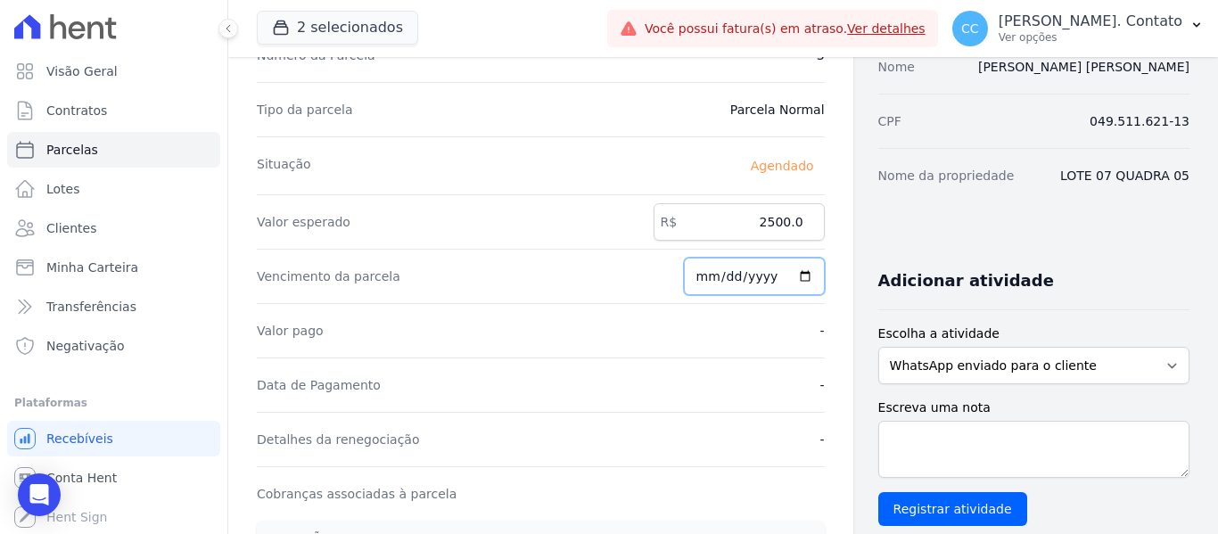
click at [788, 280] on input "2025-10-15" at bounding box center [754, 276] width 141 height 37
type input "[DATE]"
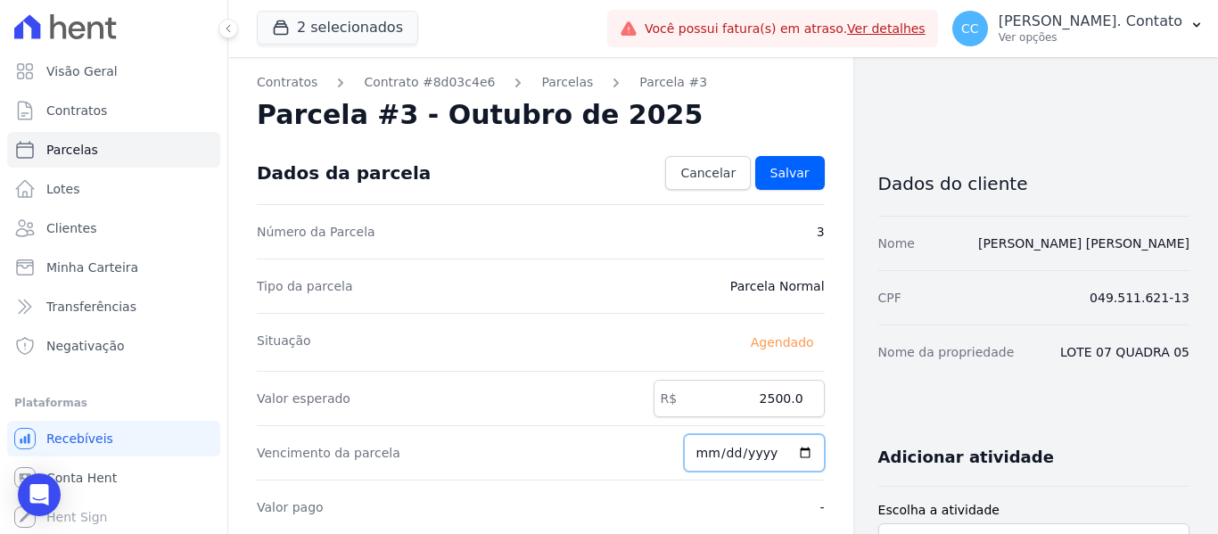
scroll to position [0, 0]
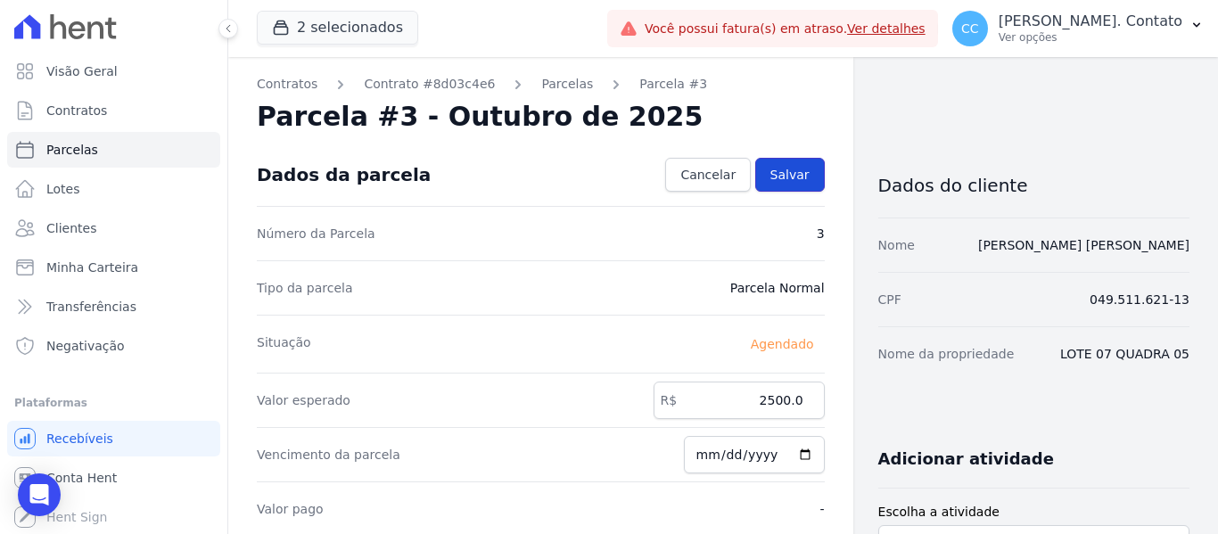
click at [794, 167] on span "Salvar" at bounding box center [789, 175] width 39 height 18
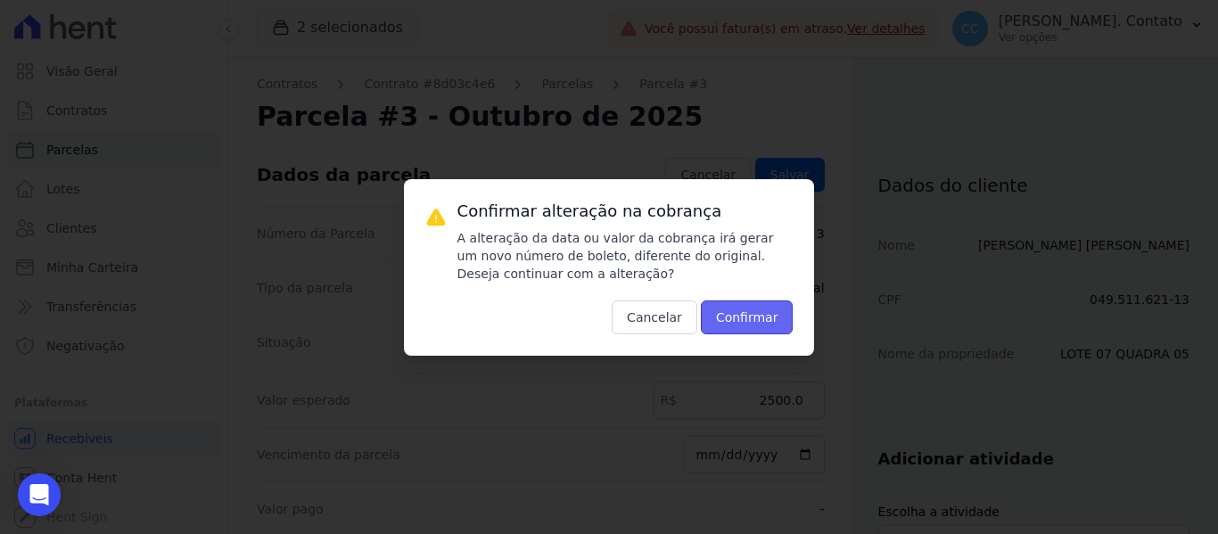
click at [741, 308] on button "Confirmar" at bounding box center [747, 317] width 93 height 34
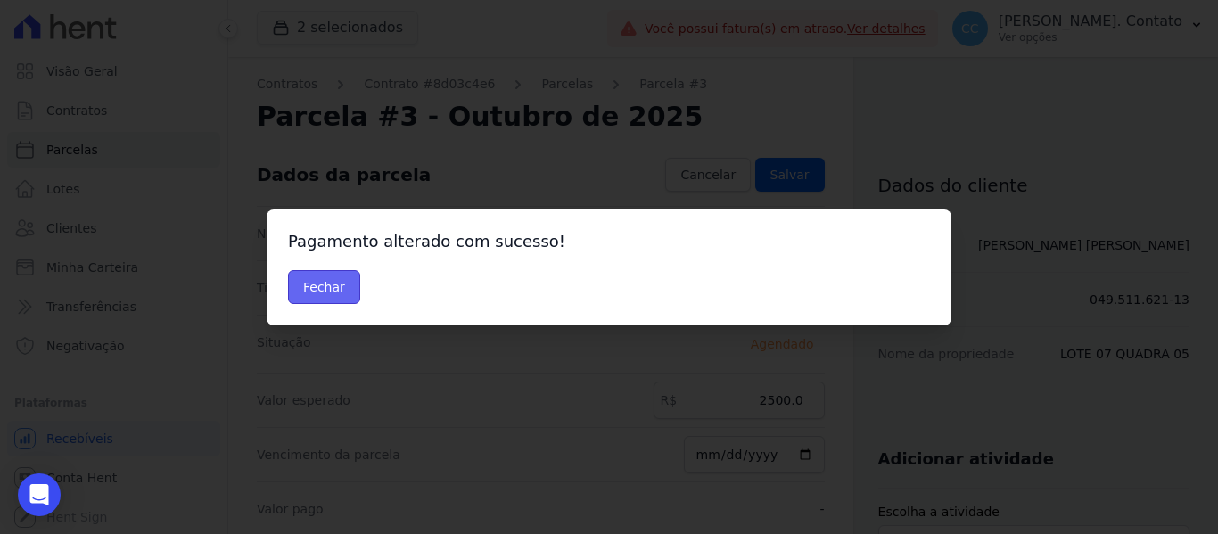
click at [308, 295] on button "Fechar" at bounding box center [324, 287] width 72 height 34
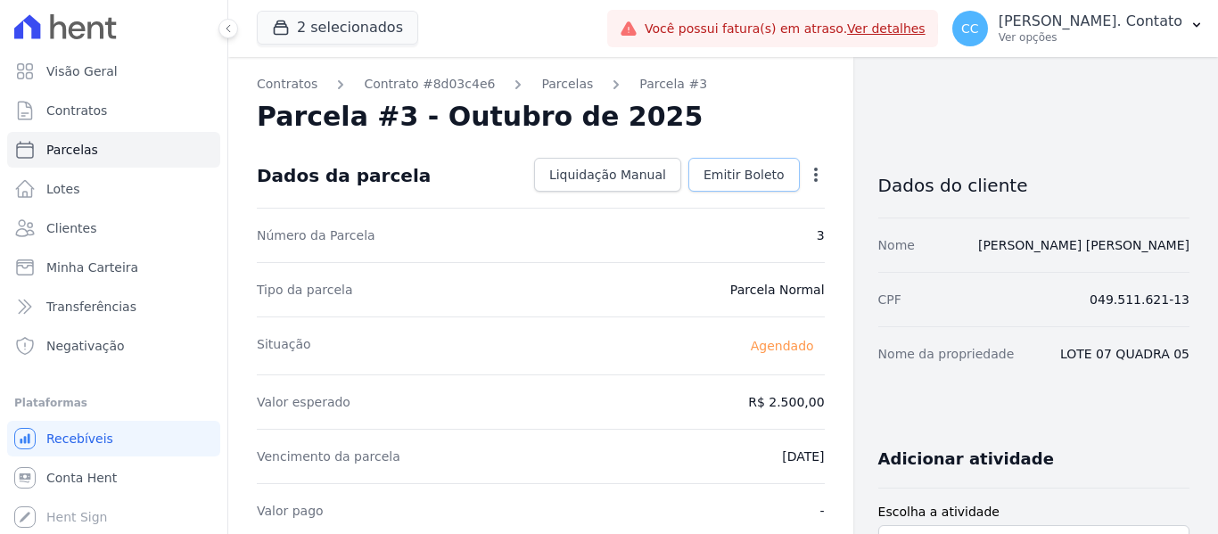
click at [735, 177] on span "Emitir Boleto" at bounding box center [743, 175] width 81 height 18
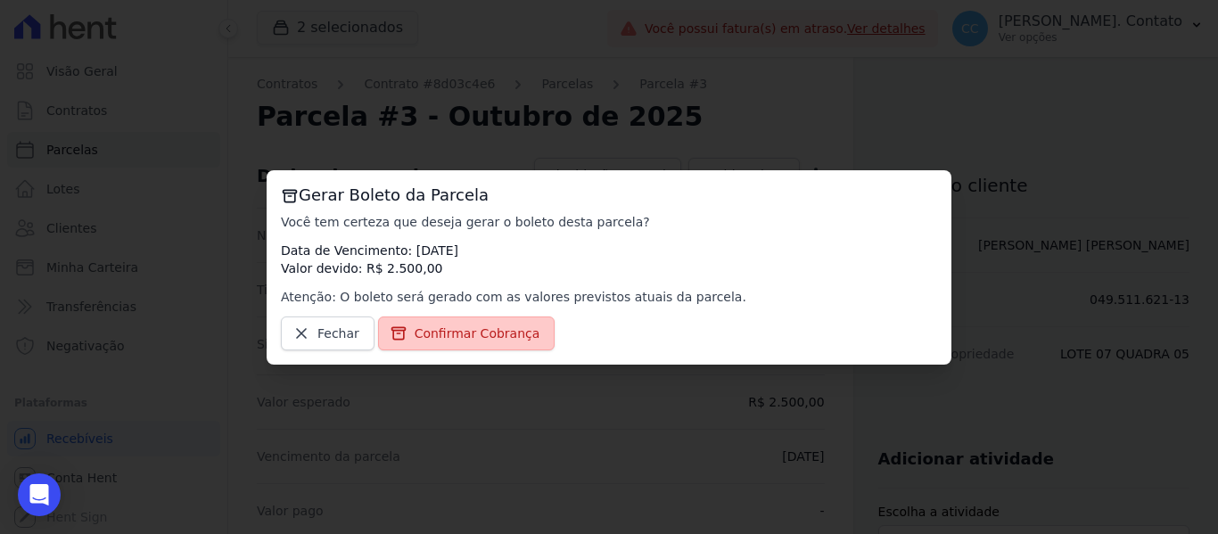
click at [443, 326] on span "Confirmar Cobrança" at bounding box center [477, 333] width 126 height 18
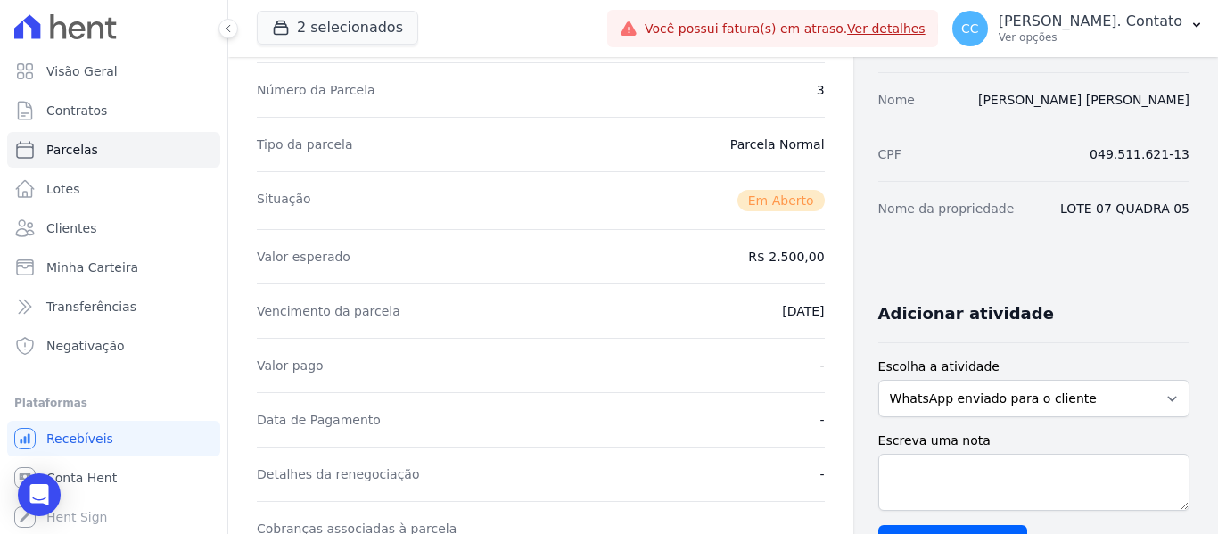
scroll to position [357, 0]
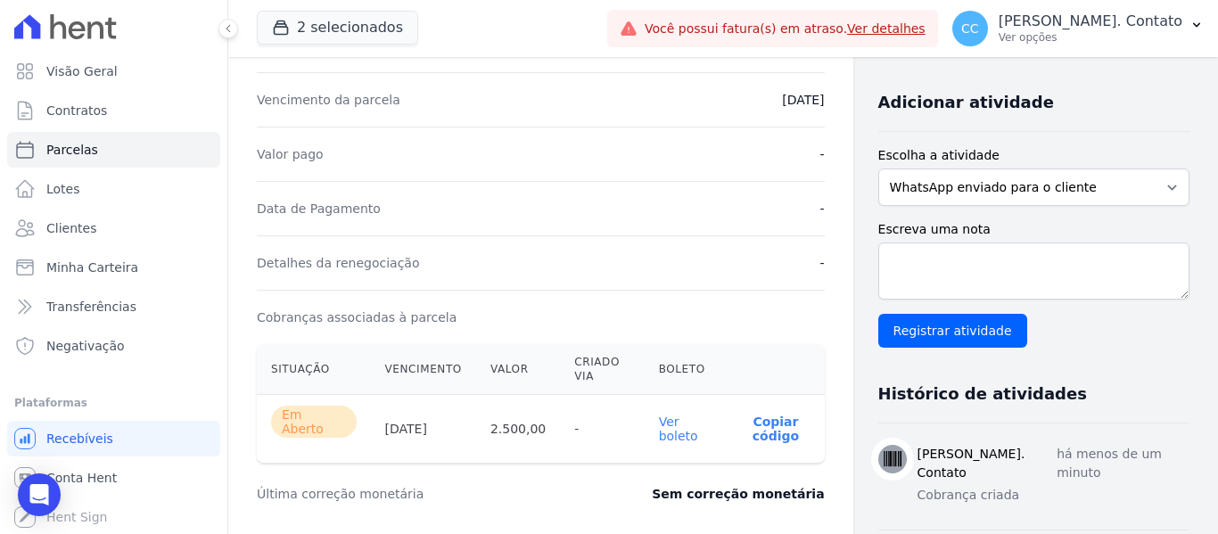
click at [664, 424] on link "Ver boleto" at bounding box center [678, 428] width 39 height 29
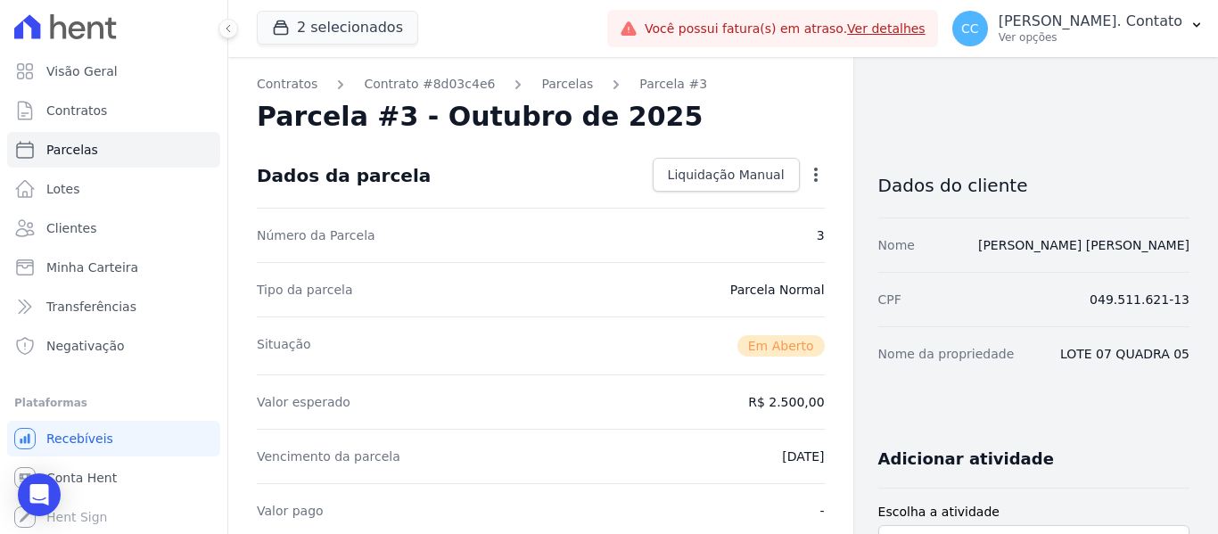
click at [807, 172] on icon "button" at bounding box center [816, 175] width 18 height 18
click at [757, 104] on div "Parcela #3 - Outubro de 2025" at bounding box center [541, 117] width 568 height 32
click at [72, 240] on link "Clientes" at bounding box center [113, 228] width 213 height 36
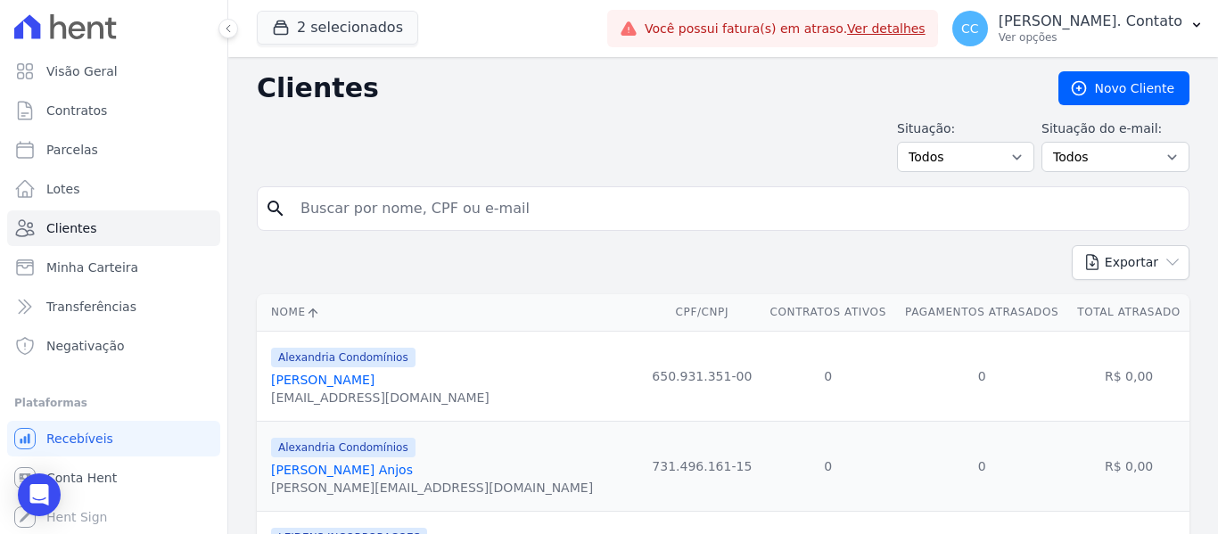
click at [408, 211] on input "search" at bounding box center [735, 209] width 891 height 36
type input "[PERSON_NAME] [PERSON_NAME]"
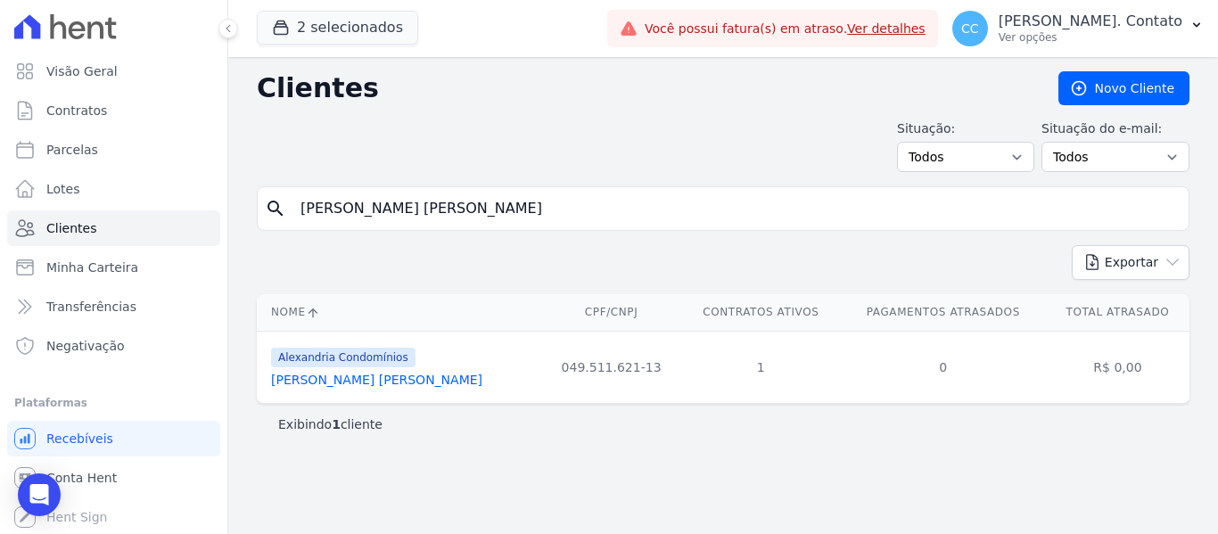
click at [373, 382] on link "[PERSON_NAME]" at bounding box center [376, 380] width 211 height 14
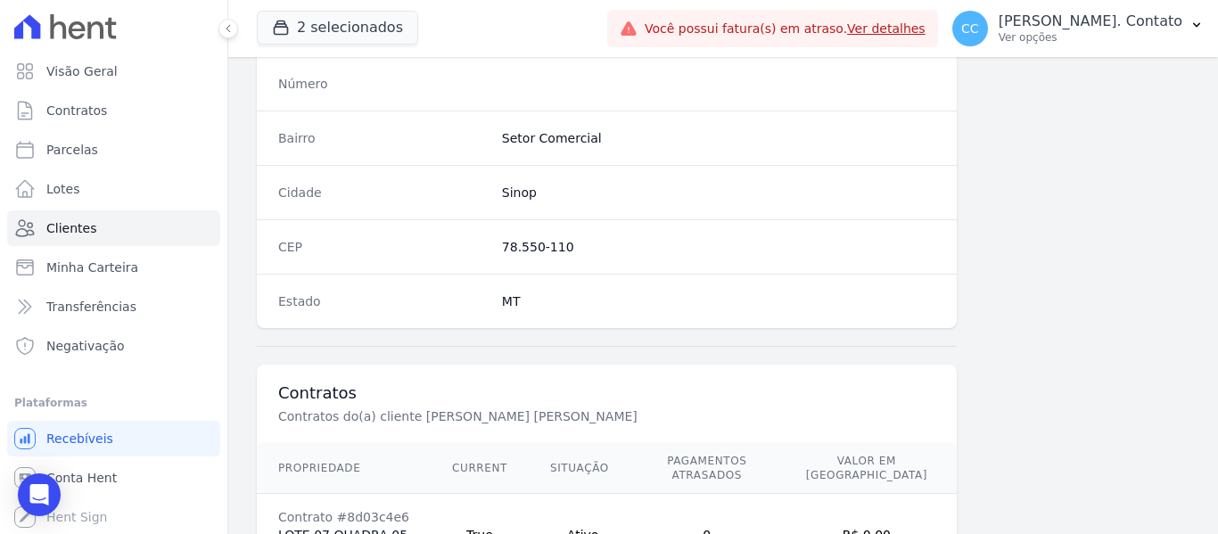
scroll to position [1216, 0]
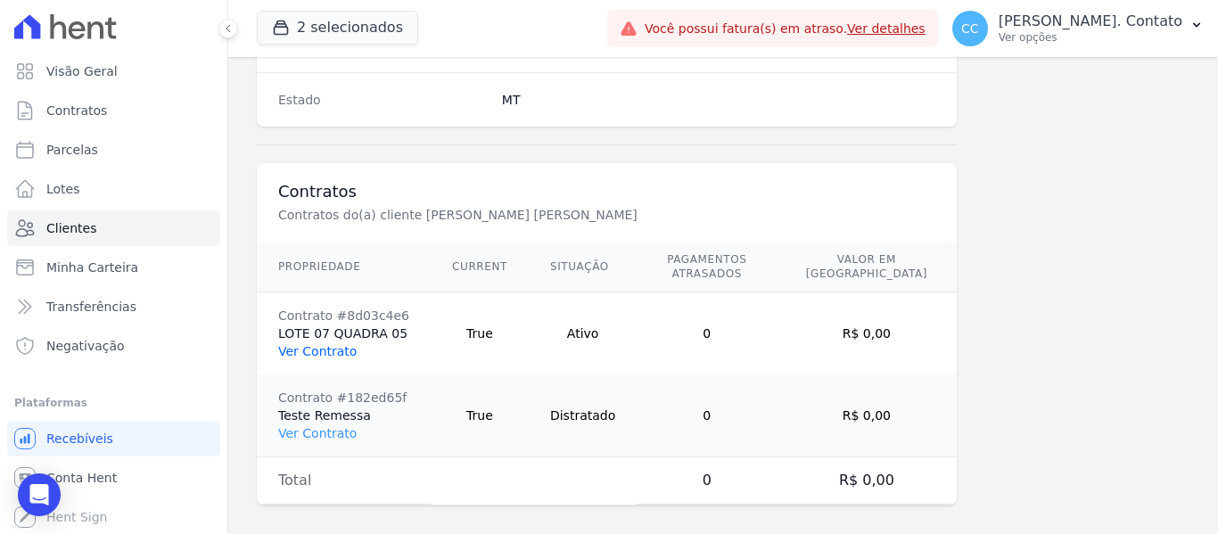
click at [320, 344] on link "Ver Contrato" at bounding box center [317, 351] width 78 height 14
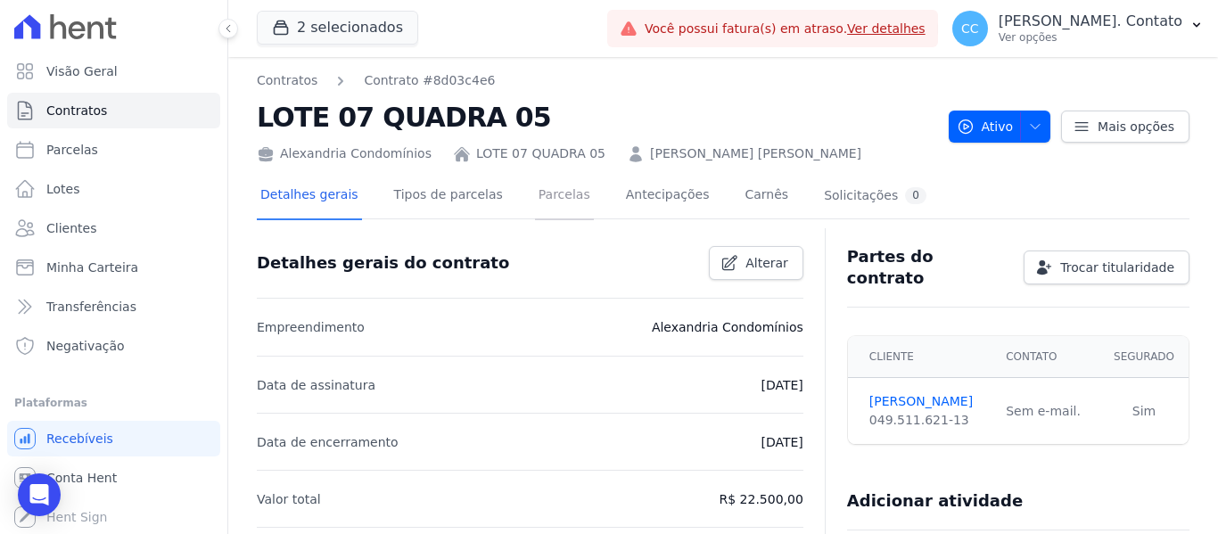
click at [537, 202] on link "Parcelas" at bounding box center [564, 196] width 59 height 47
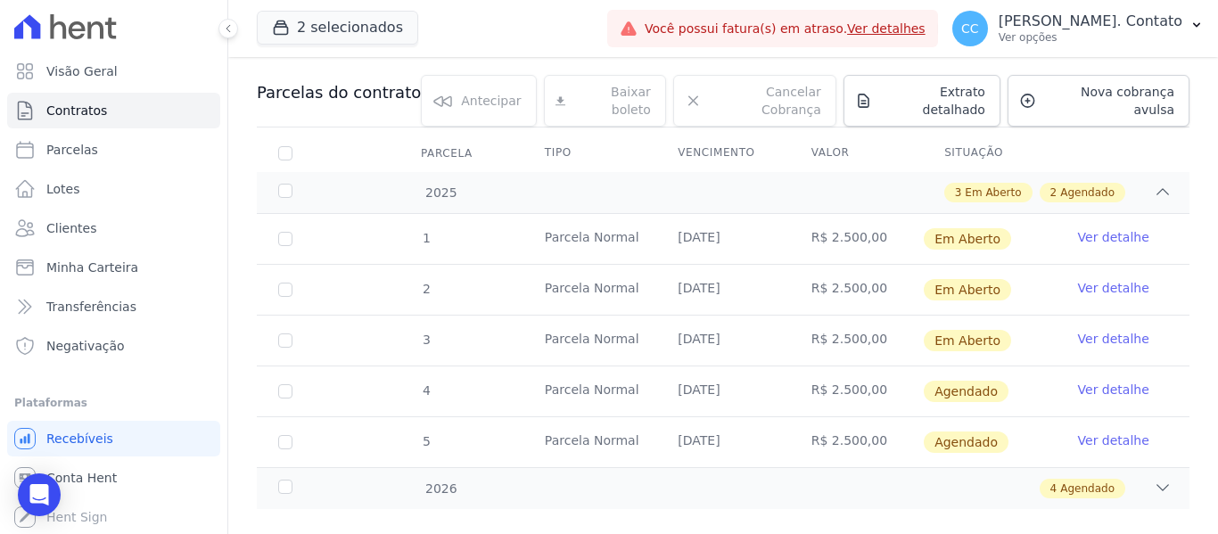
scroll to position [191, 0]
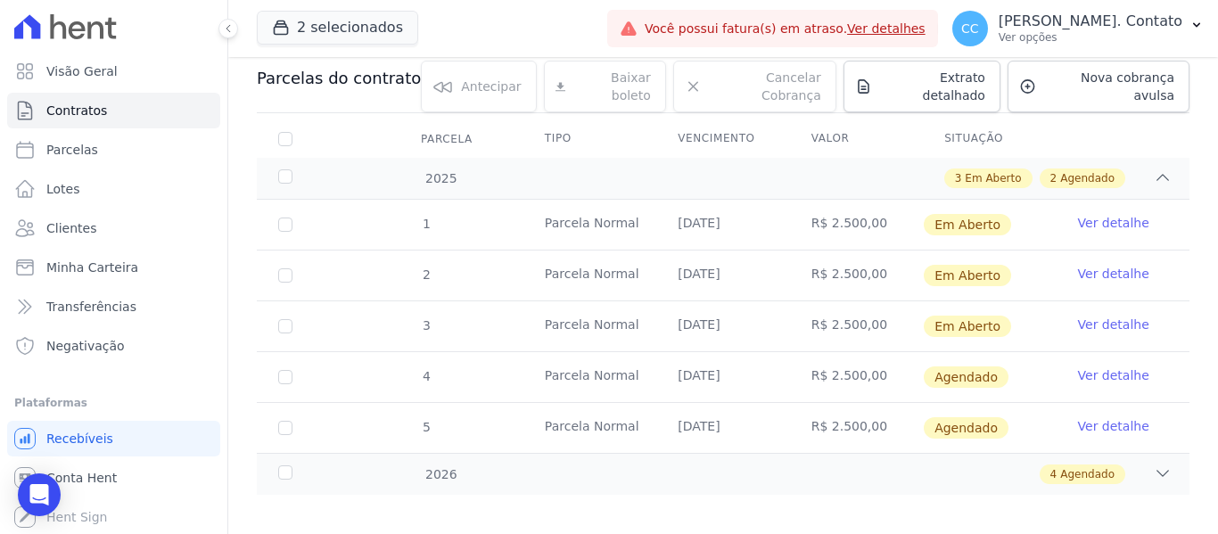
click at [1103, 366] on link "Ver detalhe" at bounding box center [1113, 375] width 71 height 18
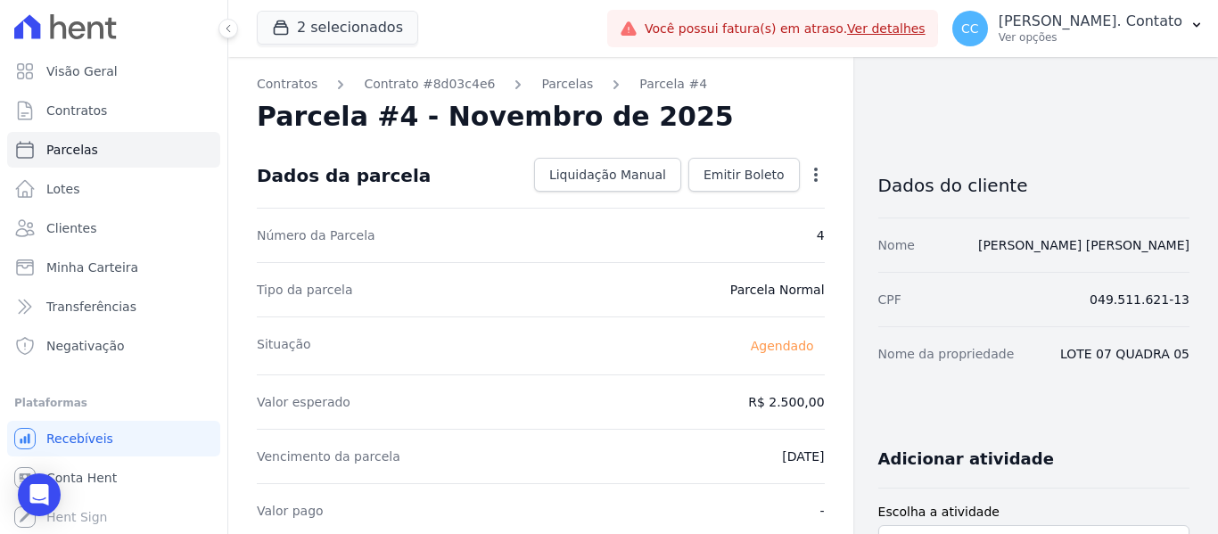
click at [808, 181] on icon "button" at bounding box center [816, 175] width 18 height 18
click at [702, 196] on link "Alterar" at bounding box center [739, 199] width 157 height 32
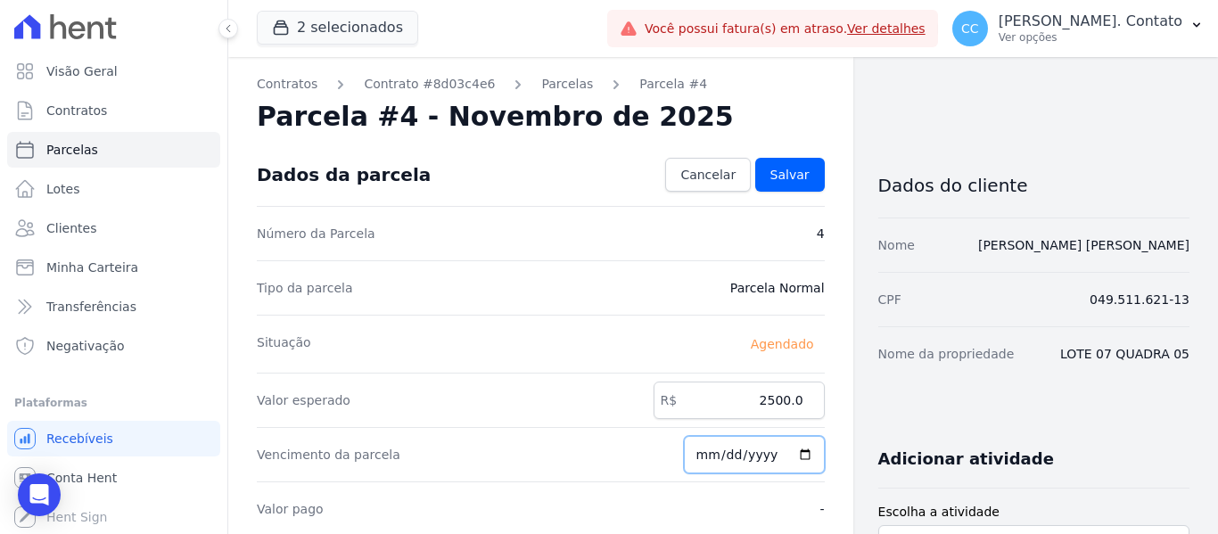
click at [796, 456] on input "2025-11-15" at bounding box center [754, 454] width 141 height 37
type input "2025-12-15"
click at [775, 180] on span "Salvar" at bounding box center [789, 175] width 39 height 18
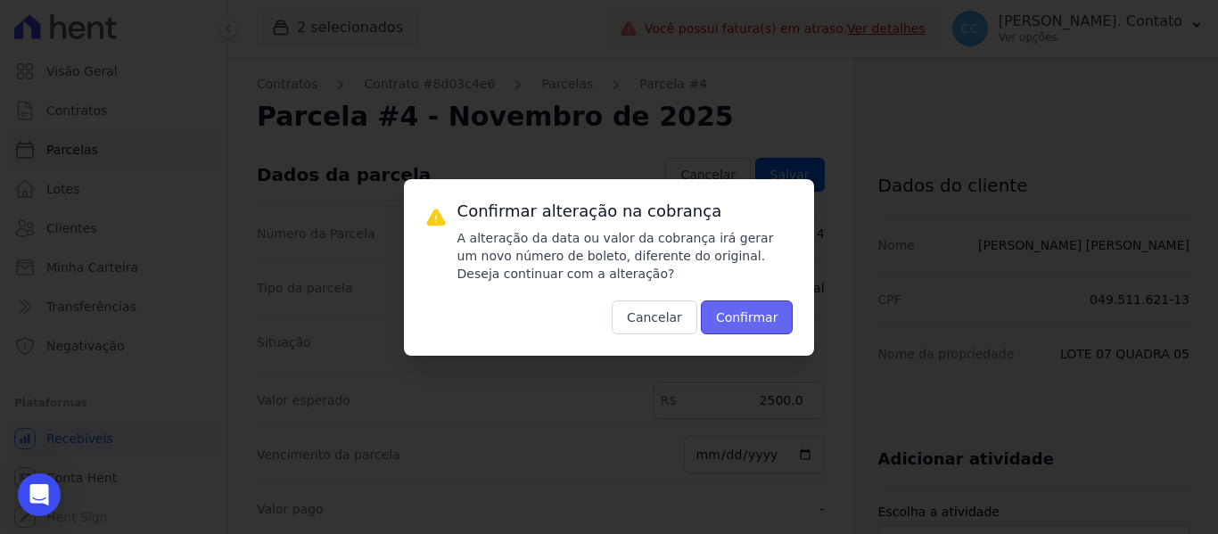
click at [741, 321] on button "Confirmar" at bounding box center [747, 317] width 93 height 34
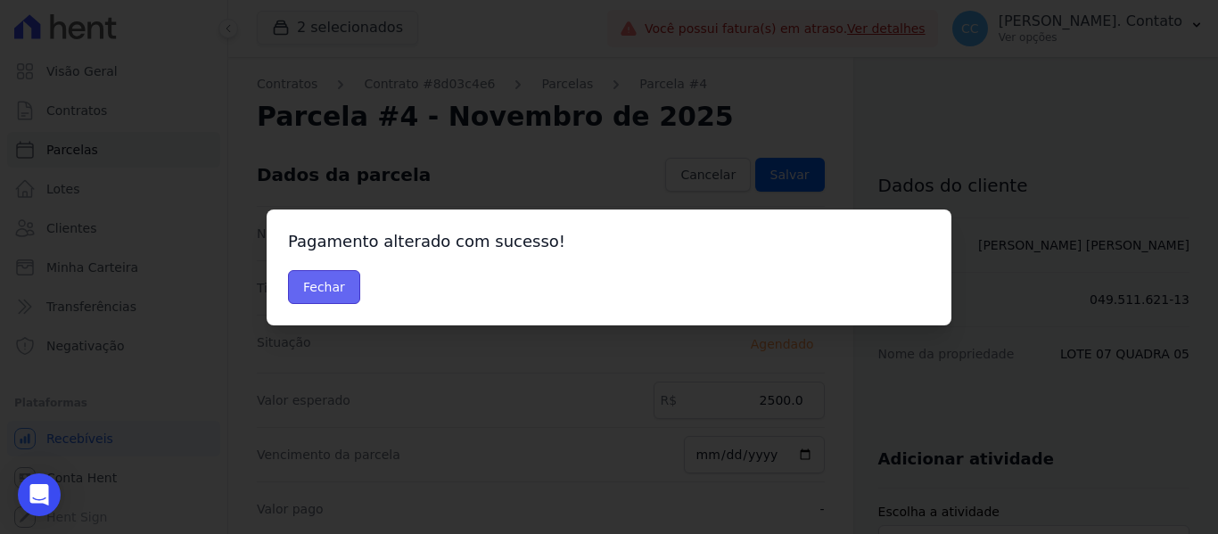
click at [336, 272] on button "Fechar" at bounding box center [324, 287] width 72 height 34
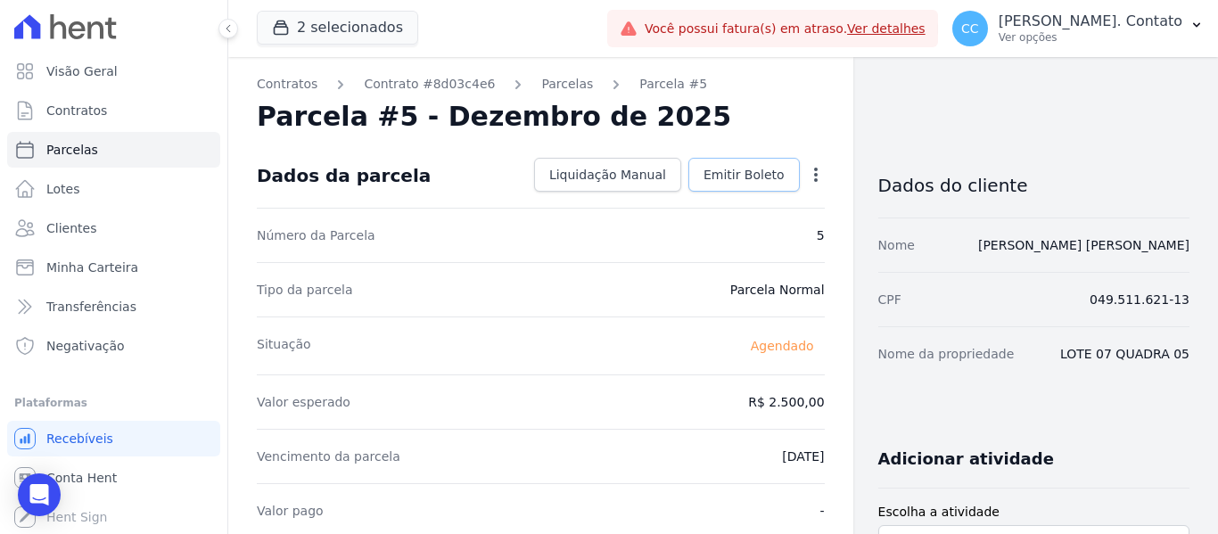
click at [732, 178] on span "Emitir Boleto" at bounding box center [743, 175] width 81 height 18
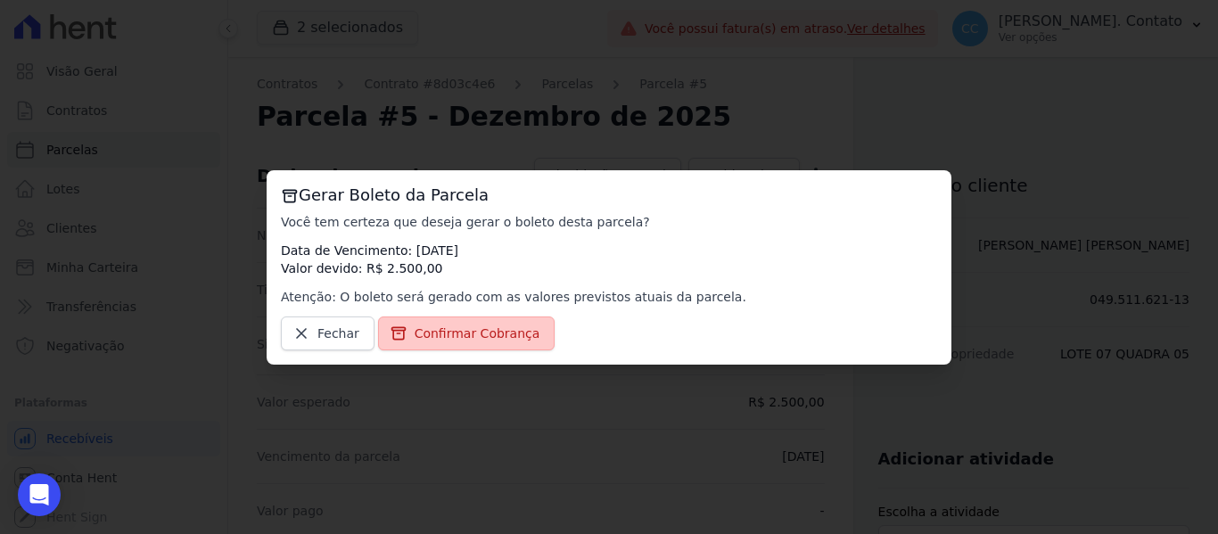
click at [469, 323] on link "Confirmar Cobrança" at bounding box center [466, 333] width 177 height 34
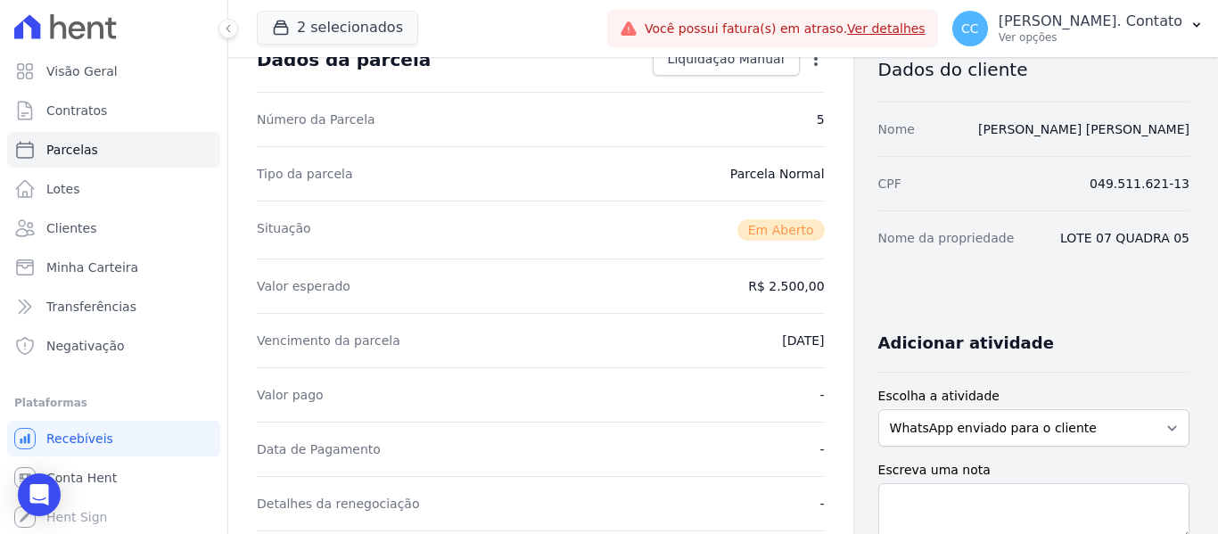
scroll to position [357, 0]
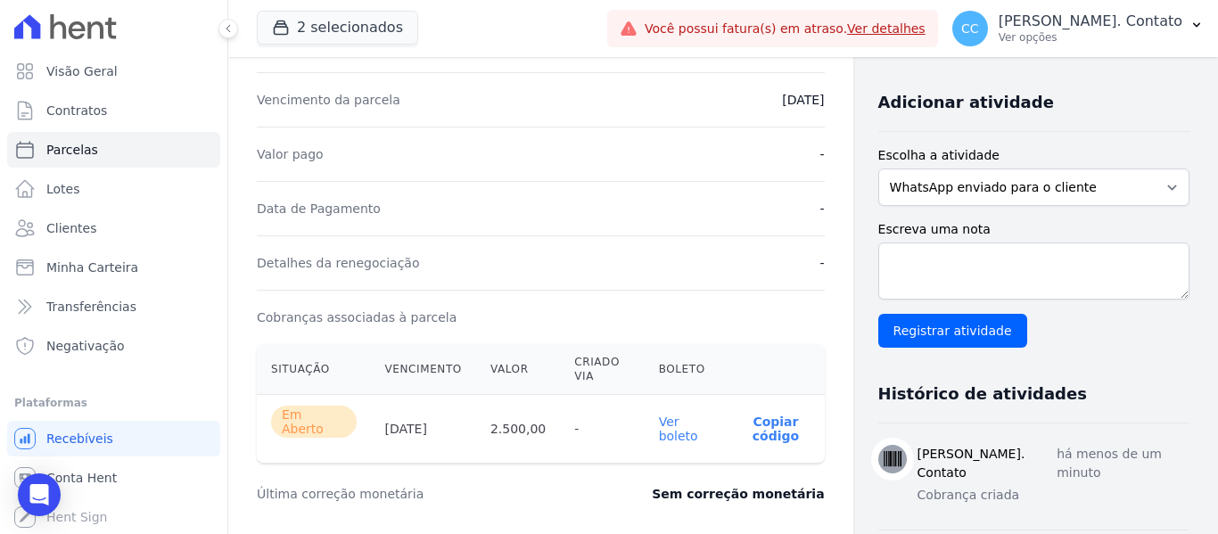
click at [667, 414] on link "Ver boleto" at bounding box center [678, 428] width 39 height 29
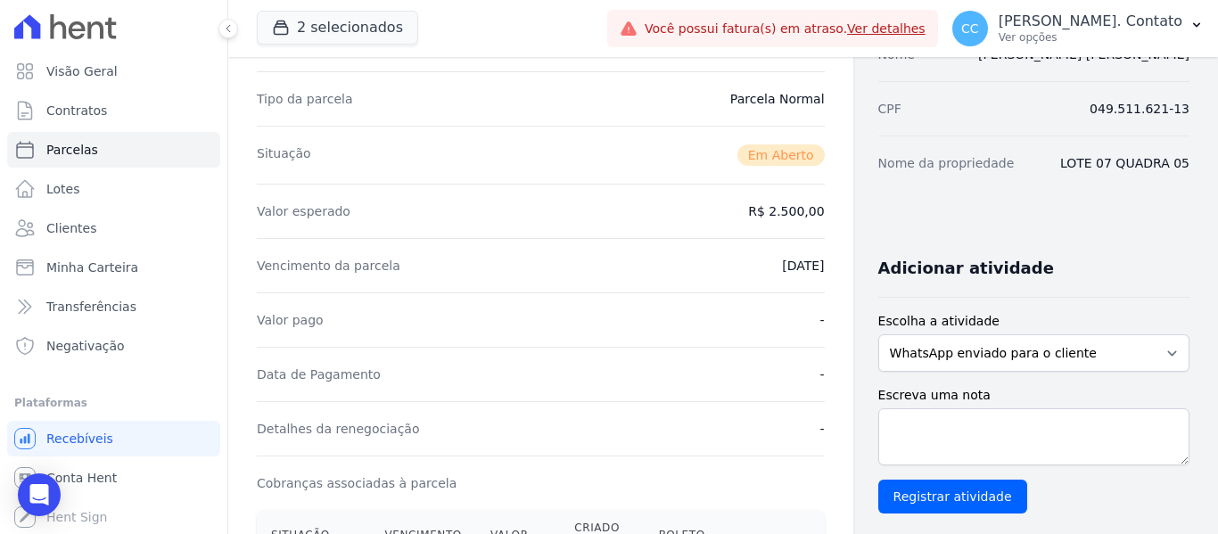
scroll to position [0, 0]
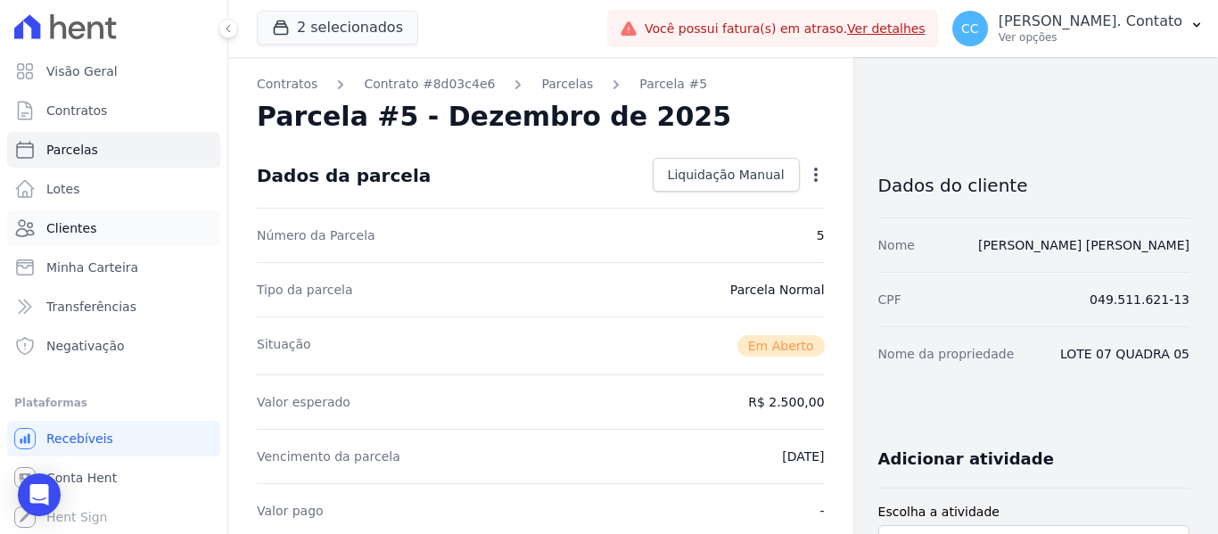
click at [103, 234] on link "Clientes" at bounding box center [113, 228] width 213 height 36
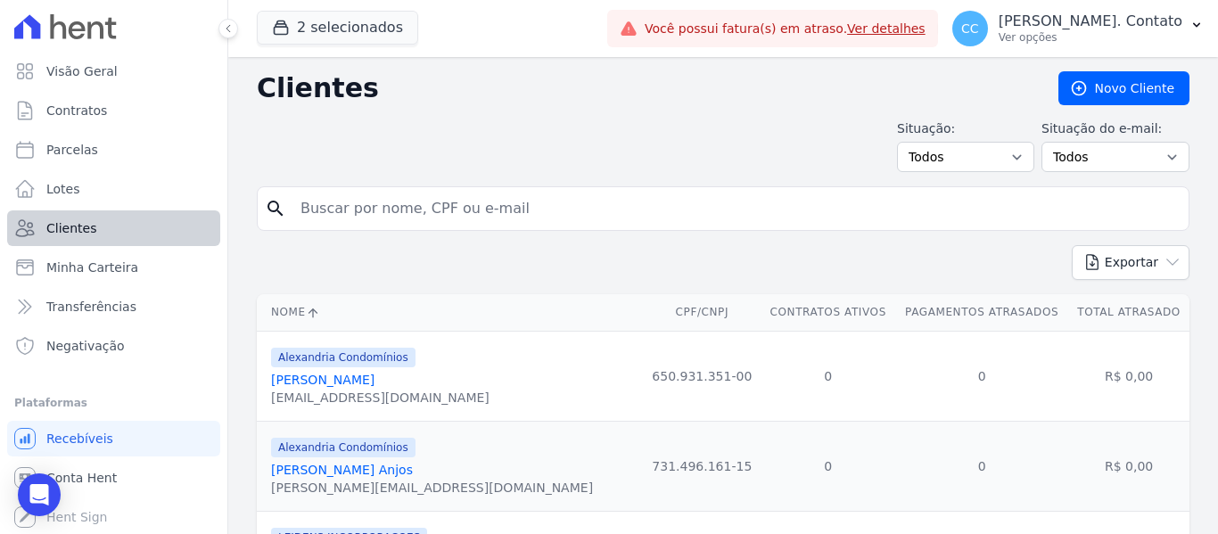
scroll to position [1, 0]
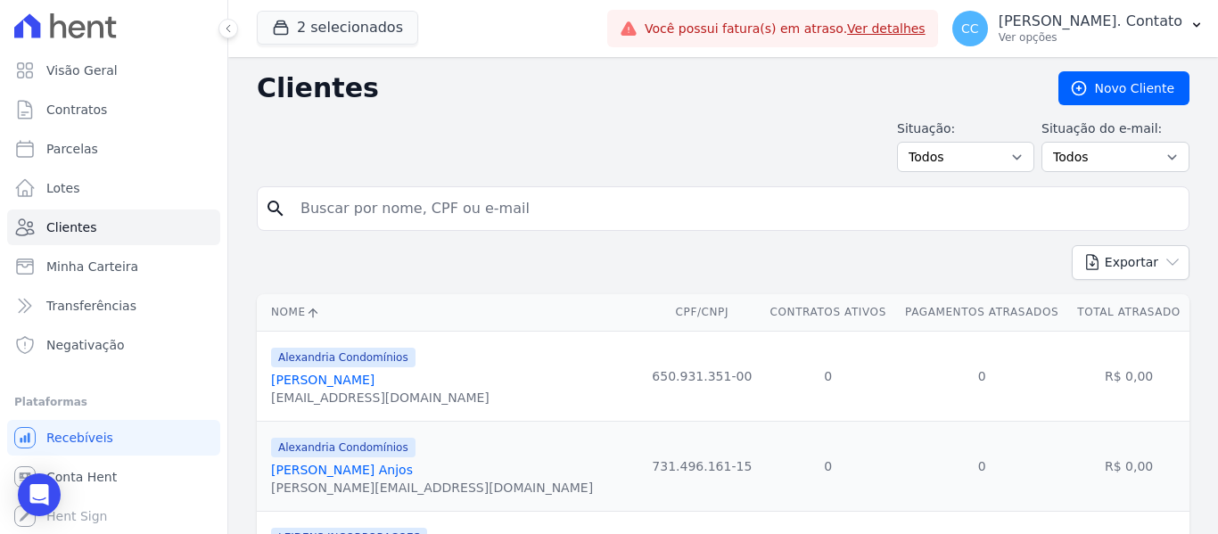
click at [370, 212] on input "search" at bounding box center [735, 209] width 891 height 36
type input "[PERSON_NAME]"
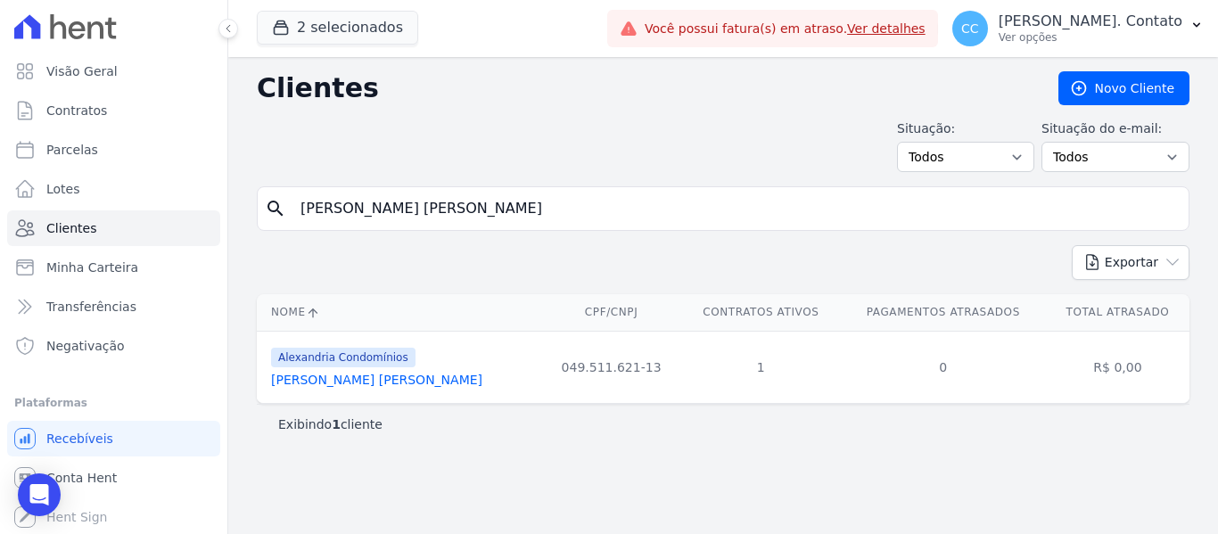
click at [401, 379] on link "[PERSON_NAME]" at bounding box center [376, 380] width 211 height 14
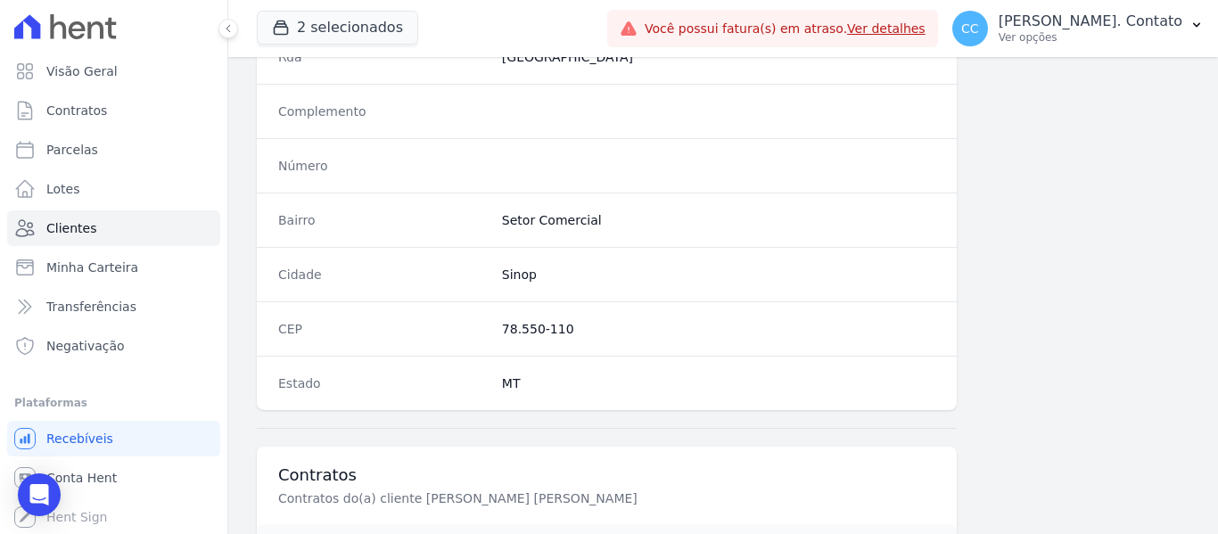
scroll to position [1216, 0]
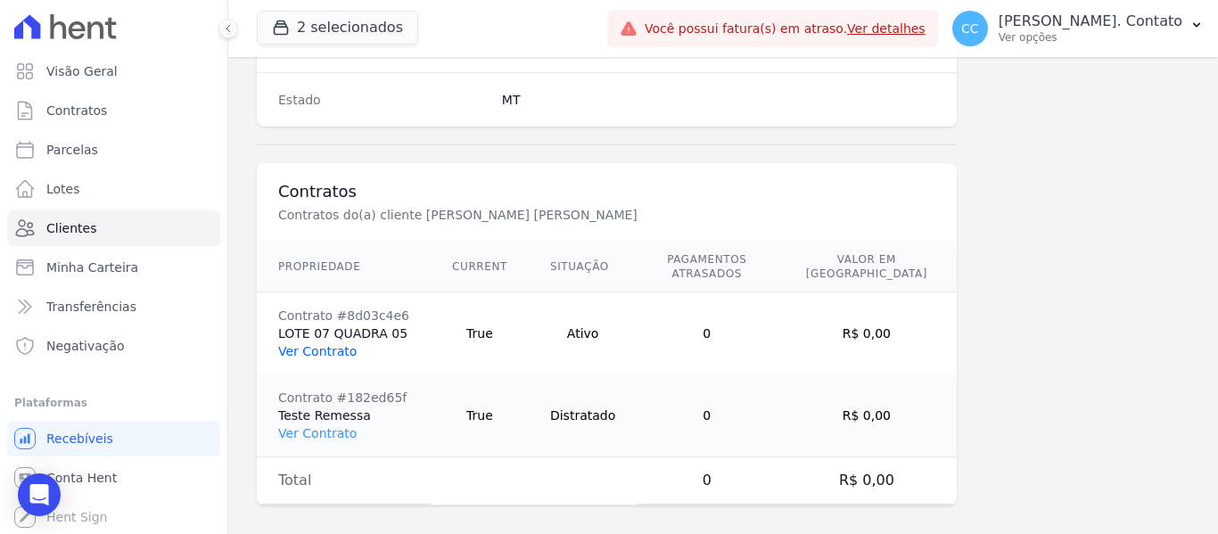
click at [310, 344] on link "Ver Contrato" at bounding box center [317, 351] width 78 height 14
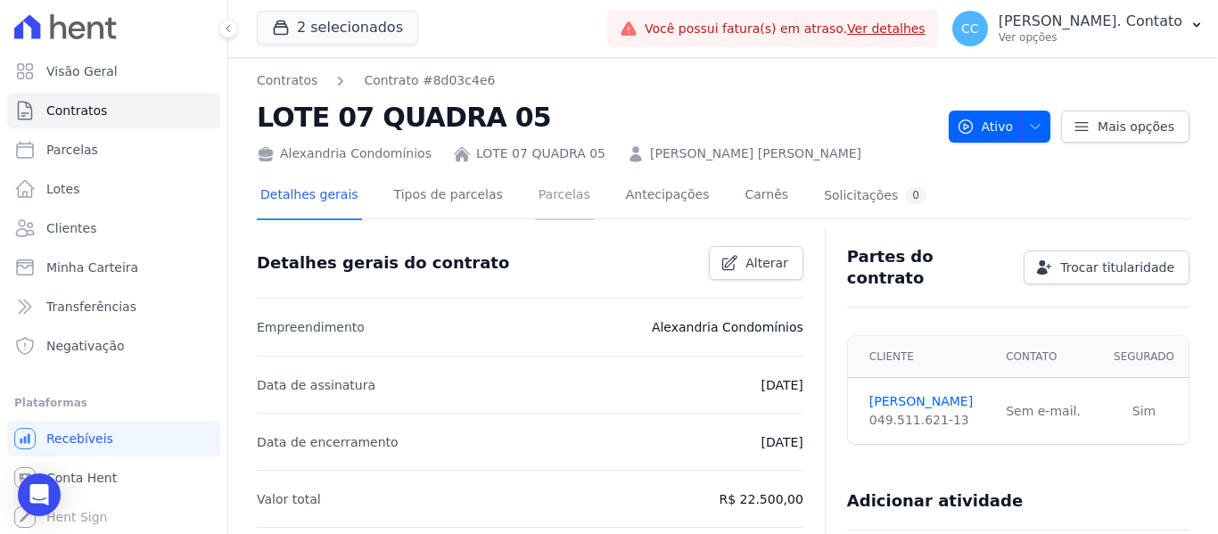
click at [541, 189] on link "Parcelas" at bounding box center [564, 196] width 59 height 47
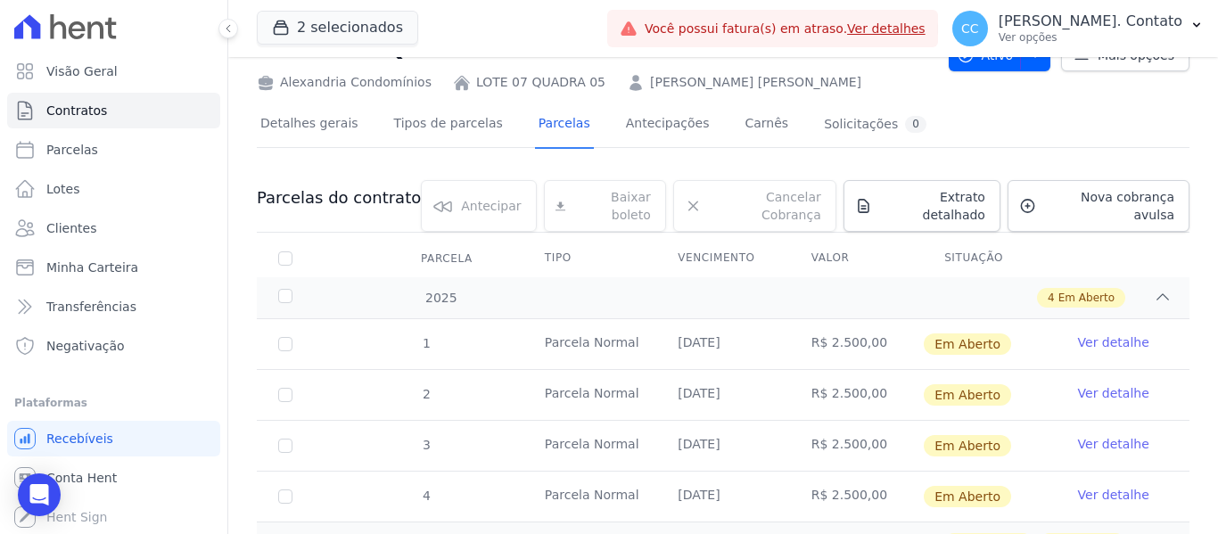
scroll to position [140, 0]
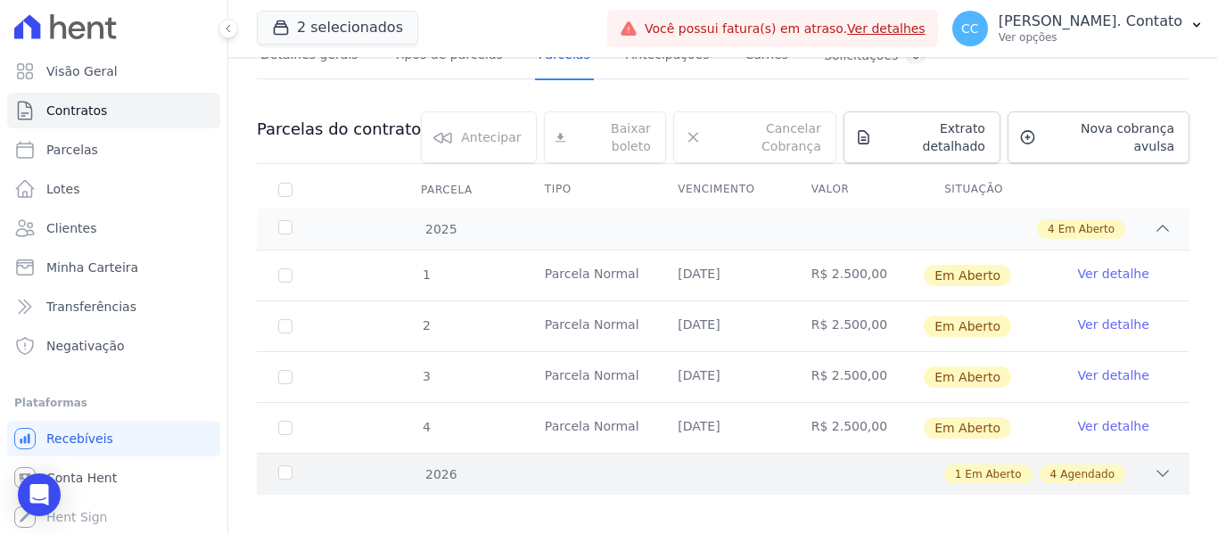
click at [1153, 464] on icon at bounding box center [1162, 473] width 18 height 18
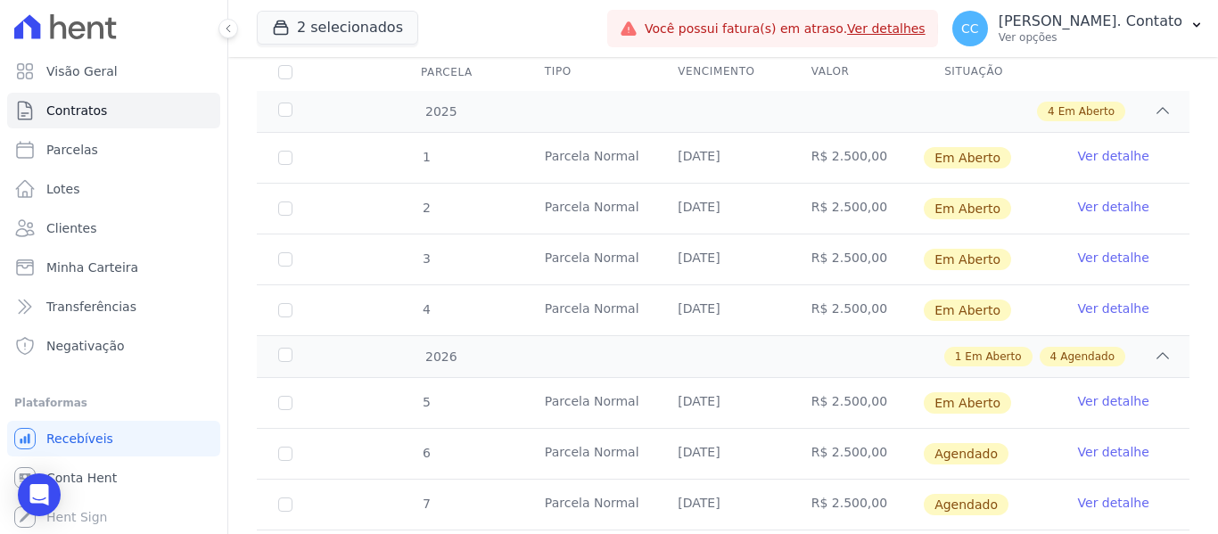
scroll to position [394, 0]
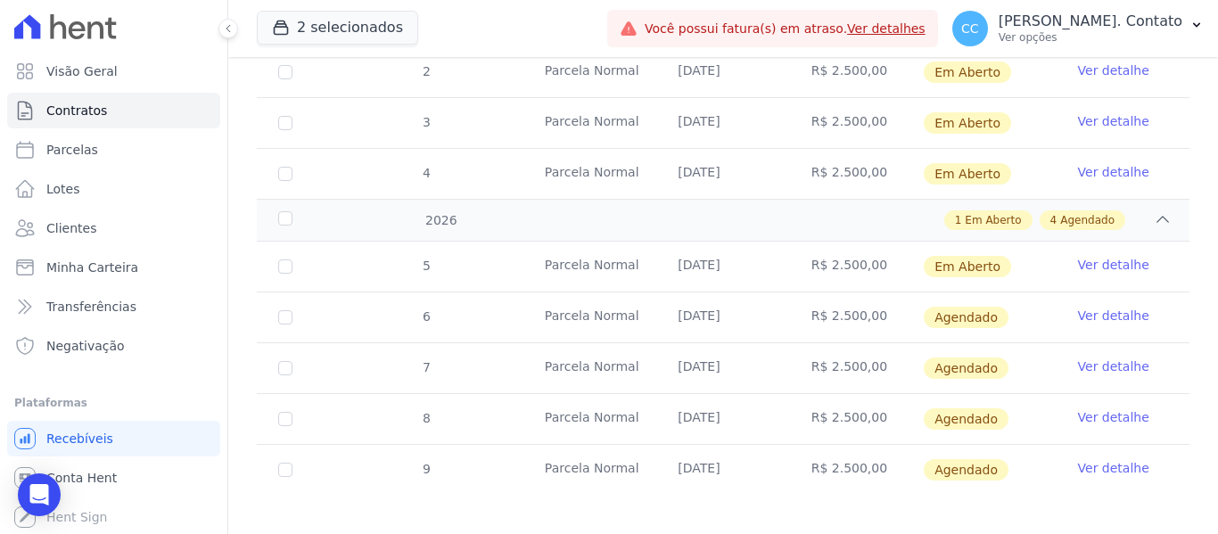
click at [1111, 307] on link "Ver detalhe" at bounding box center [1113, 316] width 71 height 18
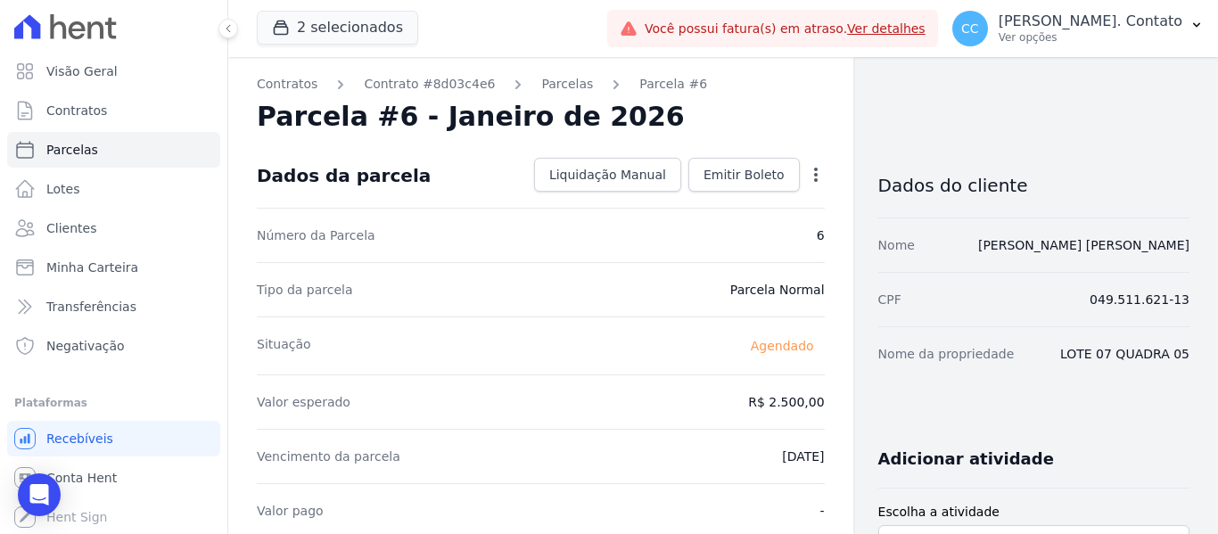
click at [807, 176] on icon "button" at bounding box center [816, 175] width 18 height 18
click at [735, 204] on link "Alterar" at bounding box center [739, 199] width 157 height 32
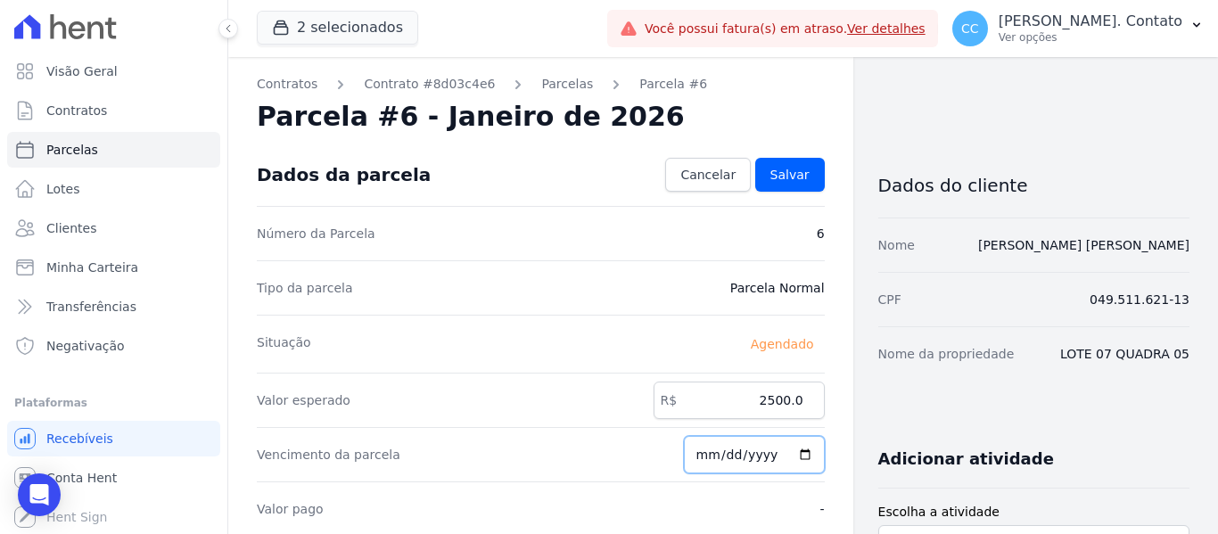
click at [800, 446] on input "2026-01-15" at bounding box center [754, 454] width 141 height 37
click at [800, 453] on input "2026-01-15" at bounding box center [754, 454] width 141 height 37
type input "2026-02-15"
click at [787, 175] on span "Salvar" at bounding box center [789, 175] width 39 height 18
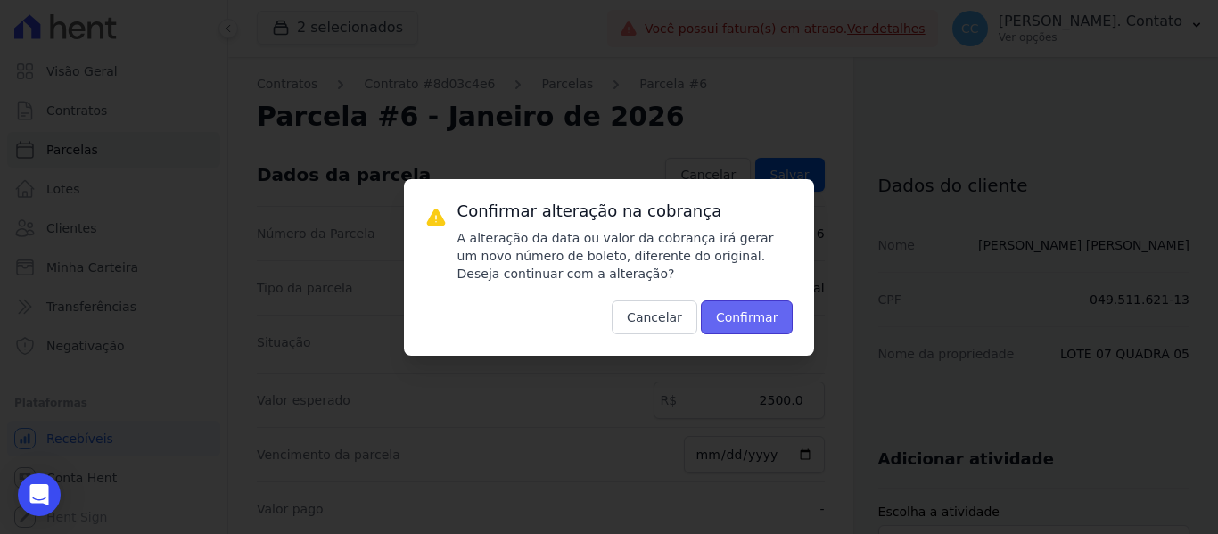
click at [734, 329] on button "Confirmar" at bounding box center [747, 317] width 93 height 34
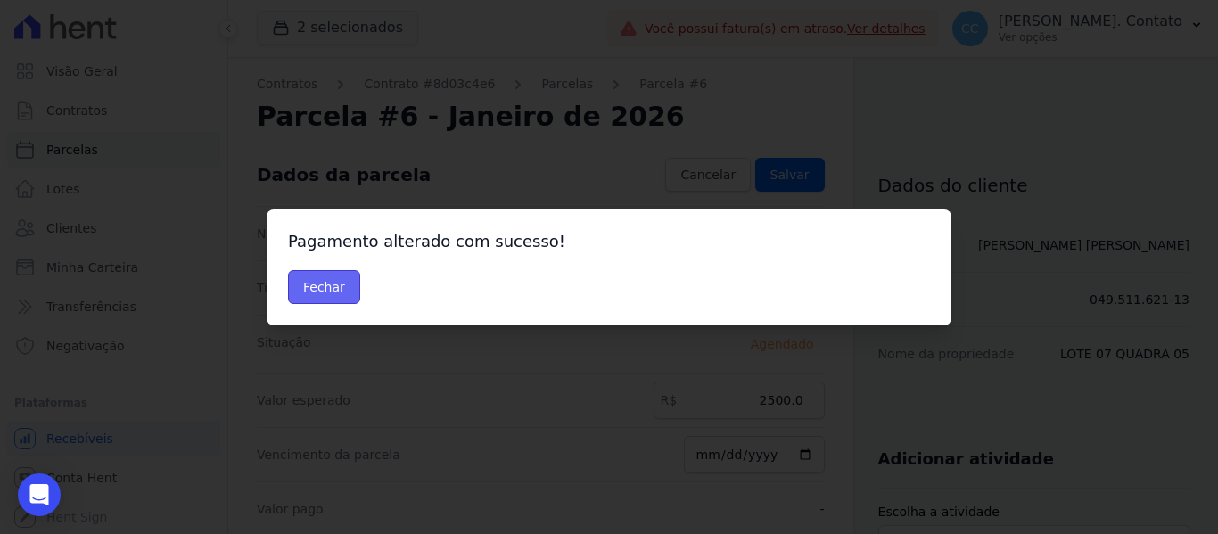
click at [329, 291] on button "Fechar" at bounding box center [324, 287] width 72 height 34
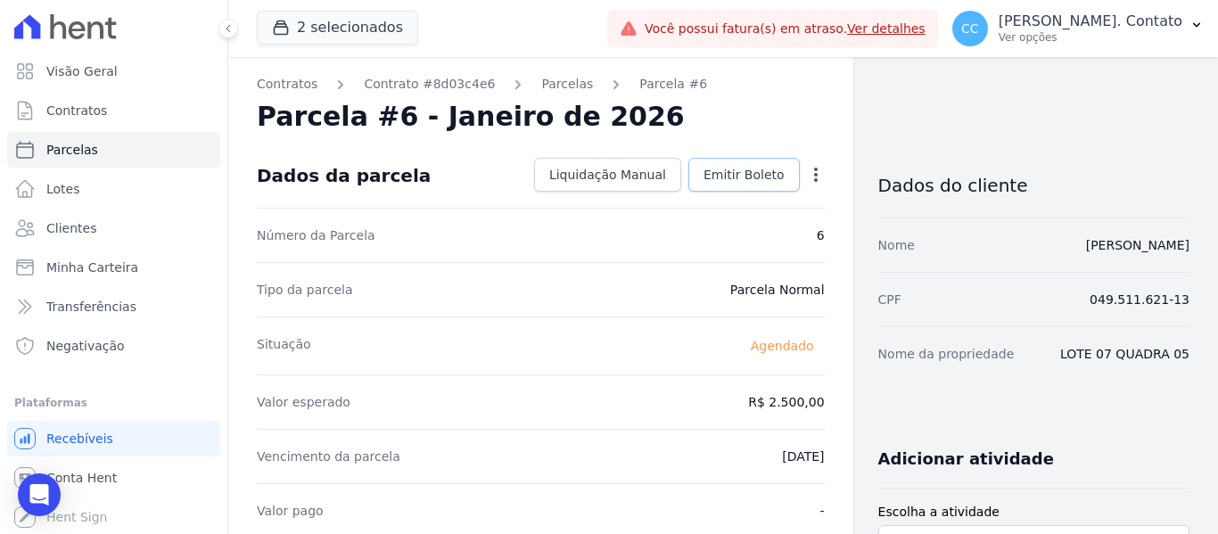
click at [744, 169] on span "Emitir Boleto" at bounding box center [743, 175] width 81 height 18
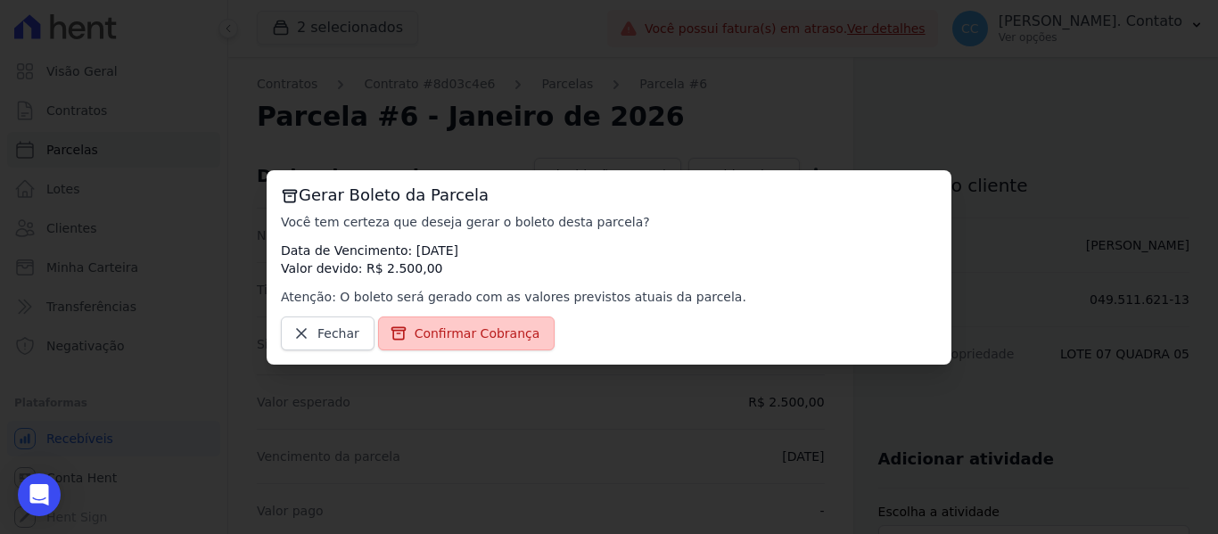
click at [508, 331] on span "Confirmar Cobrança" at bounding box center [477, 333] width 126 height 18
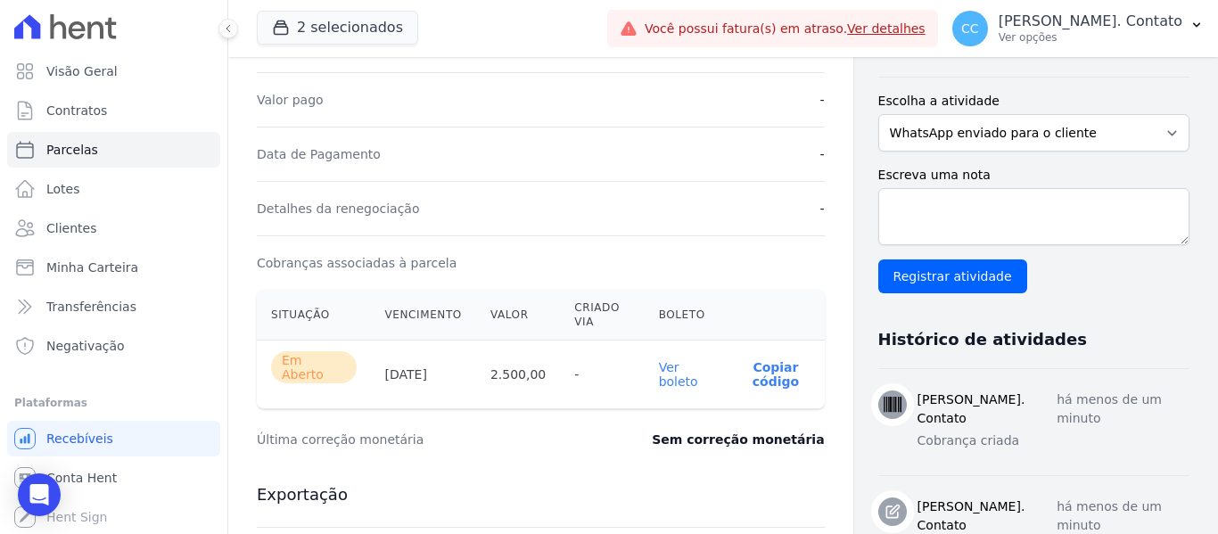
scroll to position [446, 0]
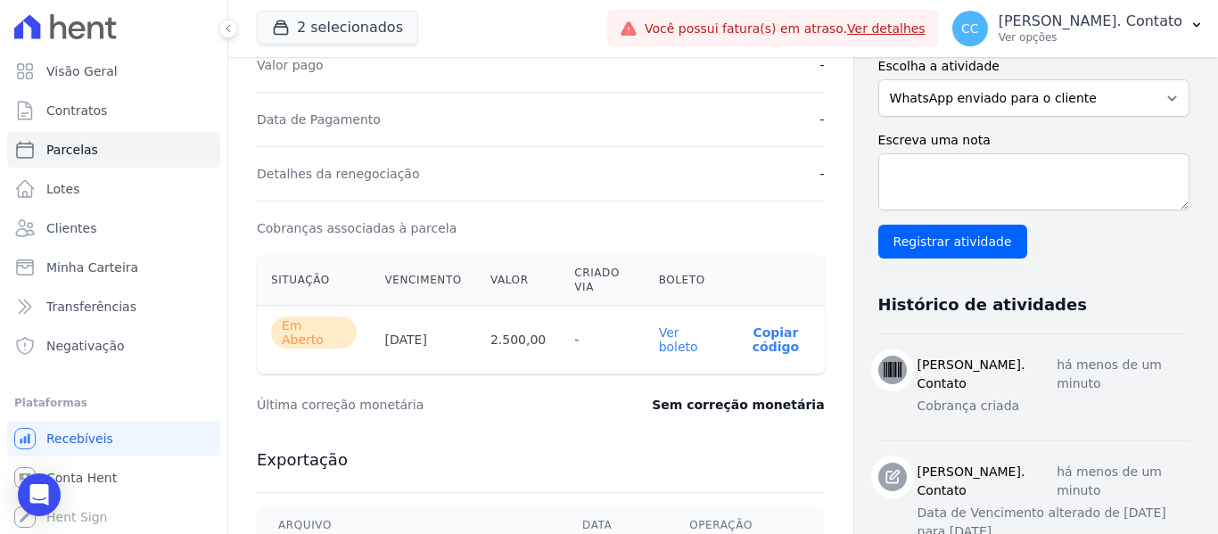
click at [668, 333] on link "Ver boleto" at bounding box center [678, 339] width 39 height 29
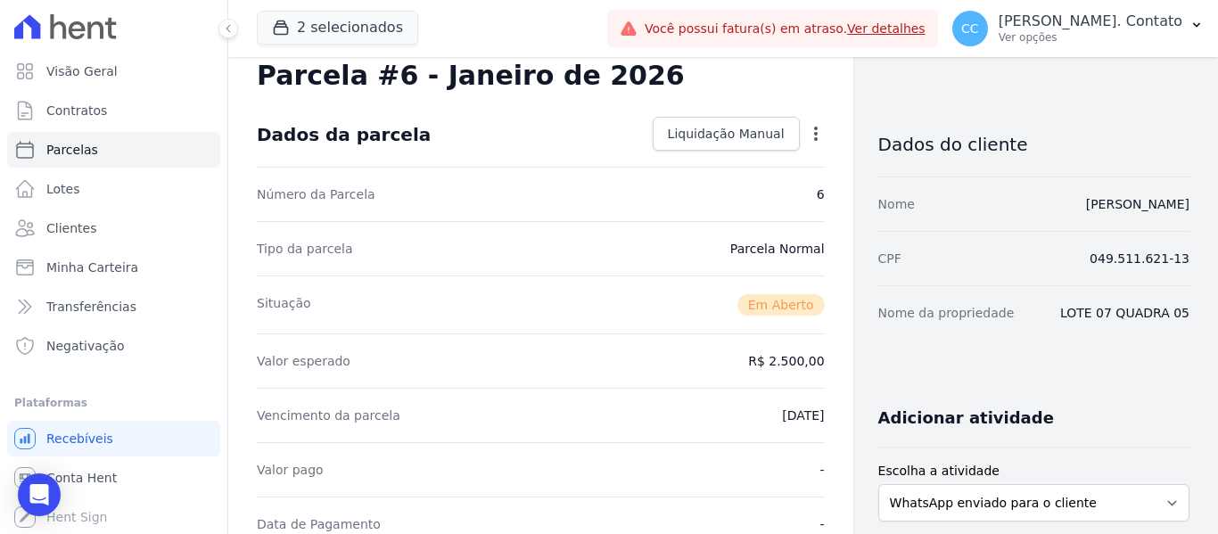
scroll to position [0, 0]
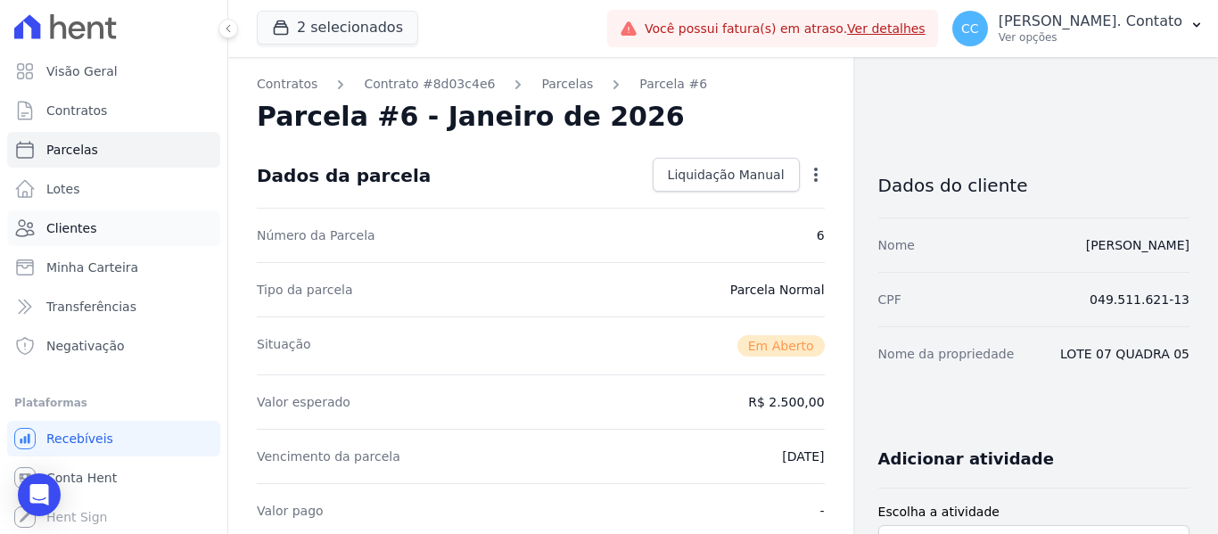
click at [81, 226] on span "Clientes" at bounding box center [71, 228] width 50 height 18
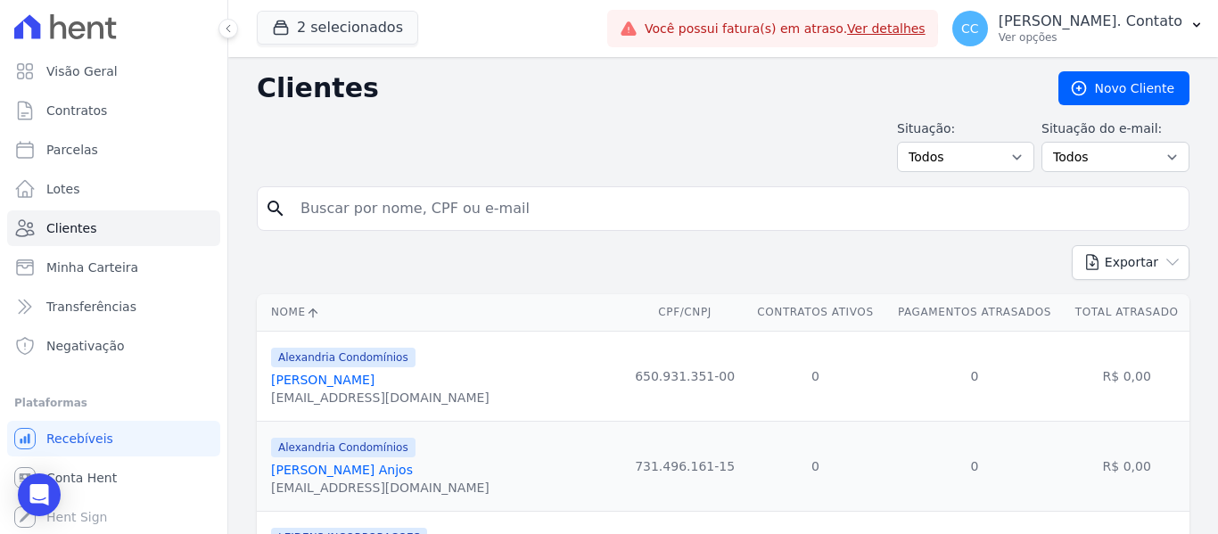
click at [365, 207] on input "search" at bounding box center [735, 209] width 891 height 36
type input "[PERSON_NAME]"
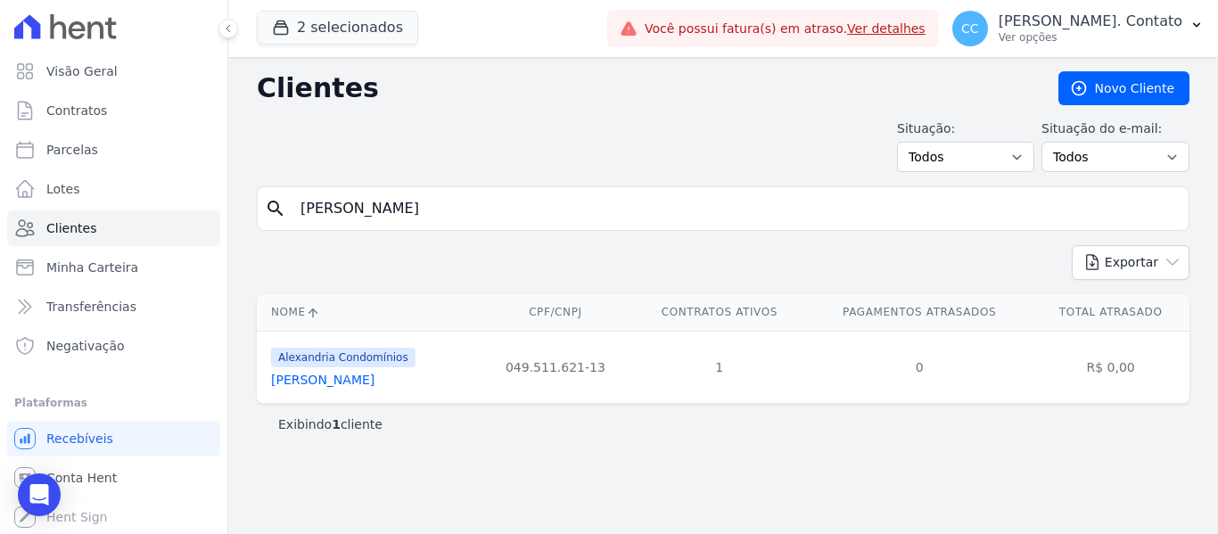
click at [374, 379] on link "[PERSON_NAME]" at bounding box center [322, 380] width 103 height 14
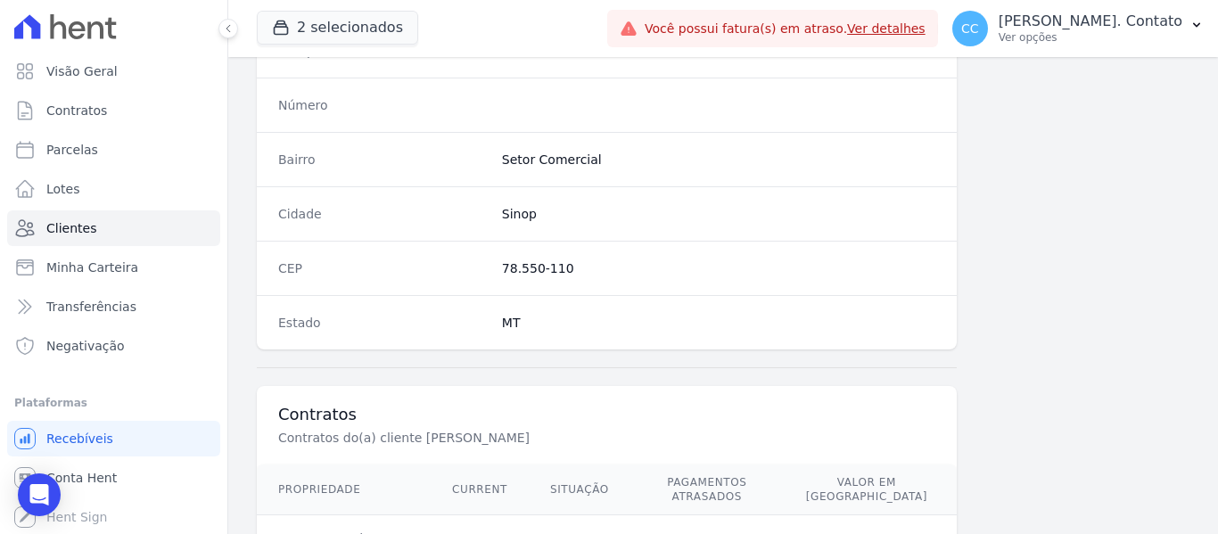
scroll to position [1216, 0]
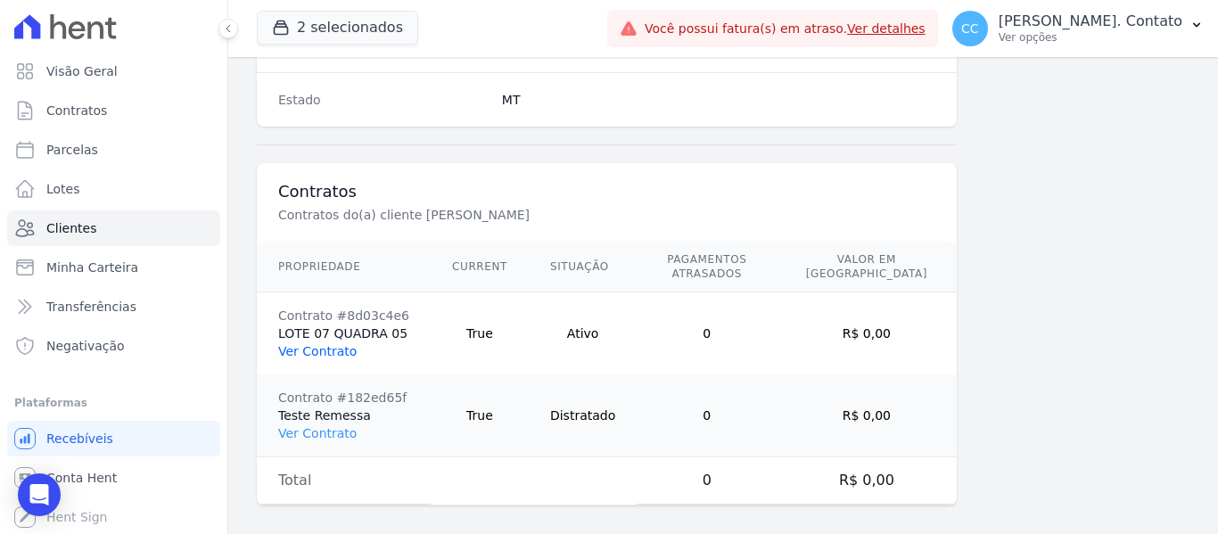
click at [324, 344] on link "Ver Contrato" at bounding box center [317, 351] width 78 height 14
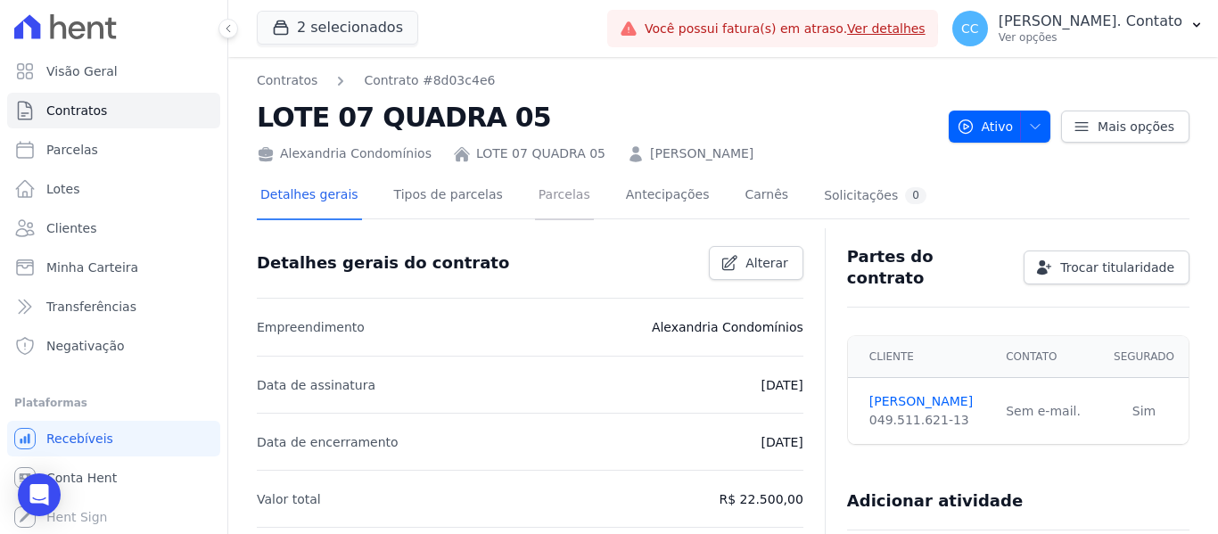
click at [538, 192] on link "Parcelas" at bounding box center [564, 196] width 59 height 47
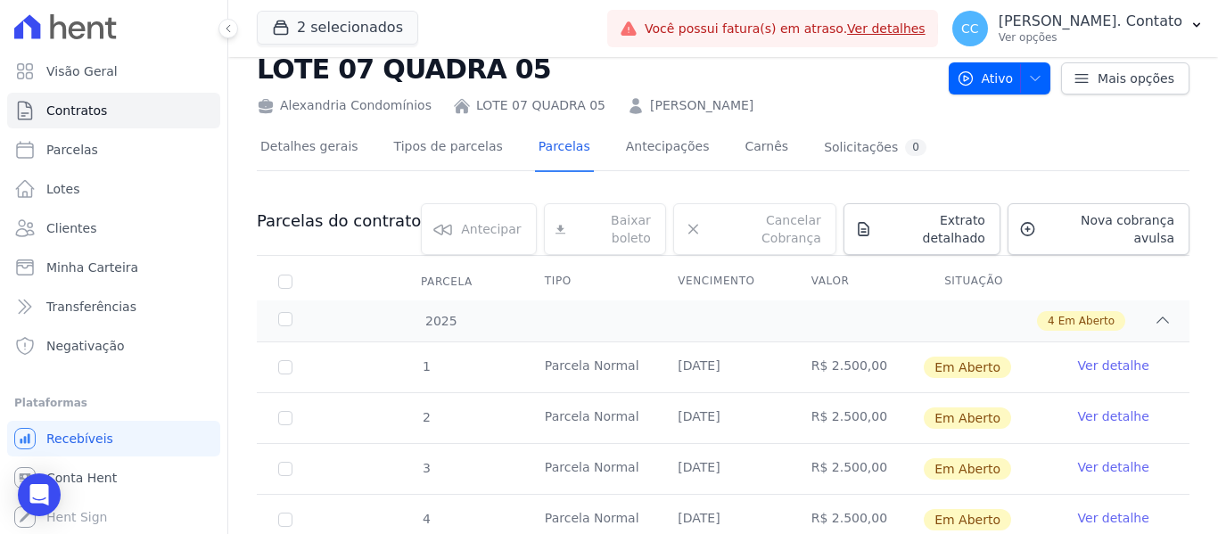
scroll to position [89, 0]
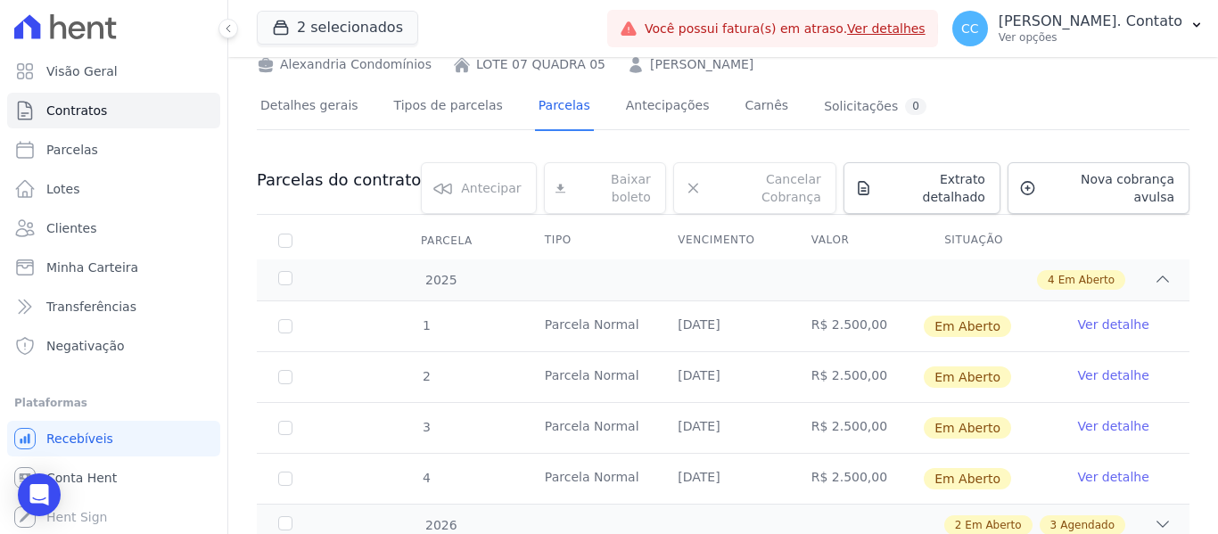
click at [1108, 417] on link "Ver detalhe" at bounding box center [1113, 426] width 71 height 18
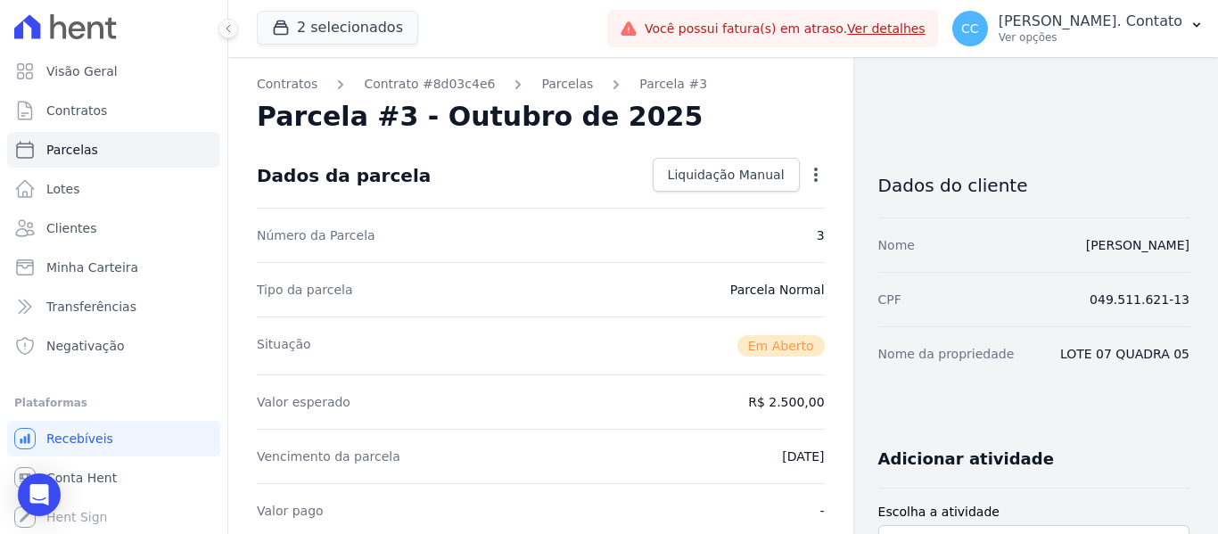
click at [809, 171] on icon "button" at bounding box center [816, 175] width 18 height 18
click at [814, 173] on icon "button" at bounding box center [816, 175] width 4 height 14
